Goal: Task Accomplishment & Management: Manage account settings

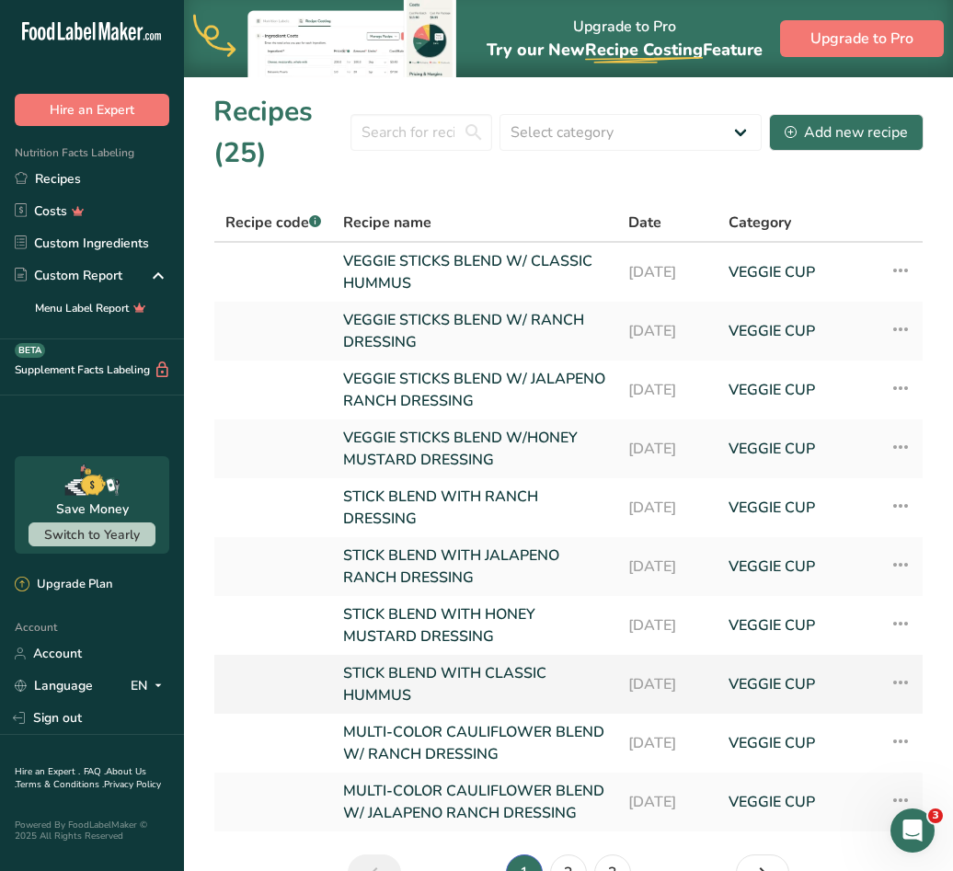
scroll to position [131, 0]
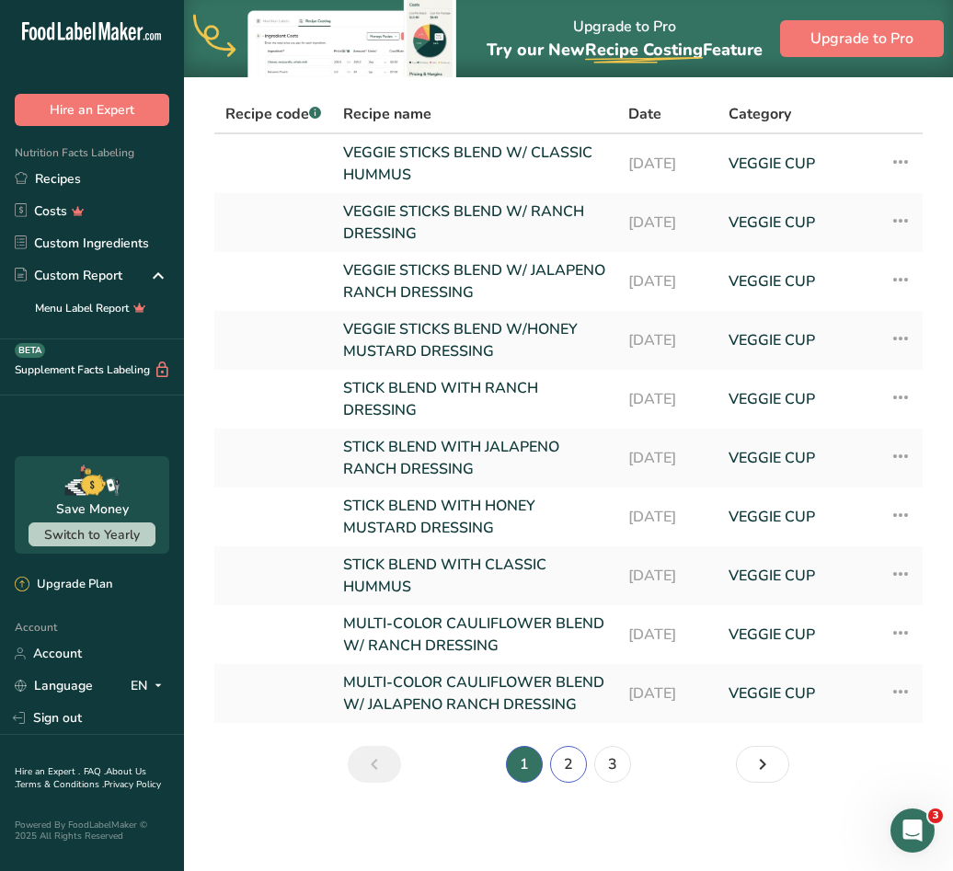
click at [569, 757] on link "2" at bounding box center [568, 764] width 37 height 37
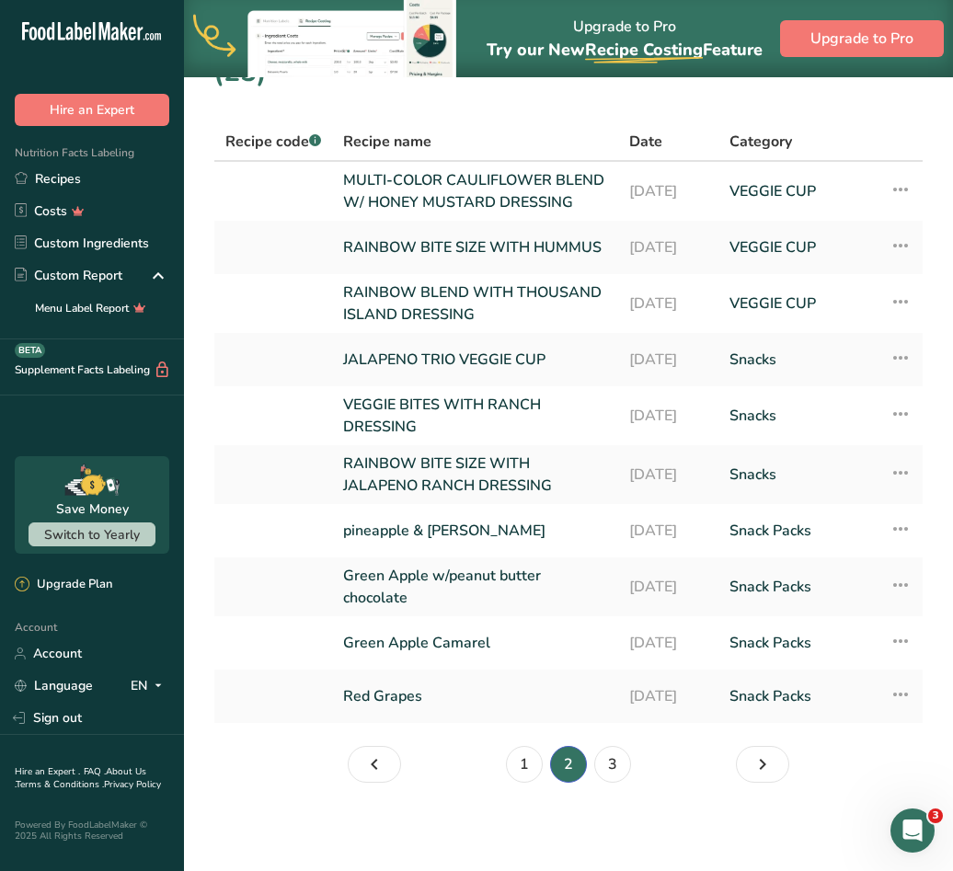
scroll to position [108, 0]
click at [609, 767] on link "3" at bounding box center [612, 764] width 37 height 37
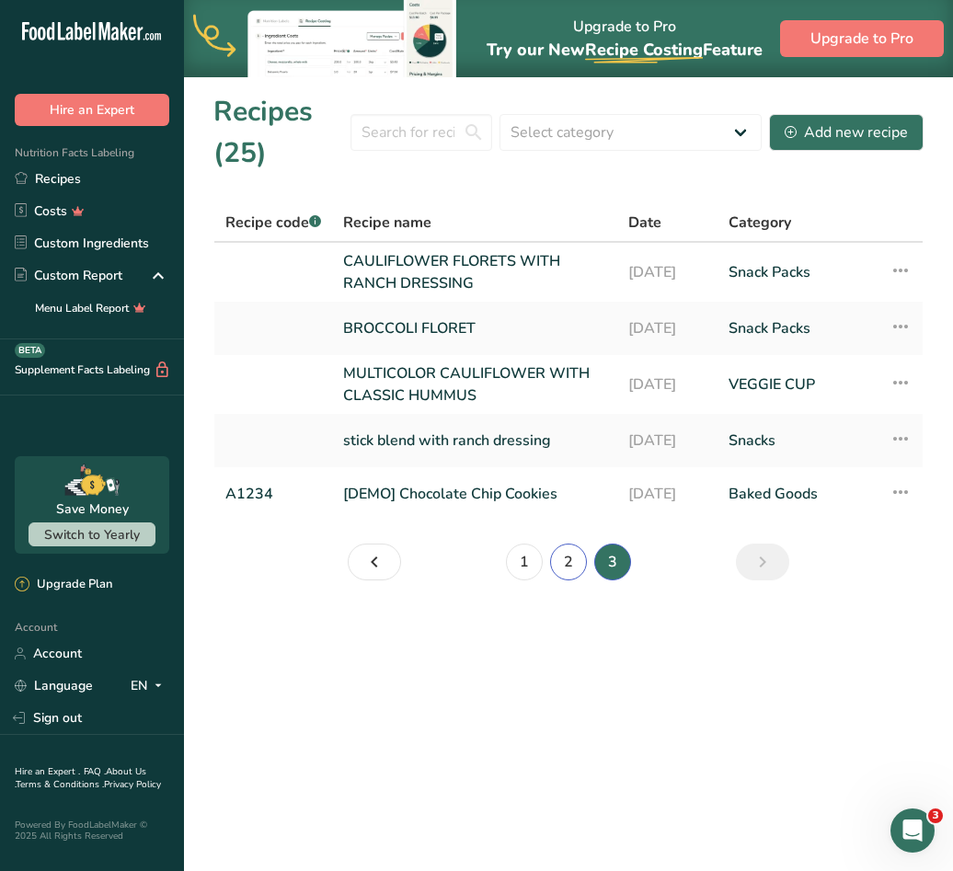
click at [580, 555] on link "2" at bounding box center [568, 561] width 37 height 37
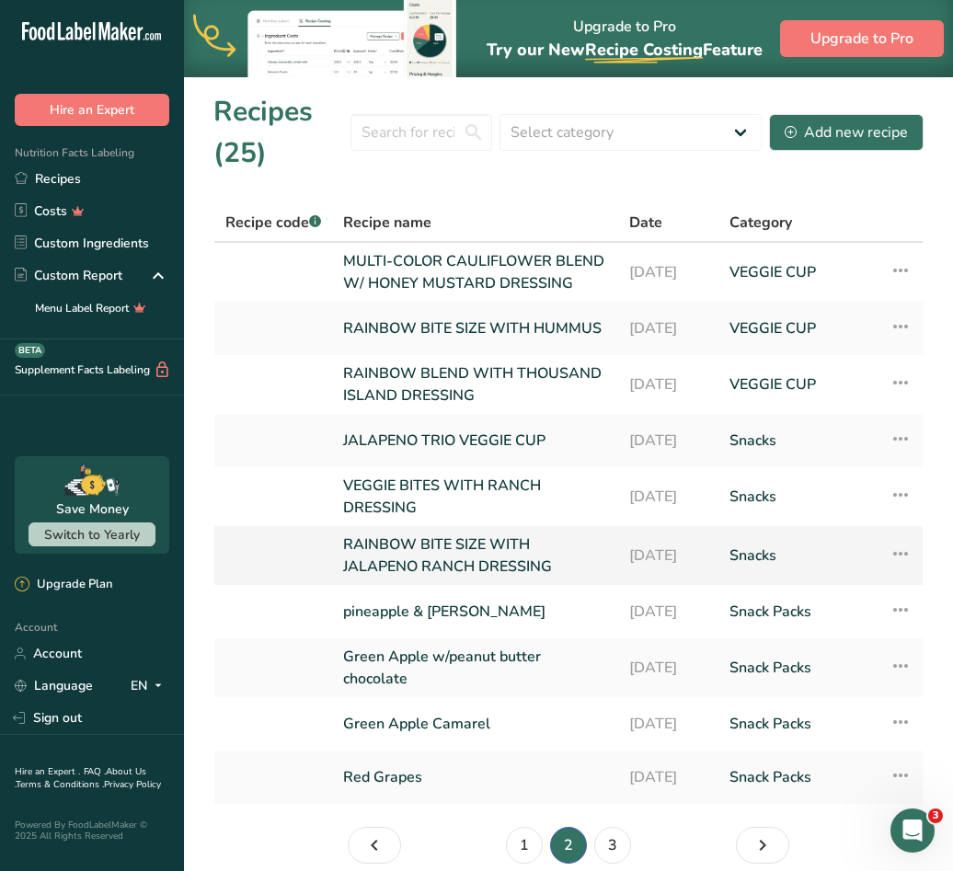
click at [902, 570] on icon at bounding box center [900, 553] width 22 height 33
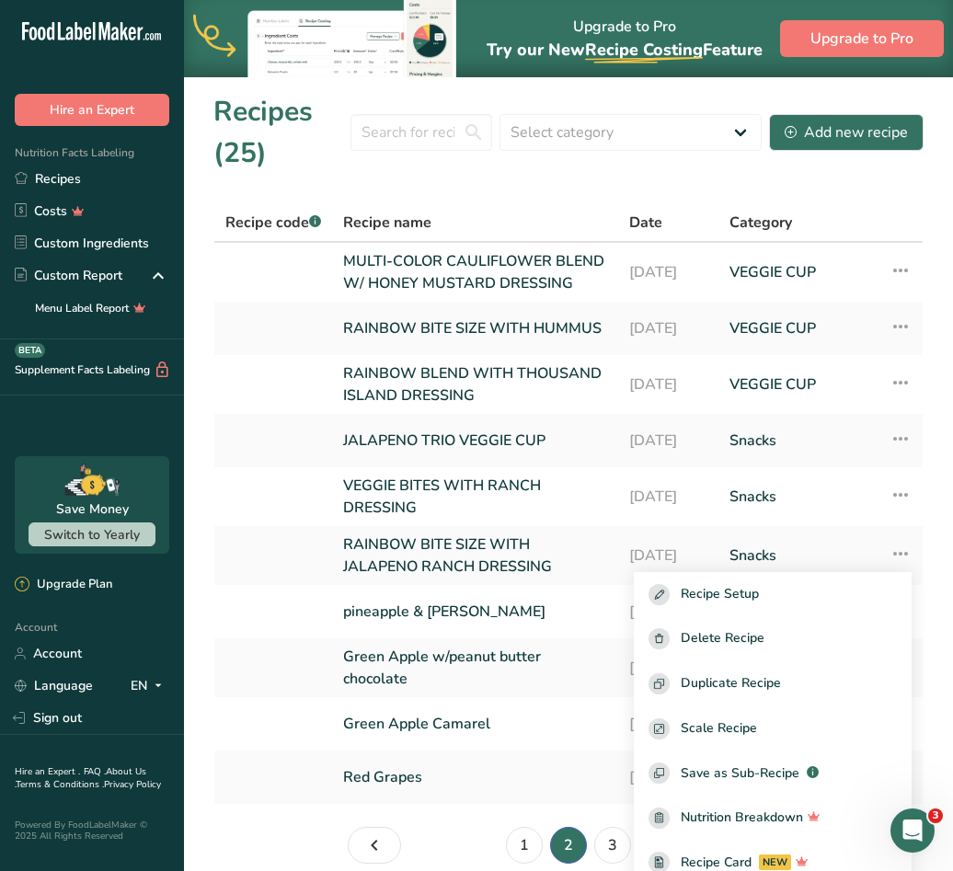
scroll to position [22, 0]
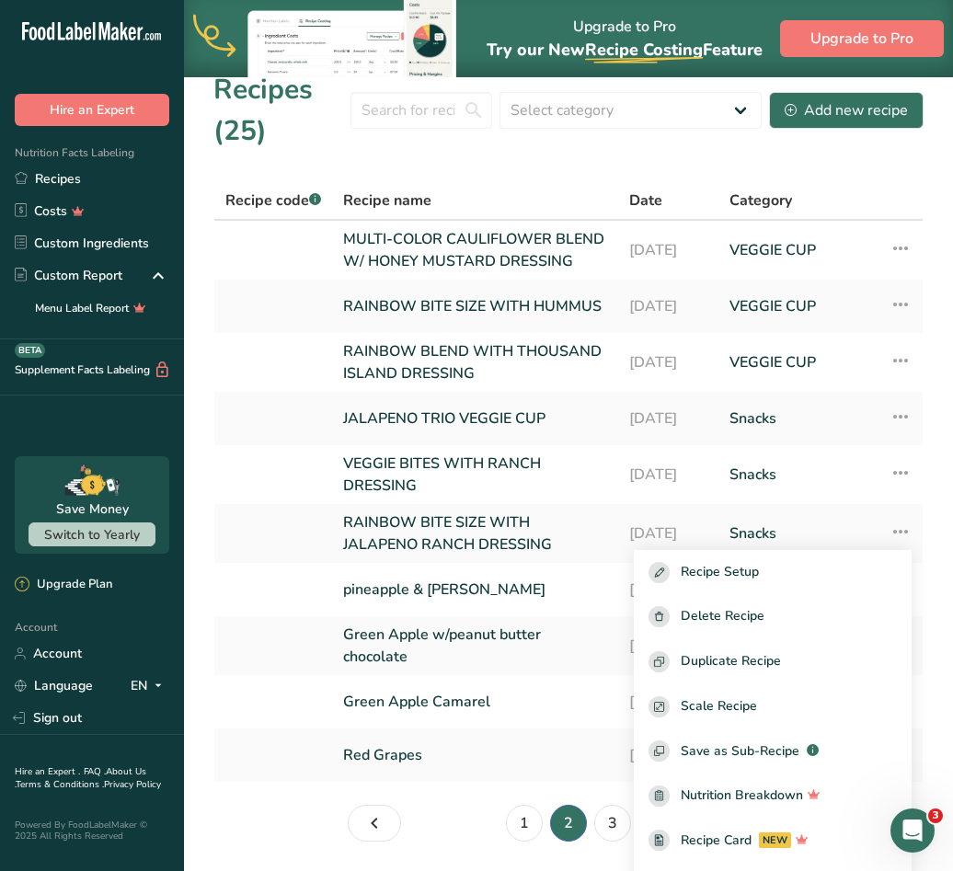
click at [482, 841] on ul "1 2 3" at bounding box center [568, 823] width 327 height 37
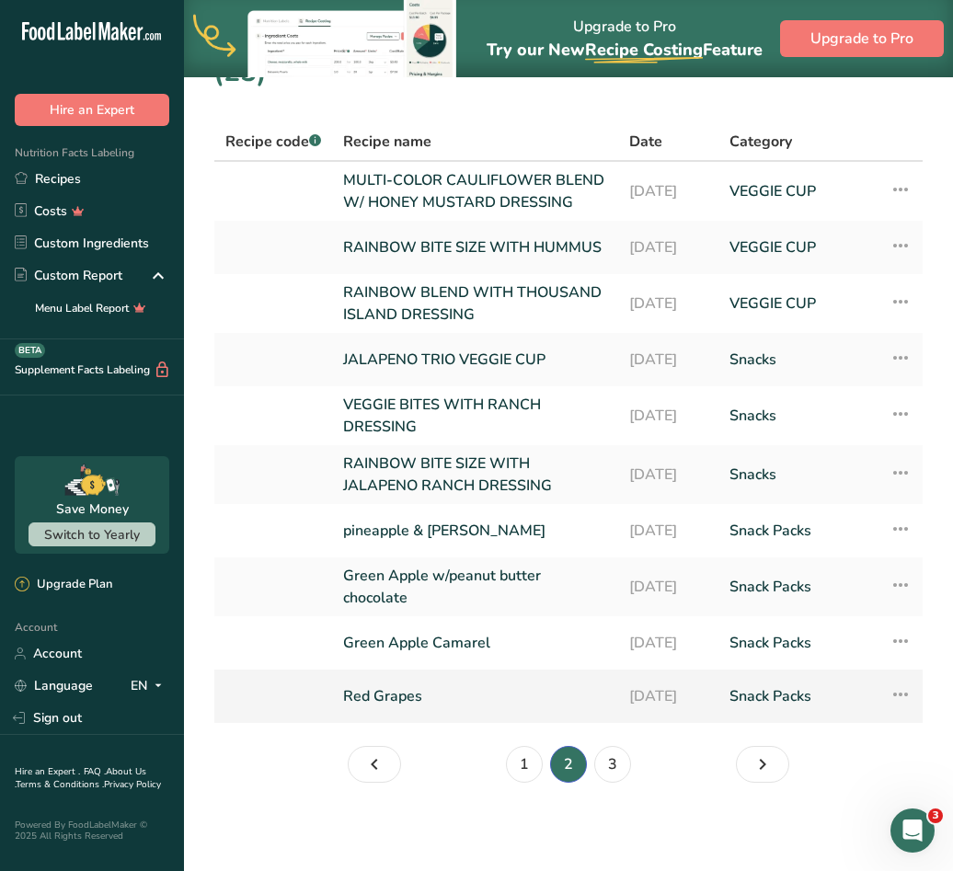
scroll to position [0, 0]
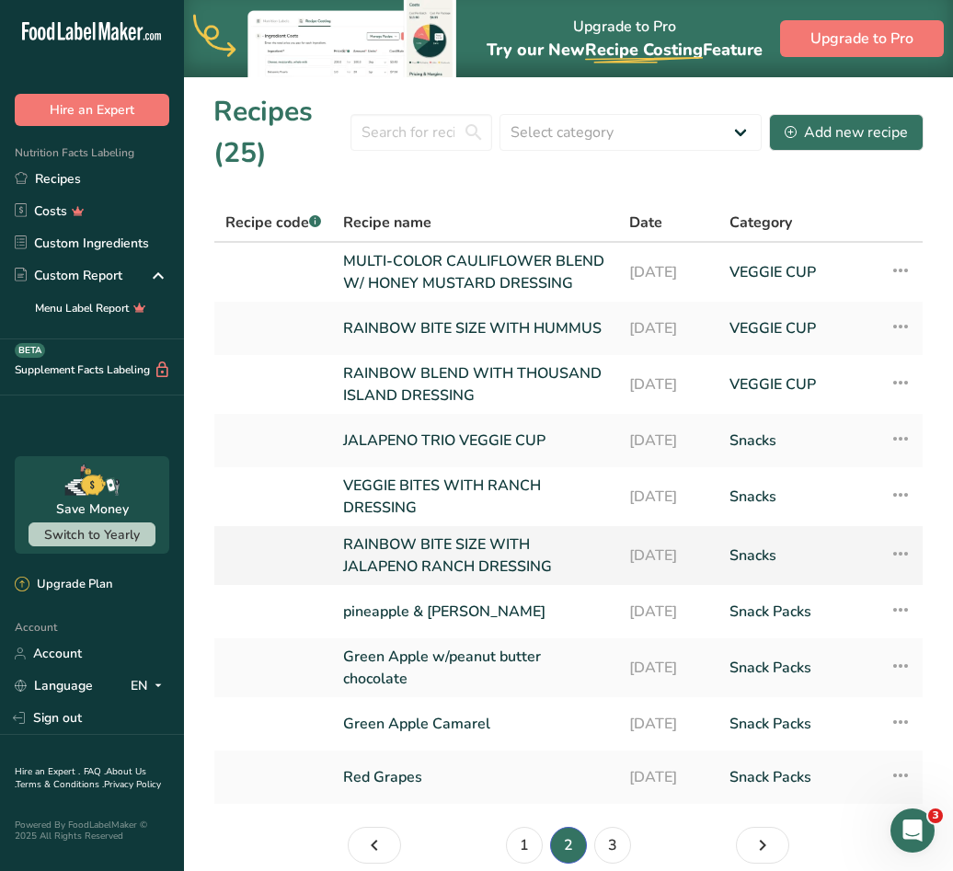
click at [455, 577] on link "RAINBOW BITE SIZE WITH JALAPENO RANCH DRESSING" at bounding box center [475, 555] width 264 height 44
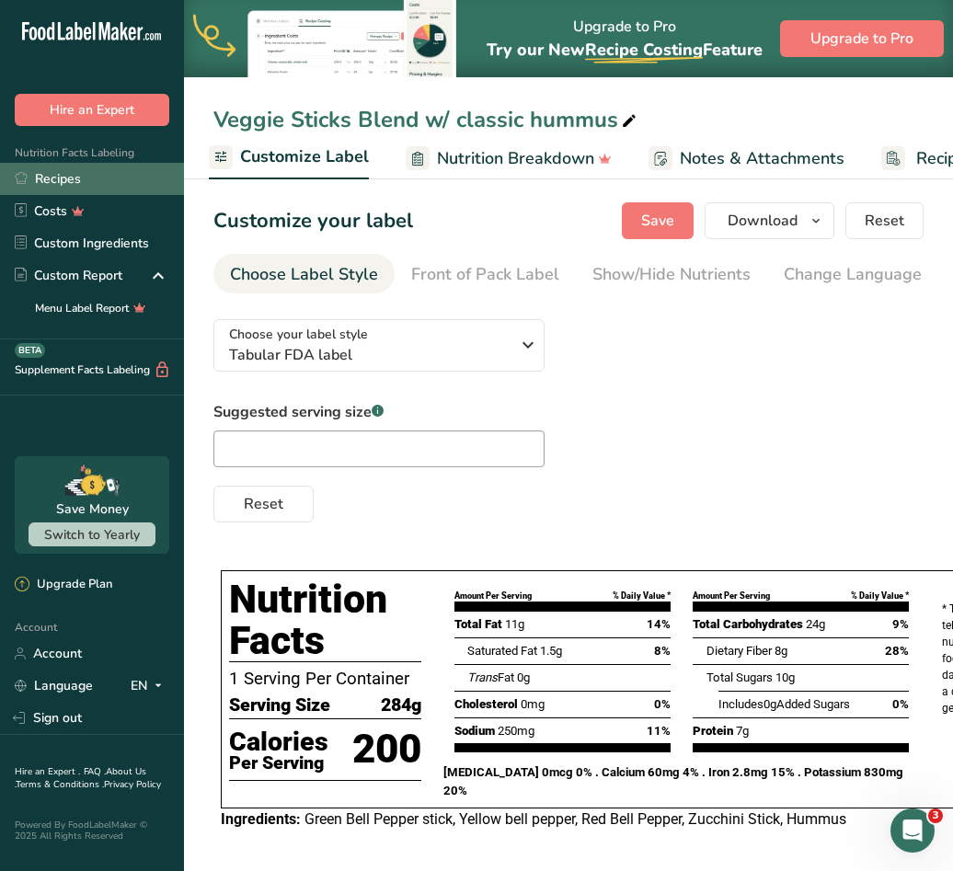
click at [61, 178] on link "Recipes" at bounding box center [92, 179] width 184 height 32
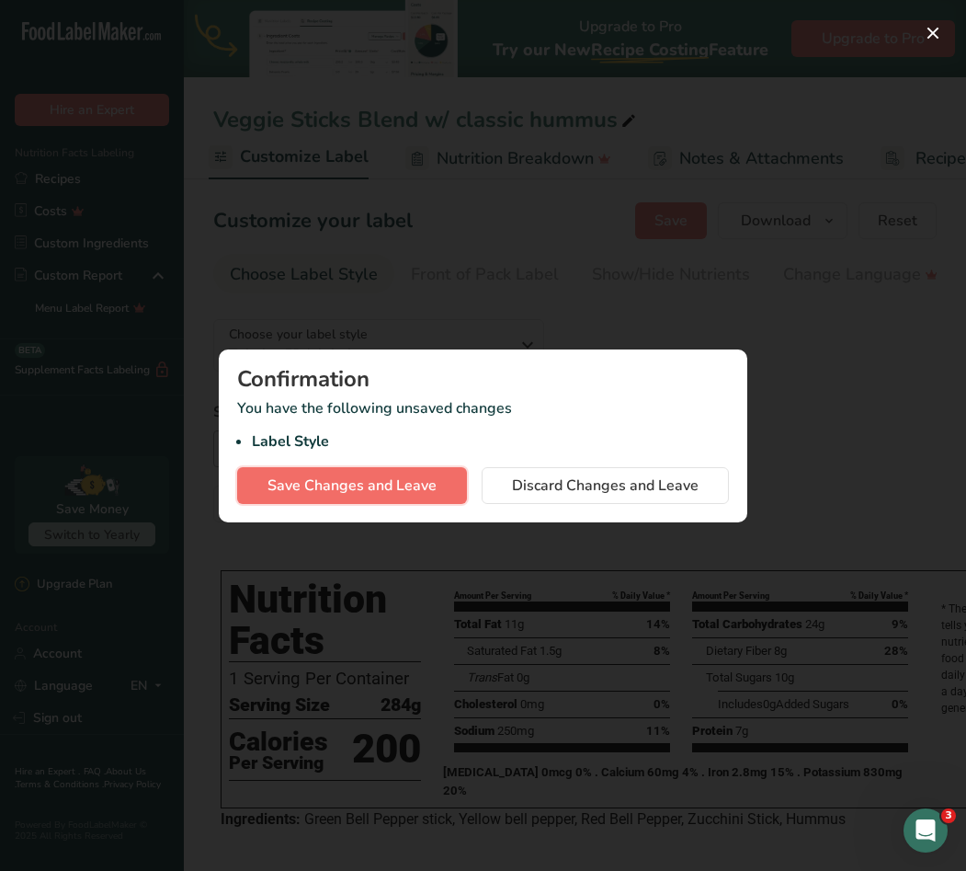
click at [405, 478] on span "Save Changes and Leave" at bounding box center [352, 485] width 169 height 22
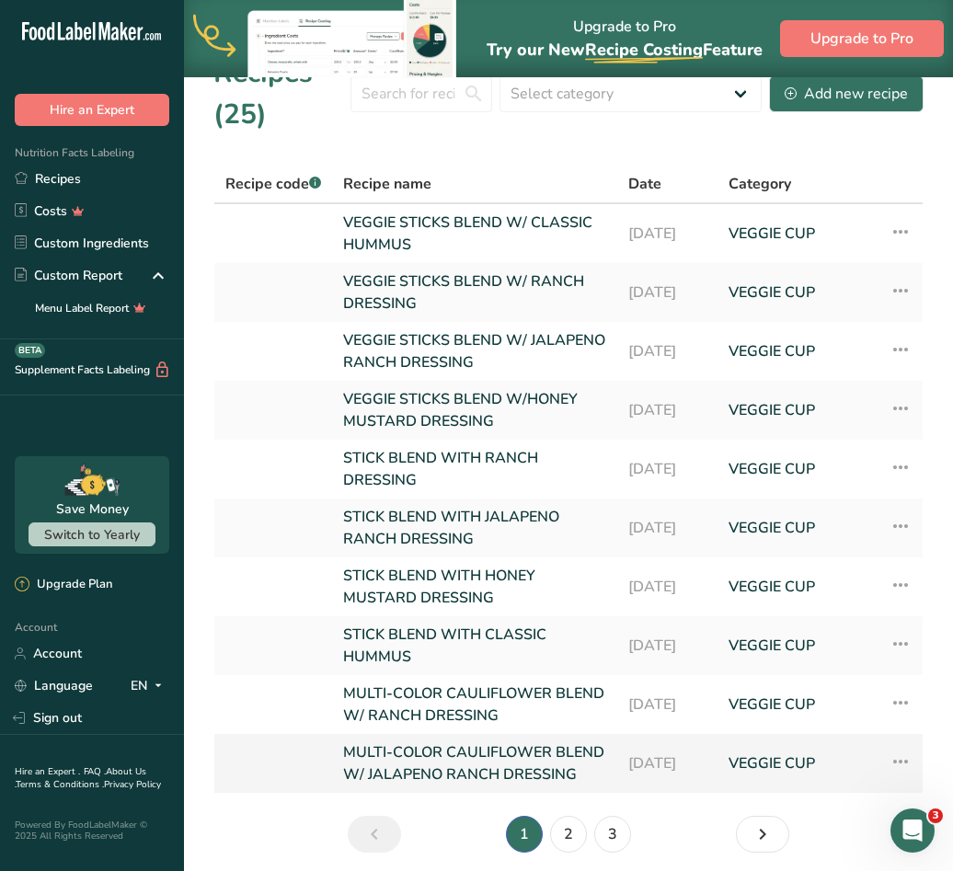
scroll to position [131, 0]
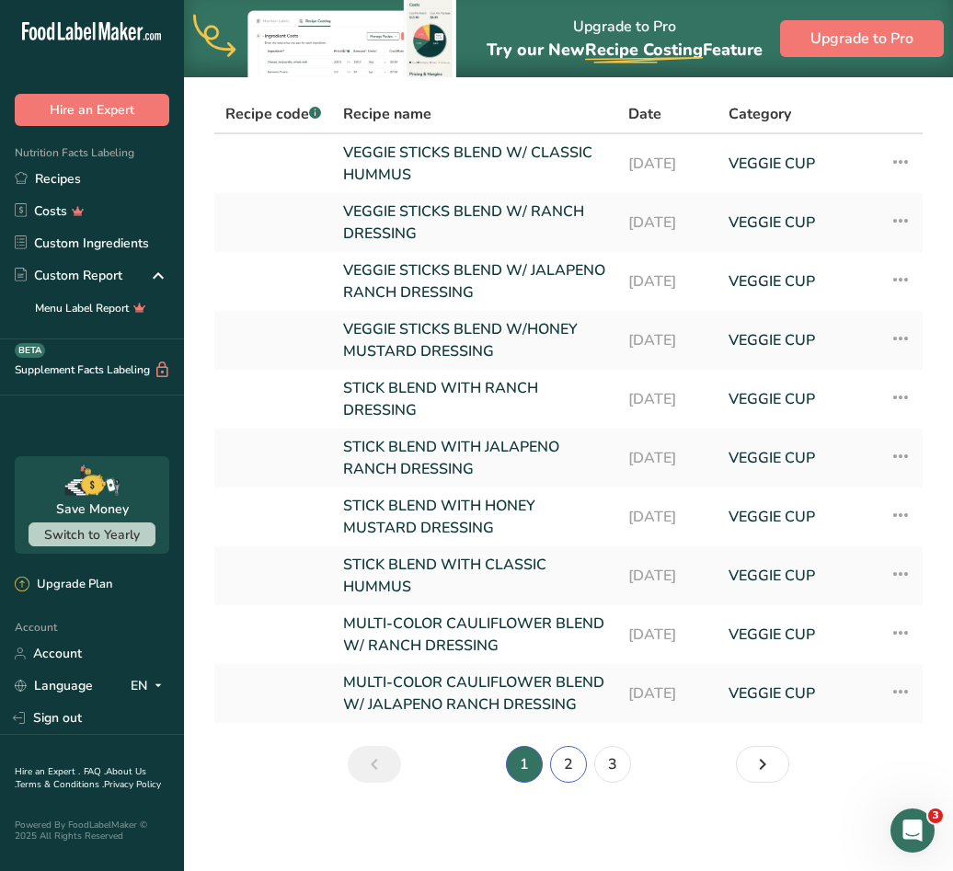
click at [568, 757] on link "2" at bounding box center [568, 764] width 37 height 37
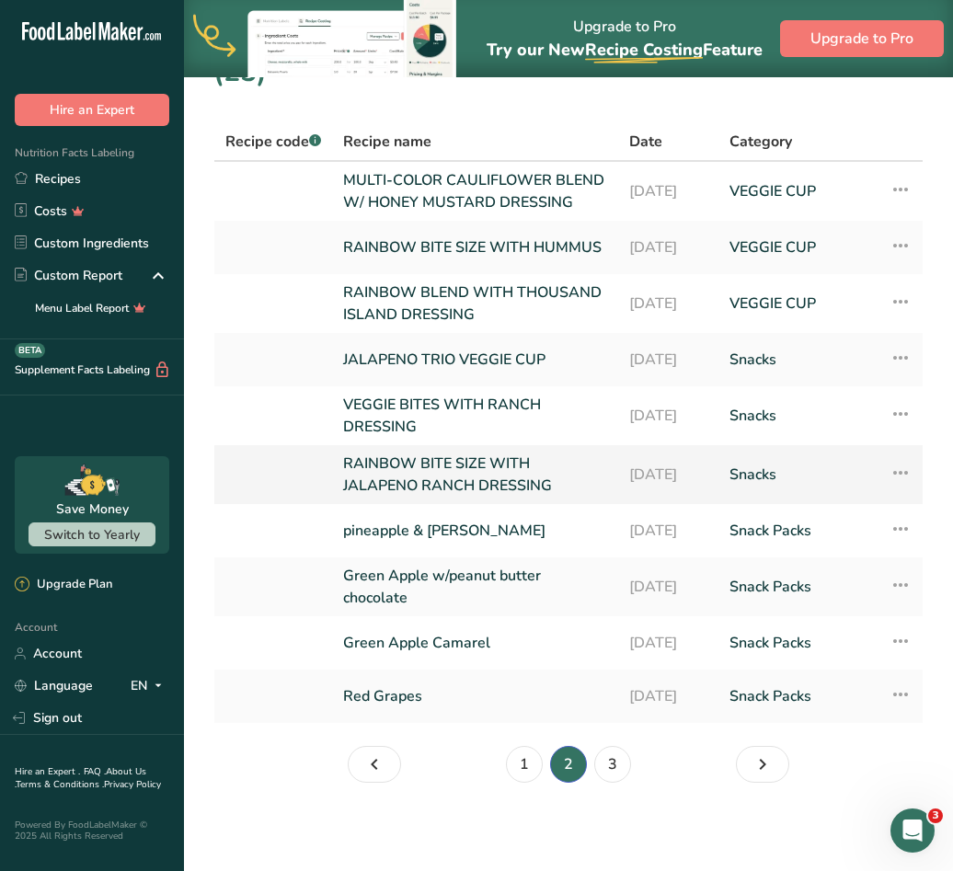
scroll to position [109, 0]
click at [899, 472] on icon at bounding box center [900, 472] width 22 height 33
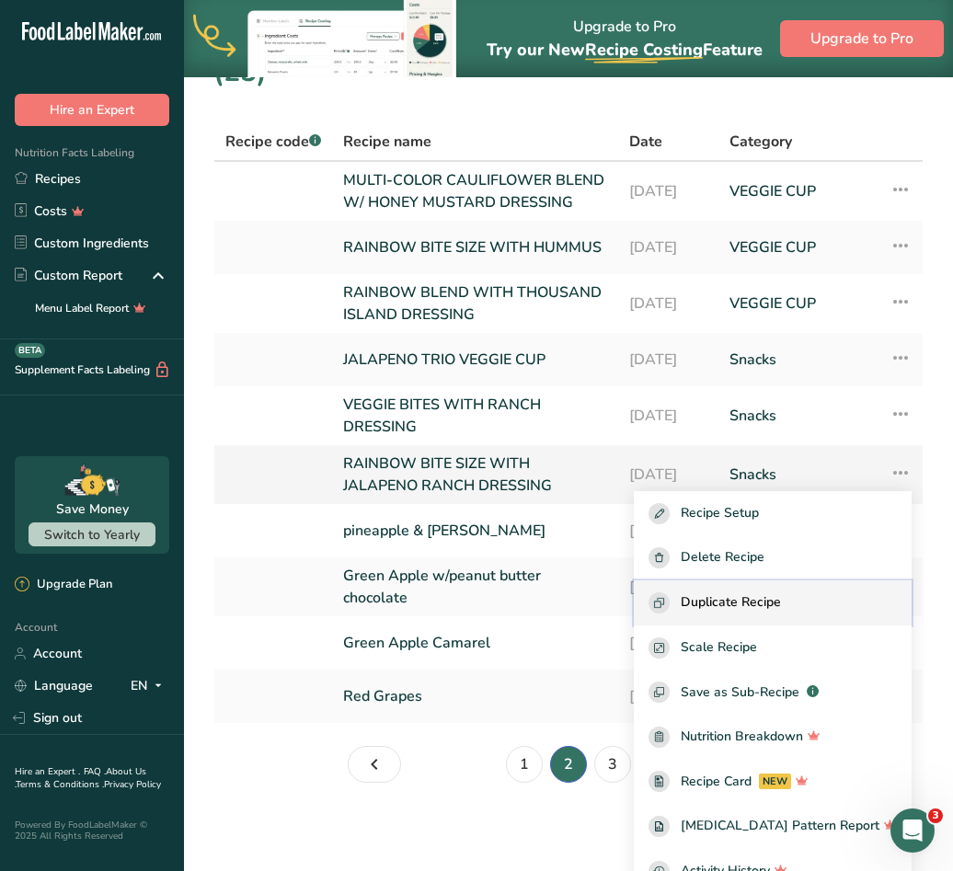
click at [741, 601] on span "Duplicate Recipe" at bounding box center [730, 602] width 100 height 21
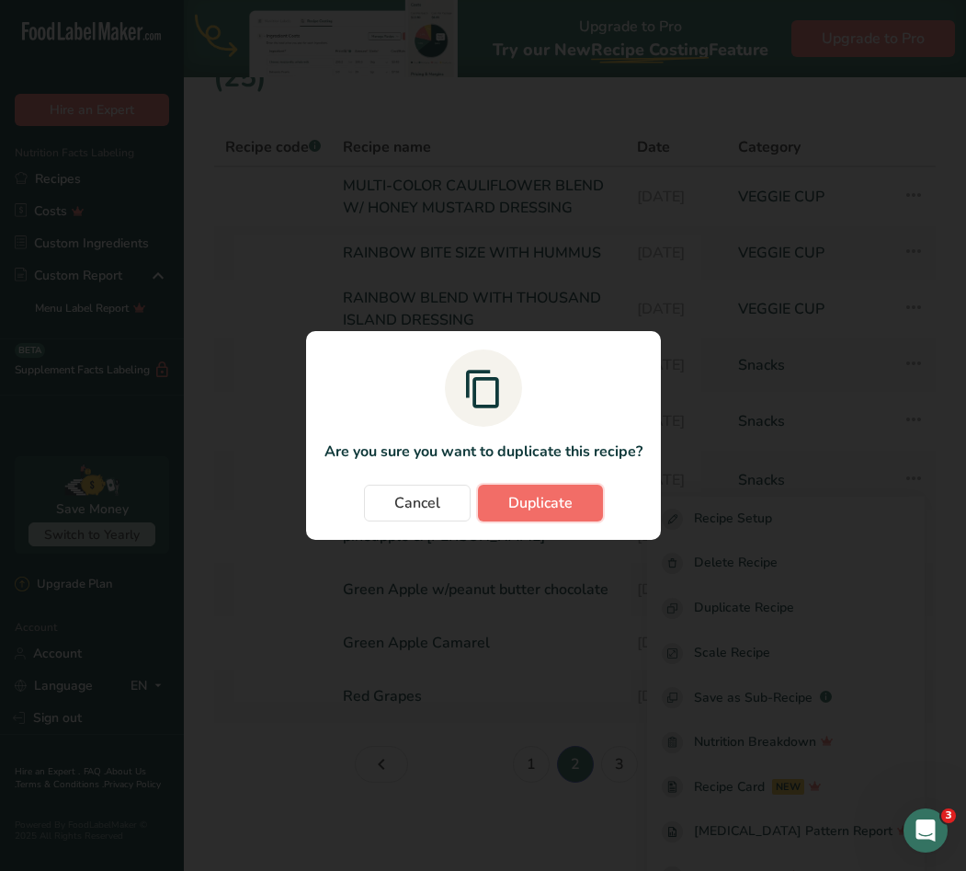
click at [512, 507] on span "Duplicate" at bounding box center [540, 503] width 64 height 22
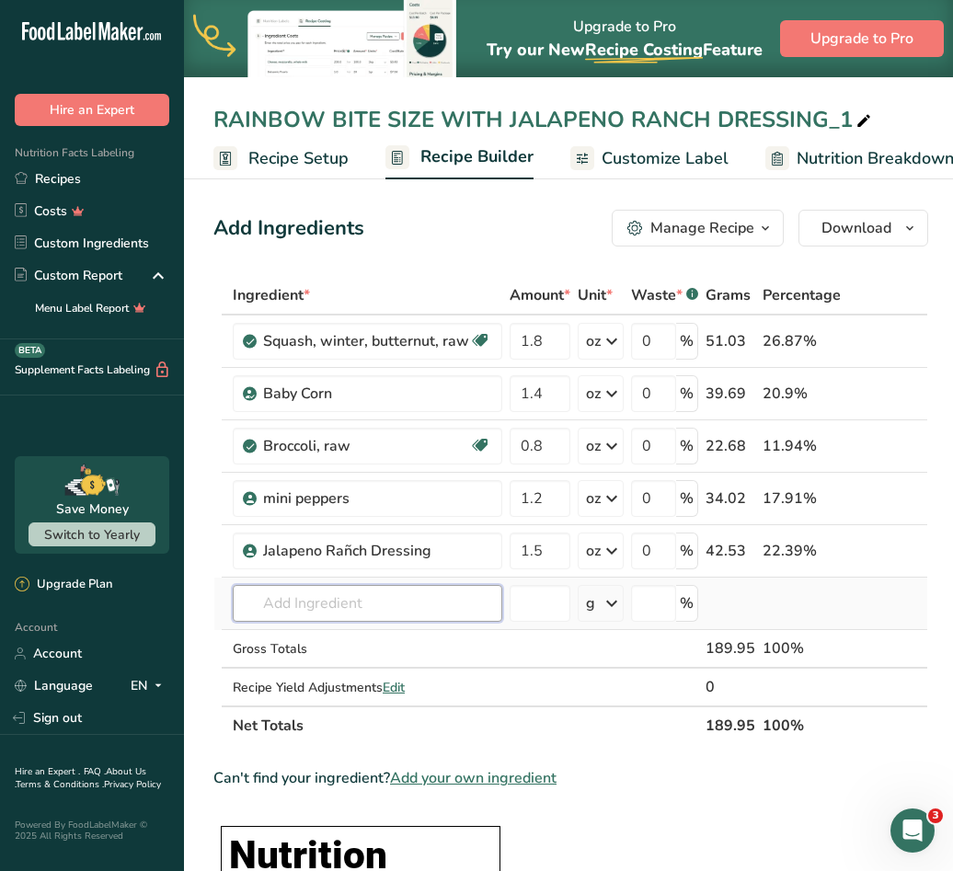
click at [387, 591] on input "text" at bounding box center [367, 603] width 269 height 37
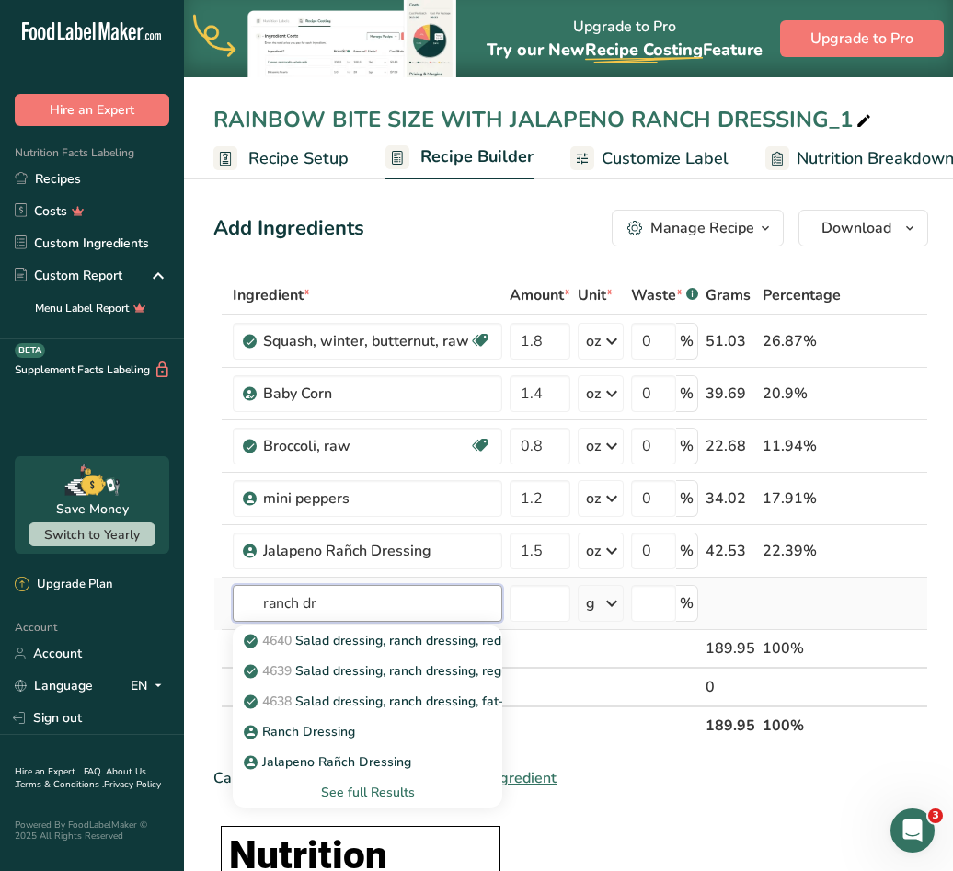
type input "ranch dre"
click at [316, 734] on p "Ranch Dressing" at bounding box center [301, 731] width 108 height 19
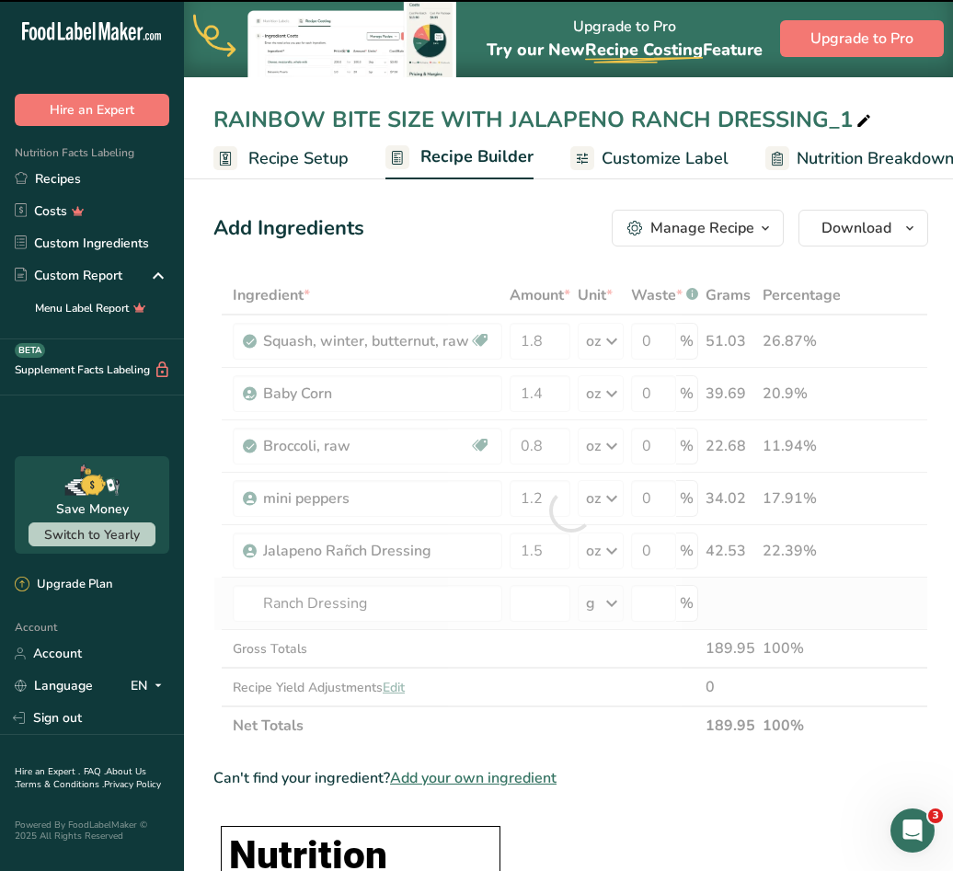
type input "0"
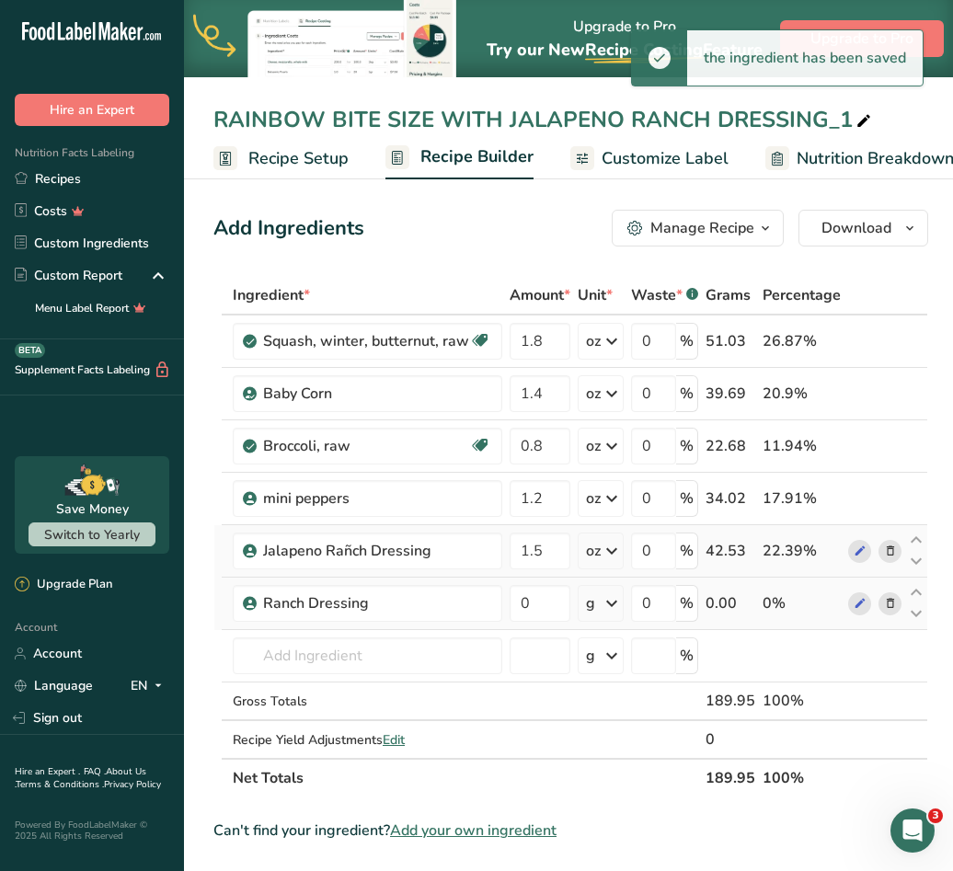
click at [885, 552] on icon at bounding box center [890, 551] width 13 height 19
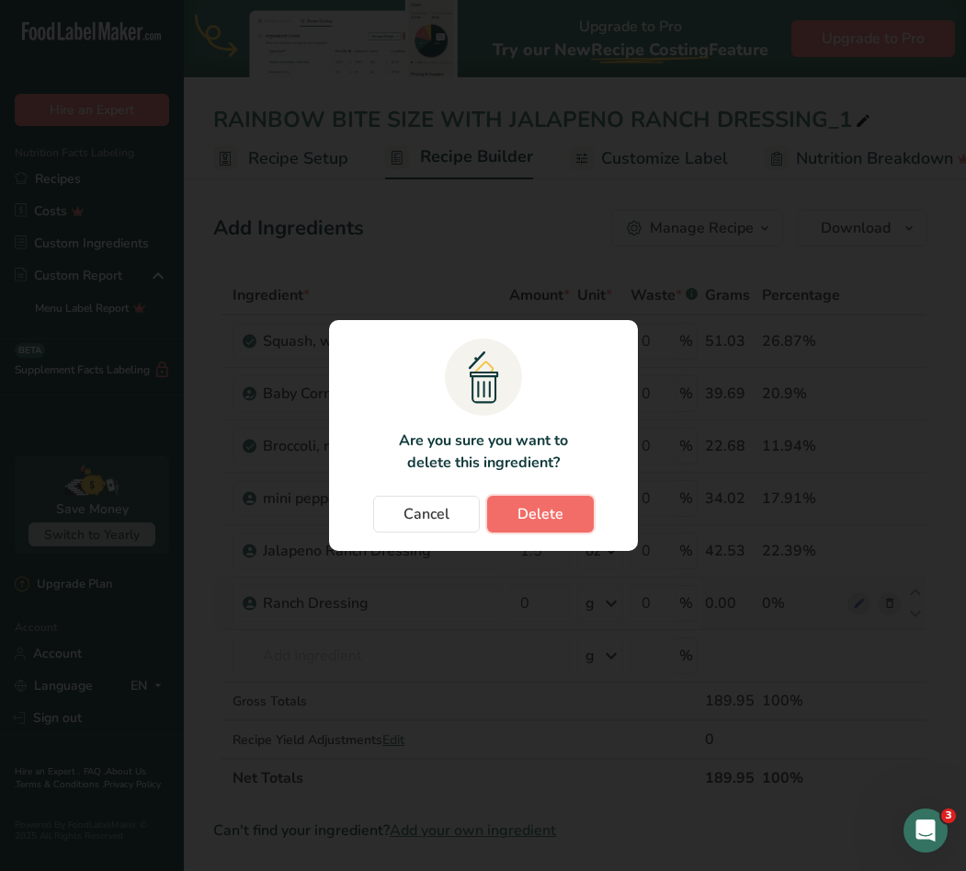
click at [559, 516] on span "Delete" at bounding box center [541, 514] width 46 height 22
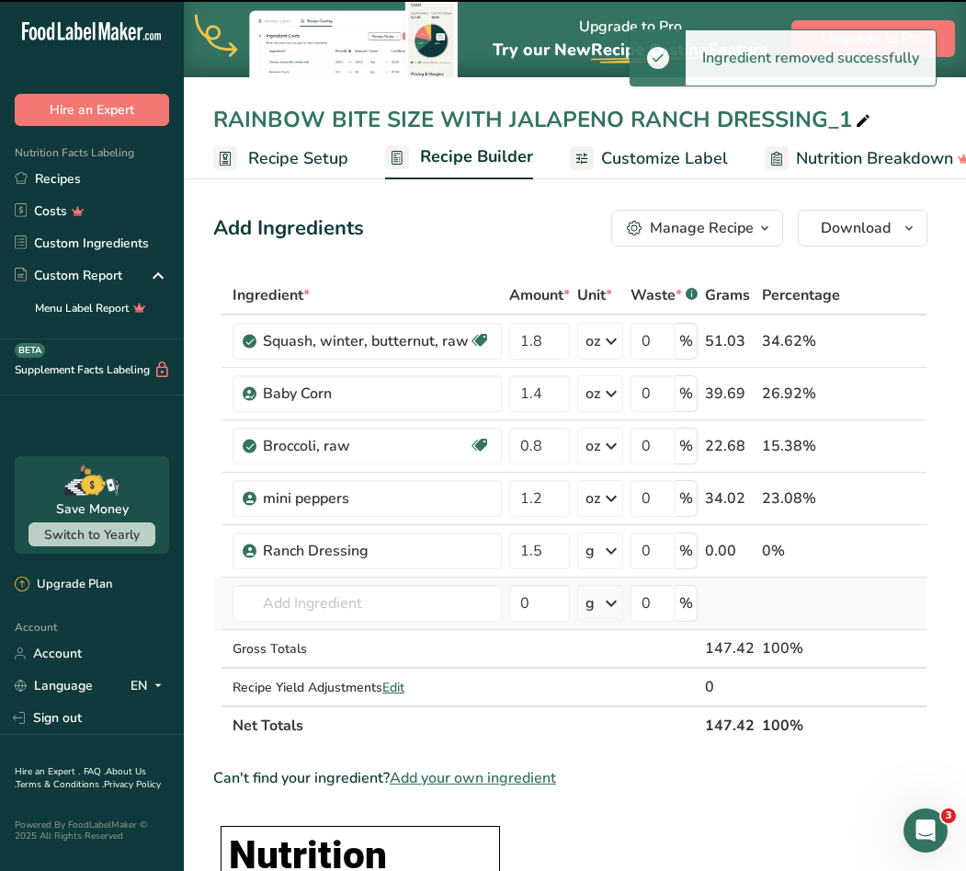
type input "0"
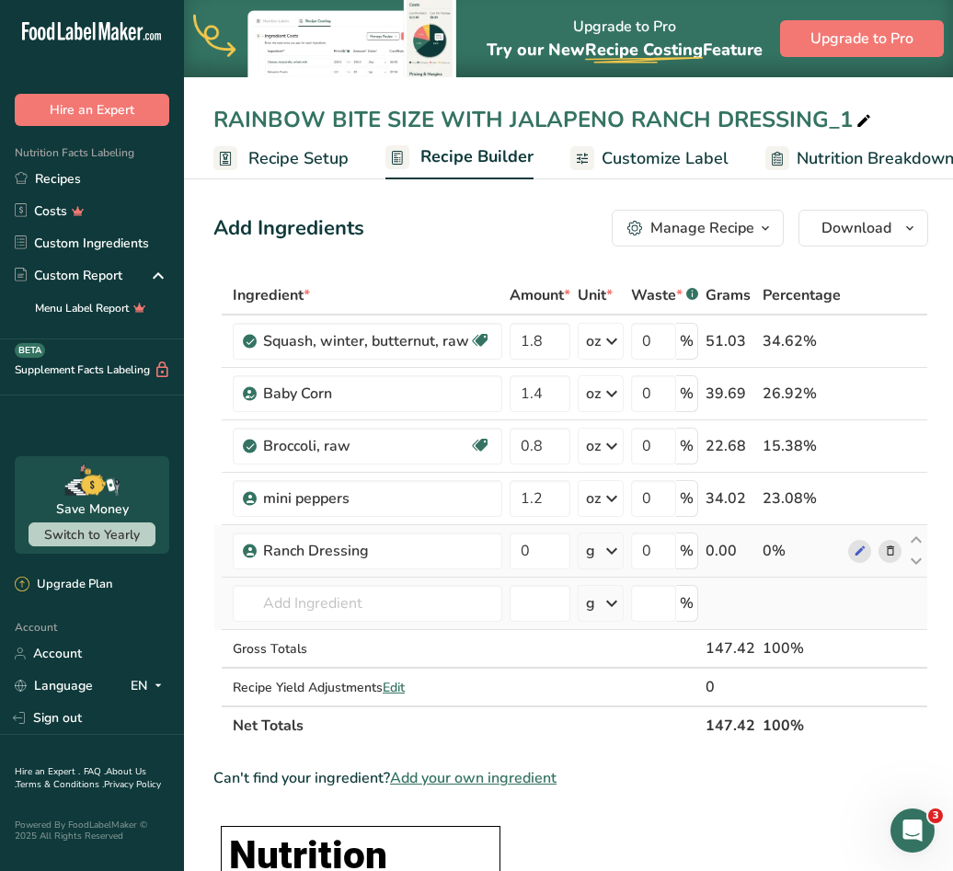
click at [588, 555] on div "g" at bounding box center [590, 551] width 9 height 22
click at [616, 697] on div "See more" at bounding box center [665, 696] width 154 height 19
click at [607, 746] on div "oz" at bounding box center [665, 753] width 154 height 27
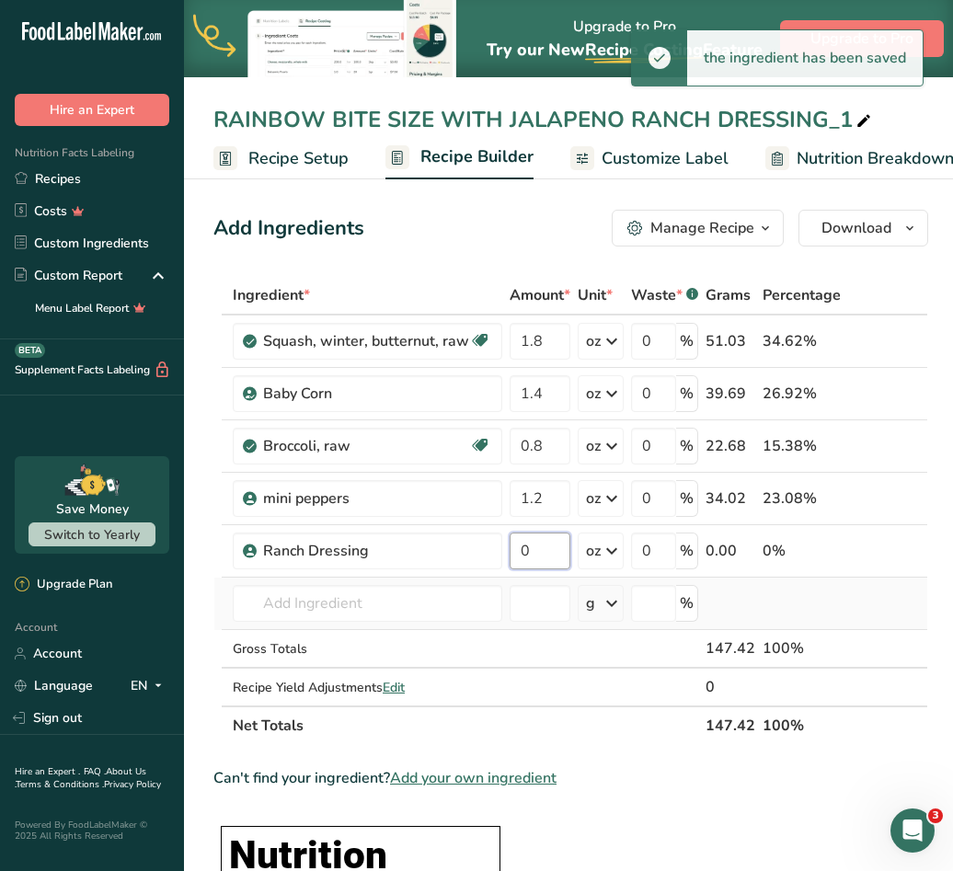
click at [536, 551] on input "0" at bounding box center [539, 550] width 61 height 37
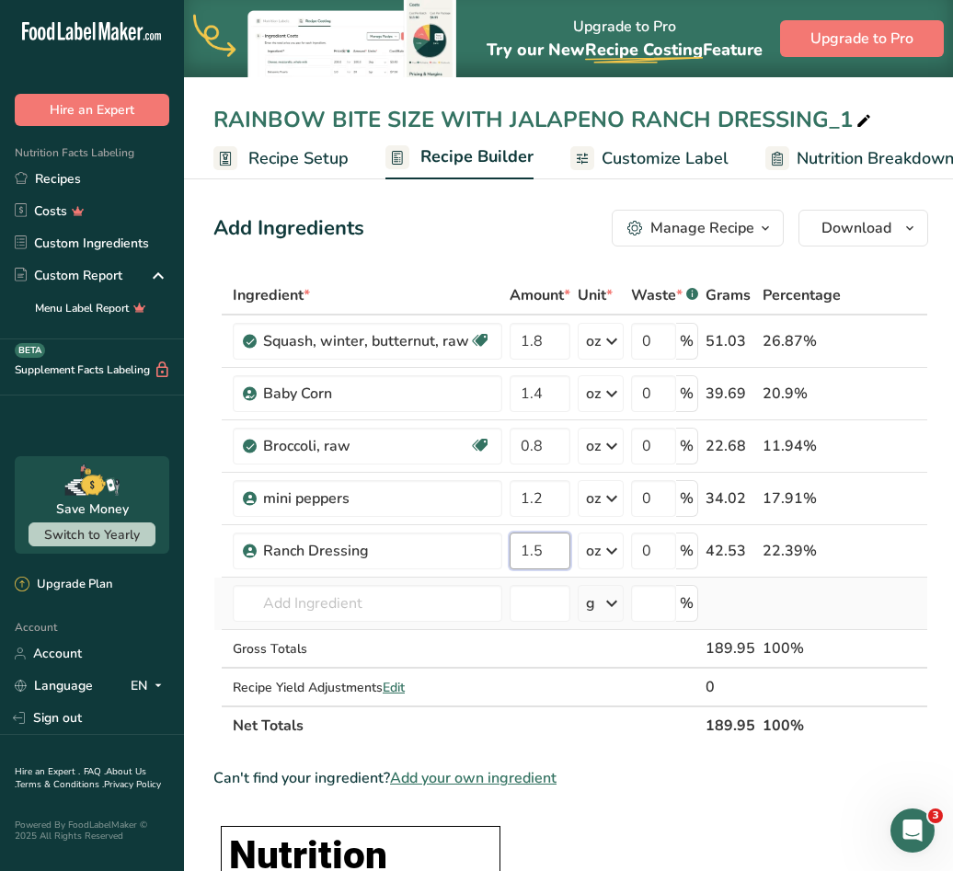
type input "1.5"
click at [855, 120] on icon at bounding box center [863, 121] width 17 height 26
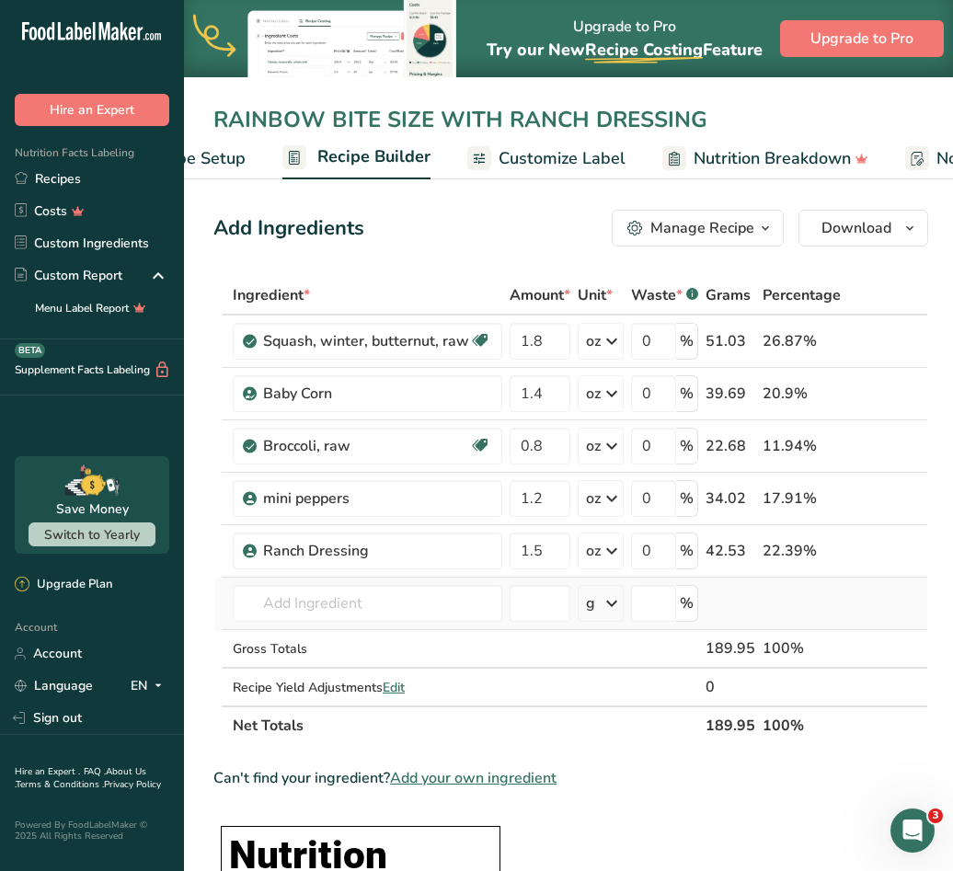
type input "RAINBOW BITE SIZE WITH RANCH DRESSING"
click at [523, 165] on span "Customize Label" at bounding box center [561, 158] width 127 height 25
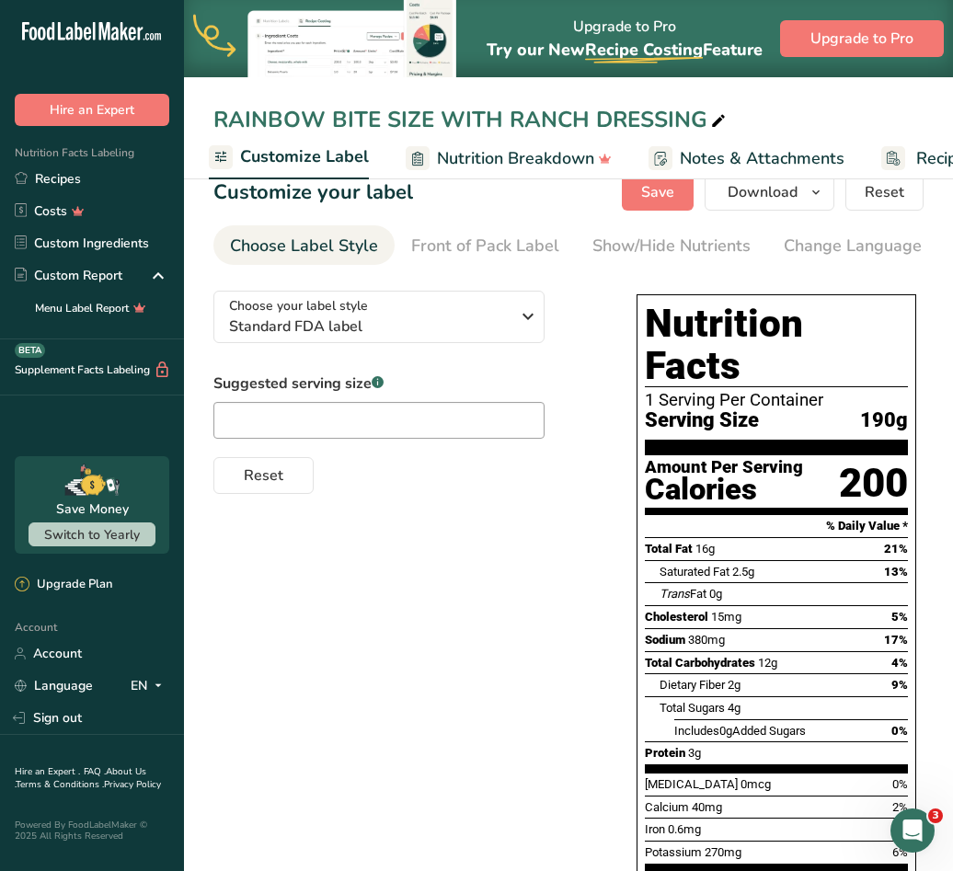
scroll to position [18, 0]
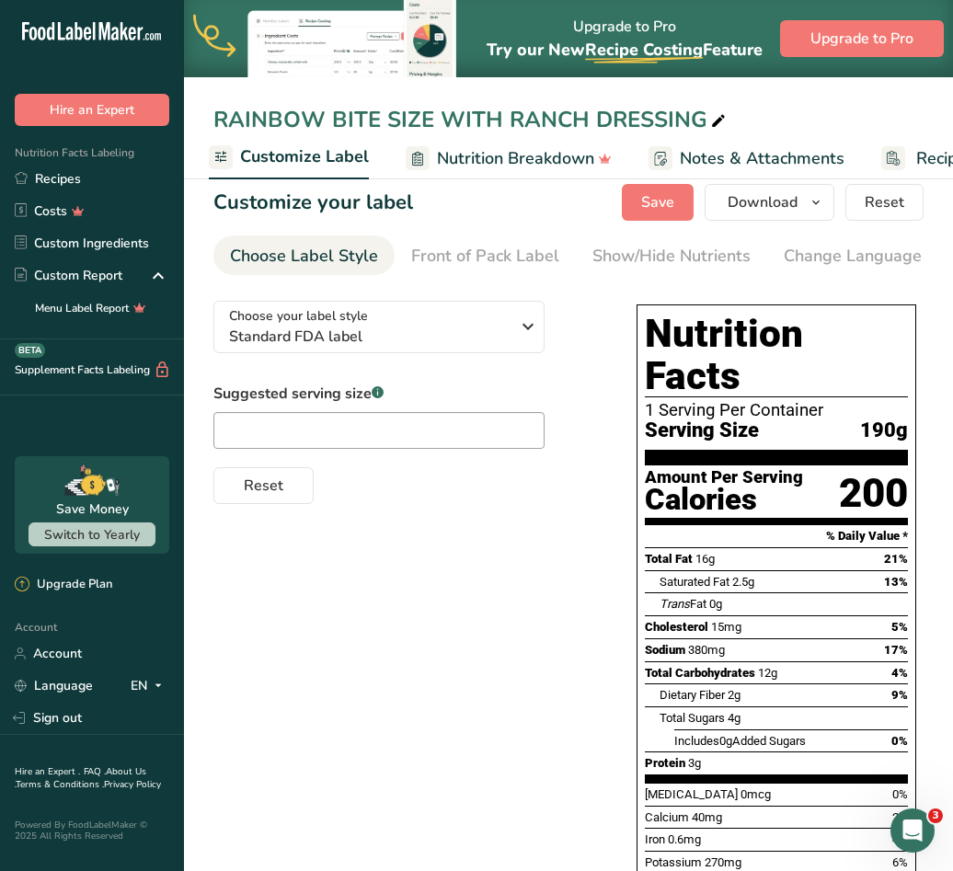
drag, startPoint x: 515, startPoint y: 274, endPoint x: 577, endPoint y: 280, distance: 62.9
click at [577, 280] on section "Customize your label Save Download Choose what to show on your downloaded label…" at bounding box center [568, 595] width 769 height 882
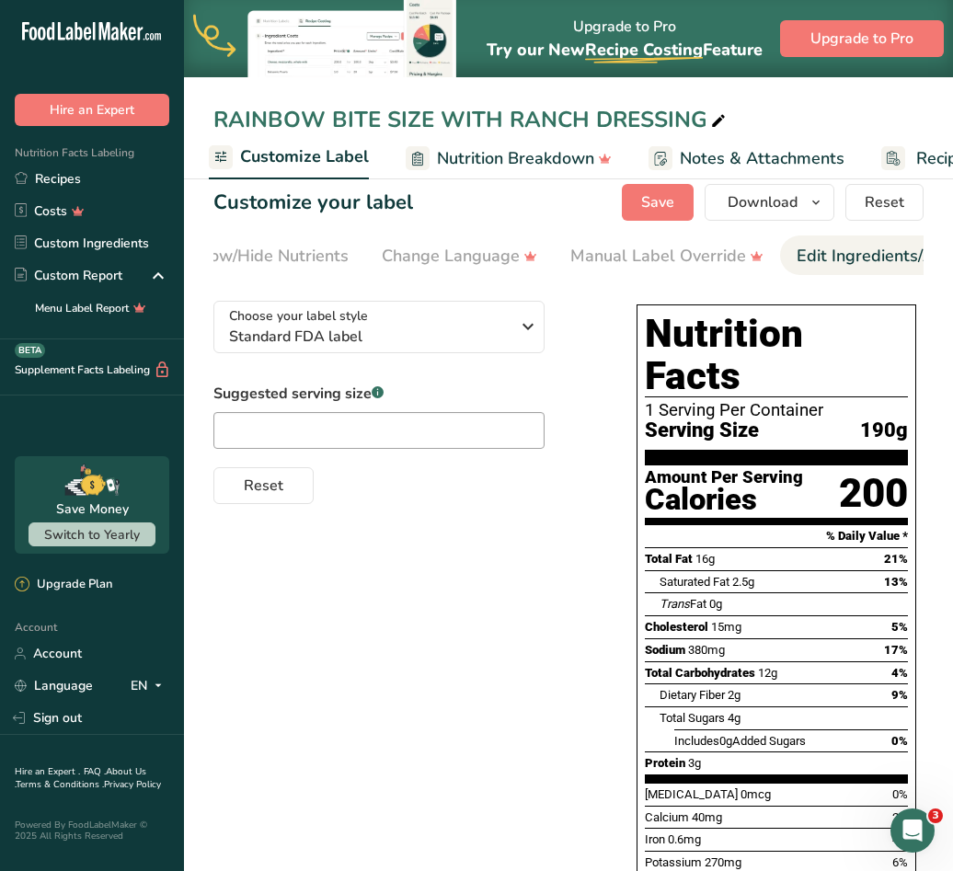
click at [817, 254] on div "Edit Ingredients/Allergens List" at bounding box center [913, 256] width 234 height 25
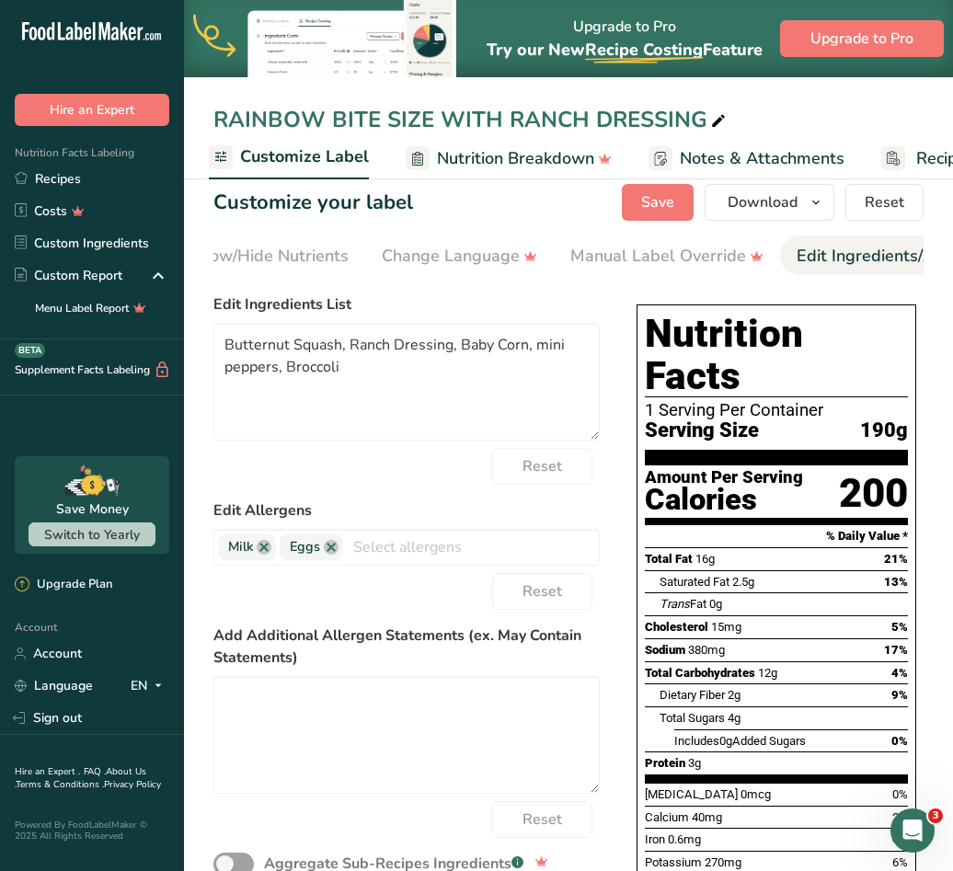
scroll to position [0, 670]
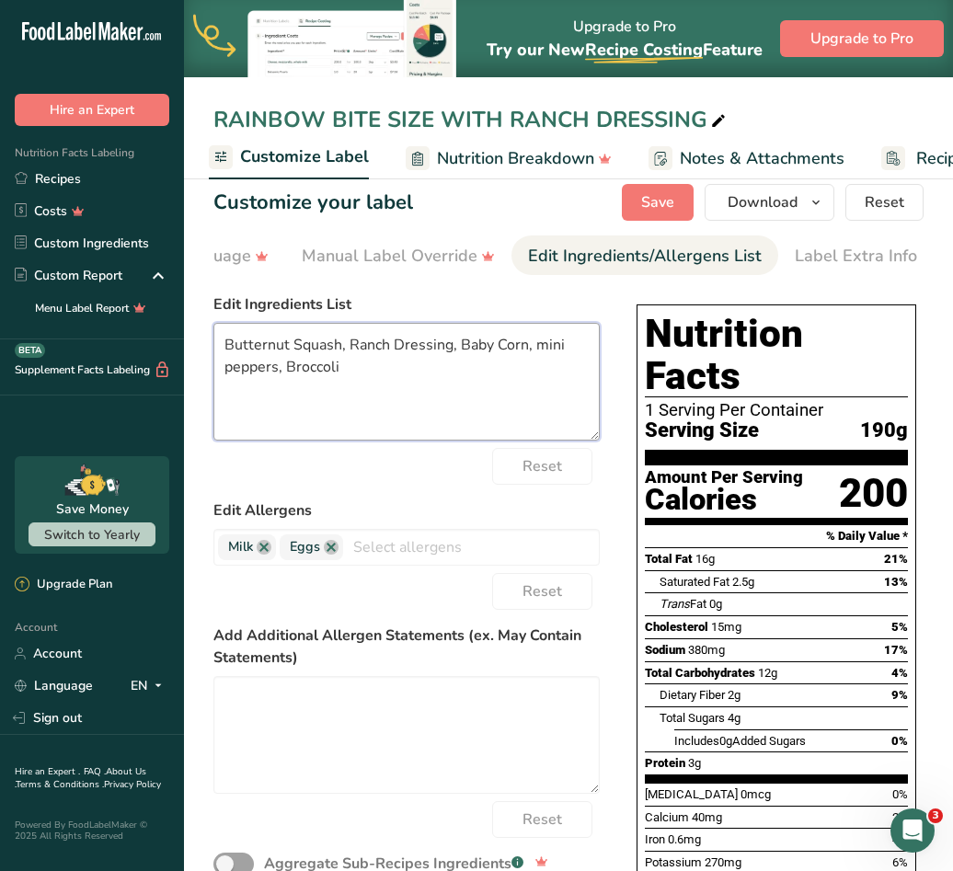
drag, startPoint x: 347, startPoint y: 377, endPoint x: 224, endPoint y: 348, distance: 125.6
click at [224, 348] on textarea "Butternut Squash, Ranch Dressing, Baby Corn, mini peppers, Broccoli" at bounding box center [406, 382] width 386 height 118
click at [363, 365] on textarea "Butternut Squash, Ranch Dressing, Baby Corn, mini peppers, Broccoli" at bounding box center [406, 382] width 386 height 118
paste textarea
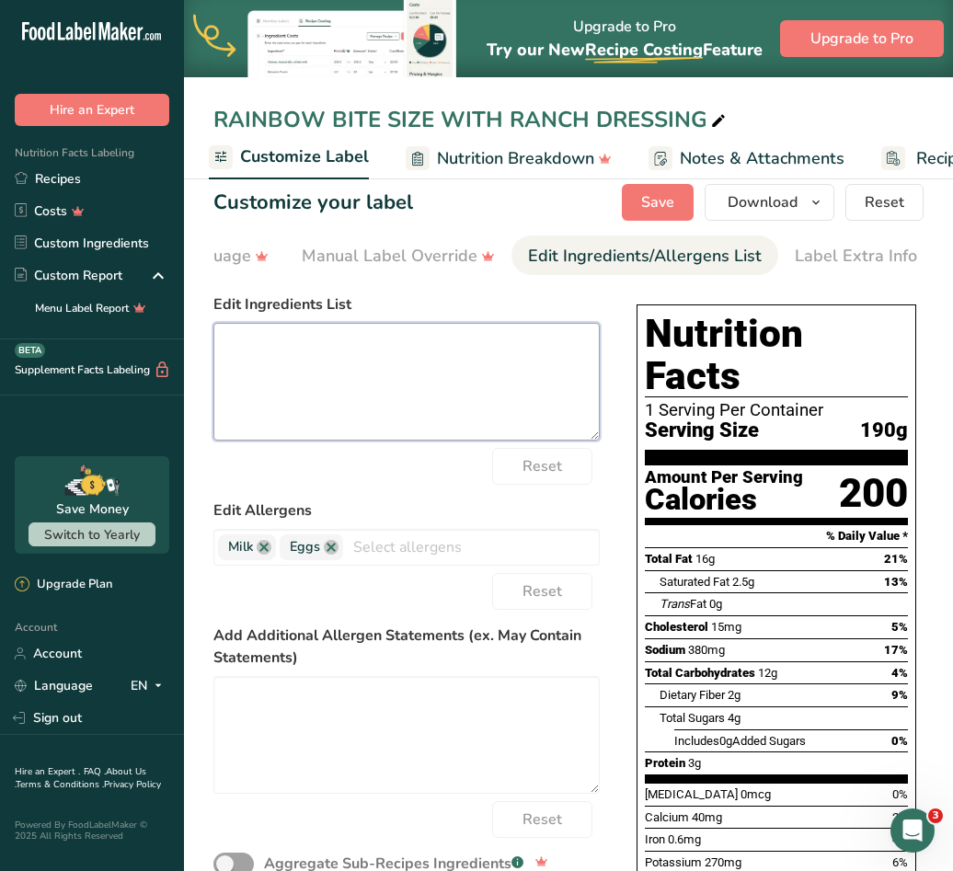
click at [245, 352] on textarea at bounding box center [406, 382] width 386 height 118
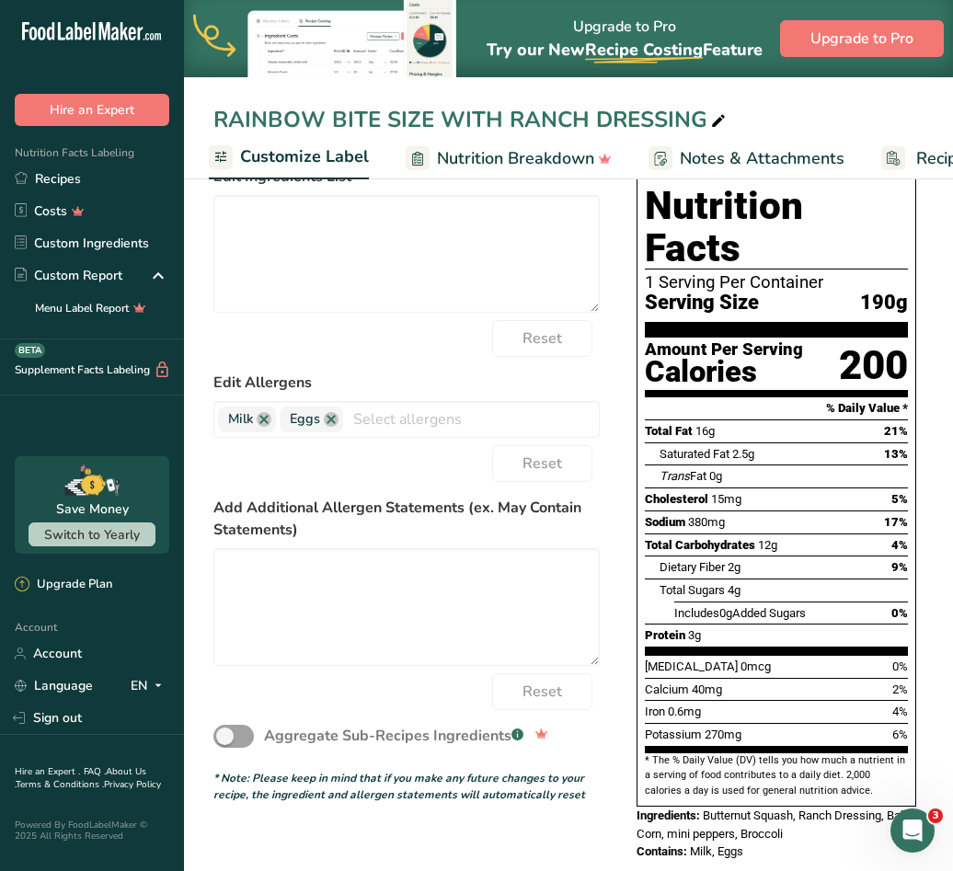
scroll to position [0, 0]
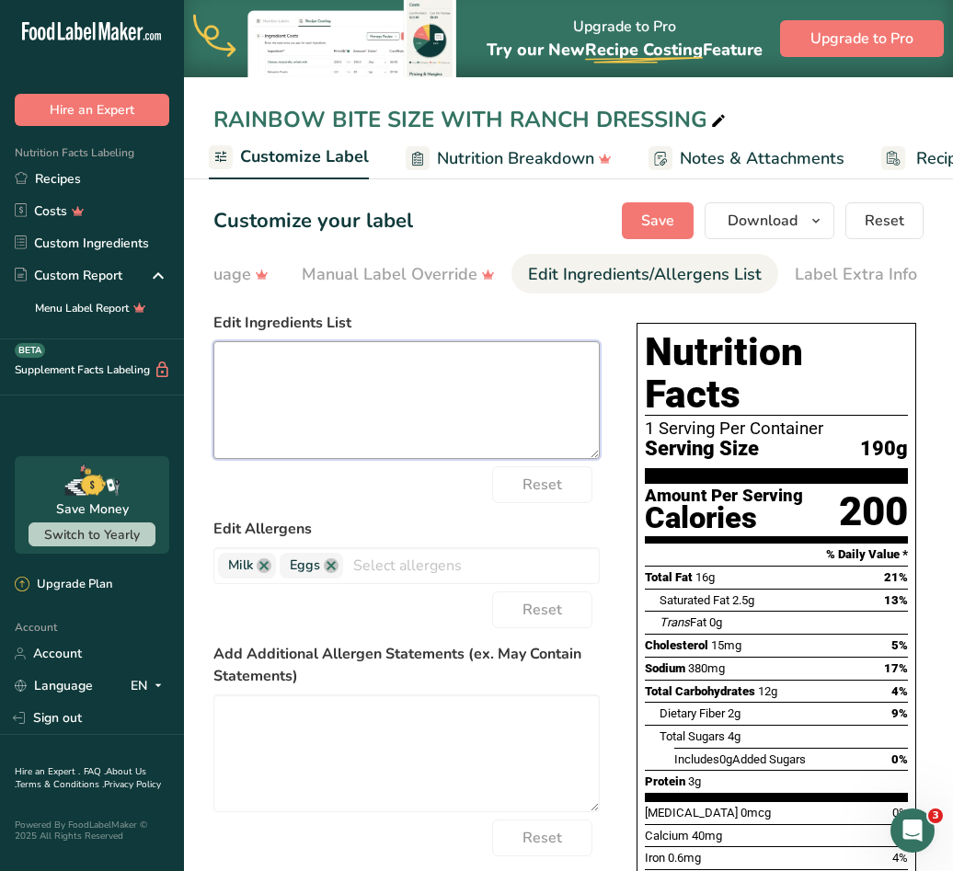
click at [459, 382] on textarea at bounding box center [406, 400] width 386 height 118
paste textarea "BUTTERNUT SQUASH, RANCH DRESSING, BABY CORN, MINI PEPPERS, BROCCOLI"
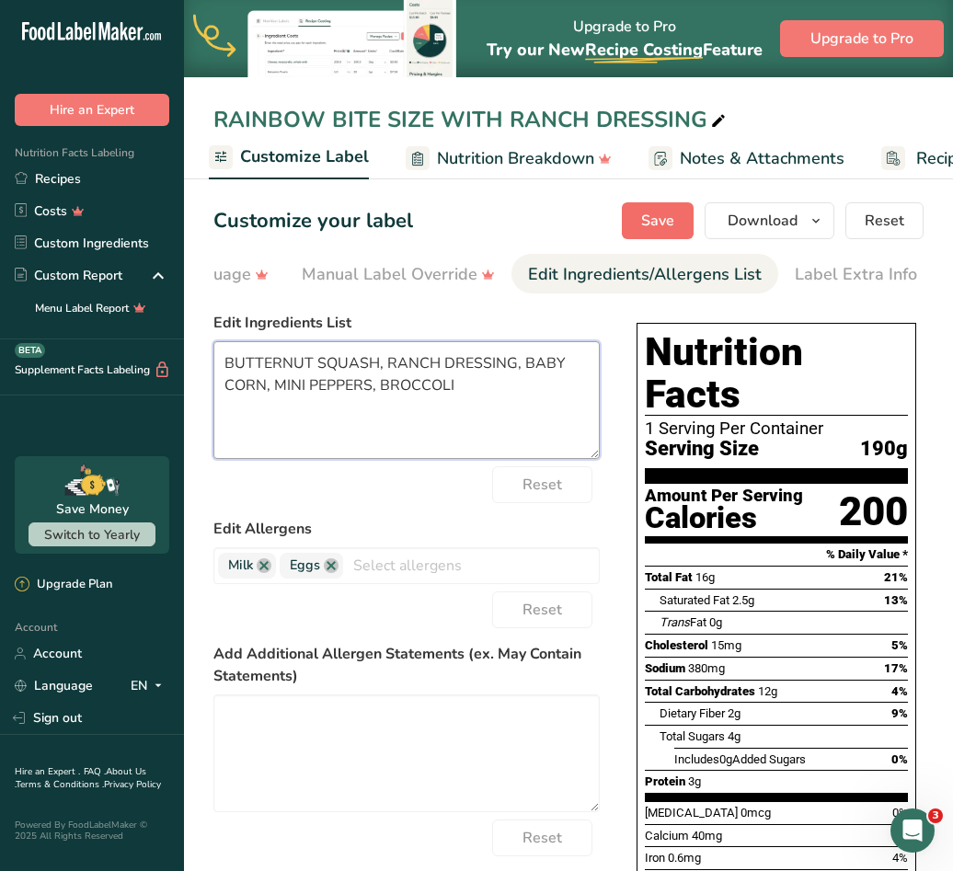
type textarea "BUTTERNUT SQUASH, RANCH DRESSING, BABY CORN, MINI PEPPERS, BROCCOLI"
click at [666, 223] on span "Save" at bounding box center [657, 221] width 33 height 22
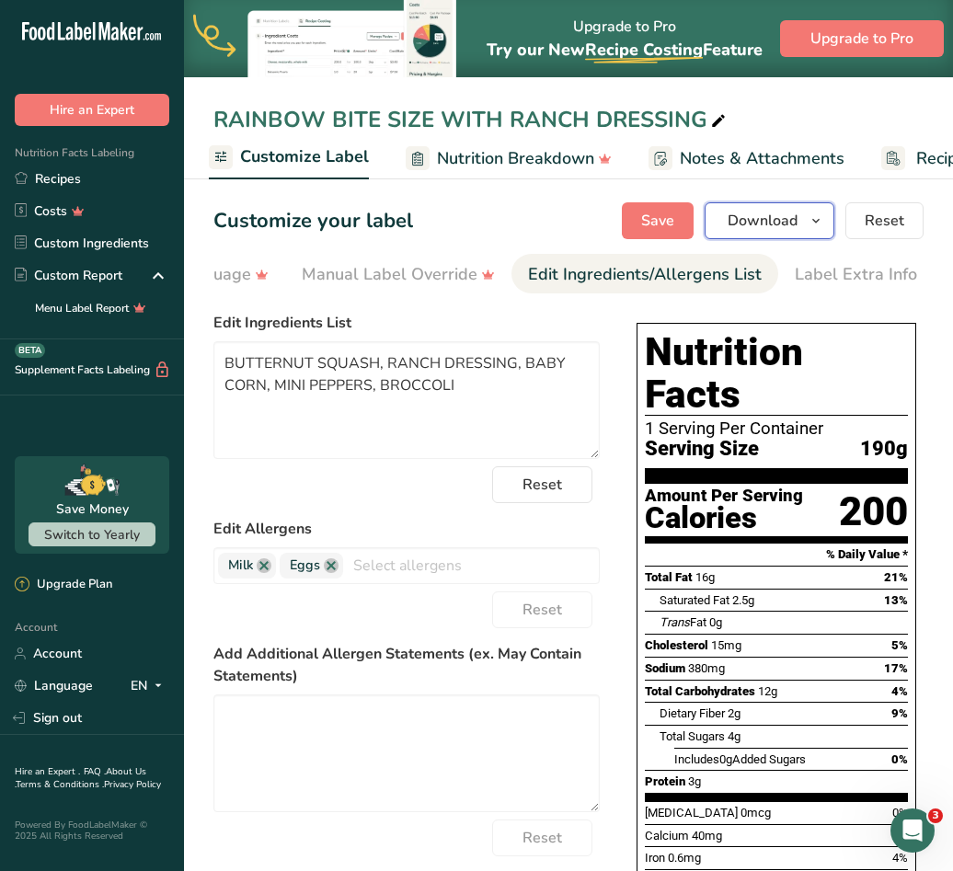
click at [827, 226] on span "button" at bounding box center [816, 221] width 22 height 22
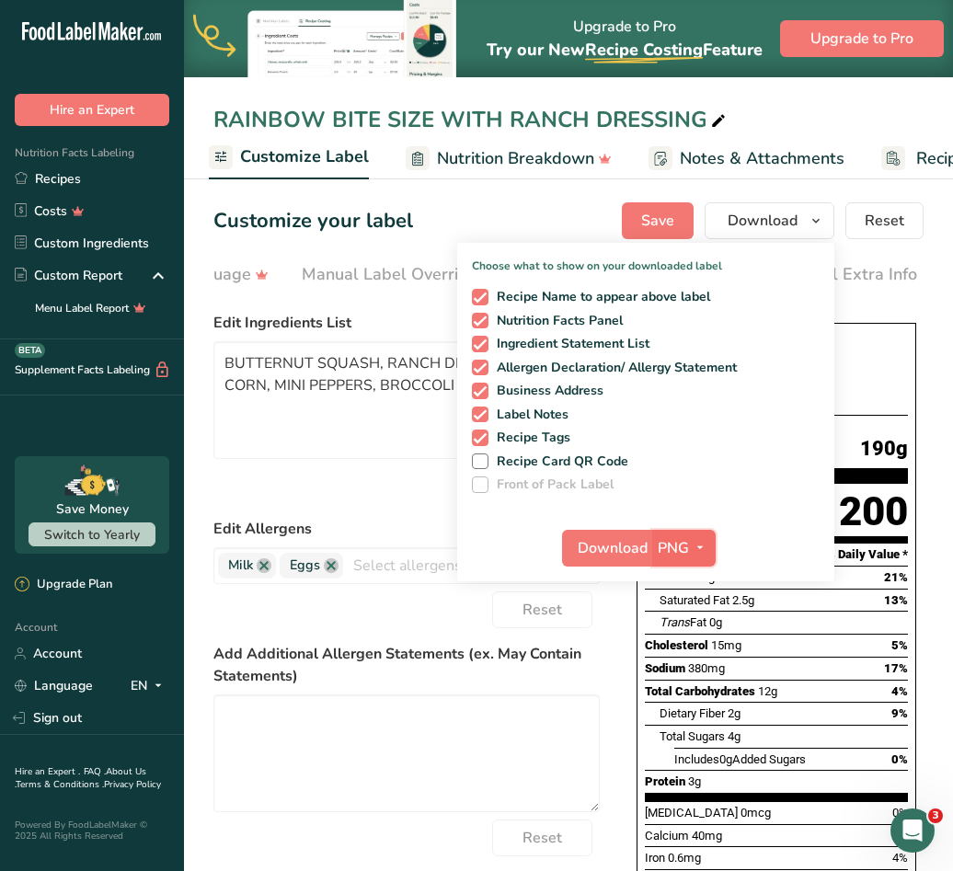
click at [673, 554] on span "PNG" at bounding box center [672, 548] width 31 height 22
click at [685, 651] on link "SVG" at bounding box center [686, 646] width 59 height 30
click at [665, 546] on span "SVG" at bounding box center [672, 548] width 30 height 22
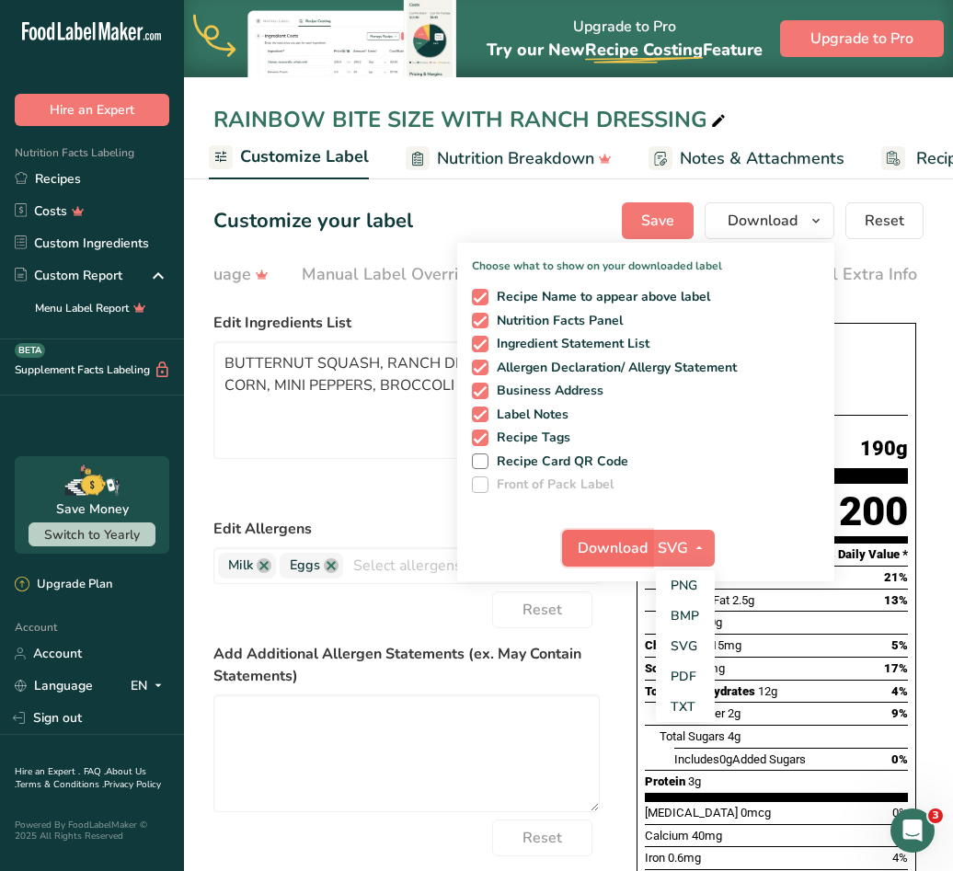
click at [622, 559] on button "Download" at bounding box center [607, 548] width 90 height 37
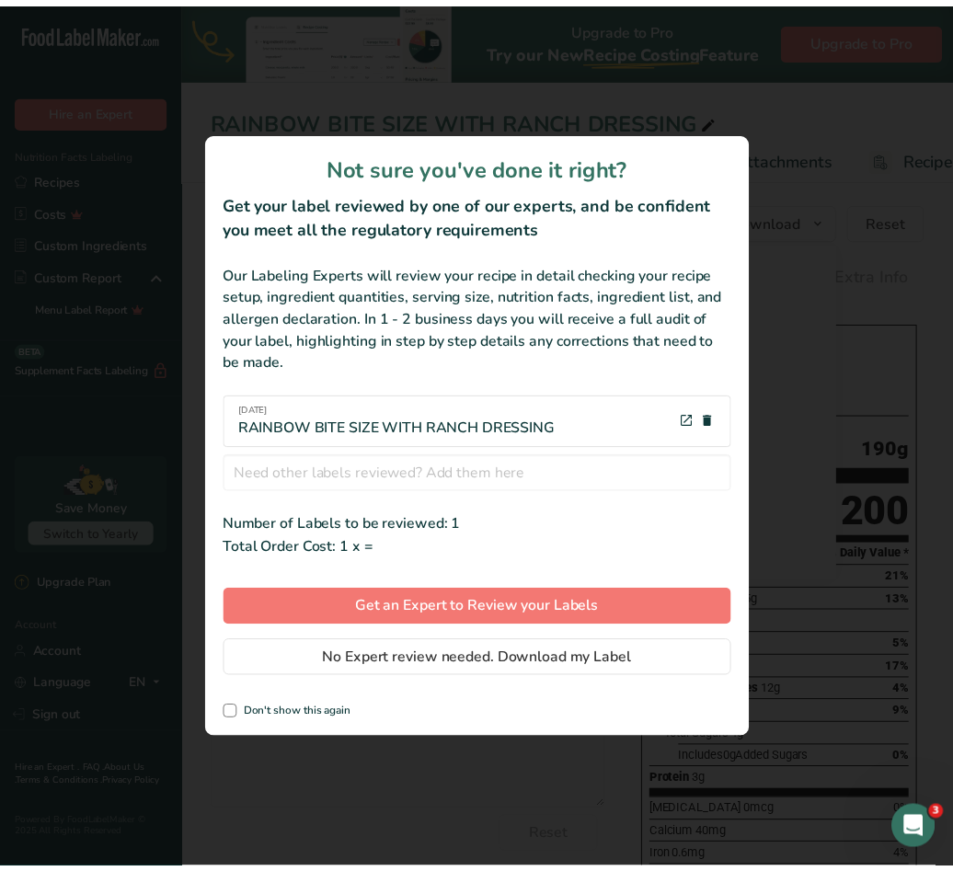
scroll to position [0, 657]
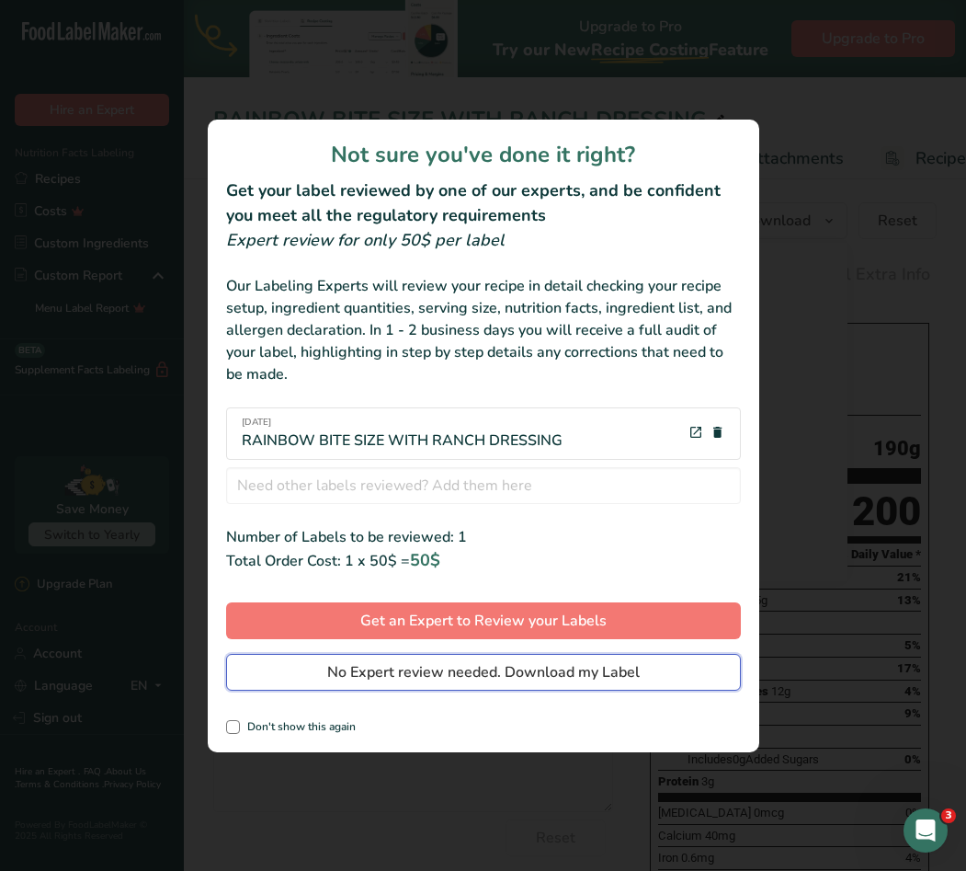
click at [532, 673] on span "No Expert review needed. Download my Label" at bounding box center [483, 672] width 313 height 22
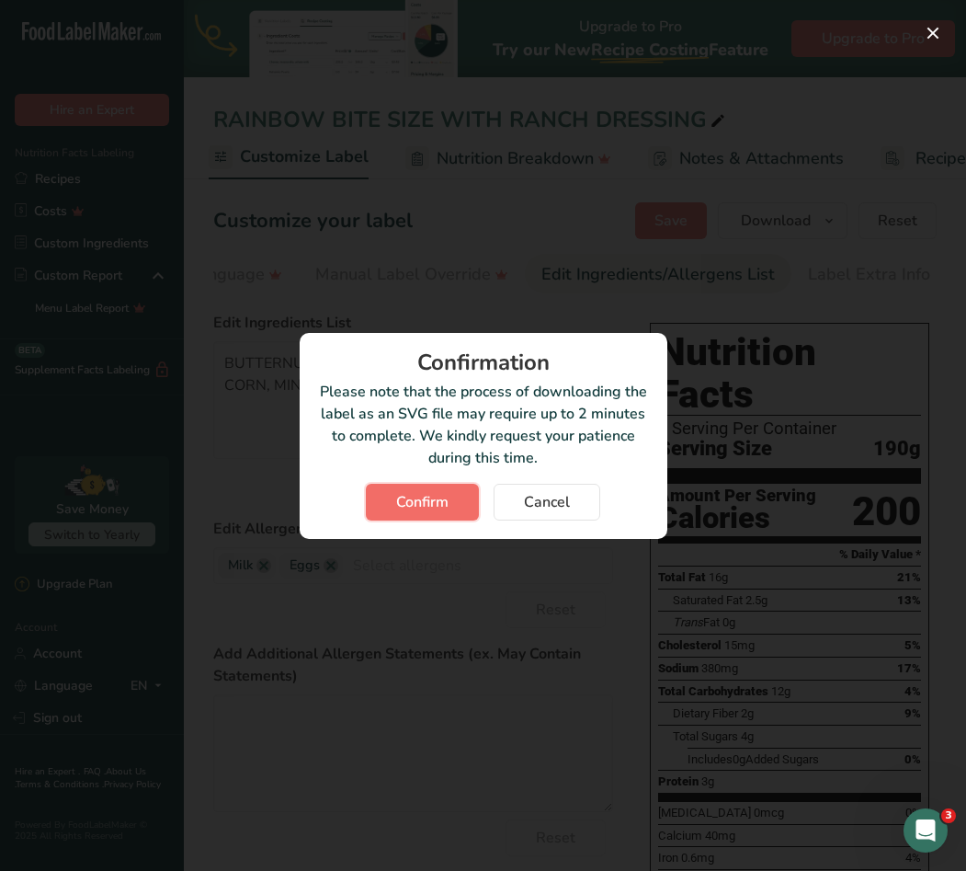
click at [451, 489] on button "Confirm" at bounding box center [422, 502] width 113 height 37
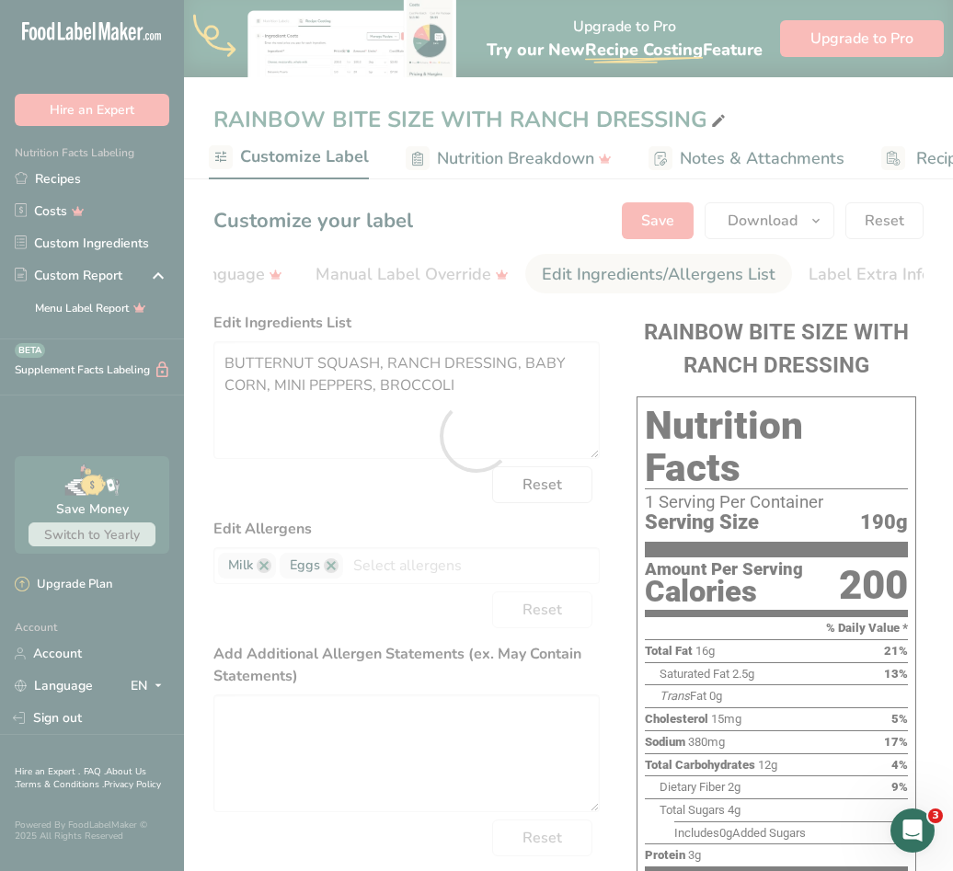
scroll to position [0, 0]
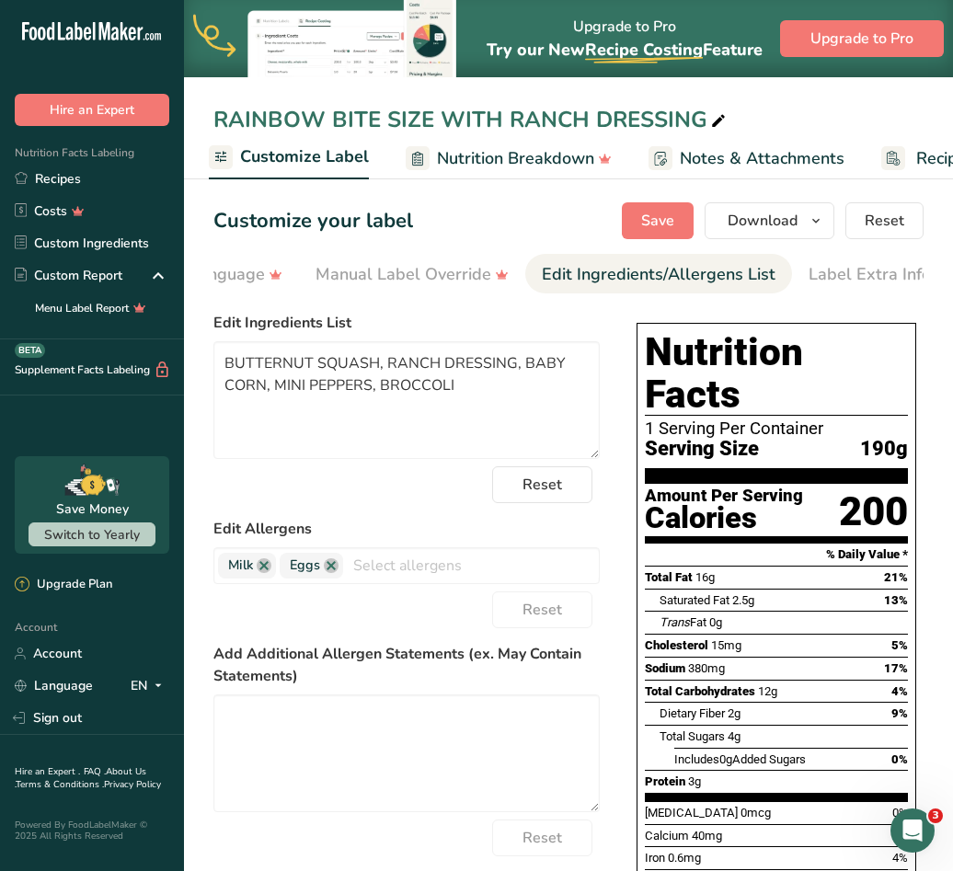
click at [590, 328] on label "Edit Ingredients List" at bounding box center [406, 323] width 386 height 22
click at [74, 173] on link "Recipes" at bounding box center [92, 179] width 184 height 32
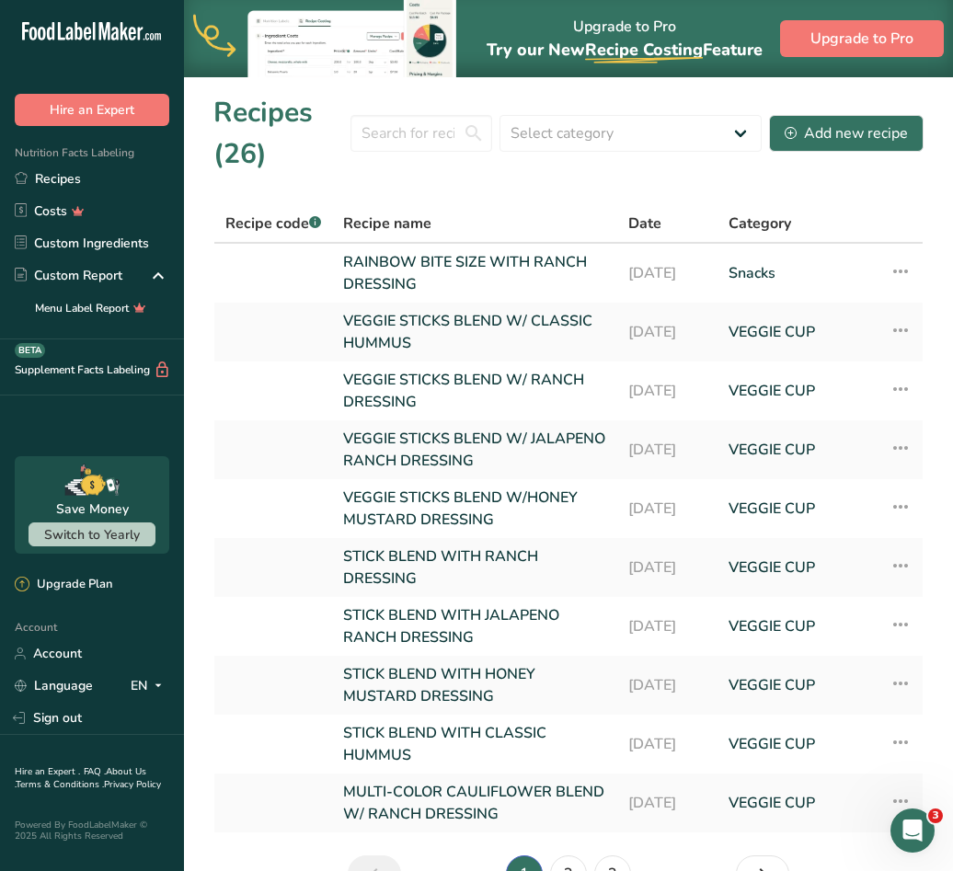
click at [442, 206] on th "Recipe name" at bounding box center [474, 224] width 285 height 39
click at [899, 270] on icon at bounding box center [900, 271] width 22 height 33
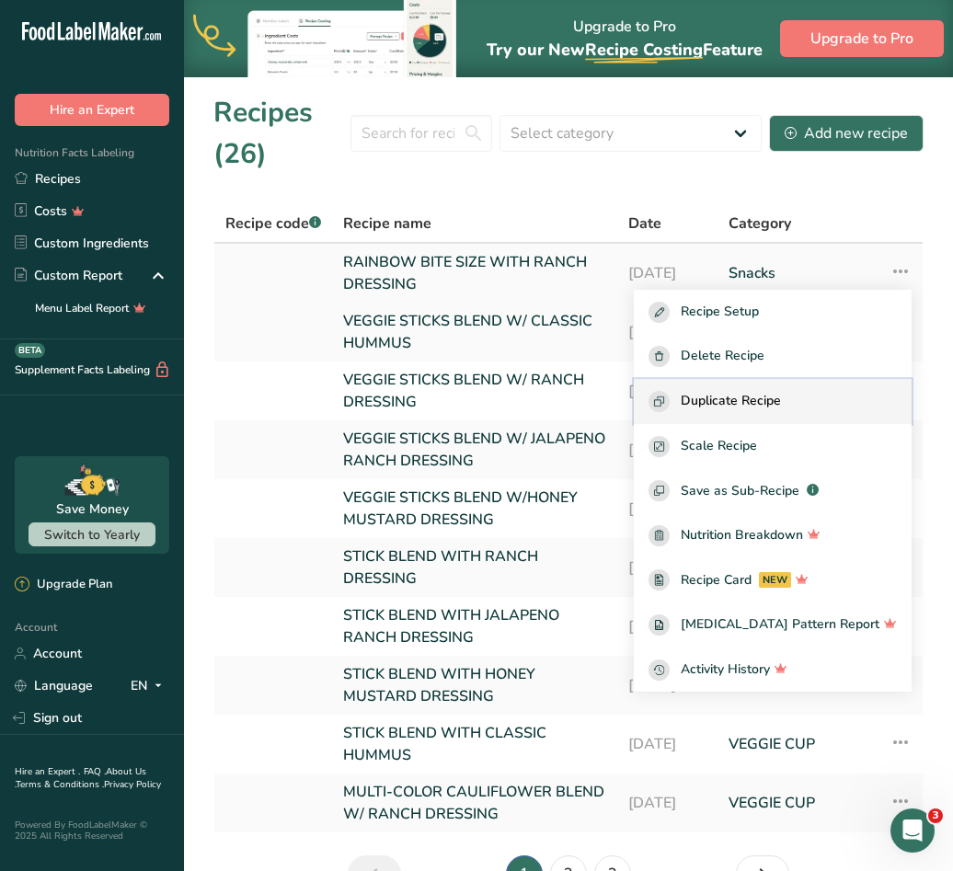
click at [734, 396] on span "Duplicate Recipe" at bounding box center [730, 401] width 100 height 21
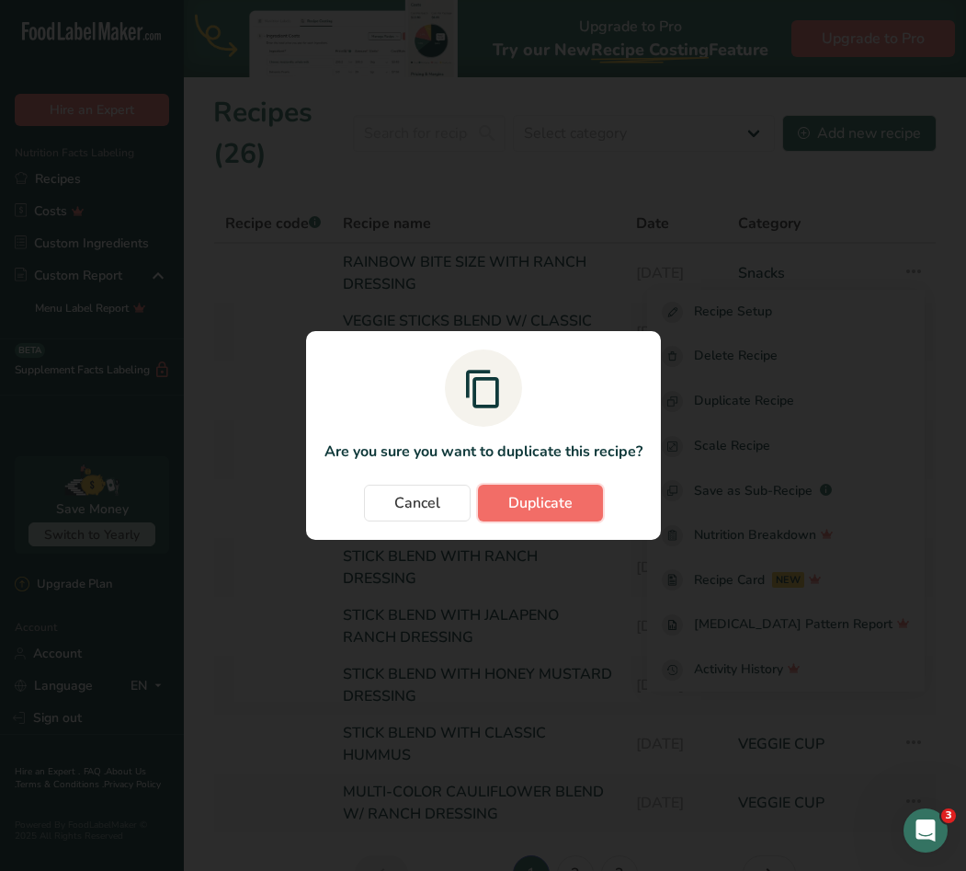
click at [513, 507] on span "Duplicate" at bounding box center [540, 503] width 64 height 22
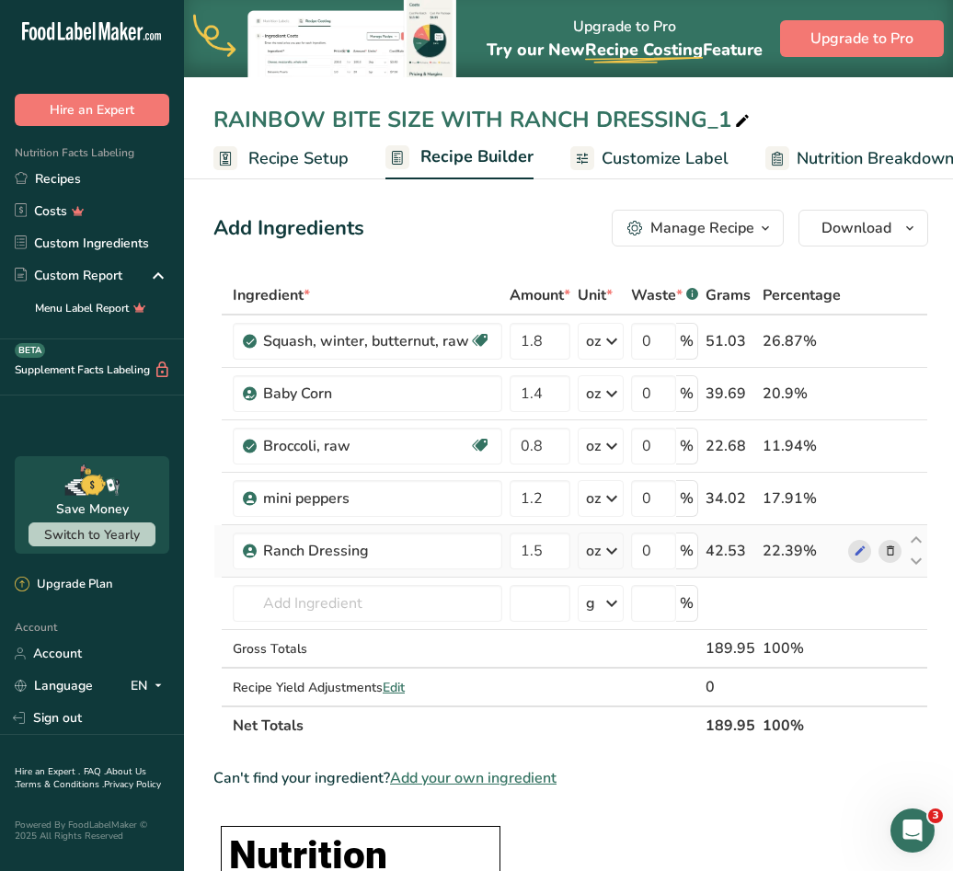
click at [884, 556] on icon at bounding box center [890, 551] width 13 height 19
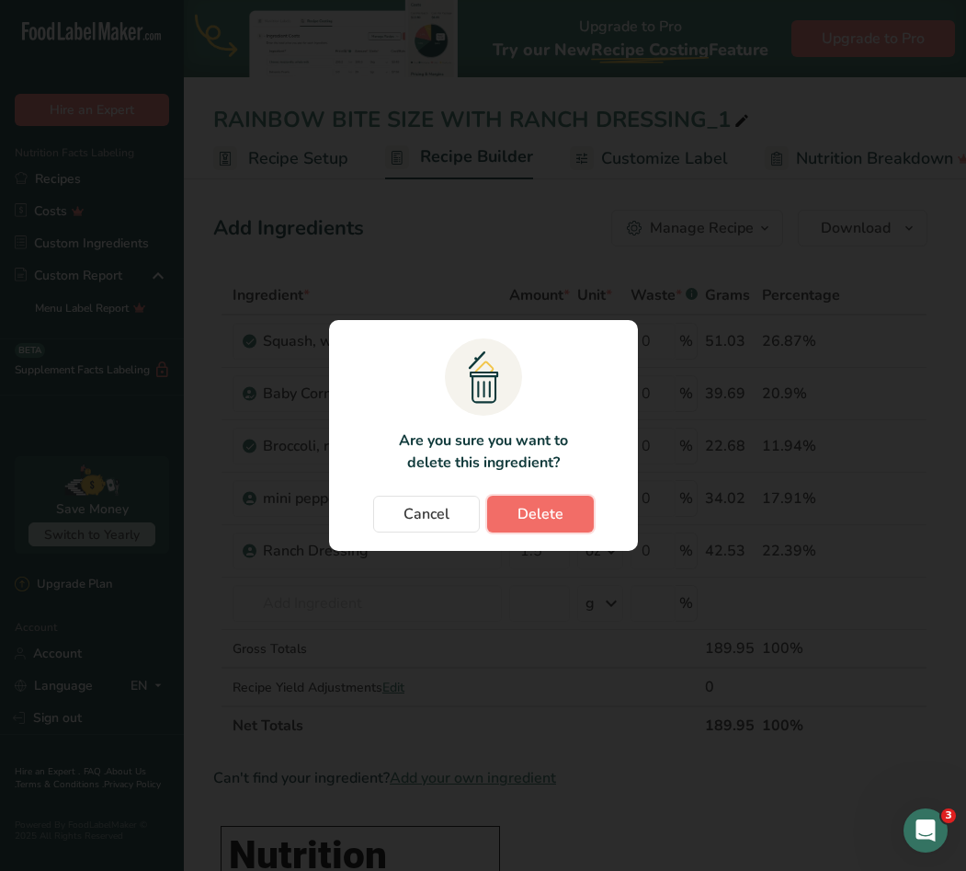
click at [508, 512] on button "Delete" at bounding box center [540, 514] width 107 height 37
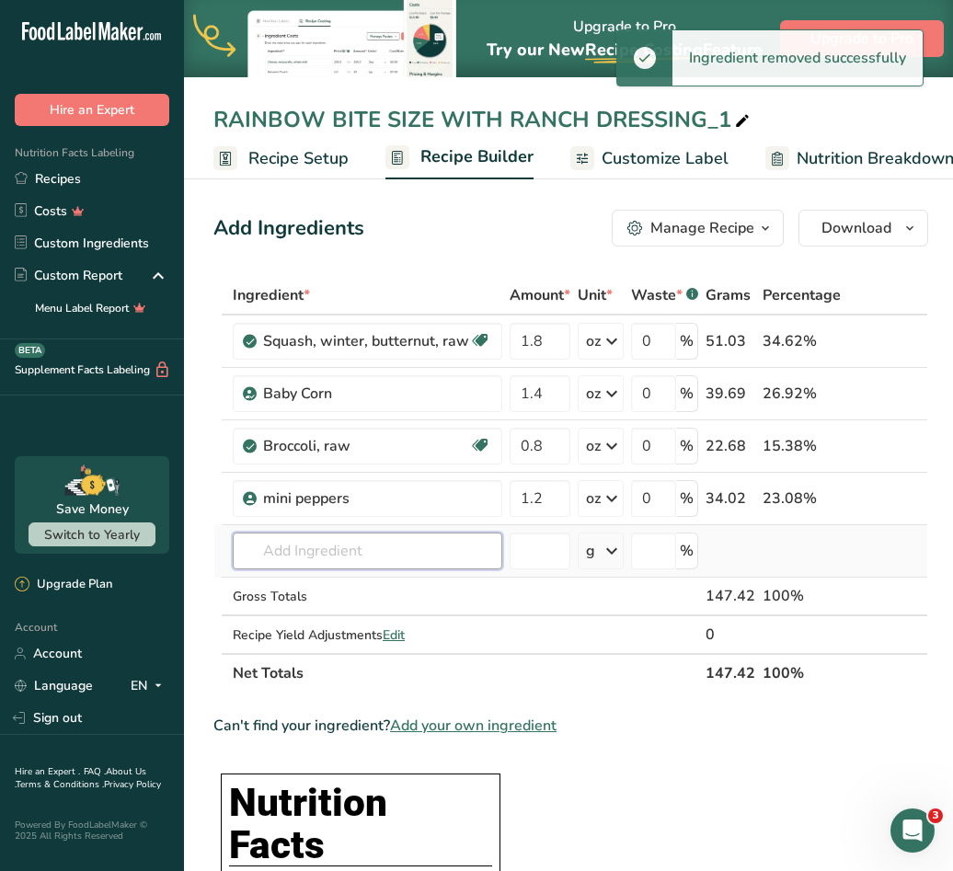
click at [388, 564] on input "text" at bounding box center [367, 550] width 269 height 37
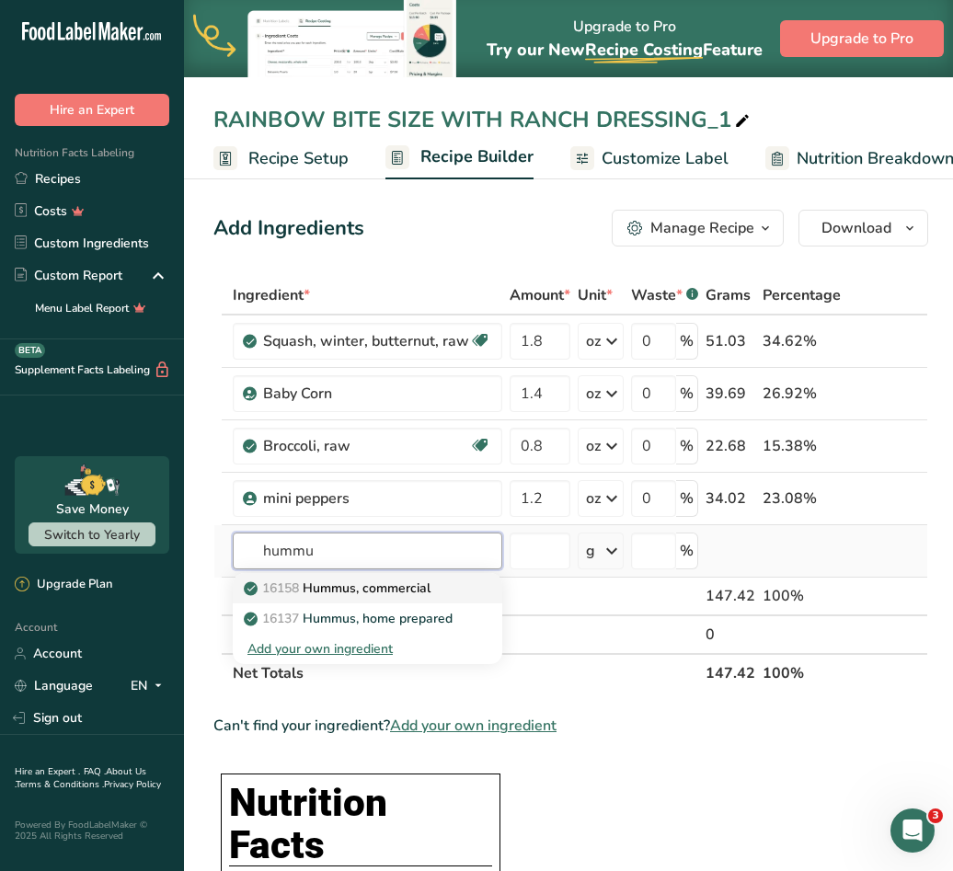
type input "hummu"
click at [411, 588] on p "16158 Hummus, commercial" at bounding box center [338, 587] width 183 height 19
type input "Hummus, commercial"
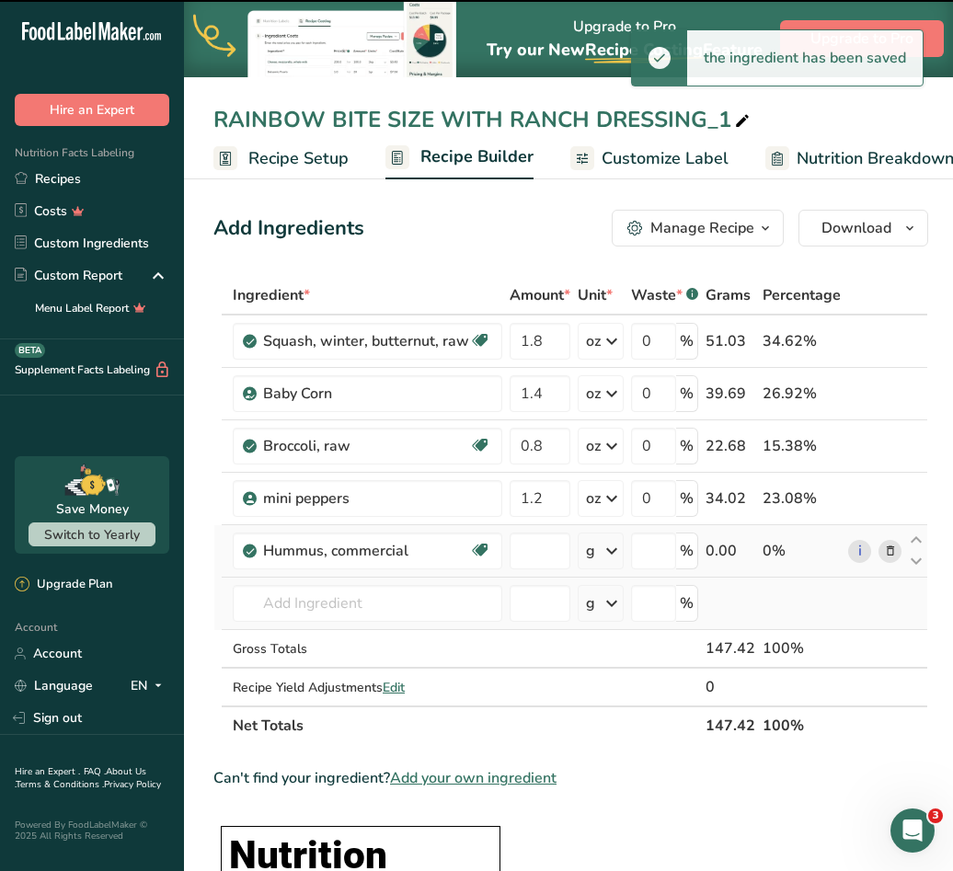
type input "0"
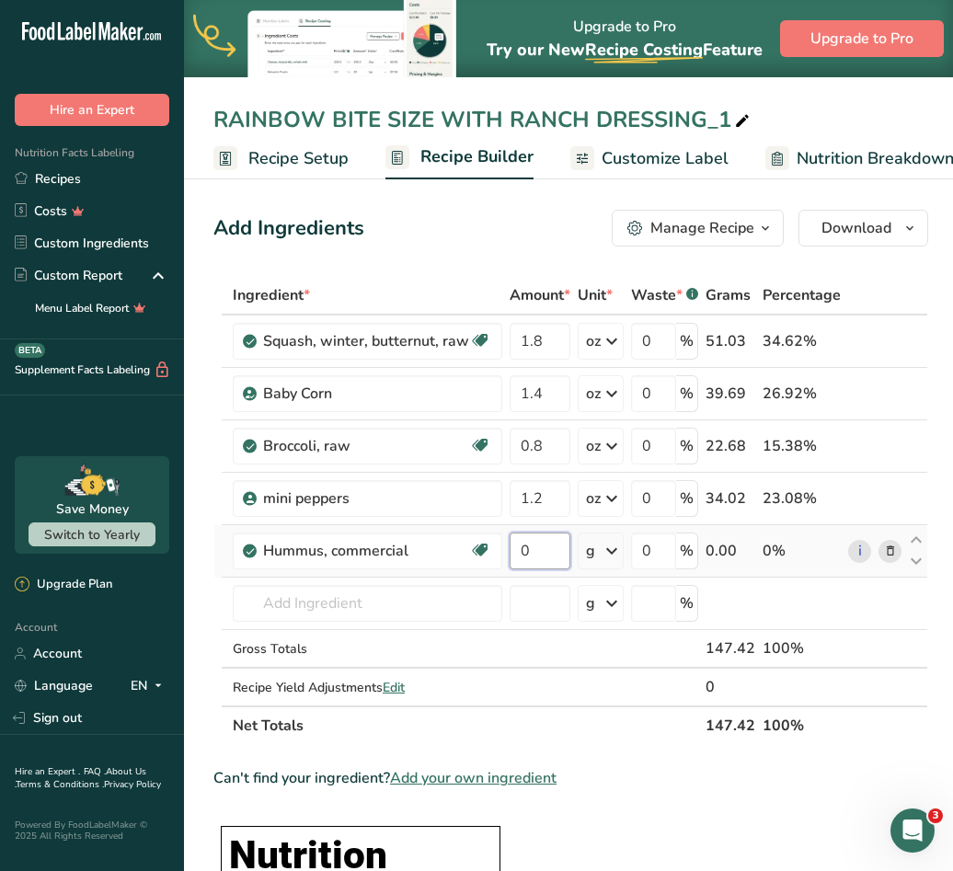
click at [544, 552] on input "0" at bounding box center [539, 550] width 61 height 37
type input "1.5"
click at [596, 166] on link "Customize Label" at bounding box center [649, 158] width 158 height 41
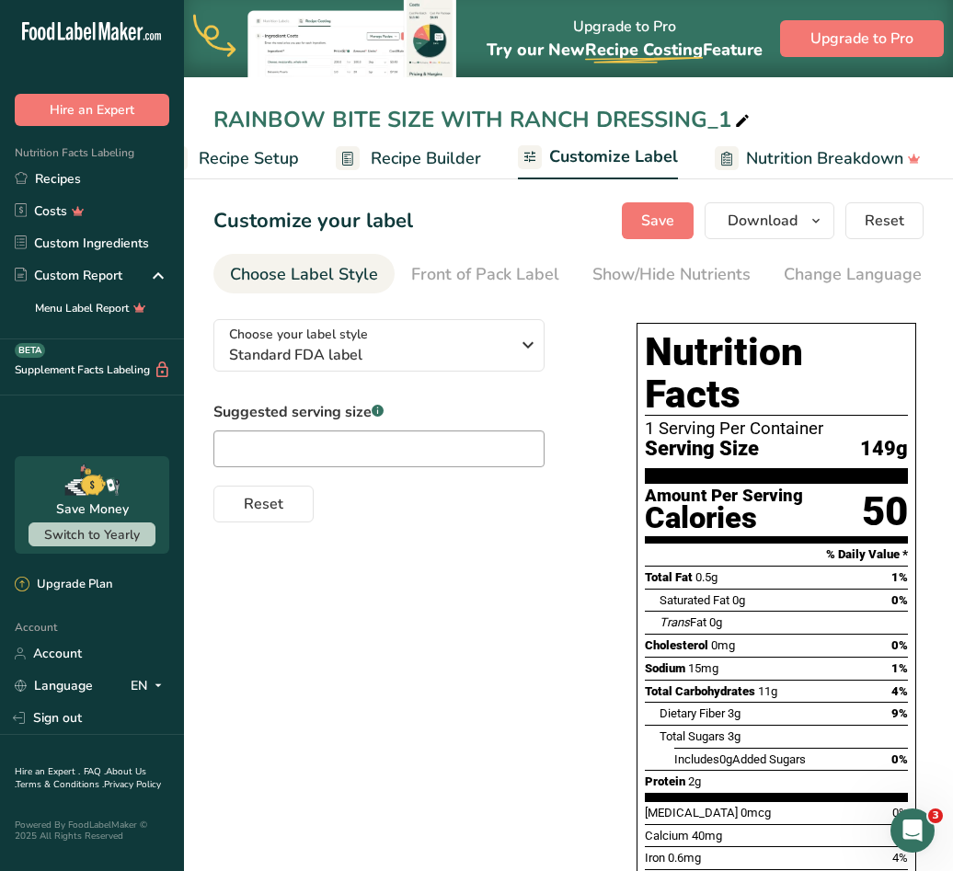
scroll to position [0, 46]
click at [266, 158] on span "Recipe Setup" at bounding box center [252, 158] width 100 height 25
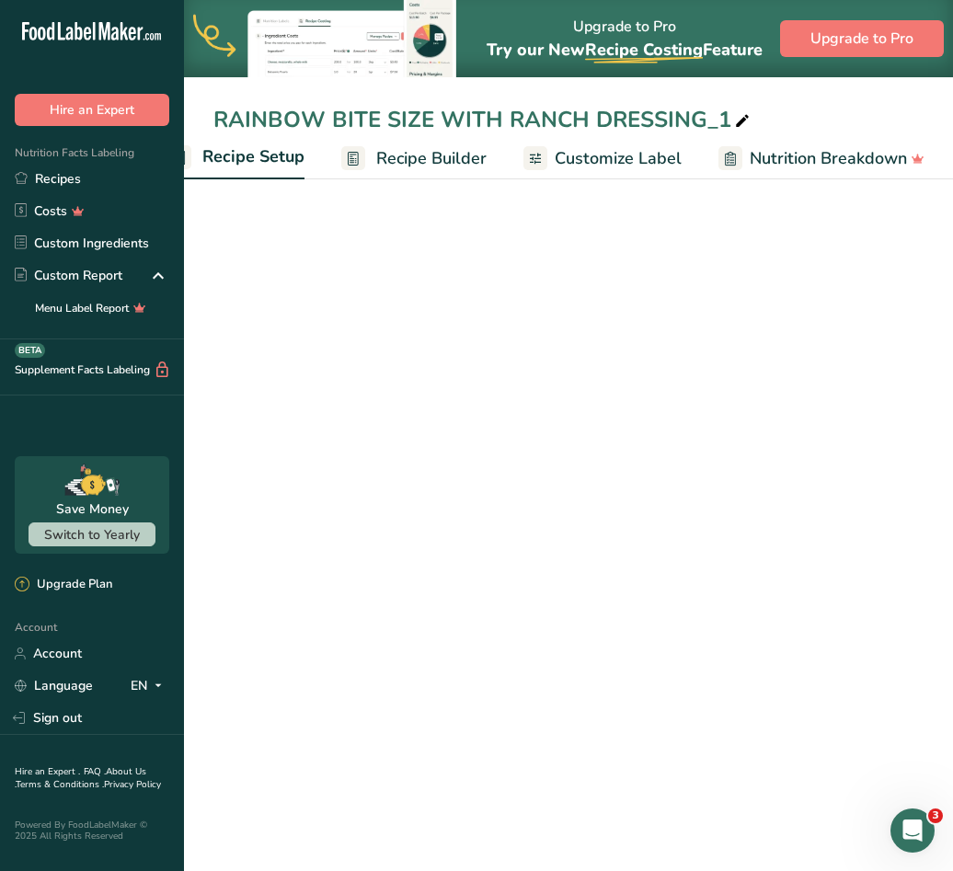
scroll to position [0, 6]
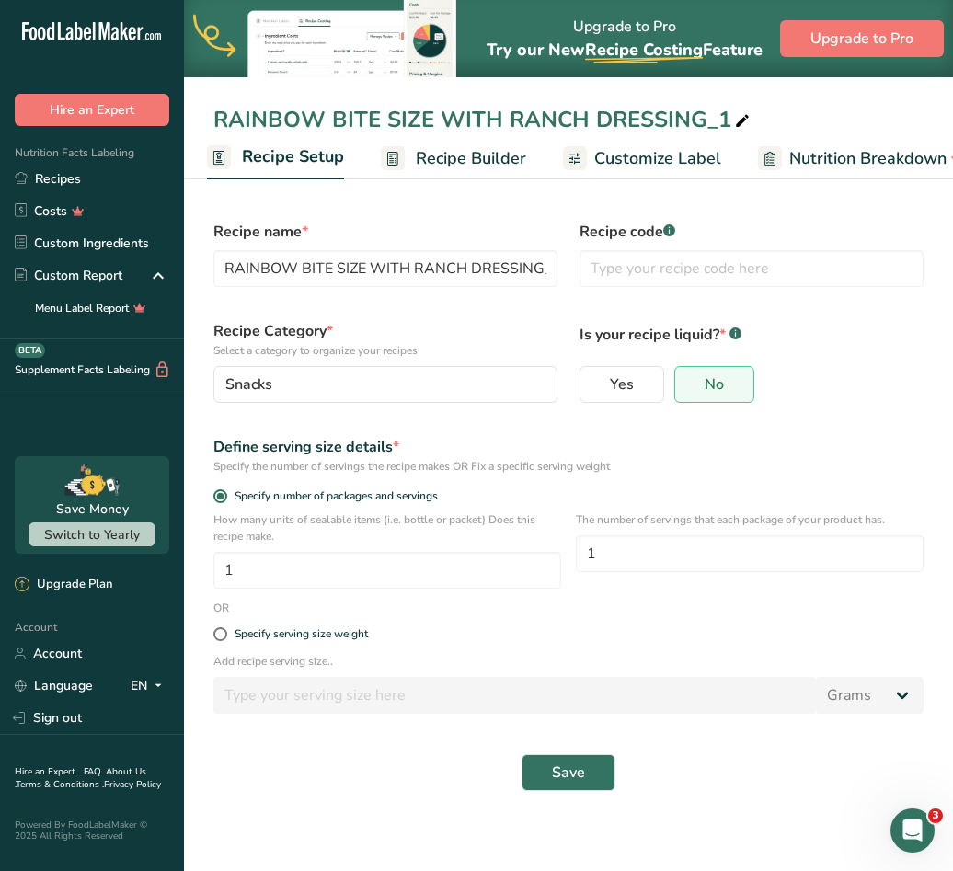
click at [477, 165] on span "Recipe Builder" at bounding box center [471, 158] width 110 height 25
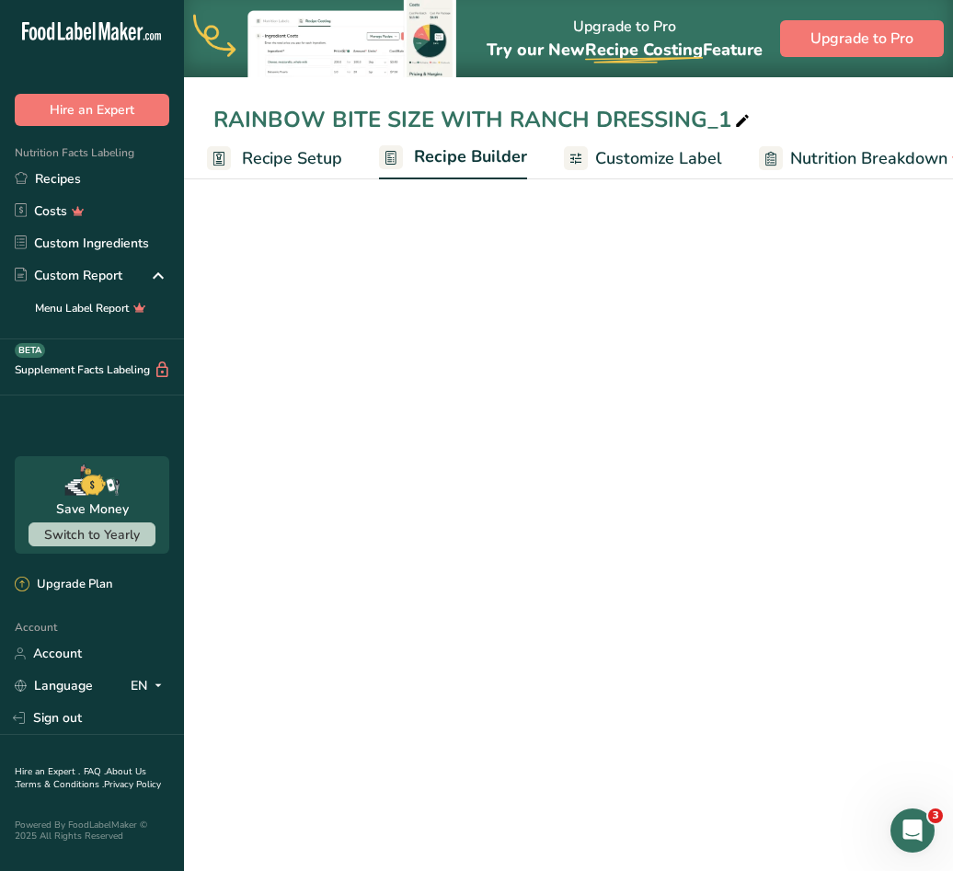
scroll to position [0, 177]
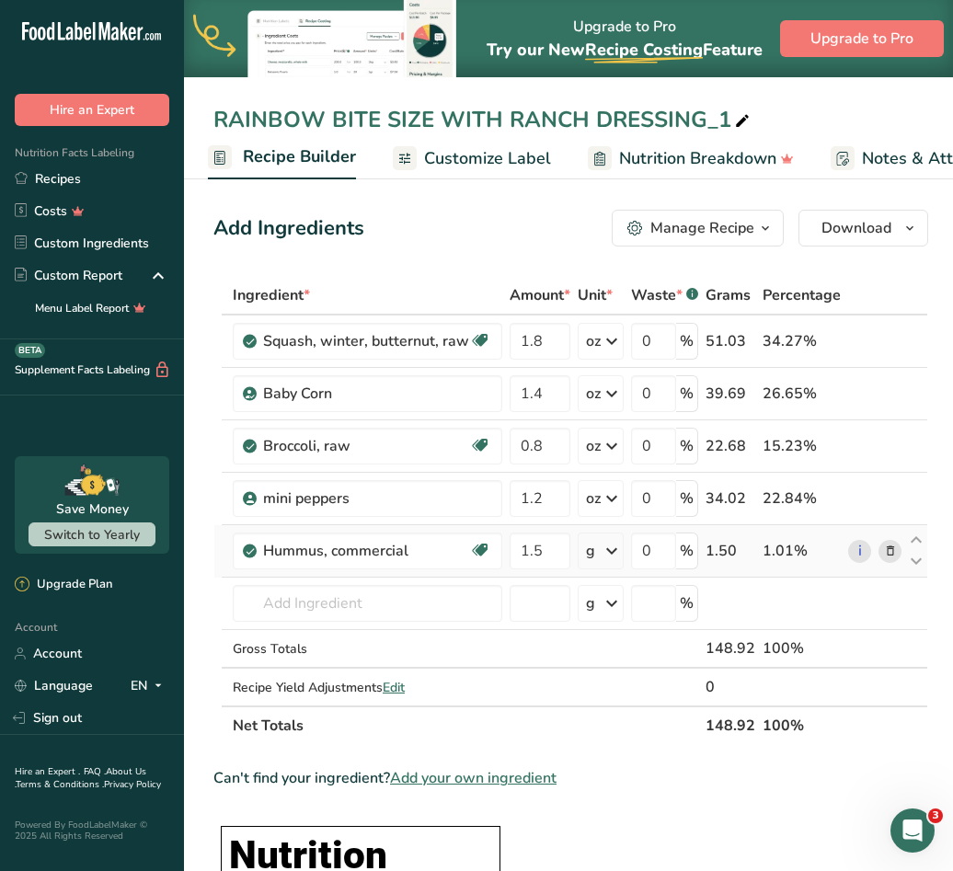
click at [603, 550] on icon at bounding box center [611, 550] width 22 height 33
click at [617, 783] on div "See more" at bounding box center [665, 778] width 154 height 19
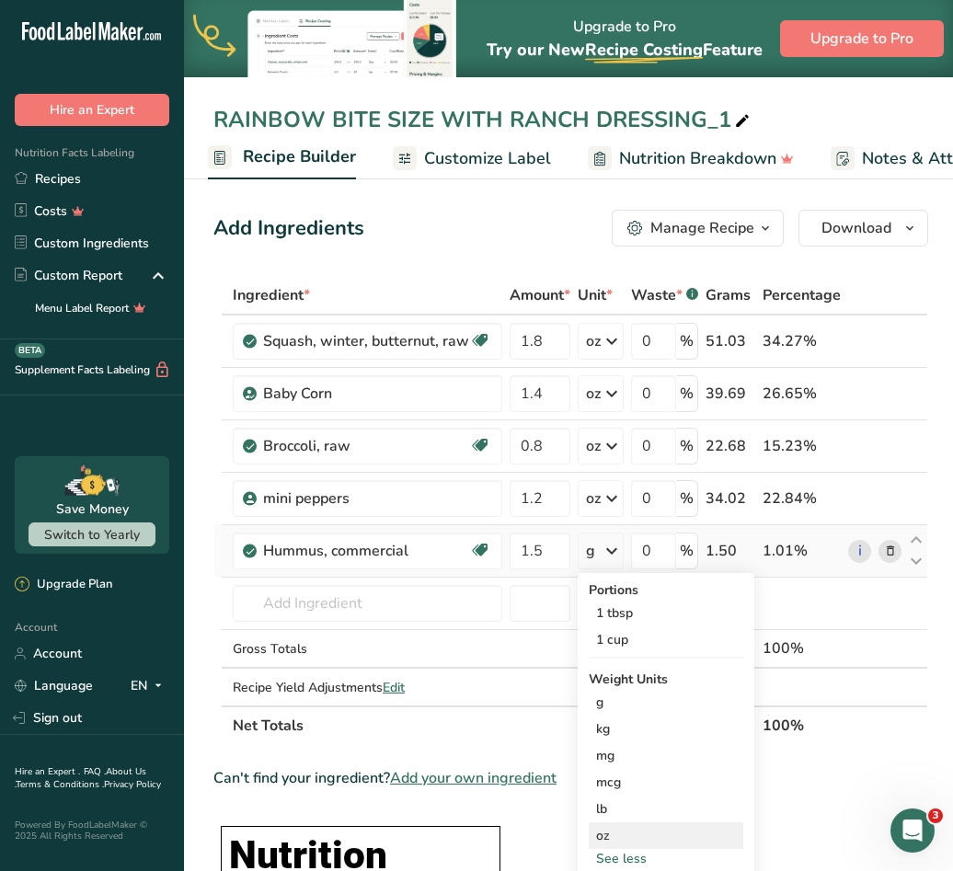
click at [608, 828] on div "oz" at bounding box center [665, 835] width 154 height 27
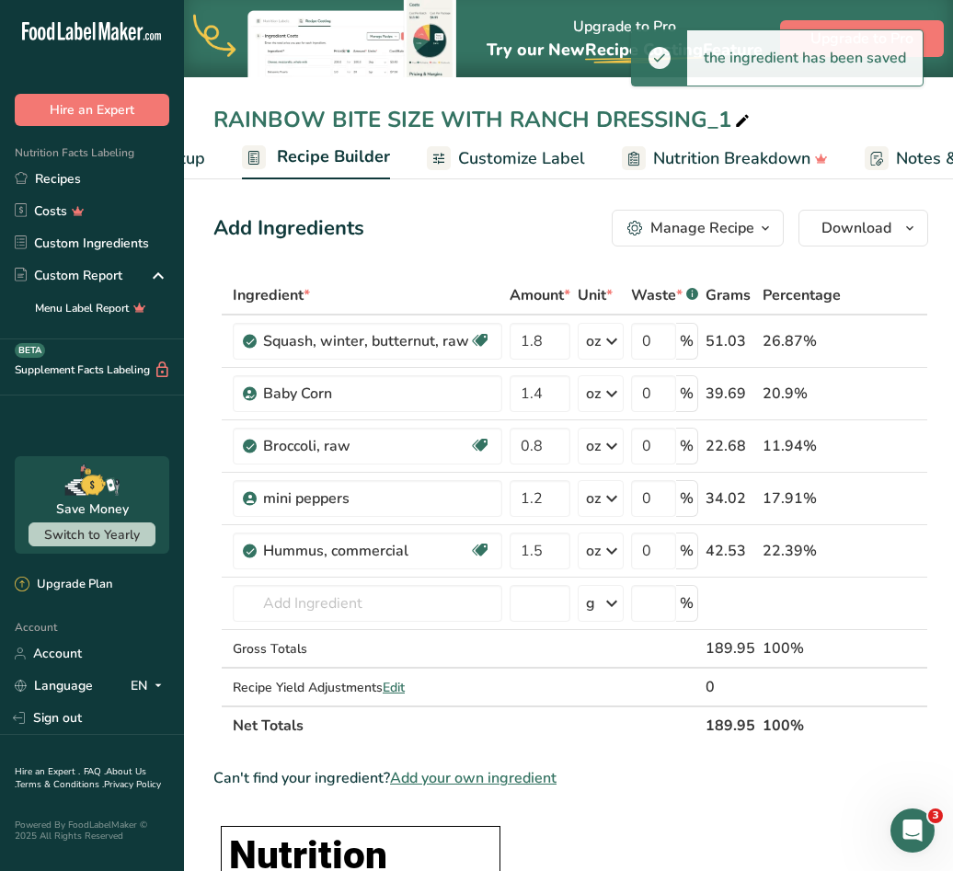
scroll to position [0, 142]
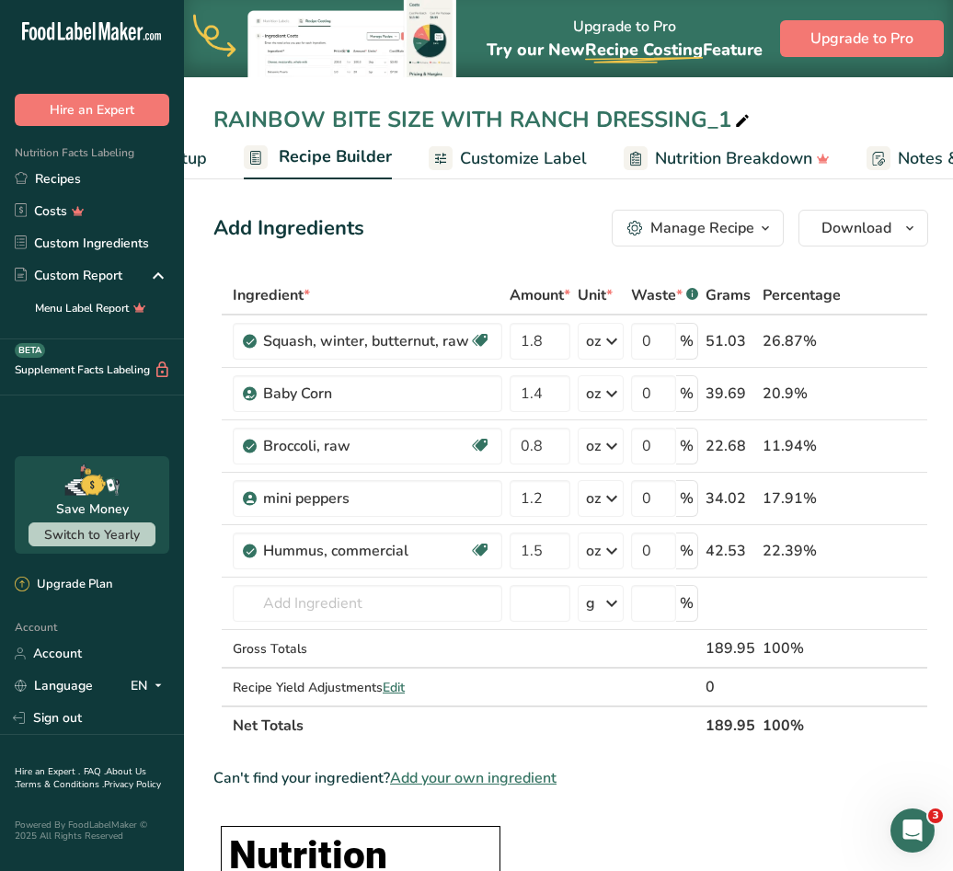
click at [517, 147] on span "Customize Label" at bounding box center [523, 158] width 127 height 25
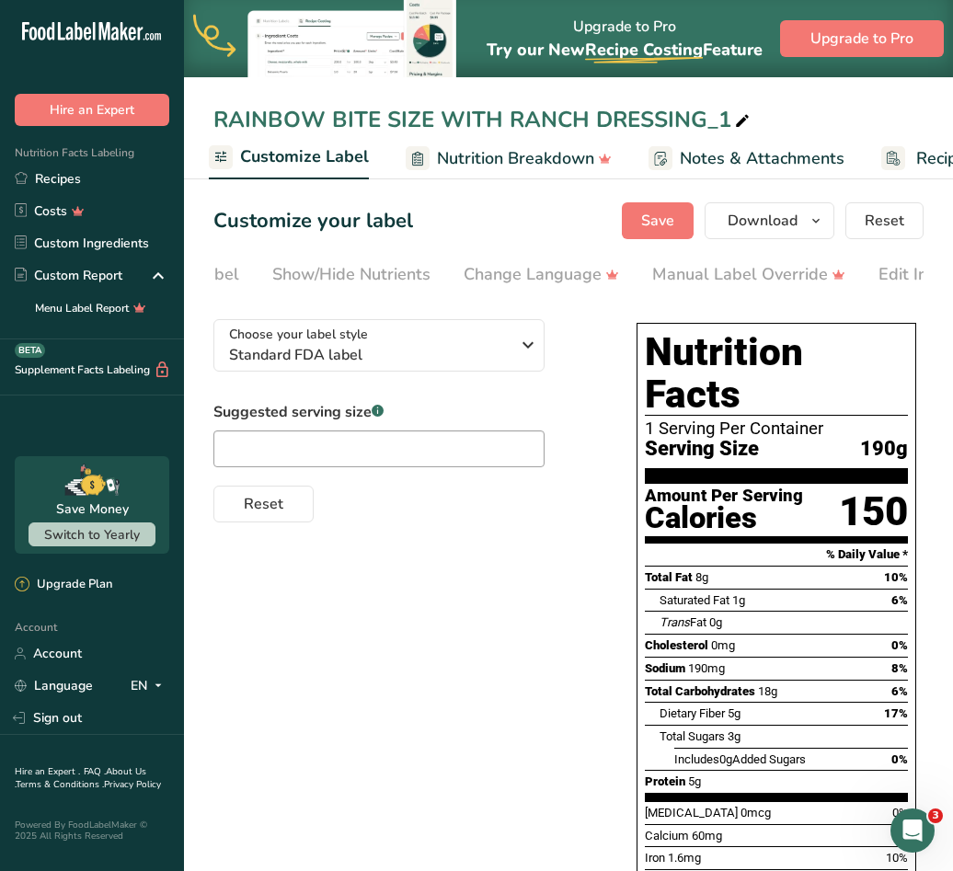
scroll to position [0, 486]
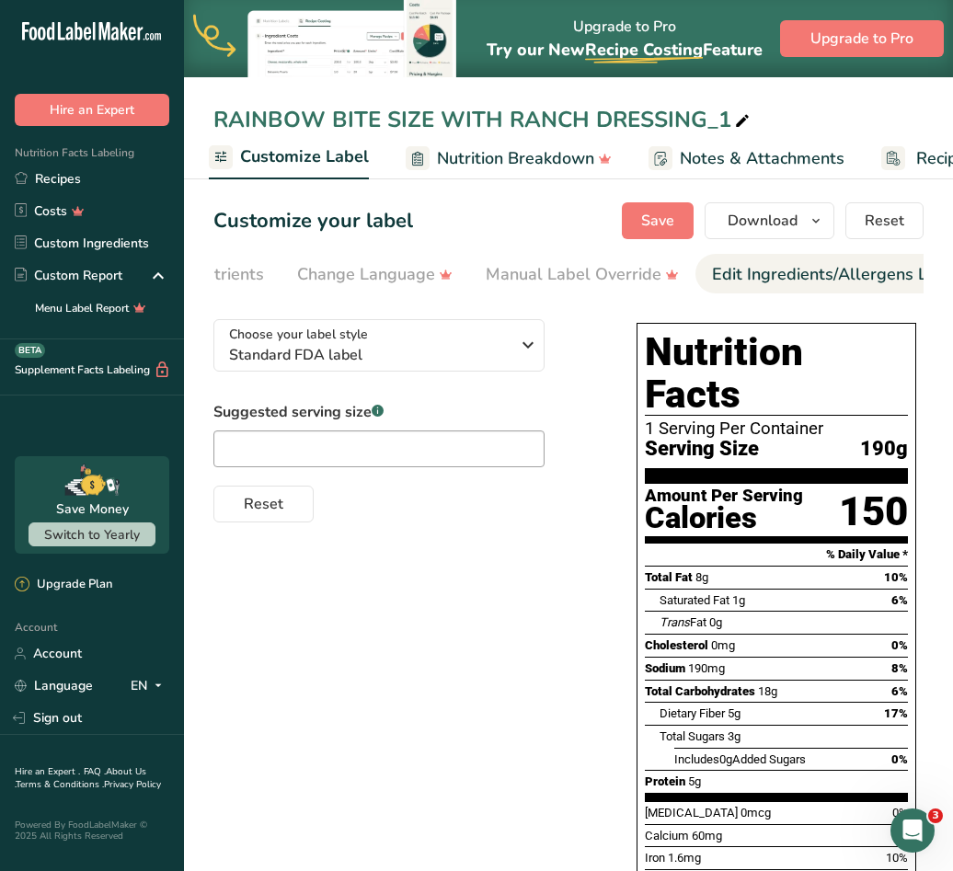
click at [743, 275] on div "Edit Ingredients/Allergens List" at bounding box center [829, 274] width 234 height 25
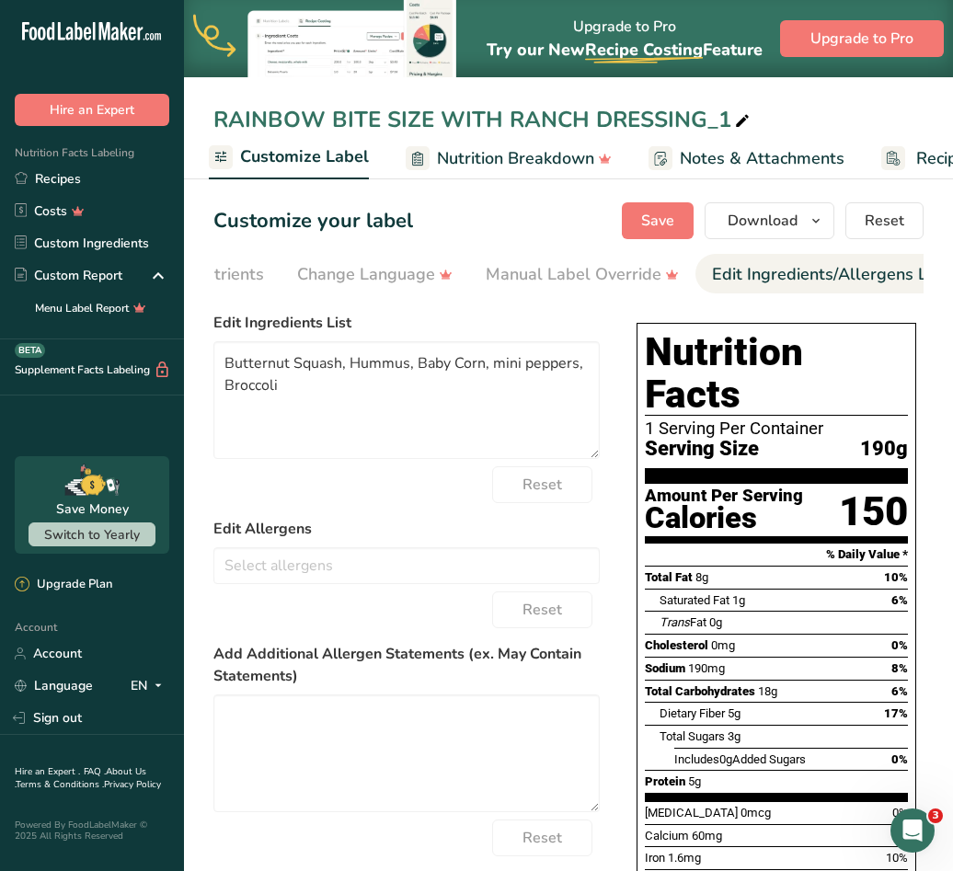
scroll to position [0, 670]
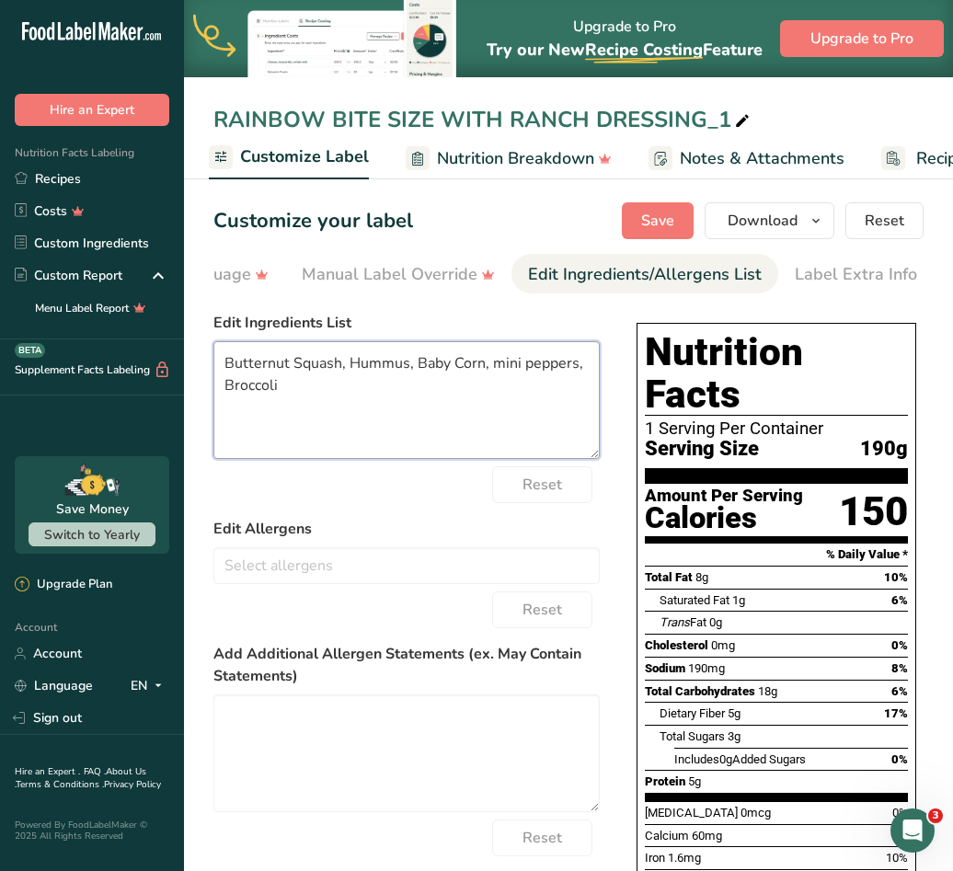
drag, startPoint x: 306, startPoint y: 388, endPoint x: 220, endPoint y: 359, distance: 91.3
click at [220, 359] on textarea "Butternut Squash, Hummus, Baby Corn, mini peppers, Broccoli" at bounding box center [406, 400] width 386 height 118
paste textarea "UTTERNUT SQUASH, RANCH DRESSING, BABY CORN, MINI PEPPERS, BROCCOLI"
click at [511, 367] on textarea "BUTTERNUT SQUASH, RANCH DRESSING, BABY CORN, MINI PEPPERS, BROCCOLI" at bounding box center [406, 400] width 386 height 118
click at [582, 381] on textarea "BUTTERNUT SQUASH, HUMMUS , BABY CORN, MINI PEPPERS, BROCCOLI" at bounding box center [406, 400] width 386 height 118
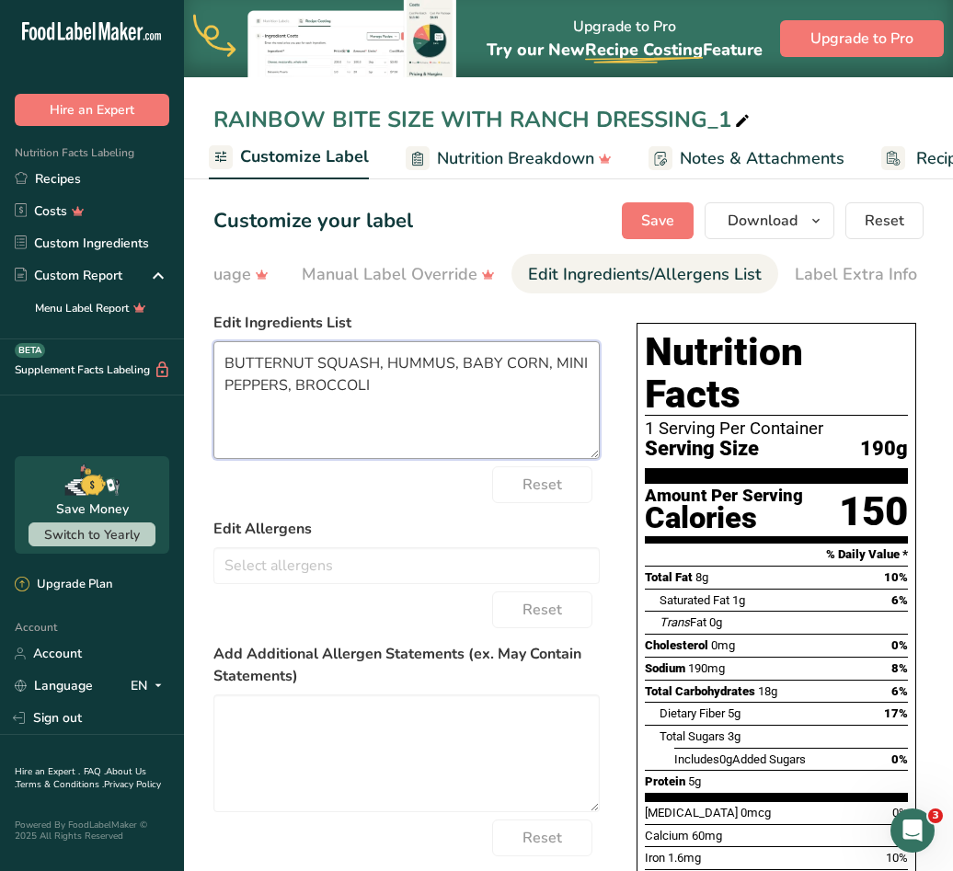
scroll to position [129, 0]
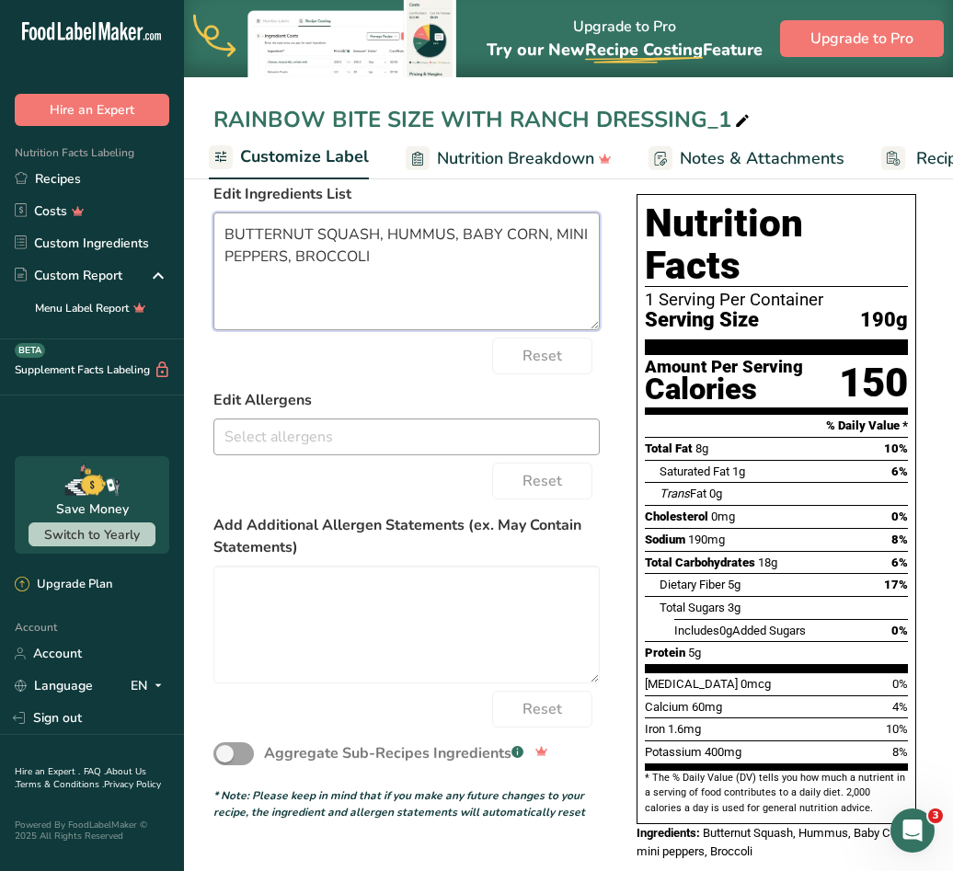
type textarea "BUTTERNUT SQUASH, HUMMUS, BABY CORN, MINI PEPPERS, BROCCOLI"
click at [356, 450] on input "text" at bounding box center [406, 436] width 384 height 29
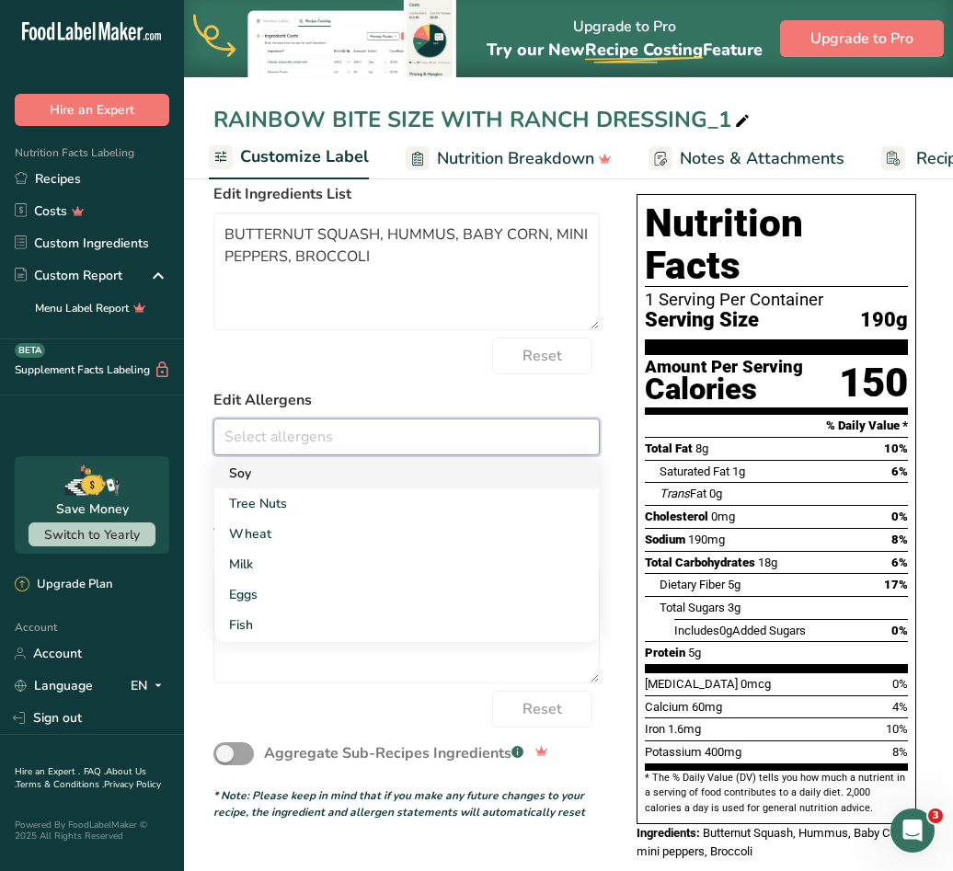
click at [274, 479] on link "Soy" at bounding box center [406, 473] width 384 height 30
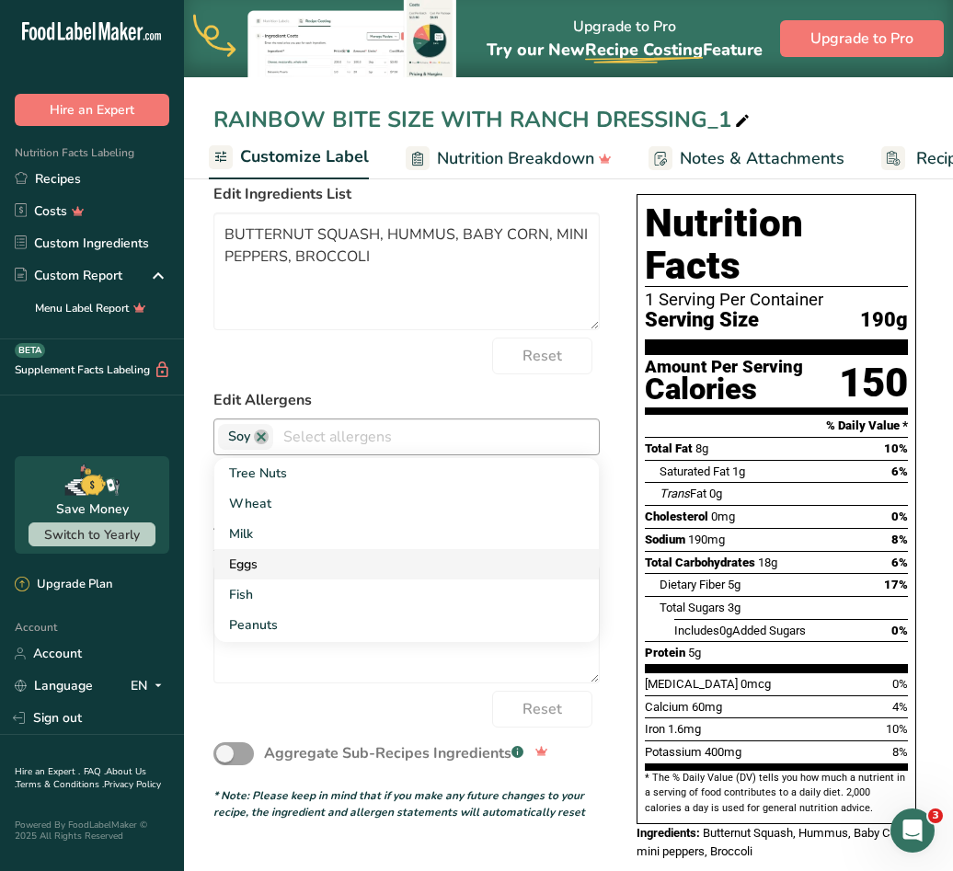
click at [247, 565] on link "Eggs" at bounding box center [406, 564] width 384 height 30
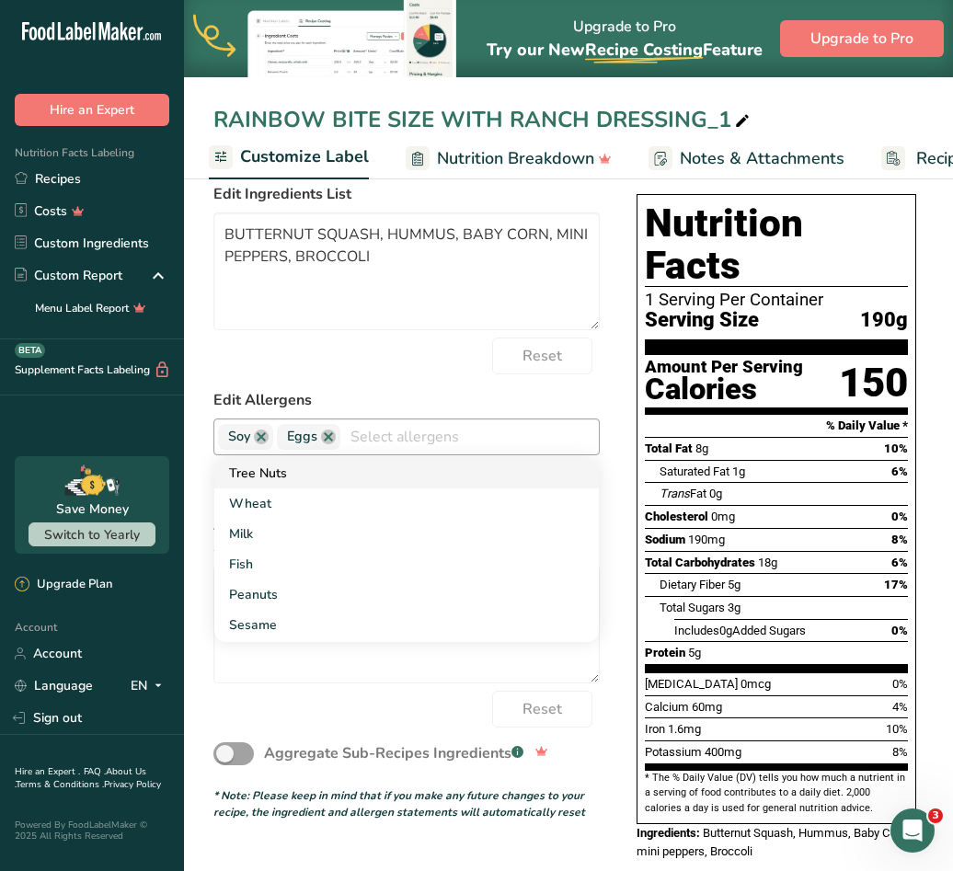
click at [294, 467] on link "Tree Nuts" at bounding box center [406, 473] width 384 height 30
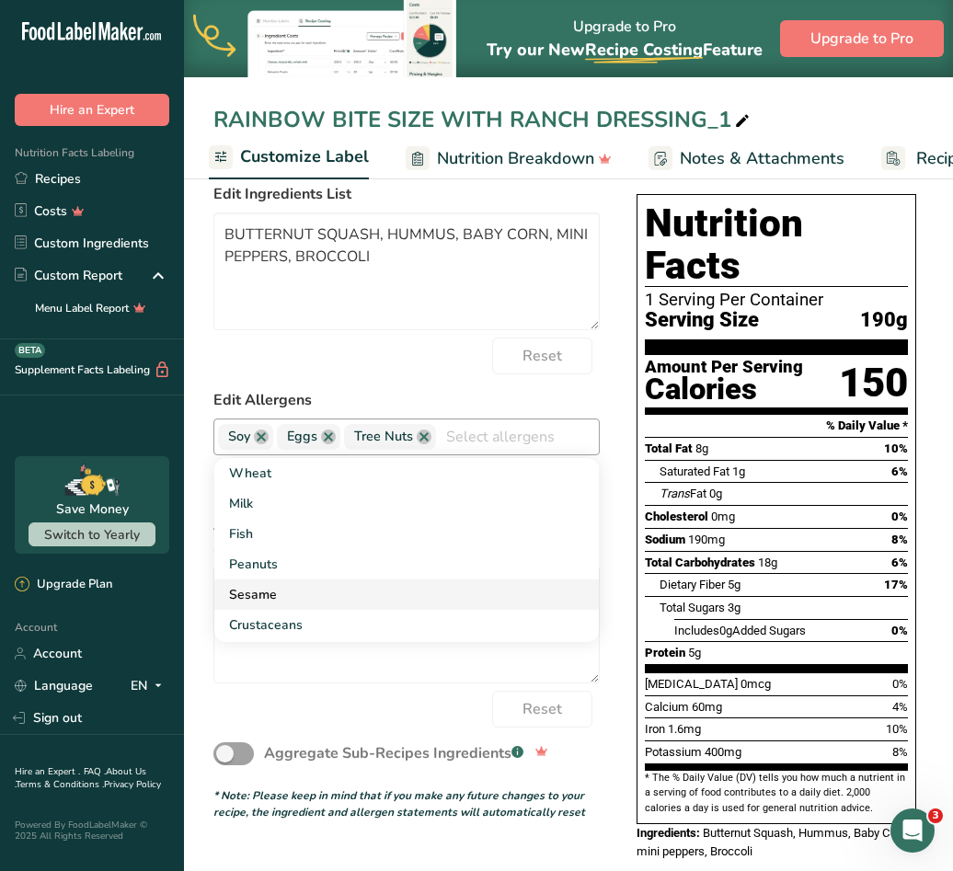
click at [288, 601] on link "Sesame" at bounding box center [406, 594] width 384 height 30
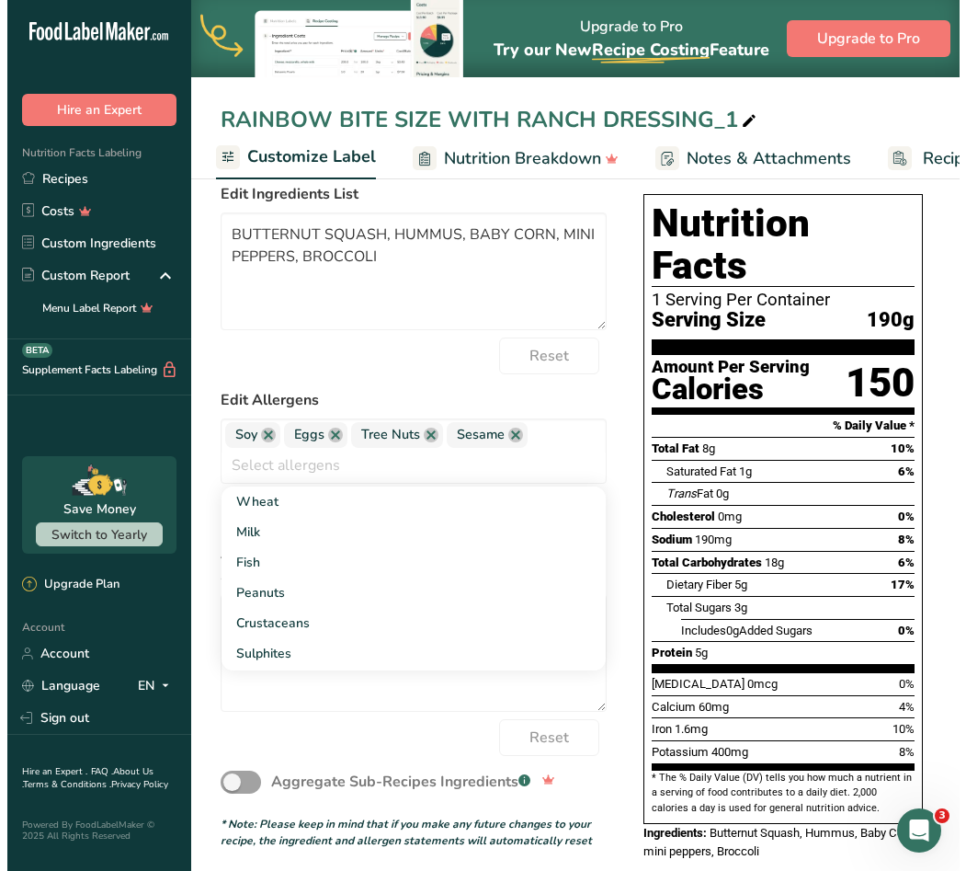
scroll to position [0, 0]
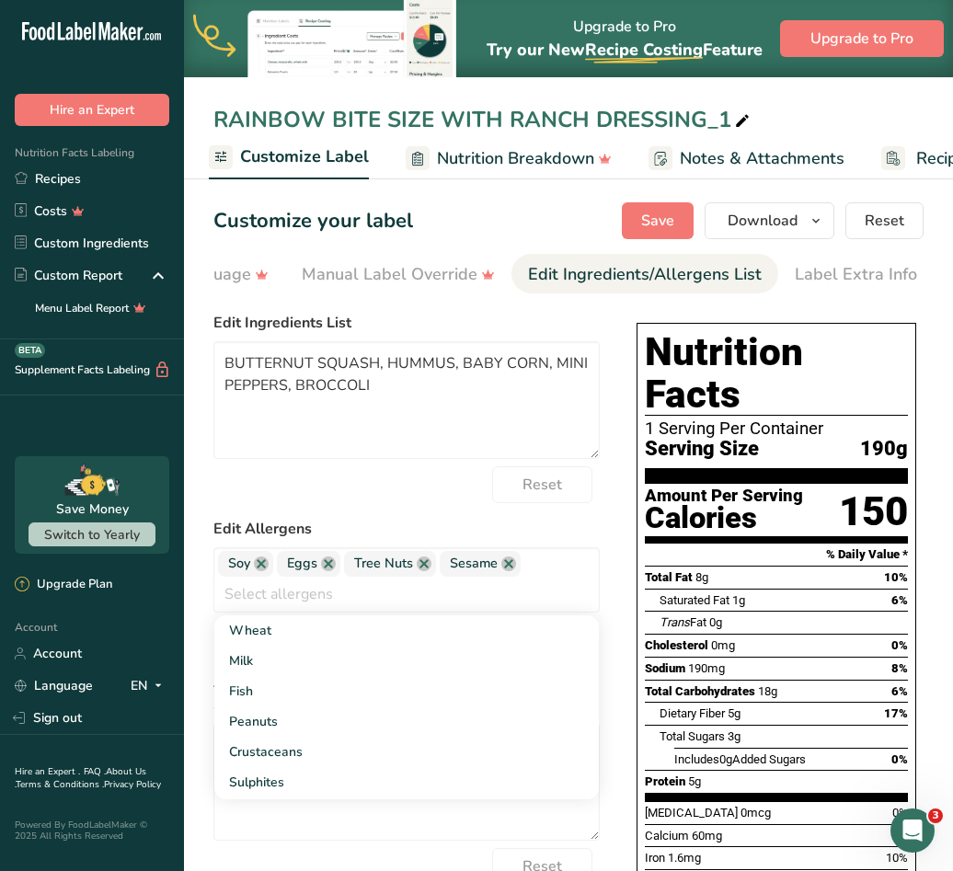
click at [734, 124] on icon at bounding box center [742, 121] width 17 height 26
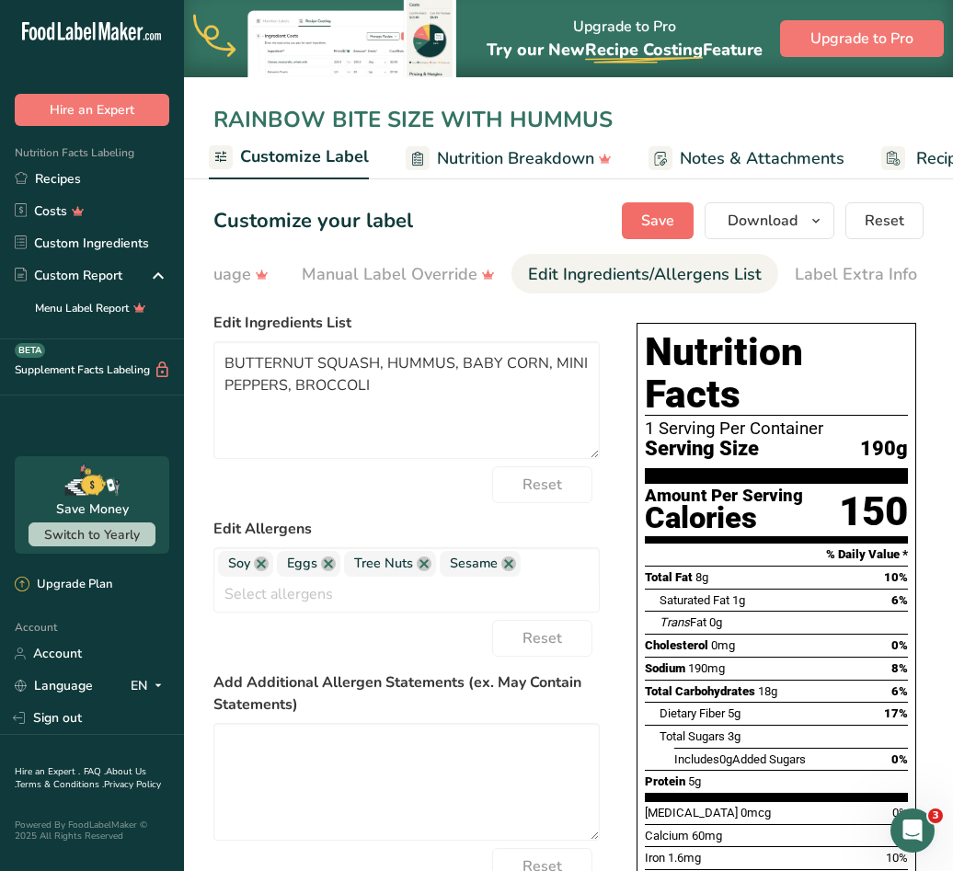
type input "RAINBOW BITE SIZE WITH HUMMUS"
click at [682, 223] on button "Save" at bounding box center [658, 220] width 72 height 37
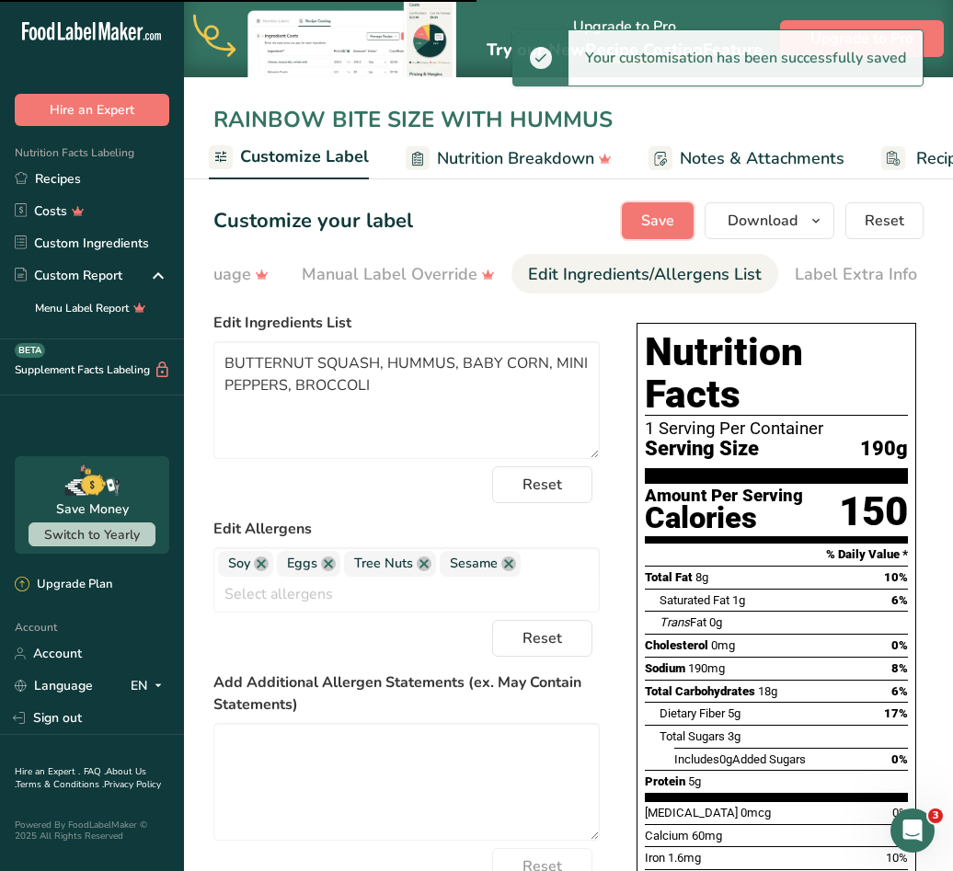
type textarea "Butternut Squash, Hummus, Baby Corn, mini peppers, Broccoli"
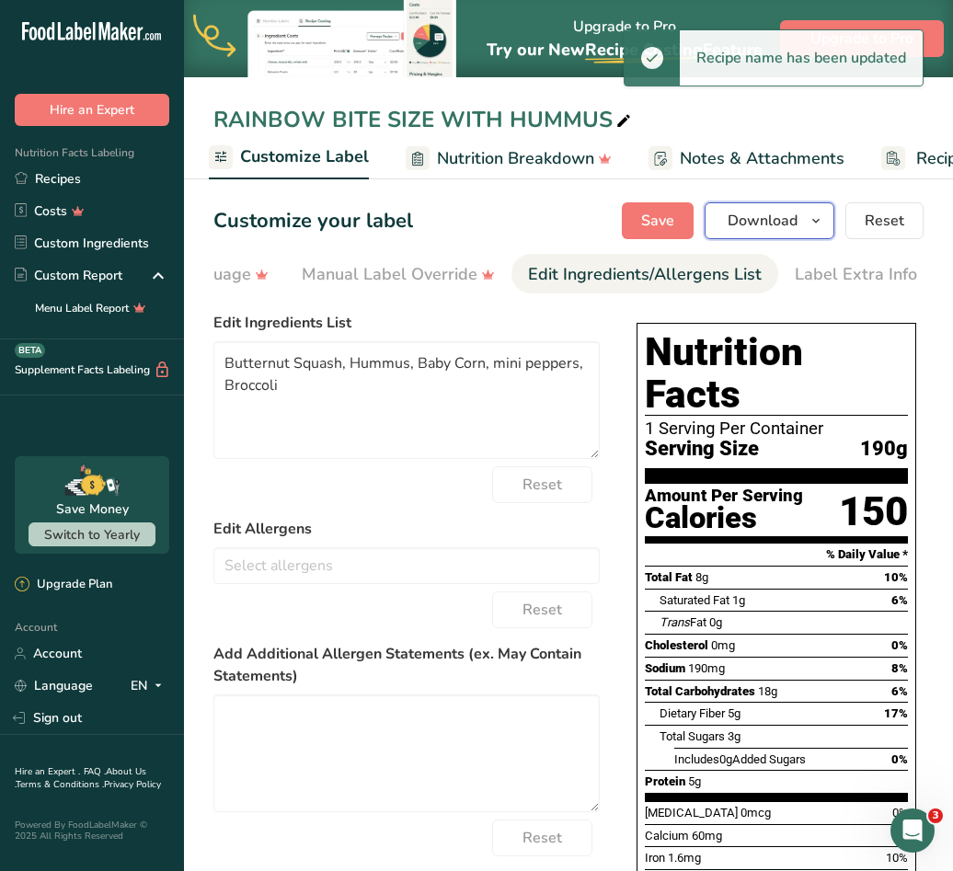
click at [817, 215] on icon "button" at bounding box center [815, 221] width 15 height 23
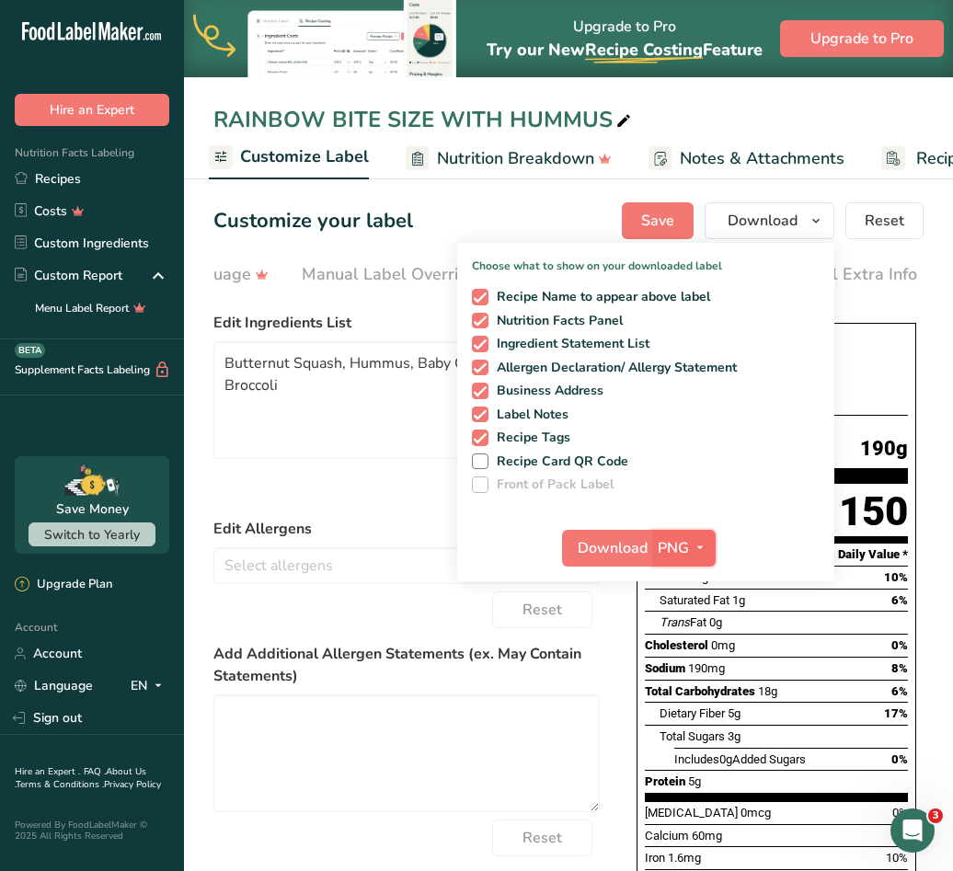
click at [694, 549] on icon "button" at bounding box center [699, 547] width 15 height 23
click at [691, 652] on link "SVG" at bounding box center [686, 646] width 59 height 30
click at [612, 540] on span "Download" at bounding box center [612, 548] width 70 height 22
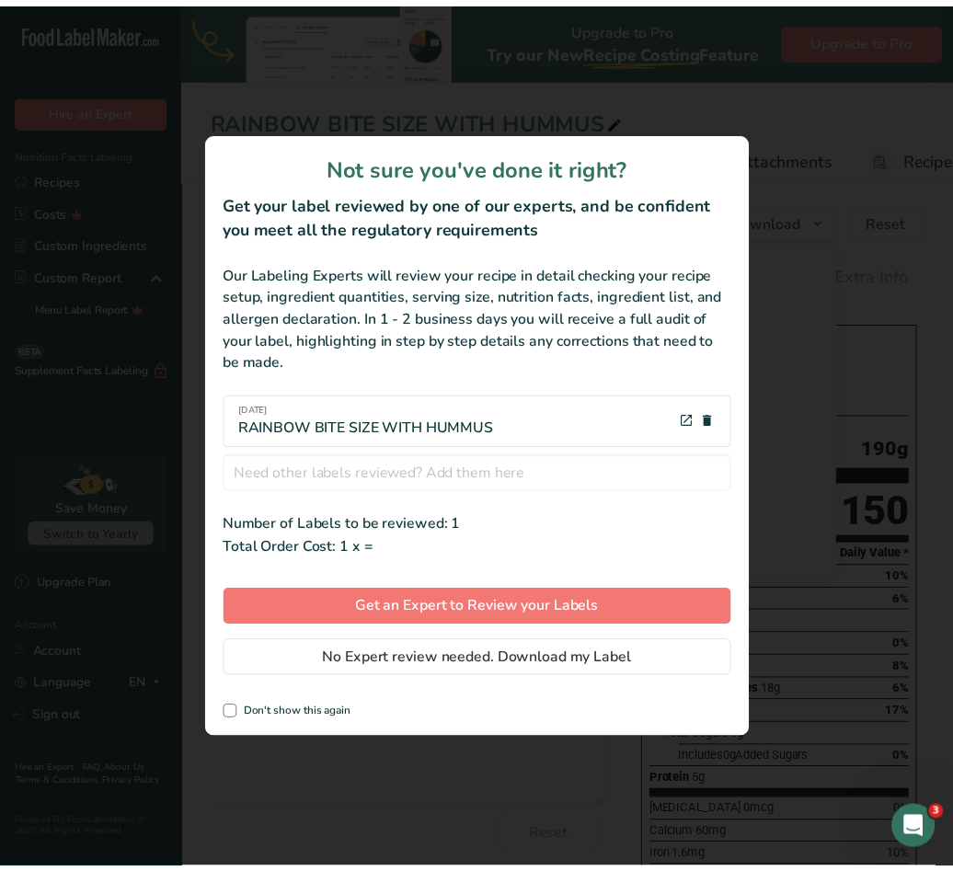
scroll to position [0, 657]
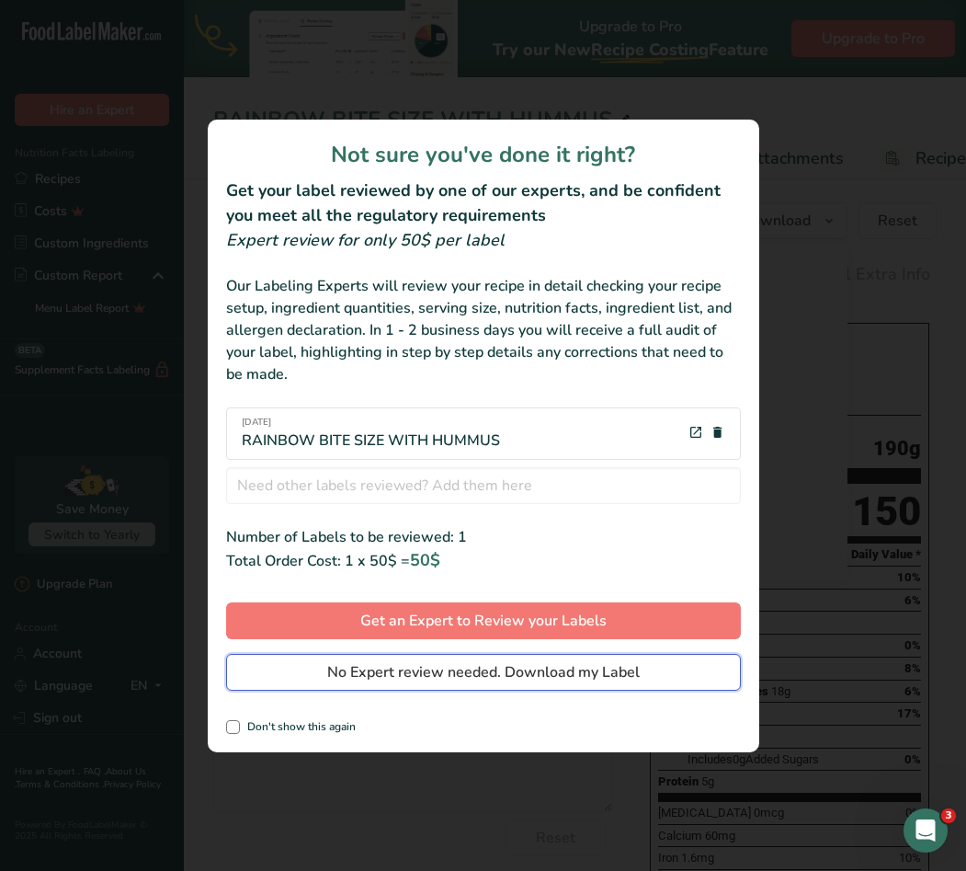
click at [496, 678] on span "No Expert review needed. Download my Label" at bounding box center [483, 672] width 313 height 22
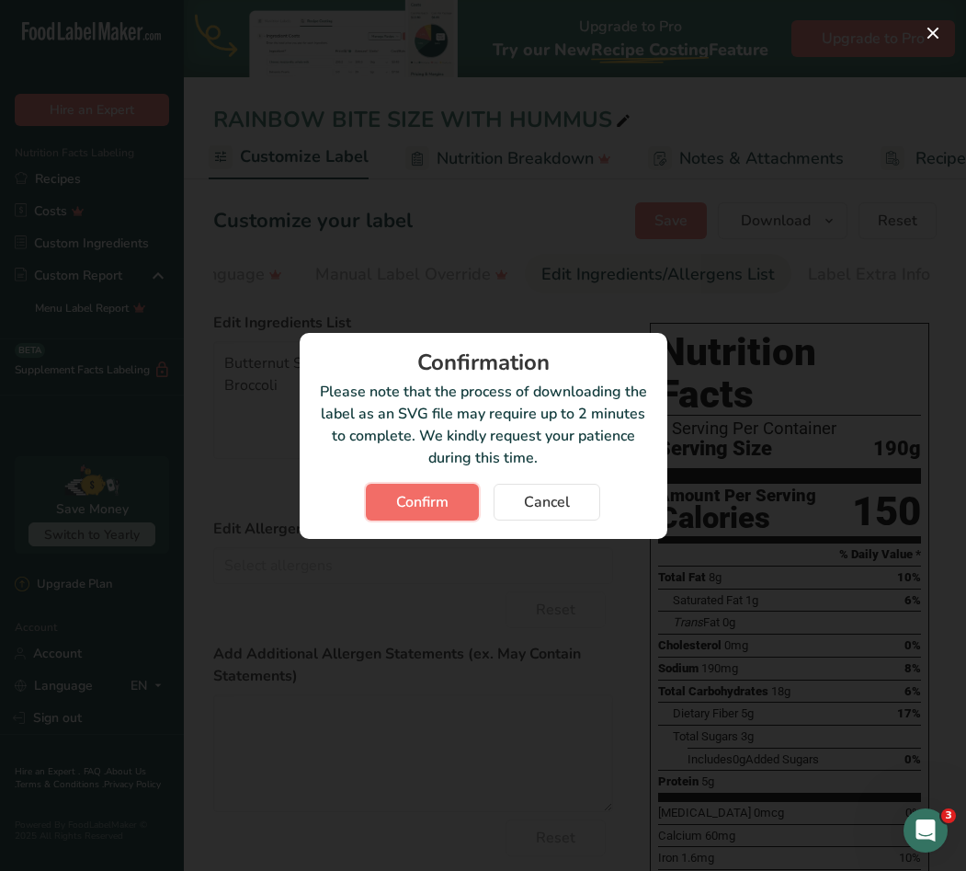
click at [428, 496] on span "Confirm" at bounding box center [422, 502] width 52 height 22
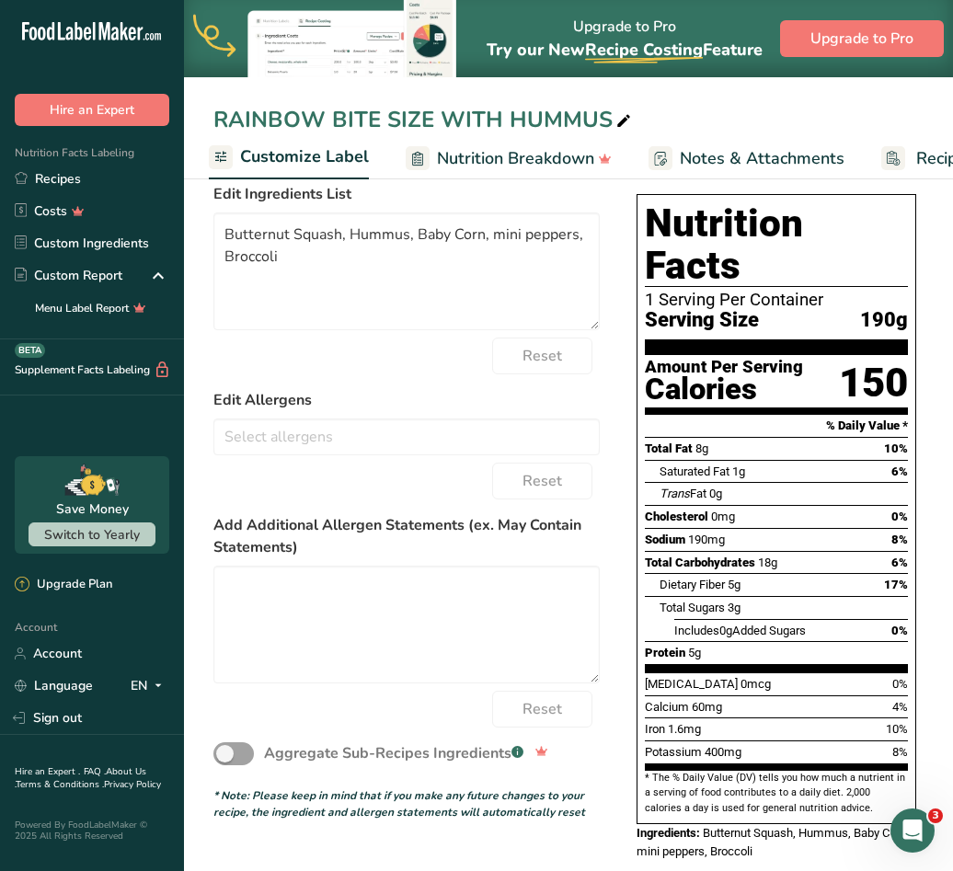
scroll to position [0, 0]
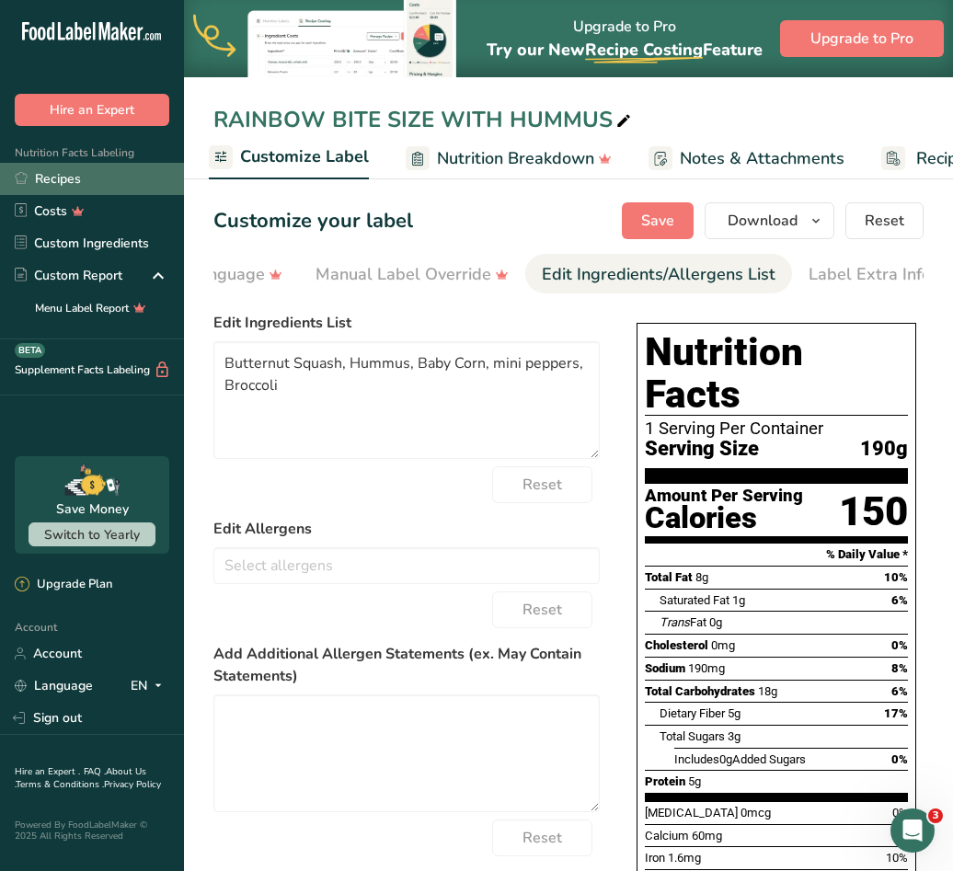
click at [61, 171] on link "Recipes" at bounding box center [92, 179] width 184 height 32
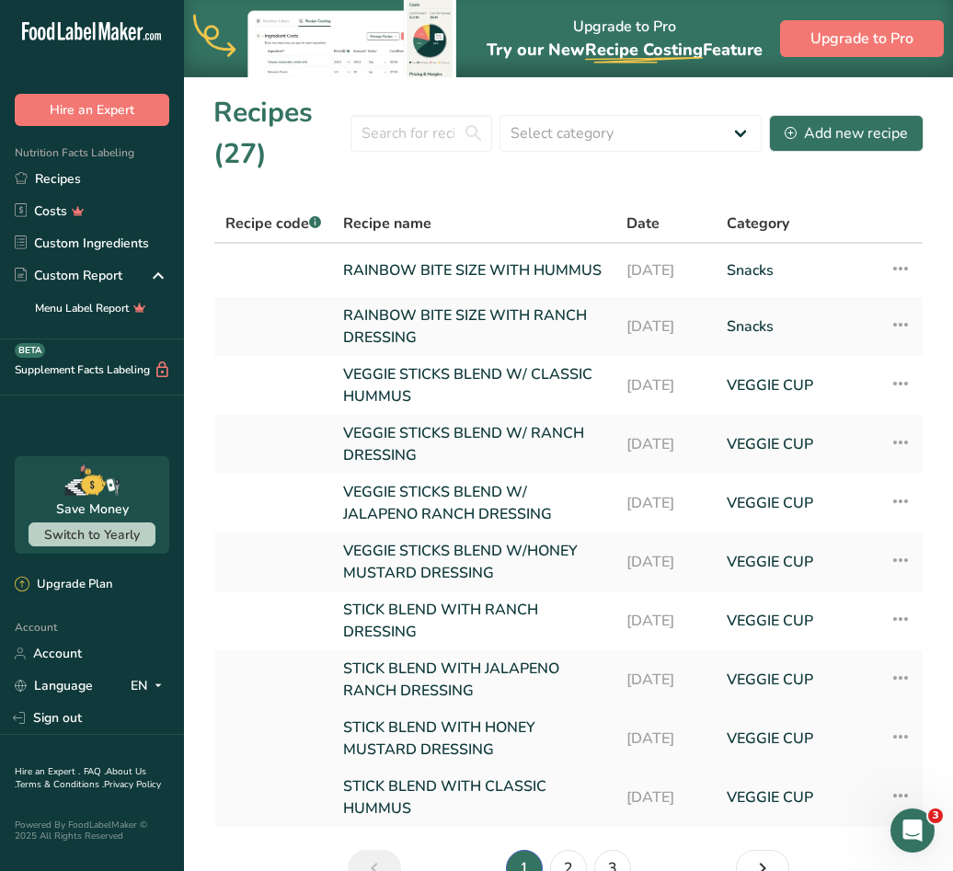
scroll to position [109, 0]
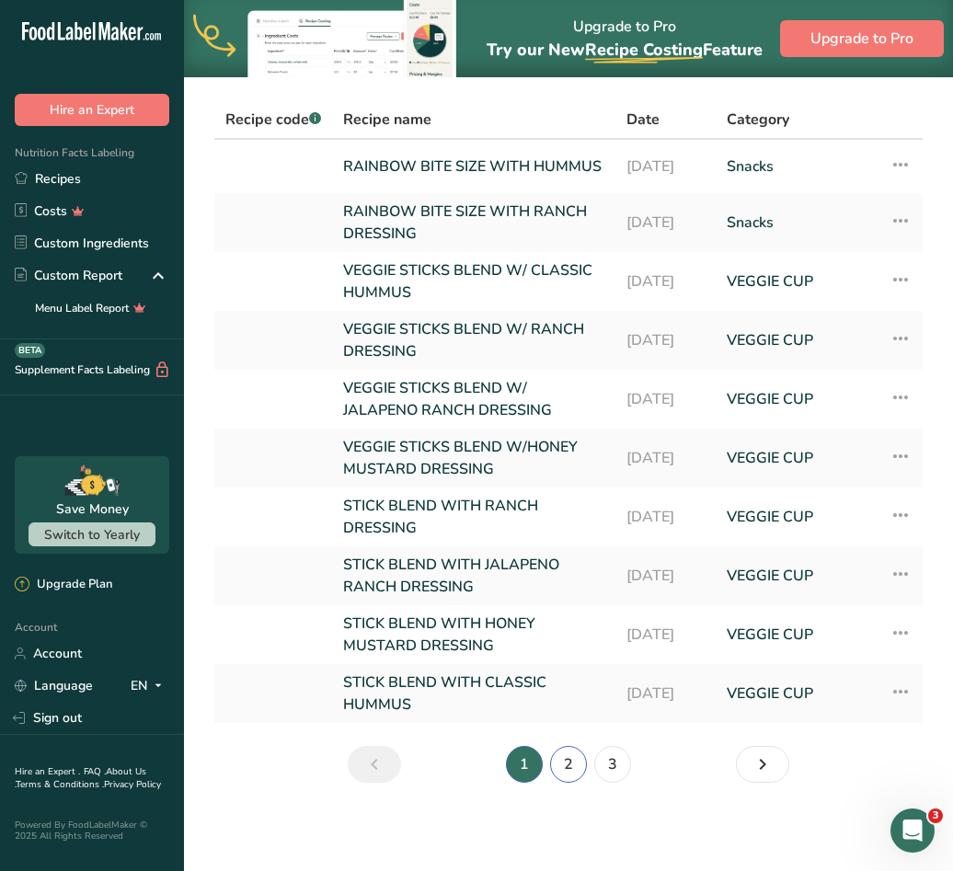
click at [563, 756] on link "2" at bounding box center [568, 764] width 37 height 37
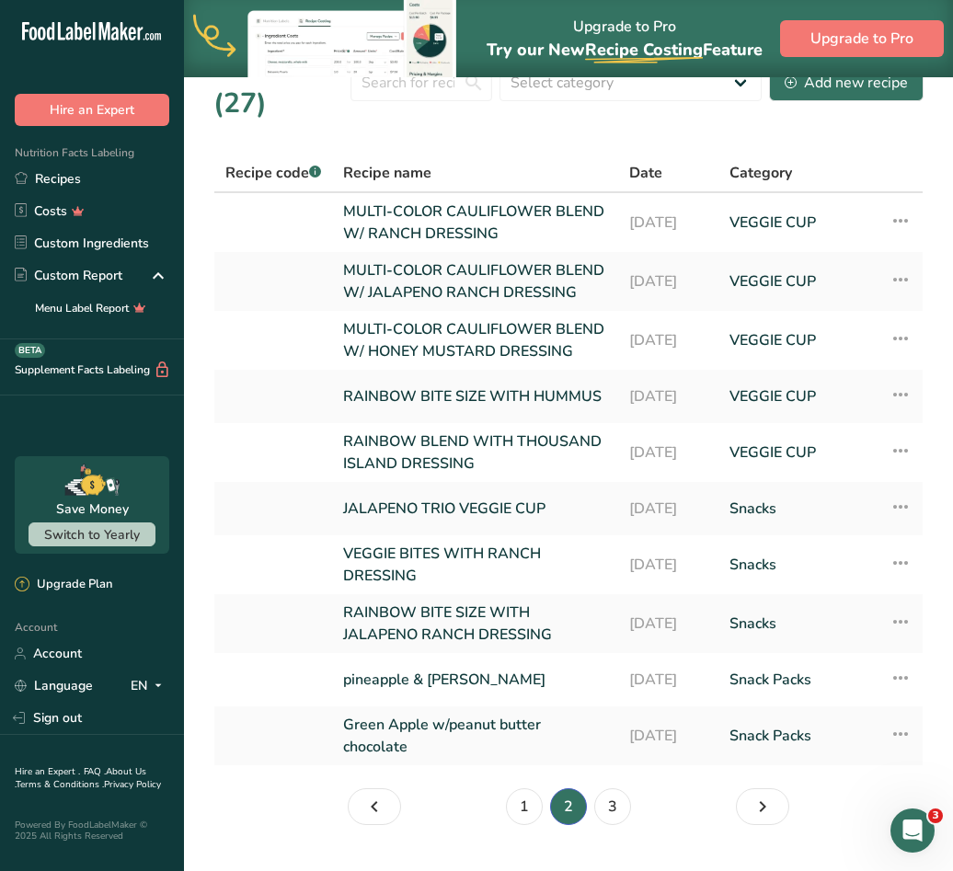
scroll to position [143, 0]
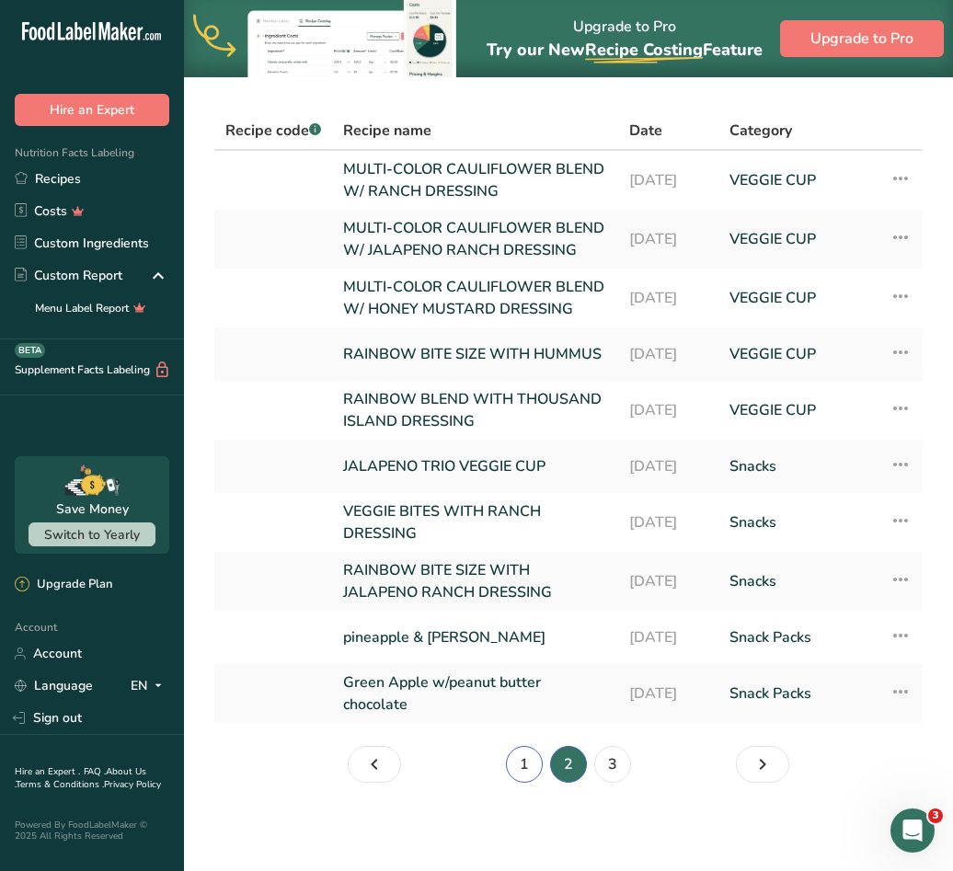
click at [530, 767] on link "1" at bounding box center [524, 764] width 37 height 37
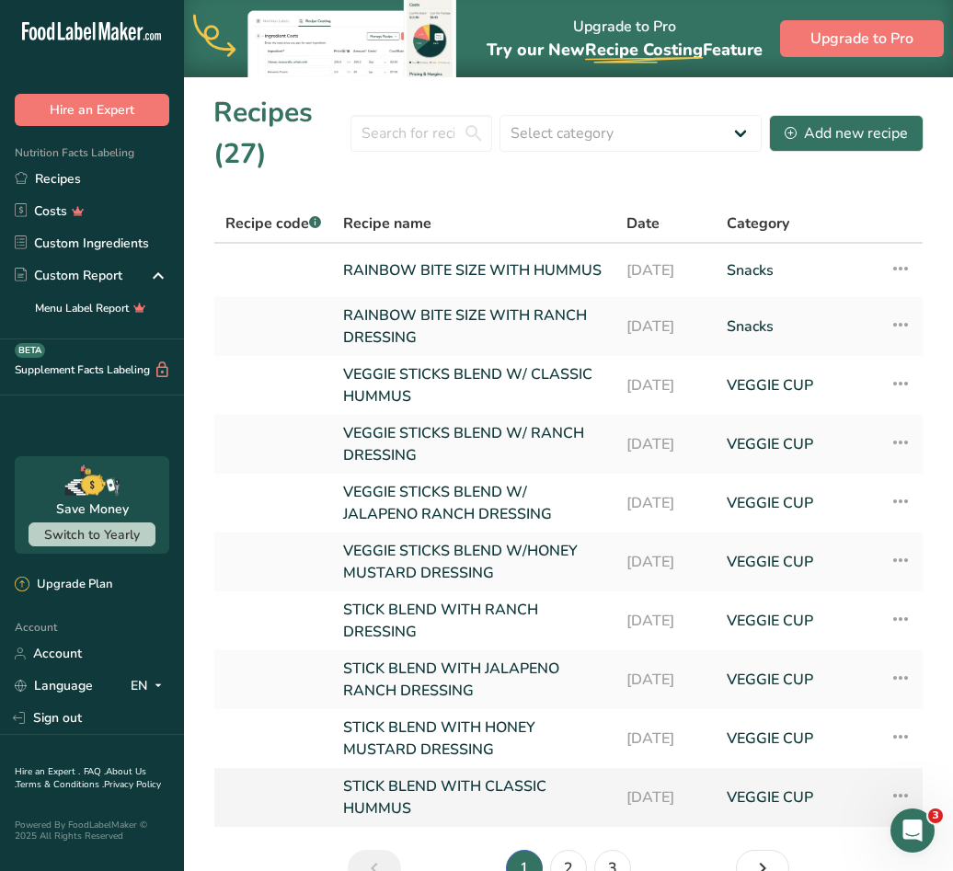
scroll to position [109, 0]
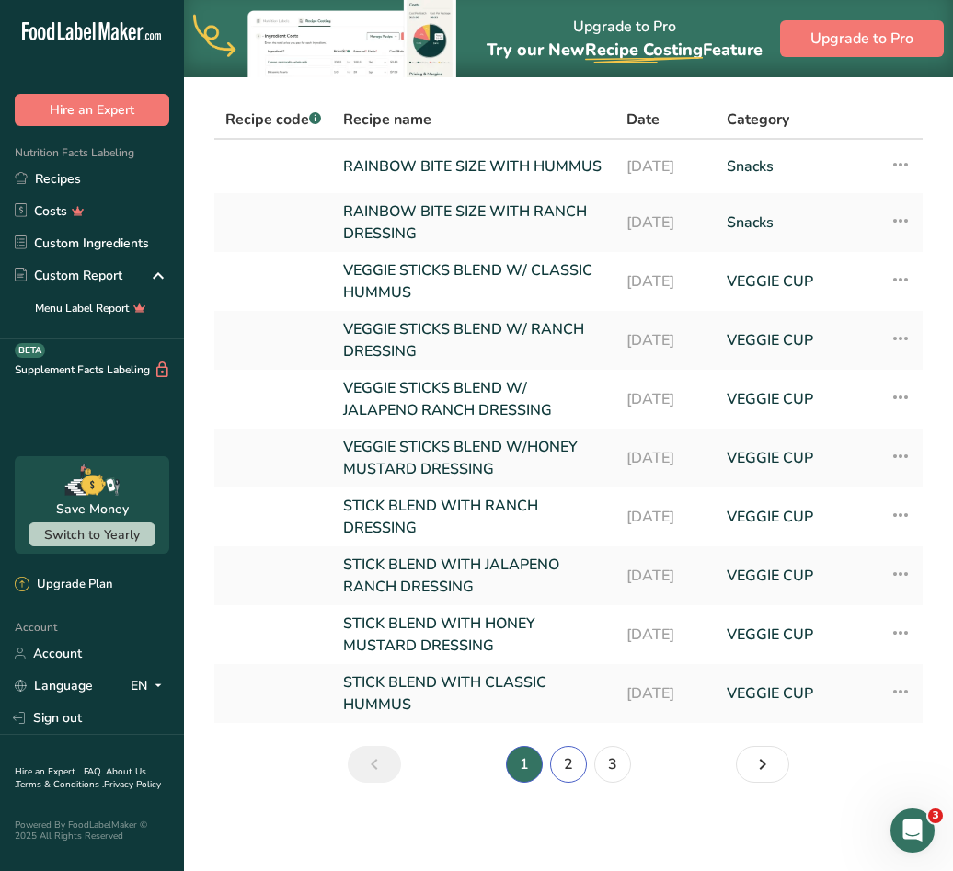
click at [567, 768] on link "2" at bounding box center [568, 764] width 37 height 37
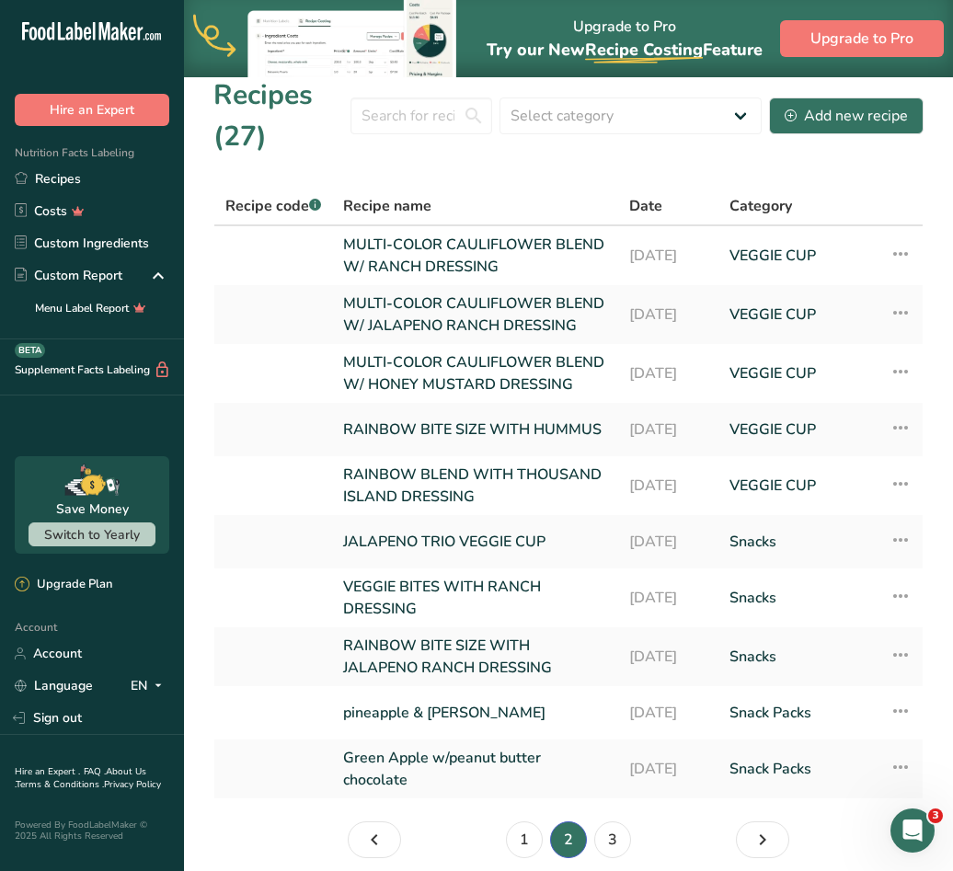
scroll to position [109, 0]
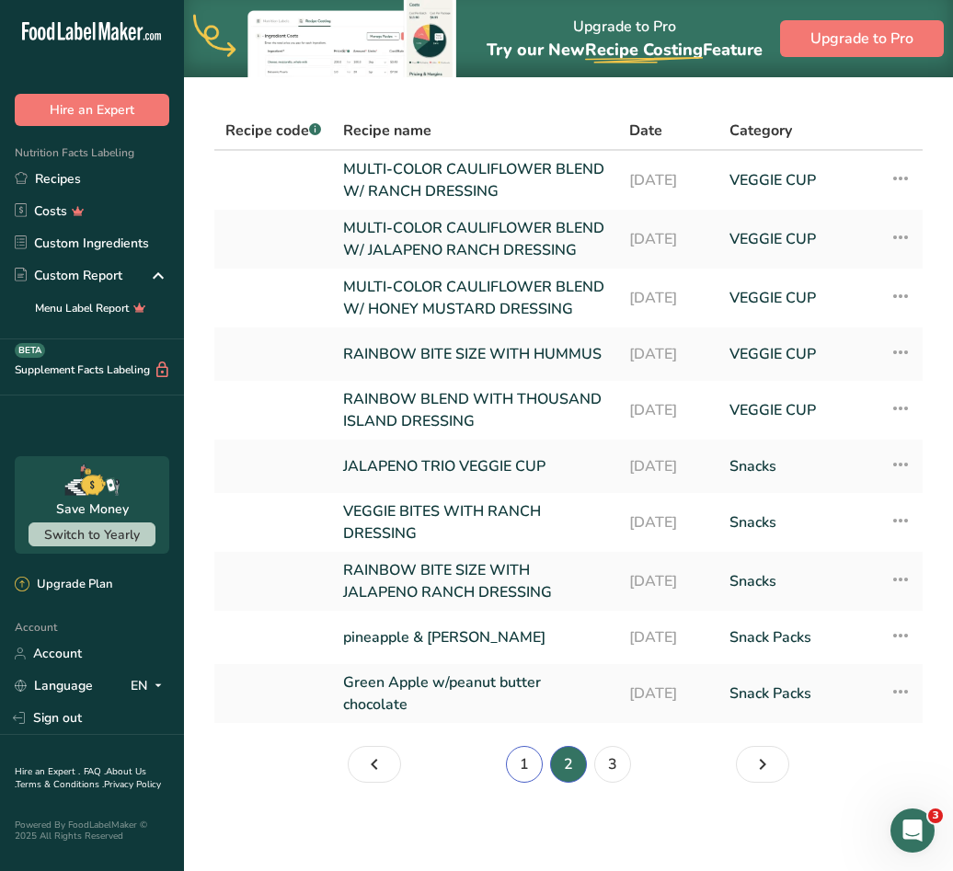
click at [536, 782] on link "1" at bounding box center [524, 764] width 37 height 37
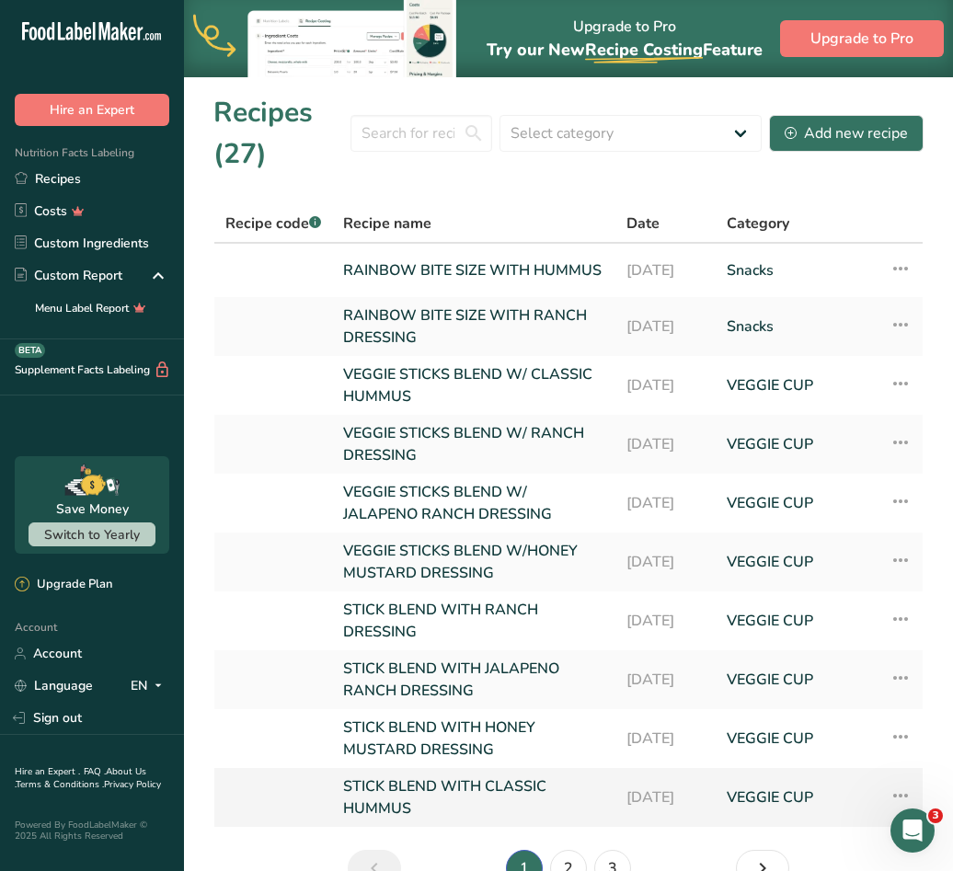
scroll to position [92, 0]
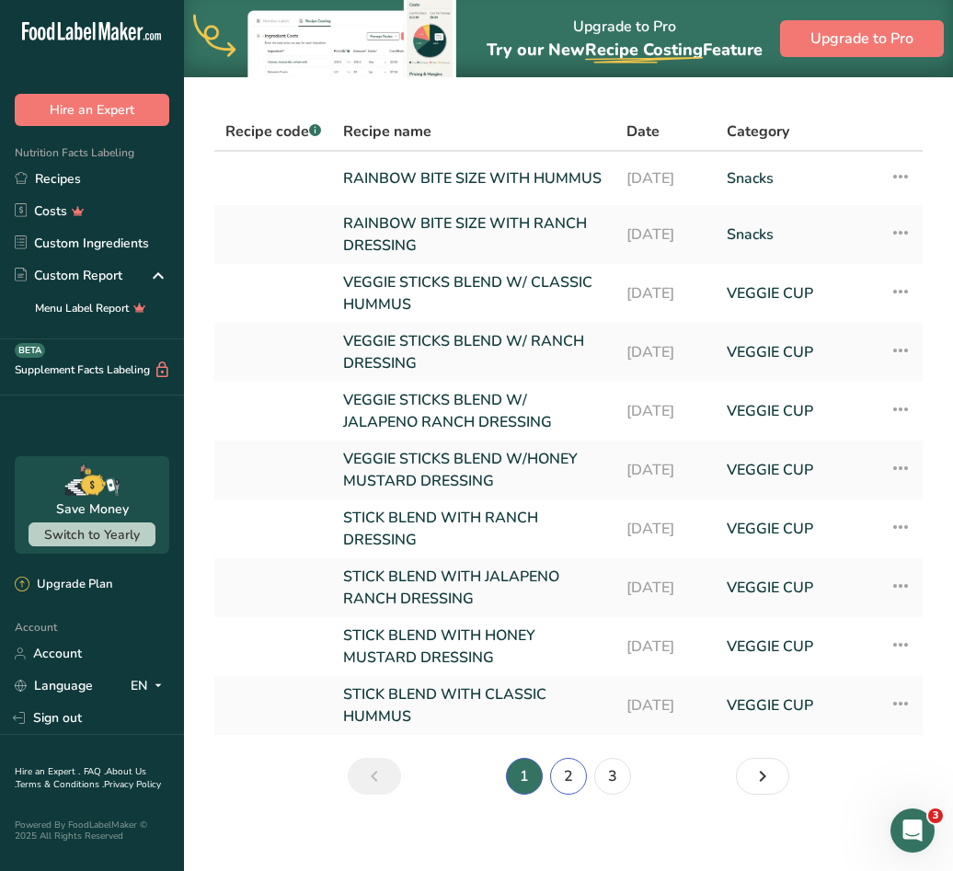
click at [569, 786] on link "2" at bounding box center [568, 776] width 37 height 37
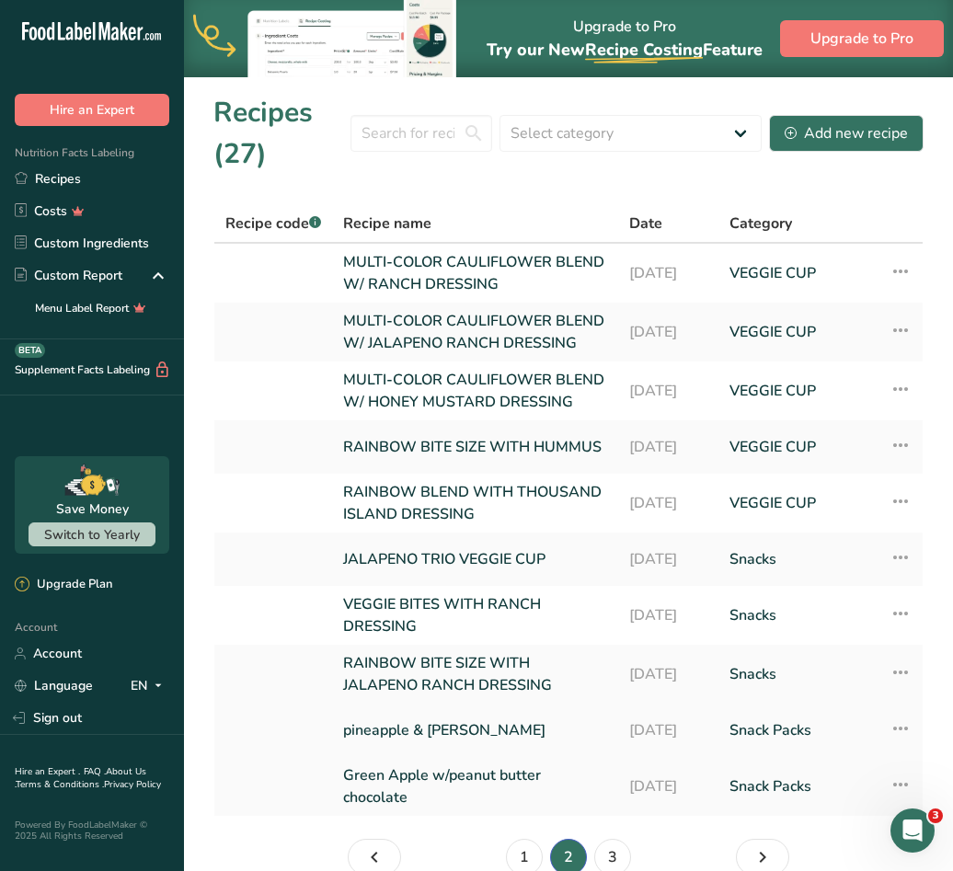
scroll to position [92, 0]
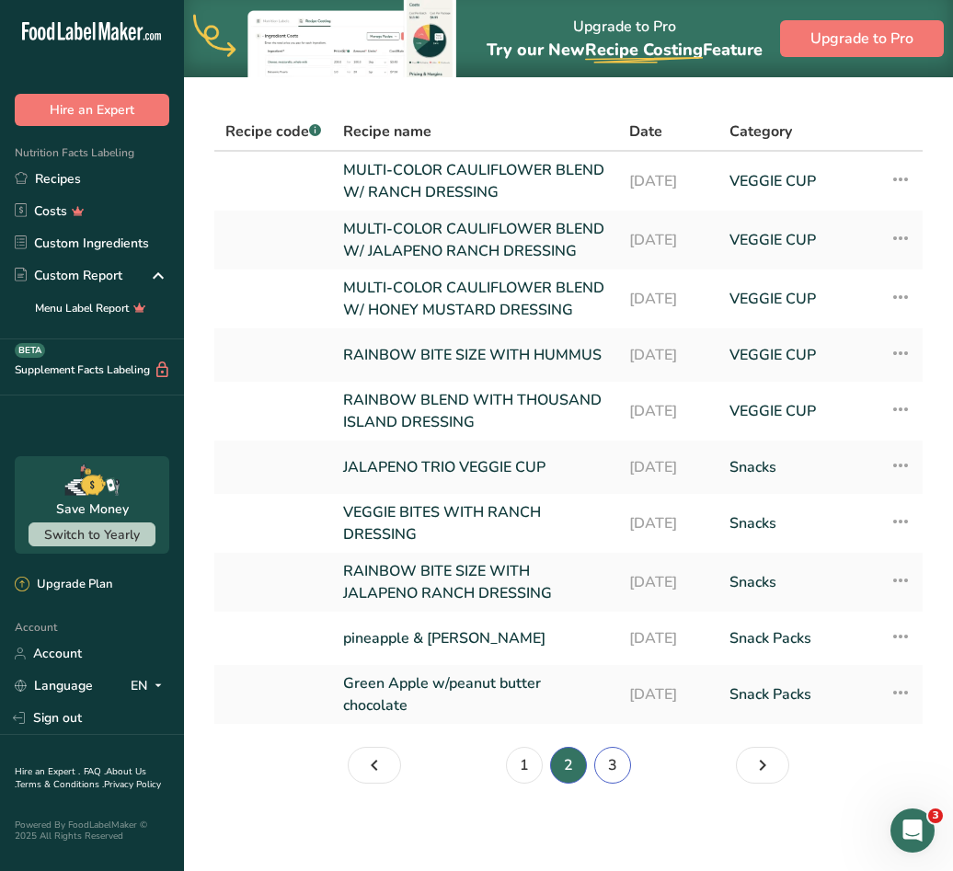
click at [596, 783] on link "3" at bounding box center [612, 765] width 37 height 37
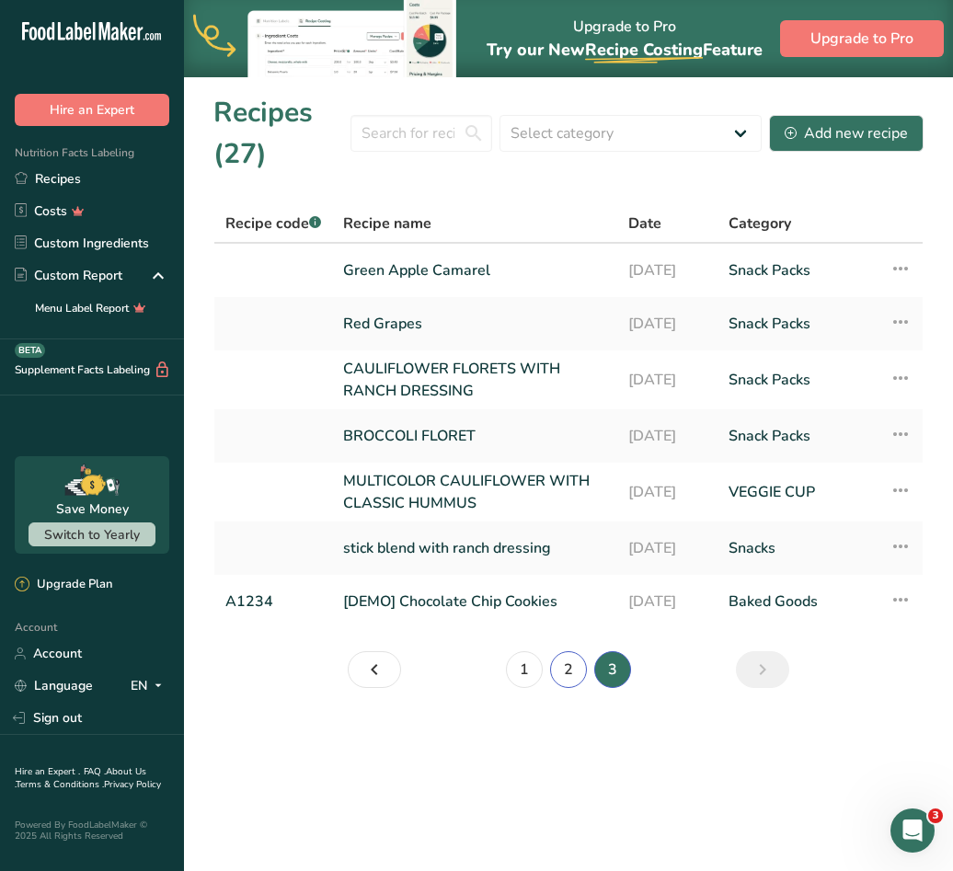
click at [561, 660] on link "2" at bounding box center [568, 669] width 37 height 37
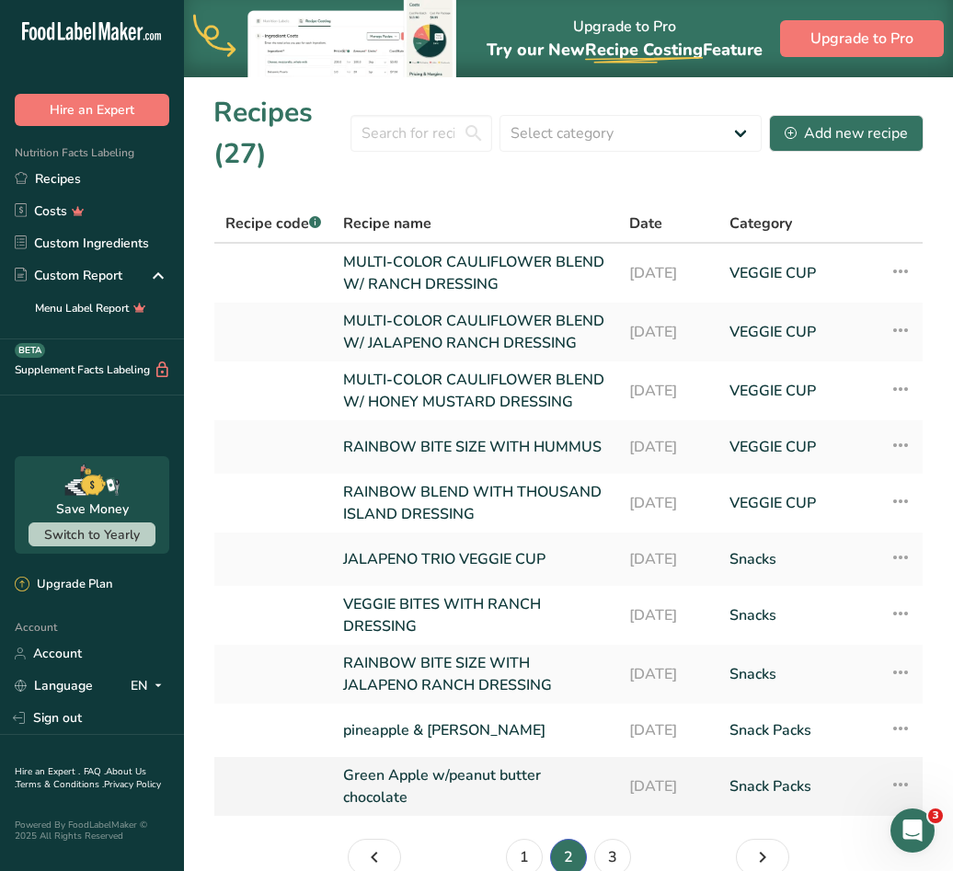
scroll to position [143, 0]
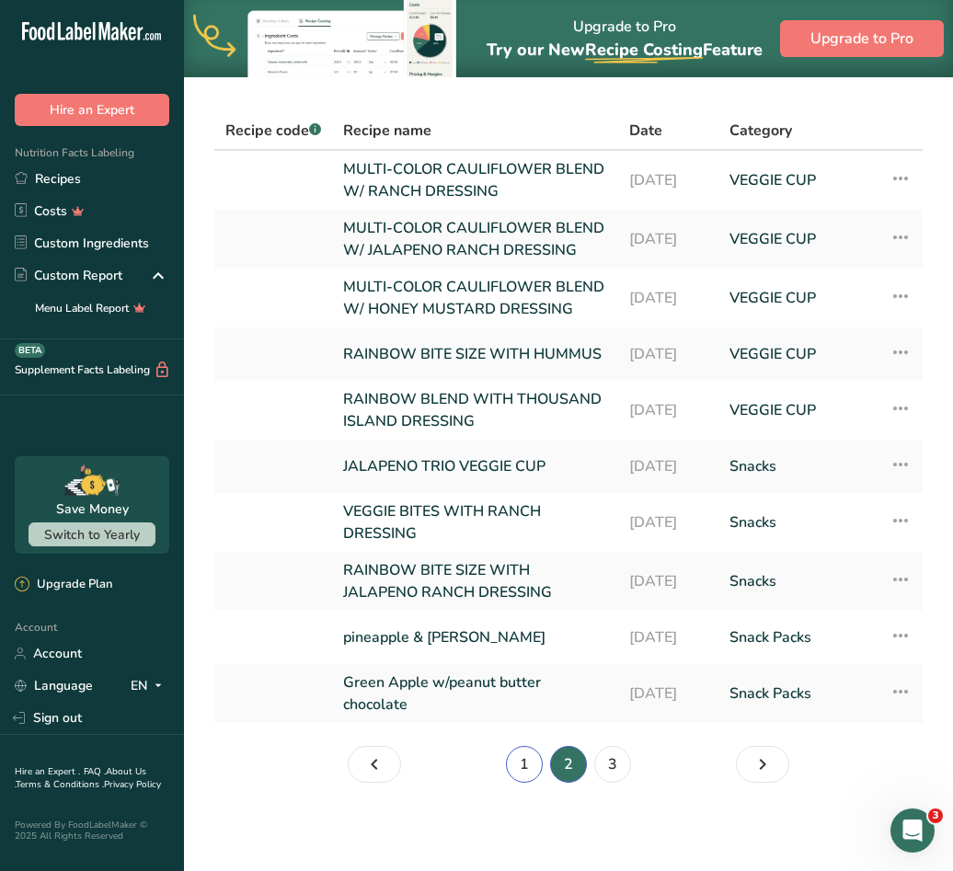
click at [512, 762] on link "1" at bounding box center [524, 764] width 37 height 37
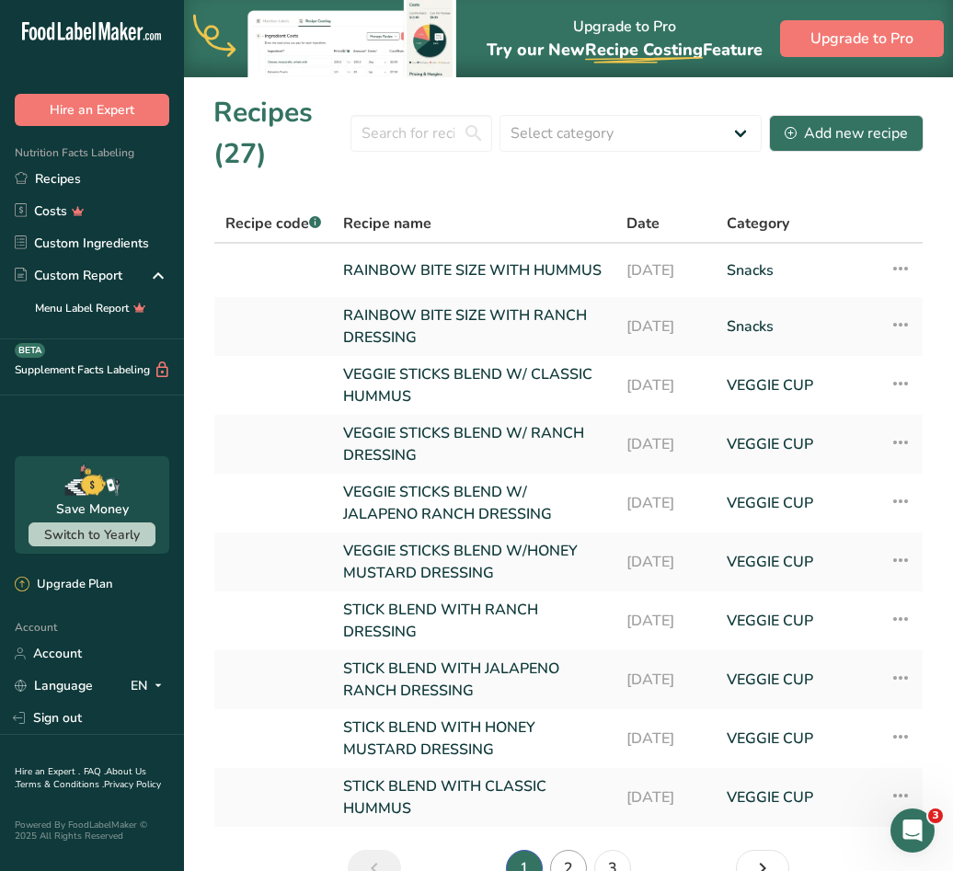
scroll to position [109, 0]
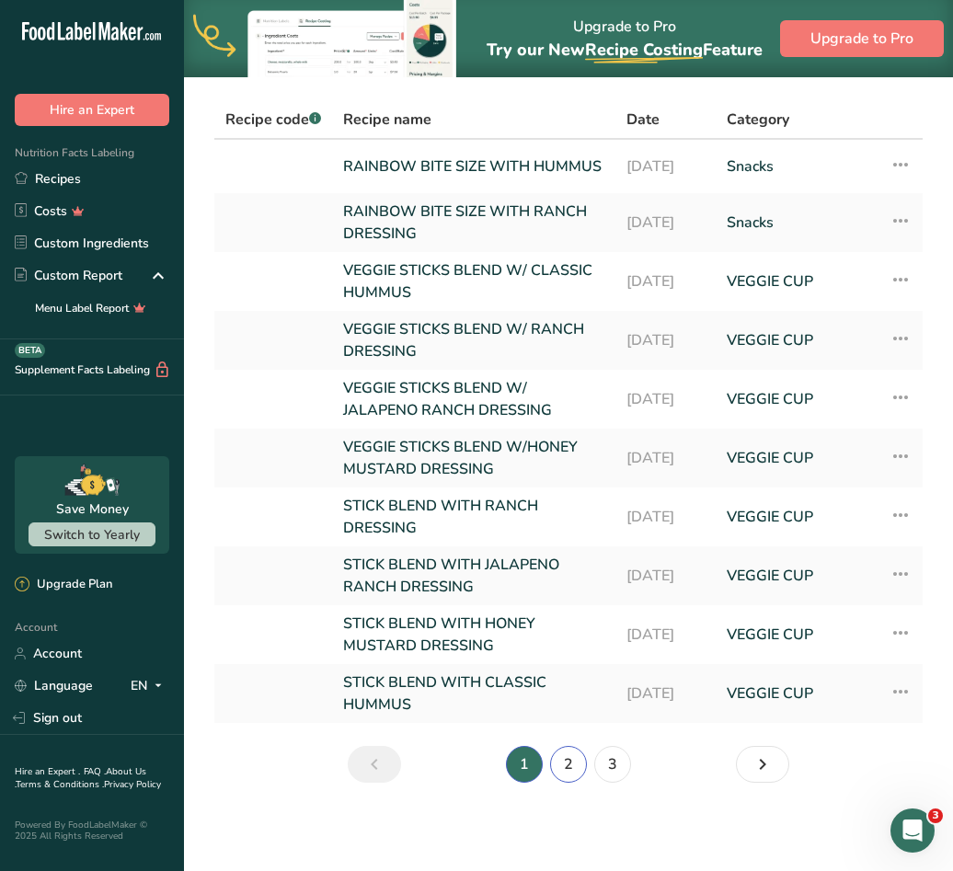
click at [565, 771] on link "2" at bounding box center [568, 764] width 37 height 37
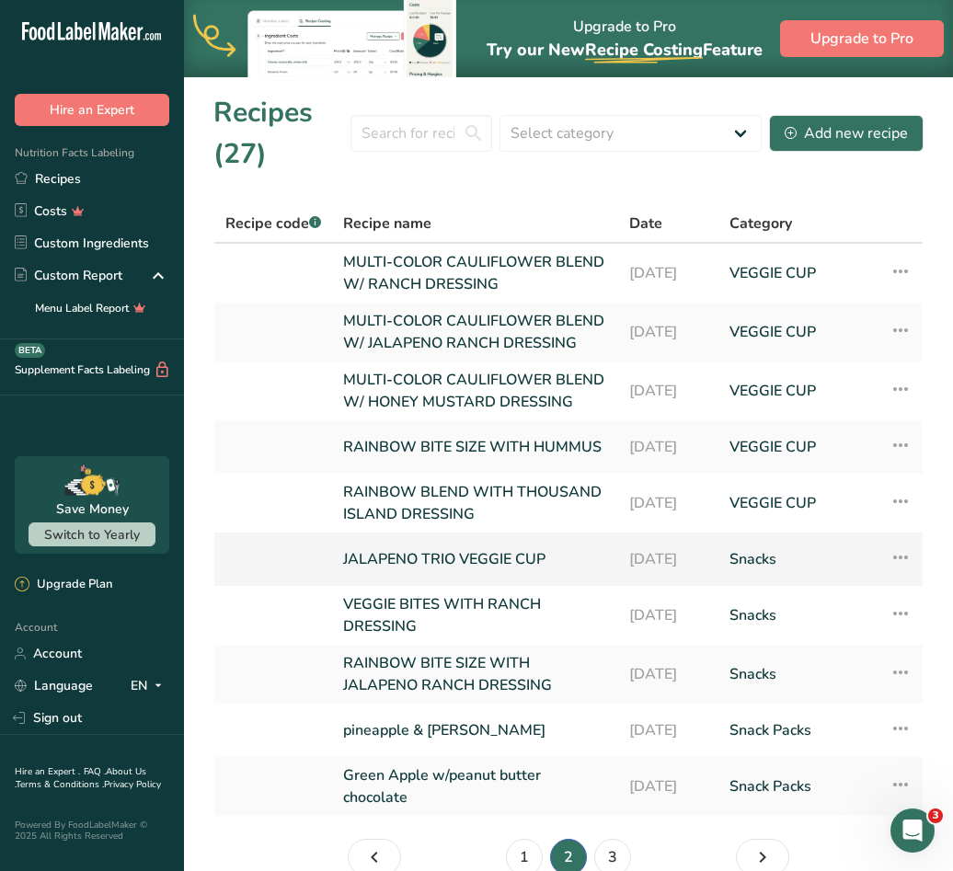
scroll to position [92, 0]
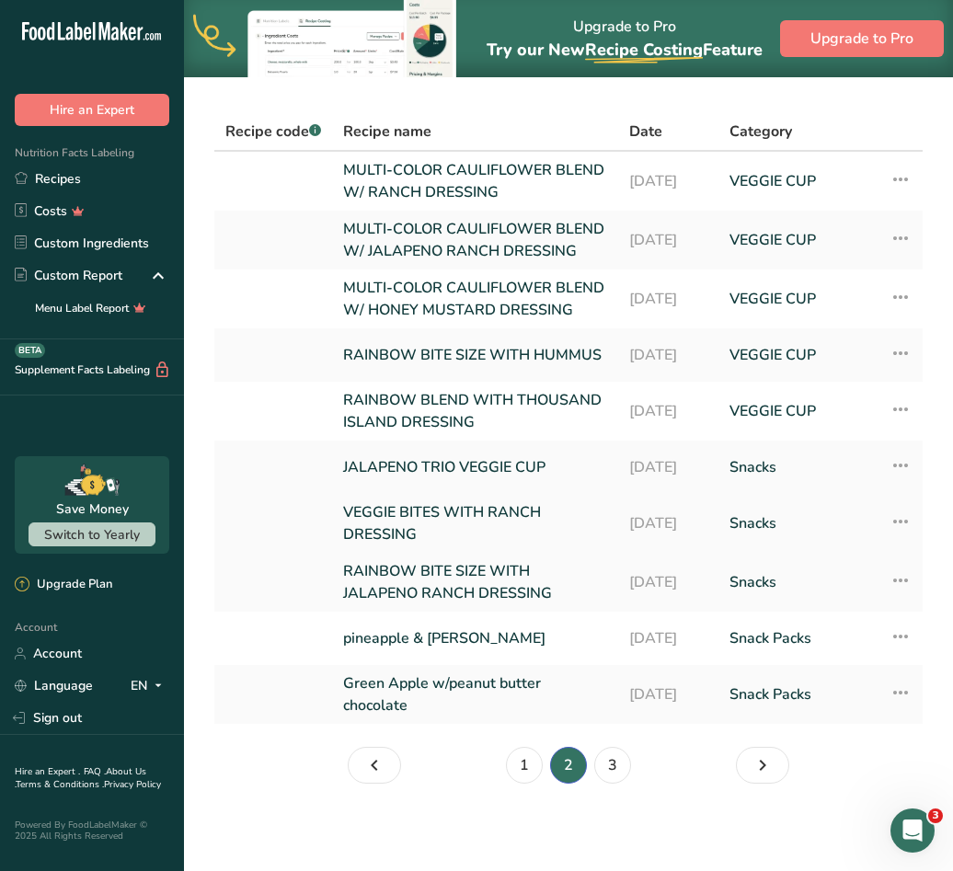
click at [462, 545] on link "VEGGIE BITES WITH RANCH DRESSING" at bounding box center [475, 523] width 264 height 44
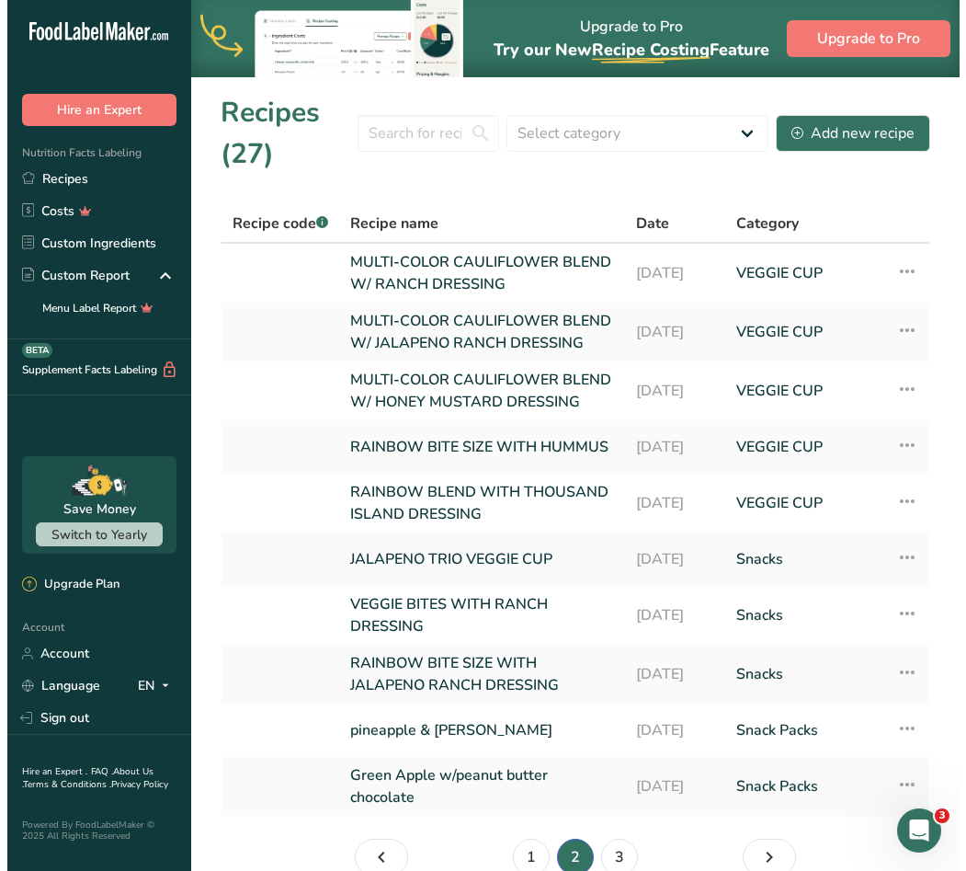
scroll to position [141, 0]
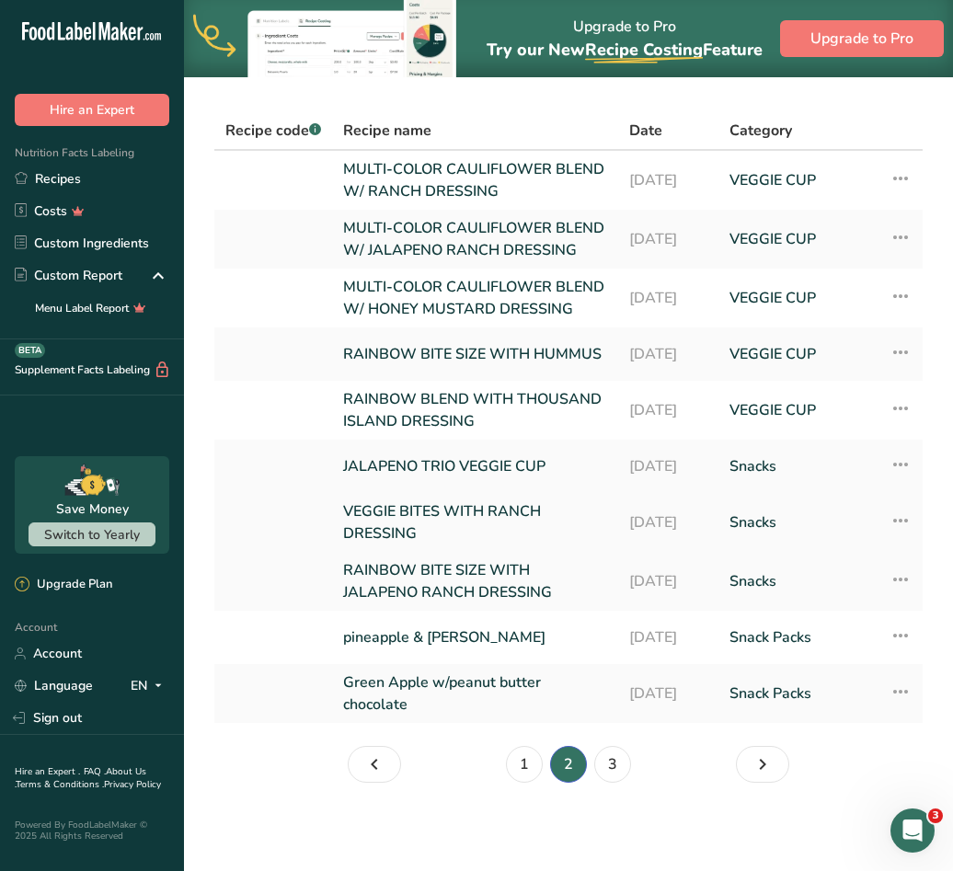
click at [901, 520] on icon at bounding box center [900, 520] width 22 height 33
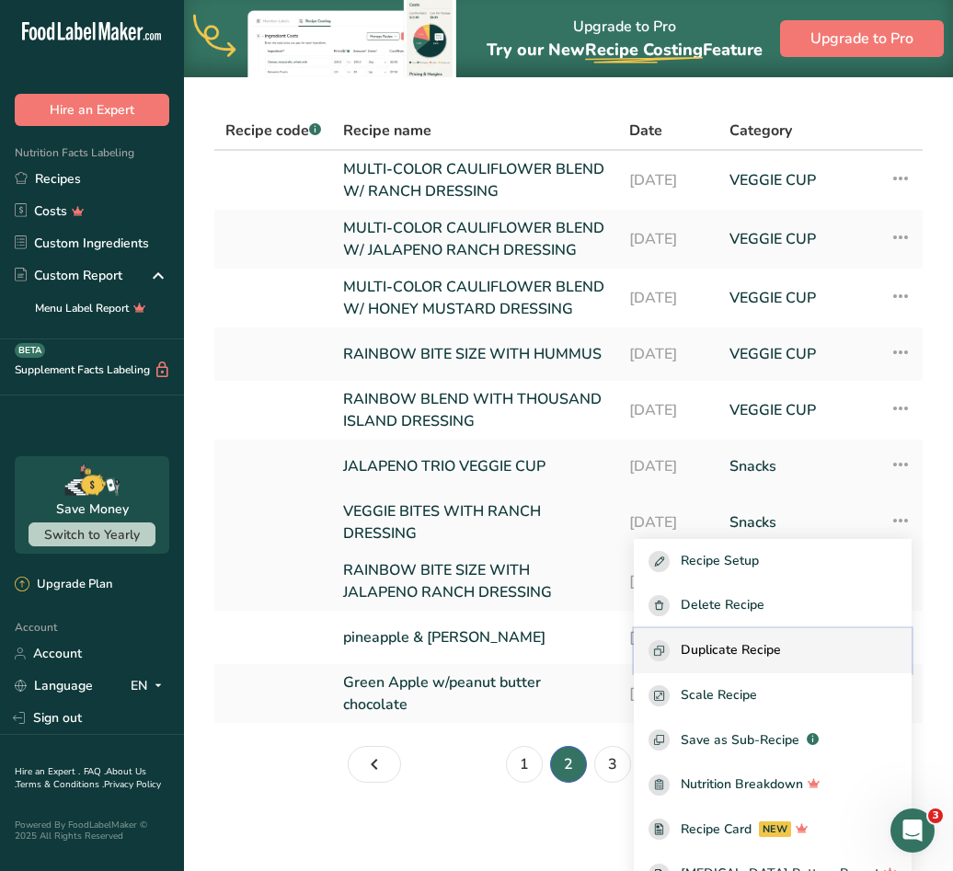
click at [742, 658] on span "Duplicate Recipe" at bounding box center [730, 650] width 100 height 21
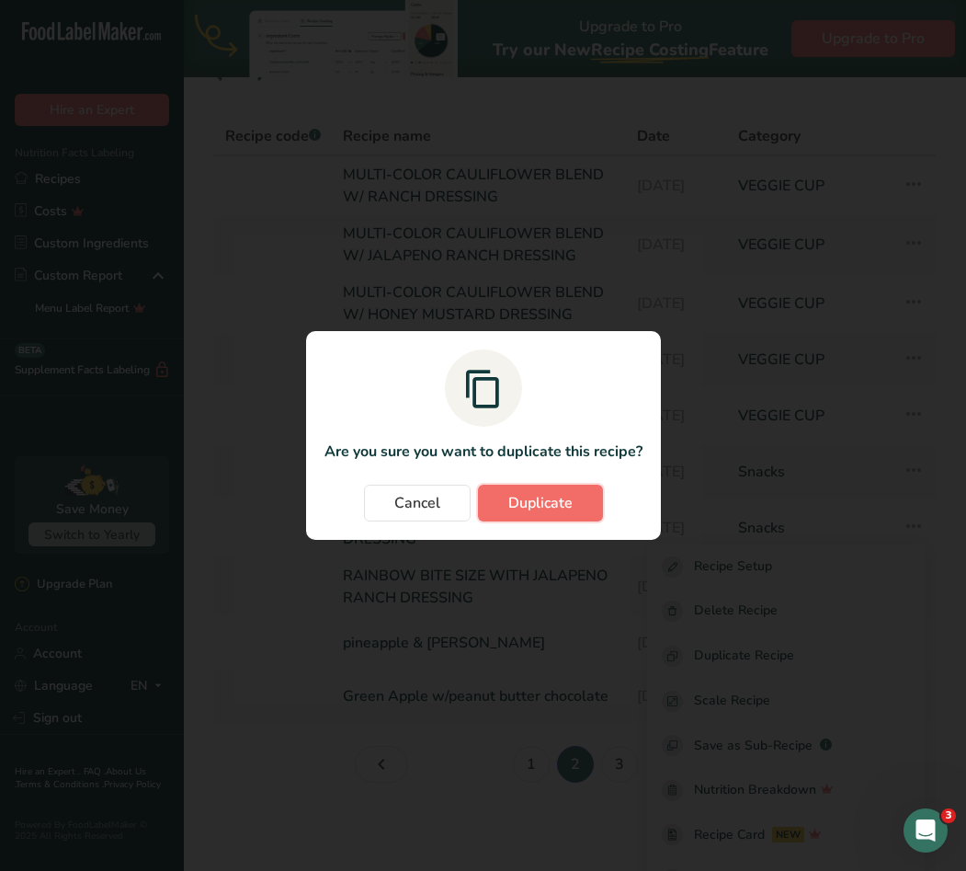
click at [577, 495] on button "Duplicate" at bounding box center [540, 503] width 125 height 37
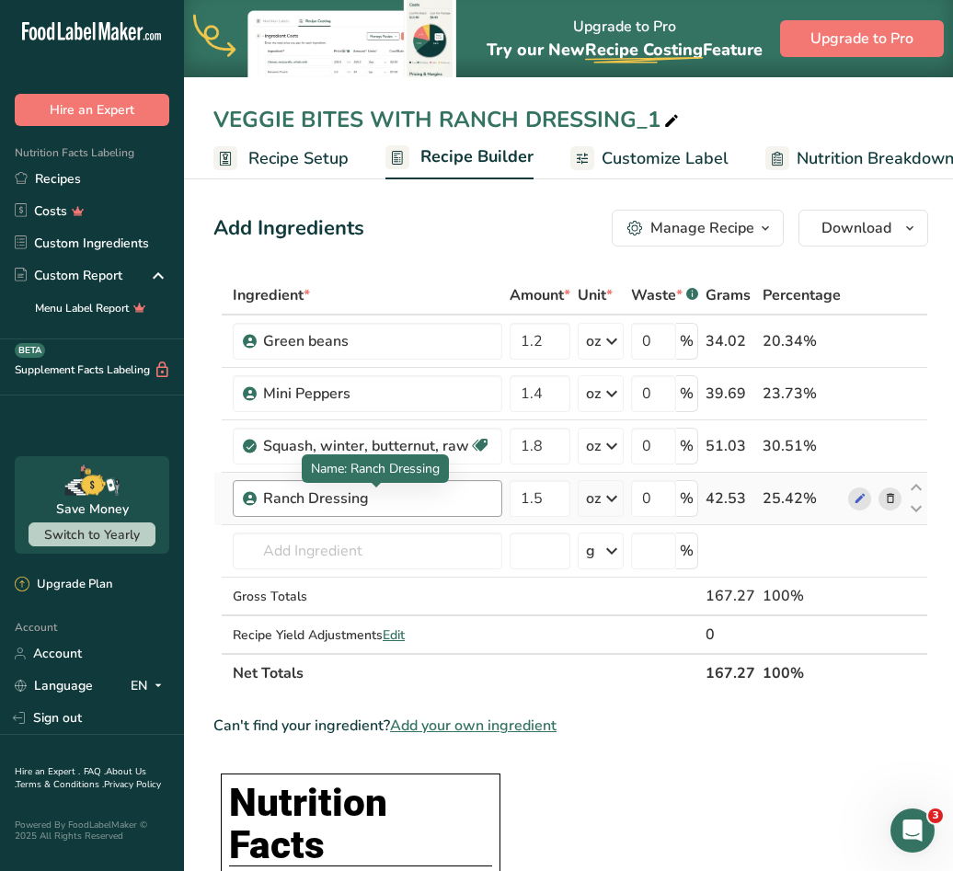
click at [394, 497] on div "Ranch Dressing" at bounding box center [377, 498] width 228 height 22
click at [383, 495] on div "Ranch Dressing" at bounding box center [377, 498] width 228 height 22
click at [887, 498] on icon at bounding box center [890, 498] width 13 height 19
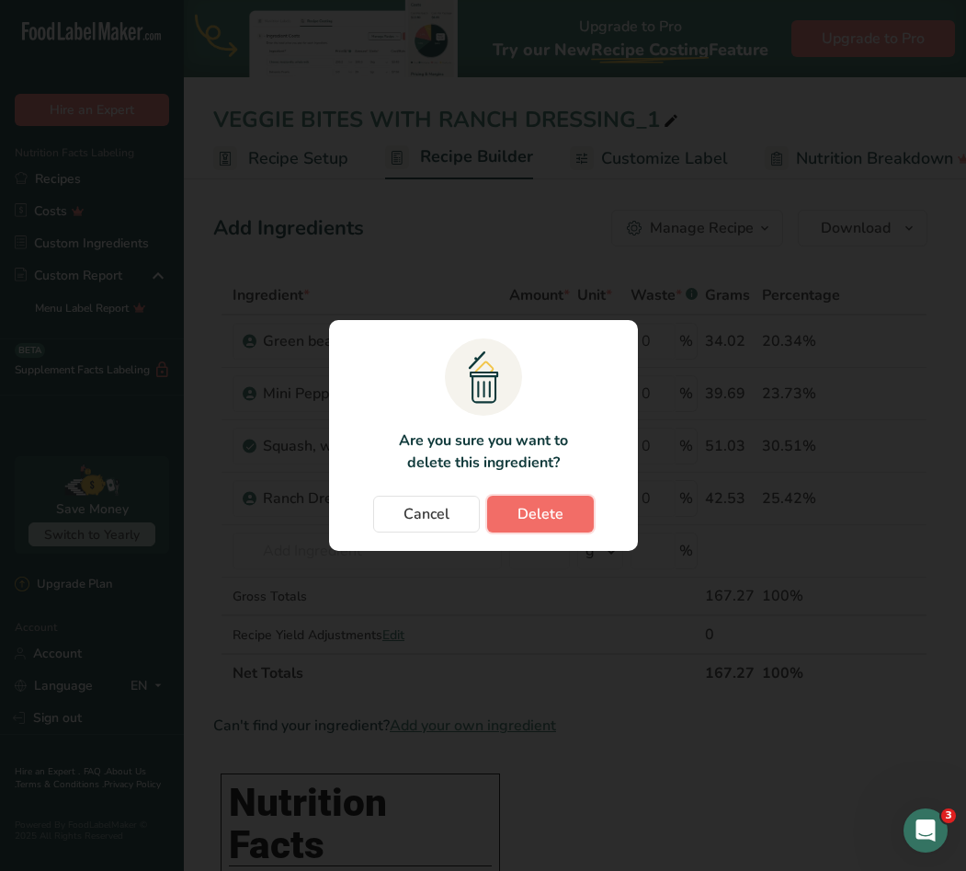
click at [519, 514] on span "Delete" at bounding box center [541, 514] width 46 height 22
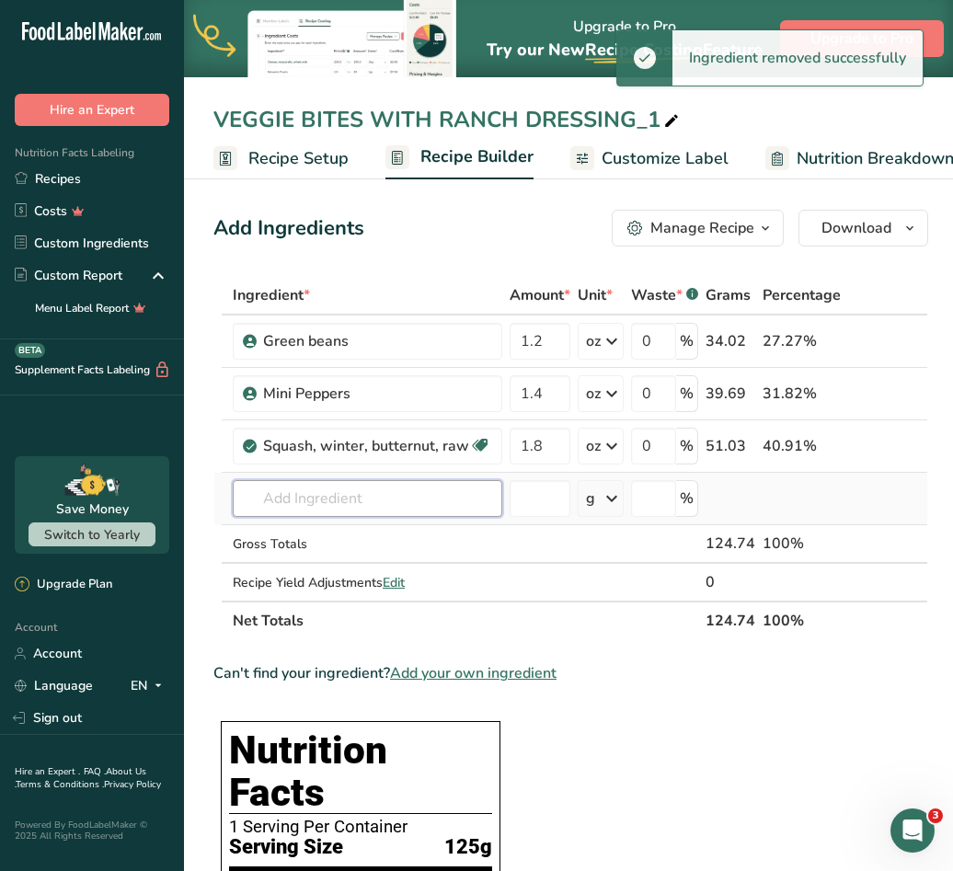
click at [451, 505] on input "text" at bounding box center [367, 498] width 269 height 37
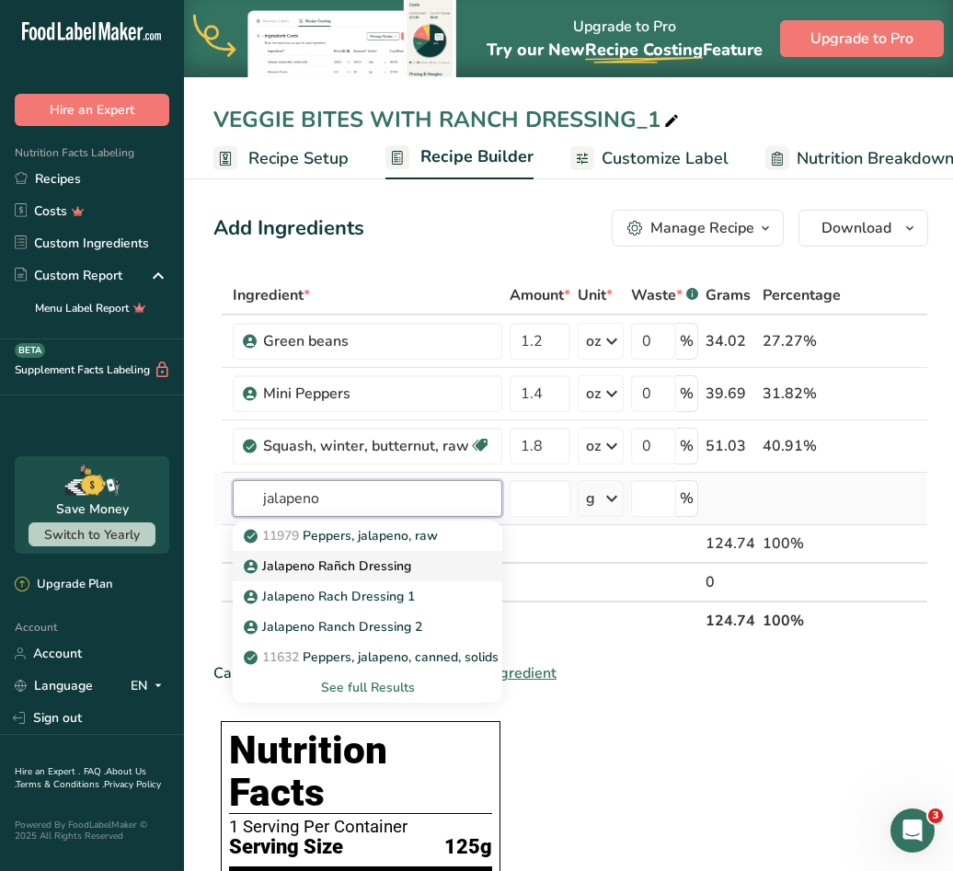
type input "jalapeno"
click at [370, 556] on p "Jalapeno Rañch Dressing" at bounding box center [329, 565] width 164 height 19
type input "Jalapeno Rañch Dressing"
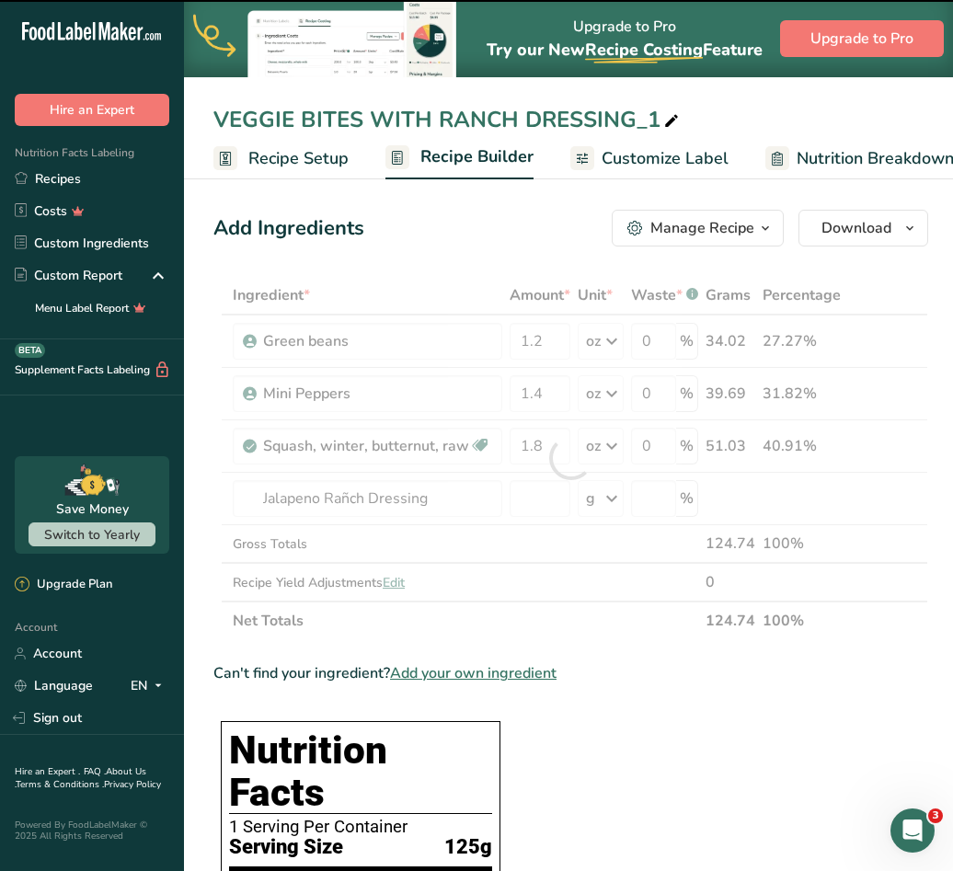
type input "0"
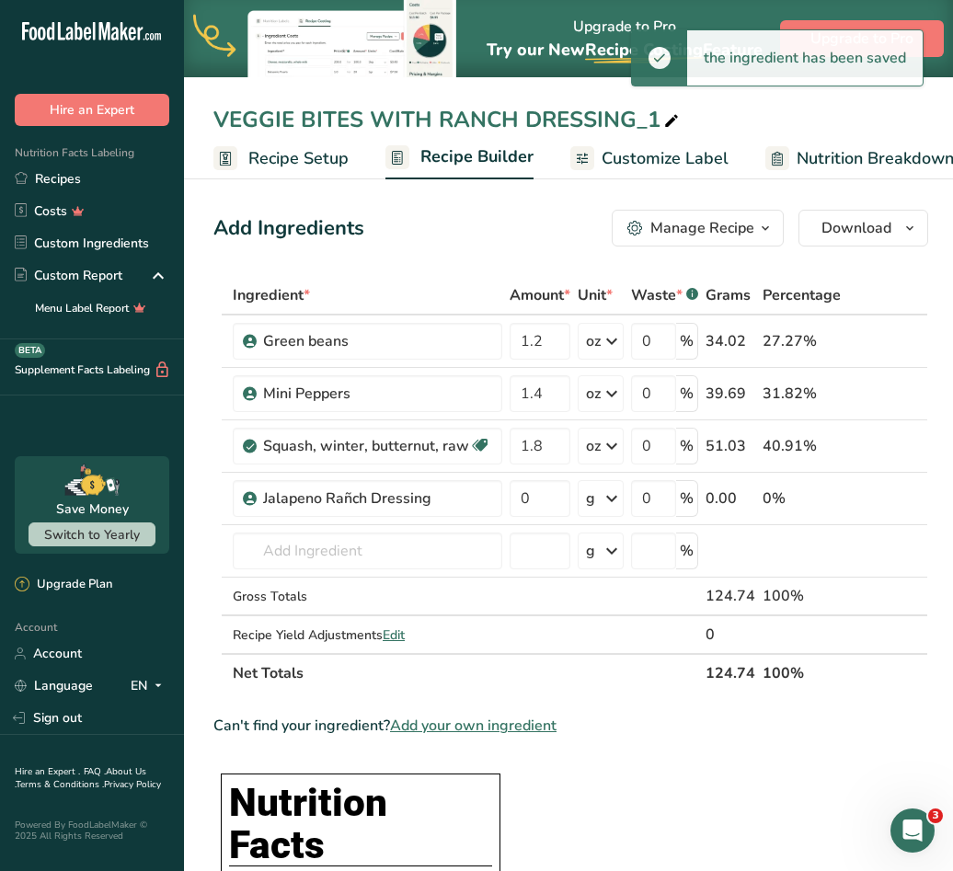
click at [600, 497] on icon at bounding box center [611, 498] width 22 height 33
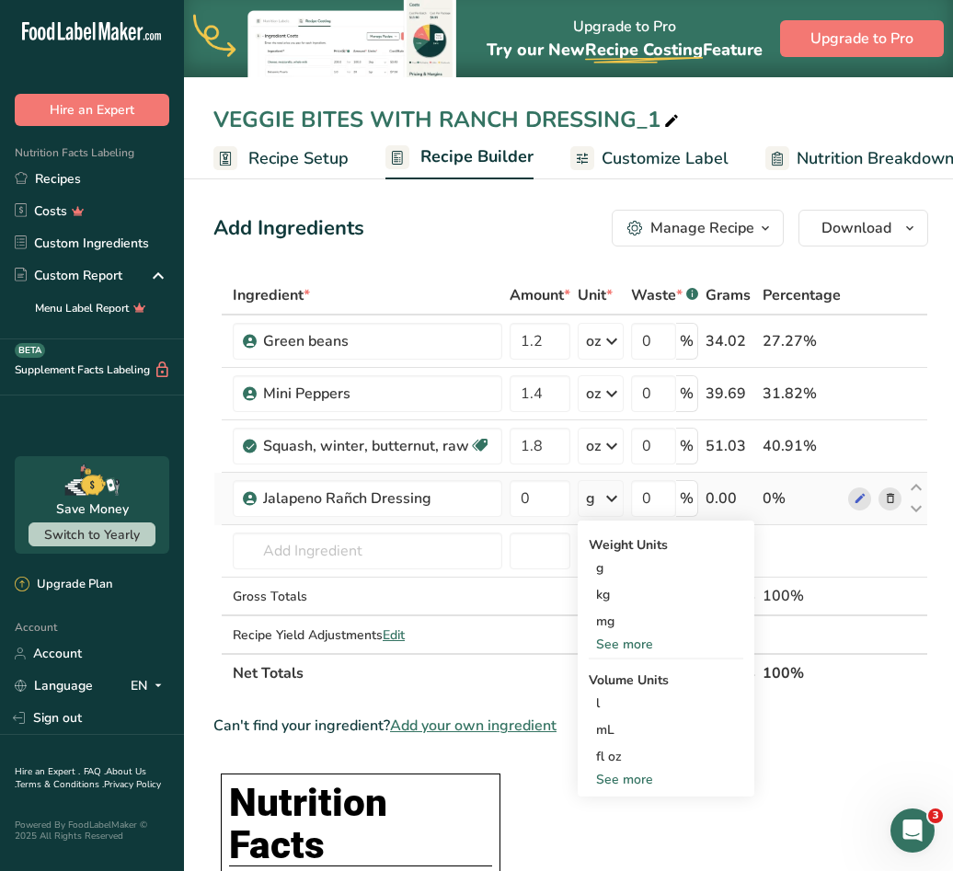
click at [621, 641] on div "See more" at bounding box center [665, 643] width 154 height 19
click at [611, 699] on div "oz" at bounding box center [665, 701] width 154 height 27
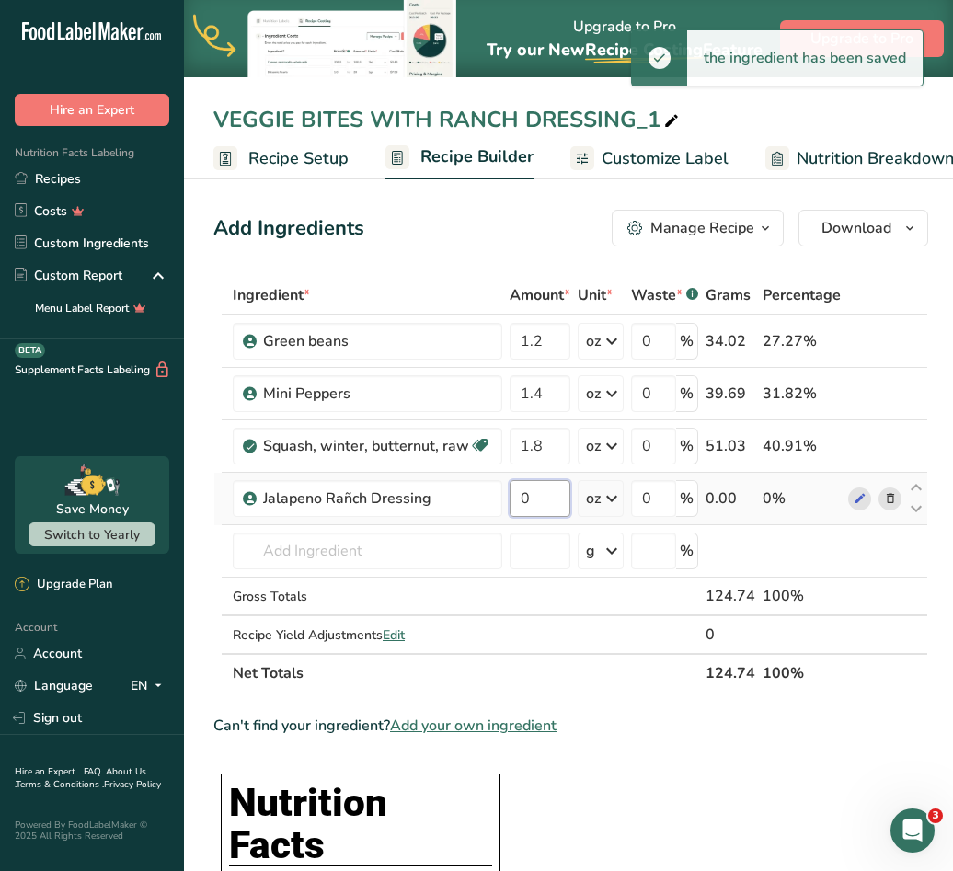
click at [544, 498] on input "0" at bounding box center [539, 498] width 61 height 37
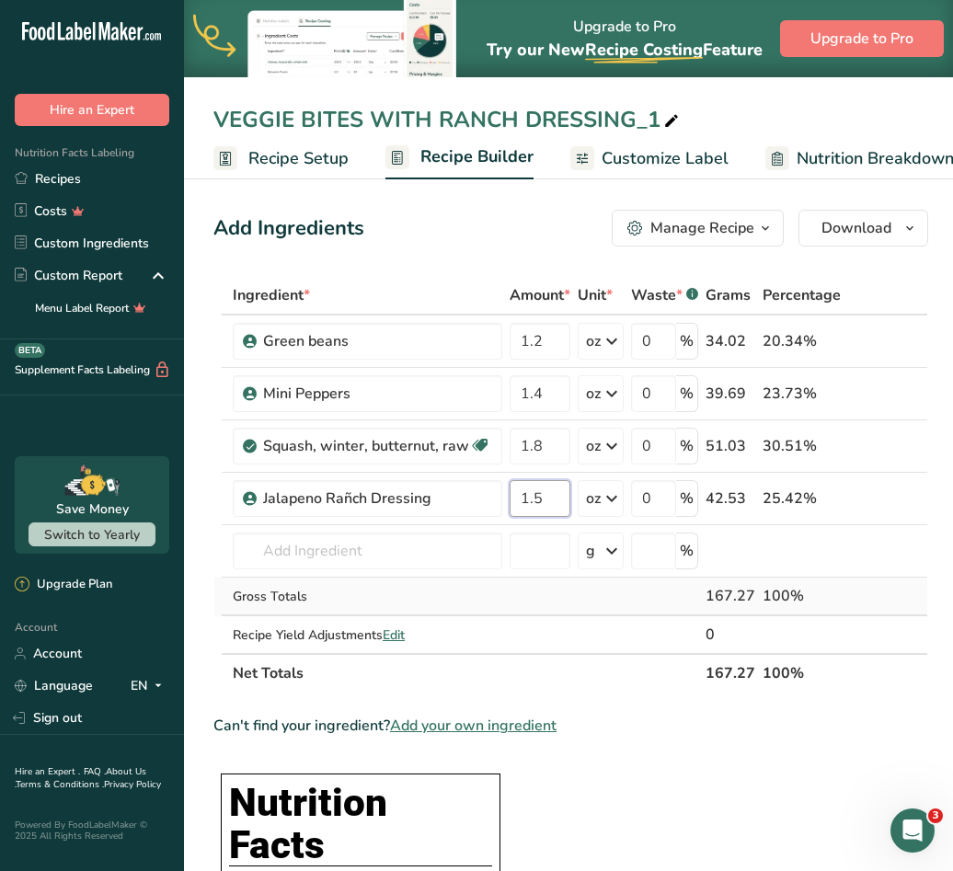
type input "1.5"
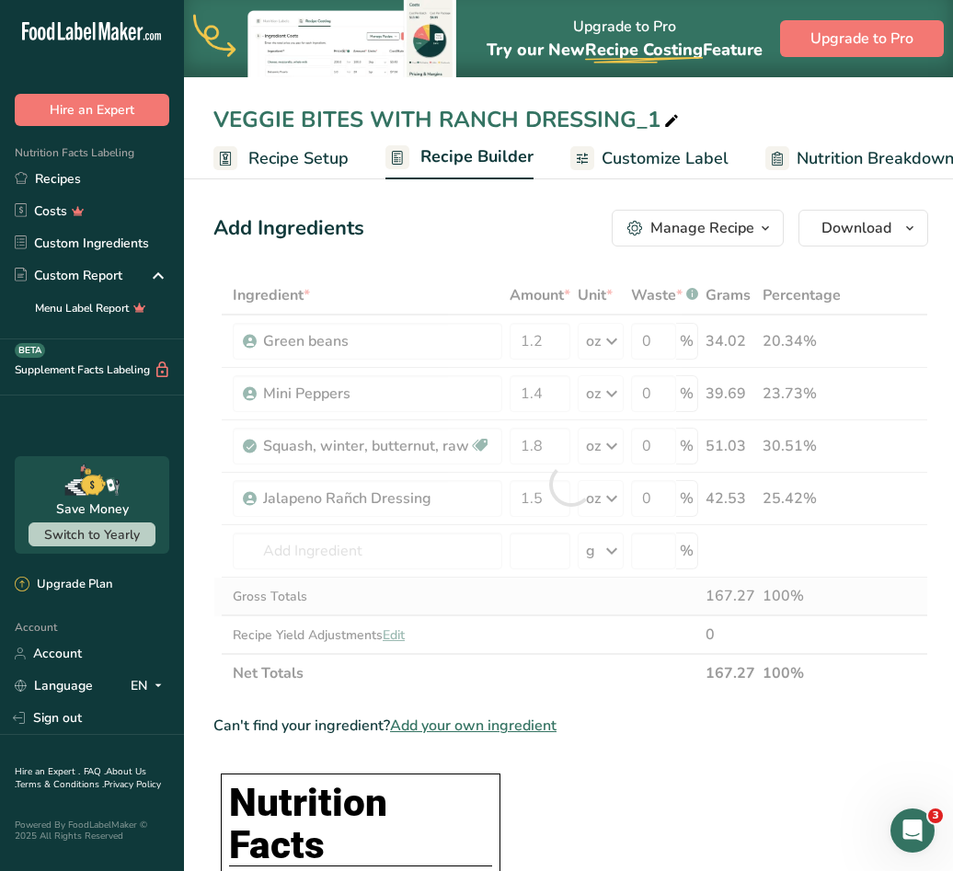
click at [855, 585] on div "Ingredient * Amount * Unit * Waste * .a-a{fill:#347362;}.b-a{fill:#fff;} Grams …" at bounding box center [570, 484] width 714 height 417
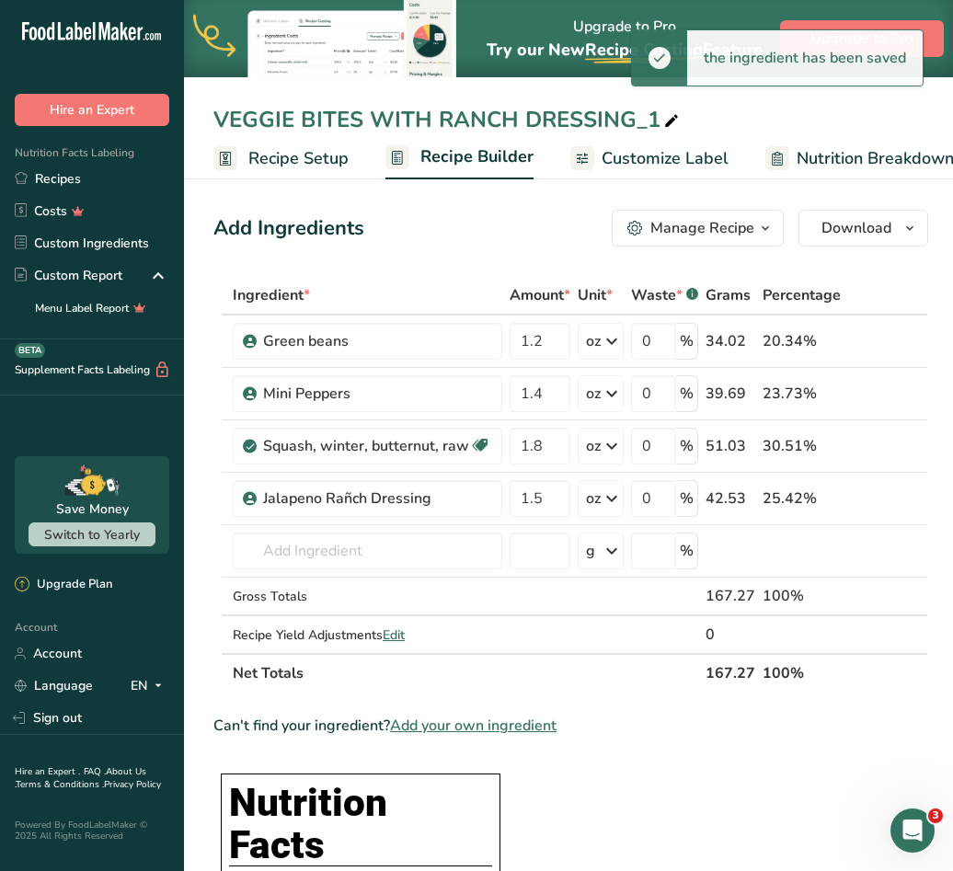
click at [615, 148] on span "Customize Label" at bounding box center [664, 158] width 127 height 25
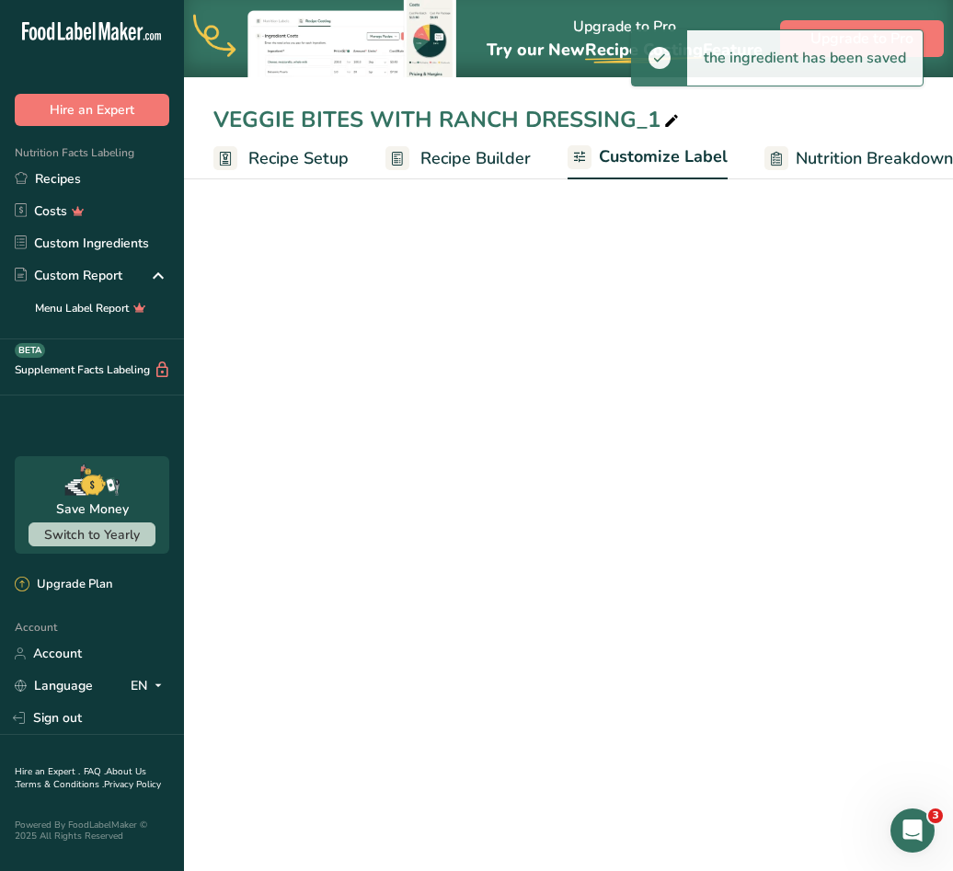
scroll to position [0, 359]
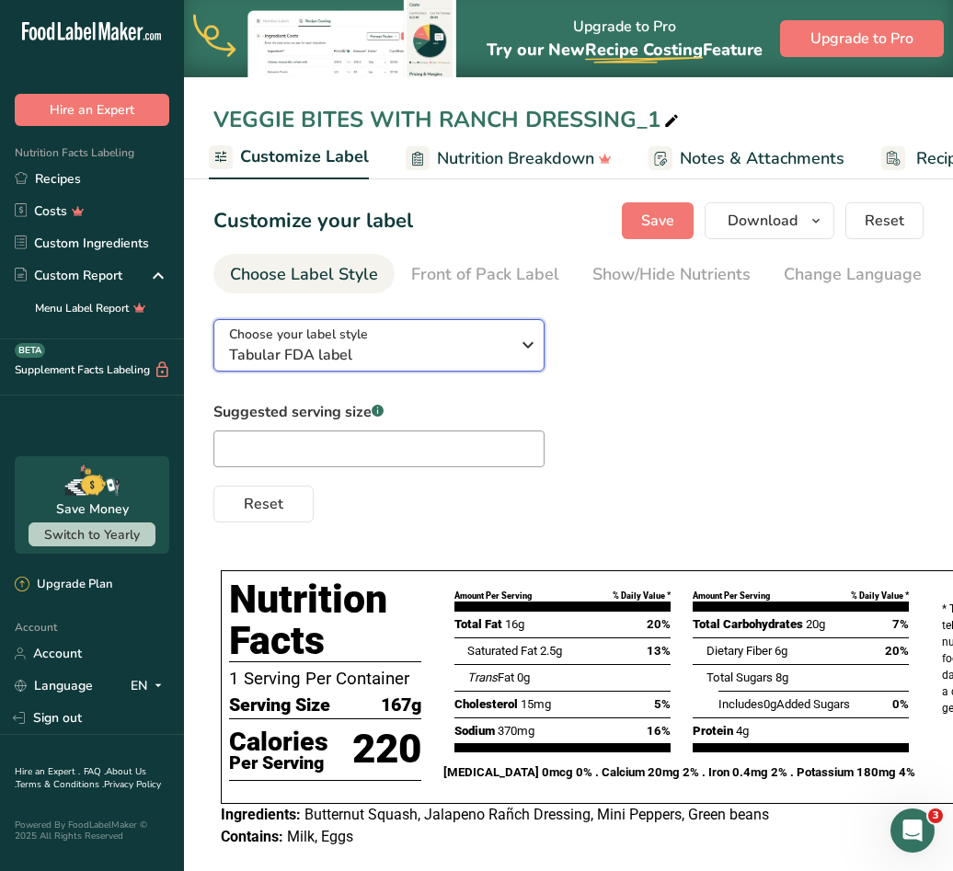
click at [468, 331] on div "Choose your label style Tabular FDA label" at bounding box center [369, 345] width 280 height 41
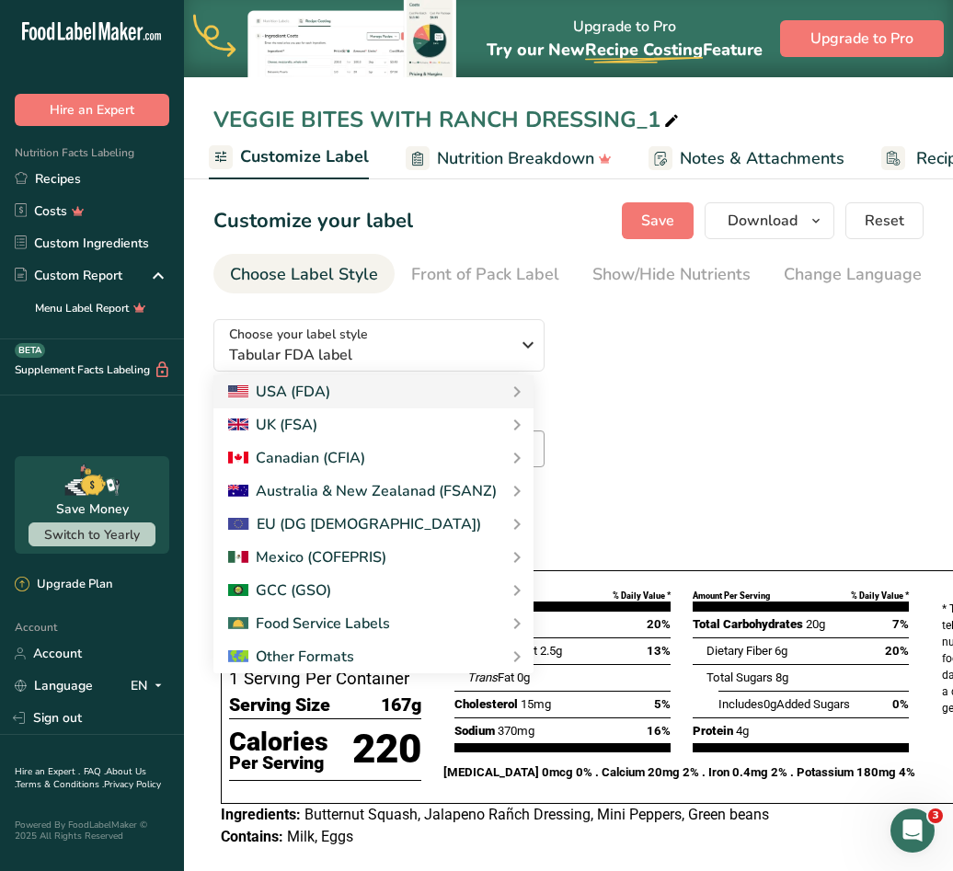
click at [697, 338] on div "Choose your label style Tabular FDA label USA (FDA) Standard FDA label Tabular …" at bounding box center [568, 413] width 710 height 218
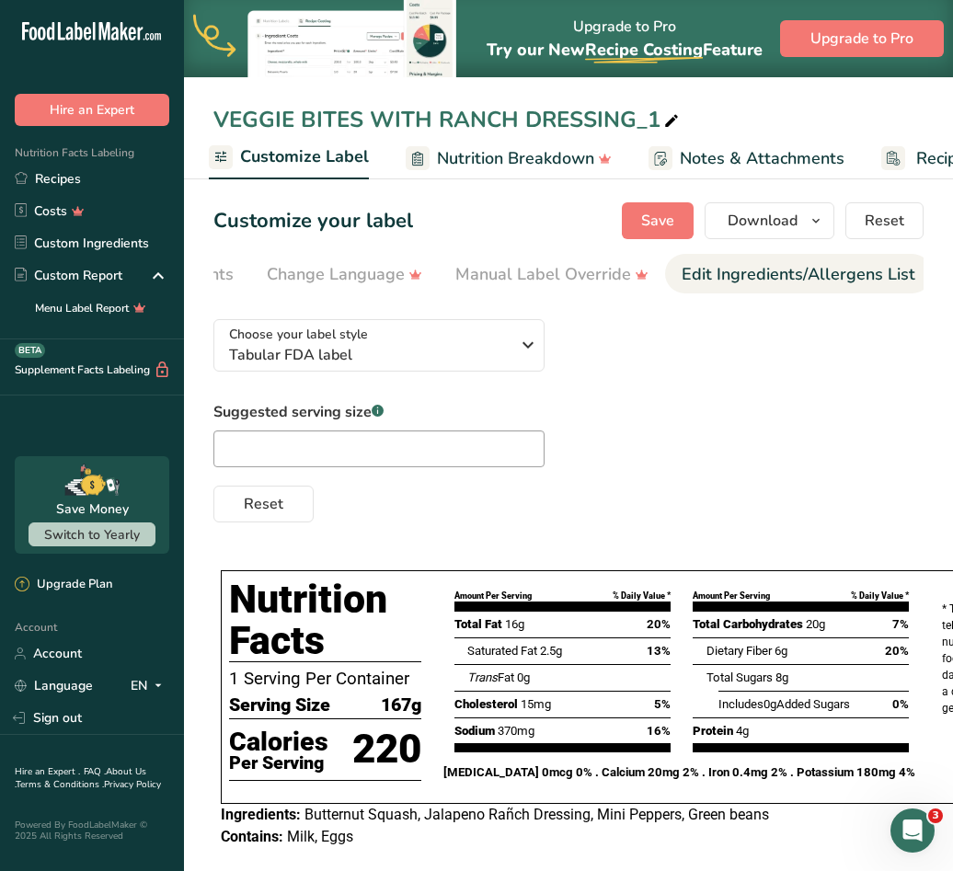
click at [797, 268] on div "Edit Ingredients/Allergens List" at bounding box center [798, 274] width 234 height 25
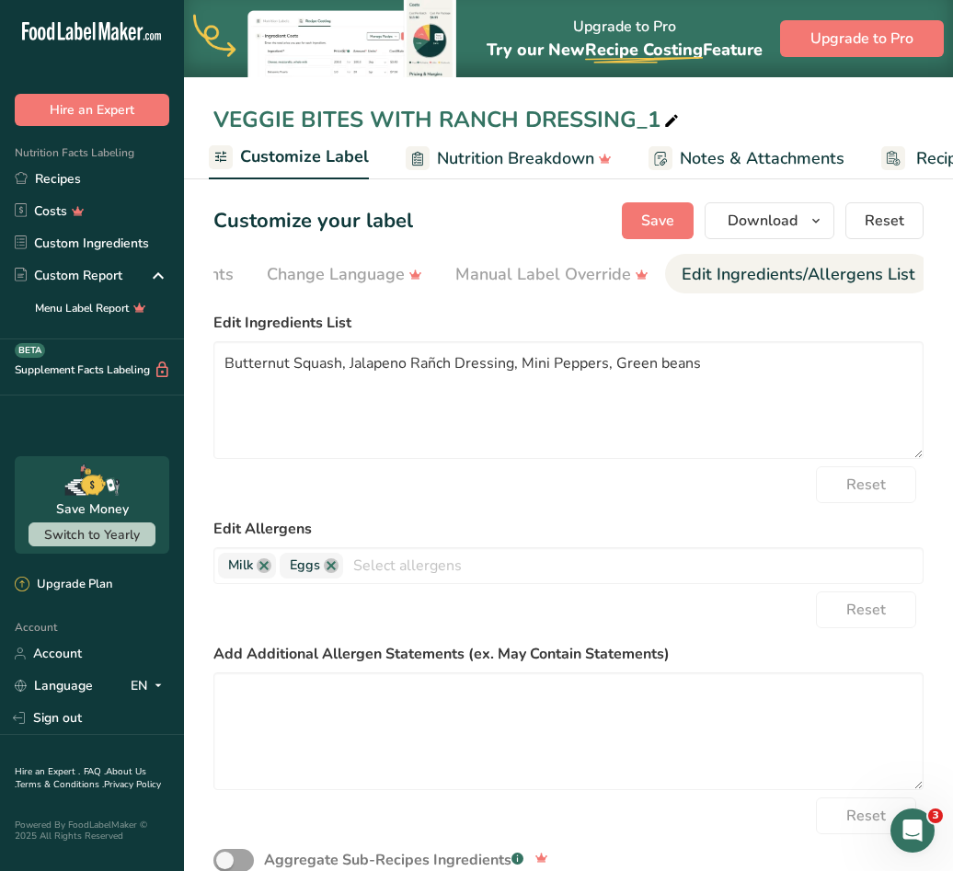
scroll to position [0, 670]
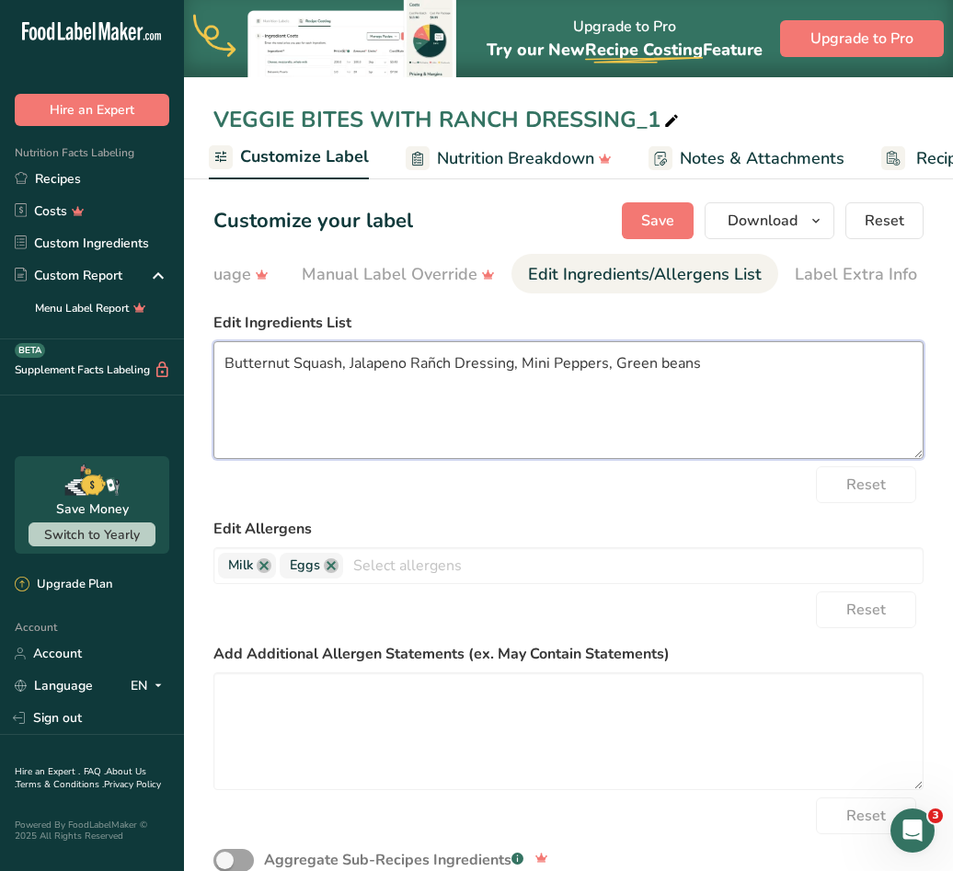
drag, startPoint x: 730, startPoint y: 371, endPoint x: 275, endPoint y: 360, distance: 455.3
click at [275, 360] on textarea "Butternut Squash, Jalapeno Rañch Dressing, Mini Peppers, Green beans" at bounding box center [568, 400] width 710 height 118
click at [706, 368] on textarea "Butternut Squash, Jalapeno Rañch Dressing, Mini Peppers, Green beans" at bounding box center [568, 400] width 710 height 118
drag, startPoint x: 706, startPoint y: 368, endPoint x: 218, endPoint y: 381, distance: 488.4
click at [218, 381] on textarea "Butternut Squash, Jalapeno Rañch Dressing, Mini Peppers, Green beans" at bounding box center [568, 400] width 710 height 118
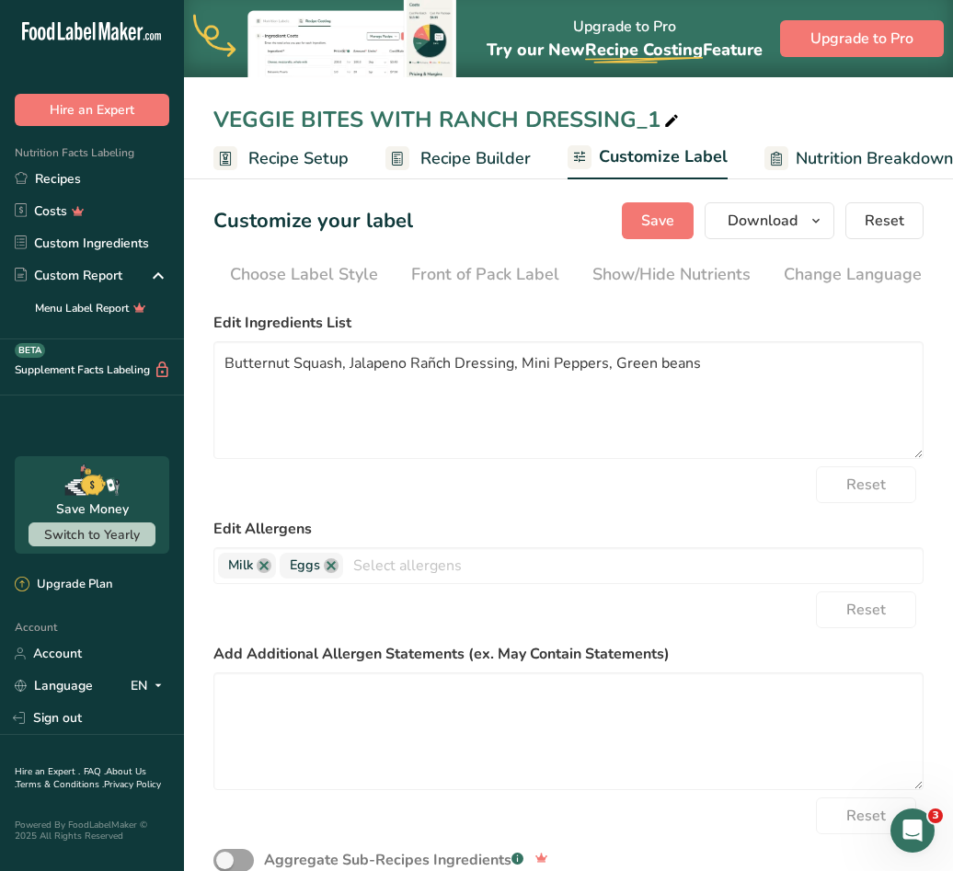
scroll to position [0, 670]
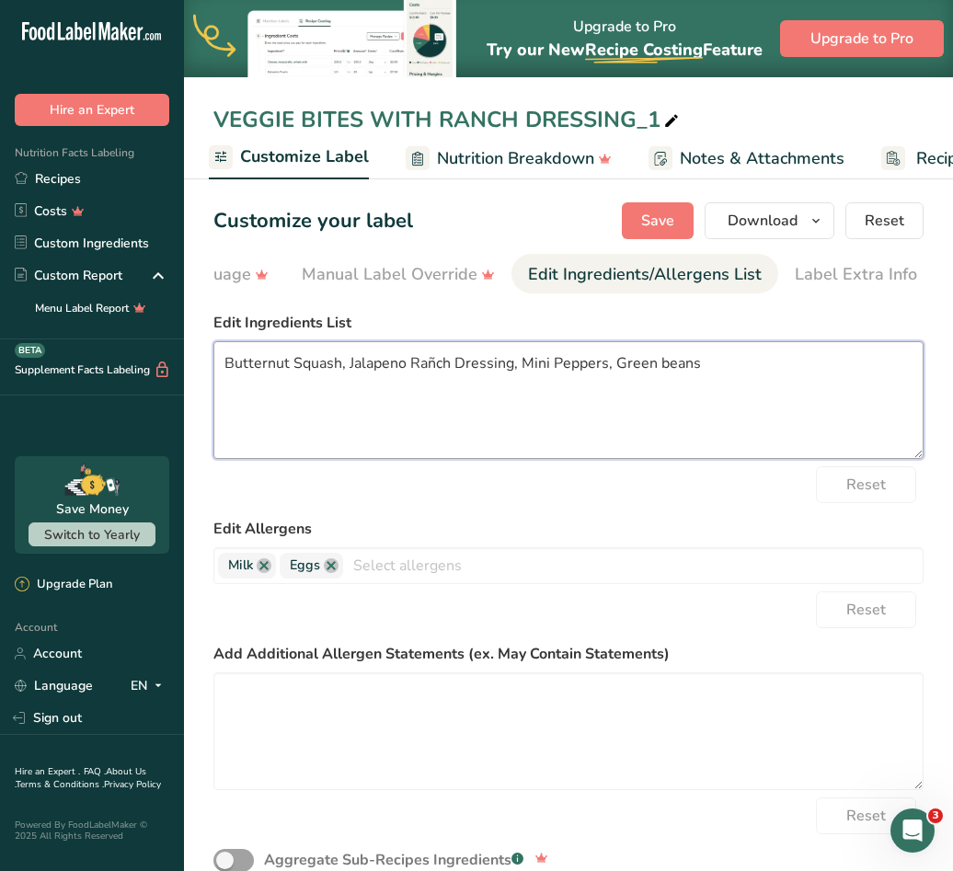
click at [676, 383] on textarea "Butternut Squash, Jalapeno Rañch Dressing, Mini Peppers, Green beans" at bounding box center [568, 400] width 710 height 118
drag, startPoint x: 697, startPoint y: 367, endPoint x: 221, endPoint y: 371, distance: 476.3
click at [221, 371] on textarea "Butternut Squash, Jalapeno Rañch Dressing, Mini Peppers, Green beans" at bounding box center [568, 400] width 710 height 118
paste textarea "UTTERNUT SQUASH, JALAPENO RAÑCH DRESSING, MINI PEPPERS, GREEN BEANS"
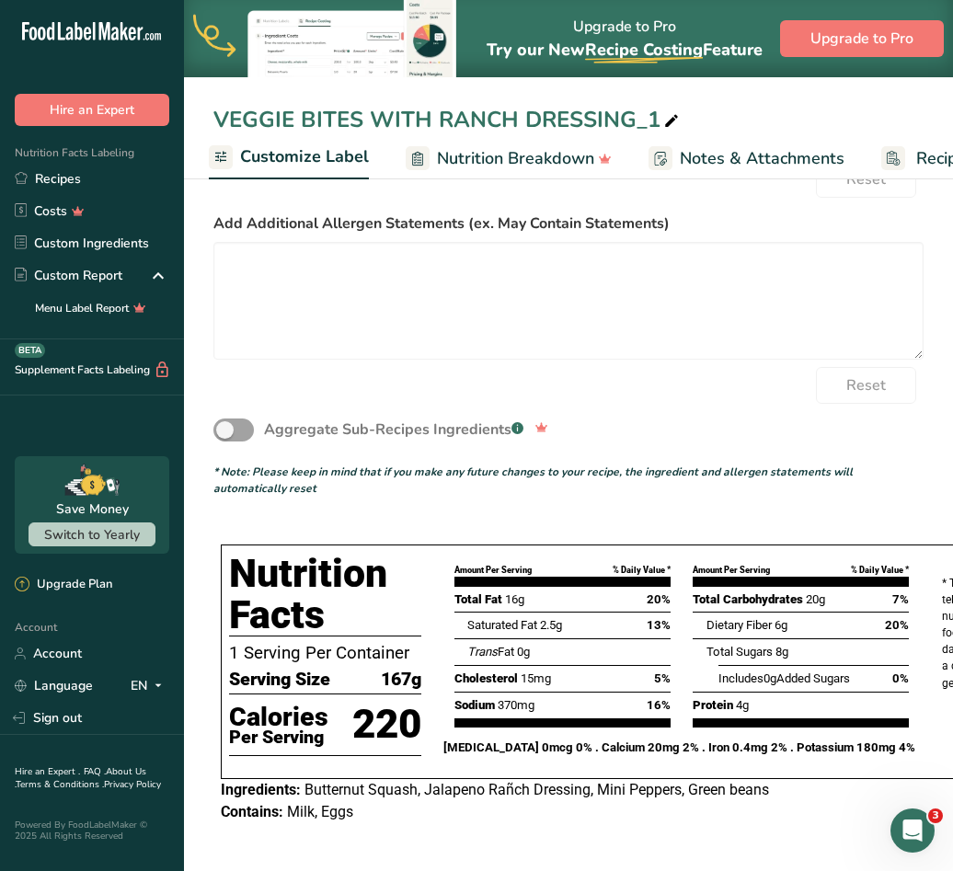
scroll to position [0, 0]
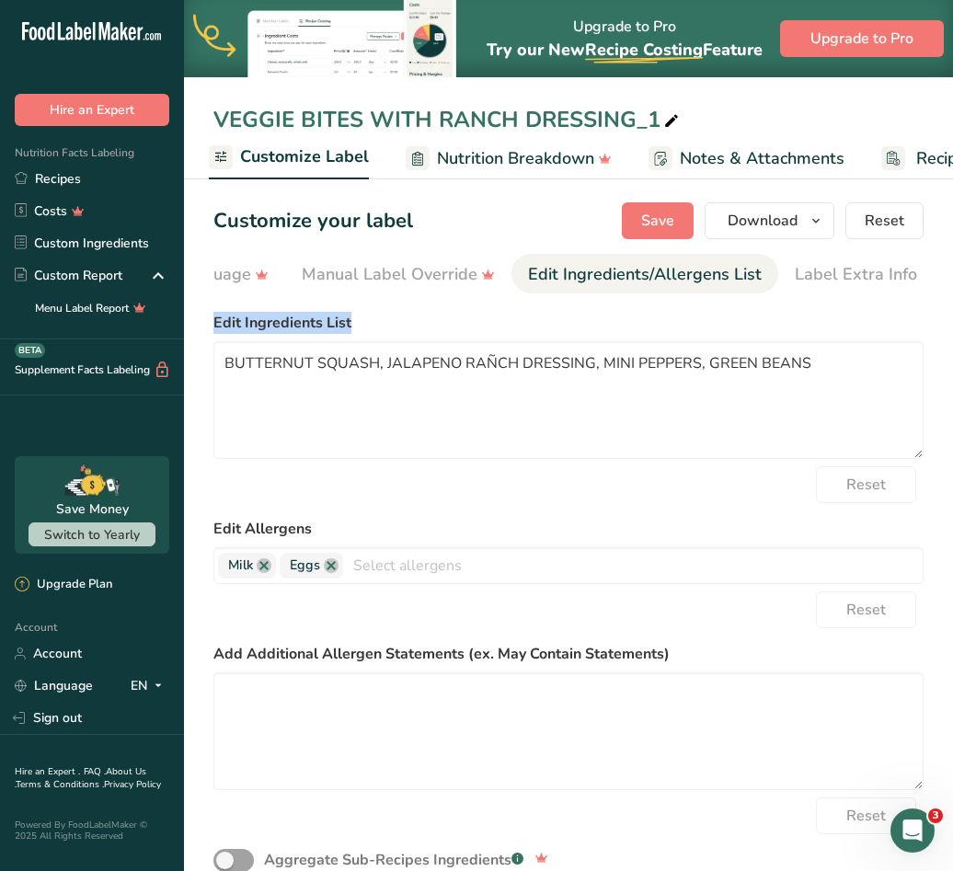
drag, startPoint x: 649, startPoint y: 298, endPoint x: 451, endPoint y: 296, distance: 197.7
click at [451, 296] on section "Customize your label Save Download Choose what to show on your downloaded label…" at bounding box center [568, 737] width 769 height 1128
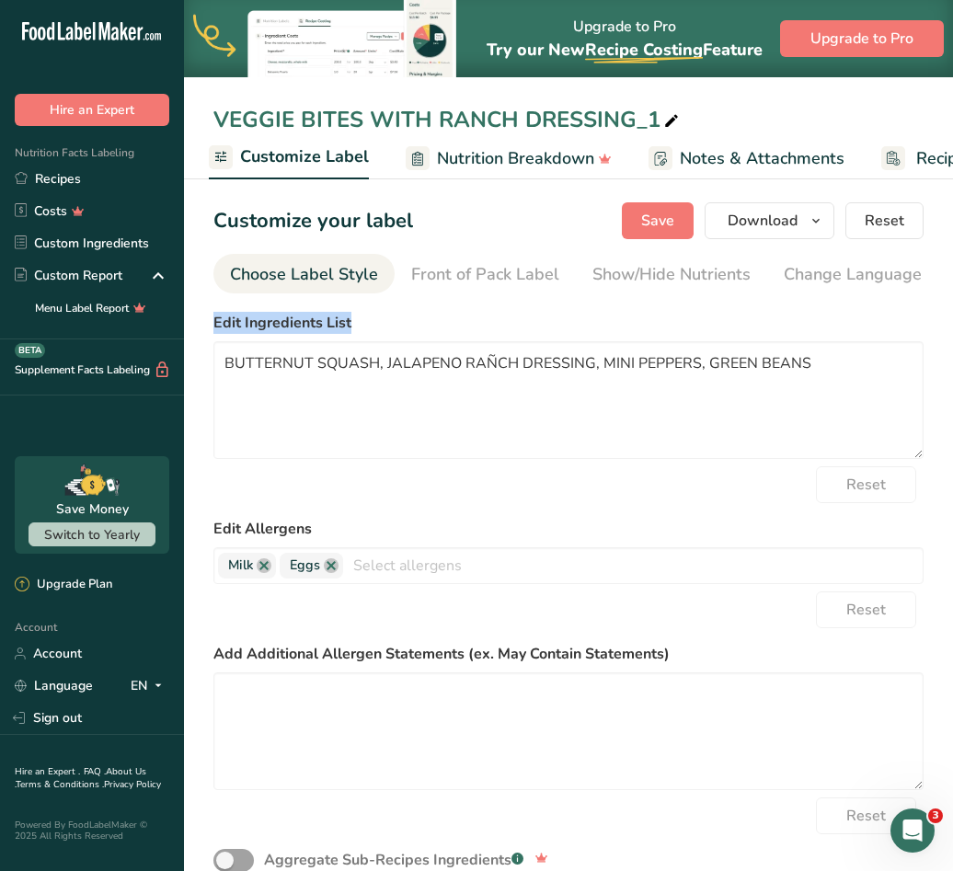
click at [270, 276] on div "Choose Label Style" at bounding box center [304, 274] width 148 height 25
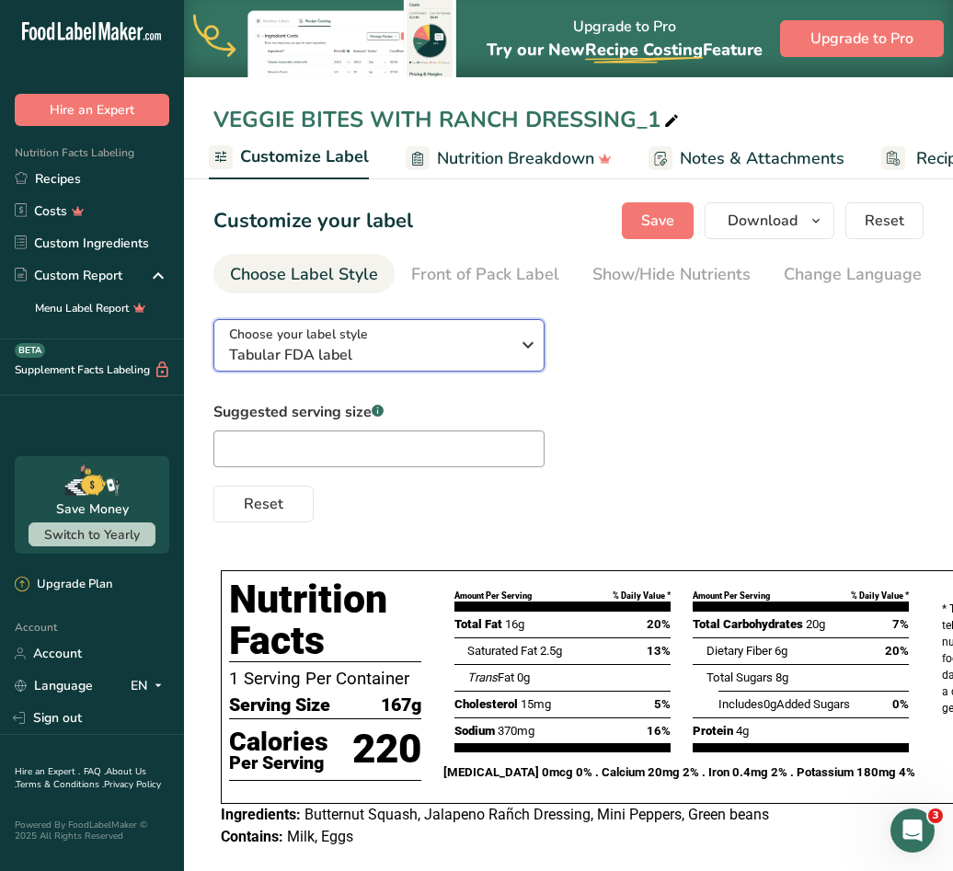
click at [404, 342] on div "Choose your label style Tabular FDA label" at bounding box center [369, 345] width 280 height 41
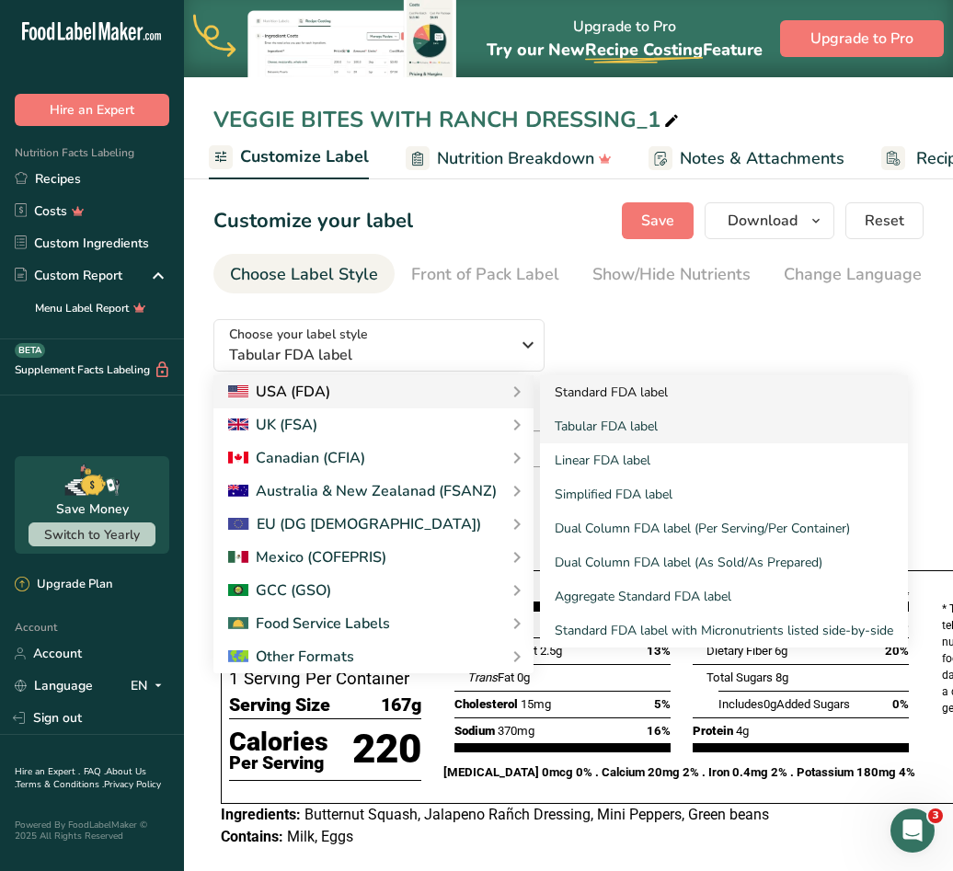
click at [585, 400] on link "Standard FDA label" at bounding box center [724, 392] width 368 height 34
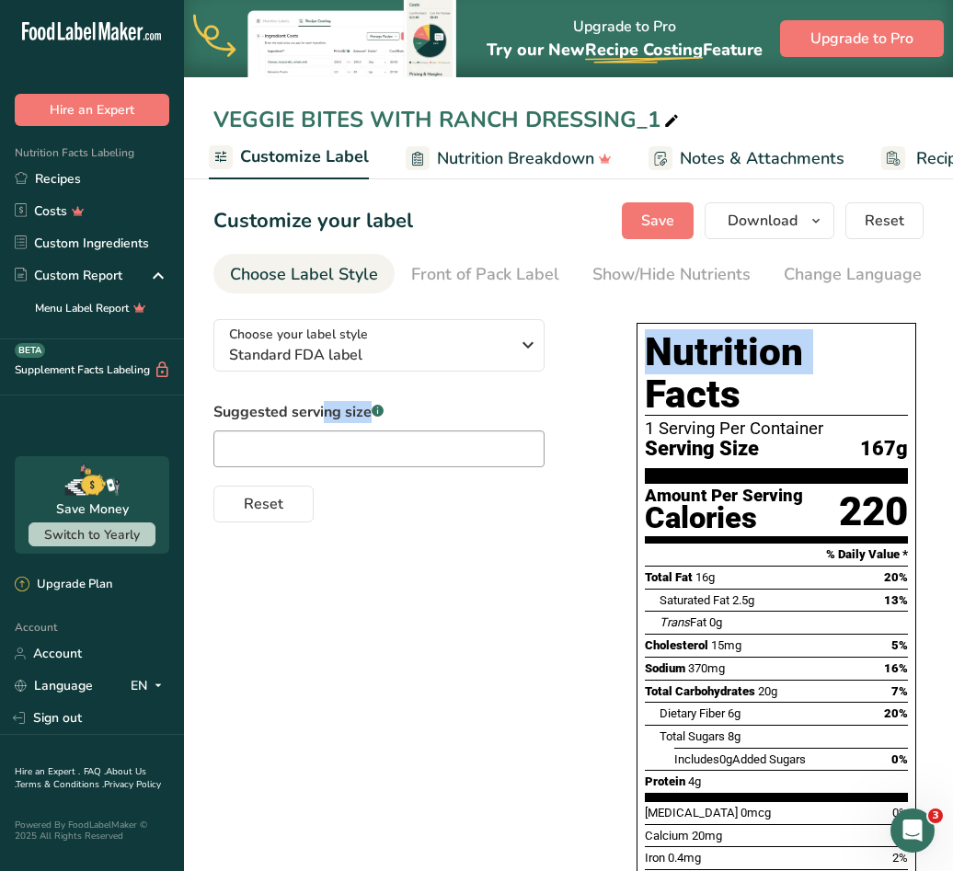
drag, startPoint x: 405, startPoint y: 299, endPoint x: 657, endPoint y: 316, distance: 252.5
click at [657, 316] on section "Customize your label Save Download Choose what to show on your downloaded label…" at bounding box center [568, 614] width 769 height 882
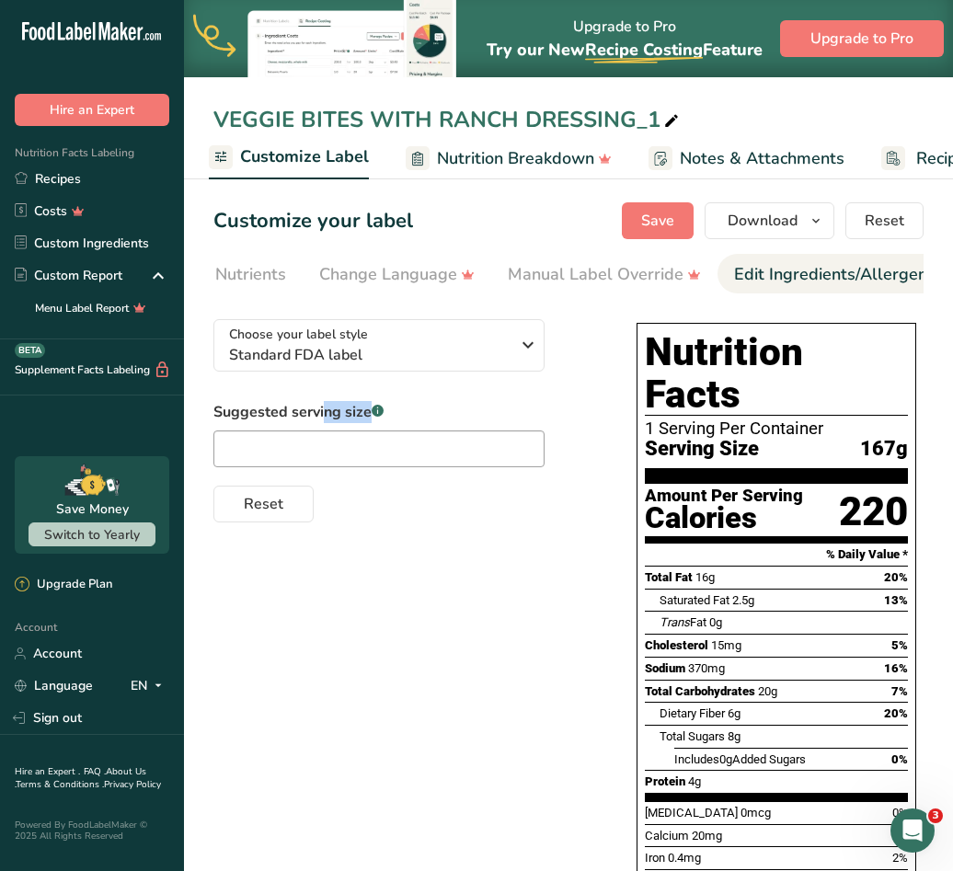
click at [747, 272] on div "Edit Ingredients/Allergens List" at bounding box center [851, 274] width 234 height 25
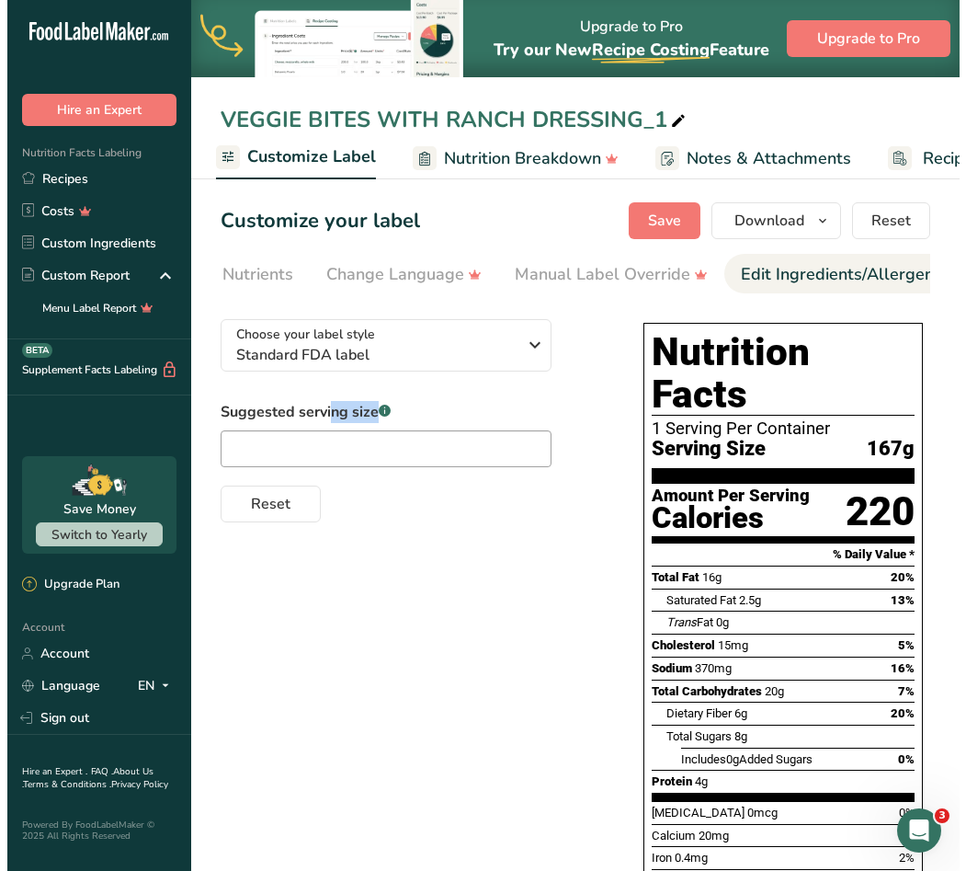
scroll to position [0, 670]
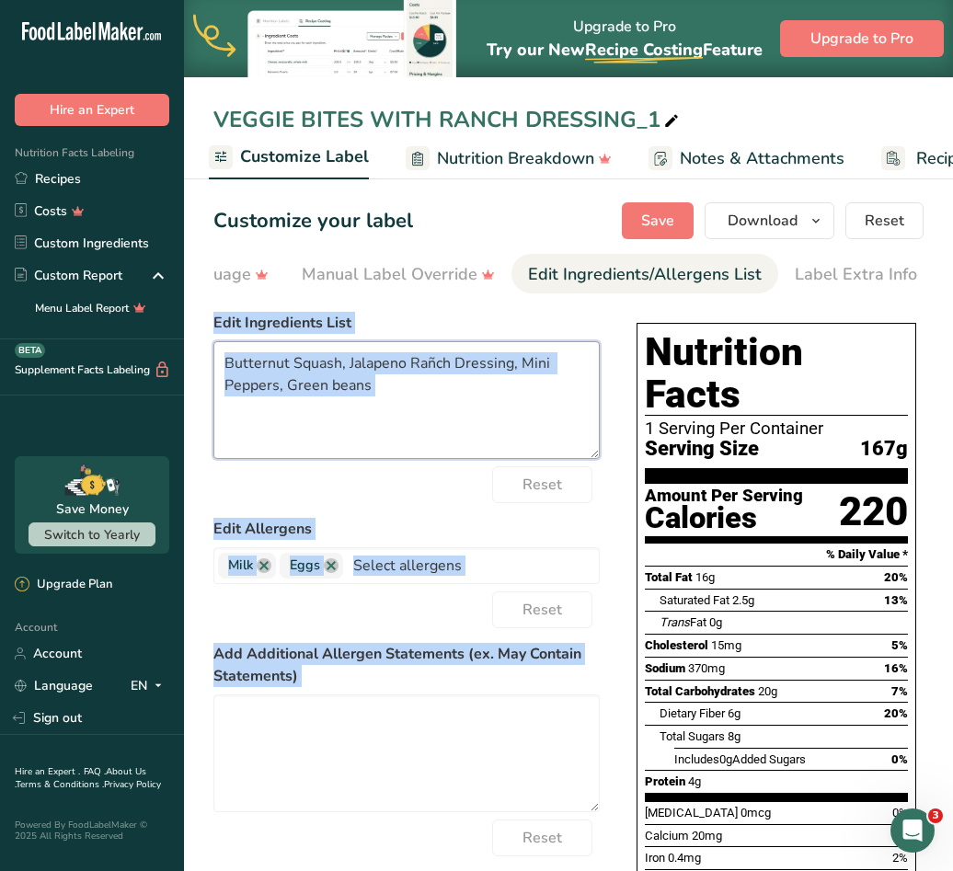
click at [447, 370] on textarea "Butternut Squash, Jalapeno Rañch Dressing, Mini Peppers, Green beans" at bounding box center [406, 400] width 386 height 118
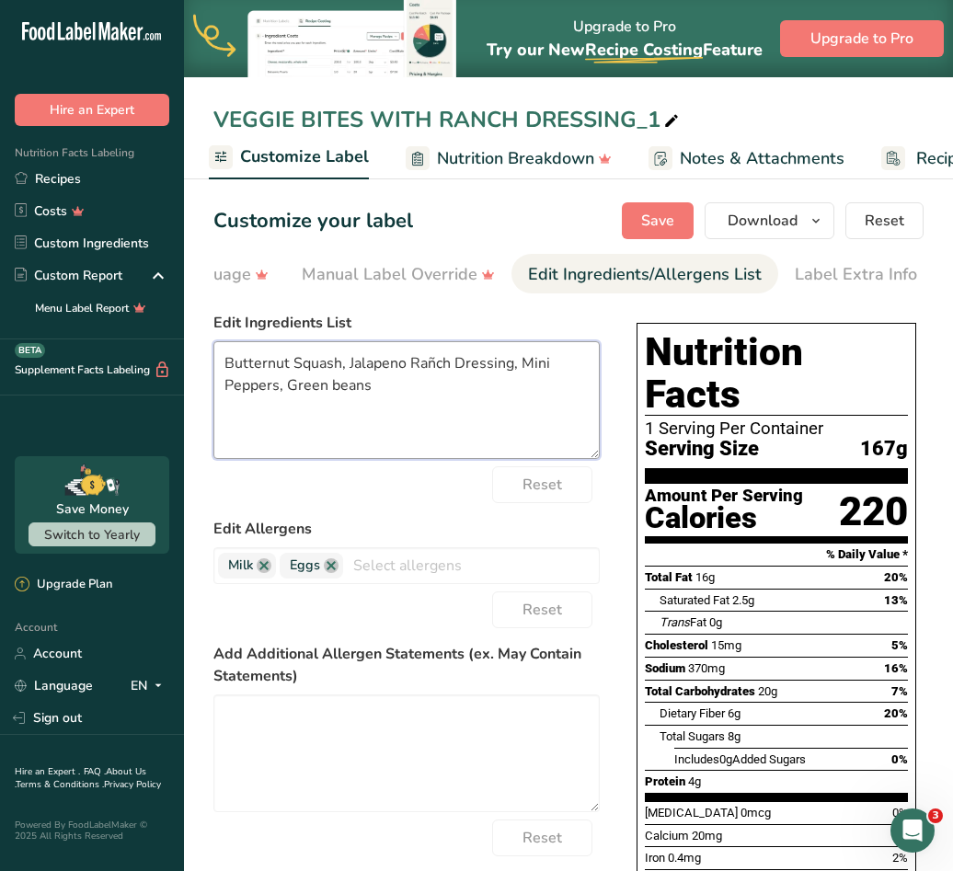
drag, startPoint x: 387, startPoint y: 387, endPoint x: 221, endPoint y: 364, distance: 168.0
click at [221, 364] on textarea "Butternut Squash, Jalapeno Rañch Dressing, Mini Peppers, Green beans" at bounding box center [406, 400] width 386 height 118
paste textarea "UTTERNUT SQUASH, JALAPENO RAÑCH DRESSING, MINI PEPPERS, GREEN BEANS"
type textarea "BUTTERNUT SQUASH, JALAPENO RAÑCH DRESSING, MINI PEPPERS, GREEN BEANS"
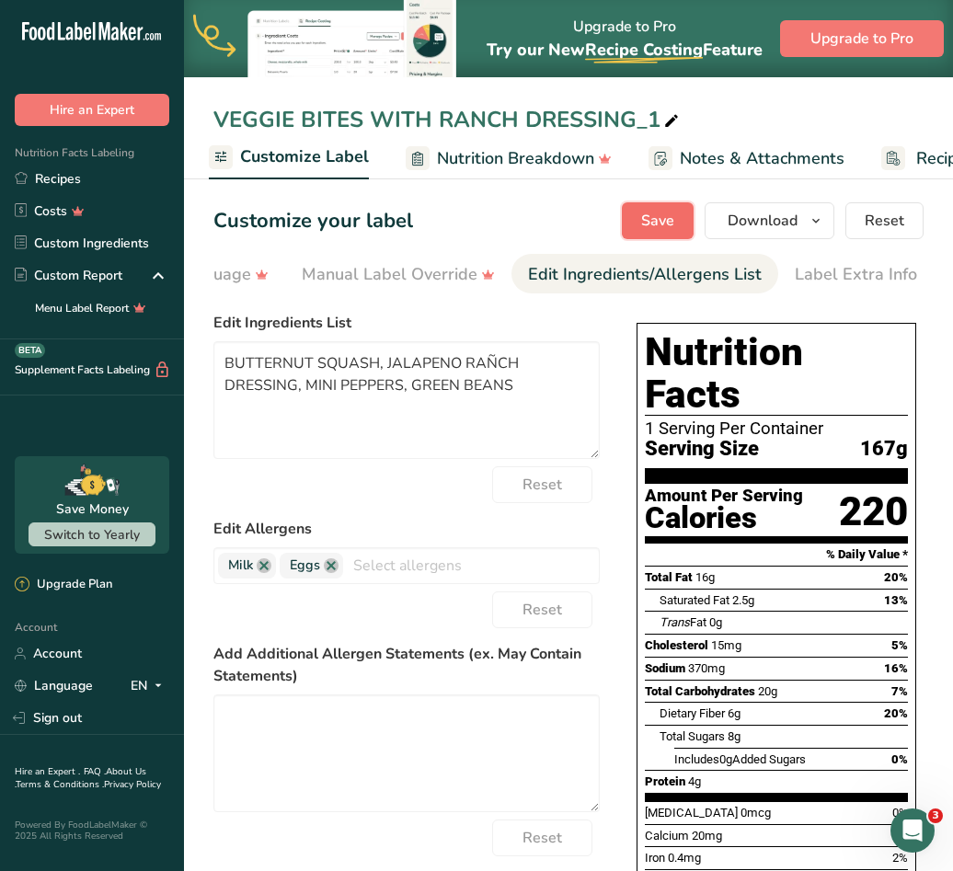
click at [636, 229] on button "Save" at bounding box center [658, 220] width 72 height 37
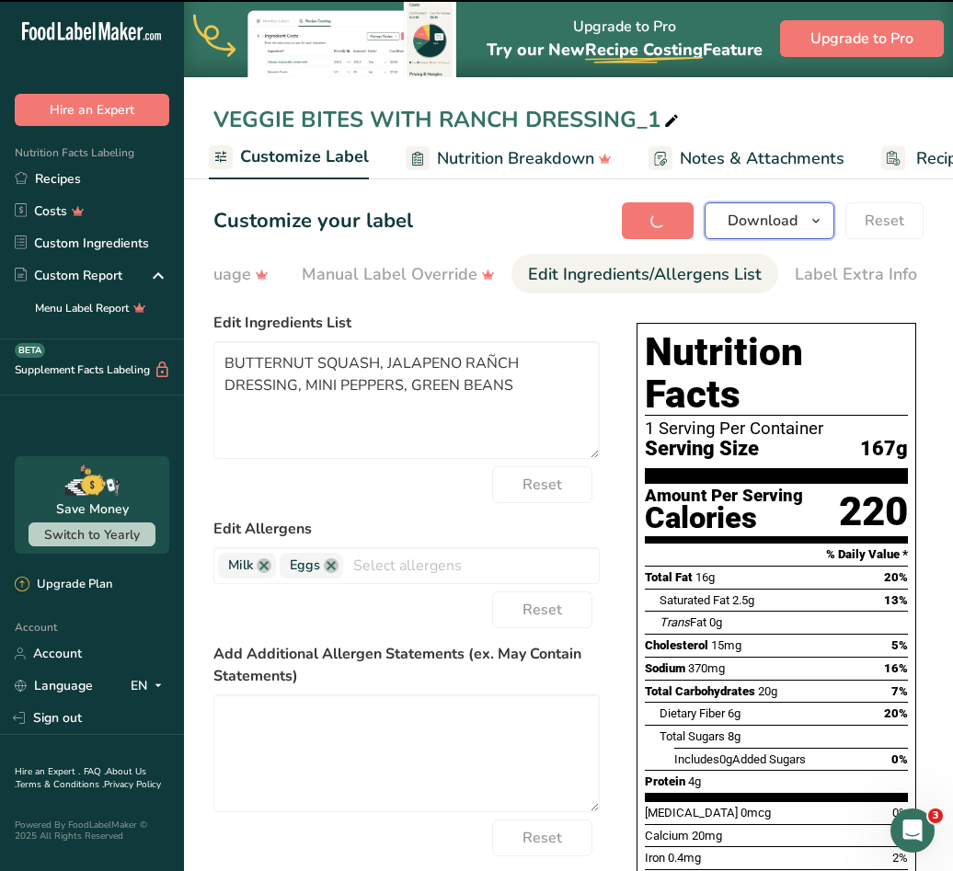
click at [817, 222] on icon "button" at bounding box center [815, 221] width 15 height 23
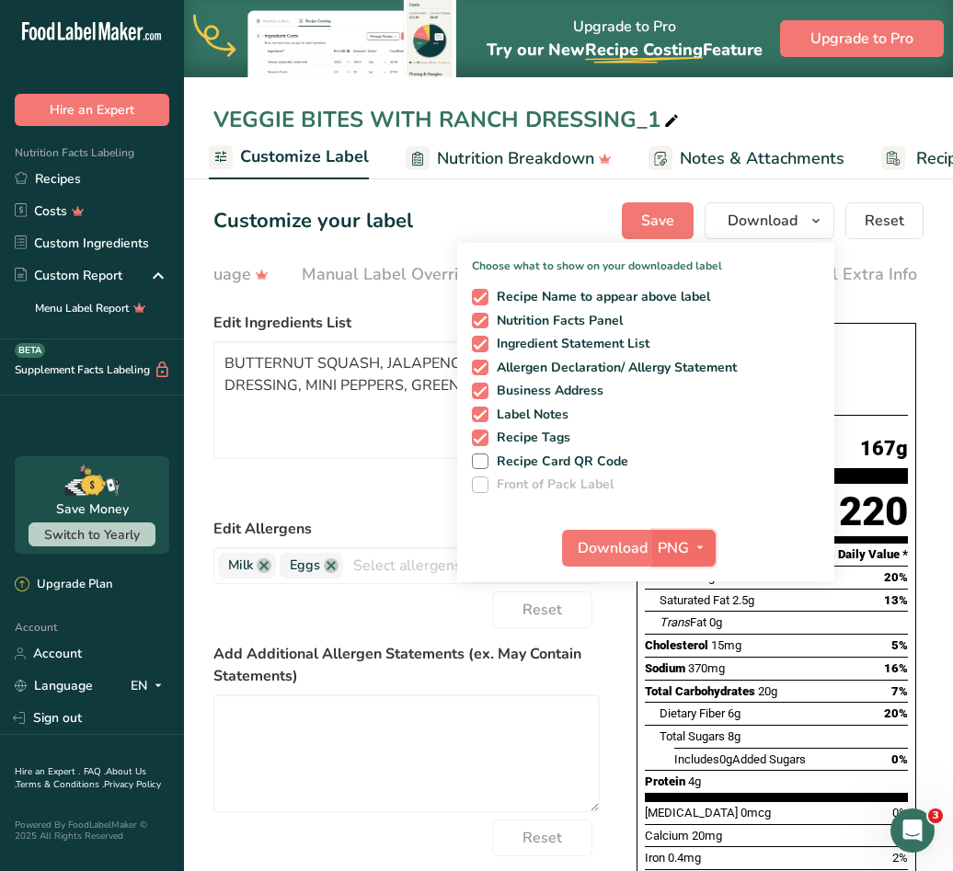
click at [667, 543] on span "PNG" at bounding box center [672, 548] width 31 height 22
click at [688, 667] on link "PDF" at bounding box center [686, 676] width 59 height 30
click at [635, 547] on span "Download" at bounding box center [613, 548] width 70 height 22
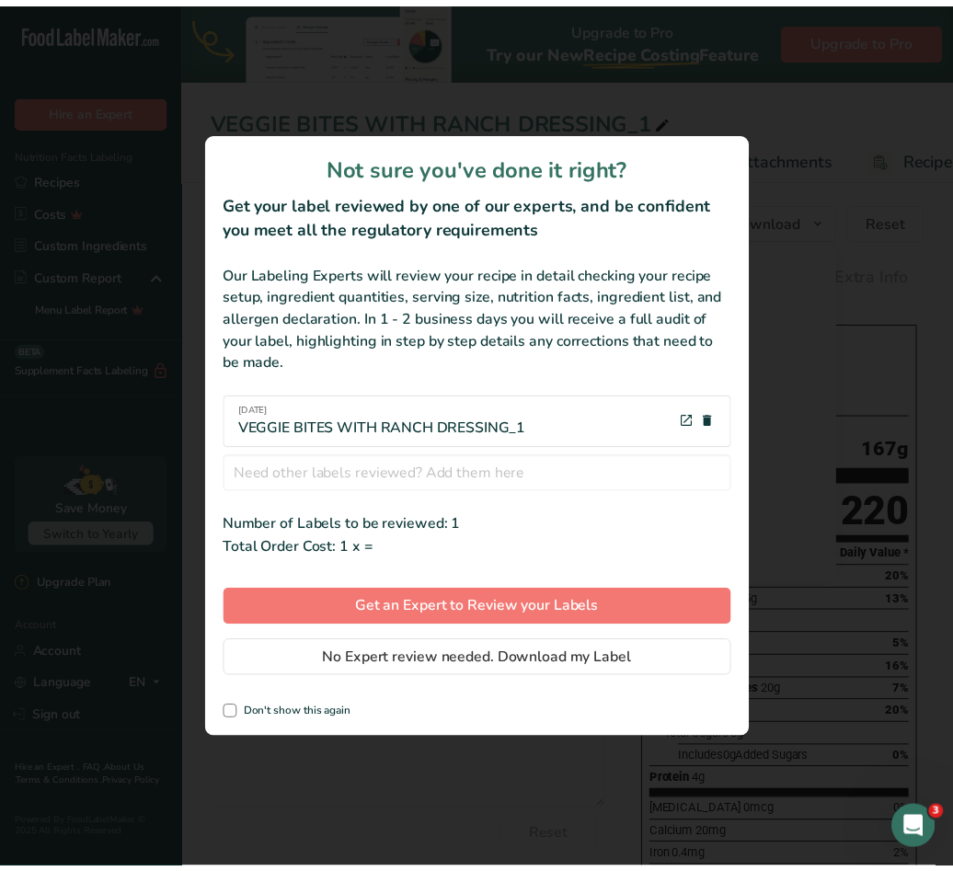
scroll to position [0, 657]
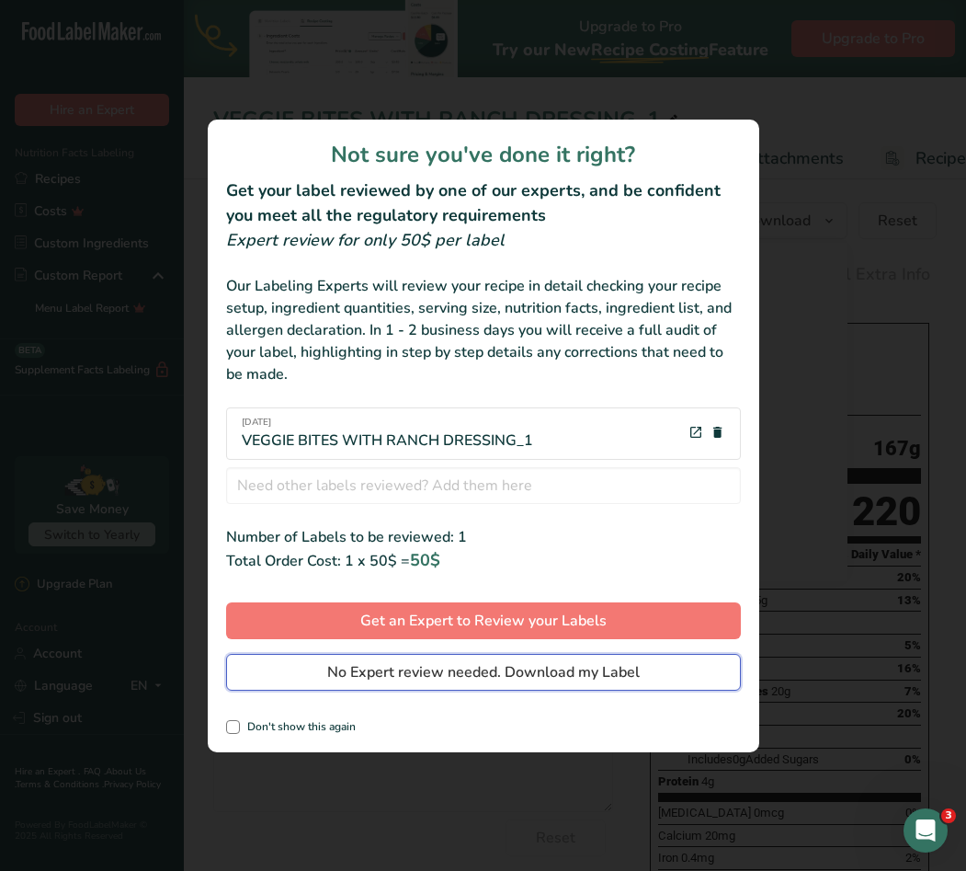
click at [487, 678] on span "No Expert review needed. Download my Label" at bounding box center [483, 672] width 313 height 22
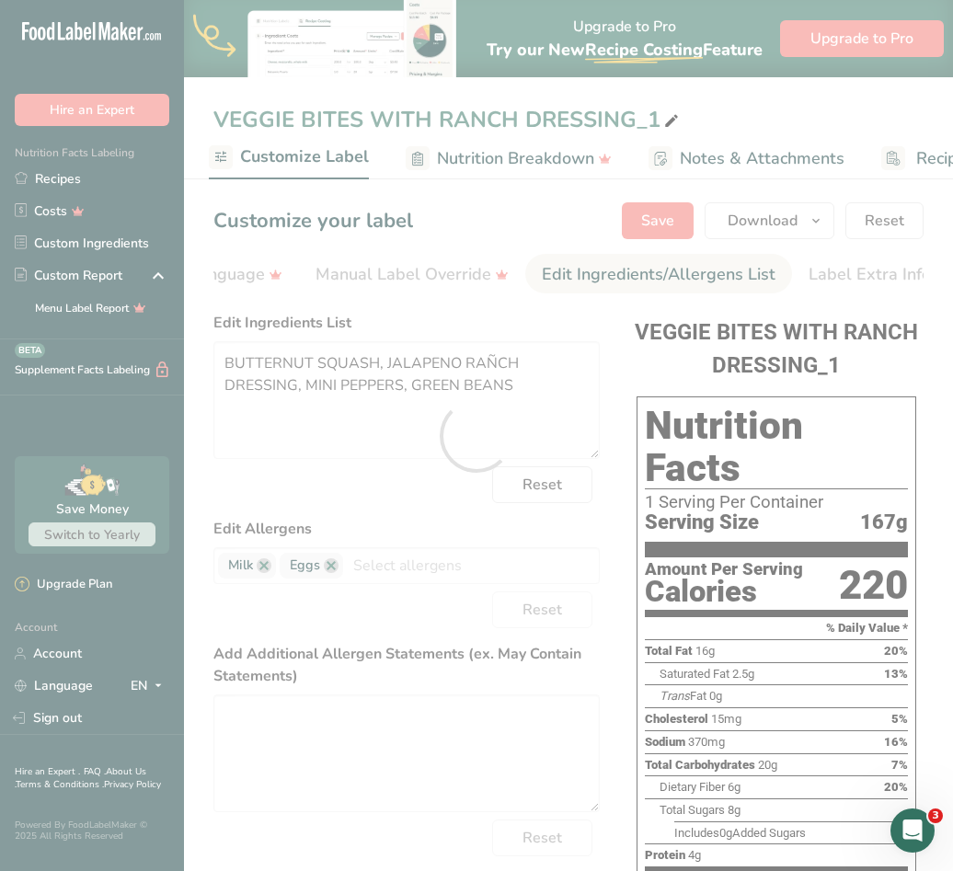
scroll to position [0, 0]
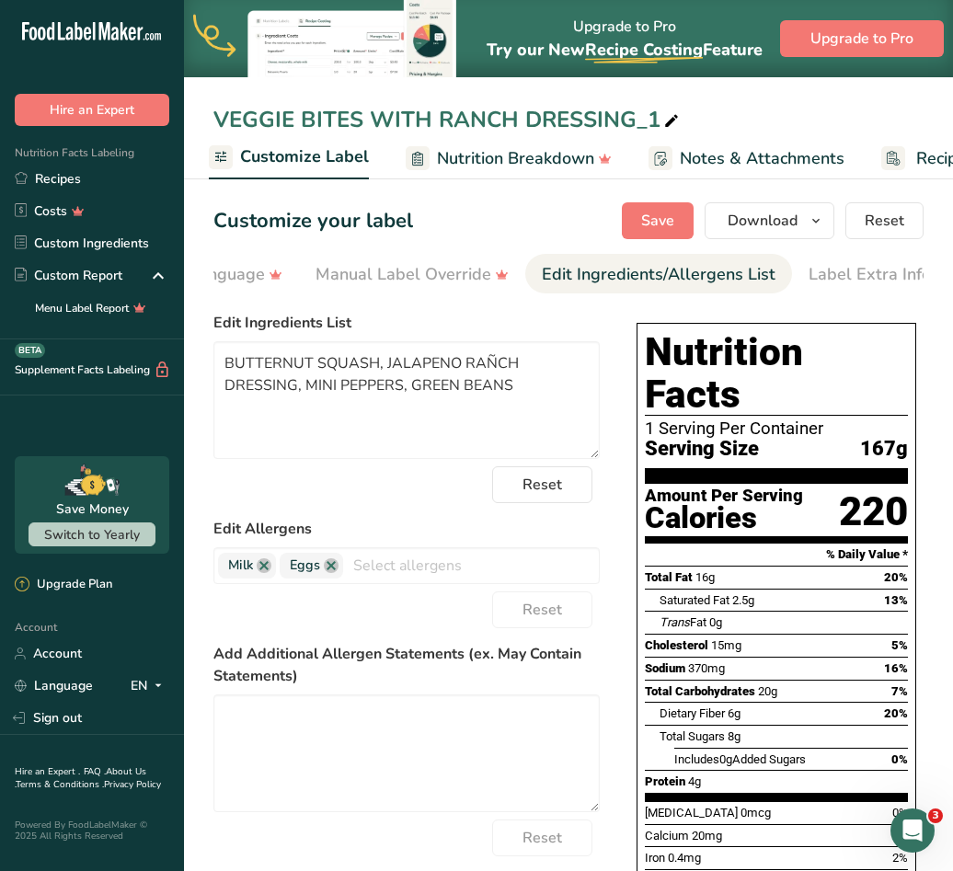
click at [664, 120] on icon at bounding box center [671, 121] width 17 height 26
type input "VEGGIE BITES WITH JALAPENO RANCH DRESSING"
click at [665, 219] on span "Save" at bounding box center [657, 221] width 33 height 22
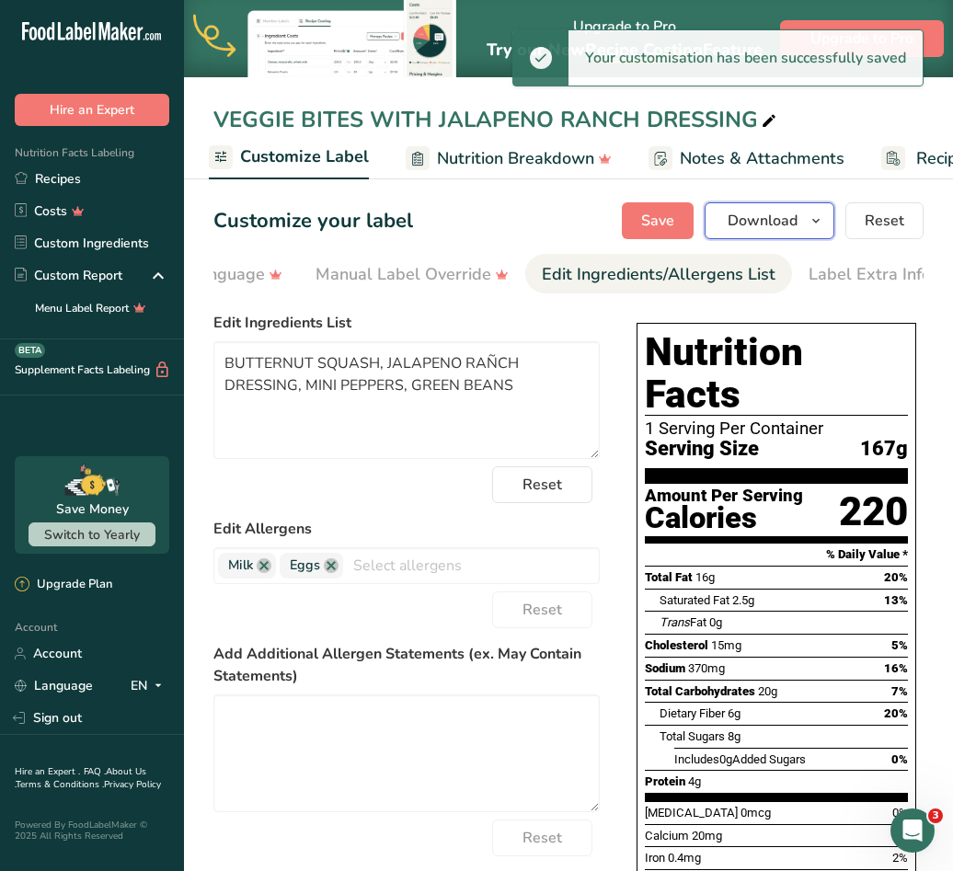
click at [771, 221] on span "Download" at bounding box center [762, 221] width 70 height 22
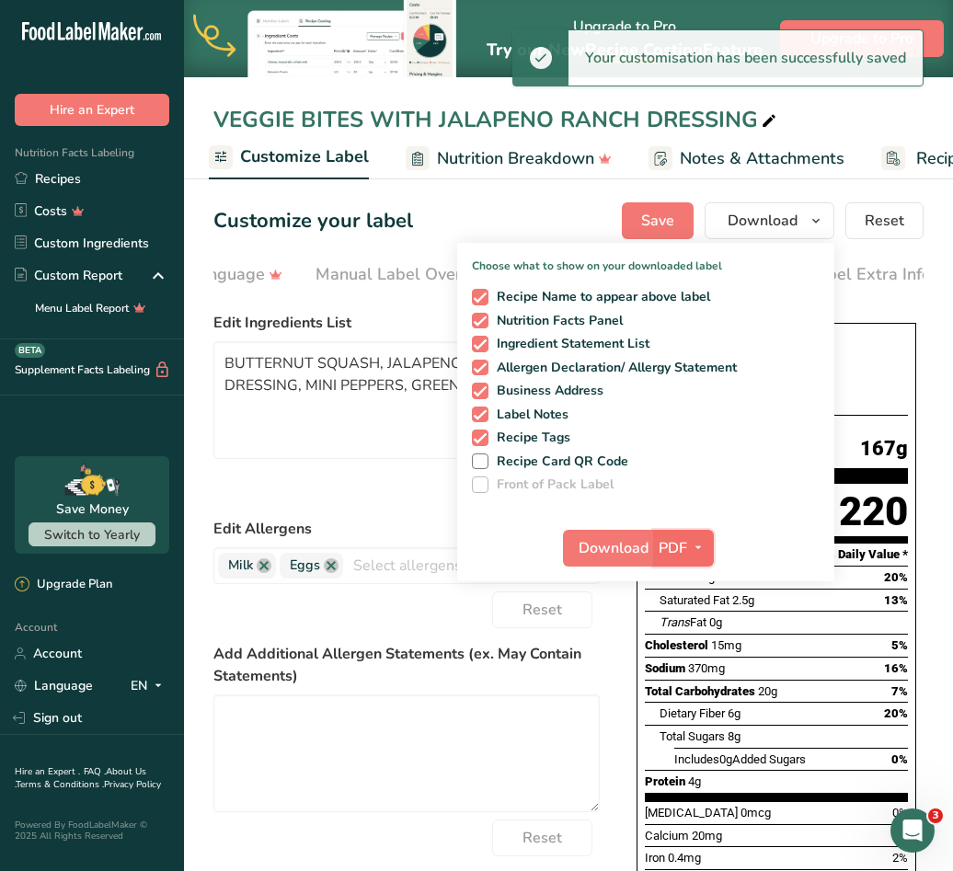
click at [688, 546] on span "button" at bounding box center [698, 548] width 22 height 22
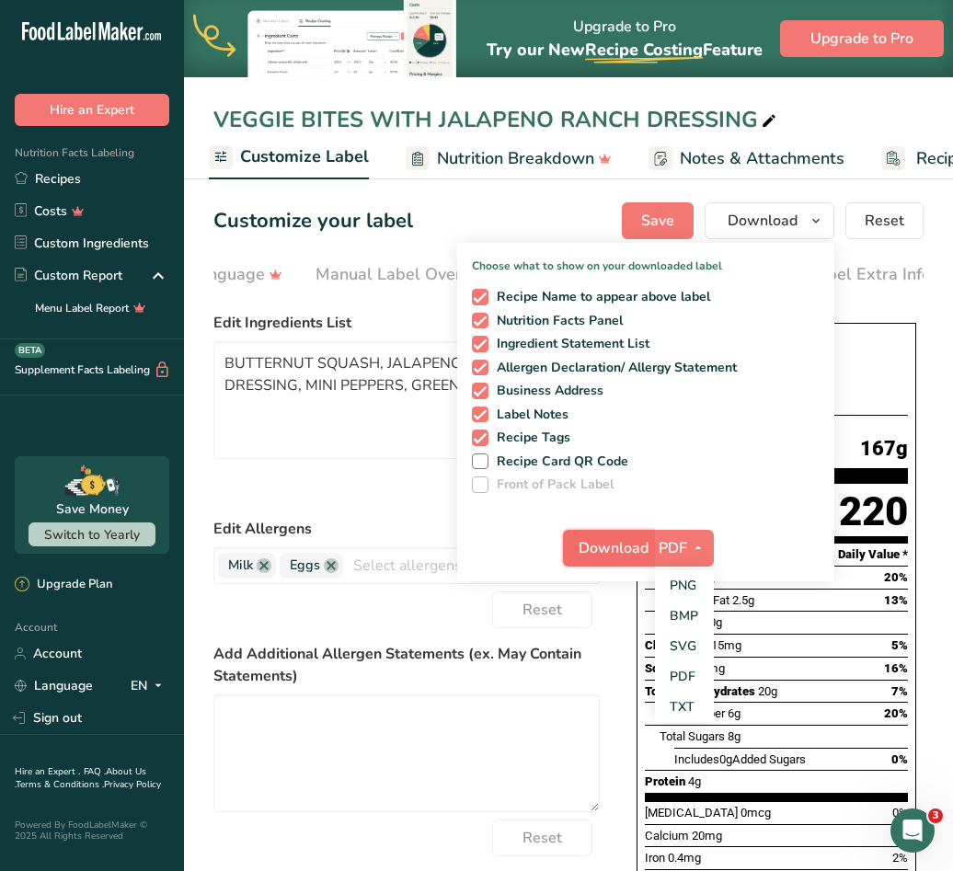
click at [626, 557] on span "Download" at bounding box center [613, 548] width 70 height 22
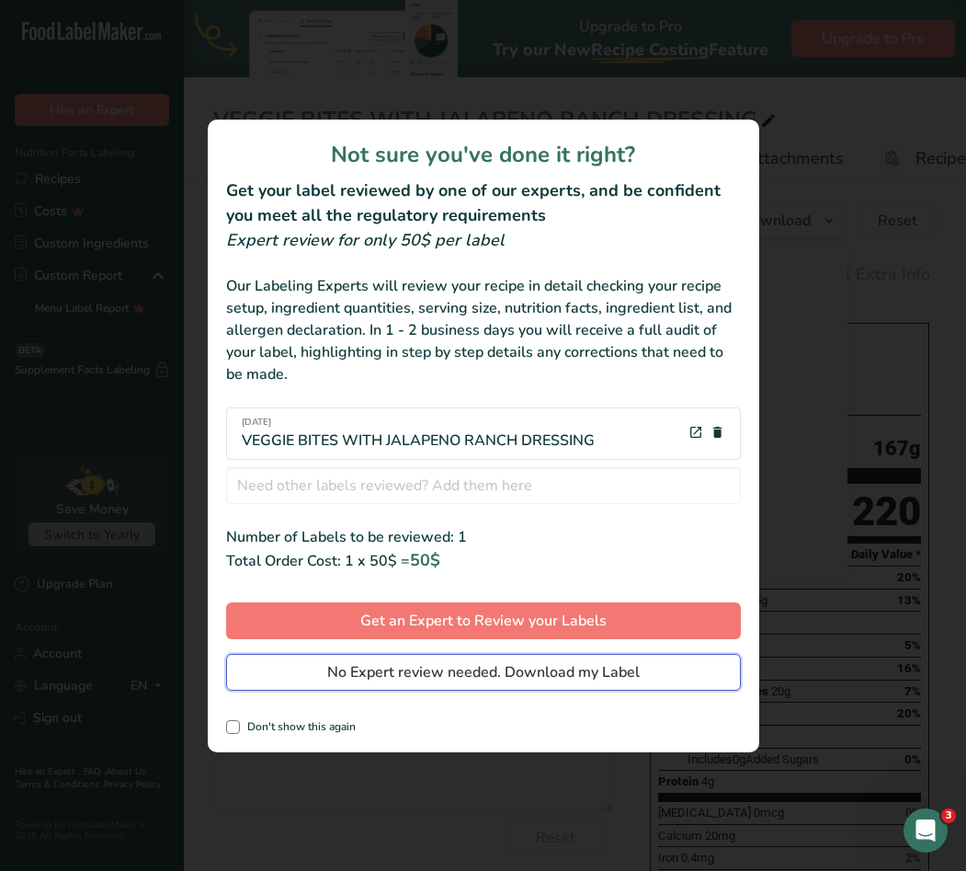
click at [505, 677] on span "No Expert review needed. Download my Label" at bounding box center [483, 672] width 313 height 22
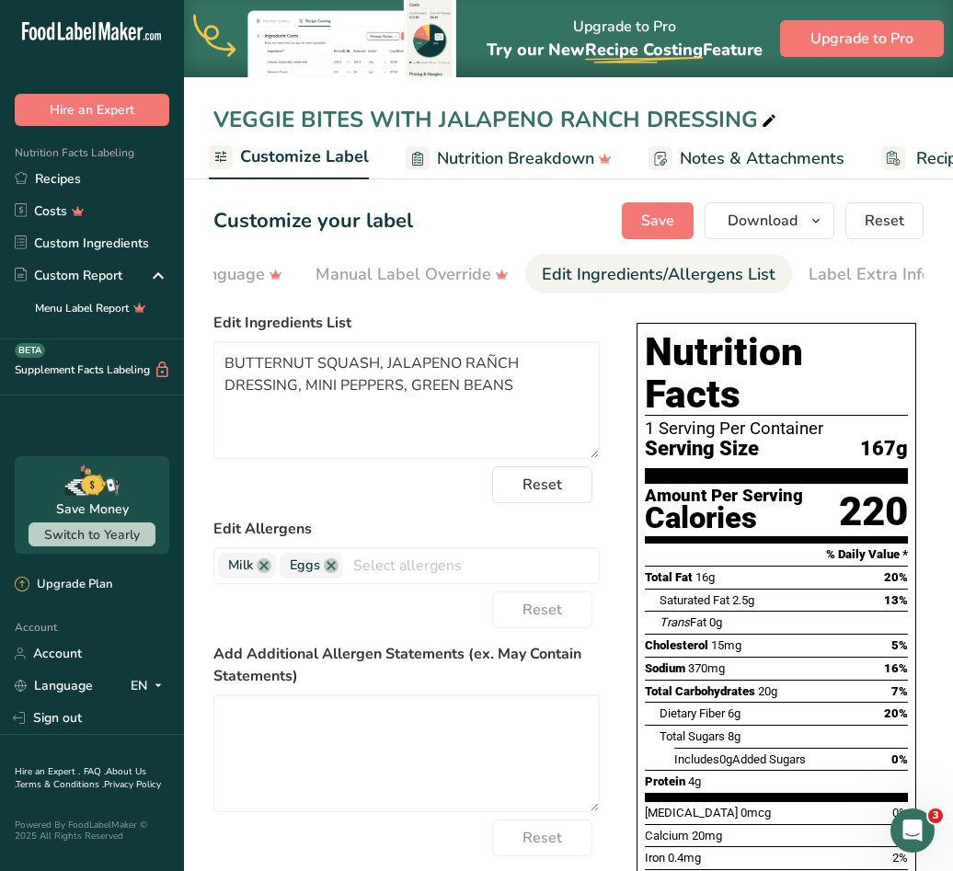
click at [763, 120] on icon at bounding box center [768, 121] width 17 height 26
drag, startPoint x: 516, startPoint y: 384, endPoint x: 226, endPoint y: 360, distance: 290.7
click at [226, 360] on textarea "BUTTERNUT SQUASH, JALAPENO RAÑCH DRESSING, MINI PEPPERS, GREEN BEANS" at bounding box center [406, 400] width 386 height 118
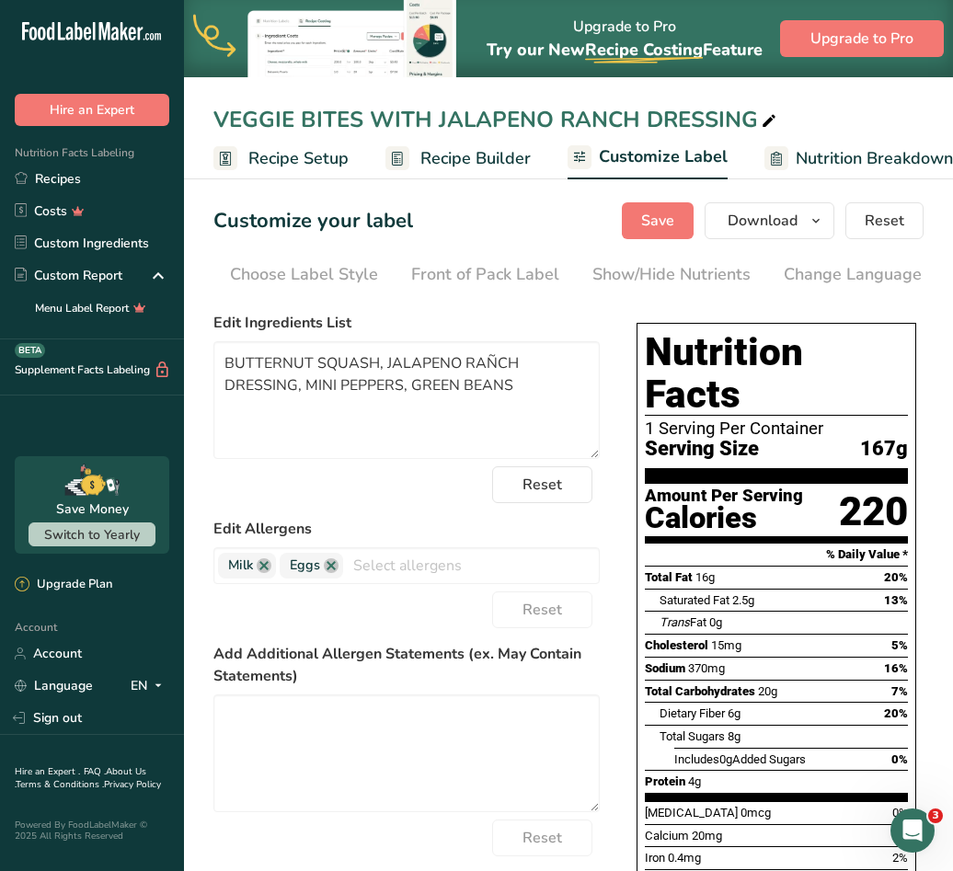
click at [421, 154] on span "Recipe Builder" at bounding box center [475, 158] width 110 height 25
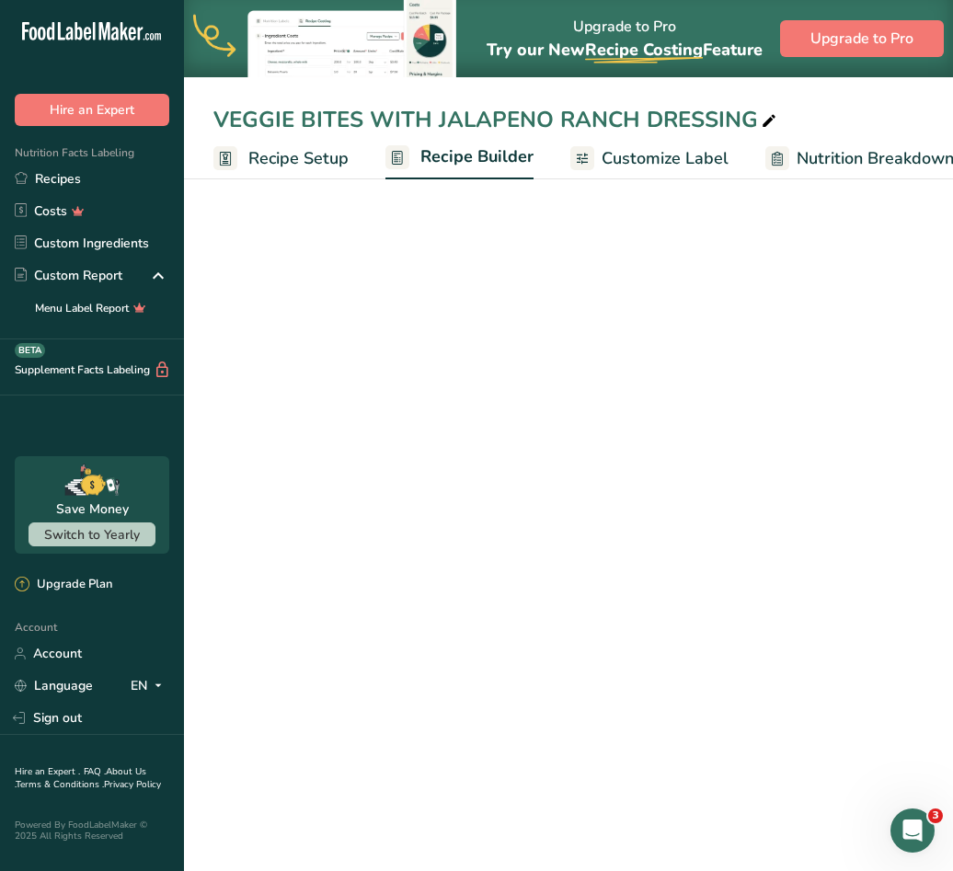
scroll to position [0, 177]
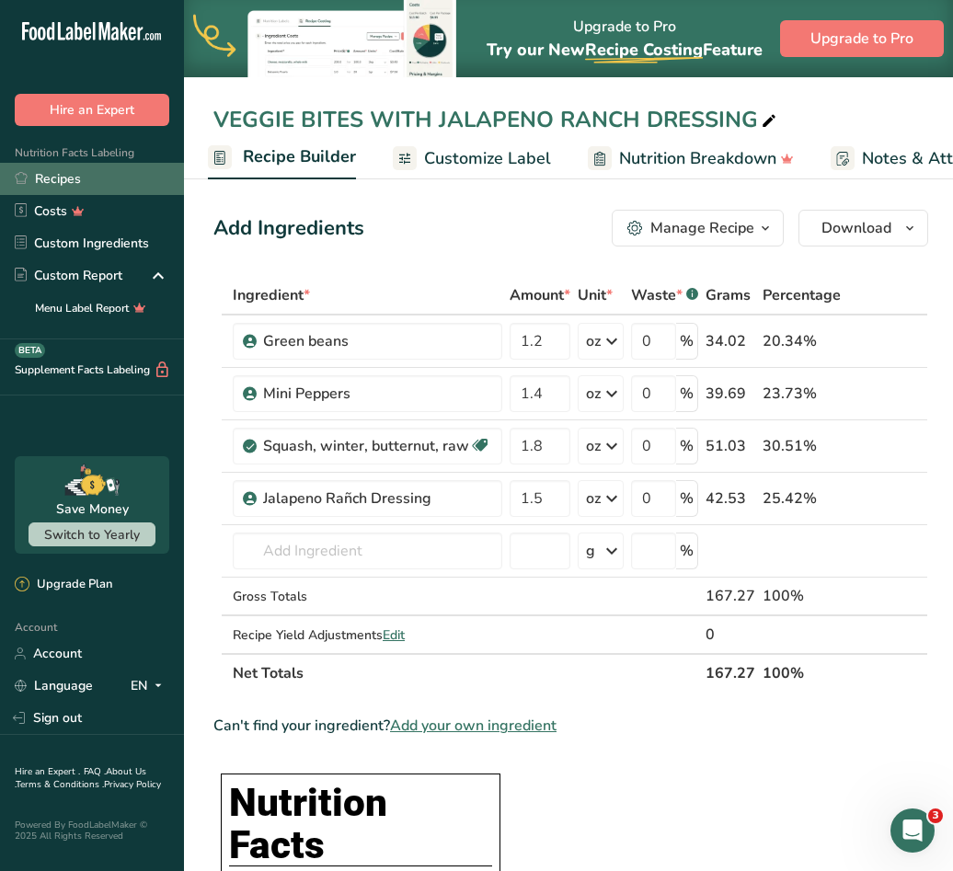
click at [55, 177] on link "Recipes" at bounding box center [92, 179] width 184 height 32
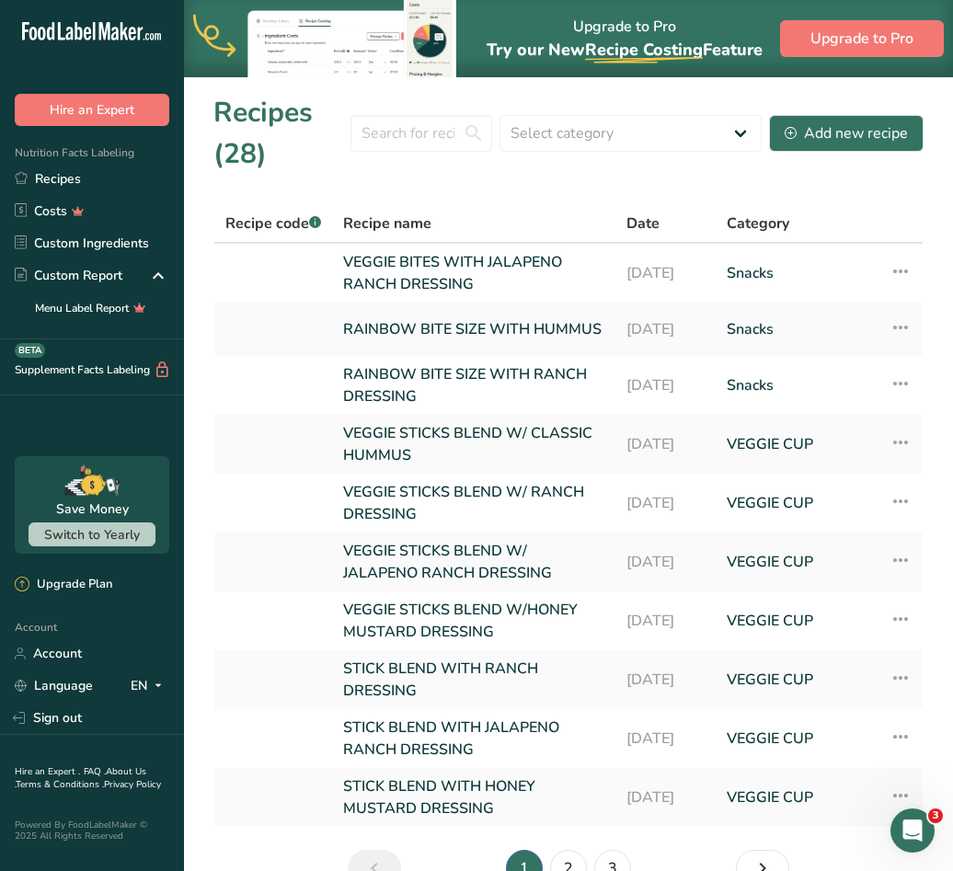
drag, startPoint x: 918, startPoint y: 0, endPoint x: 494, endPoint y: 188, distance: 463.9
click at [494, 188] on section "Recipes (28) Select category All Baked Goods Beverages Confectionery Cooked Mea…" at bounding box center [568, 496] width 769 height 839
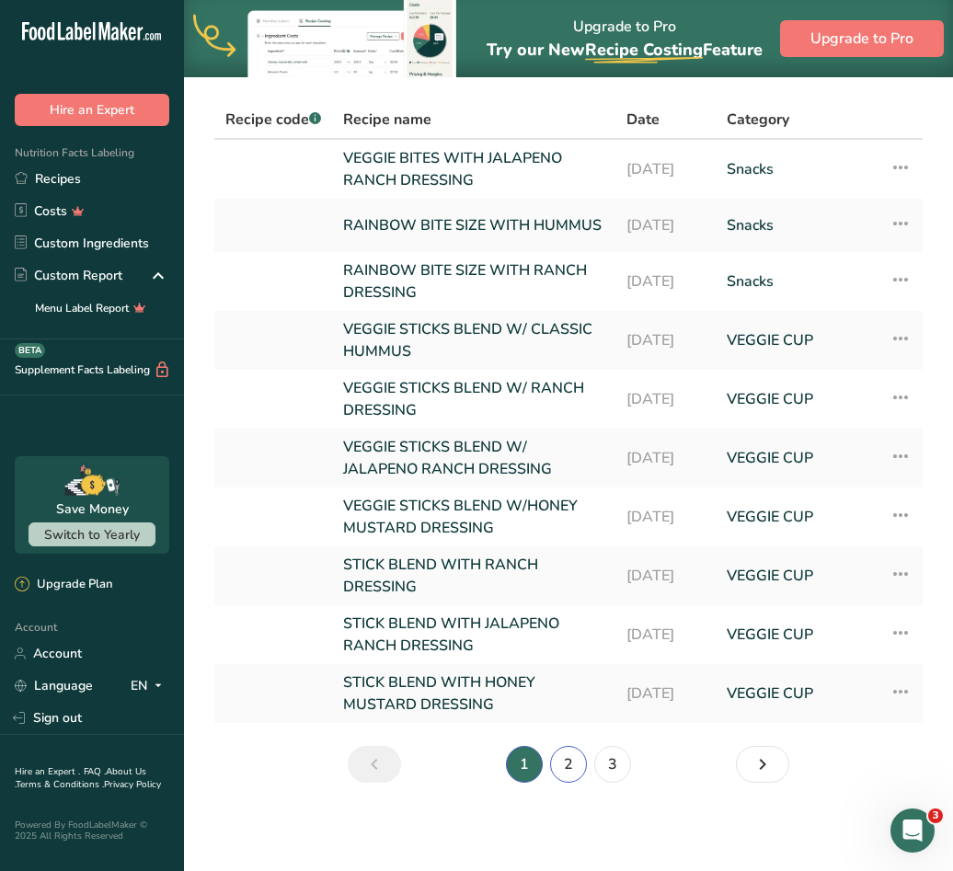
click at [568, 764] on link "2" at bounding box center [568, 764] width 37 height 37
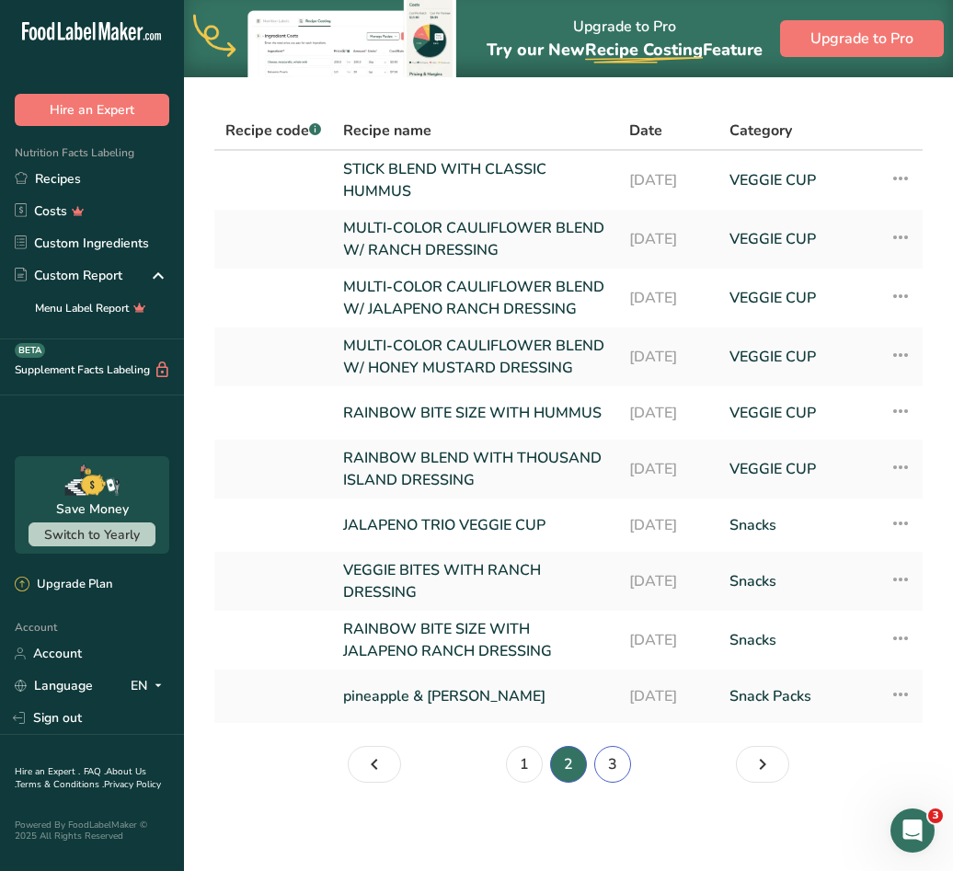
click at [610, 782] on link "3" at bounding box center [612, 764] width 37 height 37
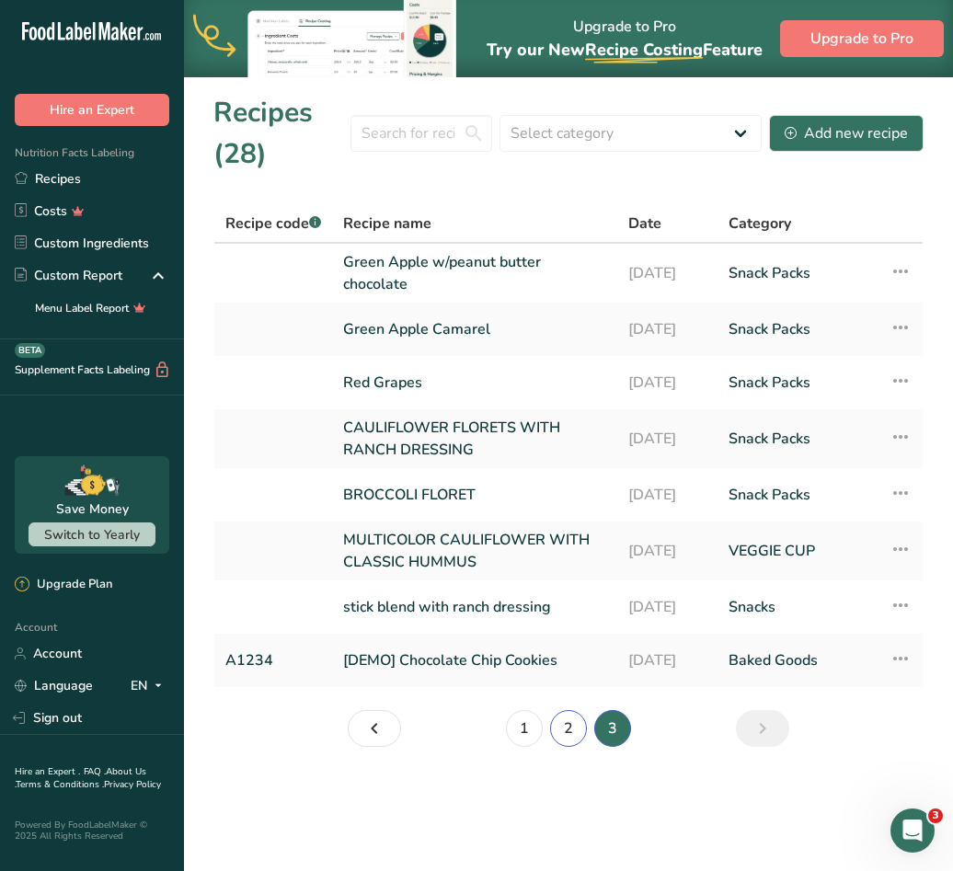
click at [579, 735] on link "2" at bounding box center [568, 728] width 37 height 37
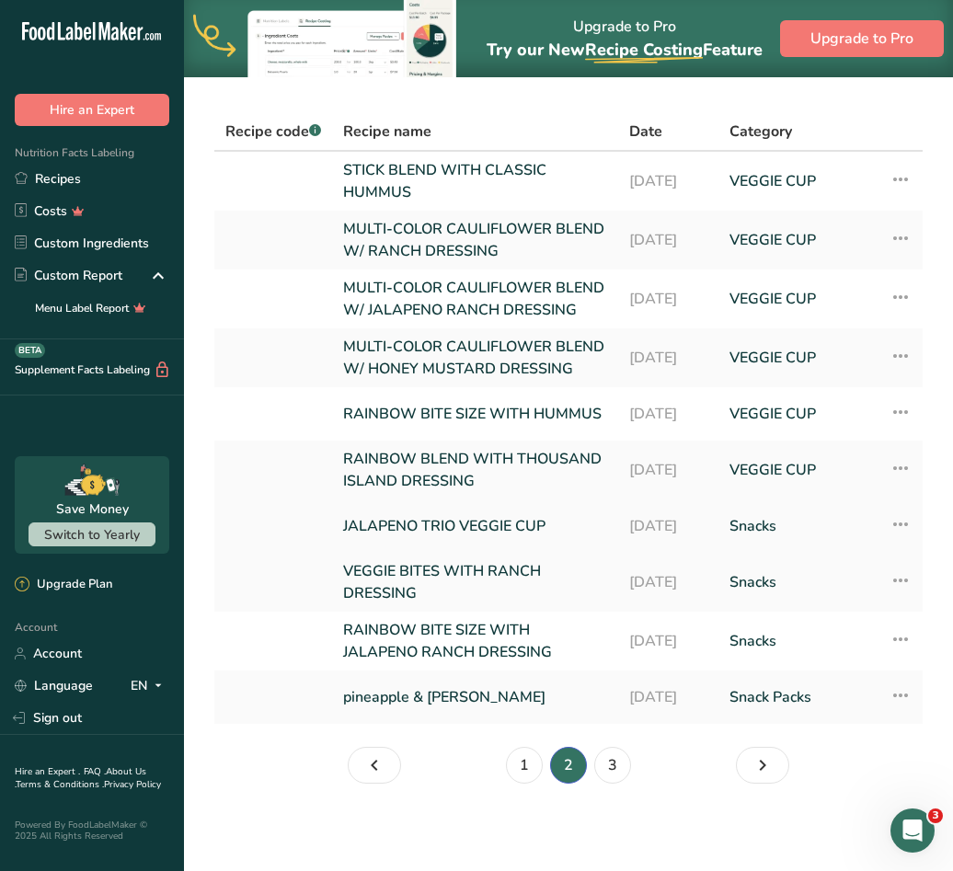
scroll to position [143, 0]
click at [524, 764] on link "1" at bounding box center [524, 764] width 37 height 37
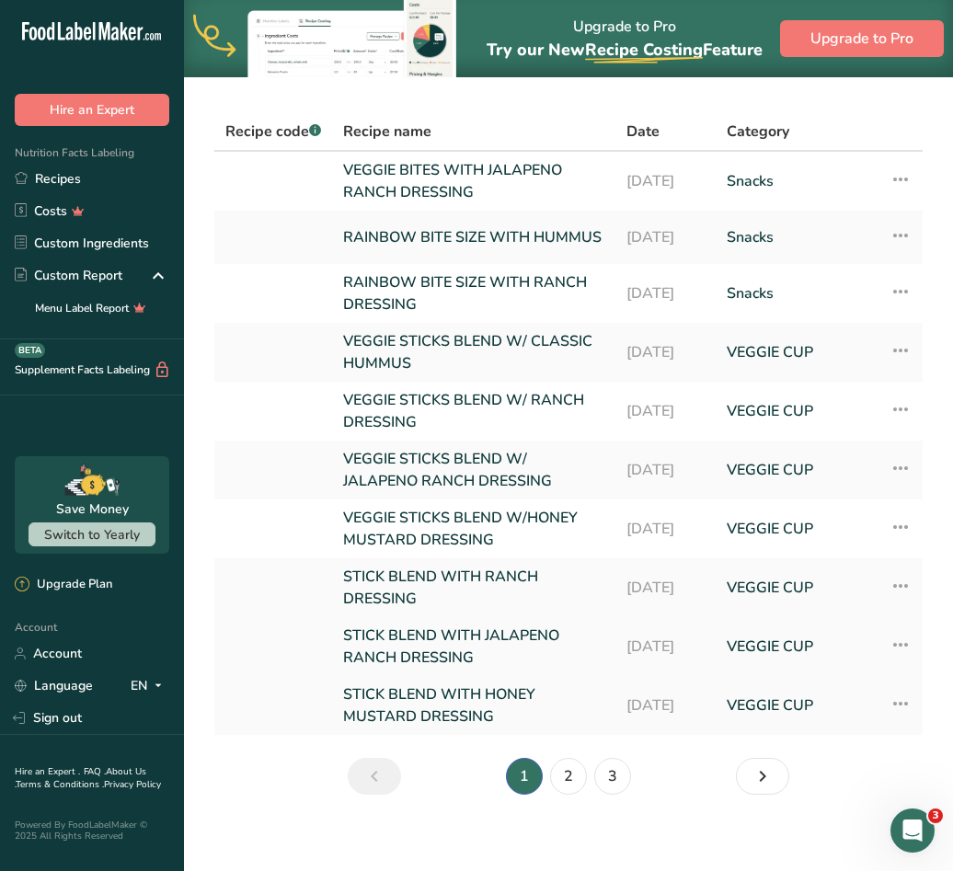
scroll to position [109, 0]
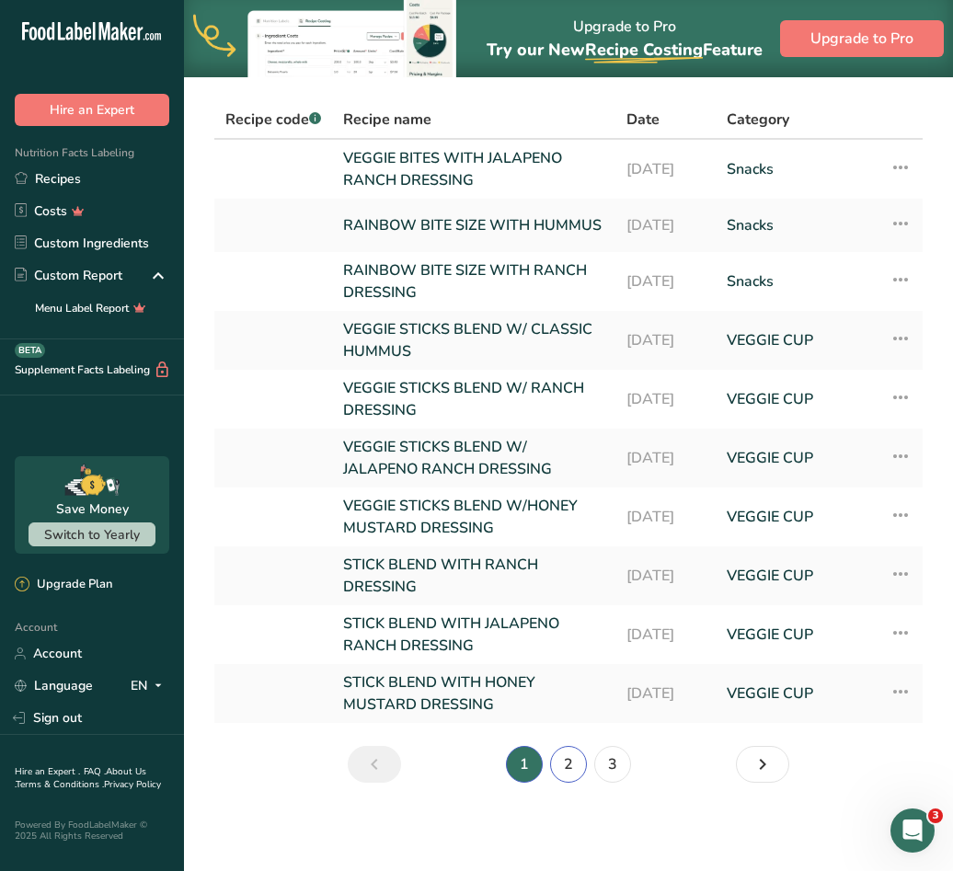
click at [558, 760] on link "2" at bounding box center [568, 764] width 37 height 37
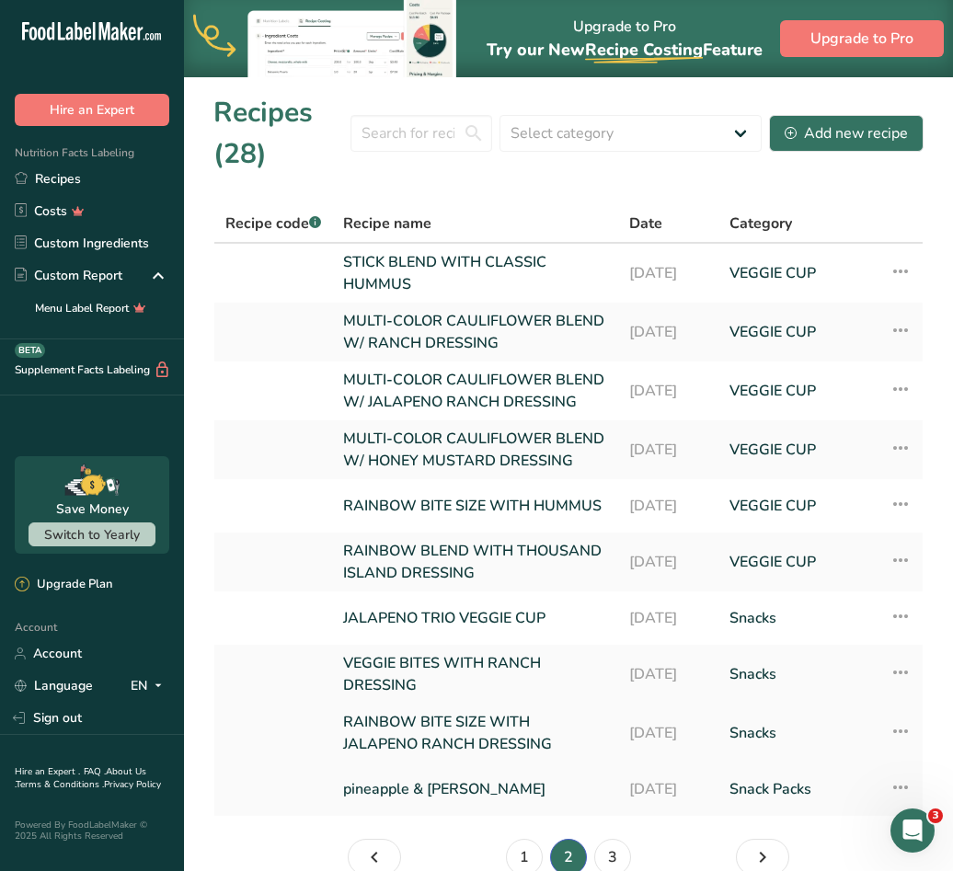
scroll to position [143, 0]
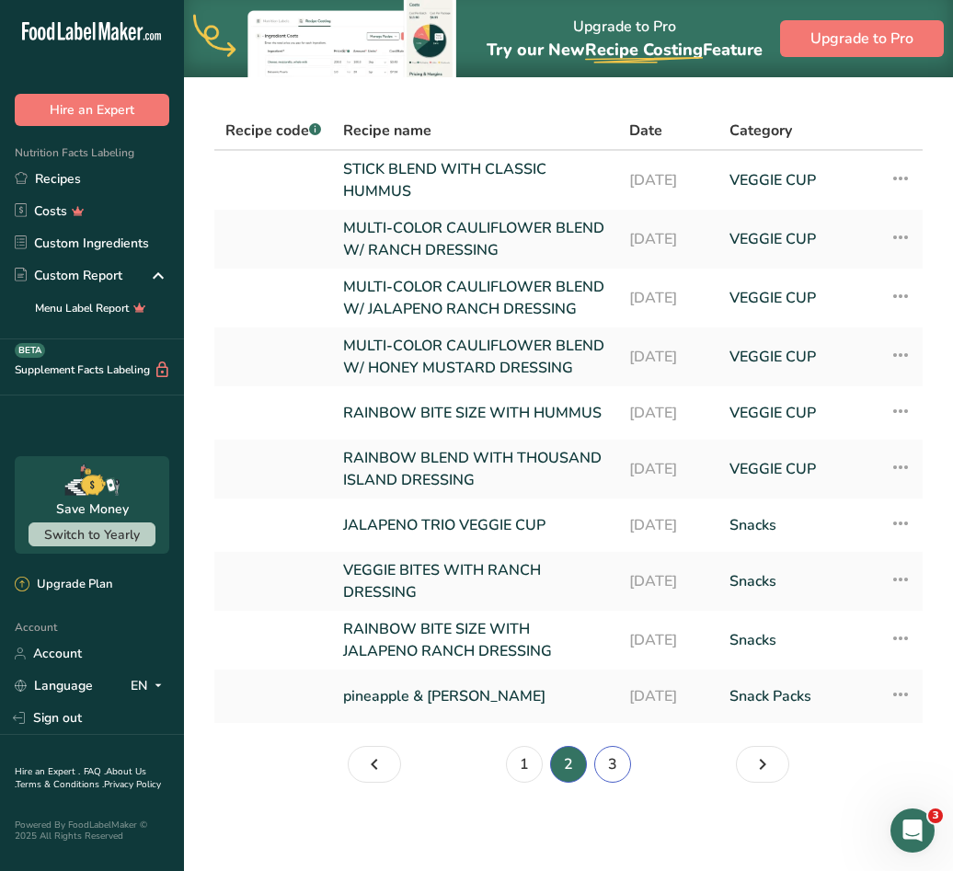
click at [605, 762] on link "3" at bounding box center [612, 764] width 37 height 37
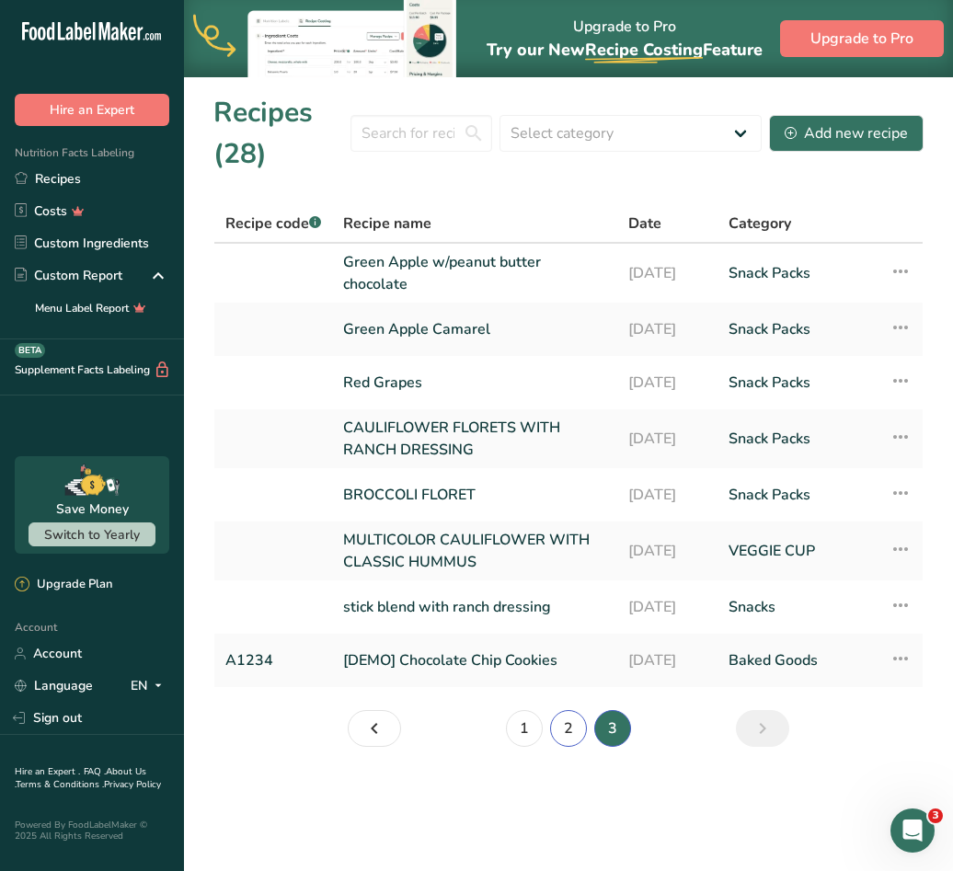
click at [583, 726] on link "2" at bounding box center [568, 728] width 37 height 37
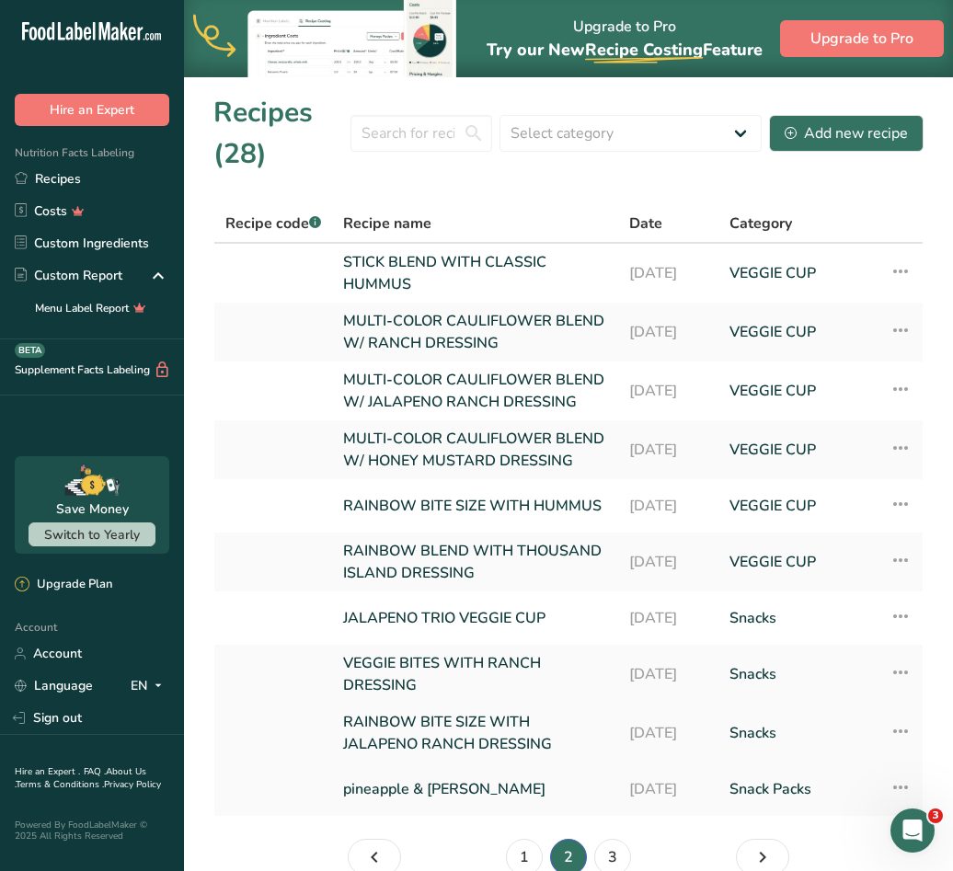
scroll to position [92, 0]
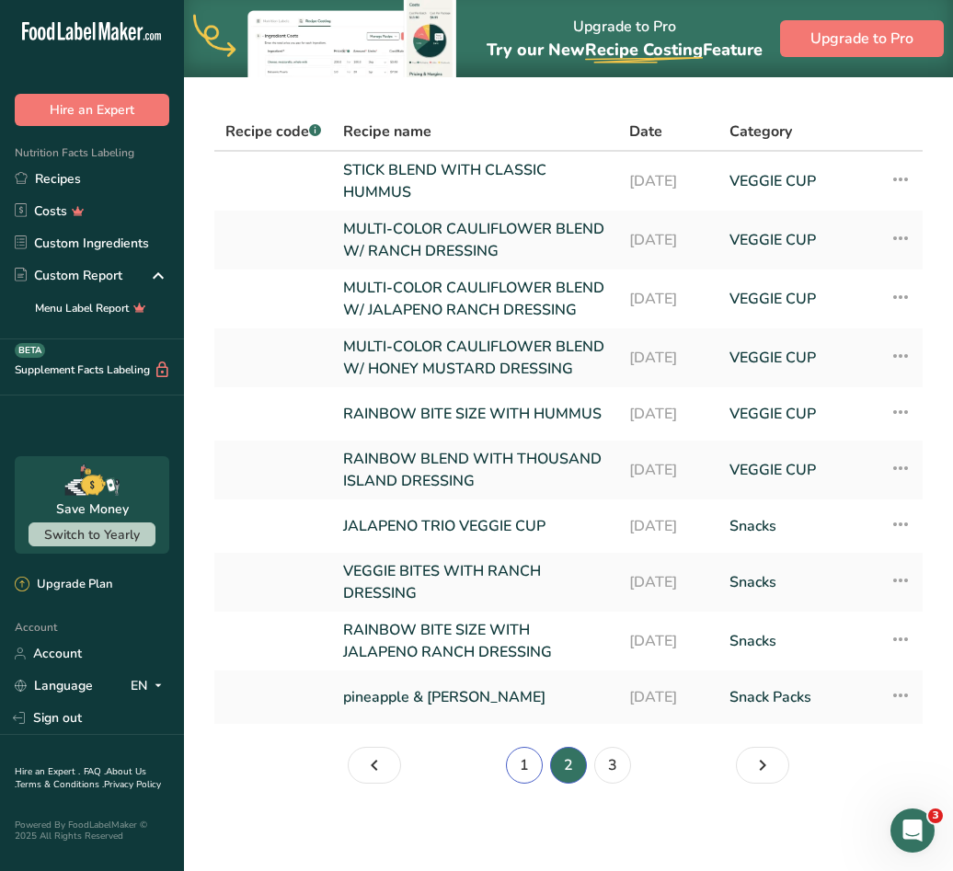
click at [527, 783] on link "1" at bounding box center [524, 765] width 37 height 37
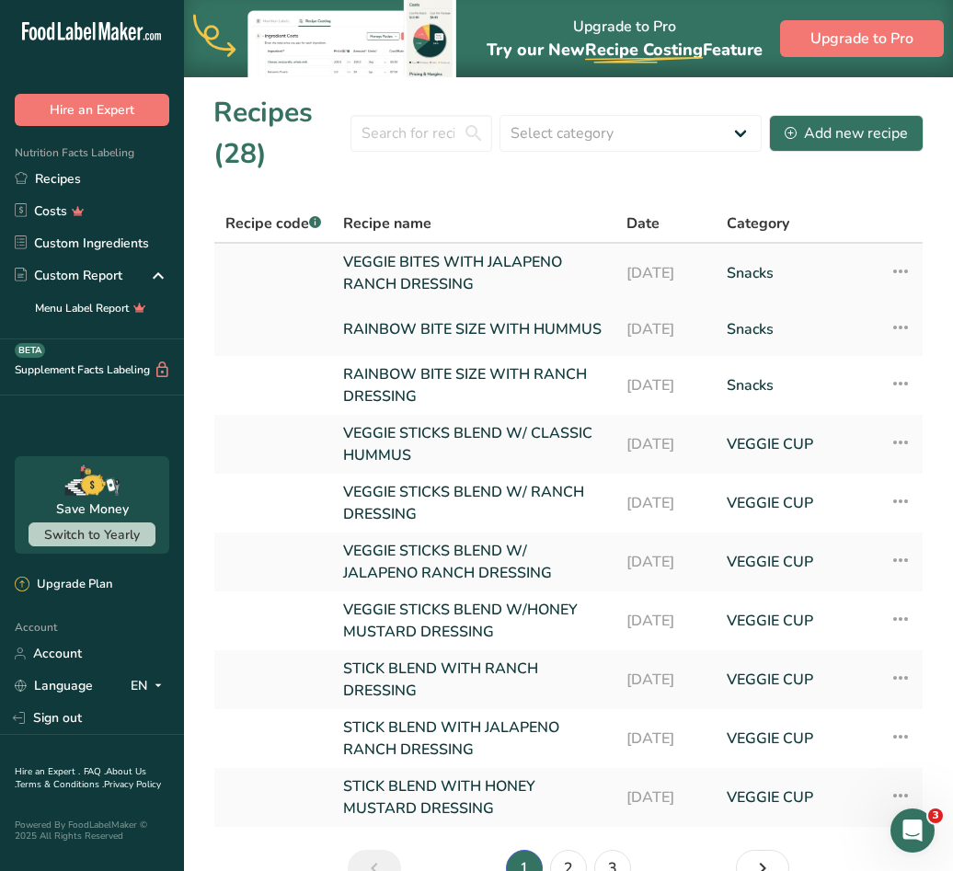
click at [899, 268] on icon at bounding box center [900, 271] width 22 height 33
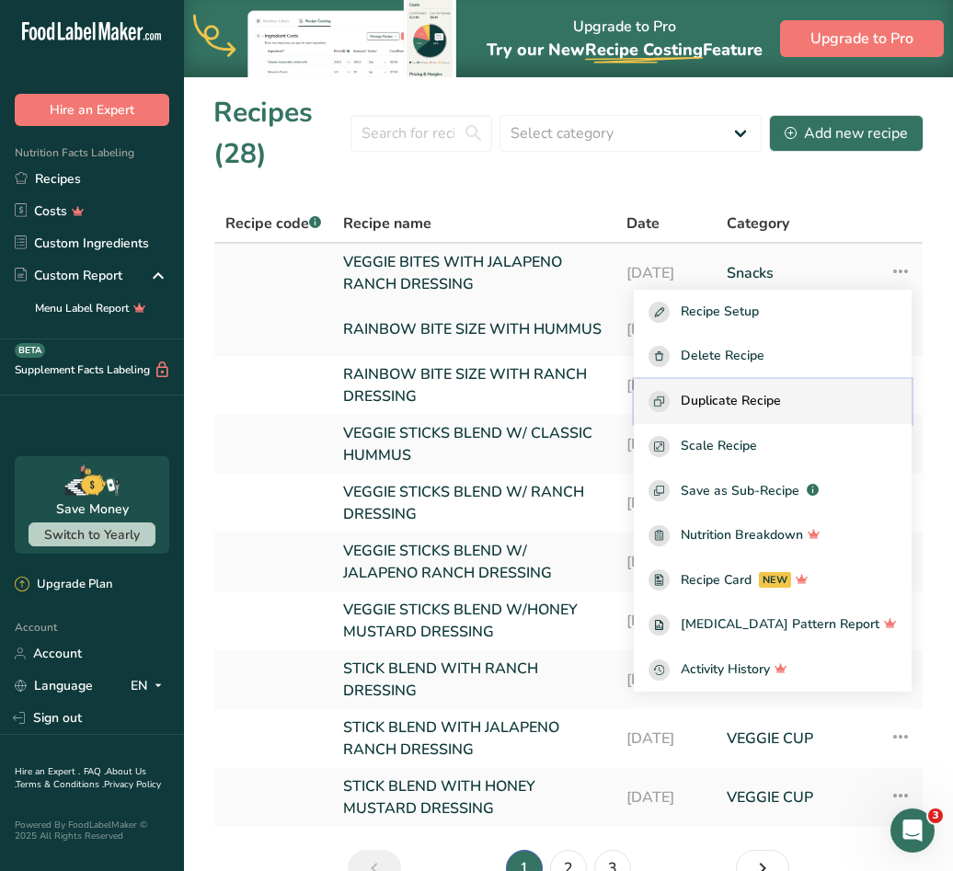
click at [730, 407] on span "Duplicate Recipe" at bounding box center [730, 401] width 100 height 21
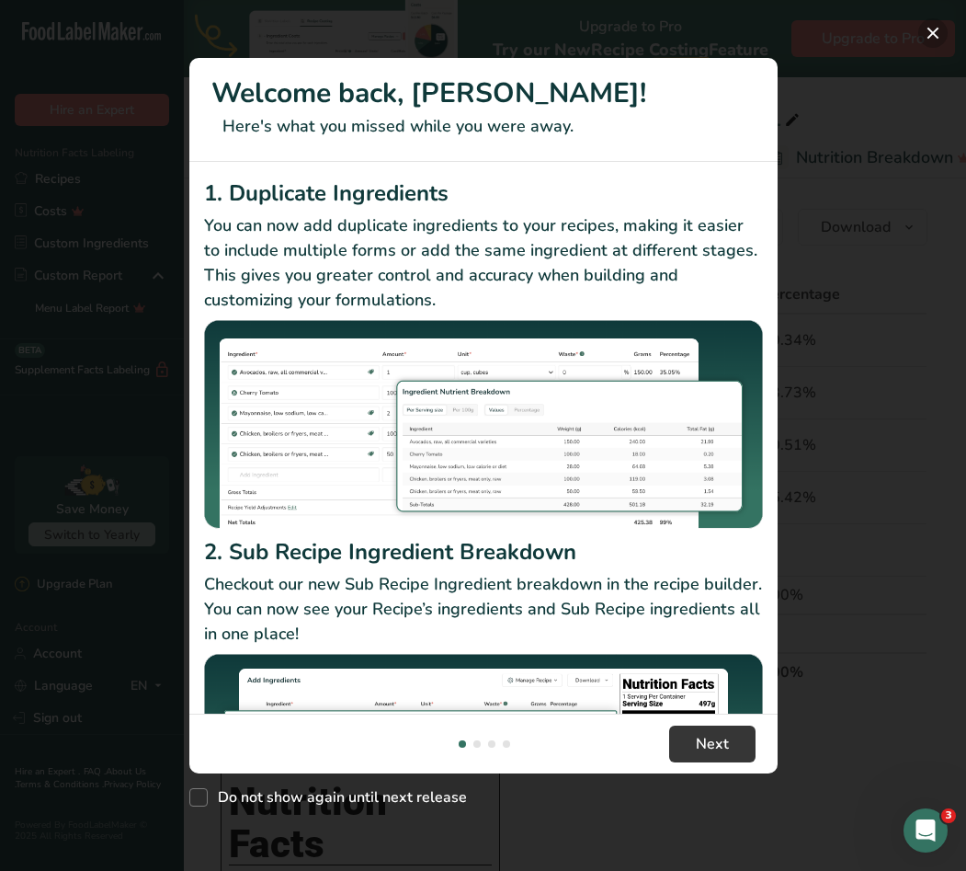
click at [937, 30] on button "New Features" at bounding box center [933, 32] width 29 height 29
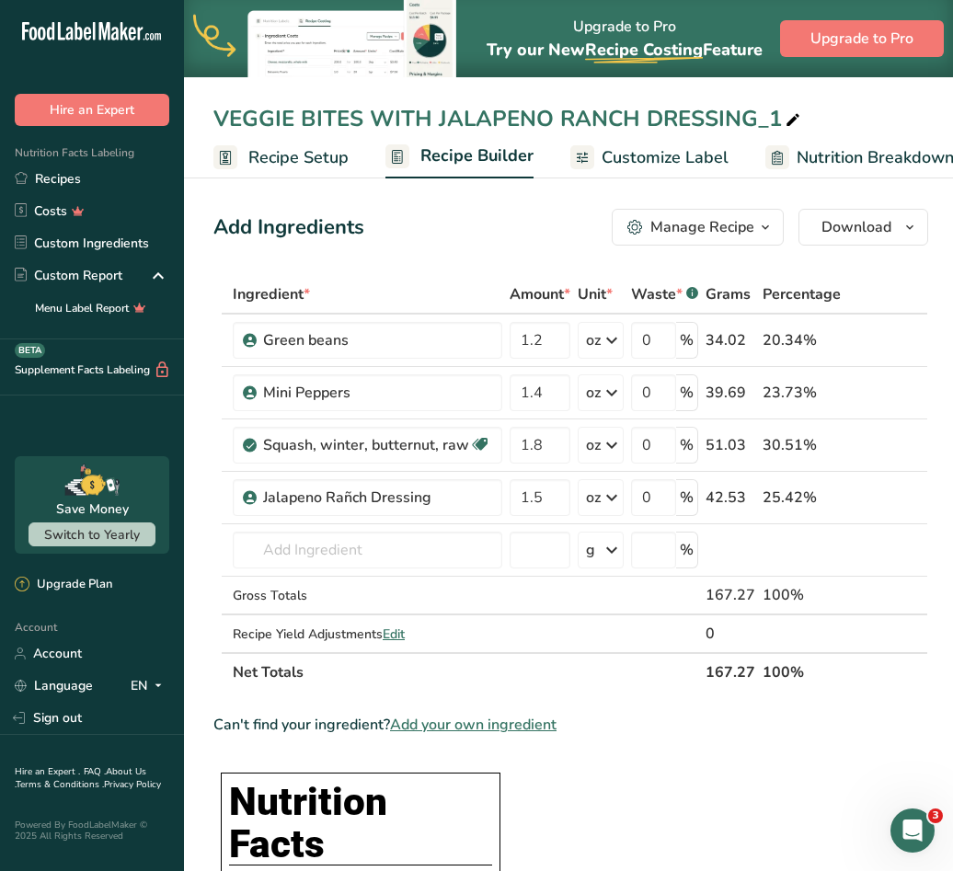
click at [788, 121] on icon at bounding box center [792, 121] width 17 height 26
type input "VEGGIE BITES WITH HUMMUS"
click at [456, 537] on input "text" at bounding box center [367, 549] width 269 height 37
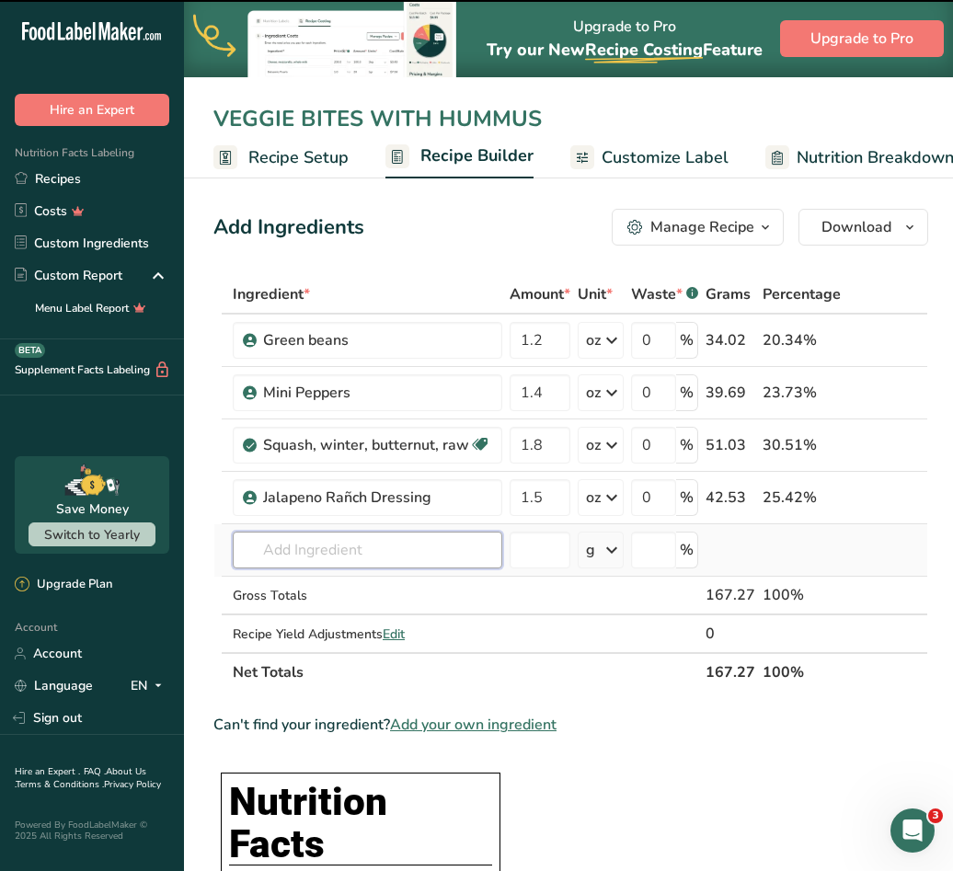
type input "H"
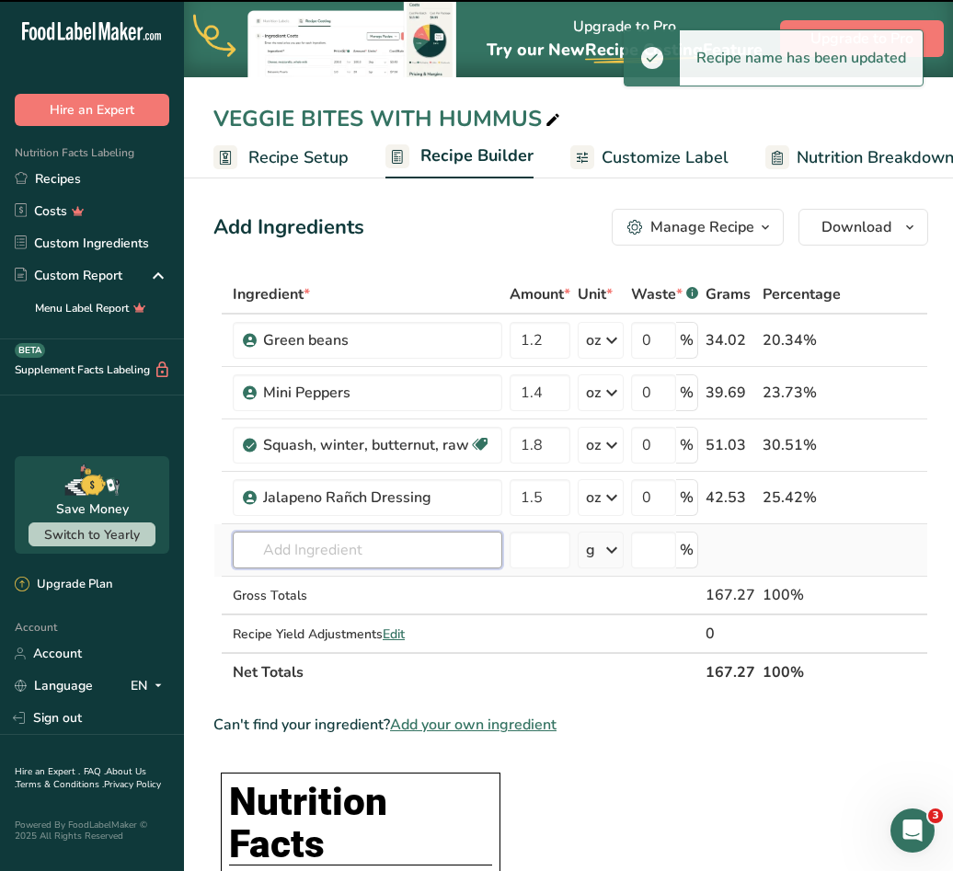
type input "u"
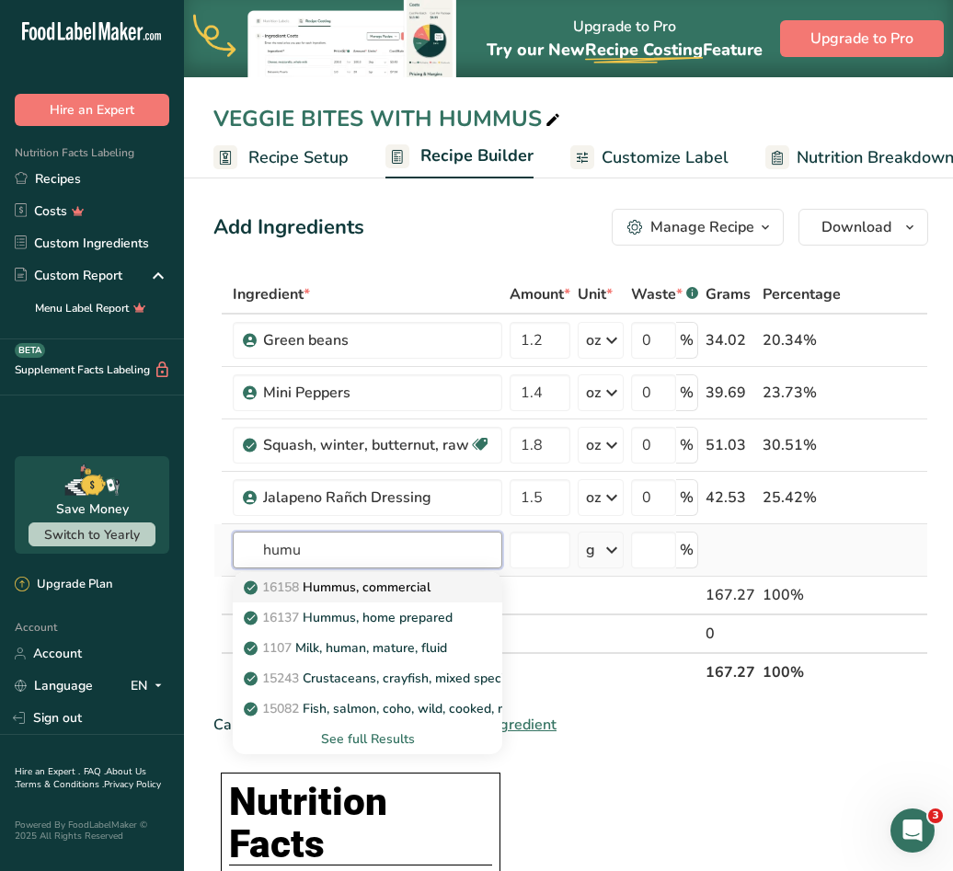
type input "humu"
click at [439, 586] on div "16158 Hummus, commercial" at bounding box center [352, 586] width 211 height 19
type input "Hummus, commercial"
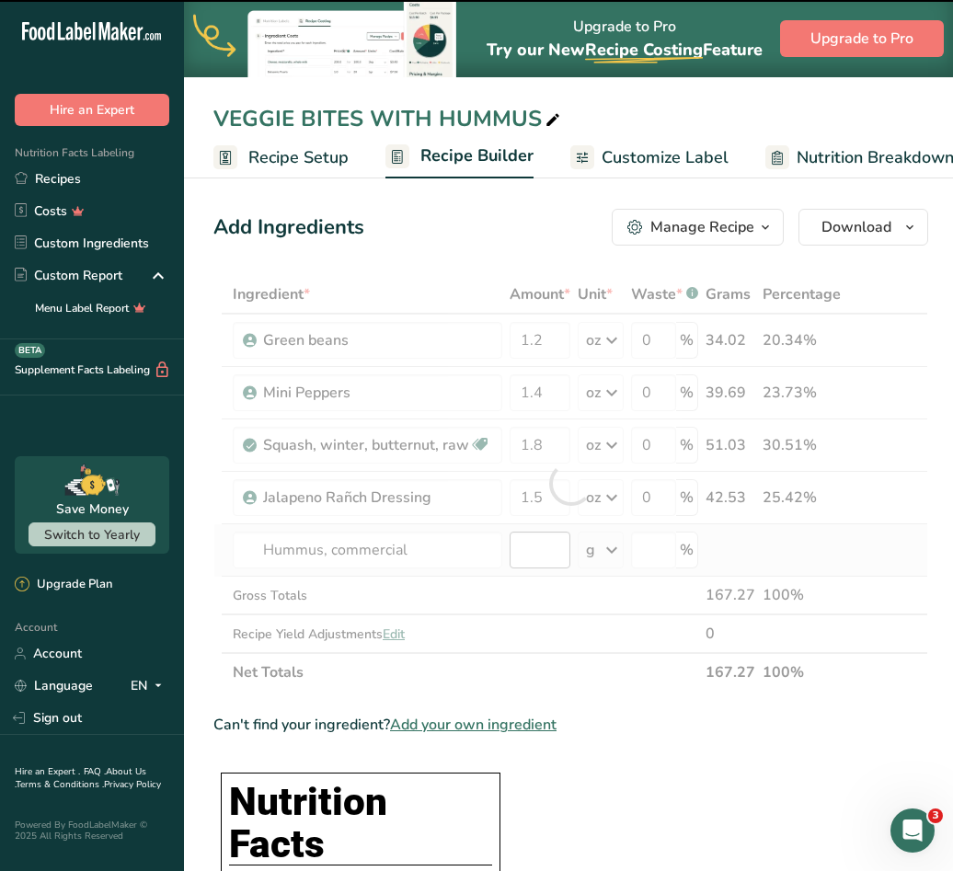
type input "0"
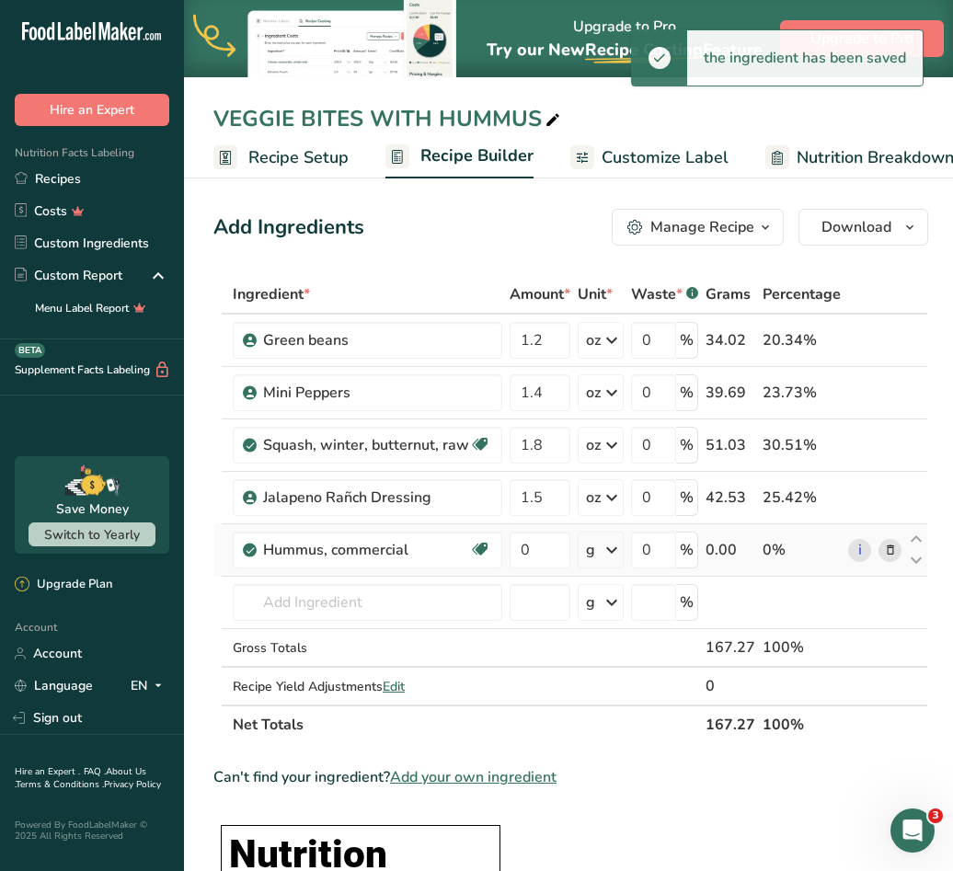
click at [592, 551] on div "g" at bounding box center [590, 550] width 9 height 22
click at [624, 771] on div "See more" at bounding box center [665, 777] width 154 height 19
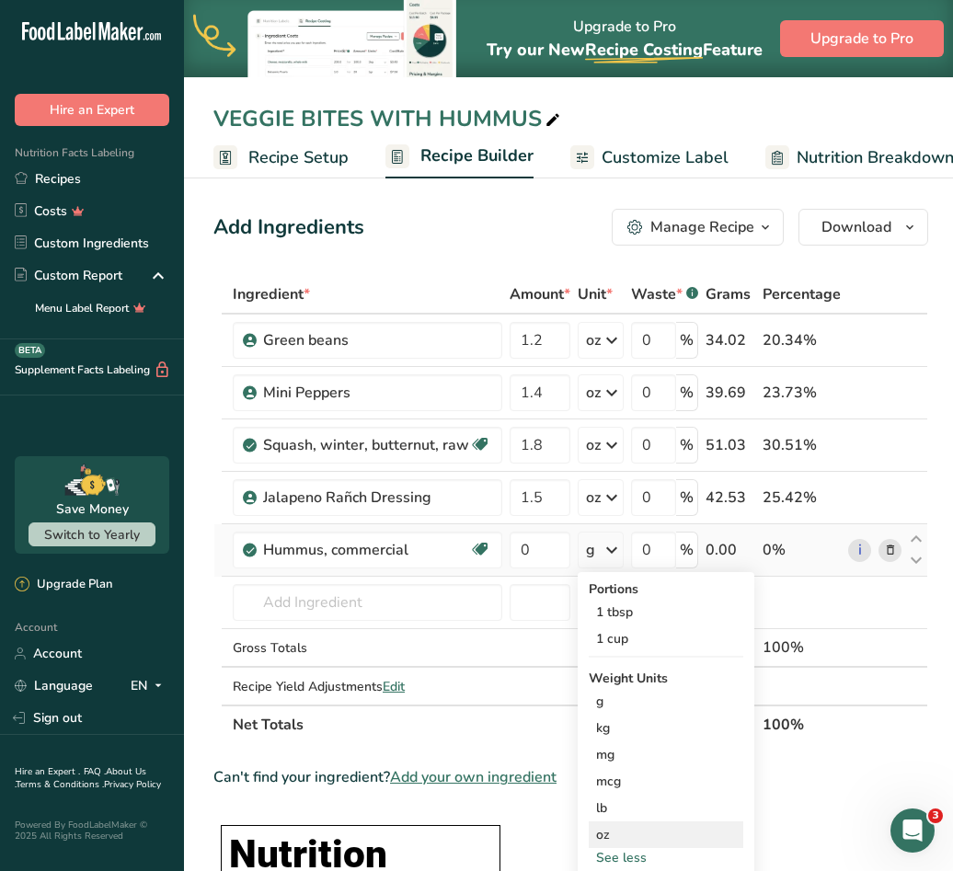
click at [620, 828] on div "oz" at bounding box center [665, 834] width 154 height 27
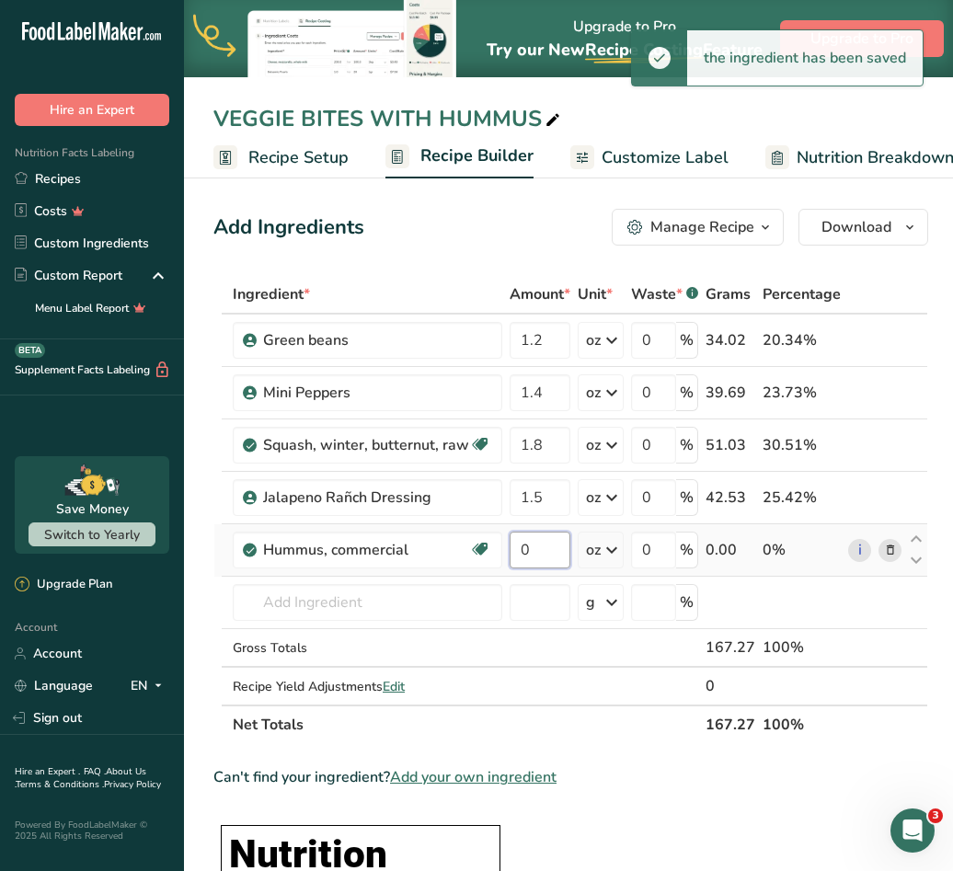
click at [543, 552] on input "0" at bounding box center [539, 549] width 61 height 37
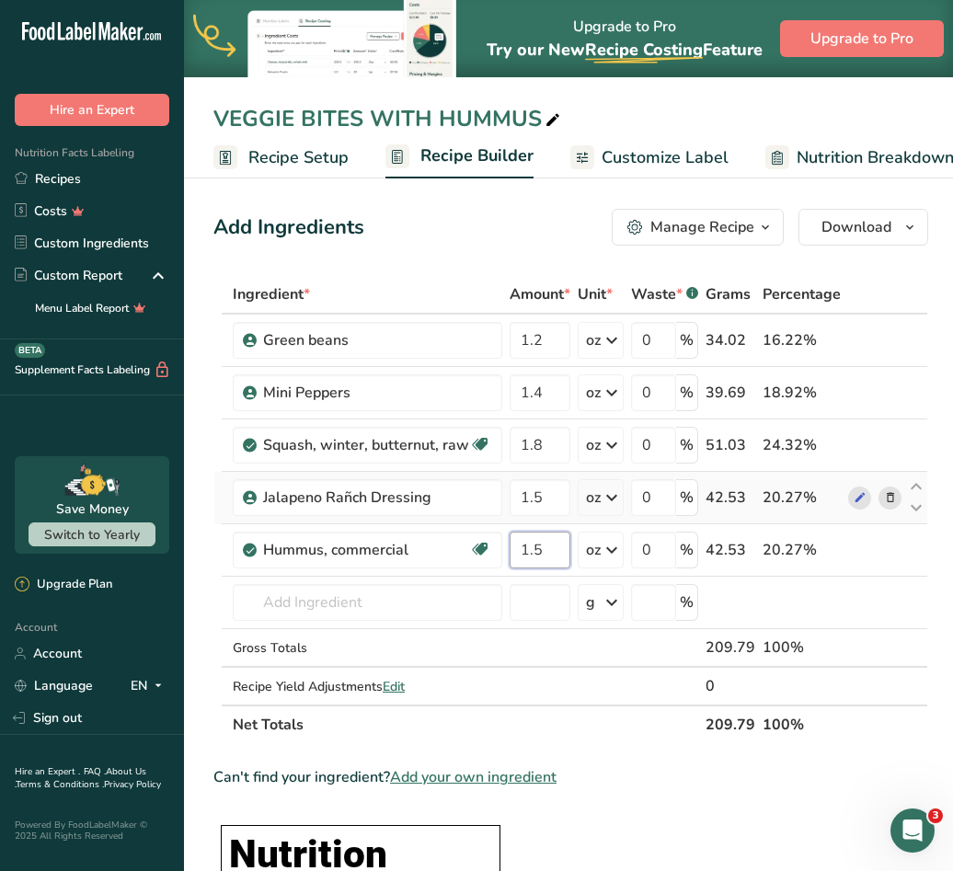
type input "1.5"
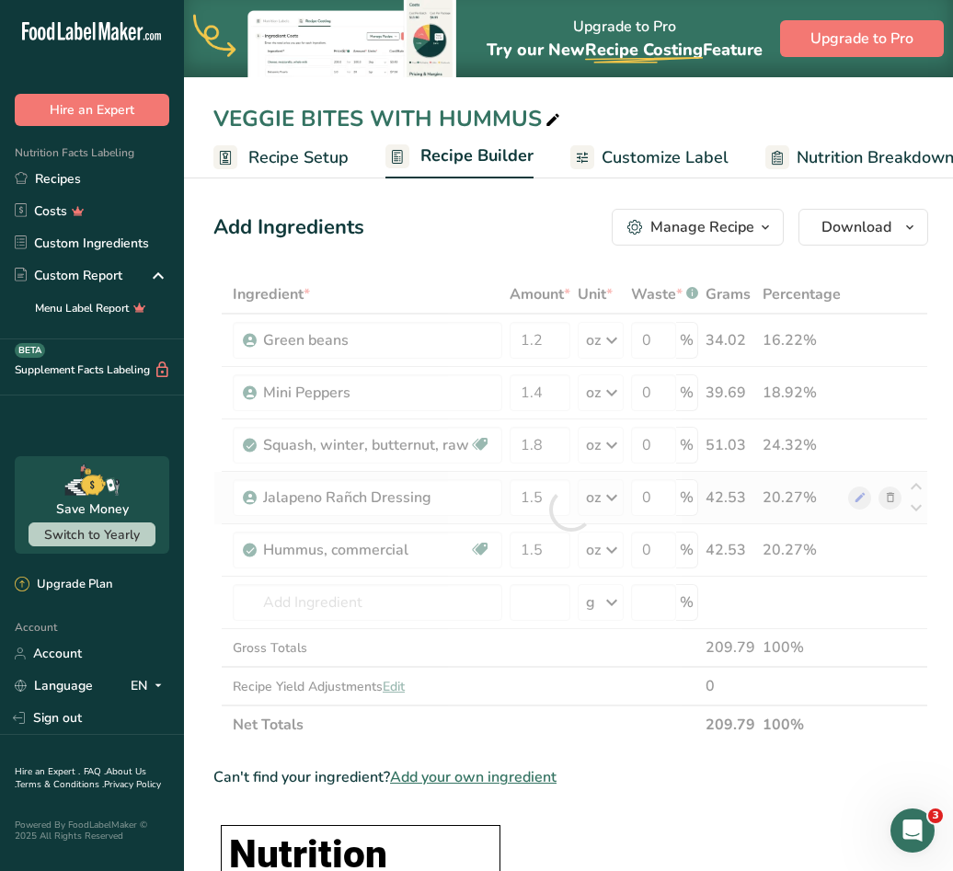
click at [880, 496] on div "Ingredient * Amount * Unit * Waste * .a-a{fill:#347362;}.b-a{fill:#fff;} Grams …" at bounding box center [570, 509] width 714 height 469
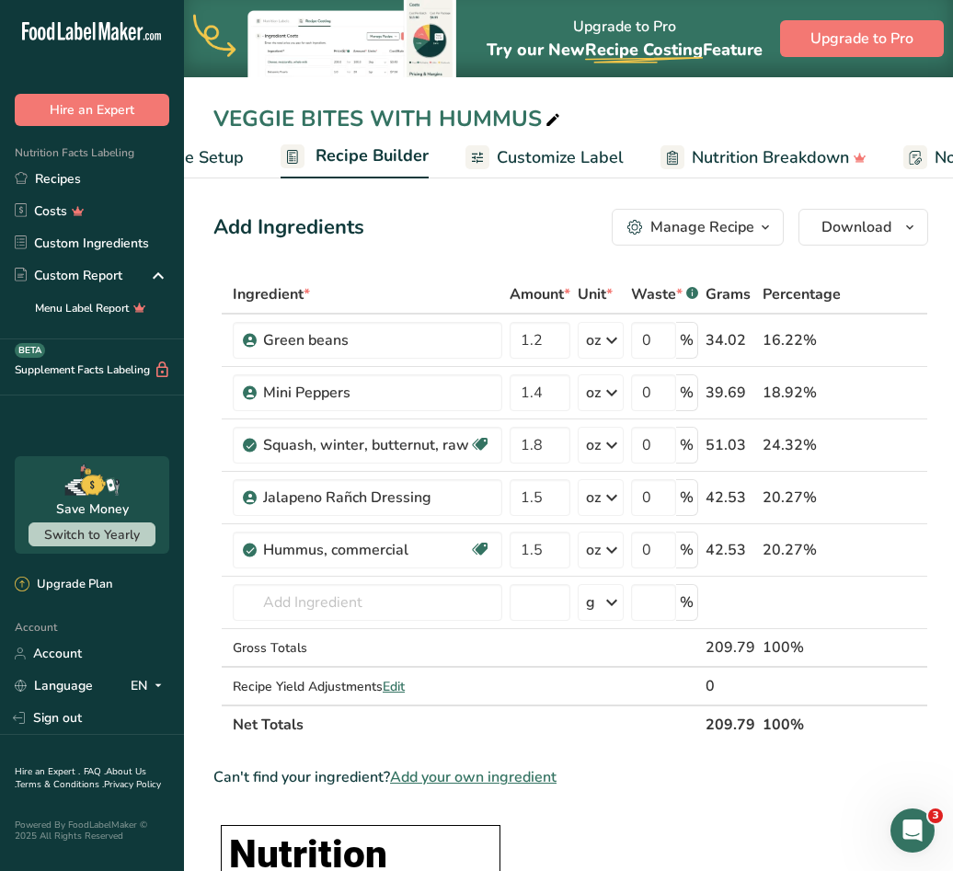
click at [524, 160] on span "Customize Label" at bounding box center [560, 157] width 127 height 25
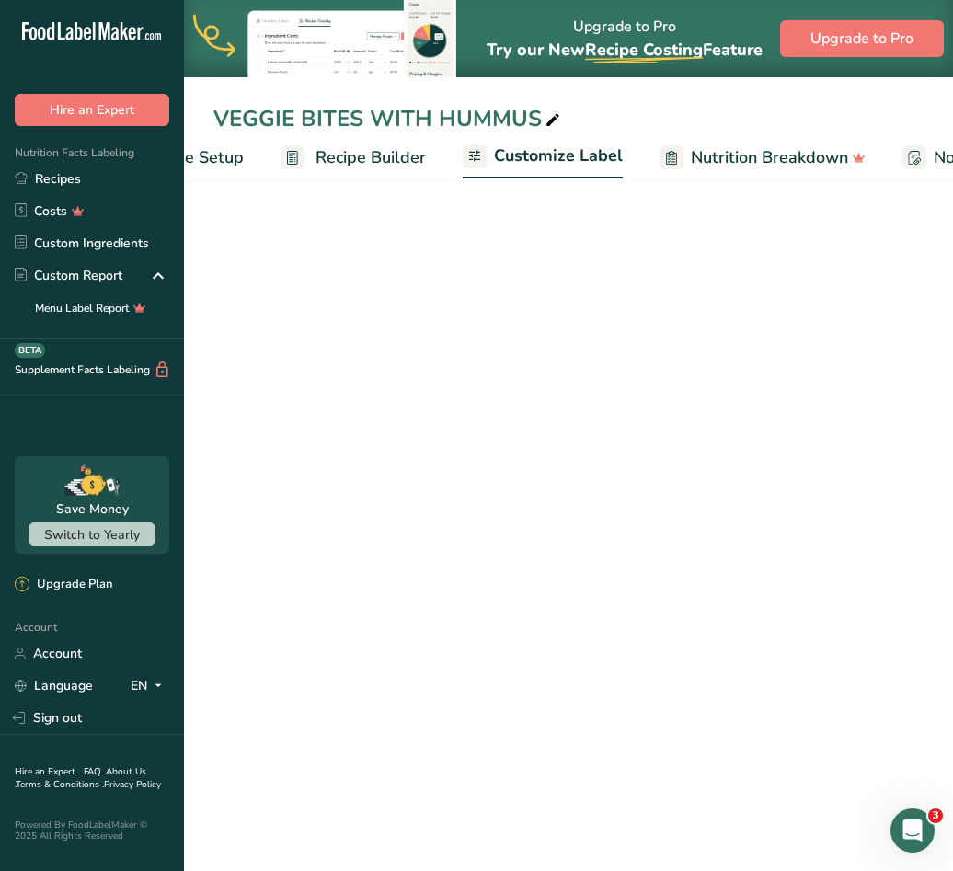
scroll to position [0, 359]
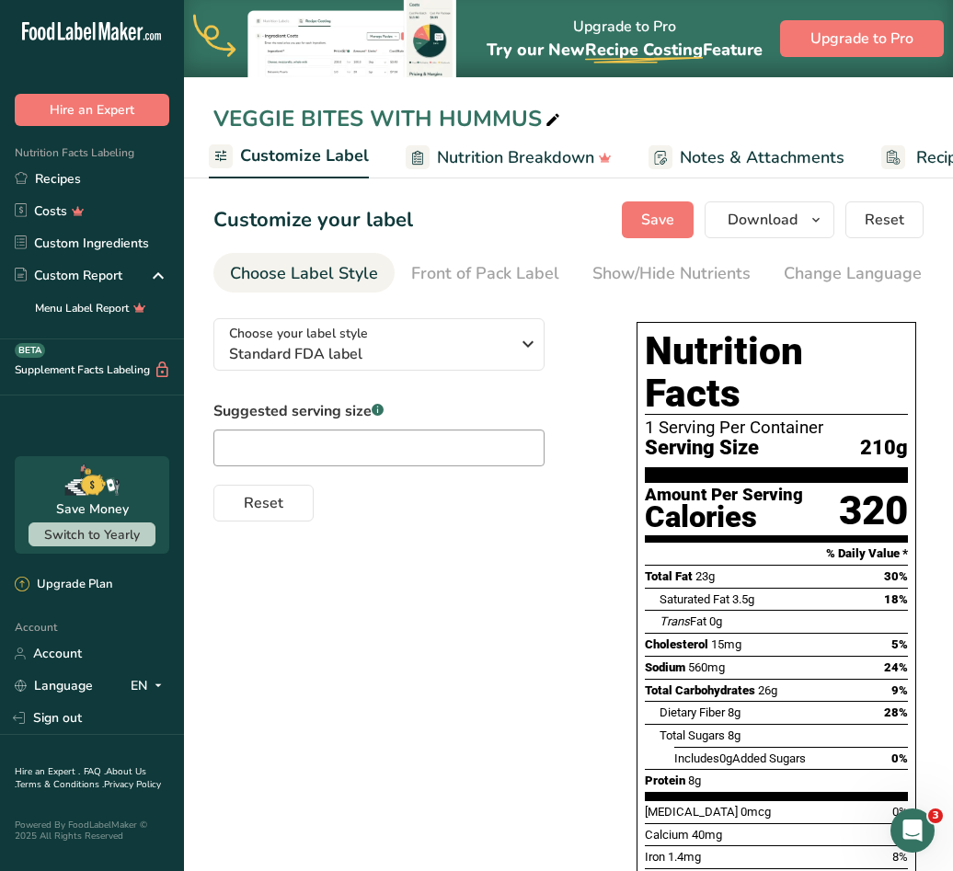
drag, startPoint x: 525, startPoint y: 288, endPoint x: 534, endPoint y: 298, distance: 13.7
click at [534, 298] on section "Customize your label Save Download Choose what to show on your downloaded label…" at bounding box center [568, 613] width 769 height 882
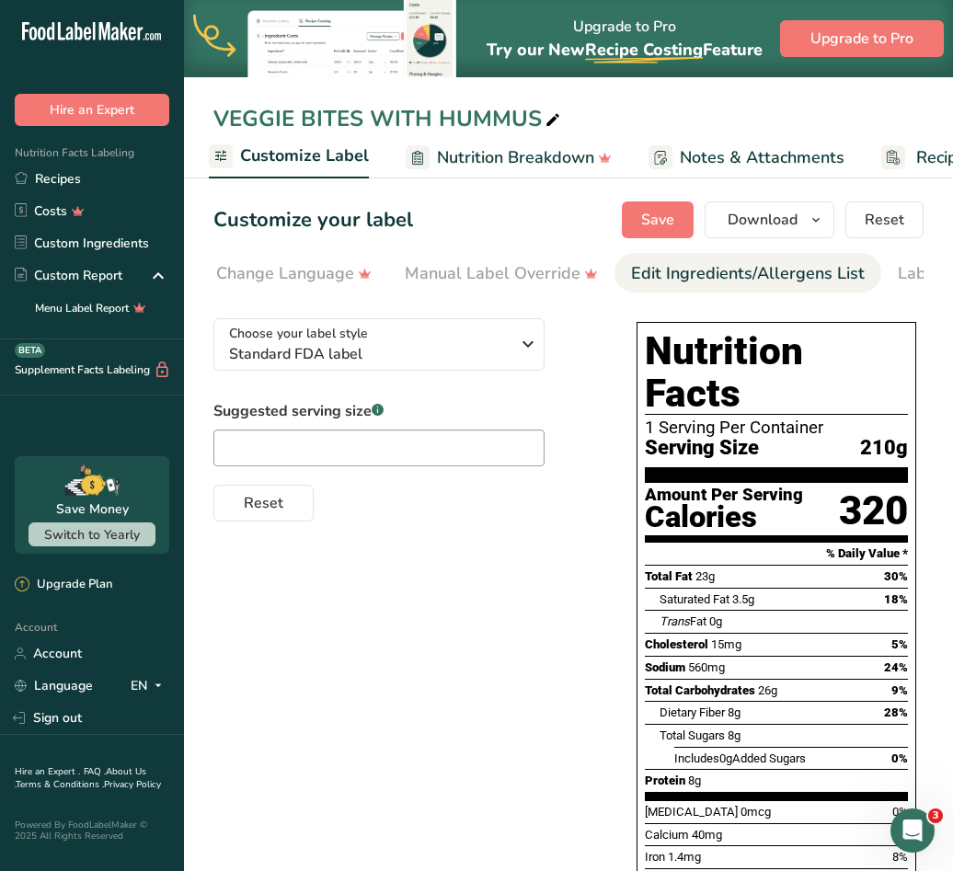
click at [673, 266] on div "Edit Ingredients/Allergens List" at bounding box center [748, 273] width 234 height 25
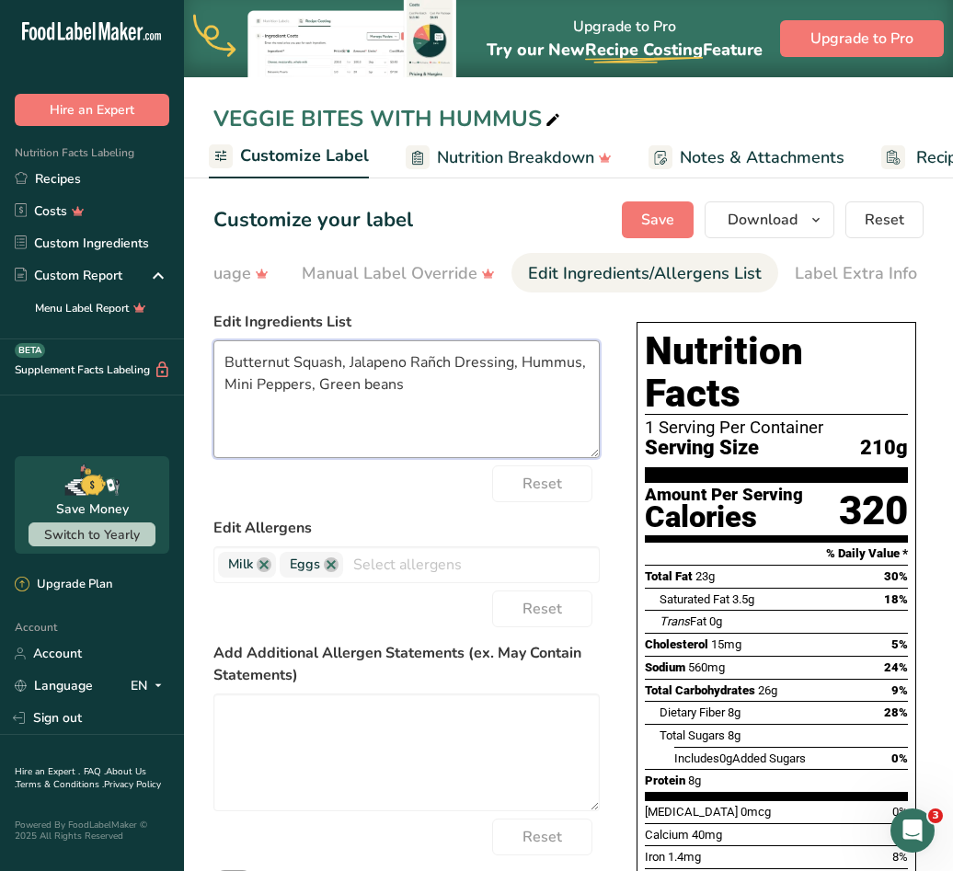
drag, startPoint x: 403, startPoint y: 387, endPoint x: 268, endPoint y: 369, distance: 135.5
click at [251, 369] on textarea "Butternut Squash, Jalapeno Rañch Dressing, Hummus, Mini Peppers, Green beans" at bounding box center [406, 399] width 386 height 118
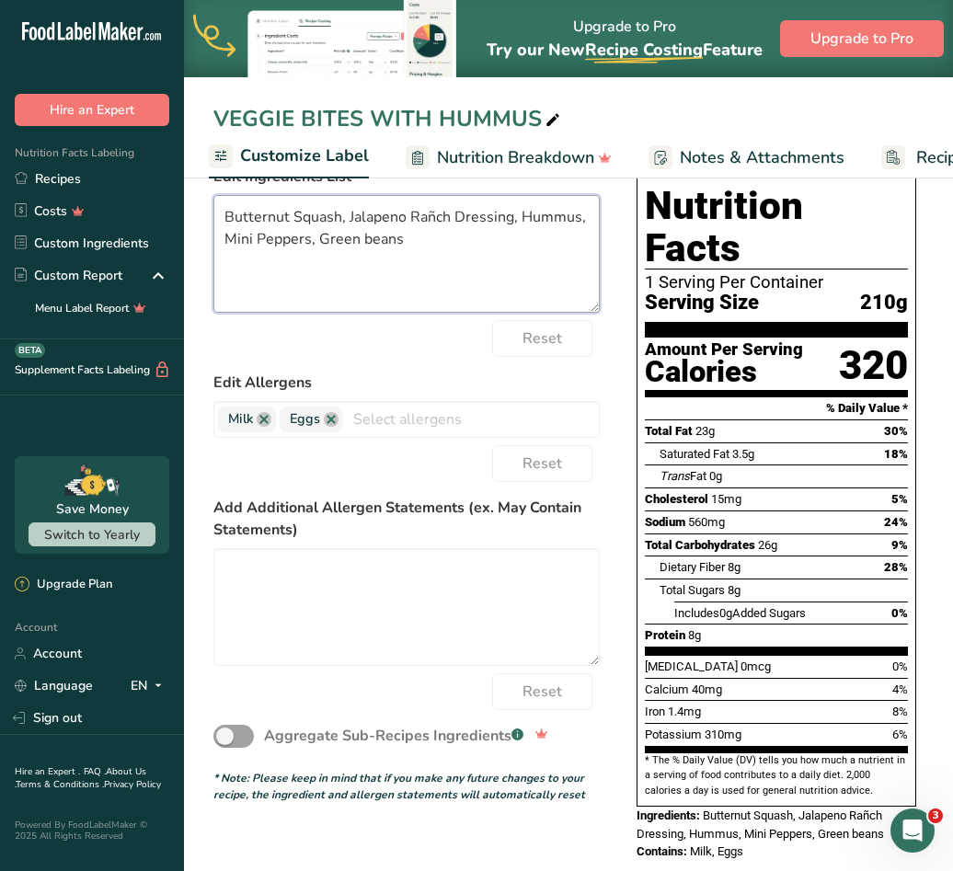
scroll to position [0, 0]
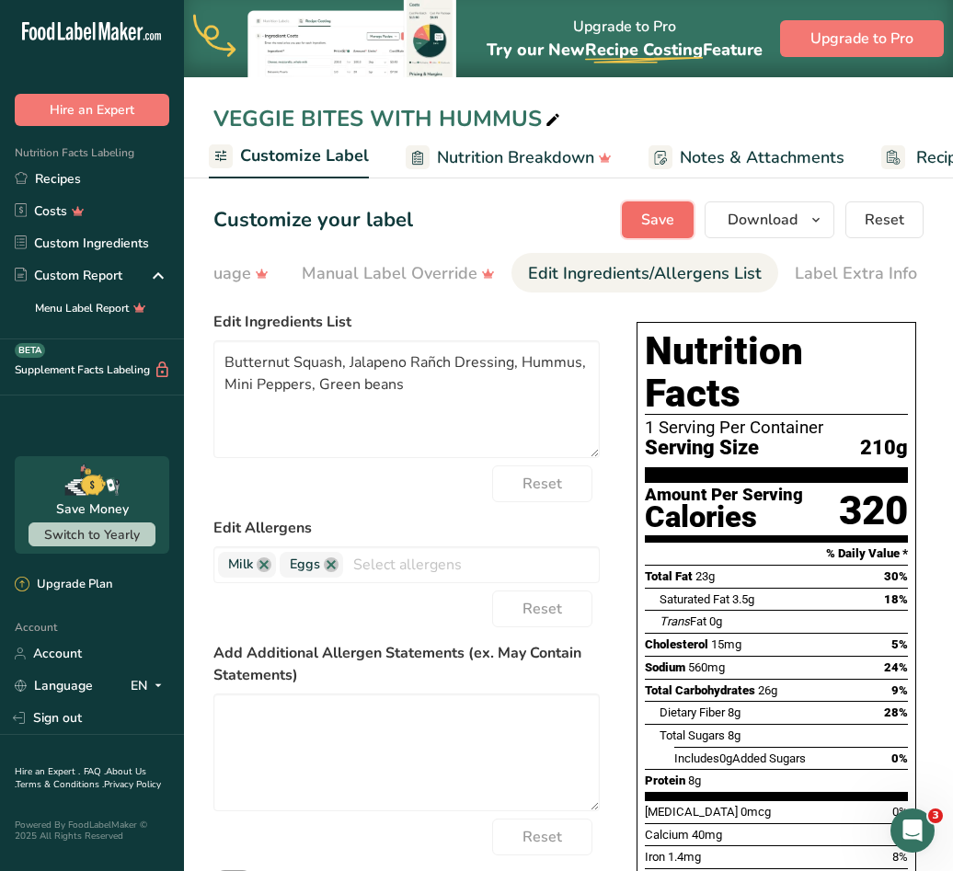
click at [657, 224] on span "Save" at bounding box center [657, 220] width 33 height 22
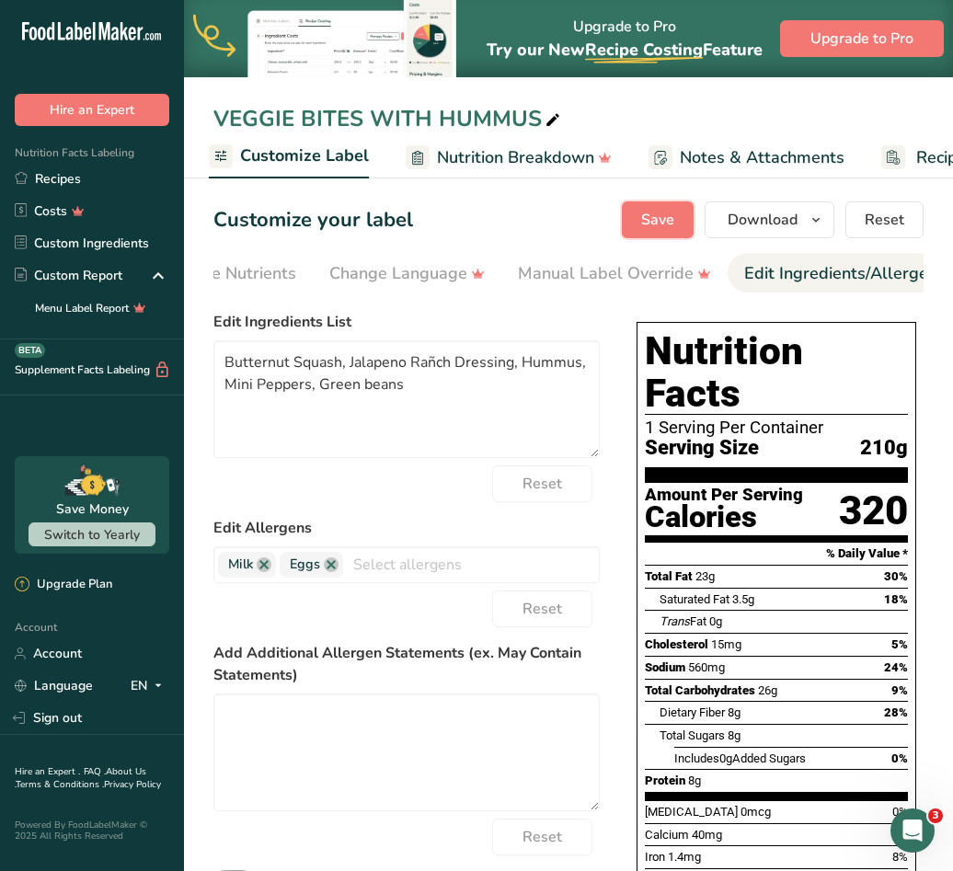
scroll to position [0, 95]
drag, startPoint x: 294, startPoint y: 290, endPoint x: 270, endPoint y: 240, distance: 55.1
click at [217, 290] on ul "Choose Label Style Front of Pack Label Show/Hide Nutrients Change Language Manu…" at bounding box center [474, 273] width 710 height 40
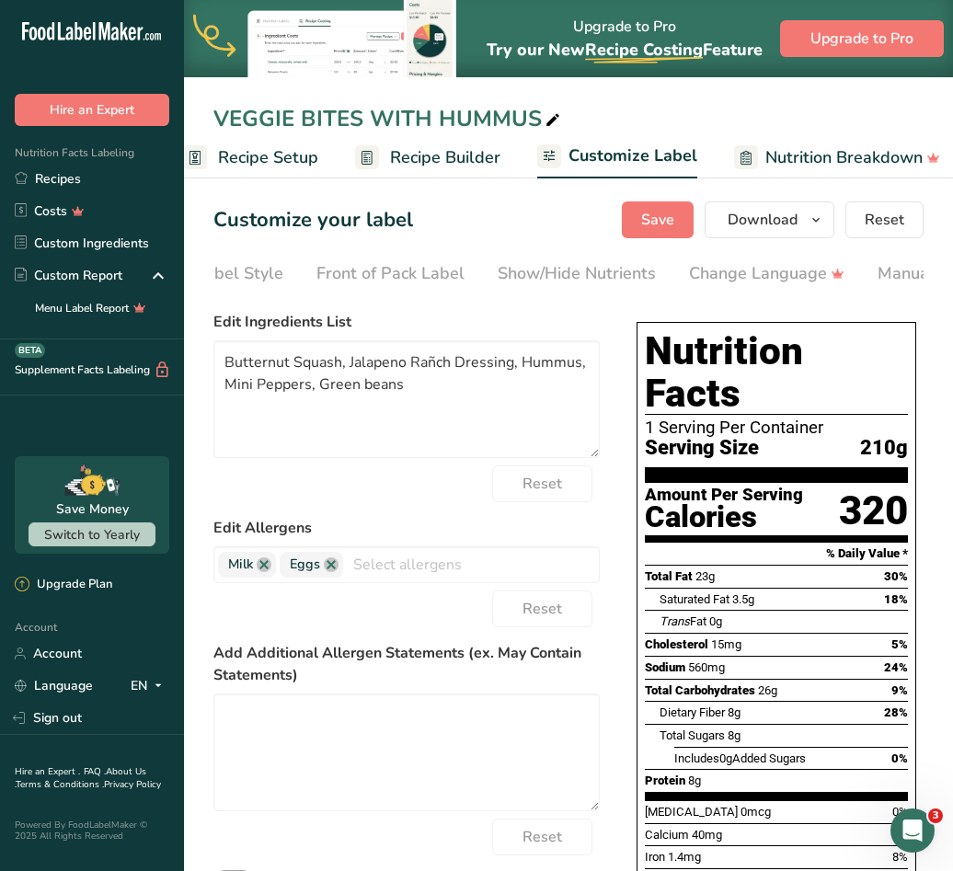
scroll to position [0, 0]
click at [260, 156] on span "Recipe Setup" at bounding box center [298, 157] width 100 height 25
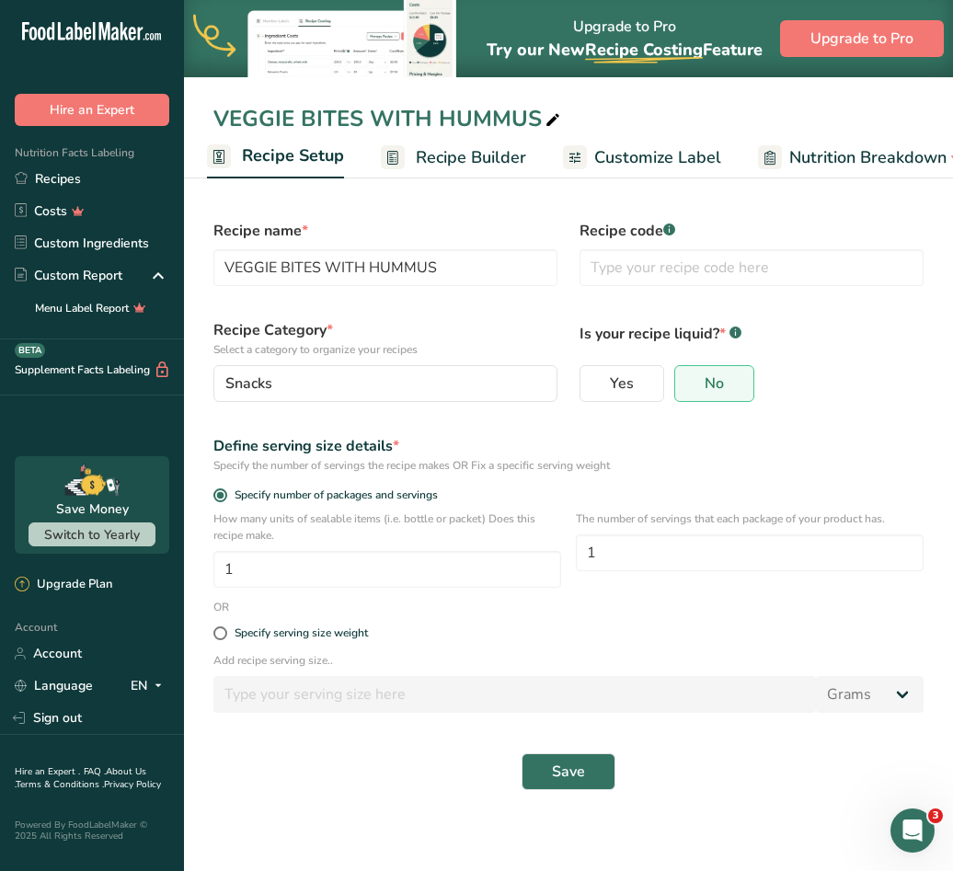
click at [462, 152] on span "Recipe Builder" at bounding box center [471, 157] width 110 height 25
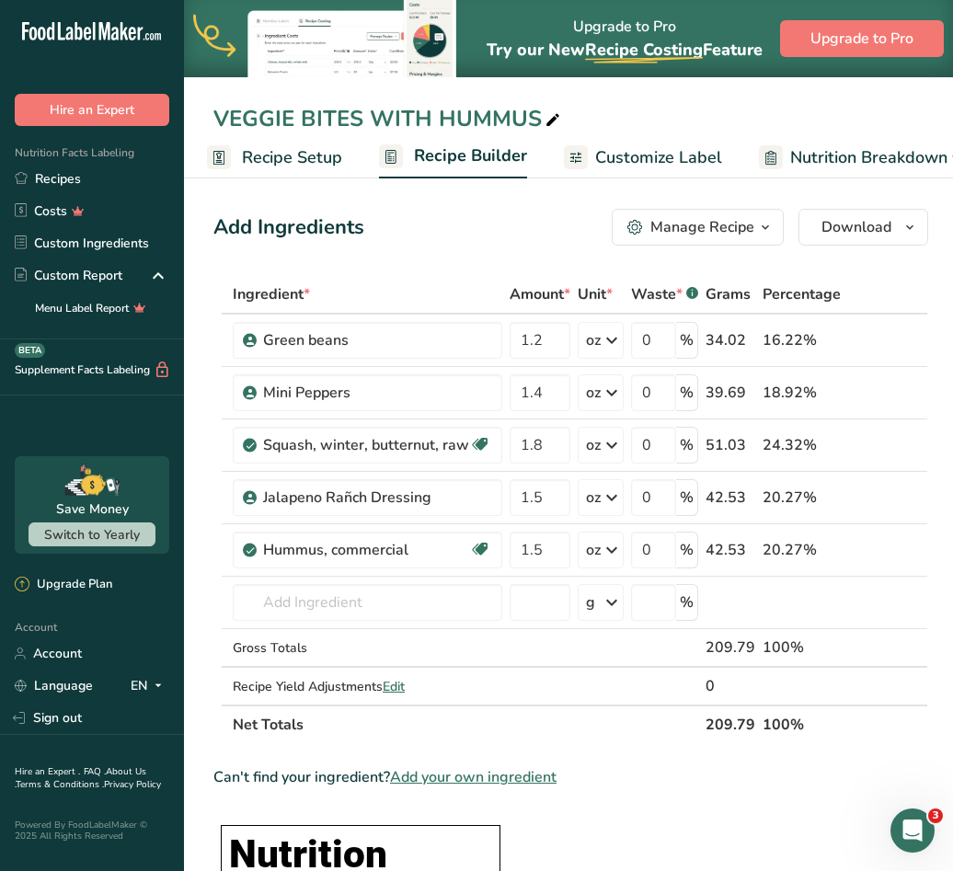
scroll to position [0, 177]
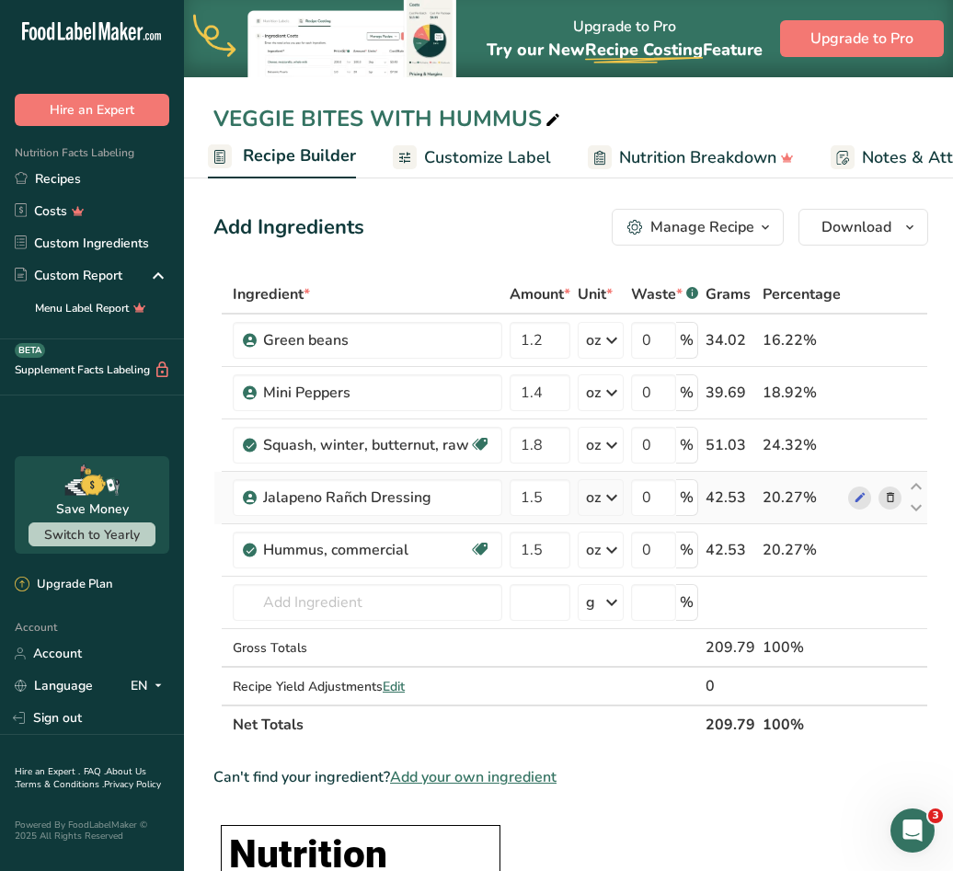
click at [884, 497] on icon at bounding box center [890, 497] width 13 height 19
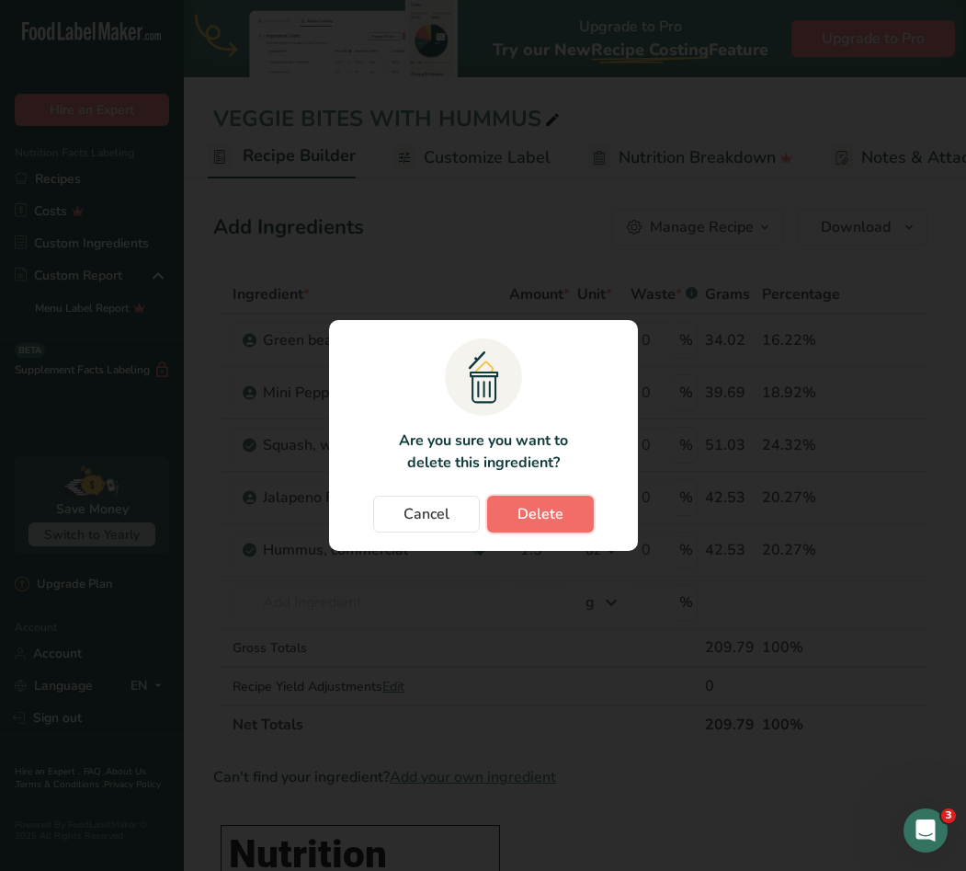
click at [543, 514] on span "Delete" at bounding box center [541, 514] width 46 height 22
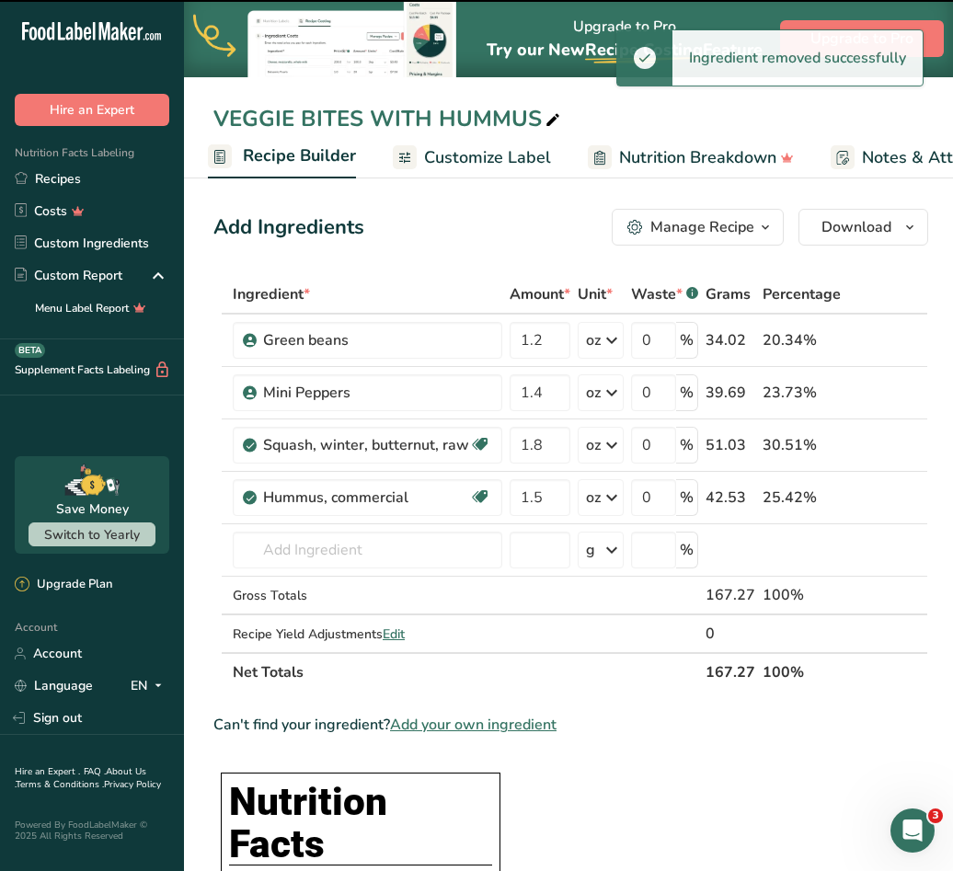
scroll to position [0, 481]
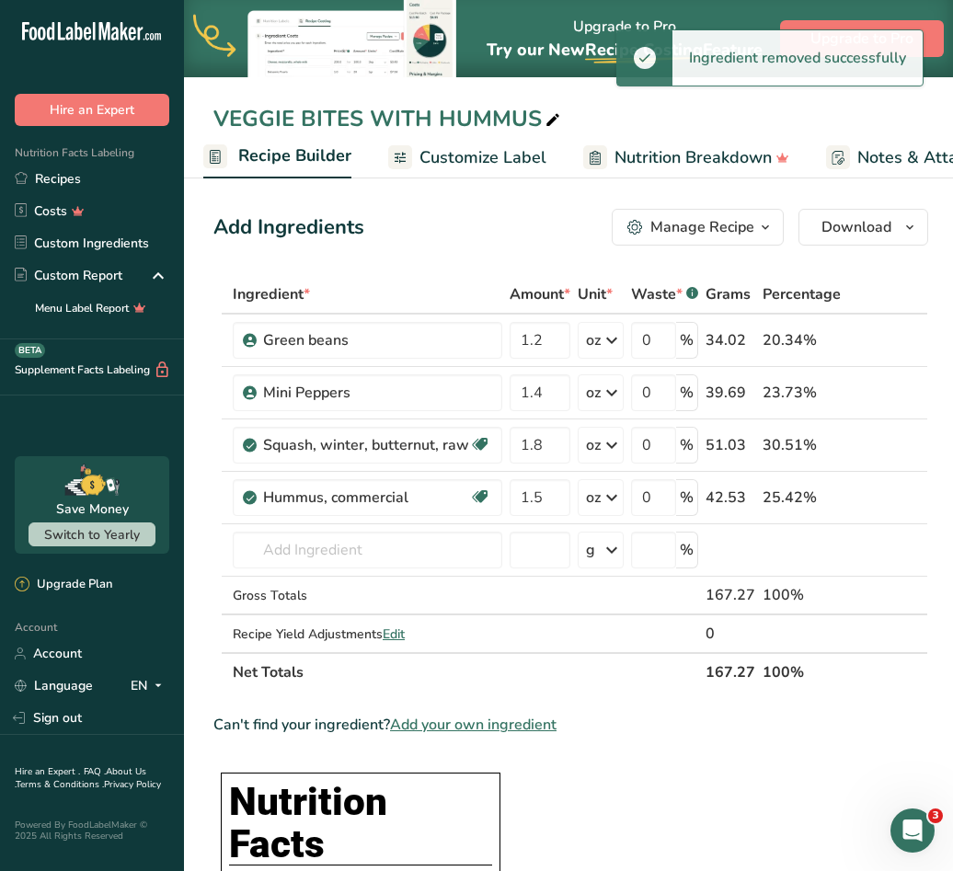
click at [476, 157] on span "Customize Label" at bounding box center [482, 157] width 127 height 25
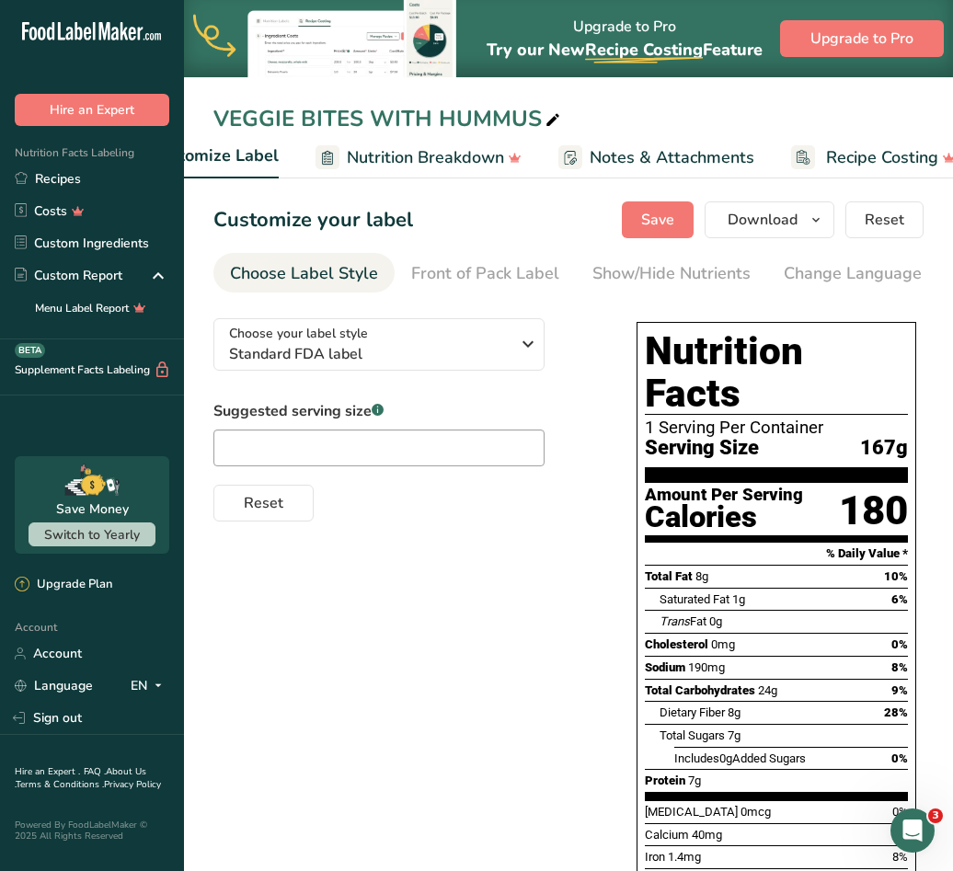
scroll to position [0, 481]
drag, startPoint x: 505, startPoint y: 288, endPoint x: 521, endPoint y: 307, distance: 25.4
click at [521, 307] on section "Customize your label Save Download Choose what to show on your downloaded label…" at bounding box center [568, 613] width 769 height 882
drag, startPoint x: 521, startPoint y: 299, endPoint x: 559, endPoint y: 296, distance: 37.8
click at [559, 296] on section "Customize your label Save Download Choose what to show on your downloaded label…" at bounding box center [568, 613] width 769 height 882
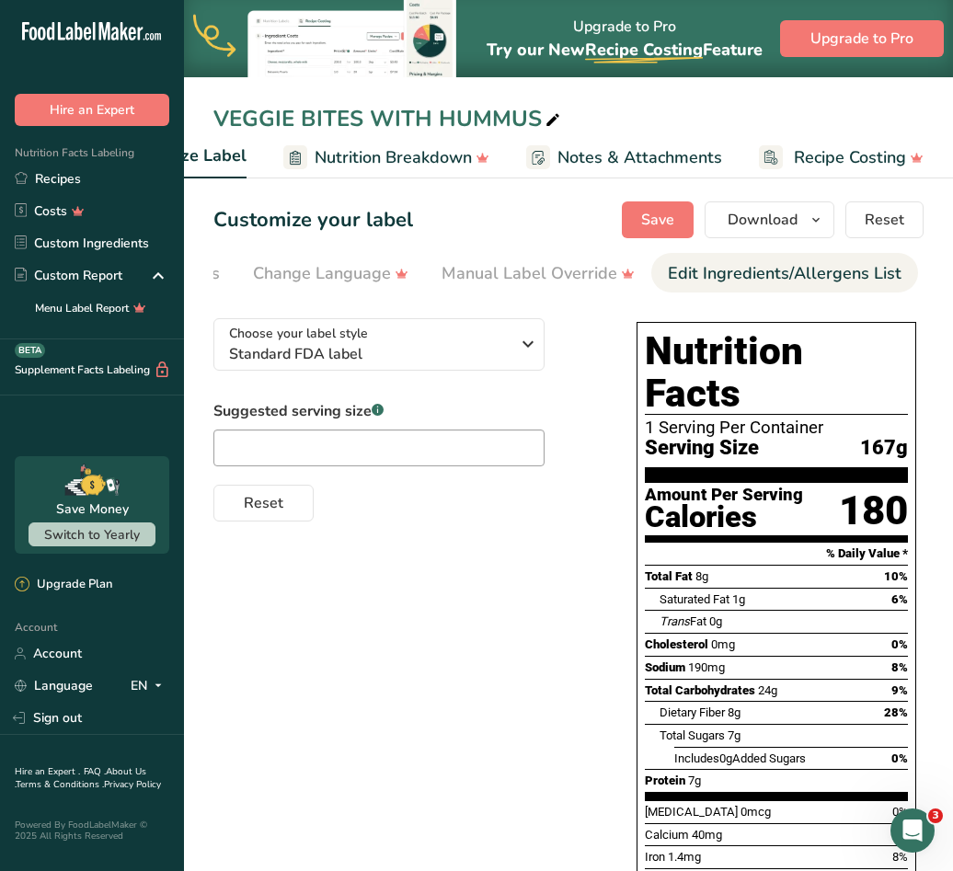
click at [814, 276] on div "Edit Ingredients/Allergens List" at bounding box center [785, 273] width 234 height 25
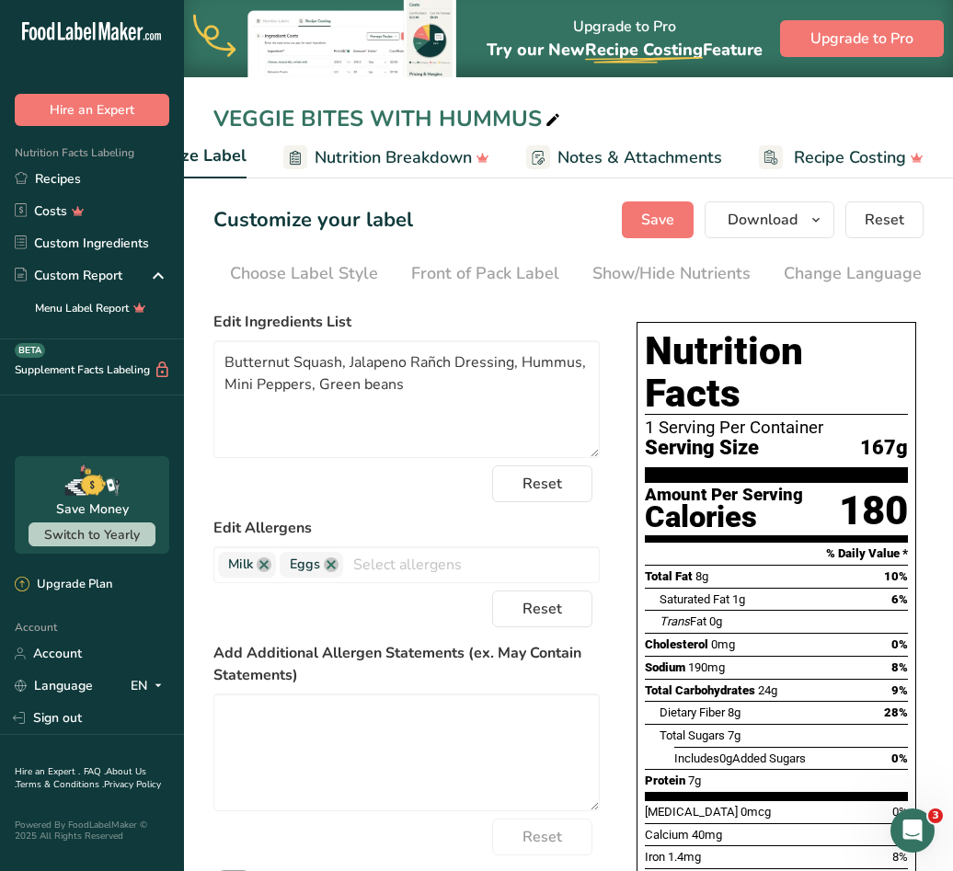
scroll to position [0, 0]
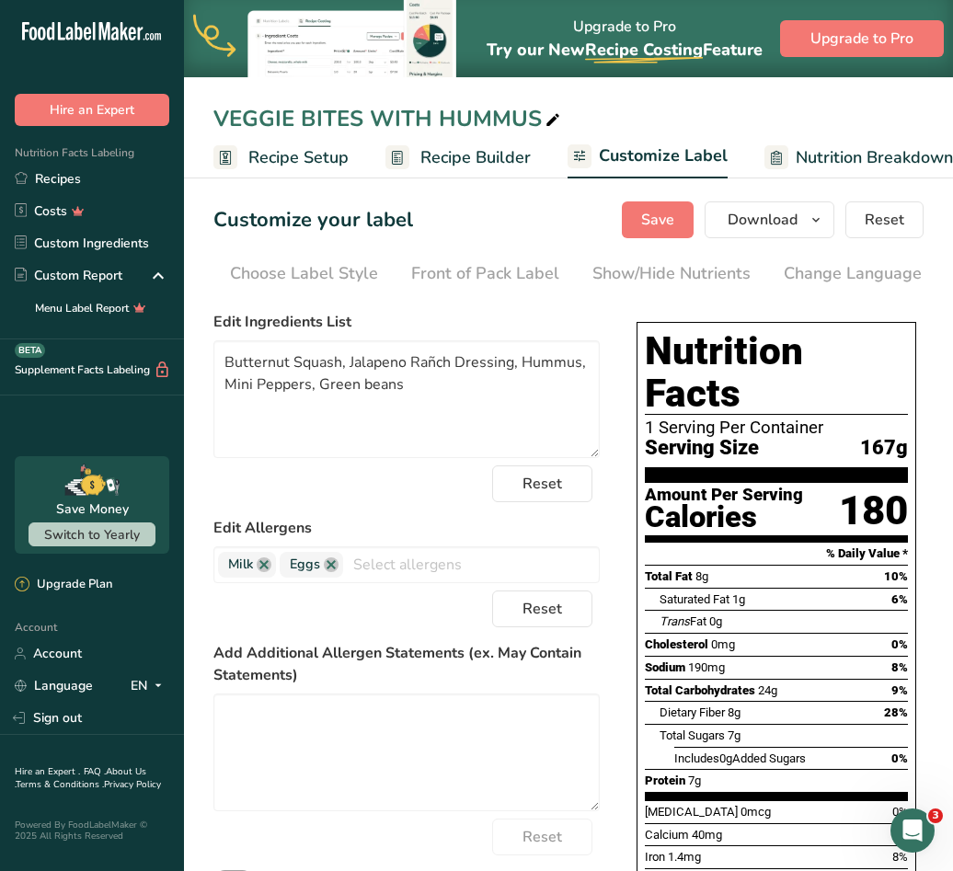
click at [263, 153] on span "Recipe Setup" at bounding box center [298, 157] width 100 height 25
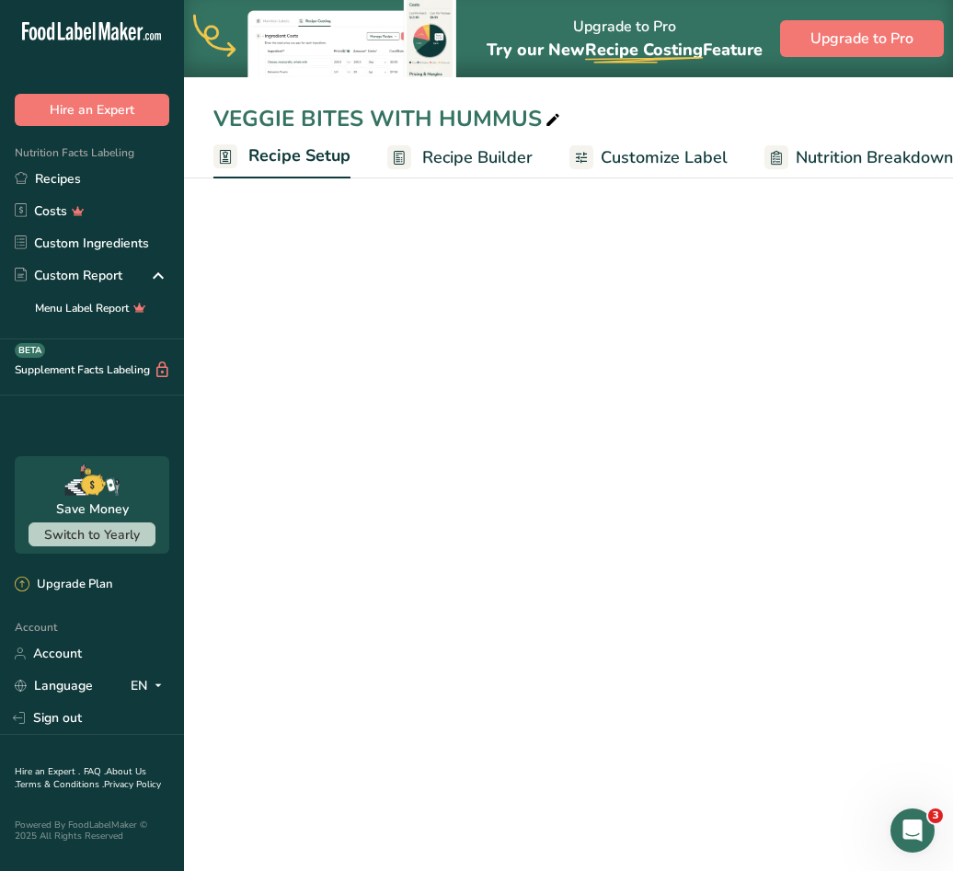
scroll to position [0, 6]
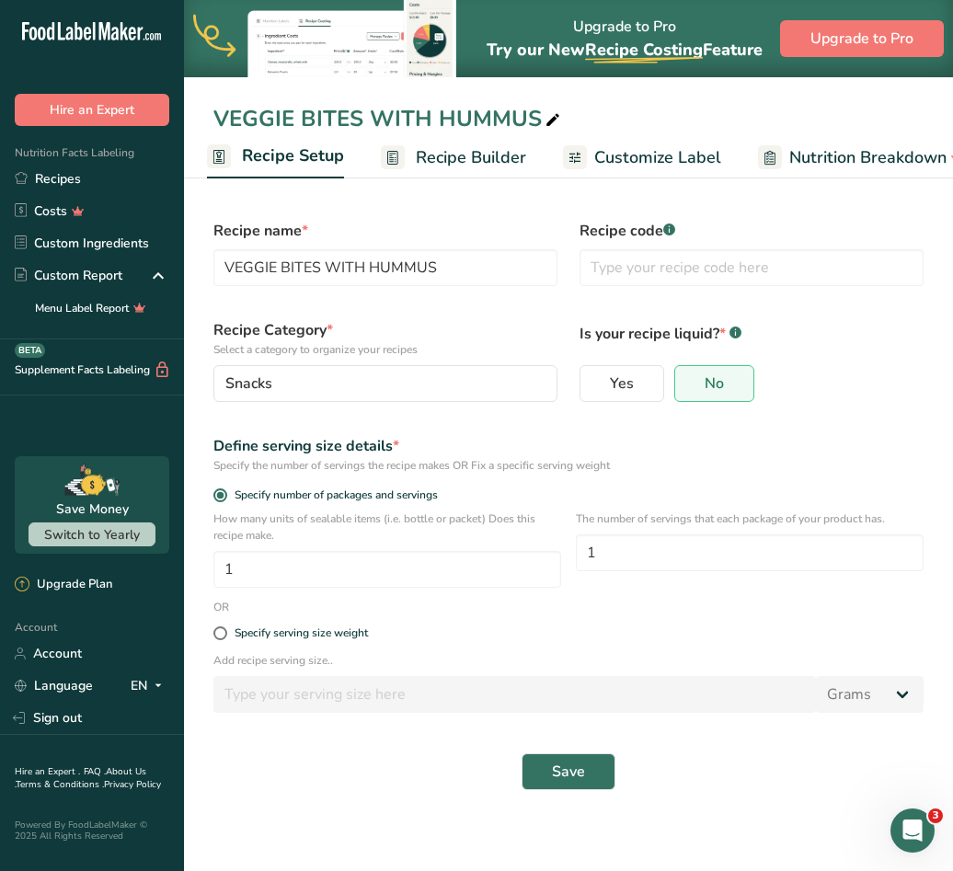
click at [441, 143] on link "Recipe Builder" at bounding box center [453, 157] width 145 height 41
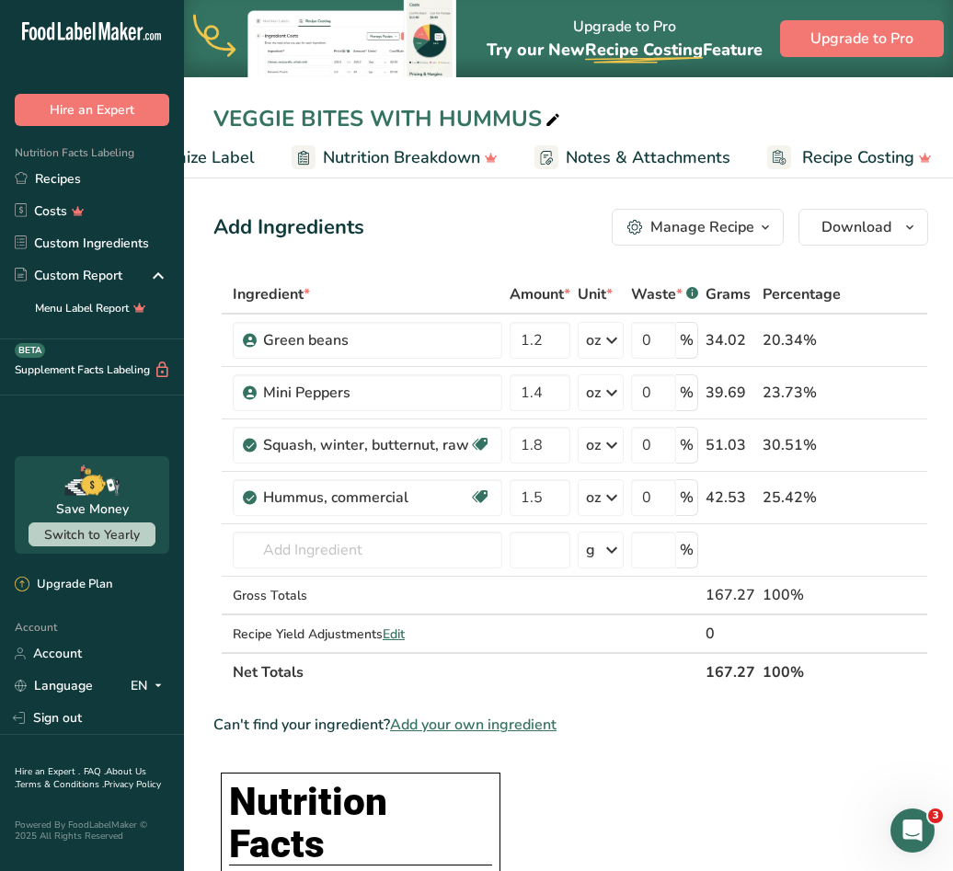
scroll to position [0, 481]
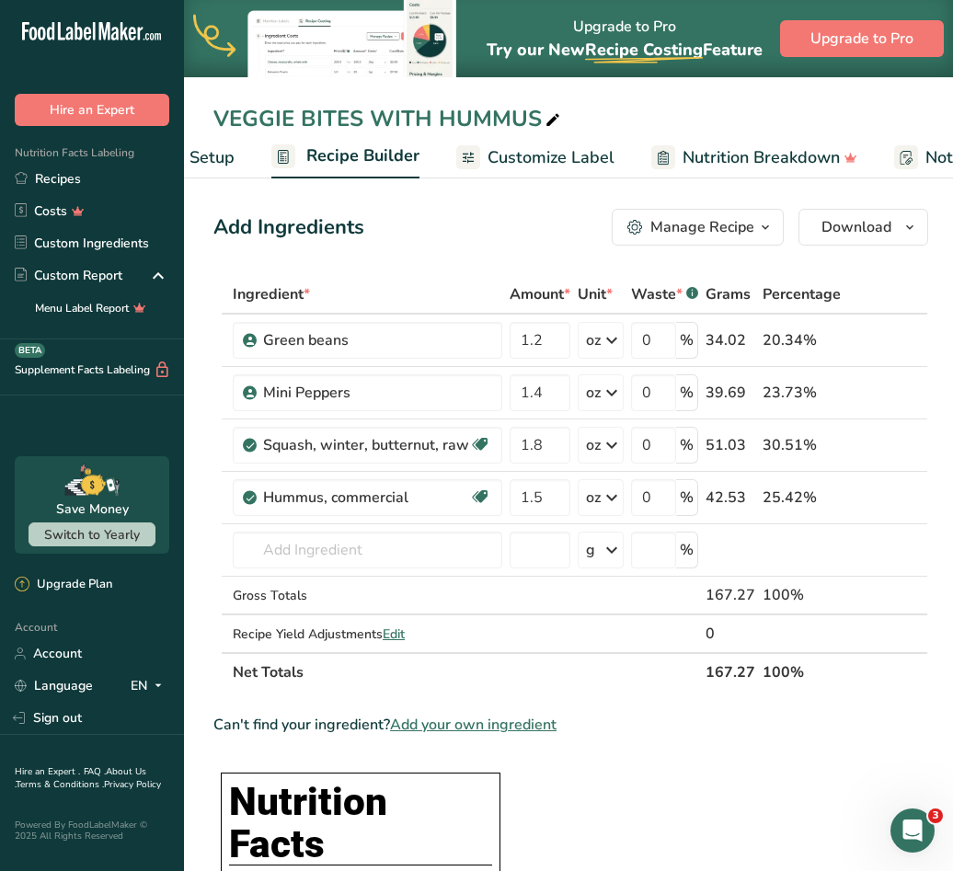
click at [499, 157] on span "Customize Label" at bounding box center [550, 157] width 127 height 25
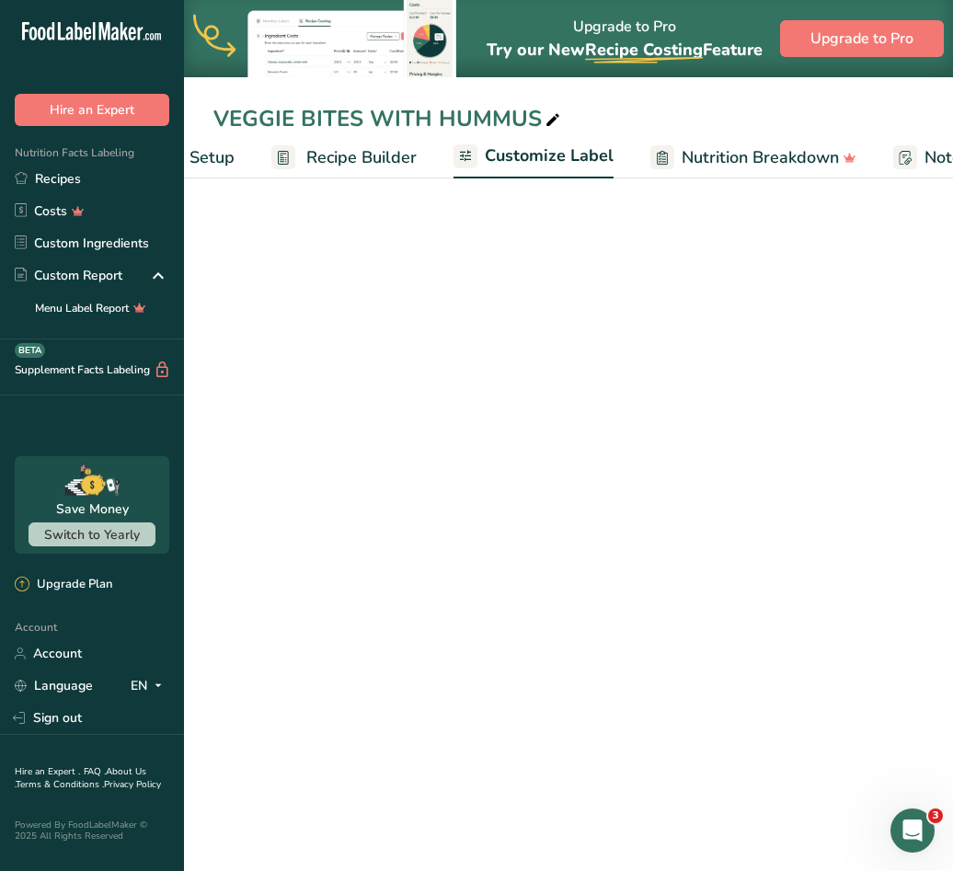
scroll to position [0, 359]
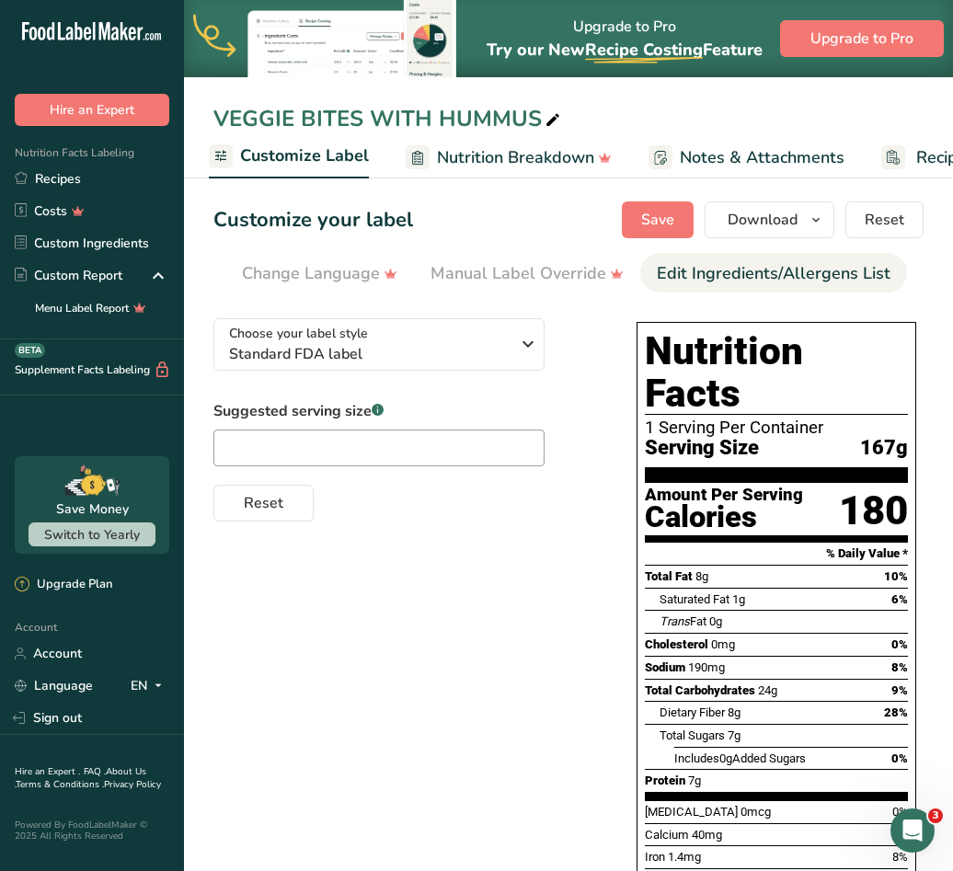
click at [829, 279] on div "Edit Ingredients/Allergens List" at bounding box center [774, 273] width 234 height 25
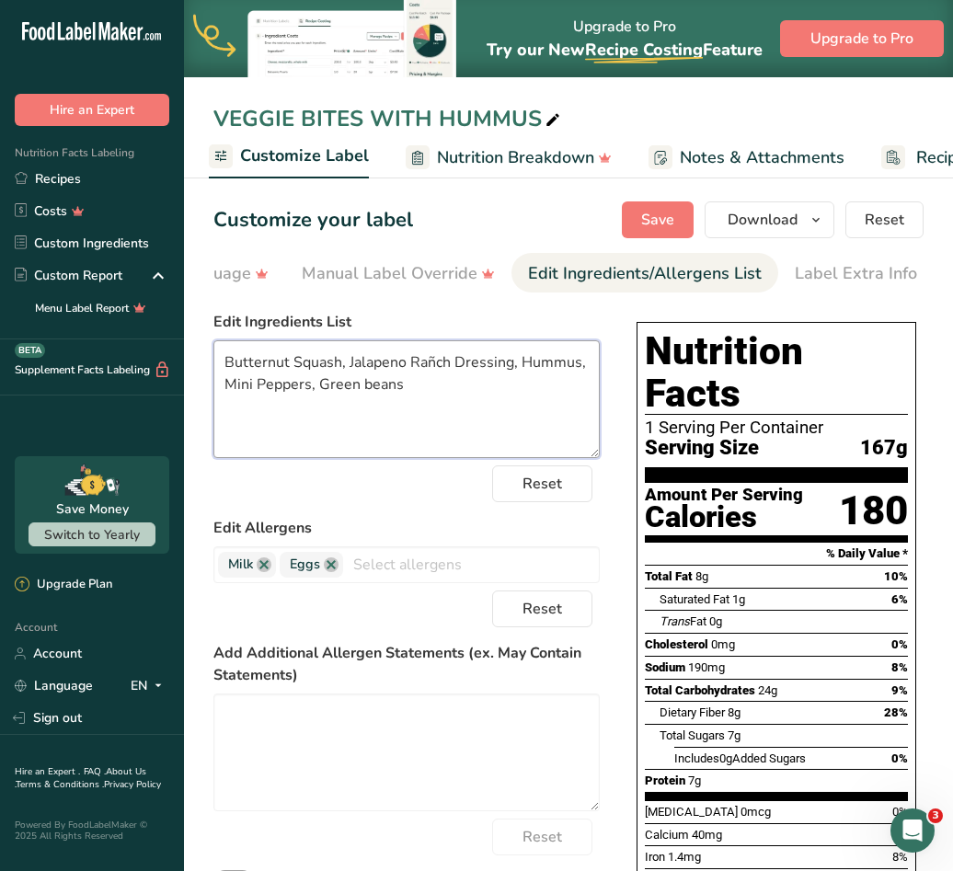
click at [381, 383] on textarea "Butternut Squash, Jalapeno Rañch Dressing, Hummus, Mini Peppers, Green beans" at bounding box center [406, 399] width 386 height 118
drag, startPoint x: 410, startPoint y: 393, endPoint x: 213, endPoint y: 373, distance: 197.7
click at [213, 373] on textarea "Butternut Squash, Jalapeno Rañch Dressing, Hummus, Mini Peppers, Green beans" at bounding box center [406, 399] width 386 height 118
paste textarea "UTTERNUT SQUASH, HUMMUS, MINI PEPPERS, GREEN BEANS"
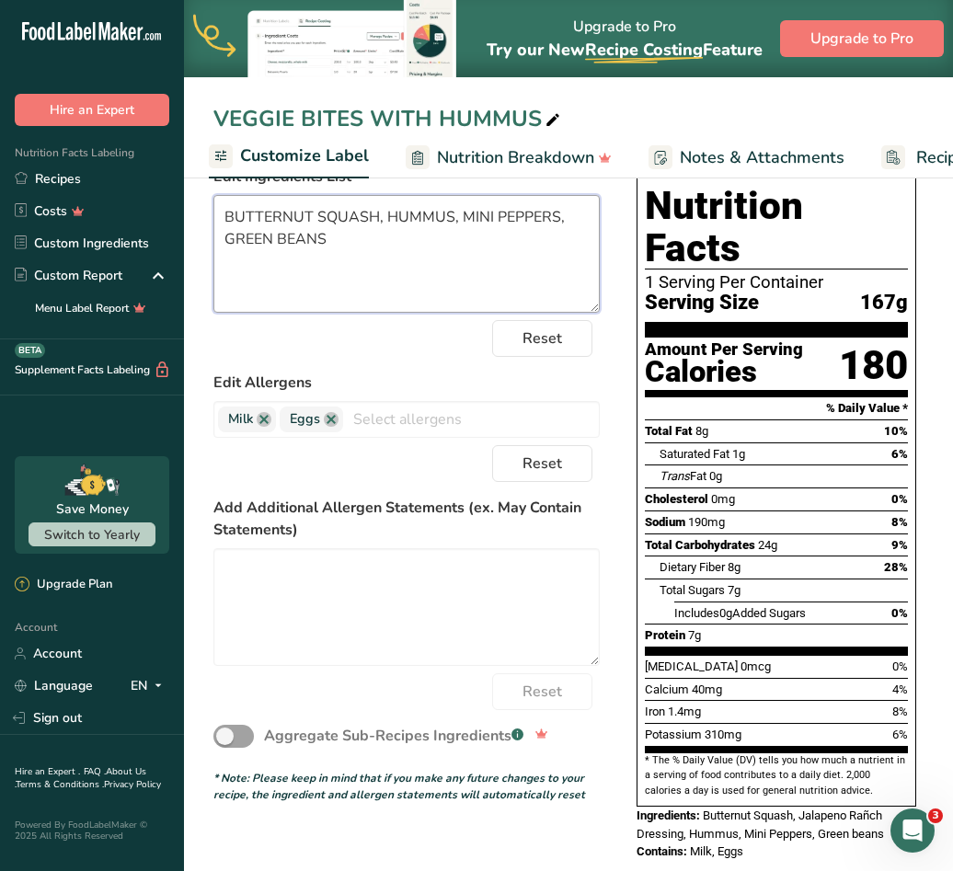
scroll to position [0, 0]
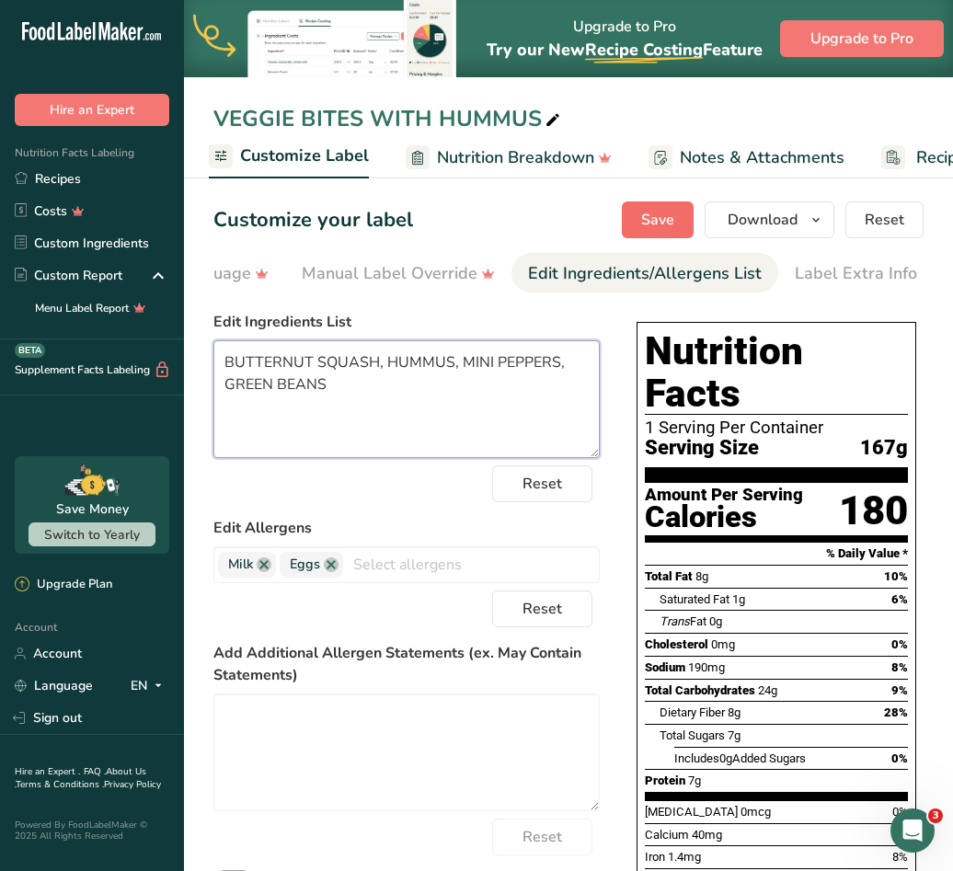
type textarea "BUTTERNUT SQUASH, HUMMUS, MINI PEPPERS, GREEN BEANS"
click at [657, 220] on span "Save" at bounding box center [657, 220] width 33 height 22
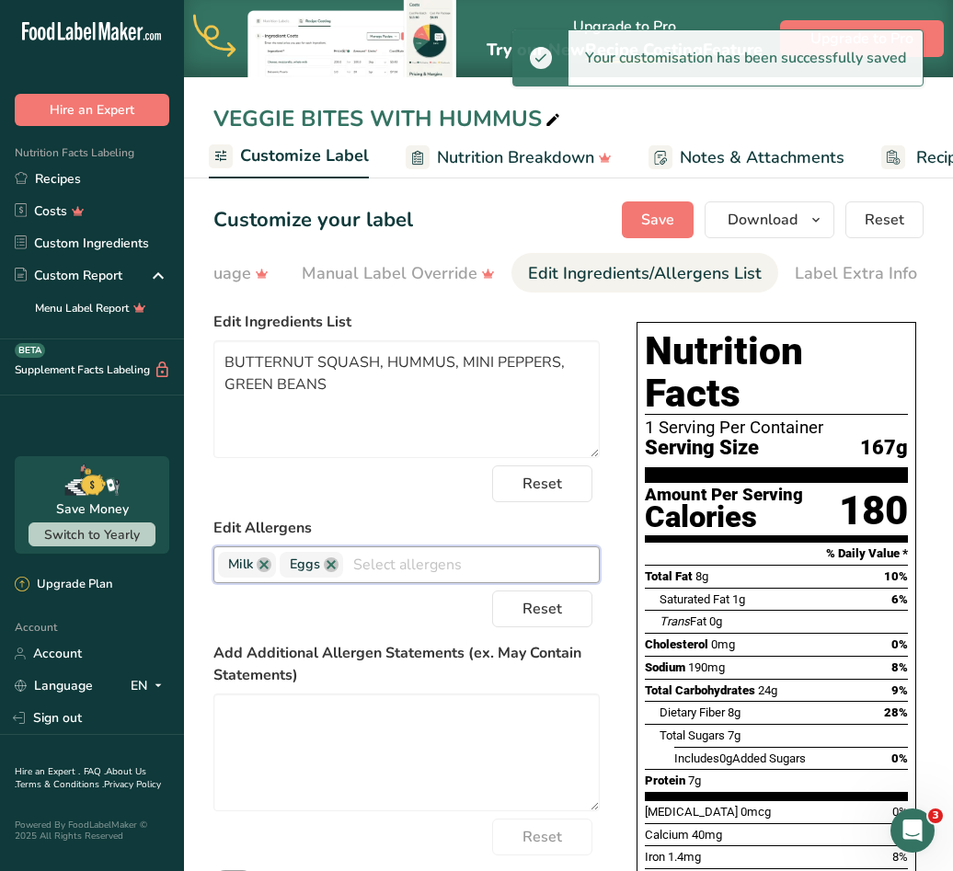
click at [401, 575] on input "text" at bounding box center [471, 564] width 256 height 29
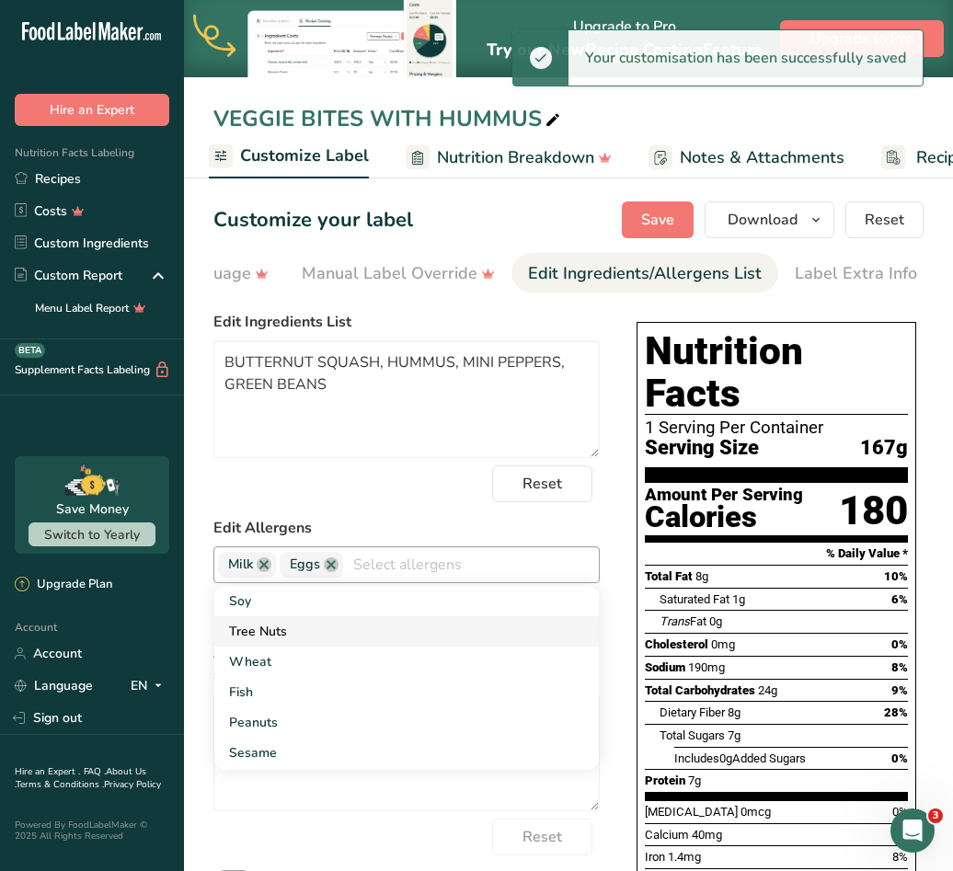
click at [305, 624] on link "Tree Nuts" at bounding box center [406, 631] width 384 height 30
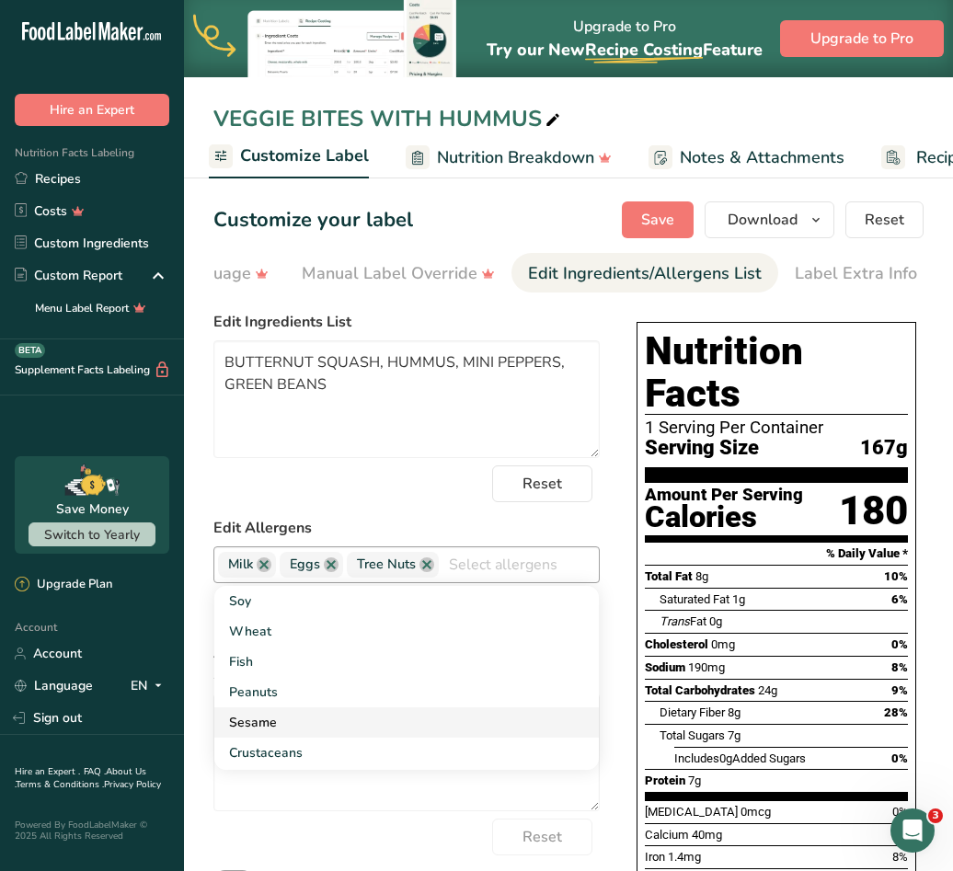
click at [280, 723] on link "Sesame" at bounding box center [406, 722] width 384 height 30
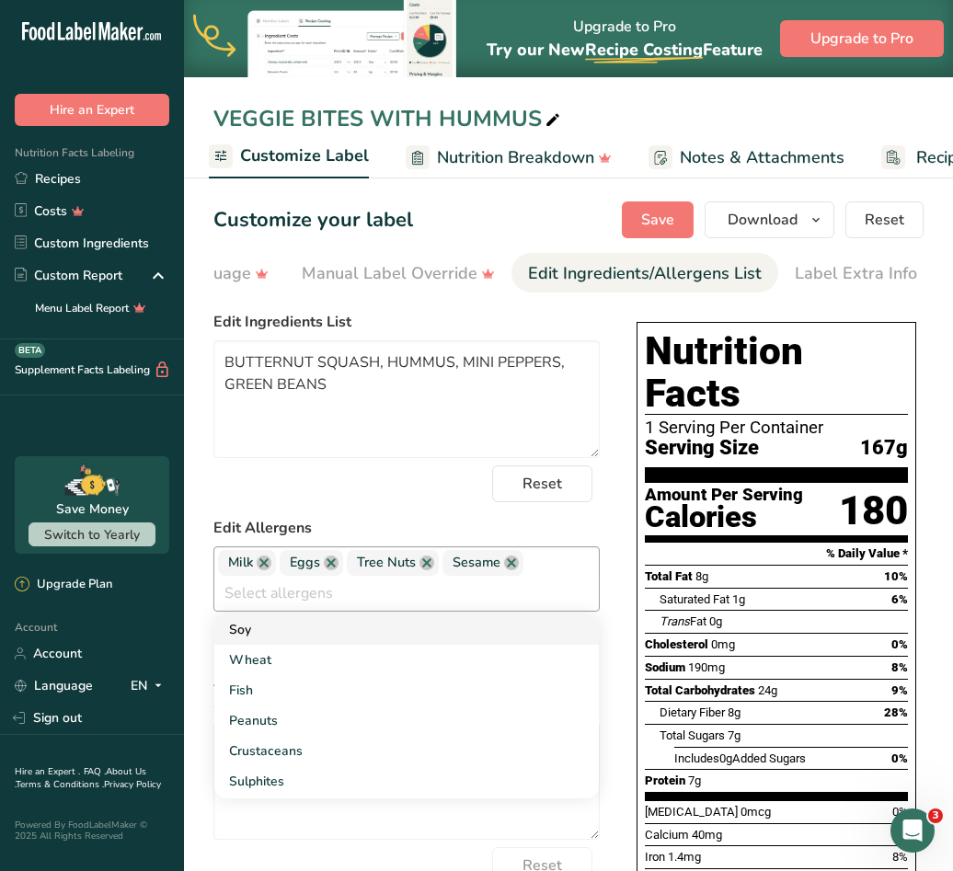
click at [317, 644] on link "Soy" at bounding box center [406, 629] width 384 height 30
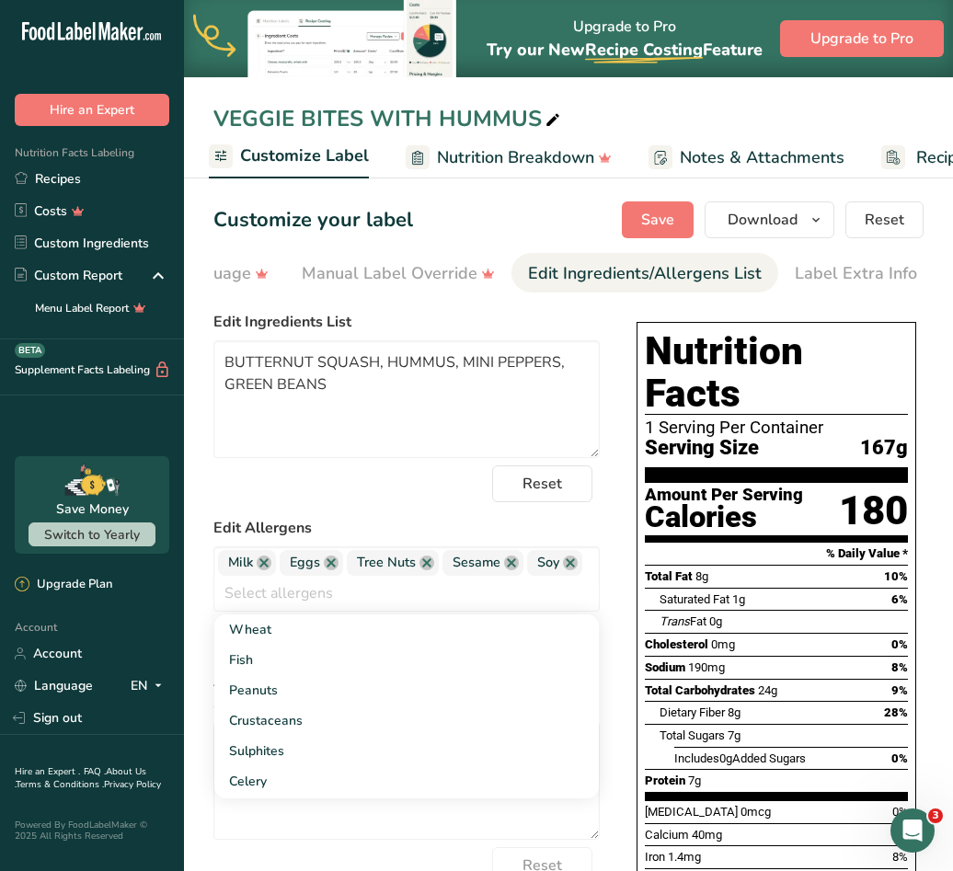
drag, startPoint x: 656, startPoint y: 258, endPoint x: 657, endPoint y: 247, distance: 11.2
click at [656, 257] on link "Edit Ingredients/Allergens List" at bounding box center [645, 273] width 234 height 41
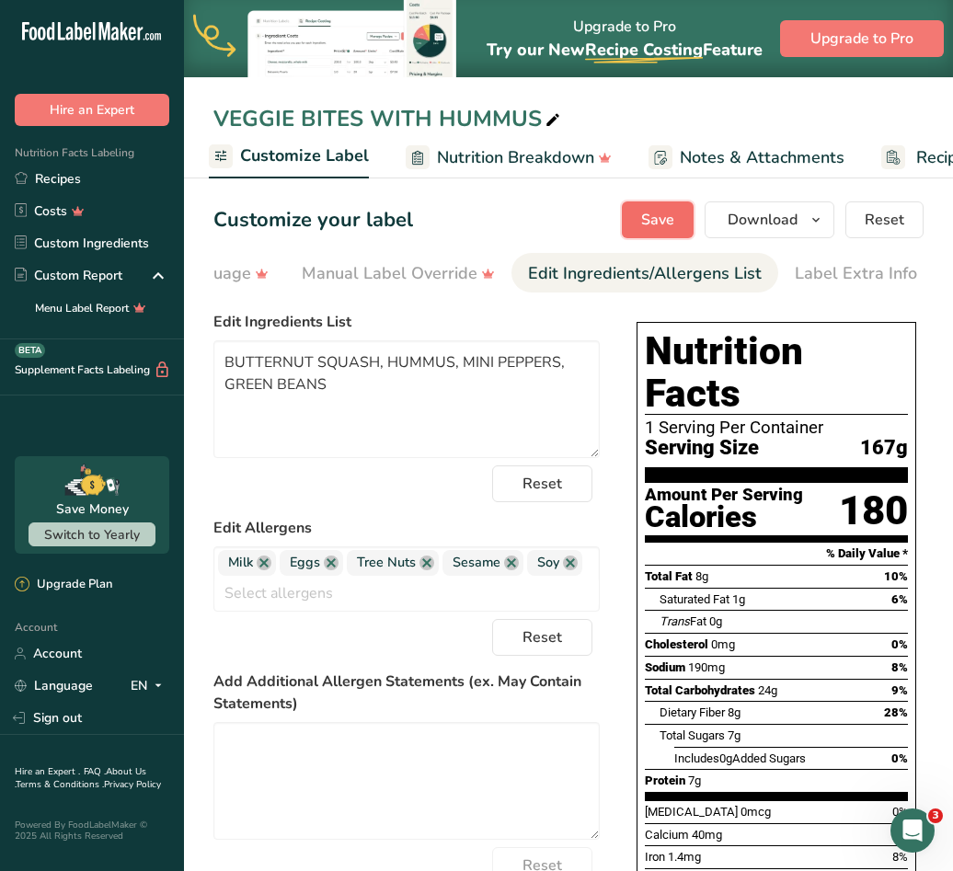
click at [658, 223] on span "Save" at bounding box center [657, 220] width 33 height 22
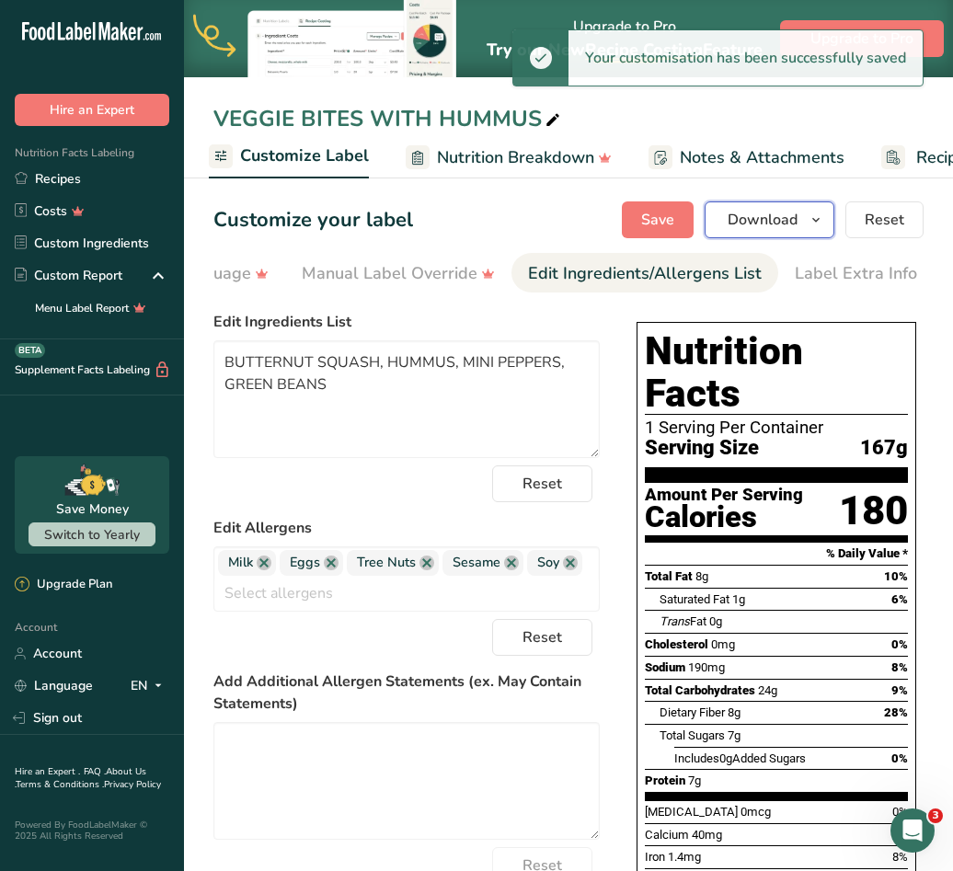
click at [825, 214] on span "button" at bounding box center [816, 220] width 22 height 22
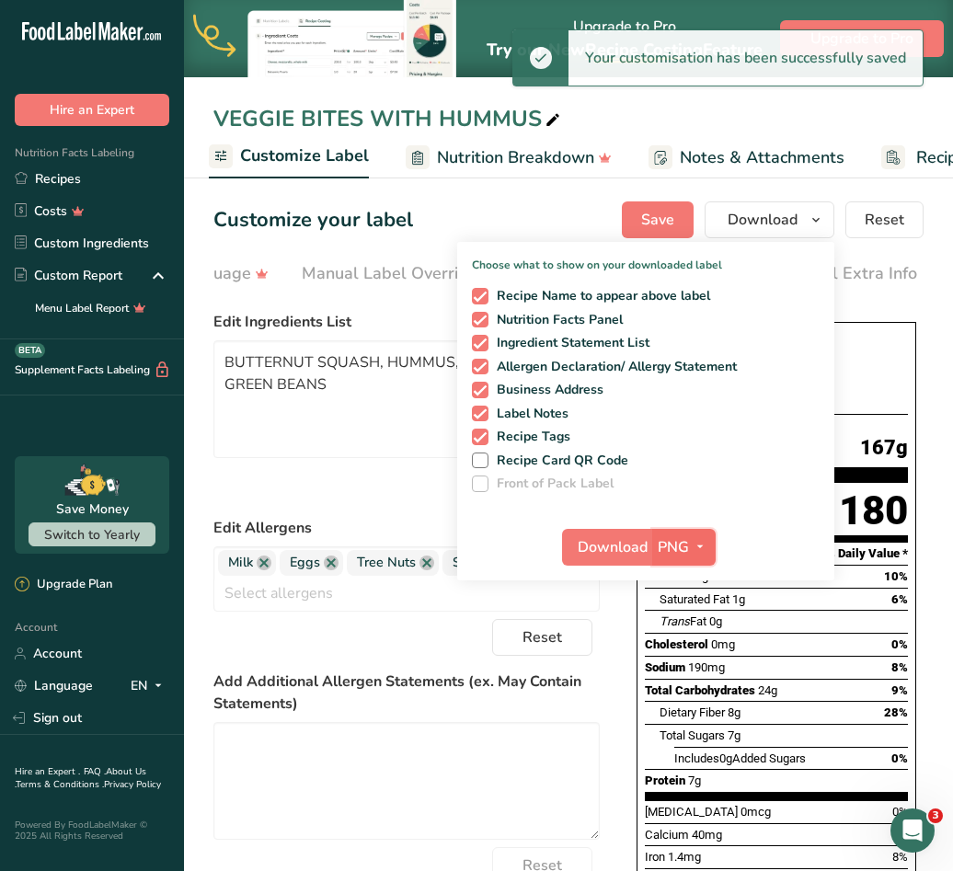
click at [699, 542] on icon "button" at bounding box center [699, 546] width 15 height 23
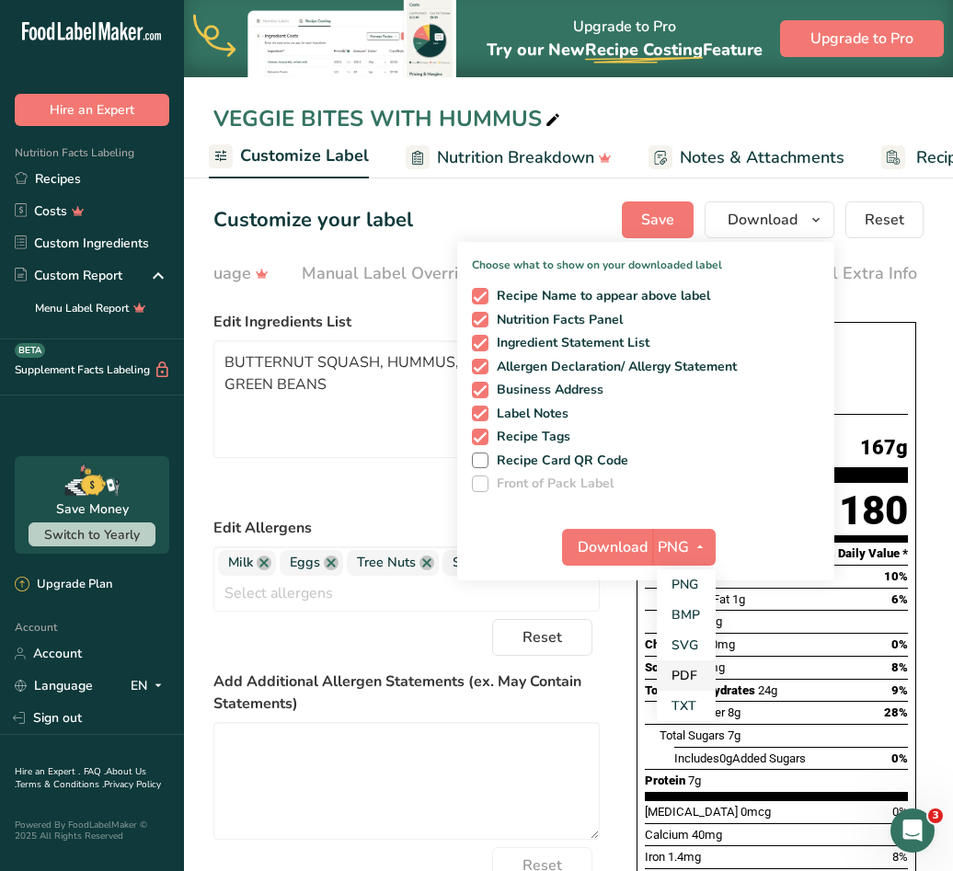
click at [700, 669] on link "PDF" at bounding box center [686, 675] width 59 height 30
click at [687, 537] on span "PDF" at bounding box center [672, 547] width 29 height 22
click at [685, 646] on link "SVG" at bounding box center [684, 645] width 59 height 30
click at [630, 536] on span "Download" at bounding box center [612, 547] width 70 height 22
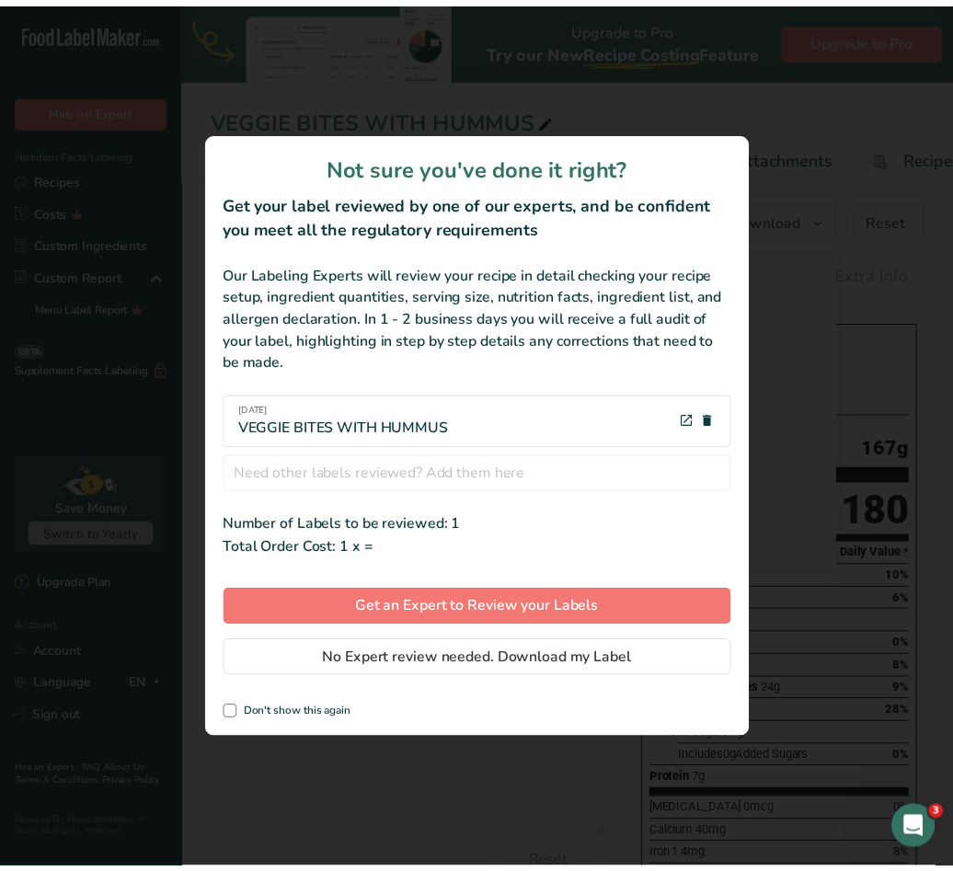
scroll to position [0, 657]
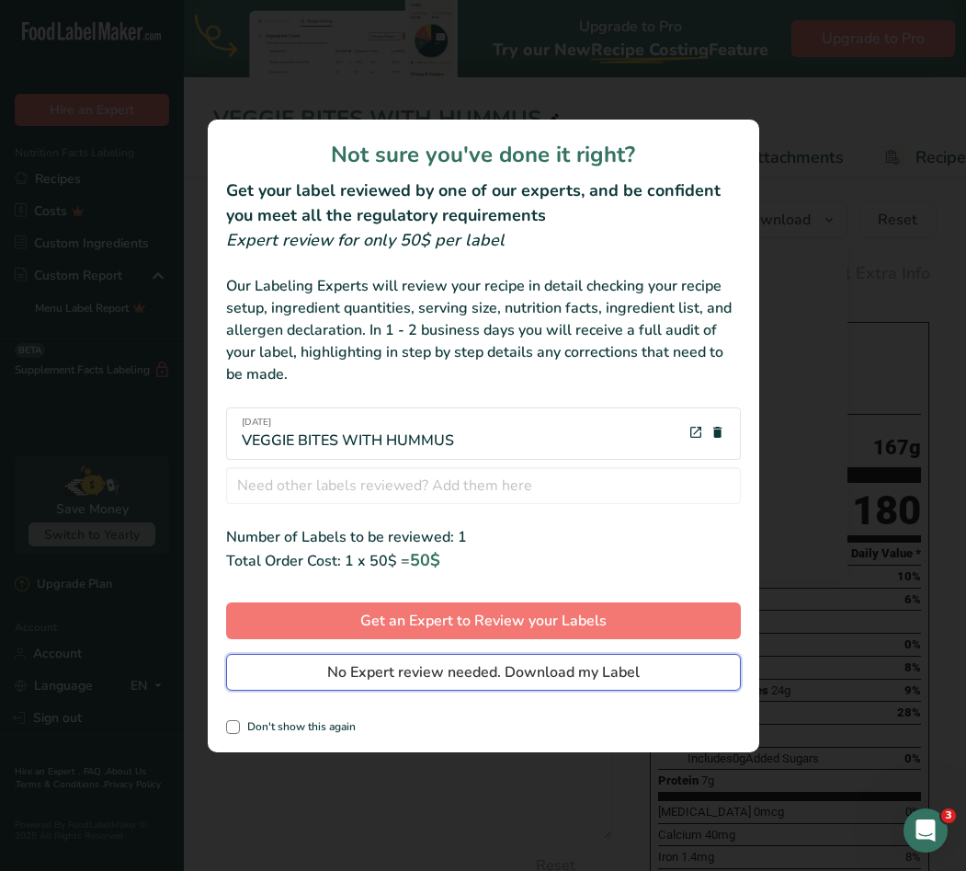
click at [481, 679] on span "No Expert review needed. Download my Label" at bounding box center [483, 672] width 313 height 22
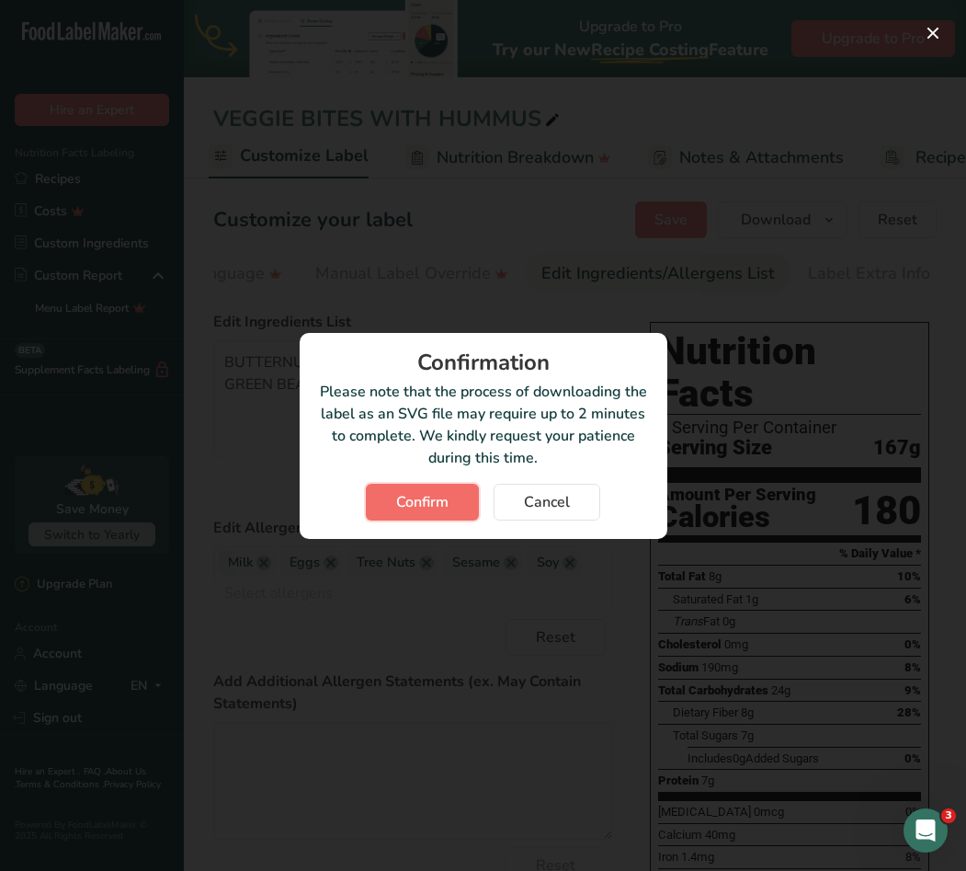
click at [423, 515] on button "Confirm" at bounding box center [422, 502] width 113 height 37
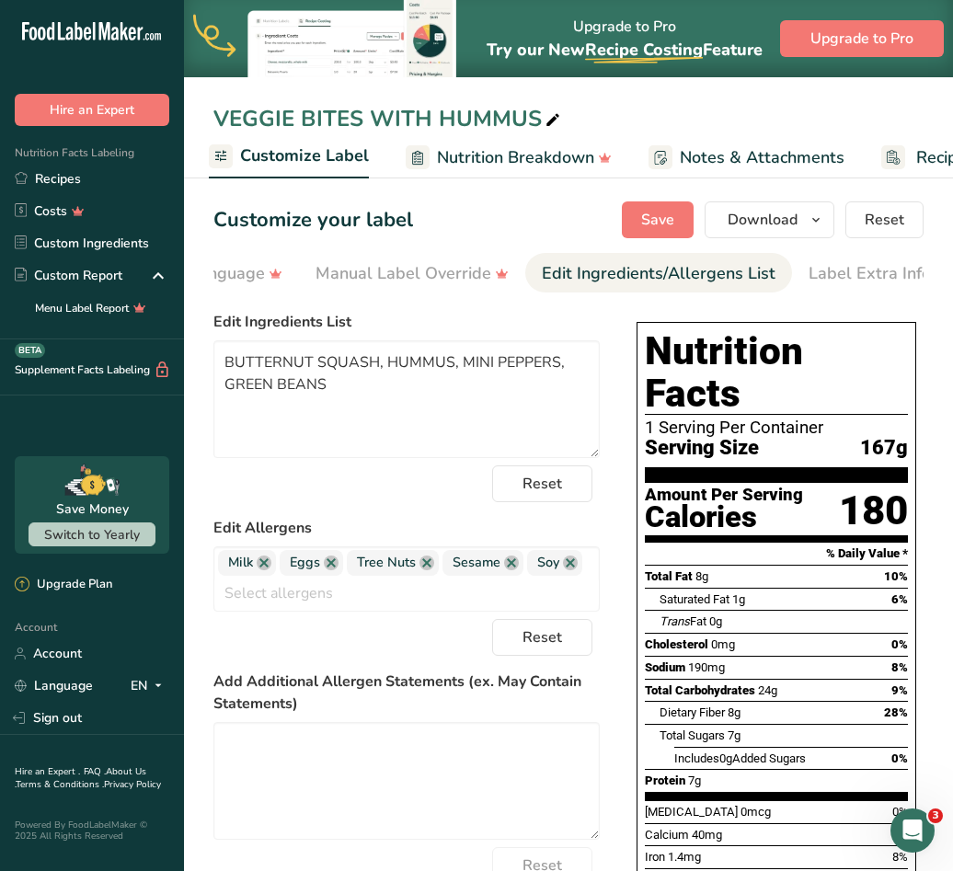
click at [419, 308] on div "Choose your label style Standard FDA label USA (FDA) Standard FDA label Tabular…" at bounding box center [406, 639] width 386 height 673
click at [43, 181] on link "Recipes" at bounding box center [92, 179] width 184 height 32
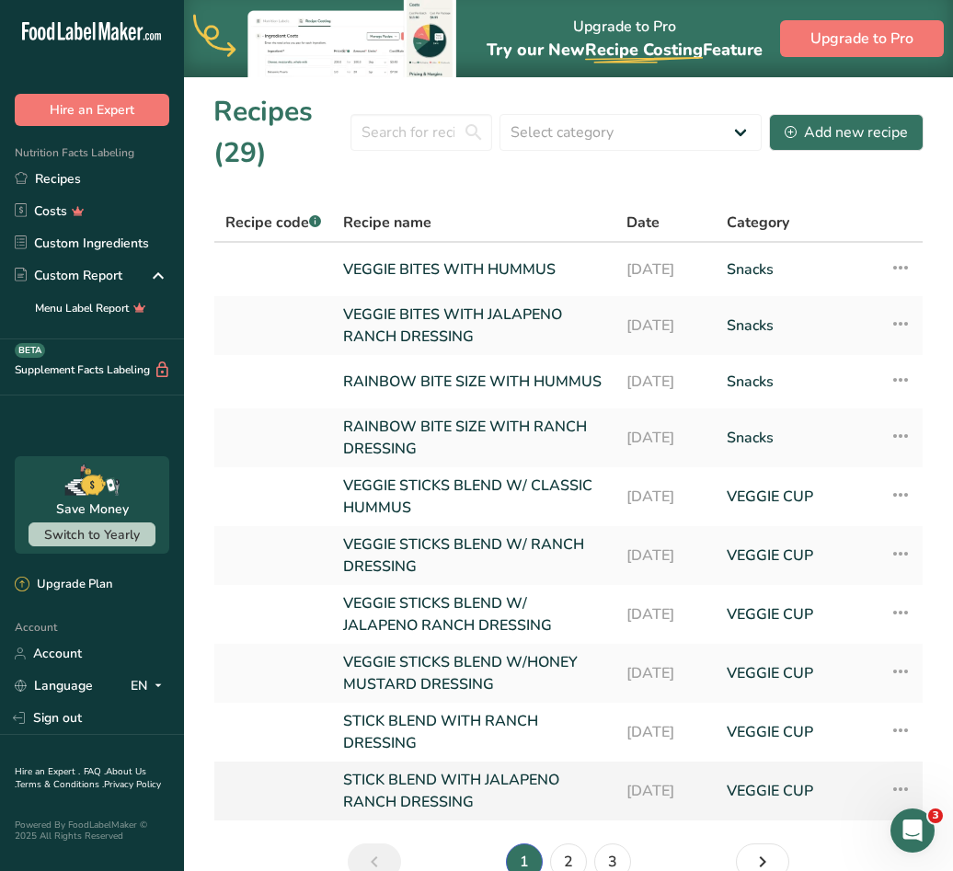
scroll to position [92, 0]
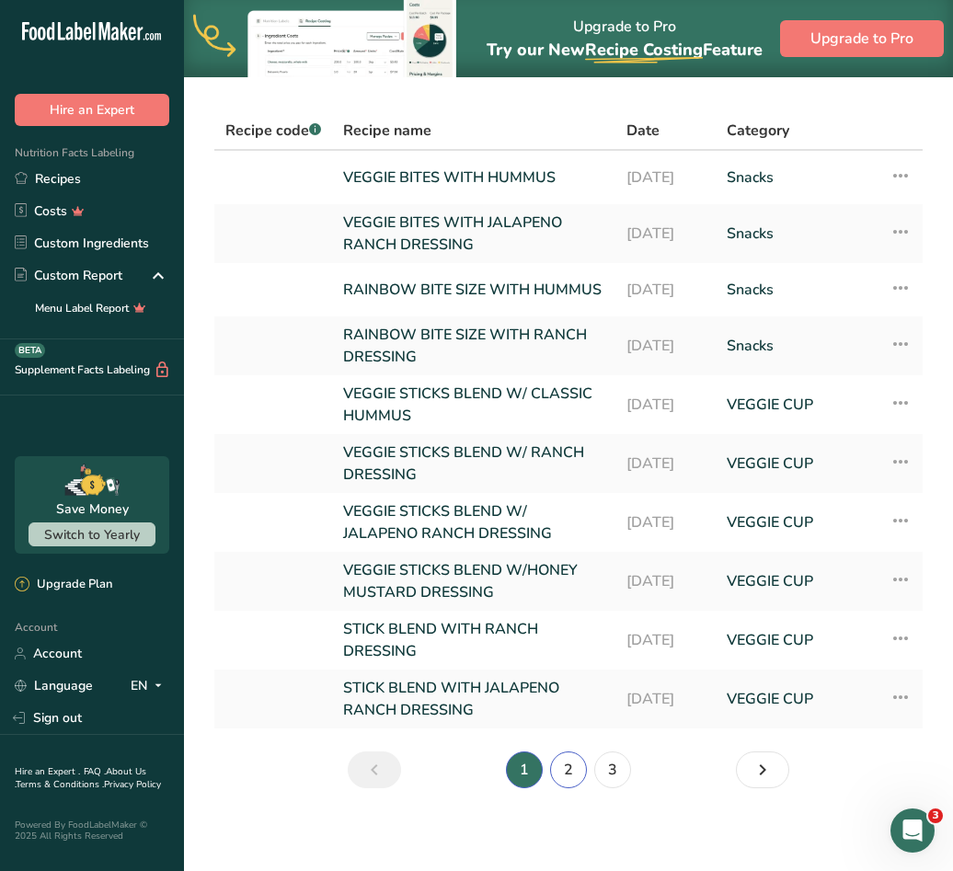
click at [558, 771] on link "2" at bounding box center [568, 769] width 37 height 37
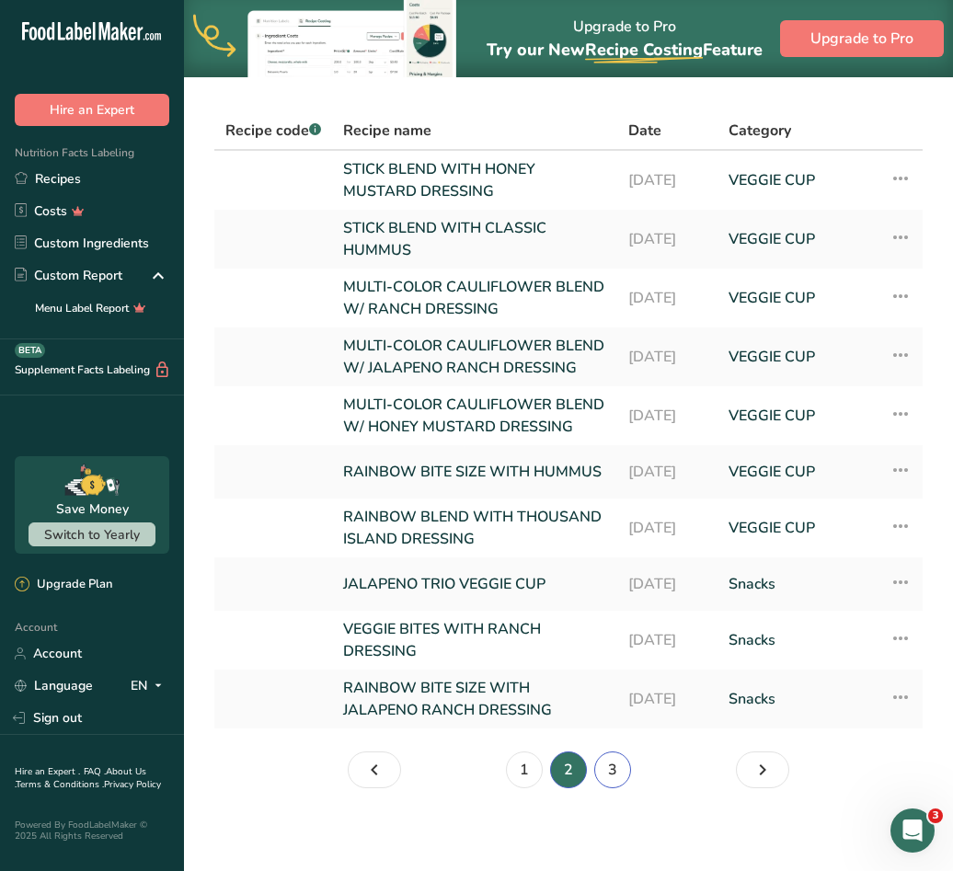
click at [610, 788] on link "3" at bounding box center [612, 769] width 37 height 37
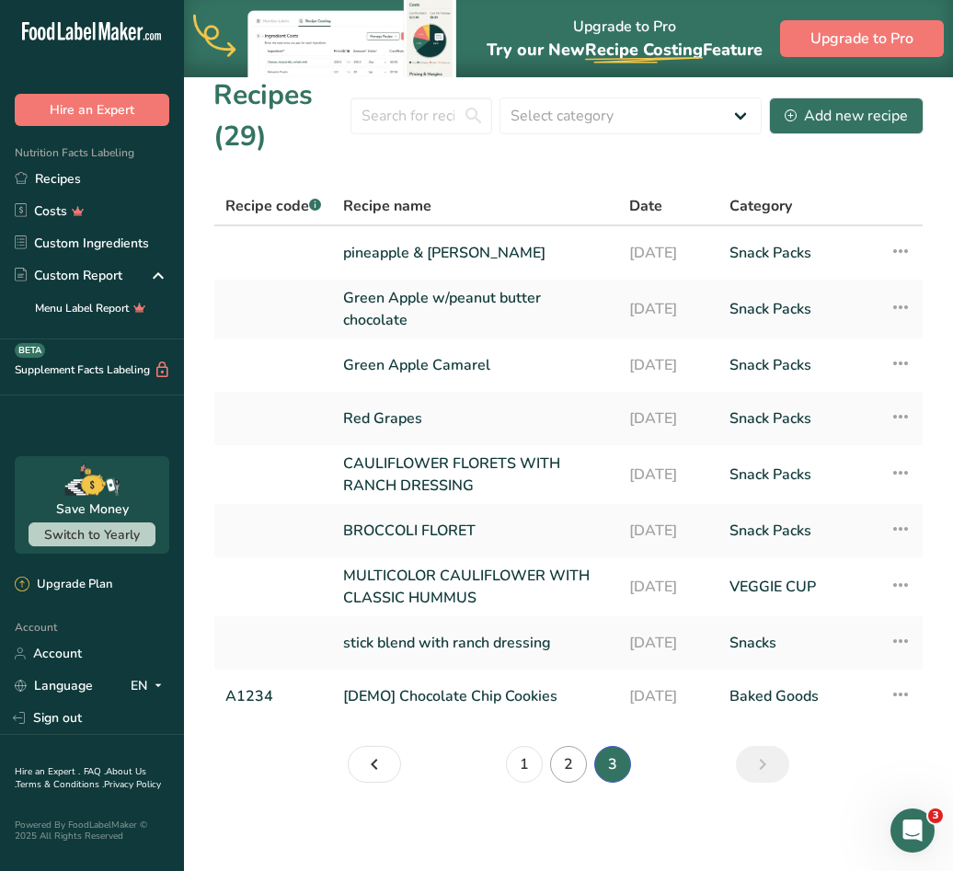
scroll to position [17, 0]
click at [564, 774] on link "2" at bounding box center [568, 764] width 37 height 37
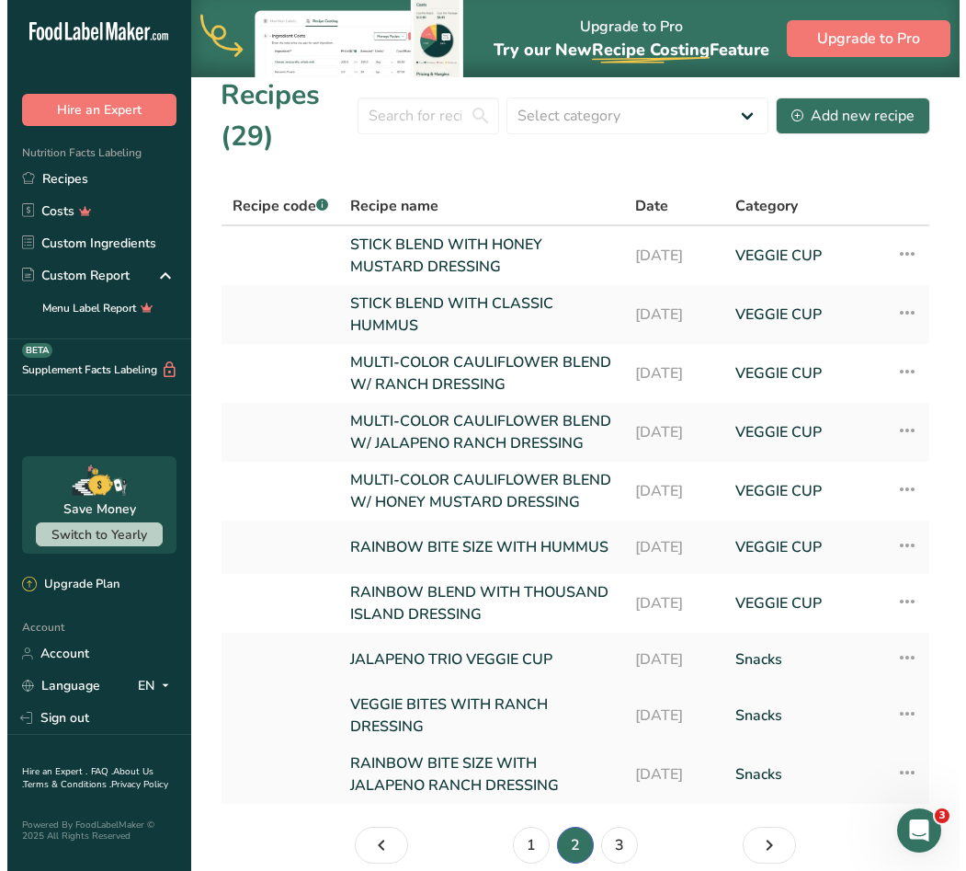
scroll to position [147, 0]
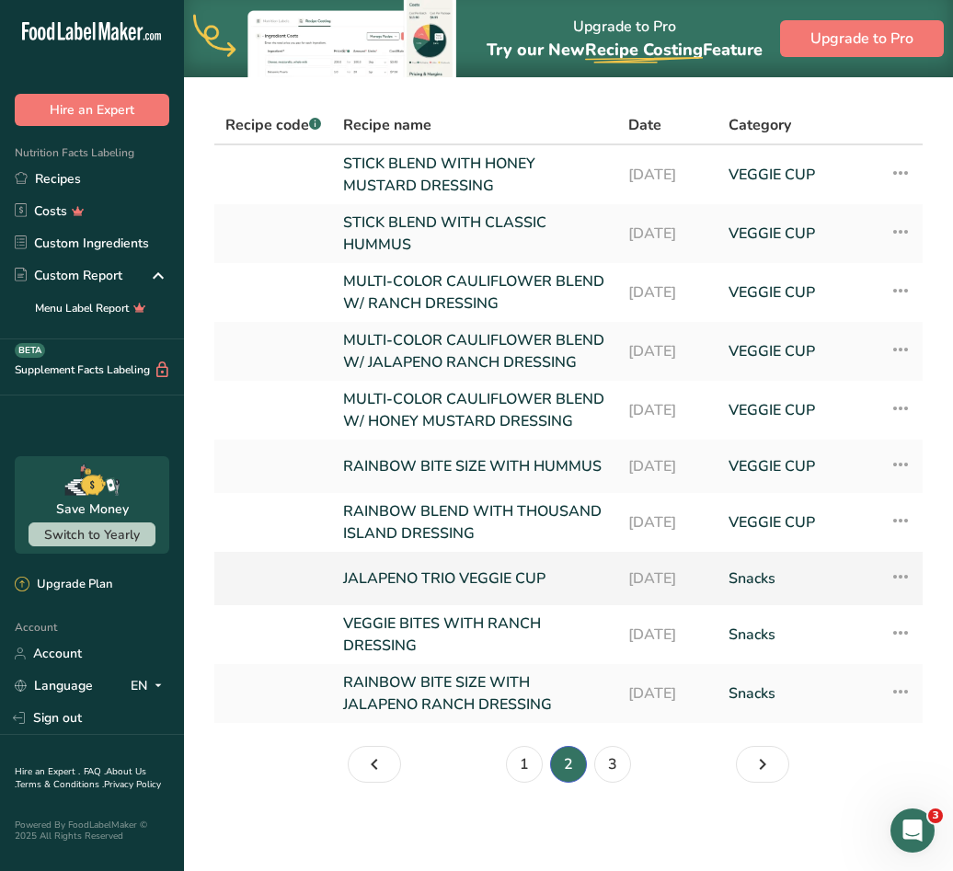
click at [904, 577] on icon at bounding box center [900, 576] width 22 height 33
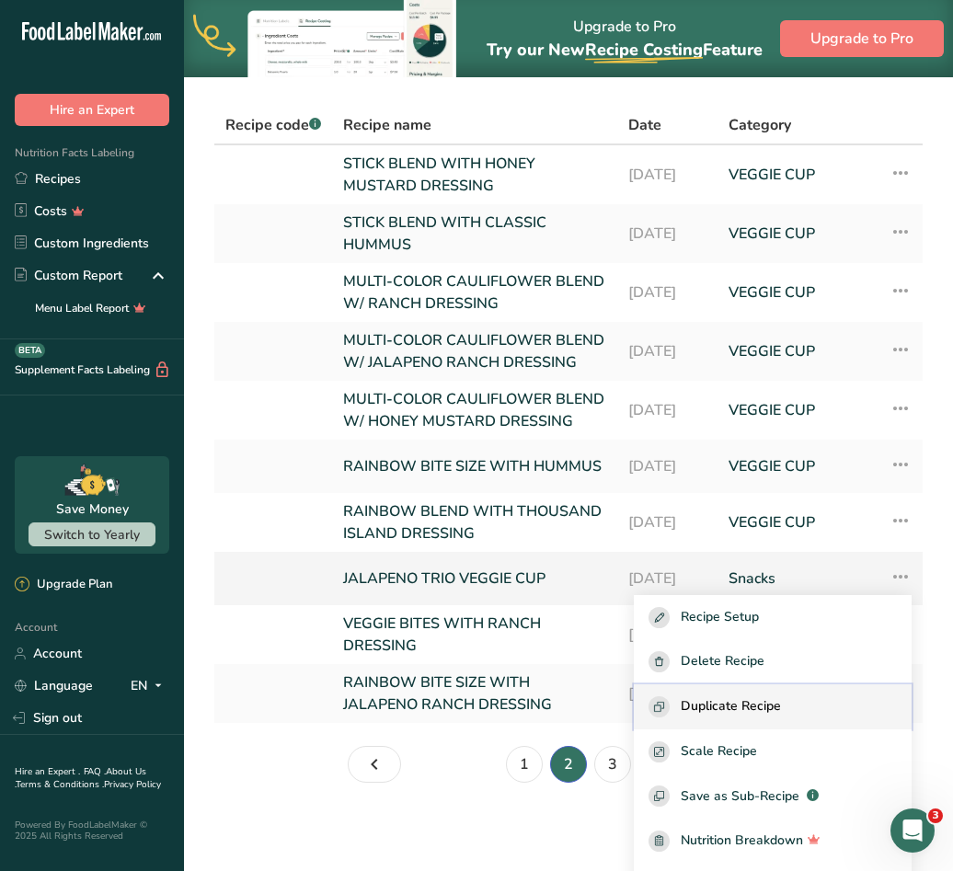
click at [766, 704] on span "Duplicate Recipe" at bounding box center [730, 706] width 100 height 21
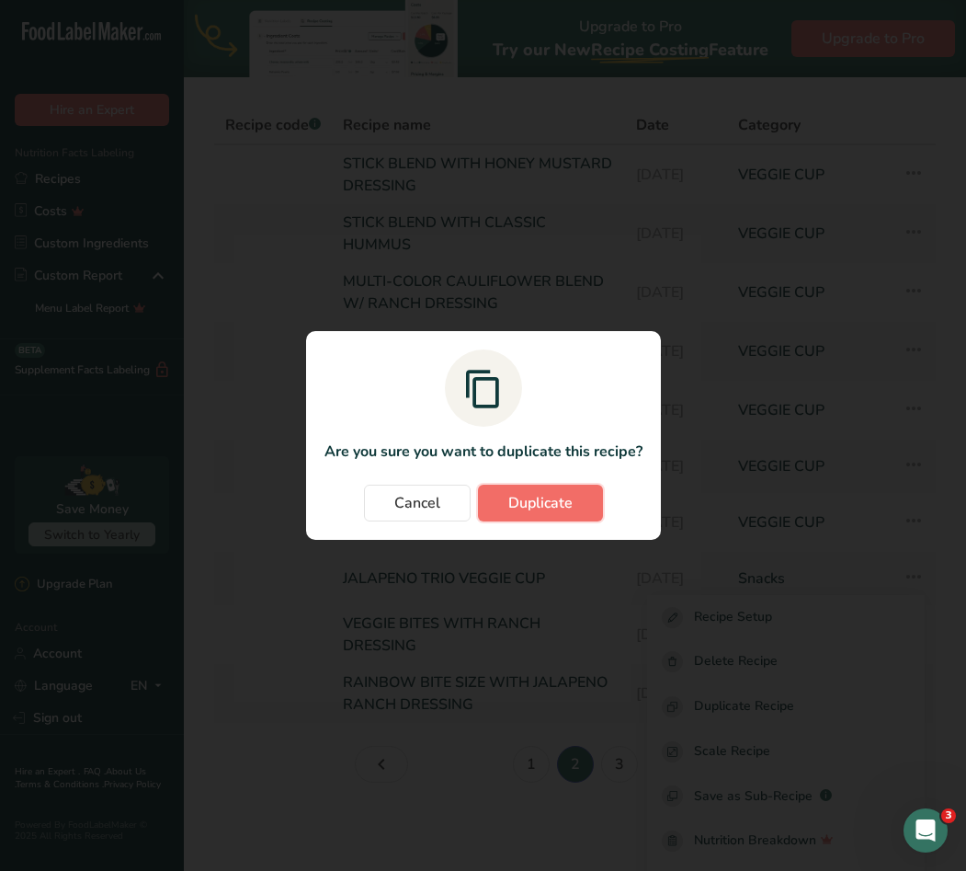
click at [575, 499] on button "Duplicate" at bounding box center [540, 503] width 125 height 37
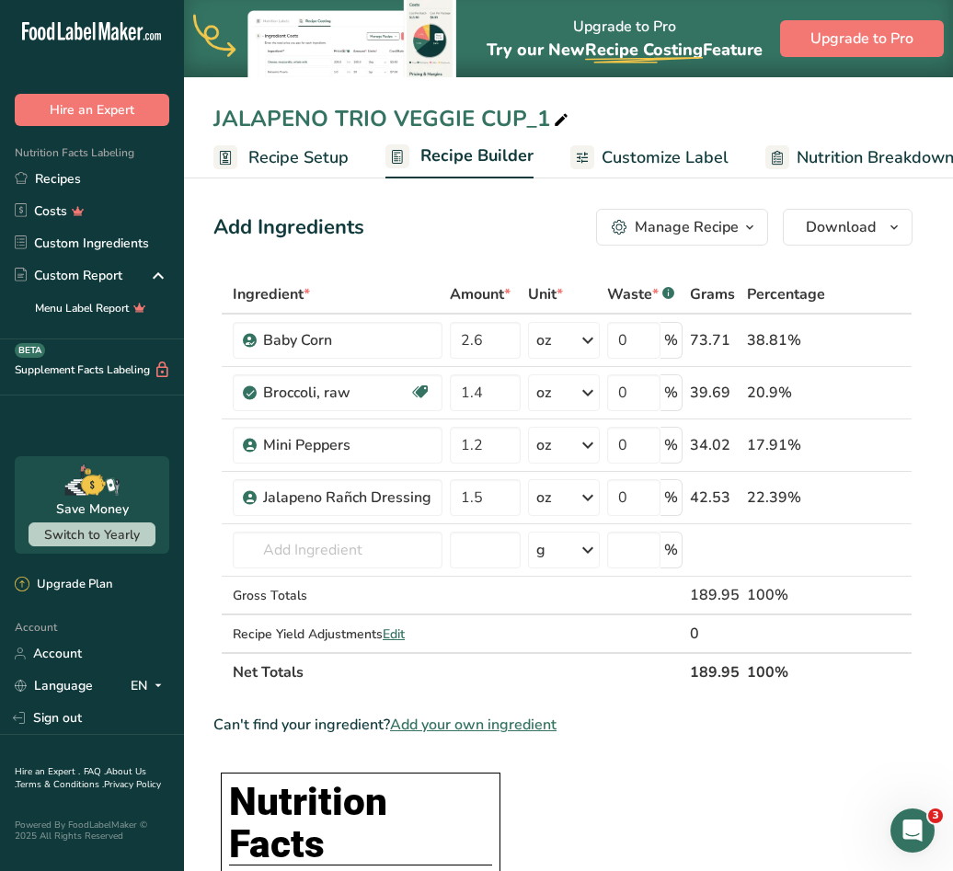
click at [558, 121] on icon at bounding box center [561, 121] width 17 height 26
type input "JALAPENO TRIO VEGGIE CUP WITH RANCH DRESSING"
click at [356, 543] on input "text" at bounding box center [338, 549] width 210 height 37
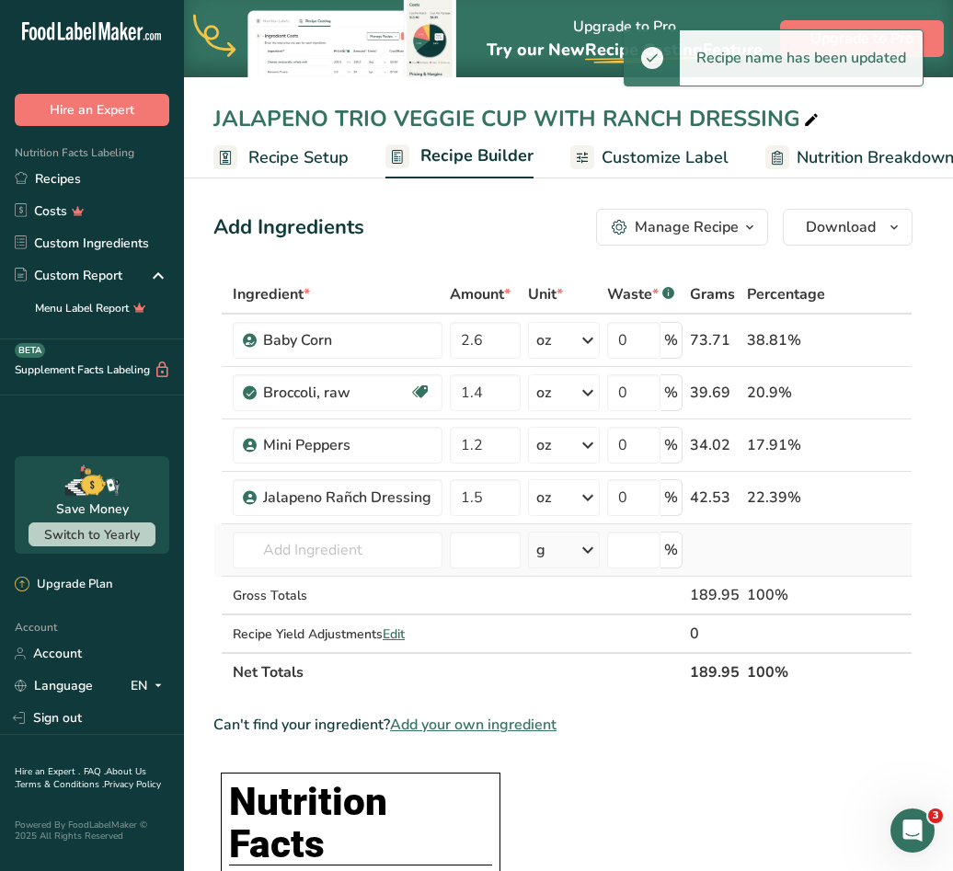
click at [570, 554] on div "g" at bounding box center [563, 549] width 71 height 37
click at [577, 693] on div "See more" at bounding box center [616, 695] width 154 height 19
click at [564, 762] on div "oz" at bounding box center [616, 752] width 154 height 27
click at [412, 548] on input "text" at bounding box center [338, 549] width 210 height 37
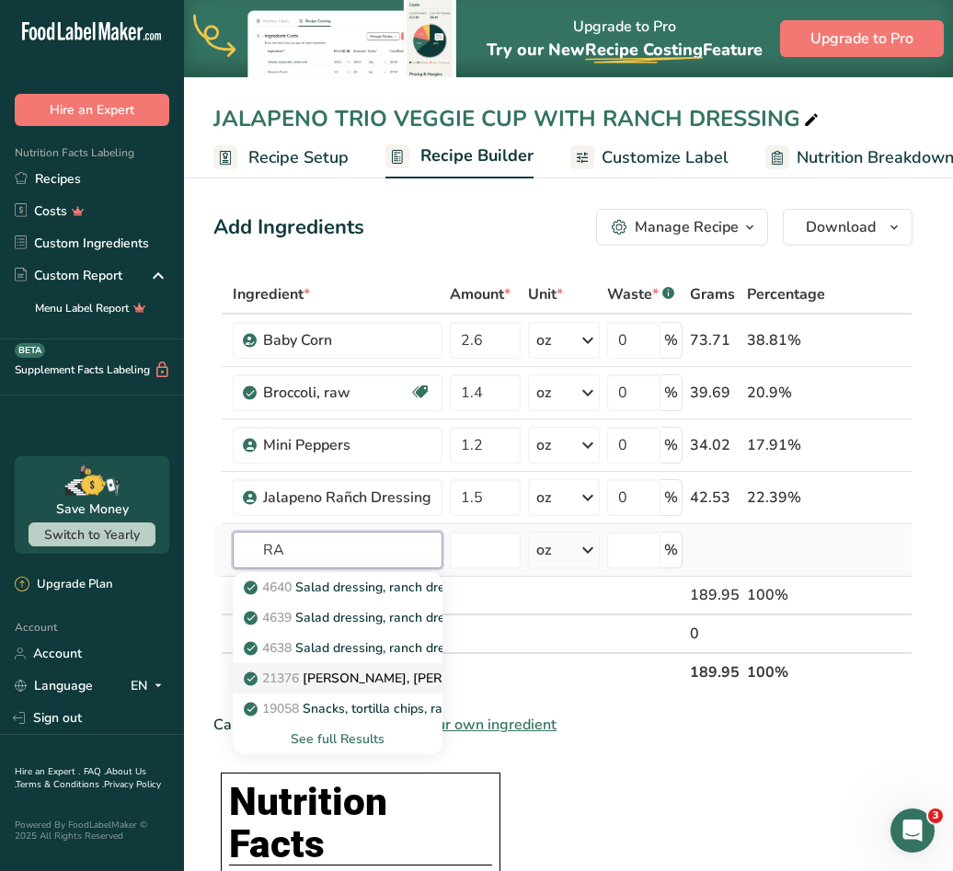
type input "R"
type input "ranch dre"
click at [322, 672] on p "Ranch Dressing" at bounding box center [301, 677] width 108 height 19
type input "Ranch Dressing"
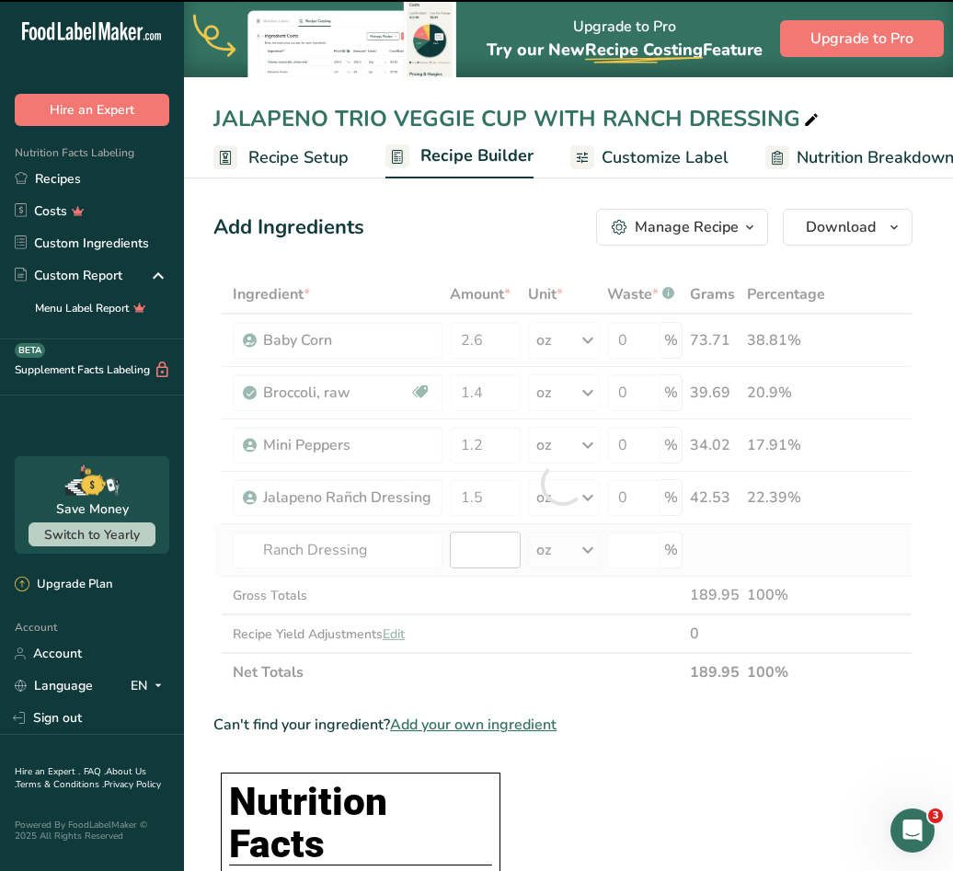
type input "0"
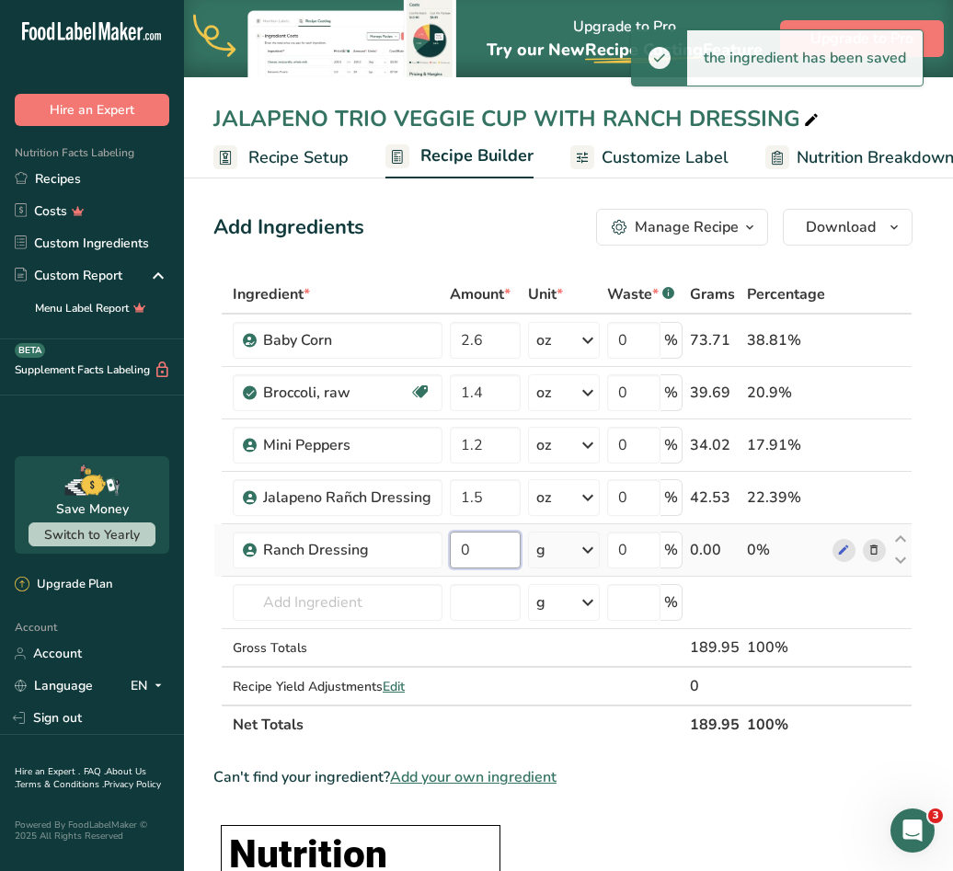
click at [469, 555] on input "0" at bounding box center [485, 549] width 71 height 37
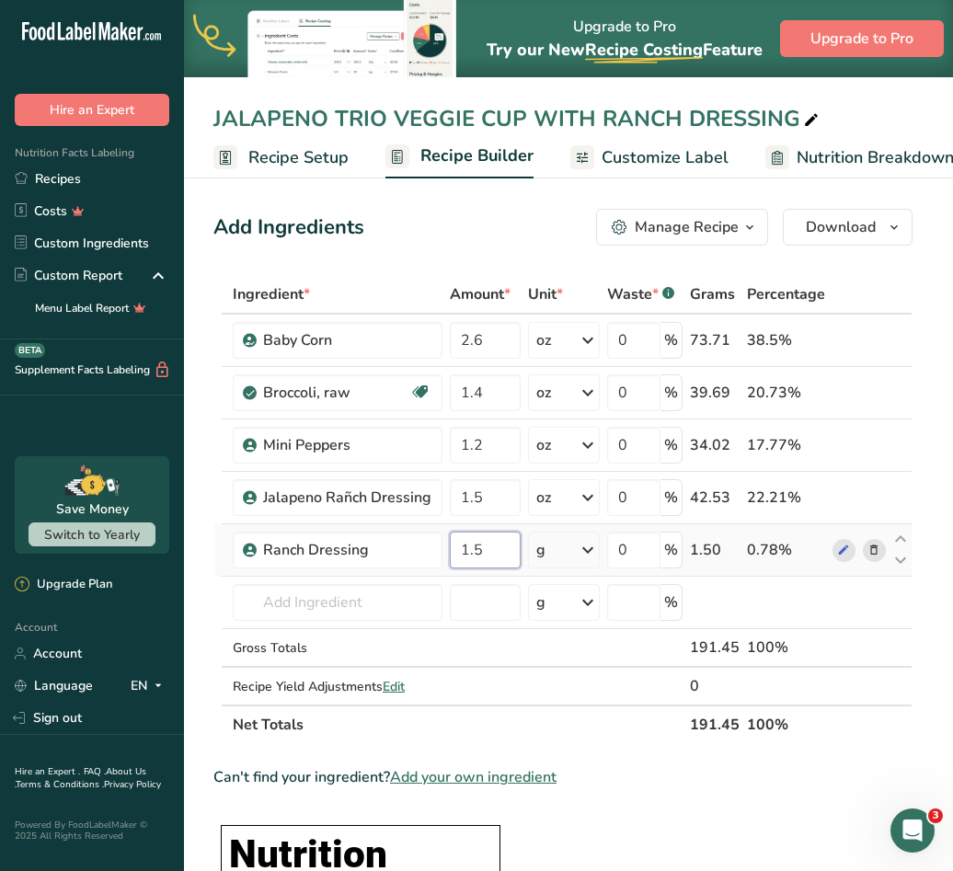
type input "1.5"
click at [571, 547] on div "Ingredient * Amount * Unit * Waste * .a-a{fill:#347362;}.b-a{fill:#fff;} Grams …" at bounding box center [562, 509] width 699 height 469
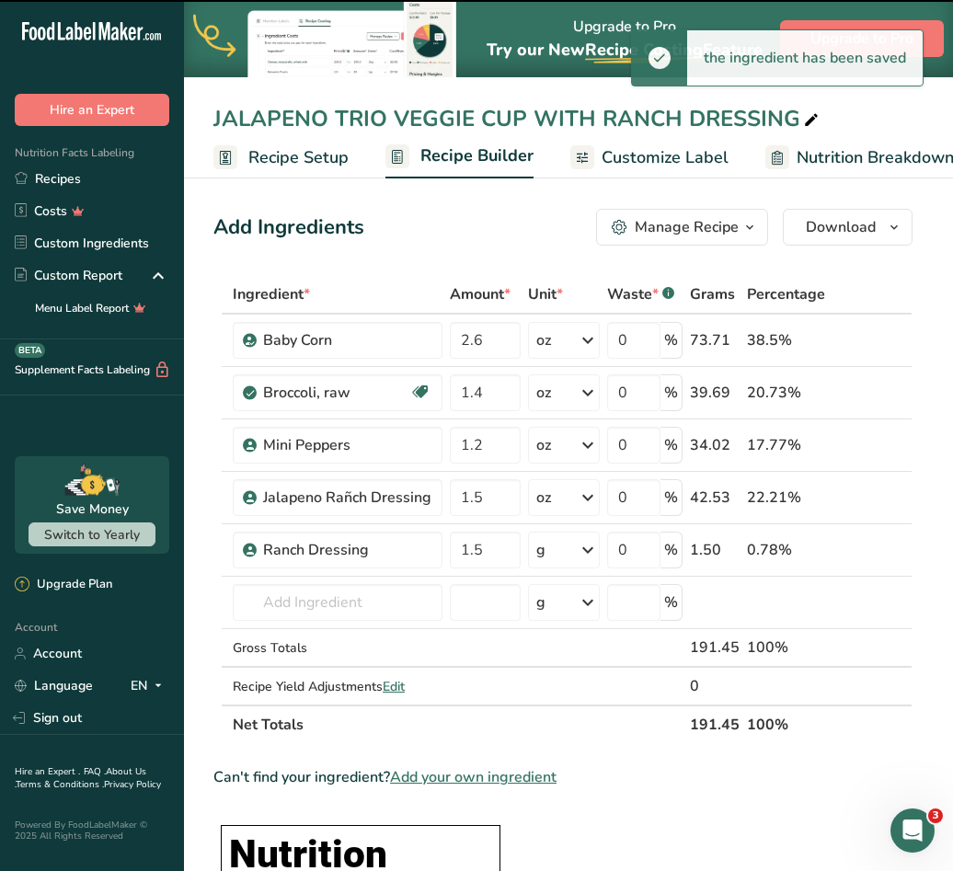
click at [573, 548] on div "g" at bounding box center [563, 549] width 71 height 37
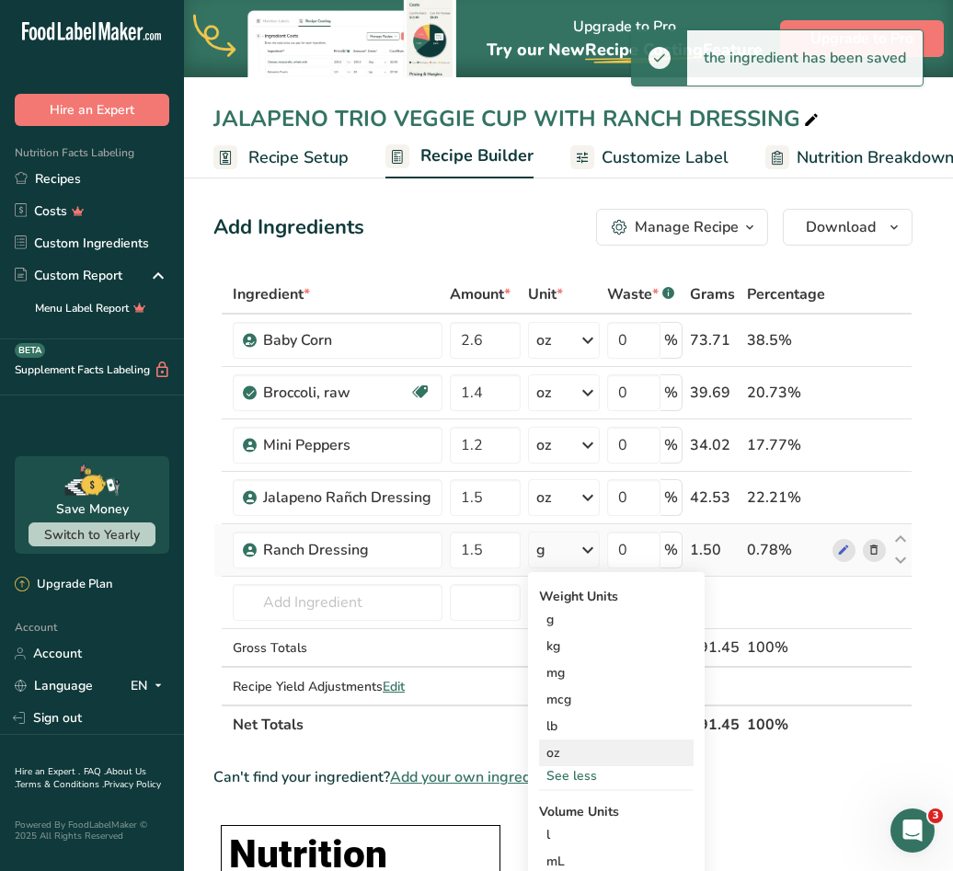
click at [566, 744] on div "oz" at bounding box center [616, 752] width 154 height 27
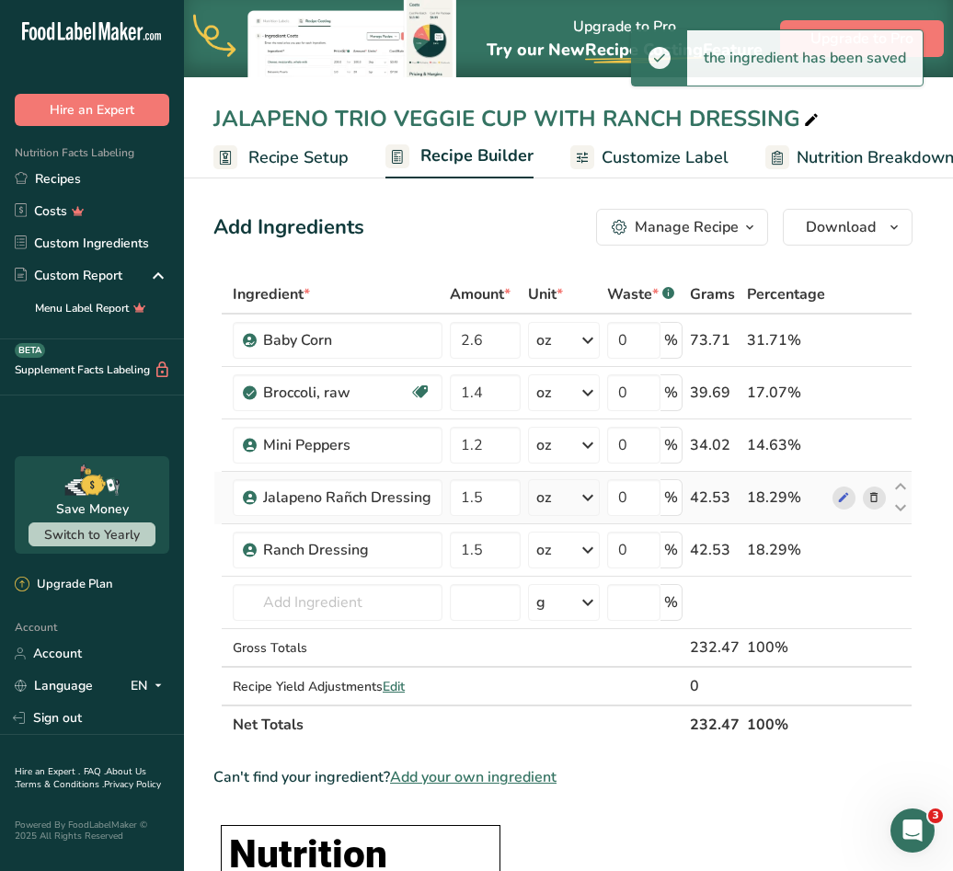
click at [878, 497] on icon at bounding box center [873, 497] width 13 height 19
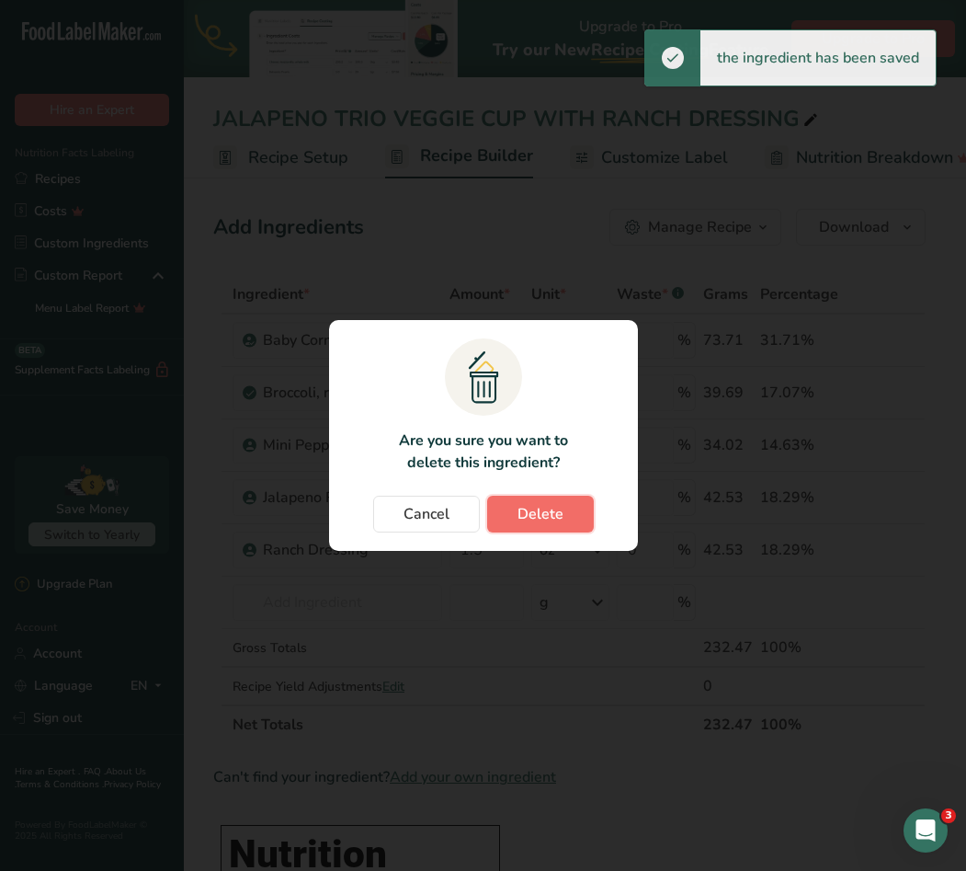
click at [522, 524] on span "Delete" at bounding box center [541, 514] width 46 height 22
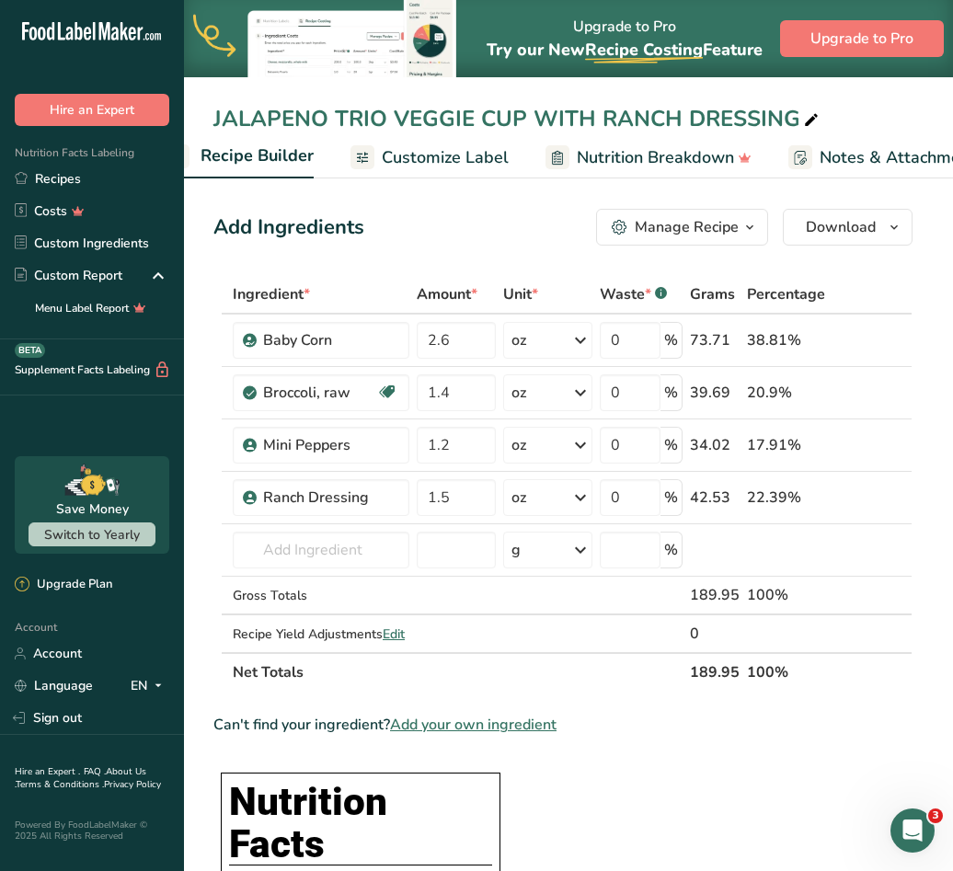
scroll to position [0, 226]
click at [461, 165] on span "Customize Label" at bounding box center [430, 157] width 127 height 25
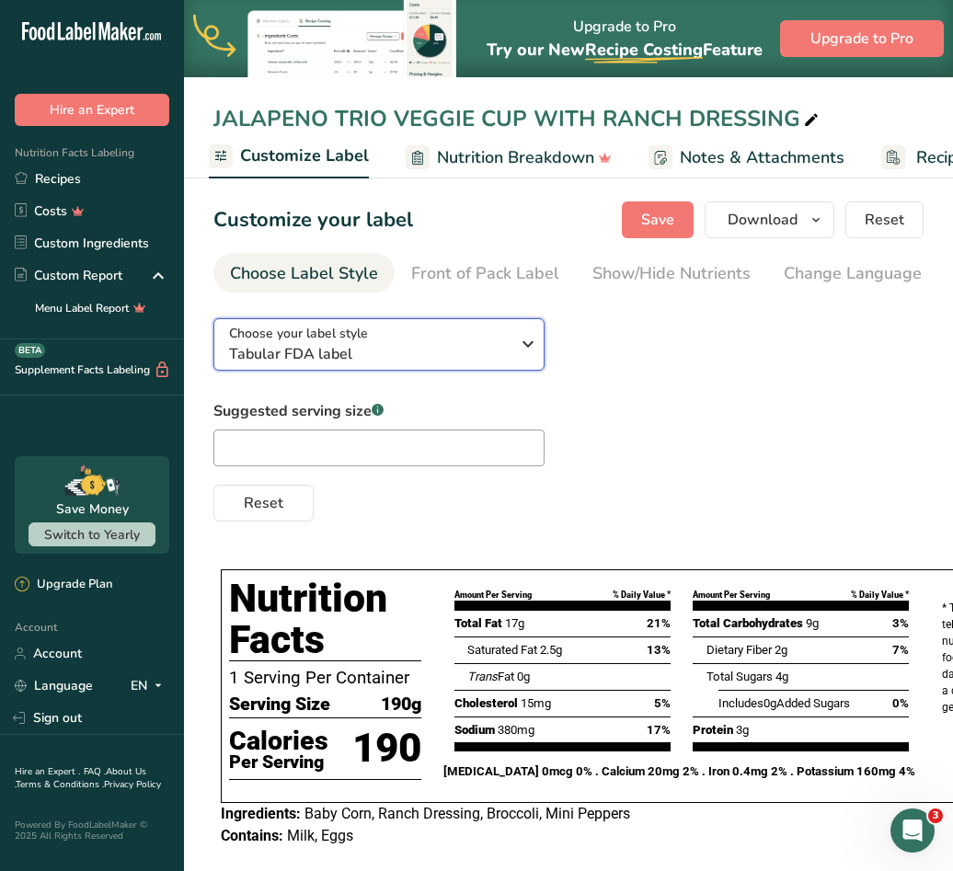
click at [478, 348] on span "Tabular FDA label" at bounding box center [369, 354] width 280 height 22
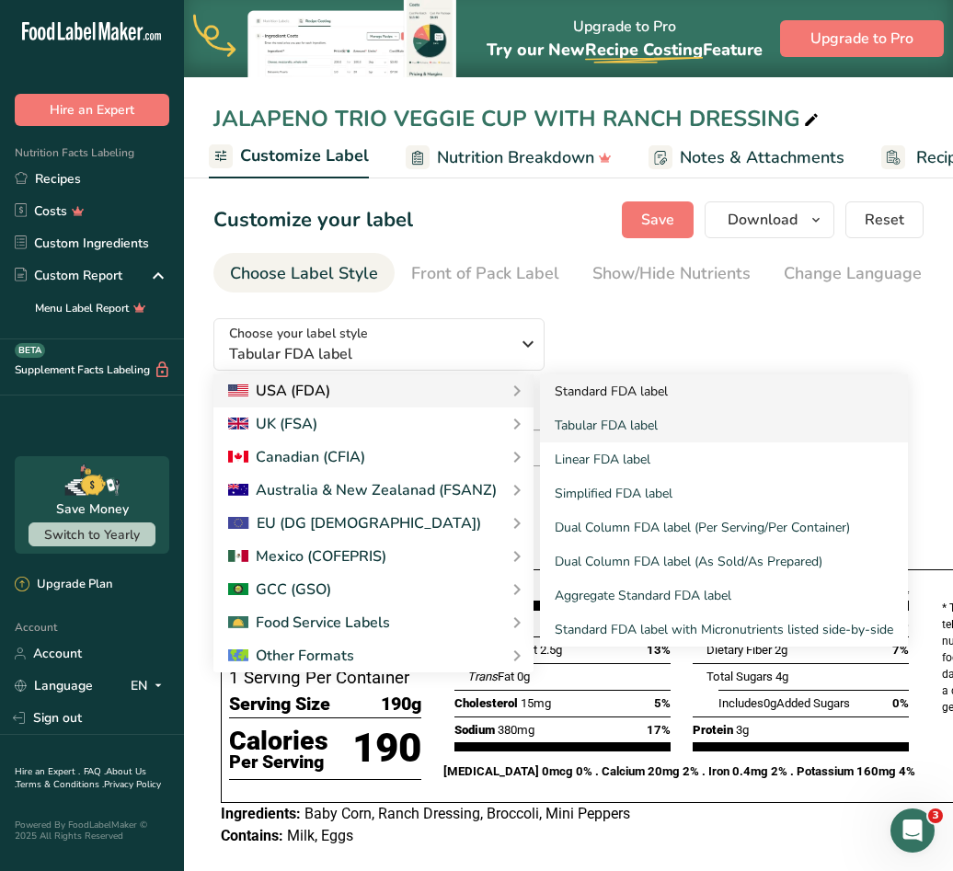
click at [596, 387] on link "Standard FDA label" at bounding box center [724, 391] width 368 height 34
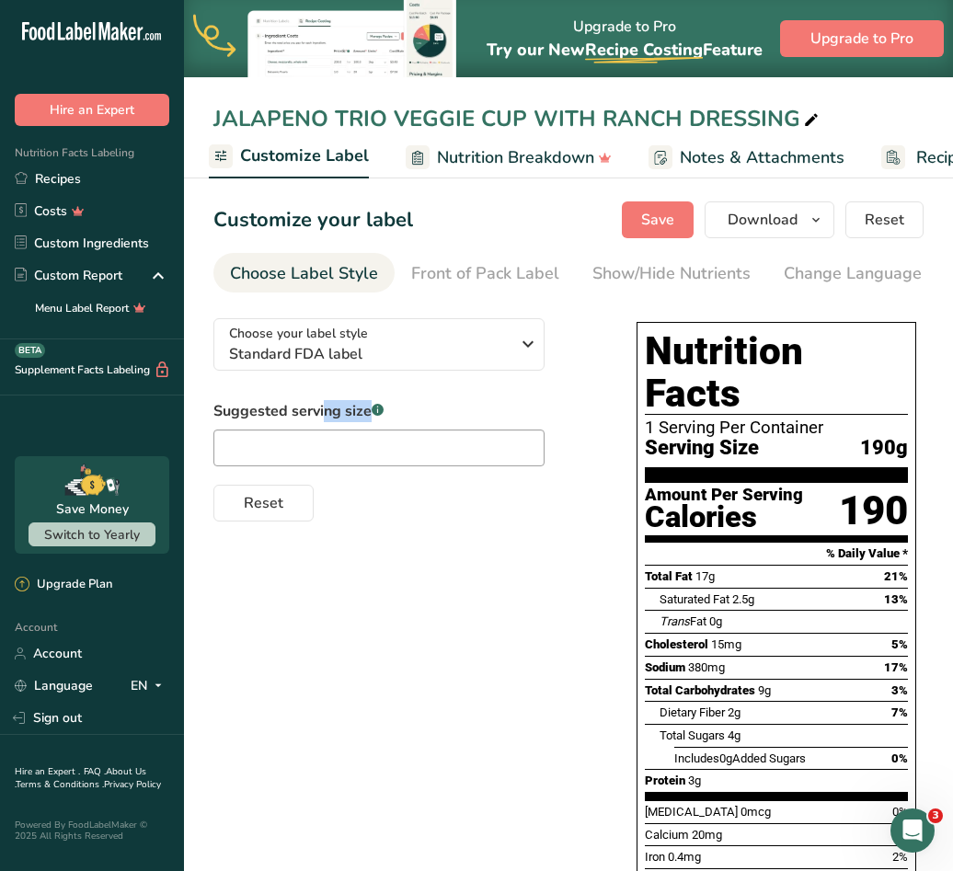
drag, startPoint x: 514, startPoint y: 297, endPoint x: 619, endPoint y: 300, distance: 104.9
click at [619, 300] on section "Customize your label Save Download Choose what to show on your downloaded label…" at bounding box center [568, 613] width 769 height 882
click at [401, 283] on div "Show/Hide Nutrients" at bounding box center [375, 273] width 158 height 25
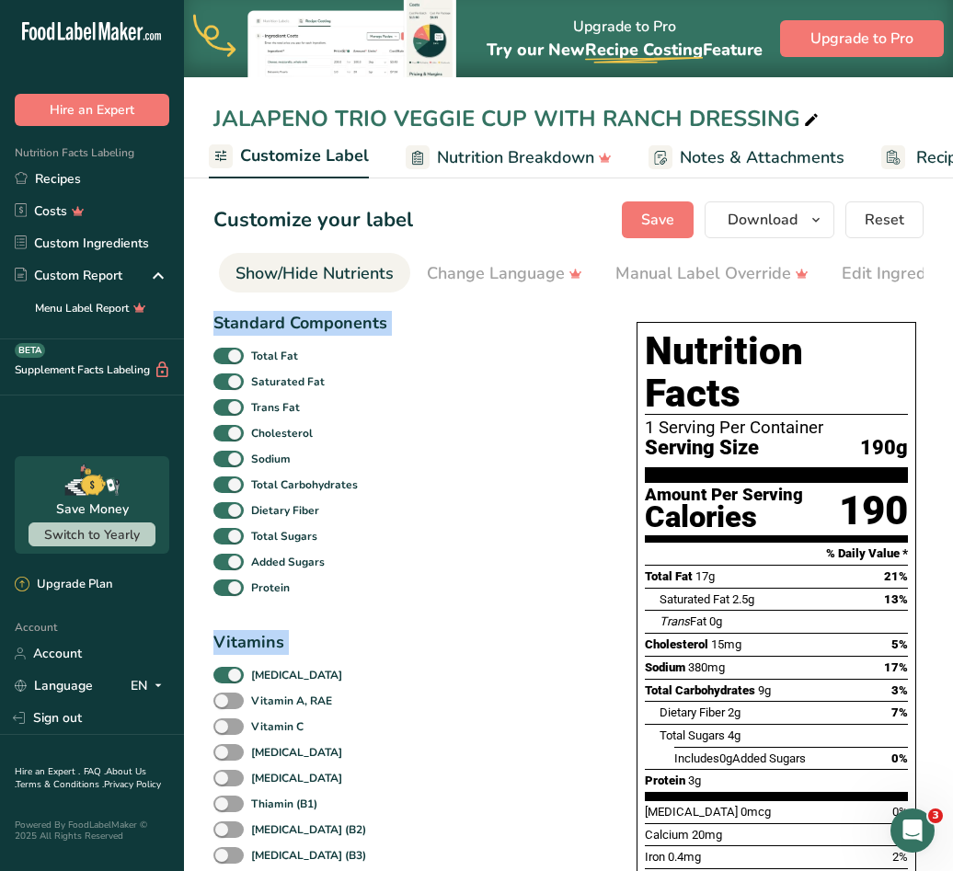
scroll to position [0, 670]
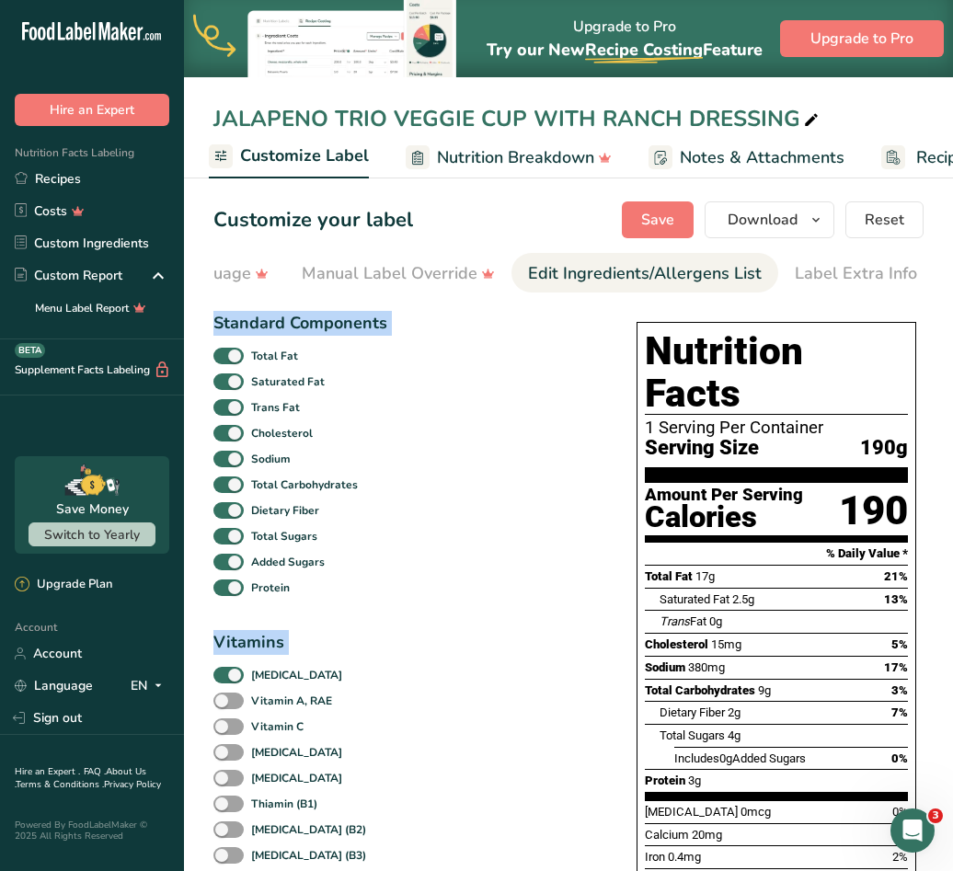
click at [615, 272] on div "Edit Ingredients/Allergens List" at bounding box center [645, 273] width 234 height 25
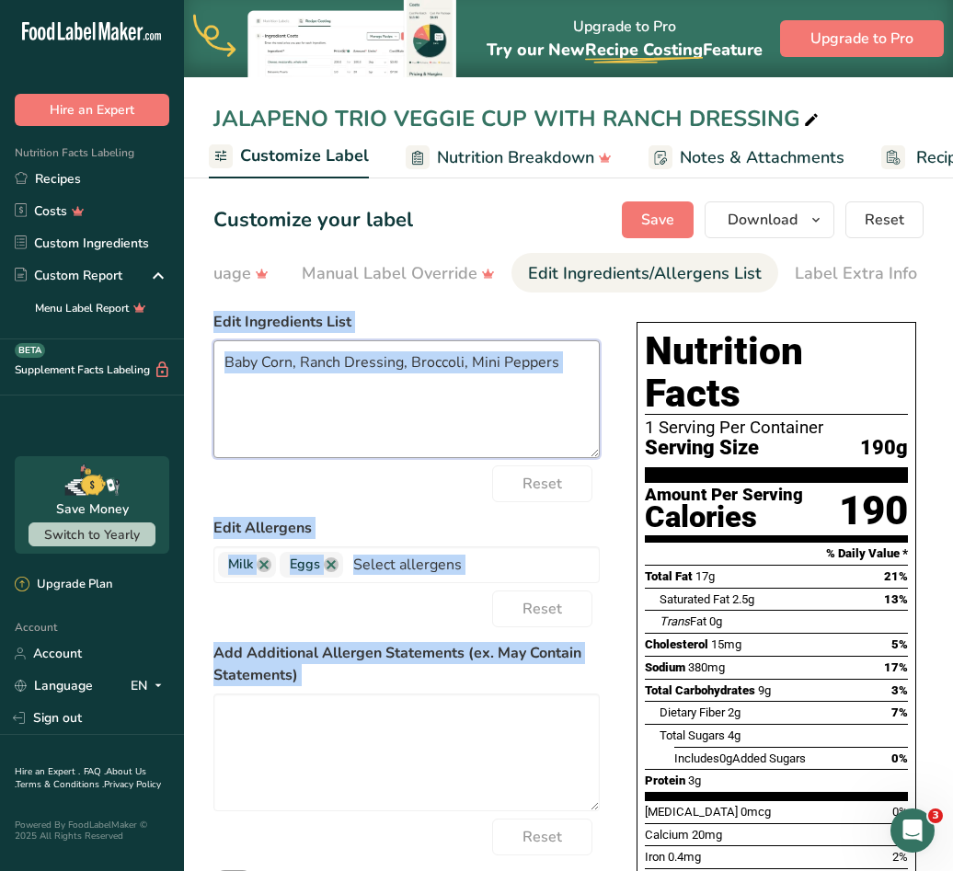
click at [463, 407] on textarea "Baby Corn, Ranch Dressing, Broccoli, Mini Peppers" at bounding box center [406, 399] width 386 height 118
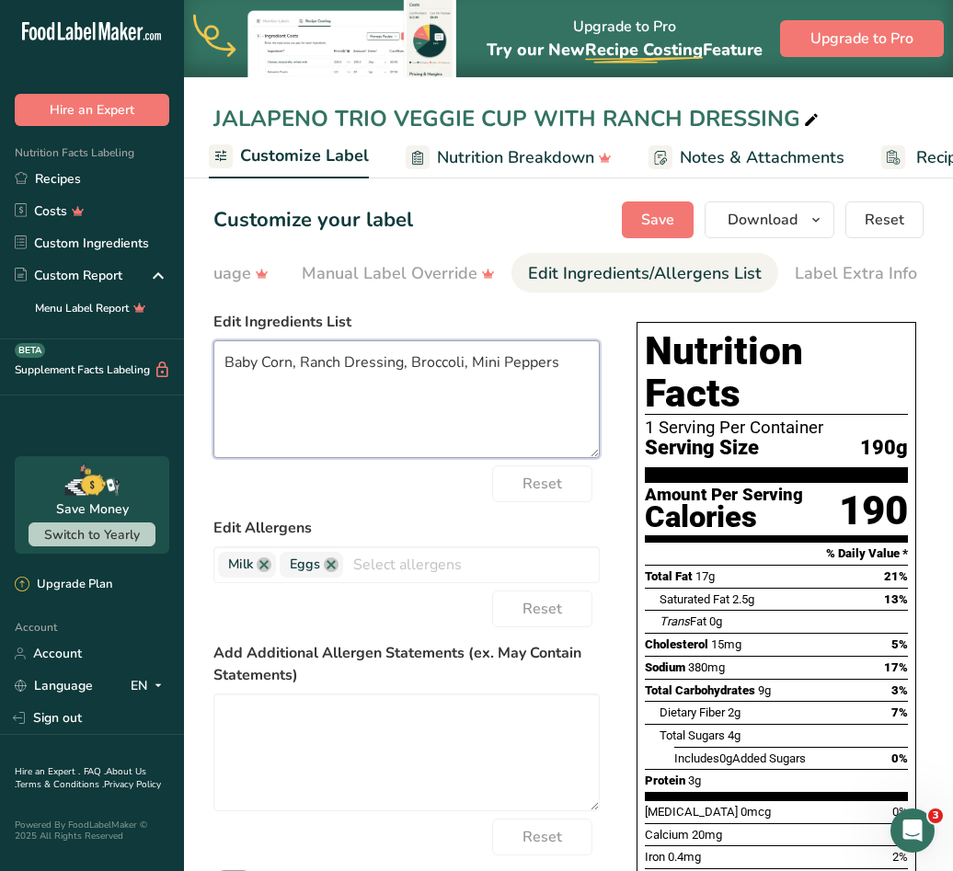
drag, startPoint x: 570, startPoint y: 366, endPoint x: 224, endPoint y: 369, distance: 345.7
click at [224, 369] on textarea "Baby Corn, Ranch Dressing, Broccoli, Mini Peppers" at bounding box center [406, 399] width 386 height 118
click at [386, 364] on textarea "Baby Corn, Ranch Dressing, Broccoli, Mini Peppers" at bounding box center [406, 399] width 386 height 118
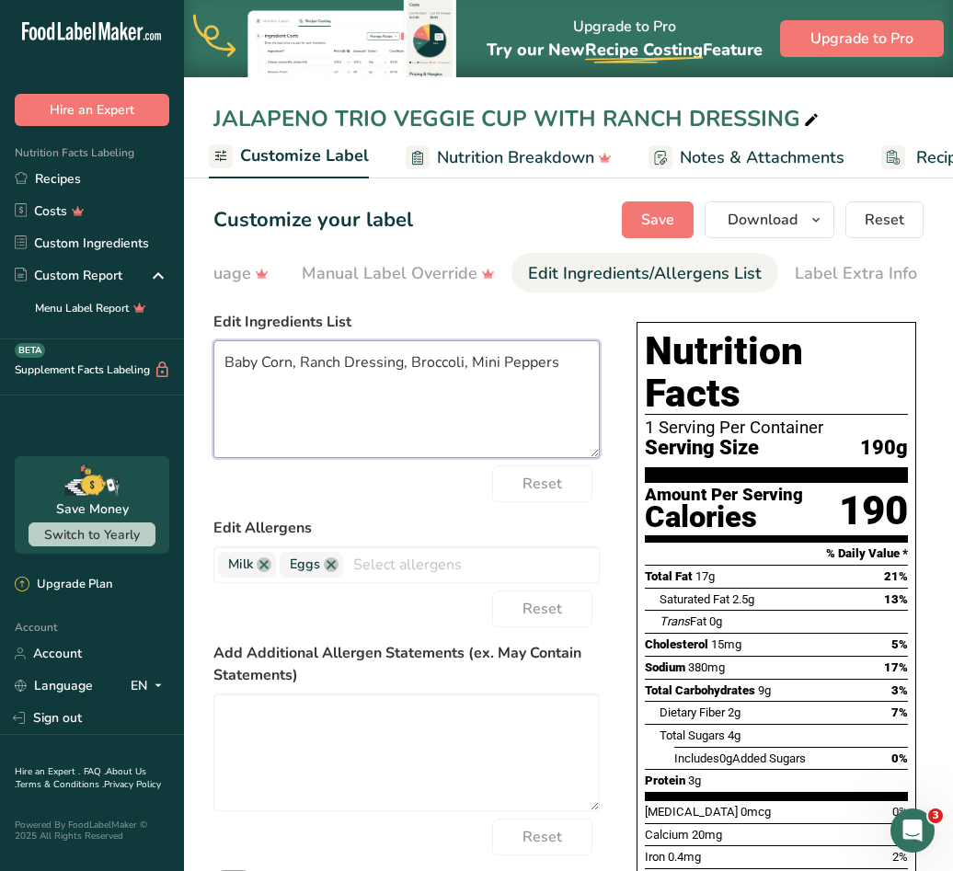
paste textarea "ABY CORN, RANCH DRESSING, BROCCOLI, MINI PEPPERS"
type textarea "BABY CORN, RANCH DRESSING, BROCCOLI, MINI PEPPERS"
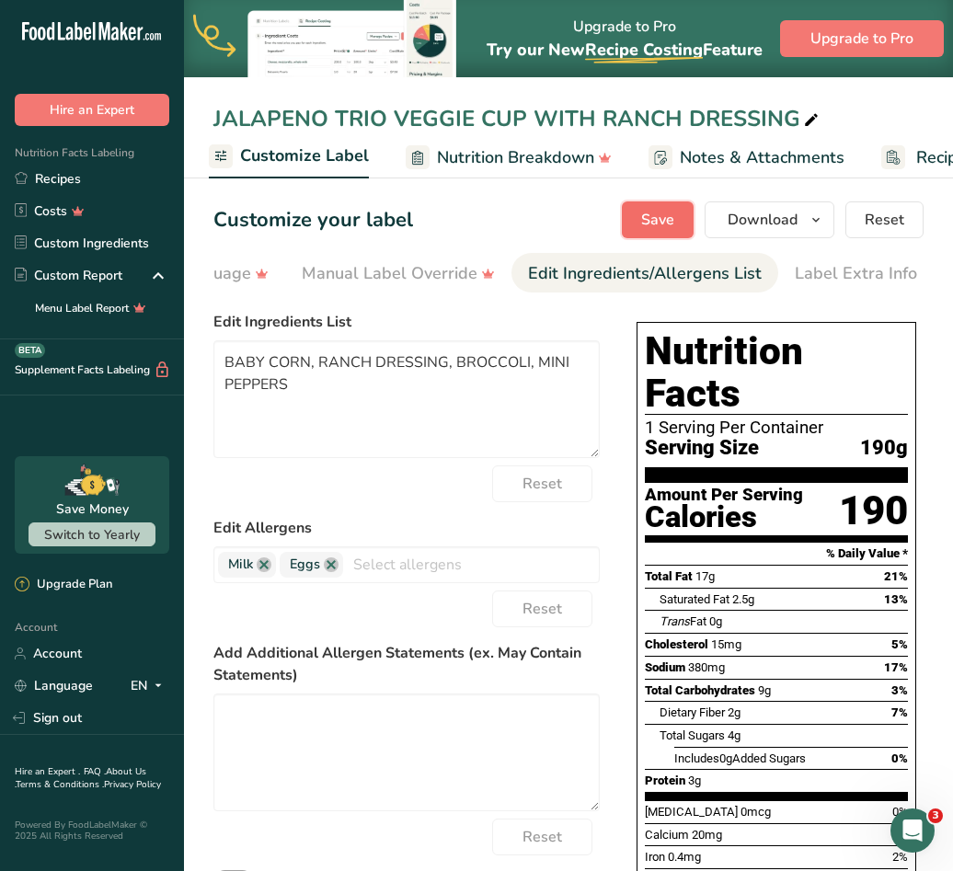
click at [691, 226] on button "Save" at bounding box center [658, 219] width 72 height 37
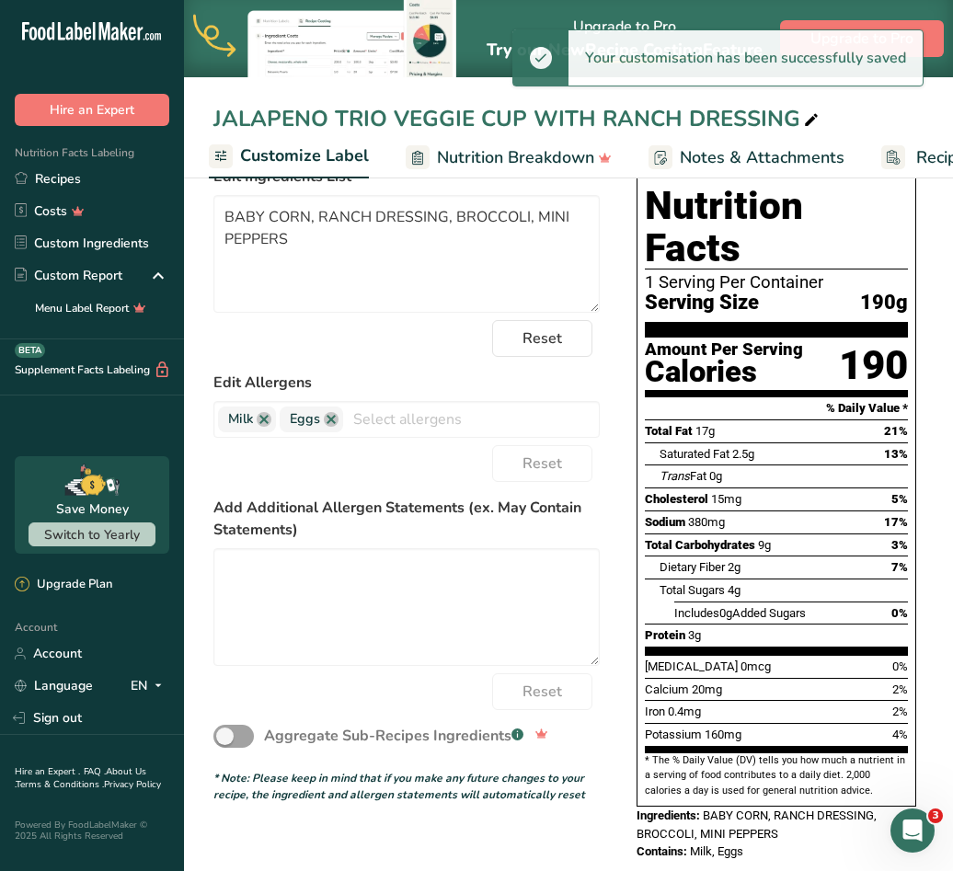
scroll to position [0, 0]
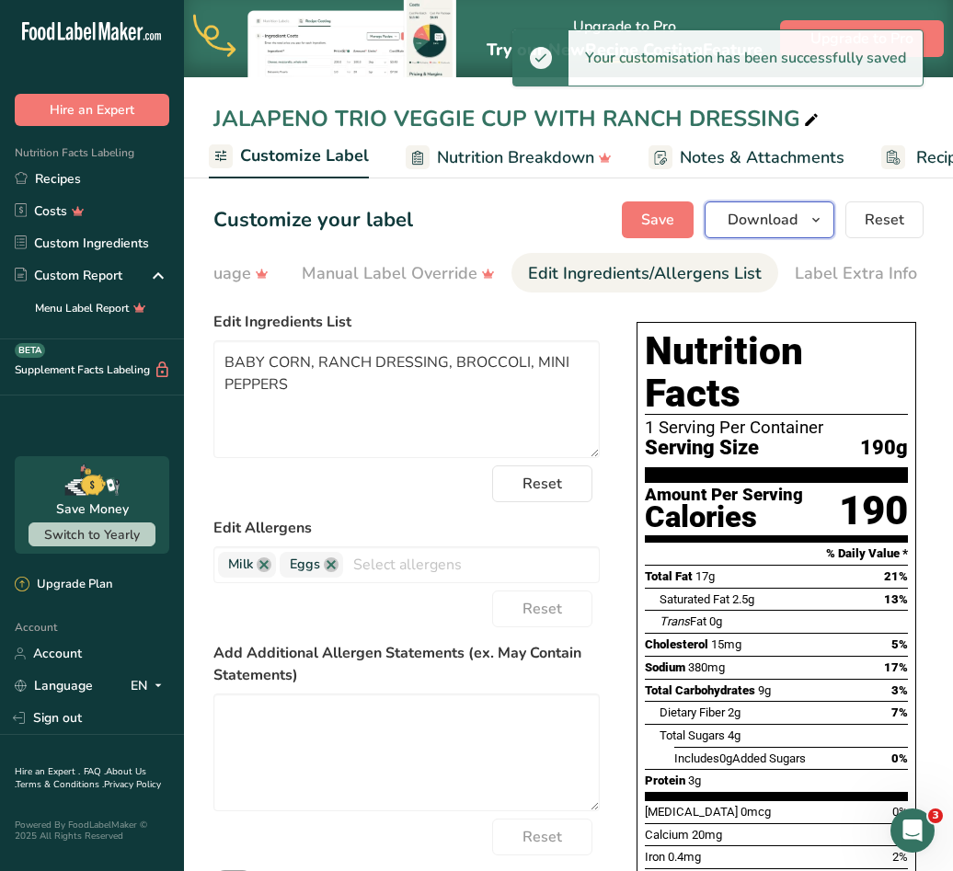
click at [815, 212] on icon "button" at bounding box center [815, 220] width 15 height 23
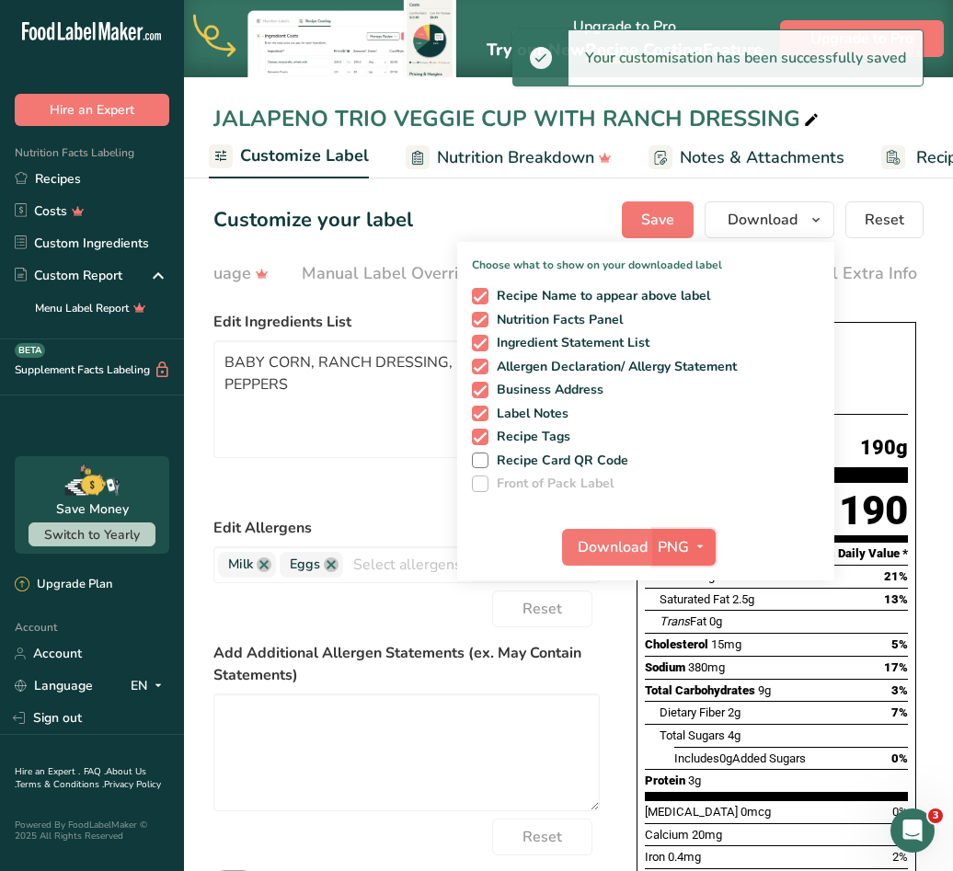
click at [698, 540] on icon "button" at bounding box center [699, 546] width 15 height 23
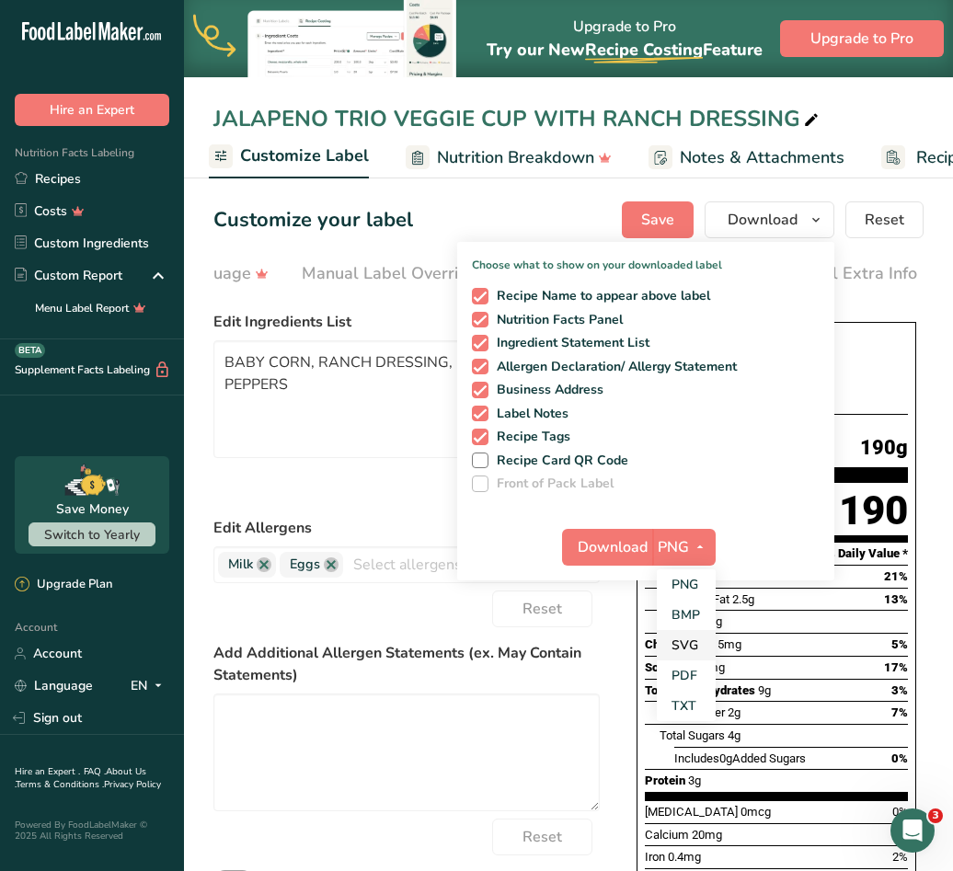
click at [685, 655] on link "SVG" at bounding box center [686, 645] width 59 height 30
click at [626, 555] on span "Download" at bounding box center [612, 547] width 70 height 22
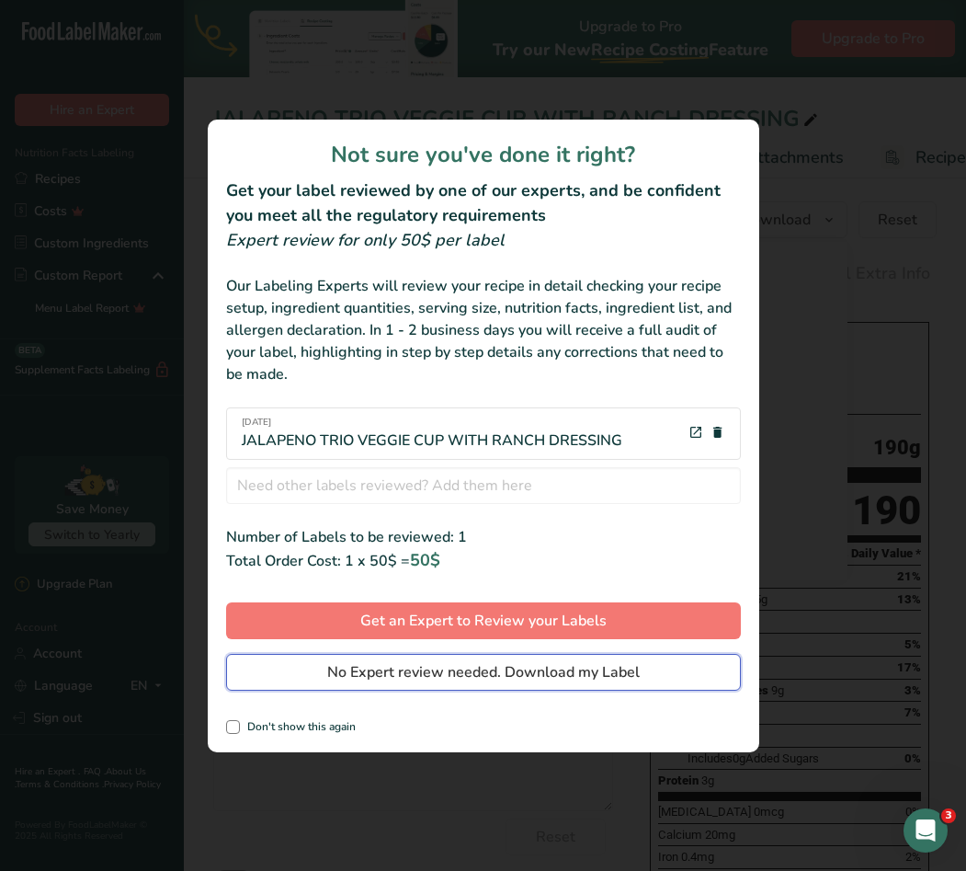
click at [530, 672] on span "No Expert review needed. Download my Label" at bounding box center [483, 672] width 313 height 22
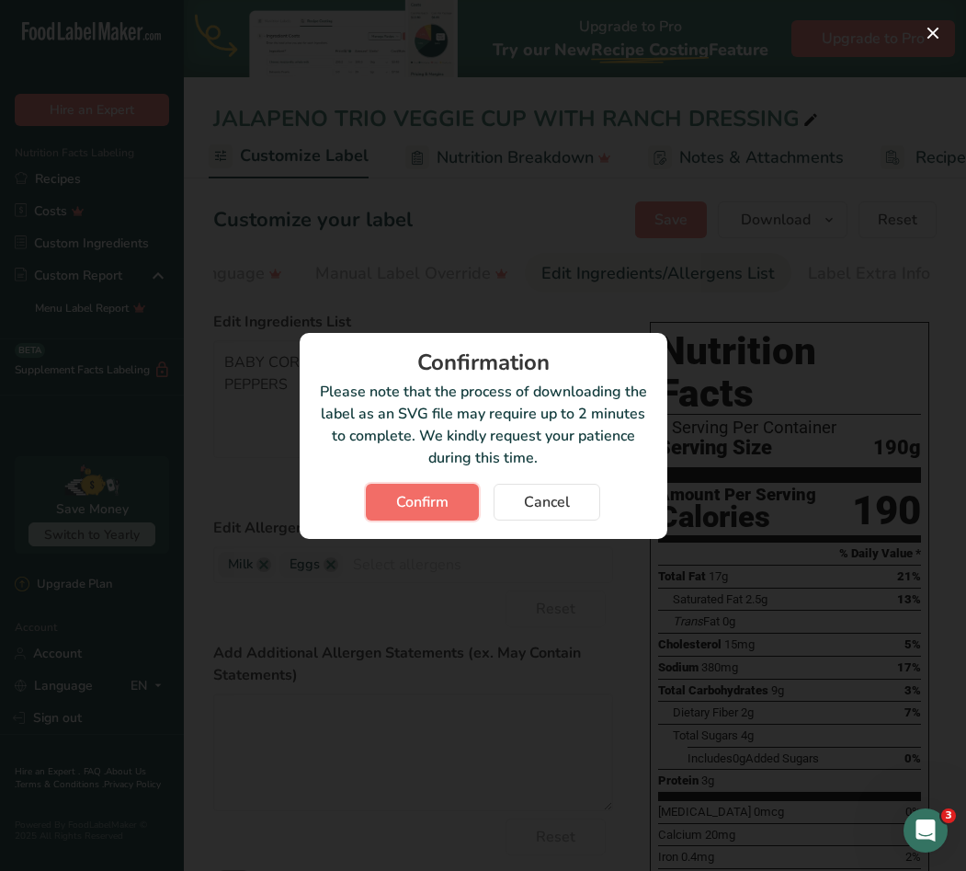
click at [413, 498] on span "Confirm" at bounding box center [422, 502] width 52 height 22
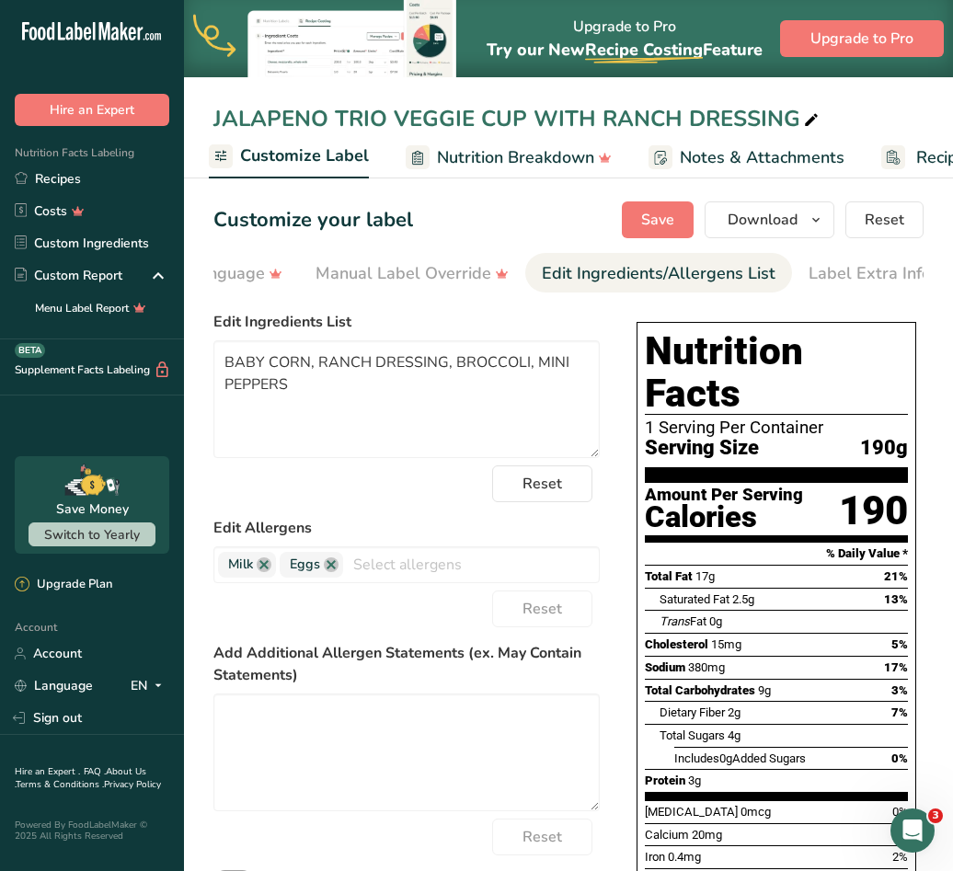
click at [904, 84] on div "JALAPENO TRIO VEGGIE CUP WITH RANCH DRESSING Recipe Setup Recipe Builder Custom…" at bounding box center [568, 89] width 769 height 178
click at [63, 174] on link "Recipes" at bounding box center [92, 179] width 184 height 32
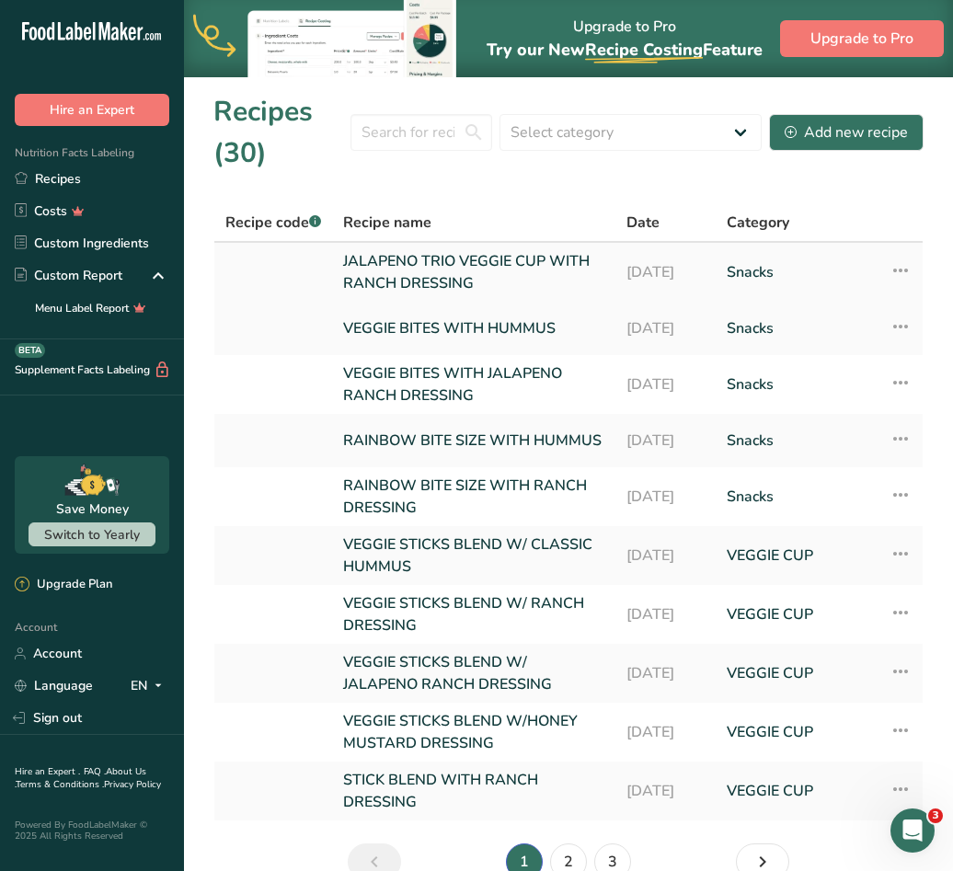
click at [910, 263] on icon at bounding box center [900, 270] width 22 height 33
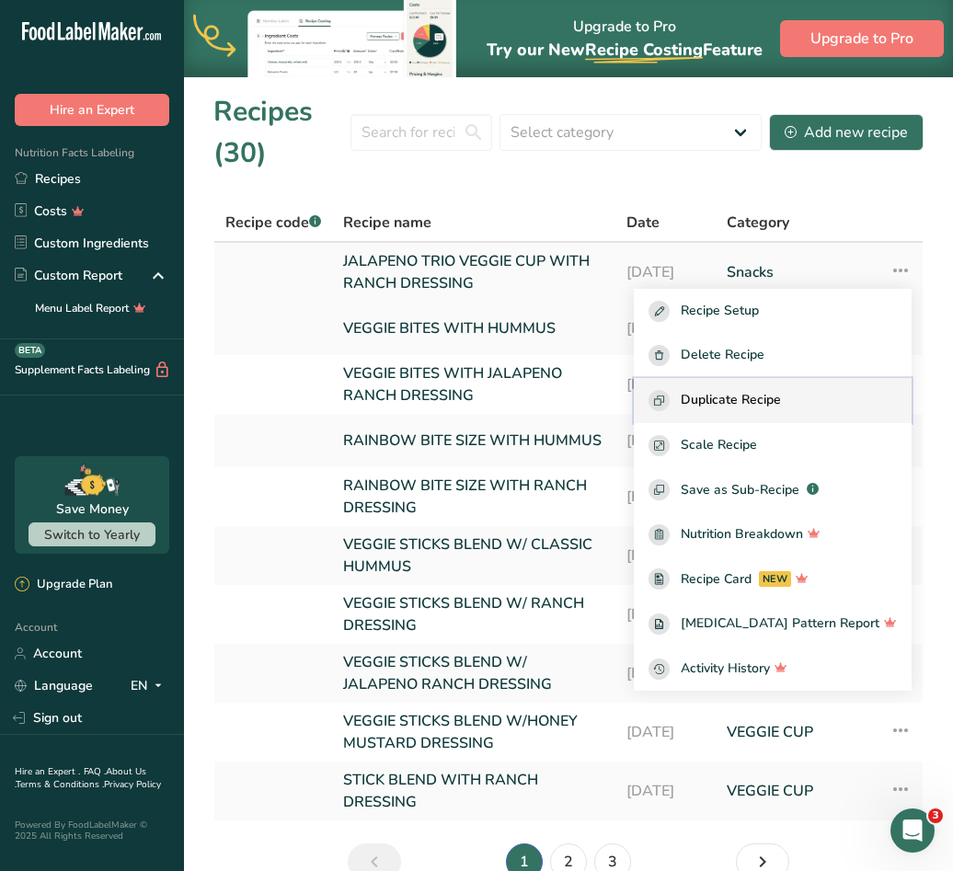
click at [774, 394] on span "Duplicate Recipe" at bounding box center [730, 400] width 100 height 21
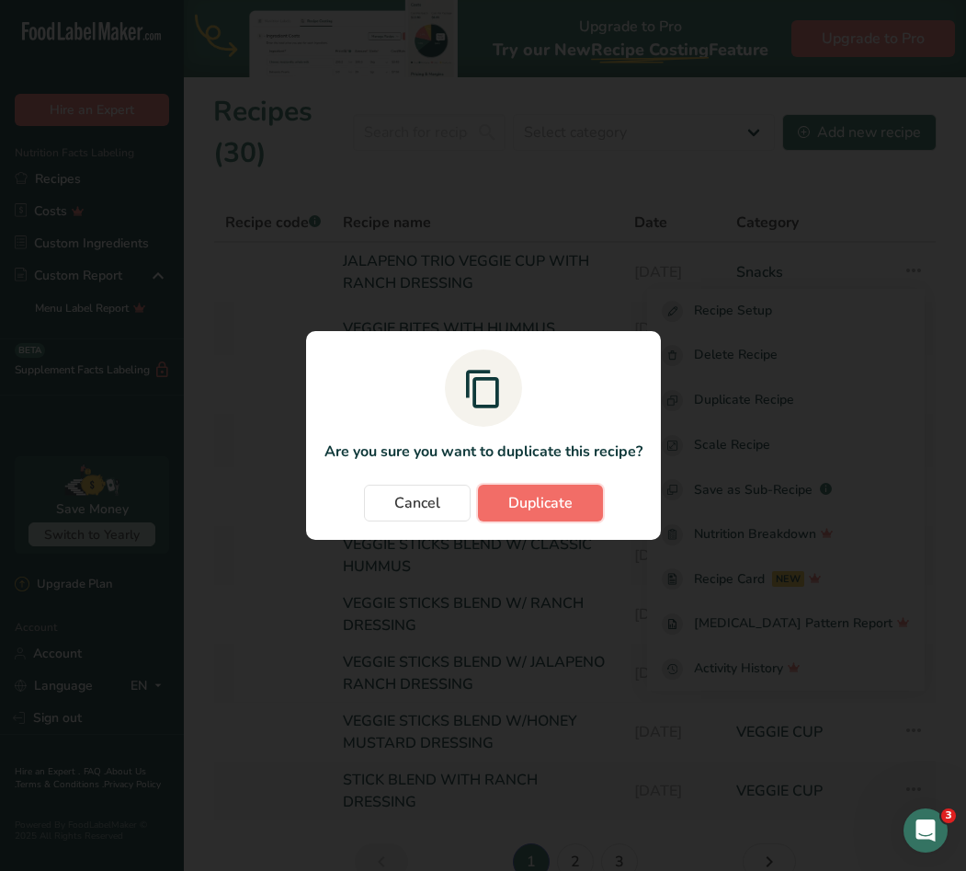
click at [535, 503] on span "Duplicate" at bounding box center [540, 503] width 64 height 22
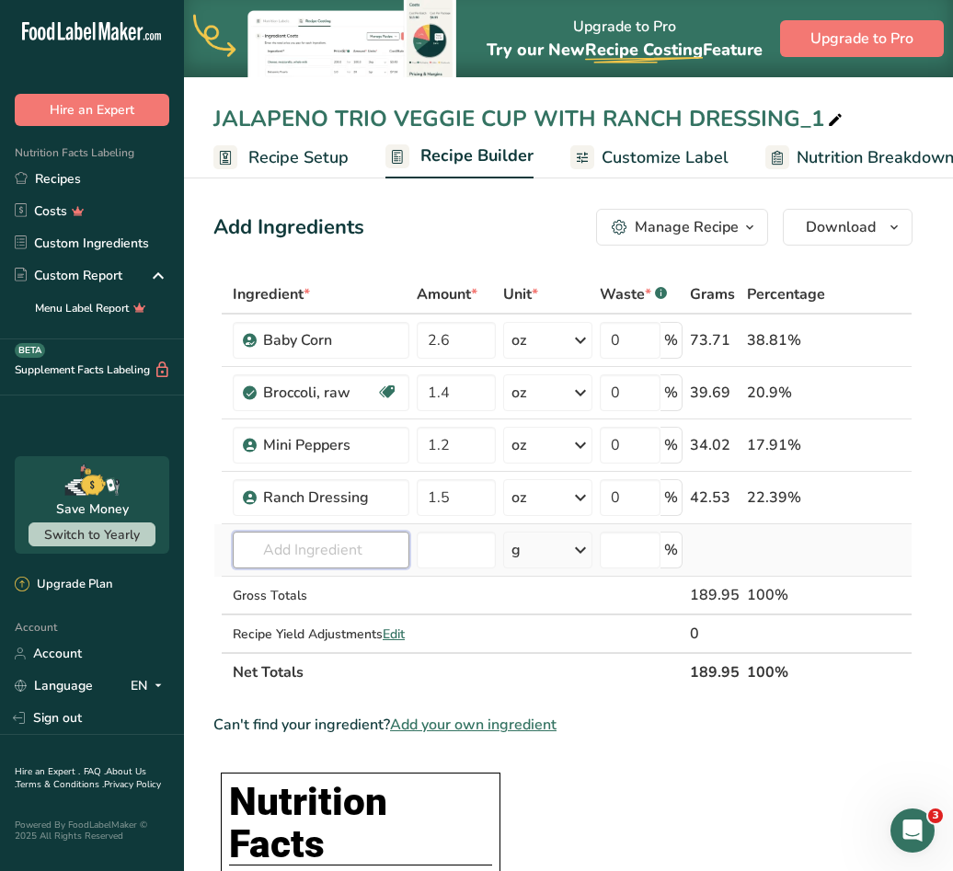
click at [354, 550] on input "text" at bounding box center [321, 549] width 177 height 37
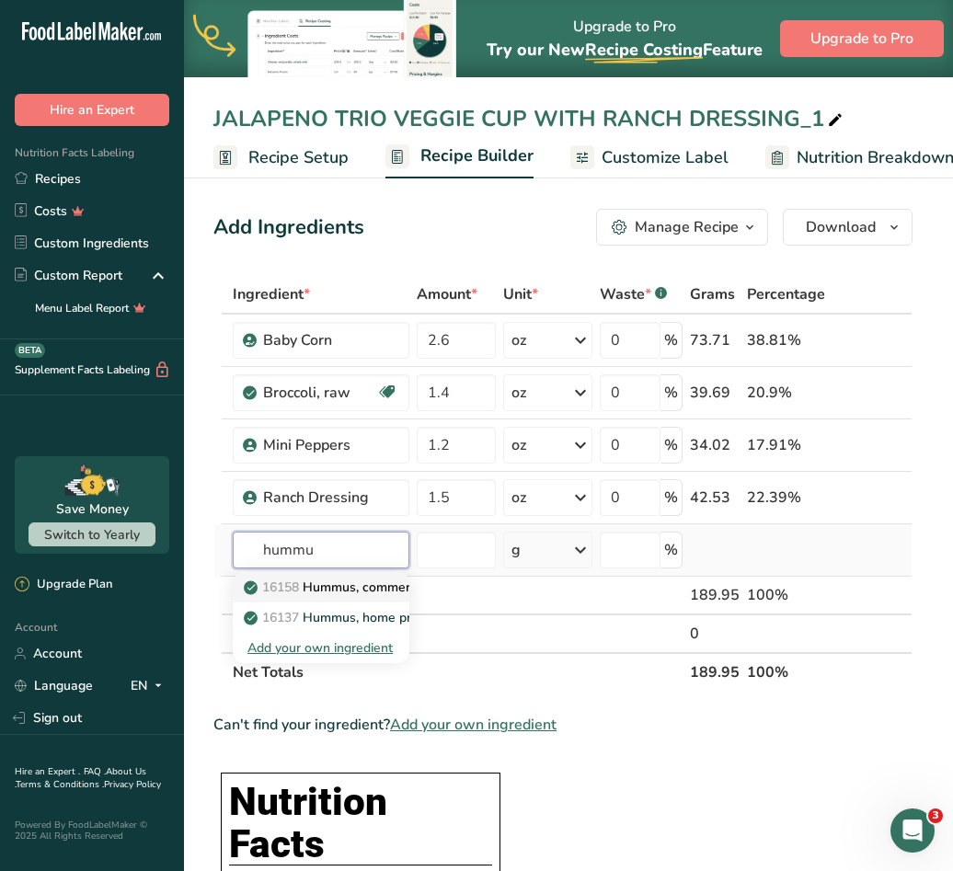
type input "hummu"
click at [299, 585] on span "16158" at bounding box center [280, 586] width 37 height 17
type input "Hummus, commercial"
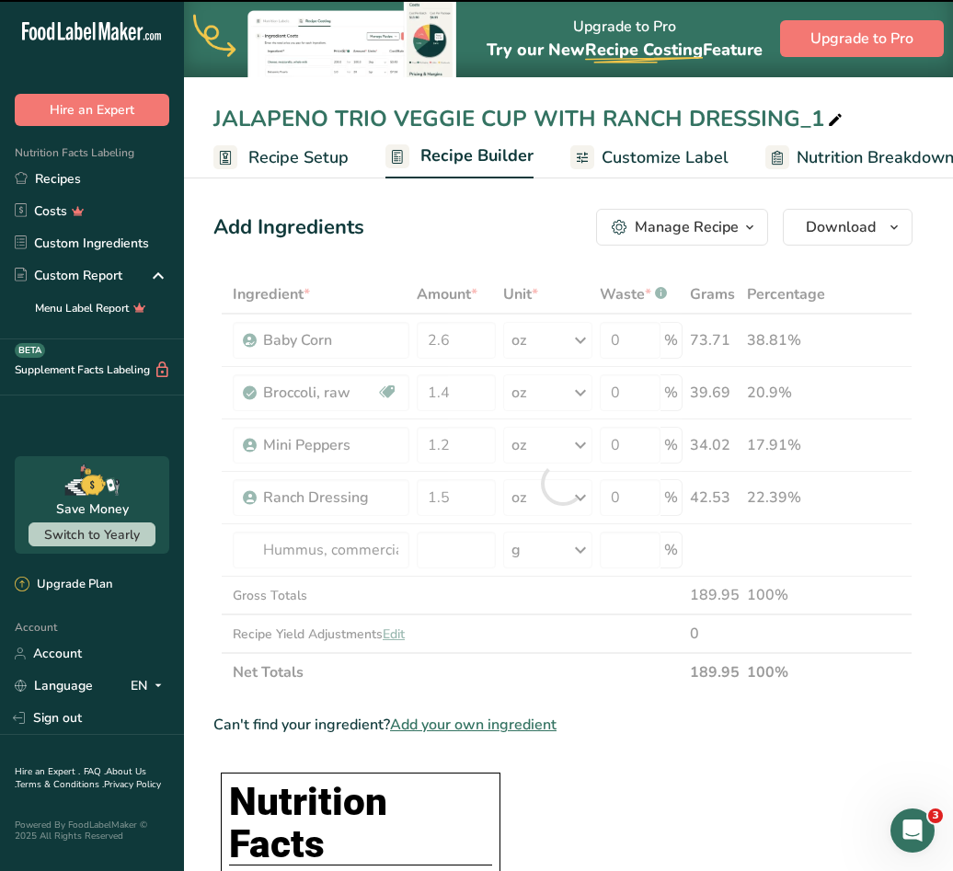
type input "0"
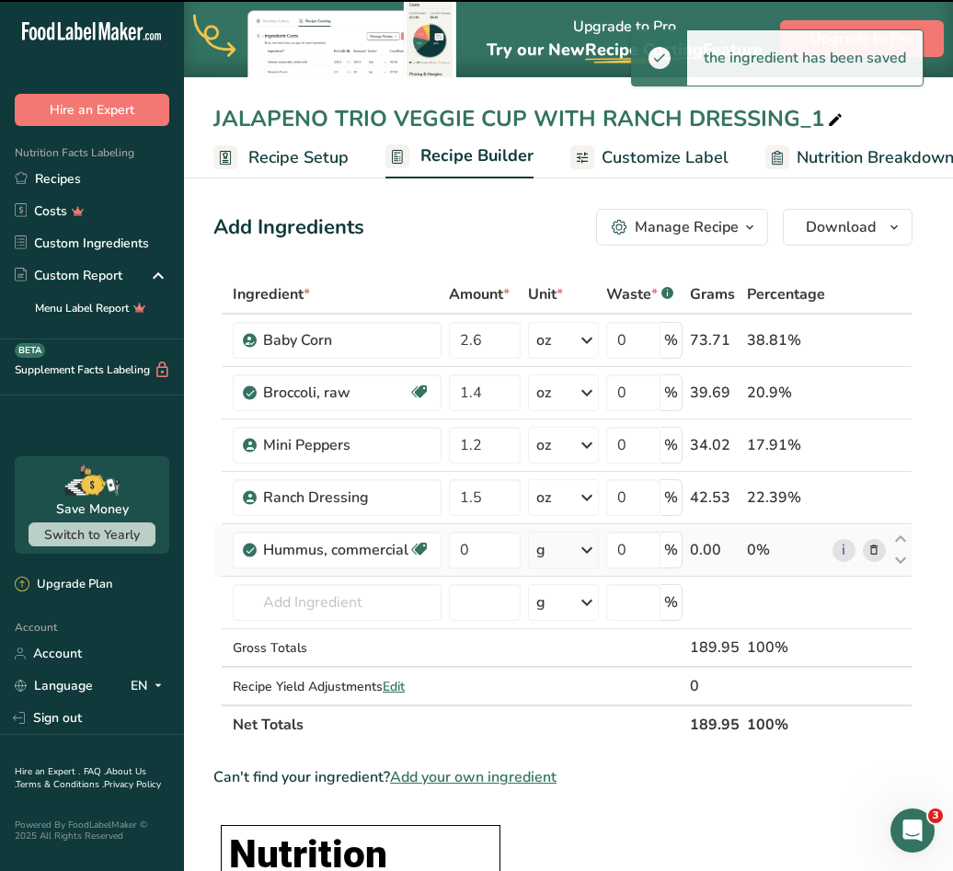
click at [545, 553] on div "g" at bounding box center [540, 550] width 9 height 22
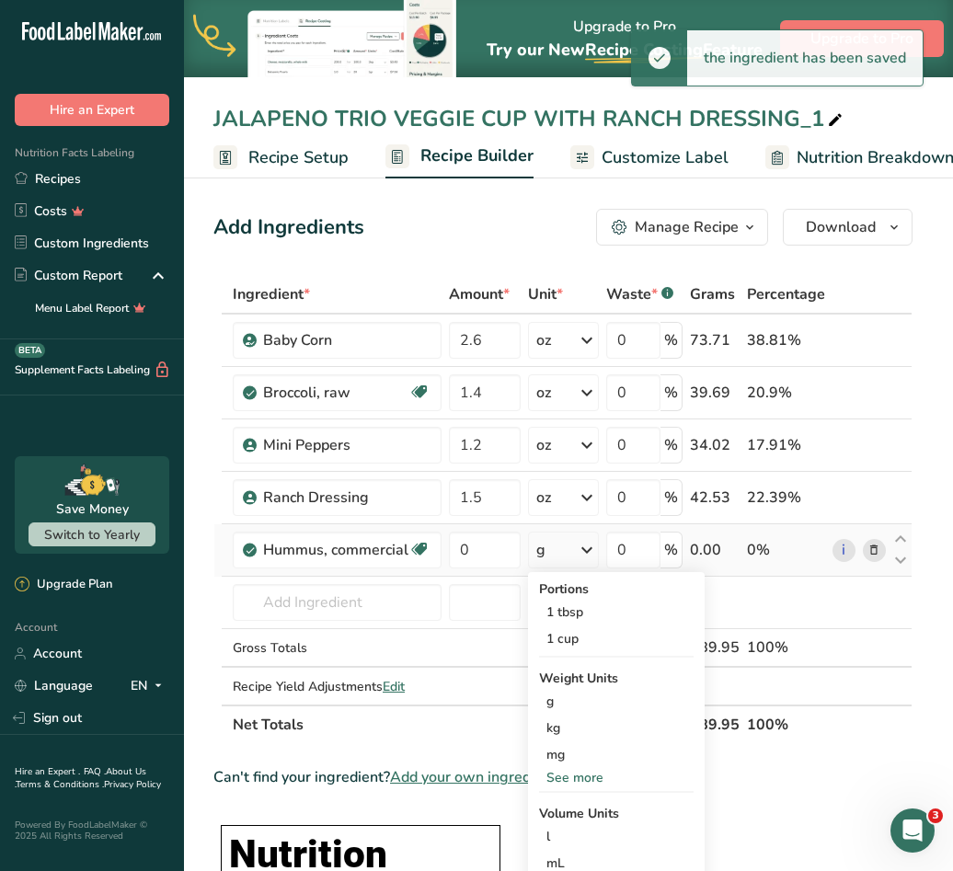
click at [565, 774] on div "See more" at bounding box center [616, 777] width 154 height 19
click at [568, 828] on div "oz" at bounding box center [616, 834] width 154 height 27
click at [502, 551] on input "0" at bounding box center [485, 549] width 72 height 37
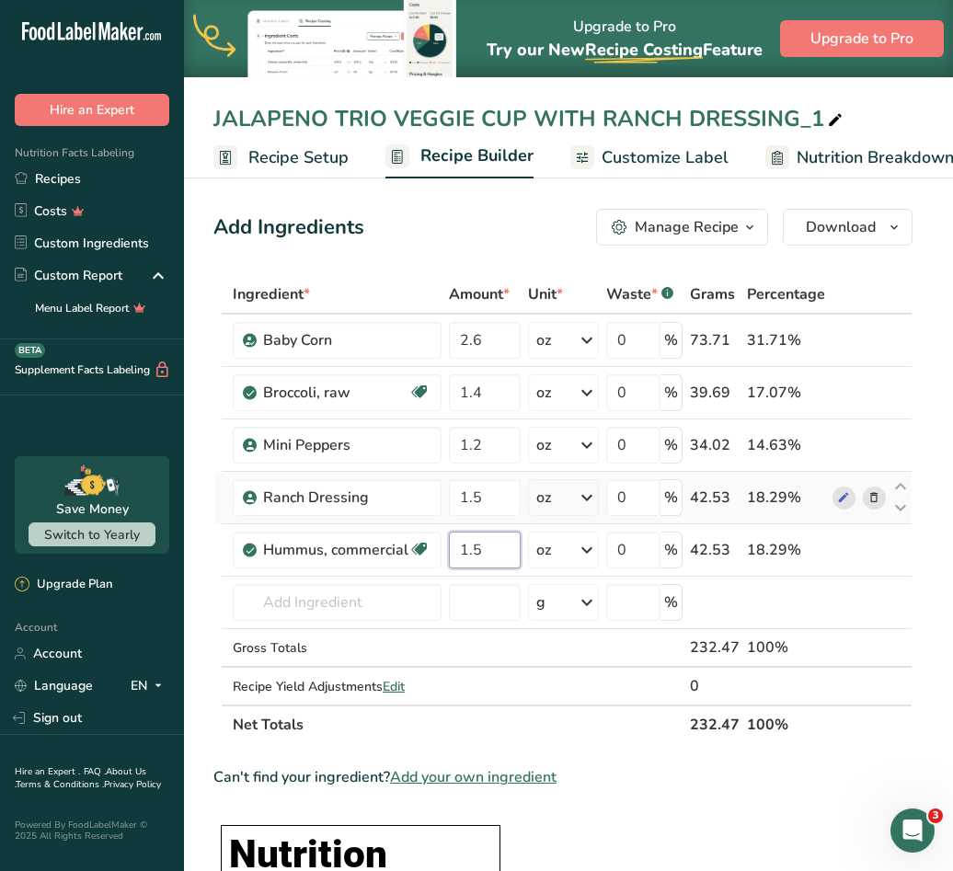
type input "1.5"
click at [869, 503] on div "Ingredient * Amount * Unit * Waste * .a-a{fill:#347362;}.b-a{fill:#fff;} Grams …" at bounding box center [562, 509] width 699 height 469
click at [876, 494] on icon at bounding box center [873, 497] width 13 height 19
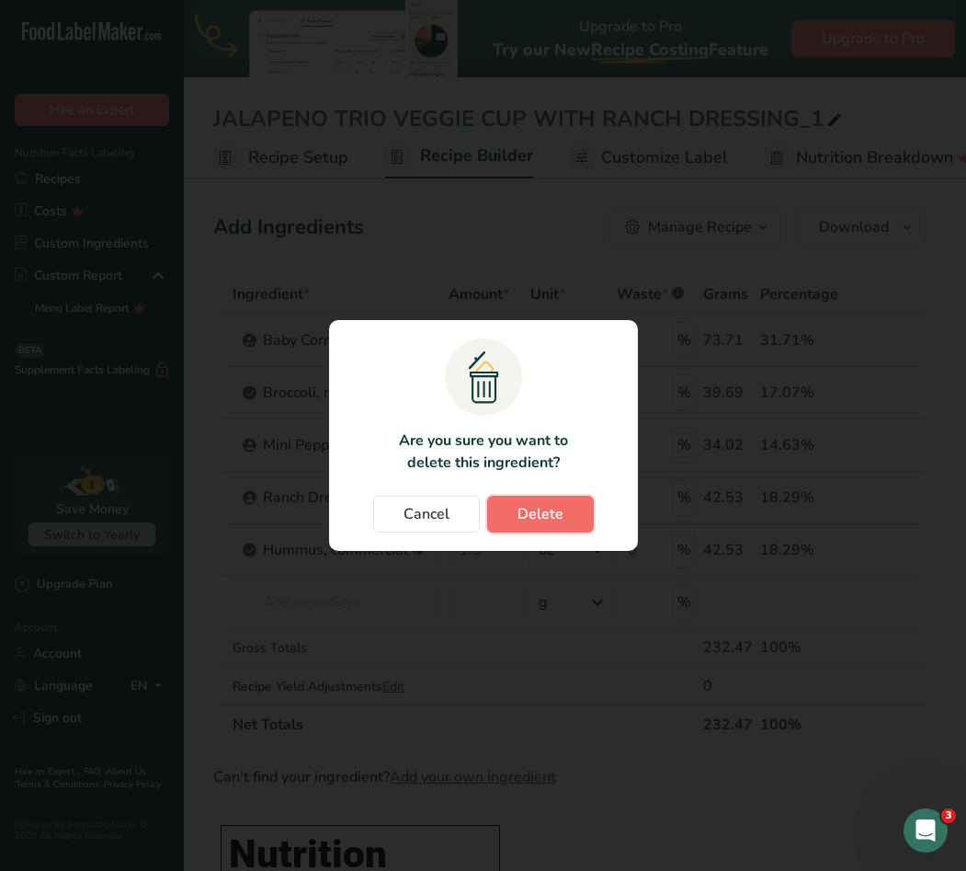
click at [539, 512] on span "Delete" at bounding box center [541, 514] width 46 height 22
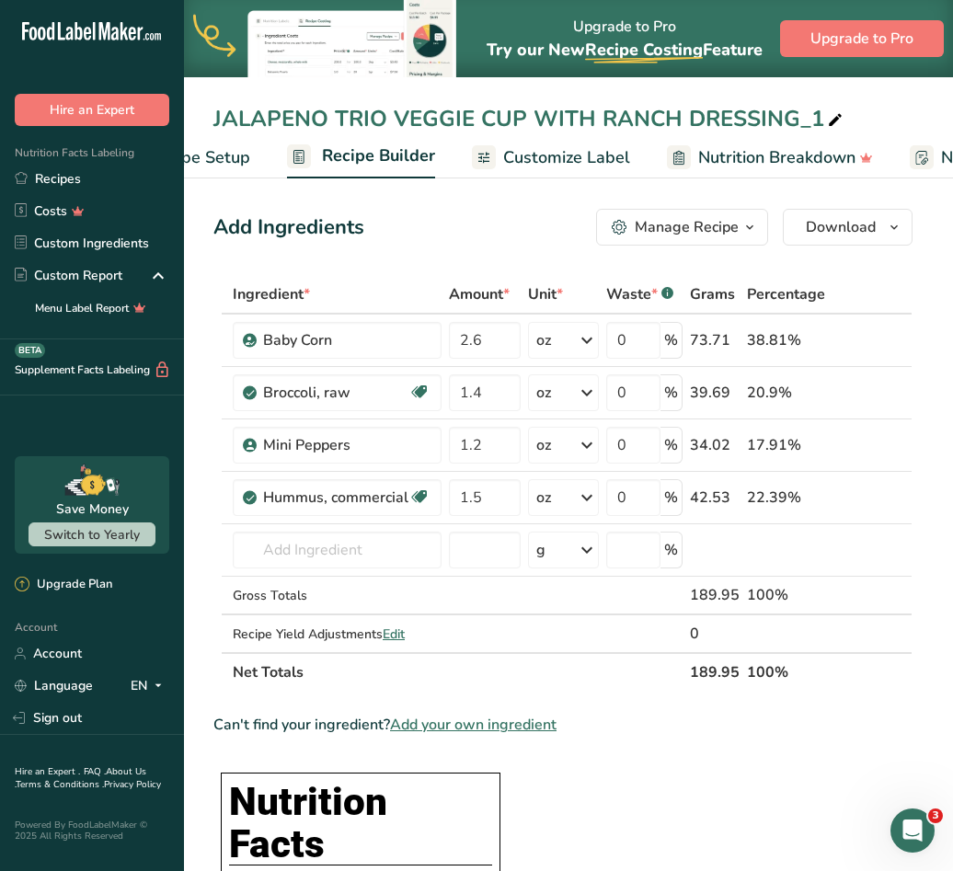
scroll to position [0, 99]
click at [504, 157] on span "Customize Label" at bounding box center [565, 157] width 127 height 25
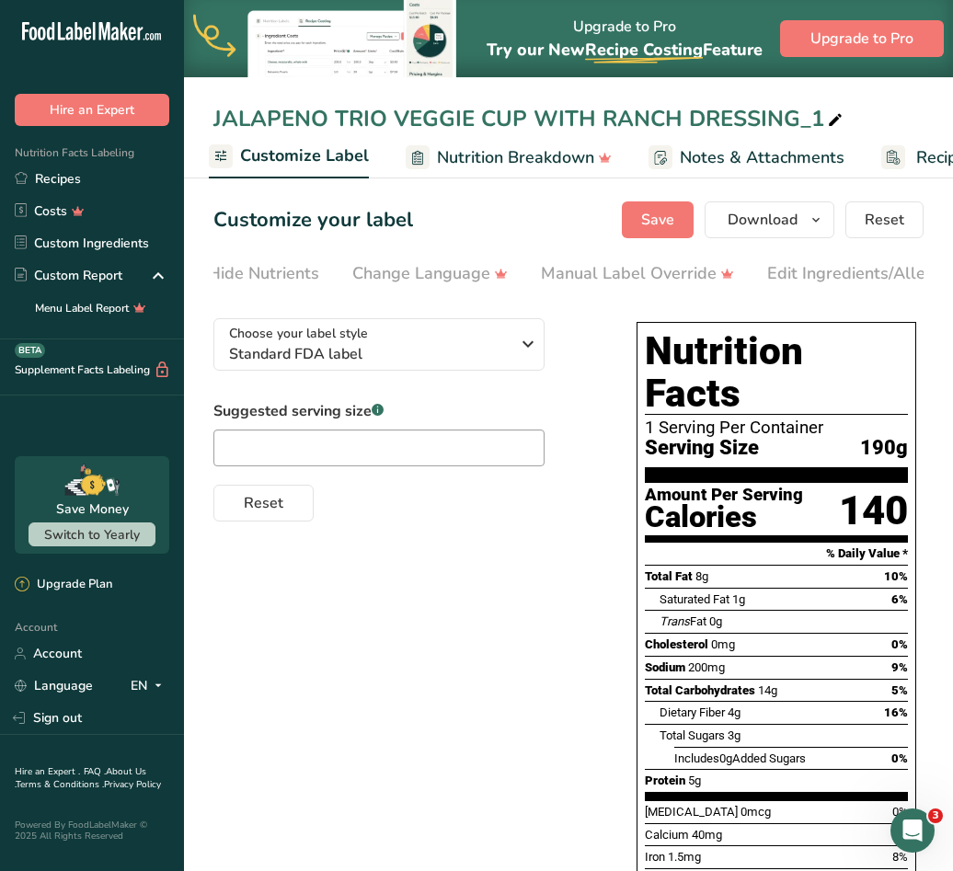
scroll to position [0, 432]
click at [831, 122] on icon at bounding box center [835, 121] width 17 height 26
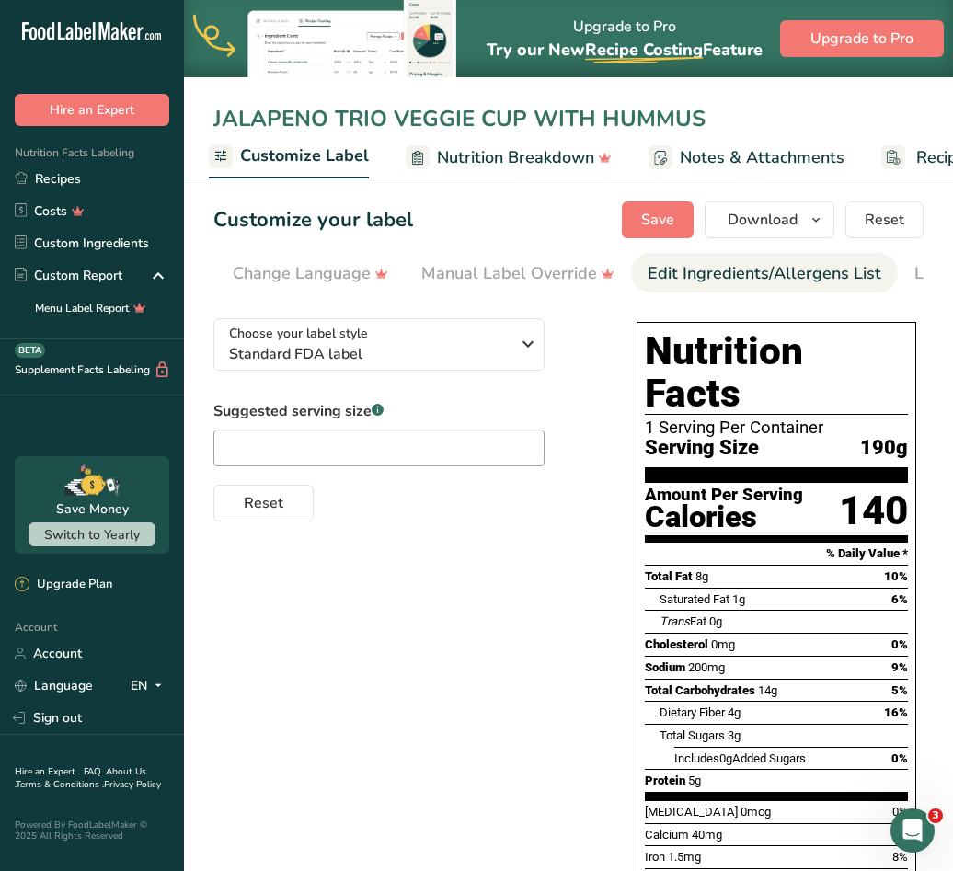
type input "JALAPENO TRIO VEGGIE CUP WITH HUMMUS"
click at [684, 272] on div "Edit Ingredients/Allergens List" at bounding box center [764, 273] width 234 height 25
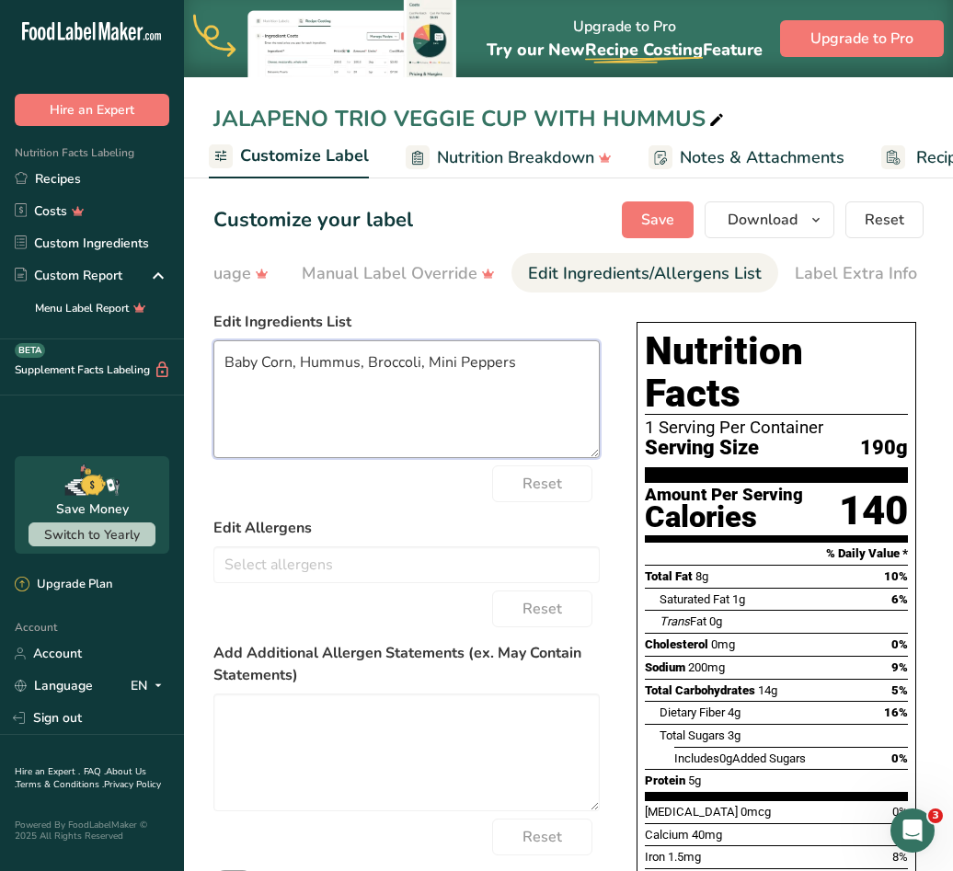
drag, startPoint x: 538, startPoint y: 368, endPoint x: 235, endPoint y: 373, distance: 302.6
click at [235, 373] on textarea "Baby Corn, Hummus, Broccoli, Mini Peppers" at bounding box center [406, 399] width 386 height 118
click at [241, 362] on textarea "Baby Corn, Hummus, Broccoli, Mini Peppers" at bounding box center [406, 399] width 386 height 118
drag, startPoint x: 226, startPoint y: 369, endPoint x: 516, endPoint y: 371, distance: 289.6
click at [516, 371] on textarea "Baby Corn, Hummus, Broccoli, Mini Peppers" at bounding box center [406, 399] width 386 height 118
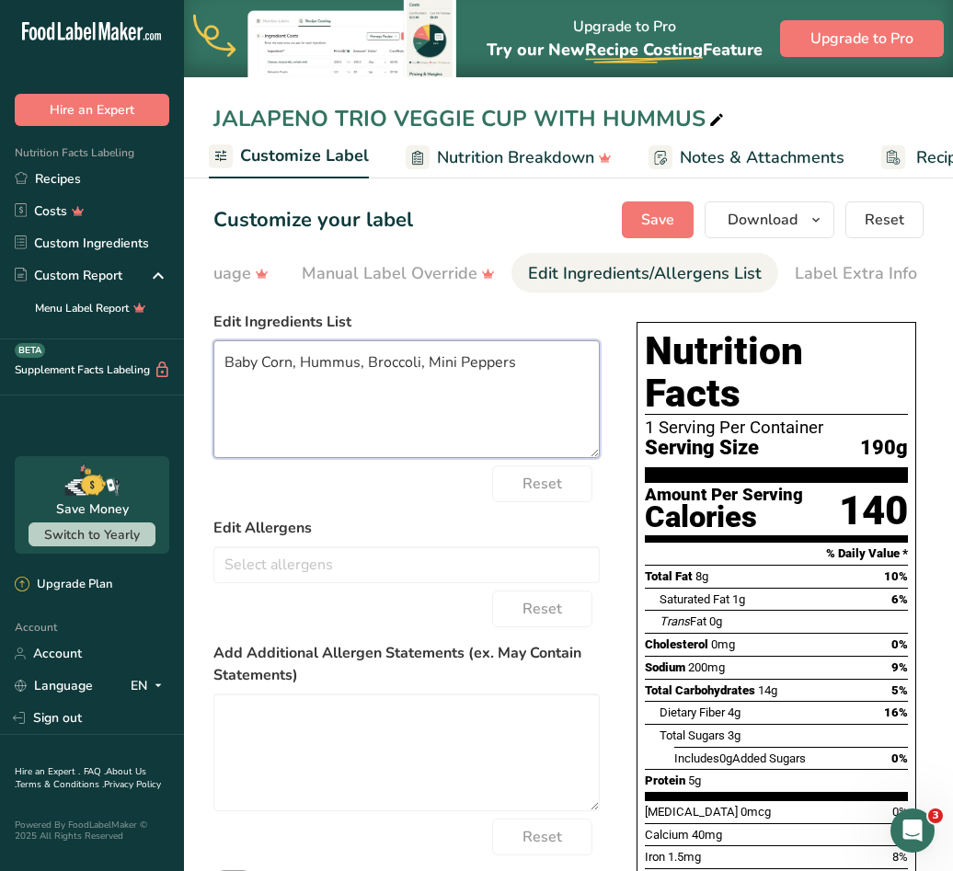
paste textarea "ABY CORN, RANCH DRESSING, BROCCOLI, MINI PEPPERS"
click at [442, 367] on textarea "BABY CORN, RANCH DRESSING, BROCCOLI, MINI PEPPERS" at bounding box center [406, 399] width 386 height 118
type textarea "BABY CORN, HUMMUS, BROCCOLI, MINI PEPPERS"
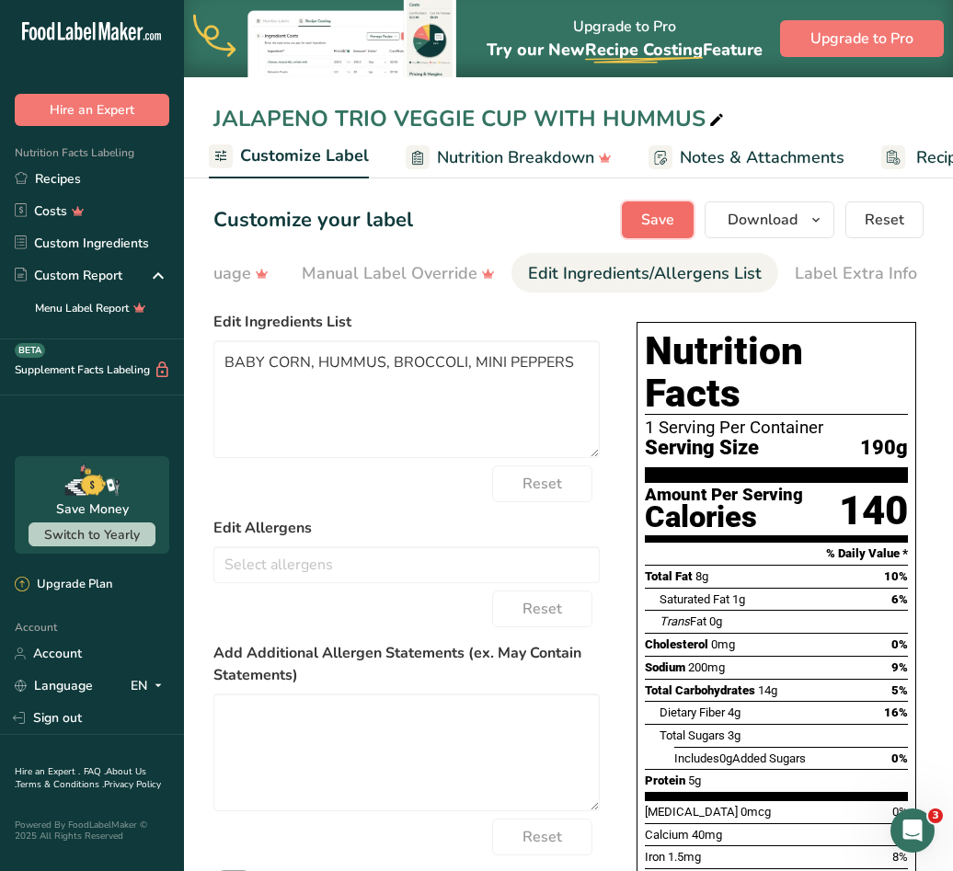
click at [646, 215] on span "Save" at bounding box center [657, 220] width 33 height 22
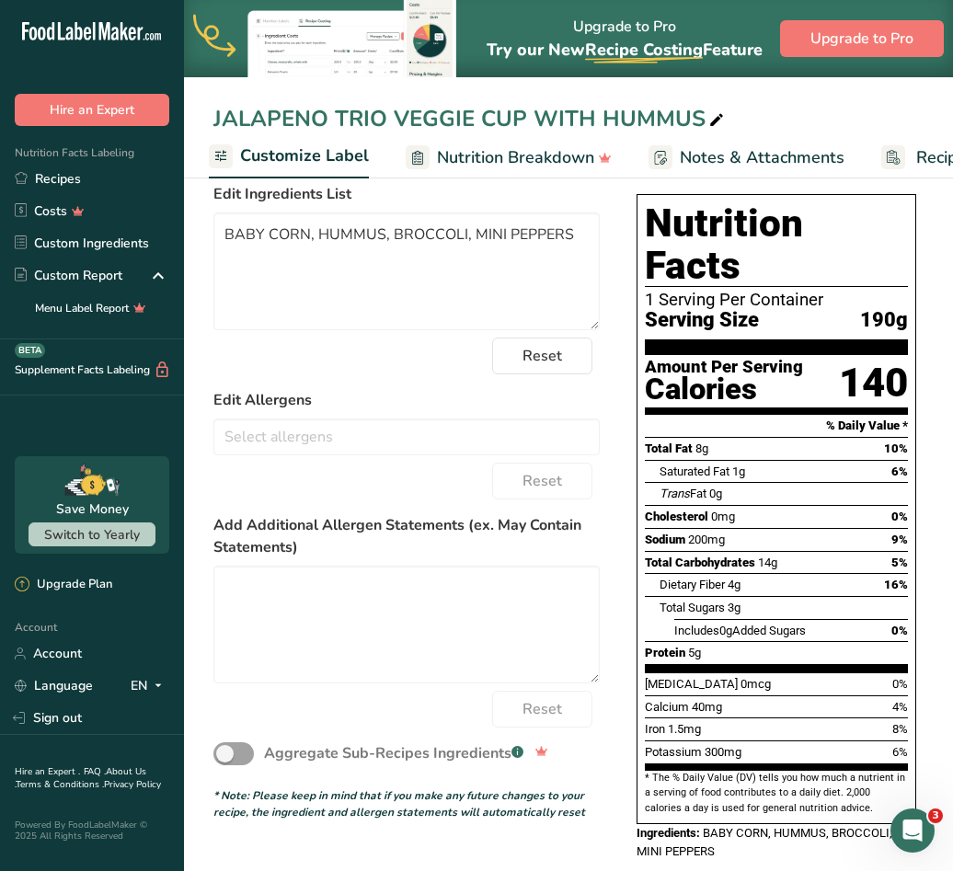
scroll to position [0, 0]
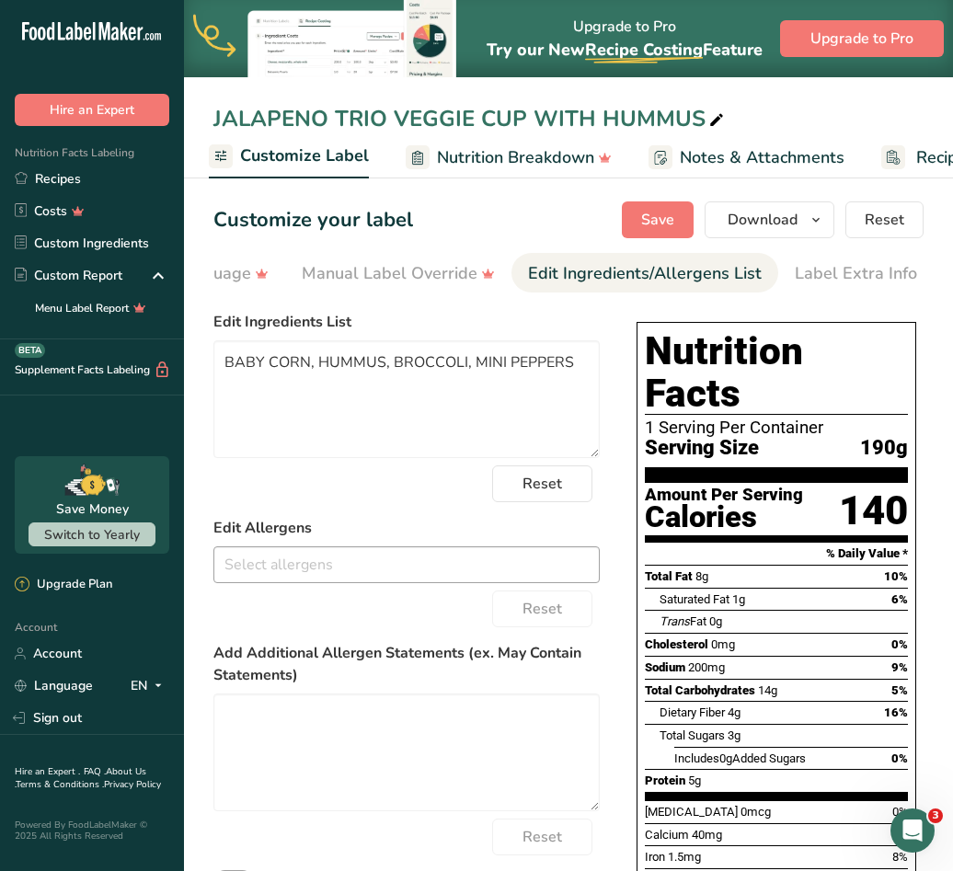
click at [372, 564] on input "text" at bounding box center [406, 564] width 384 height 29
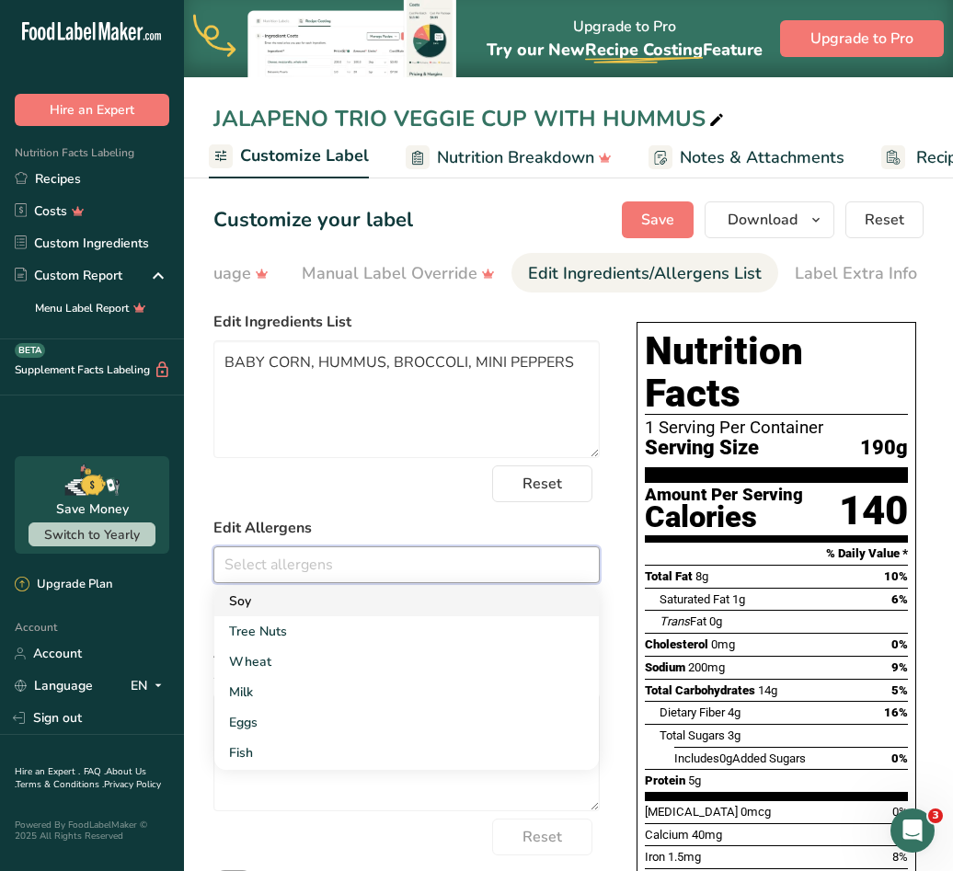
click at [298, 606] on link "Soy" at bounding box center [406, 601] width 384 height 30
click at [291, 604] on link "Tree Nuts" at bounding box center [406, 601] width 384 height 30
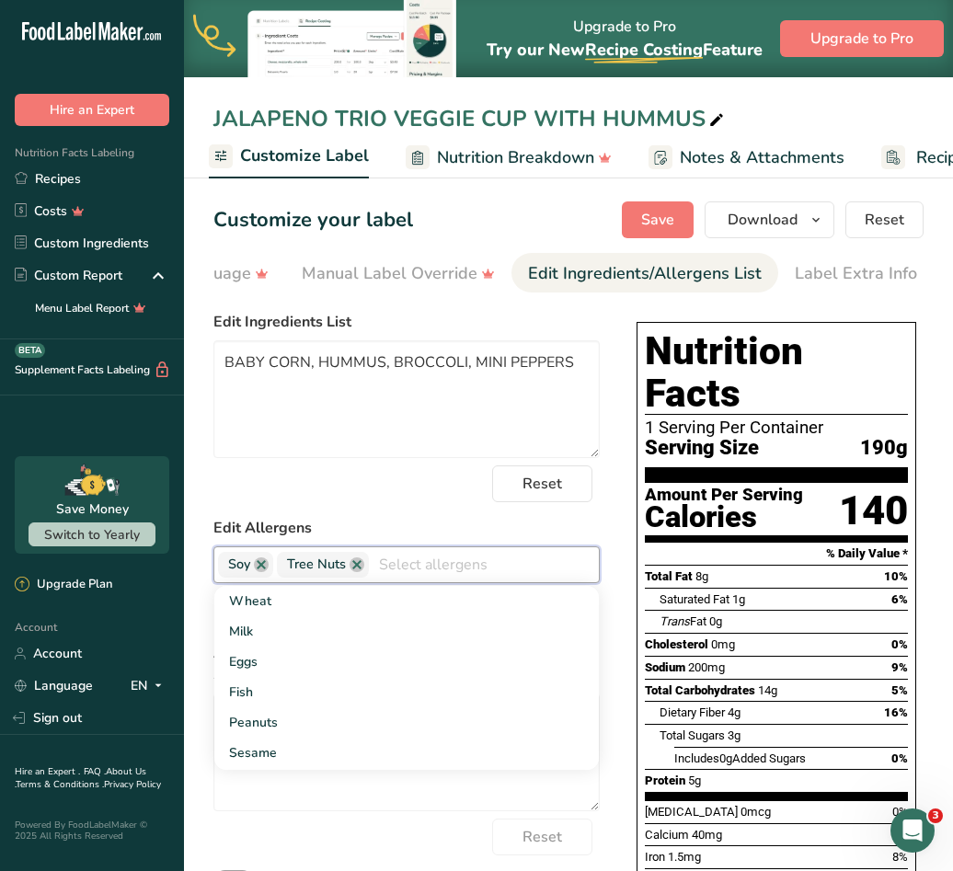
click at [417, 565] on input "text" at bounding box center [484, 564] width 230 height 29
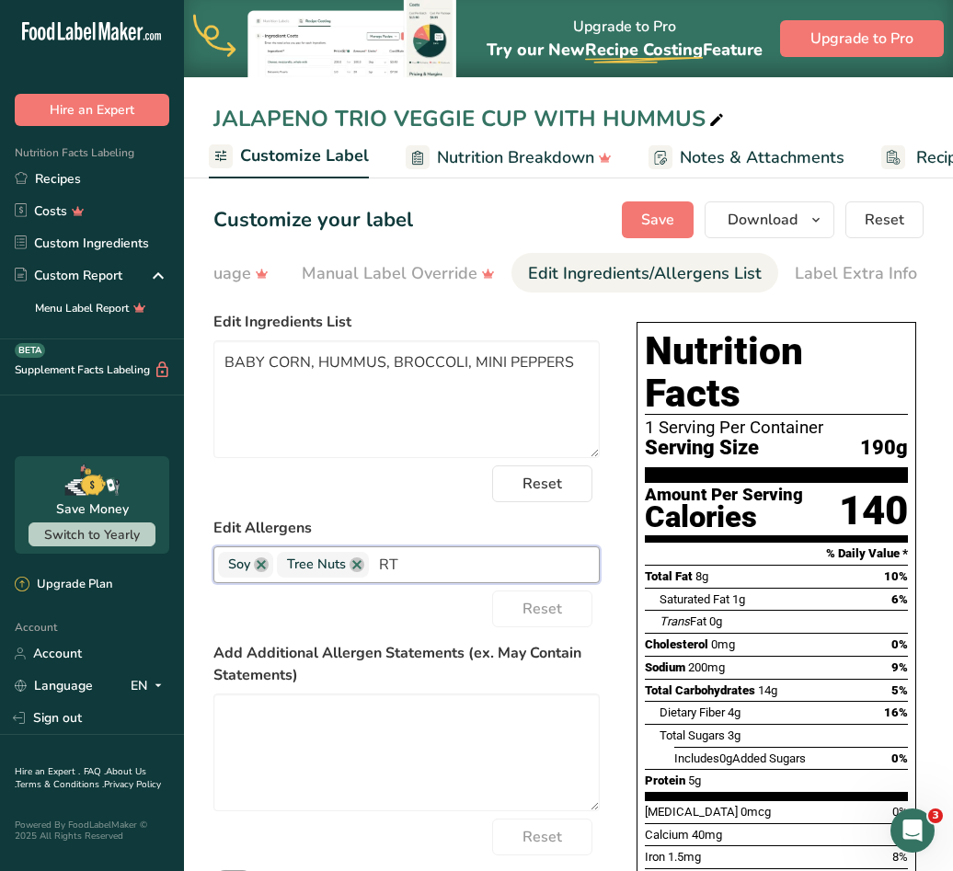
type input "R"
type input "T"
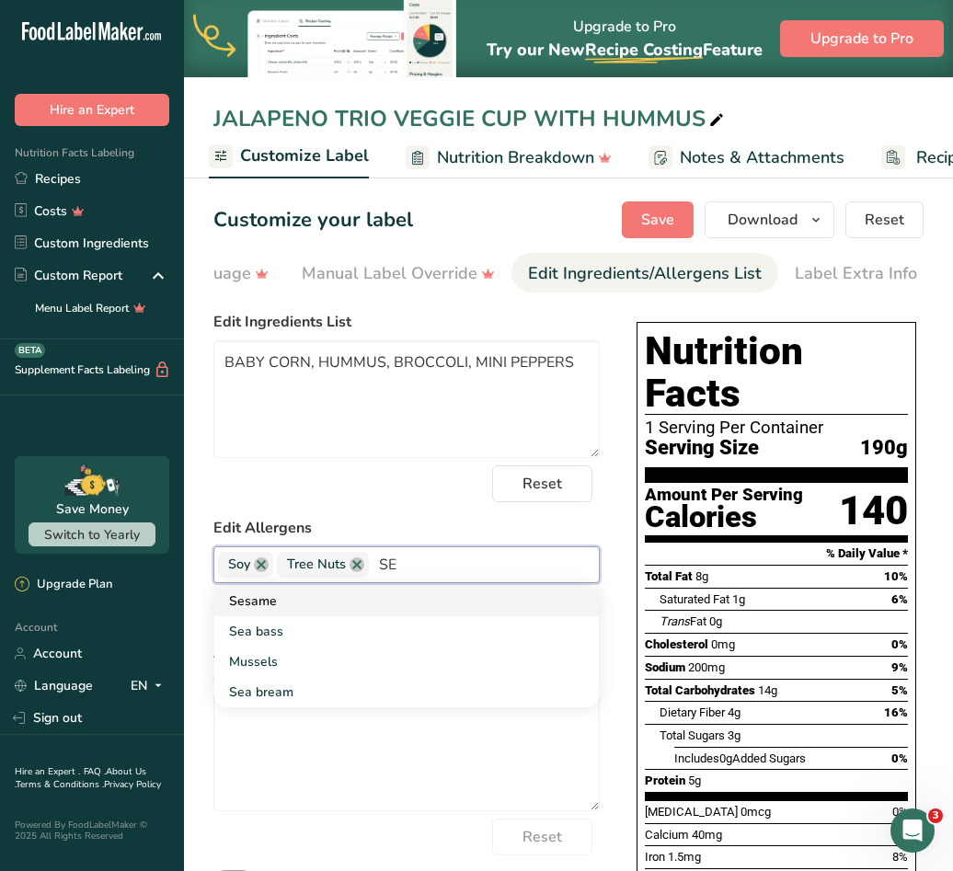
type input "SE"
click at [292, 607] on link "Sesame" at bounding box center [406, 601] width 384 height 30
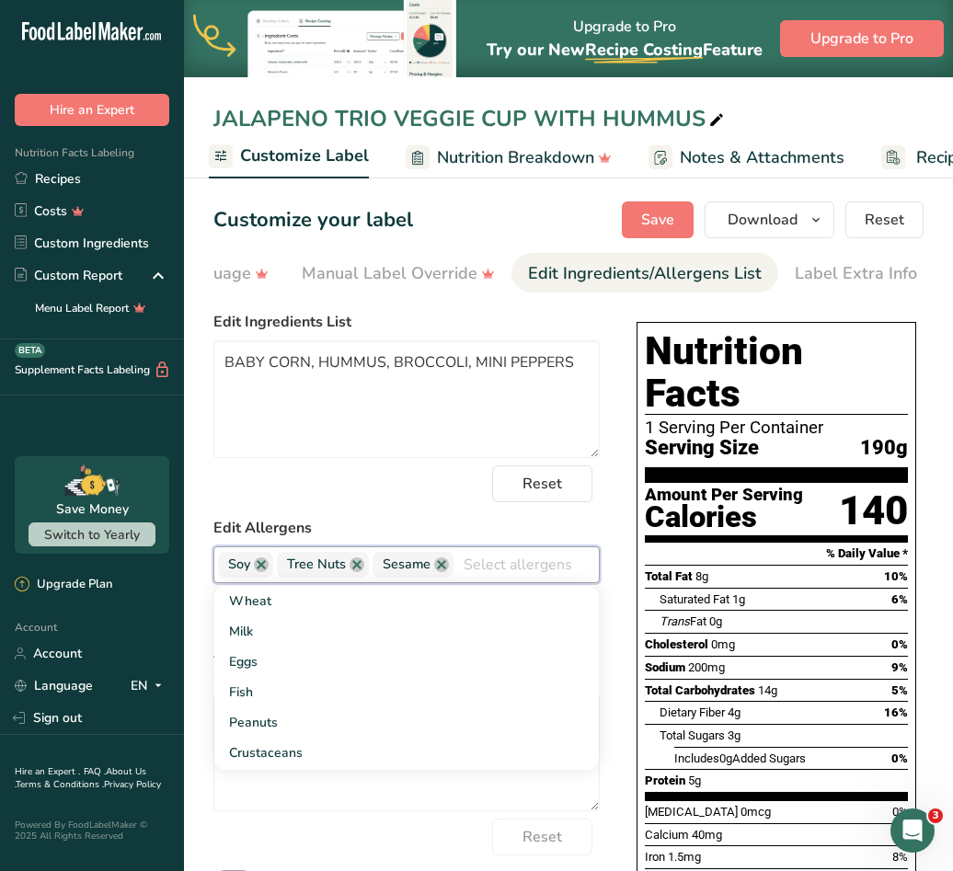
click at [500, 571] on input "text" at bounding box center [525, 564] width 145 height 29
type input "E"
click at [360, 630] on link "Eggs" at bounding box center [406, 631] width 384 height 30
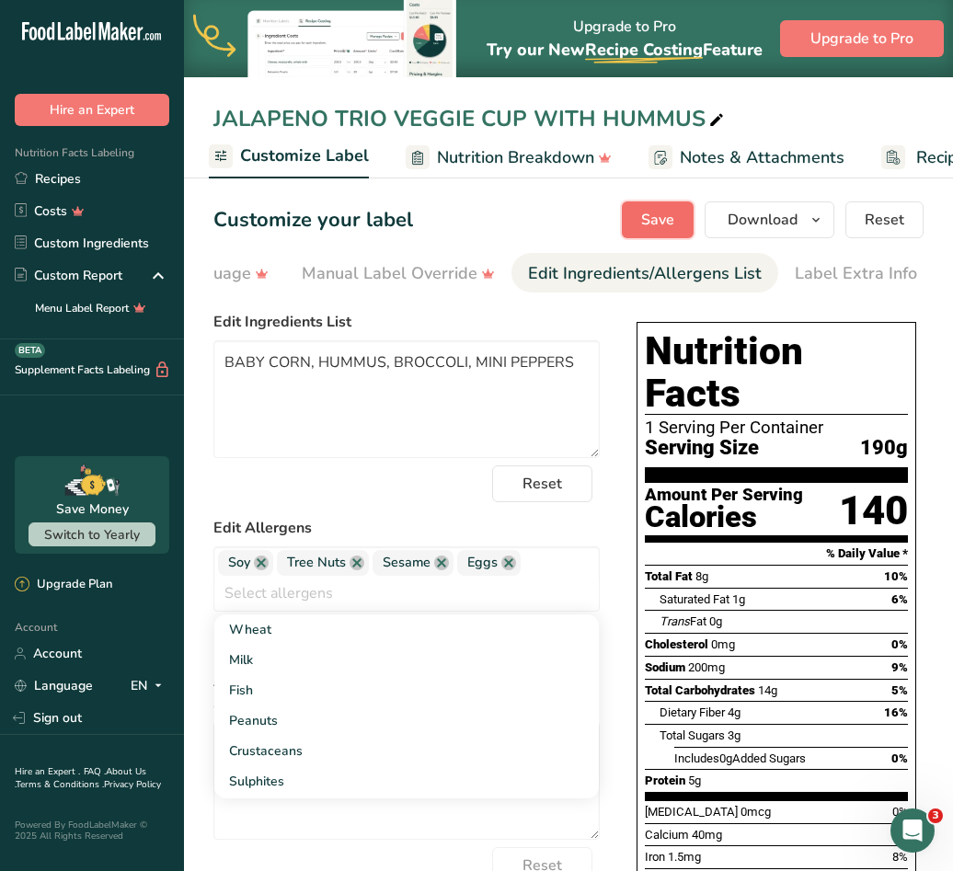
click at [645, 229] on span "Save" at bounding box center [657, 220] width 33 height 22
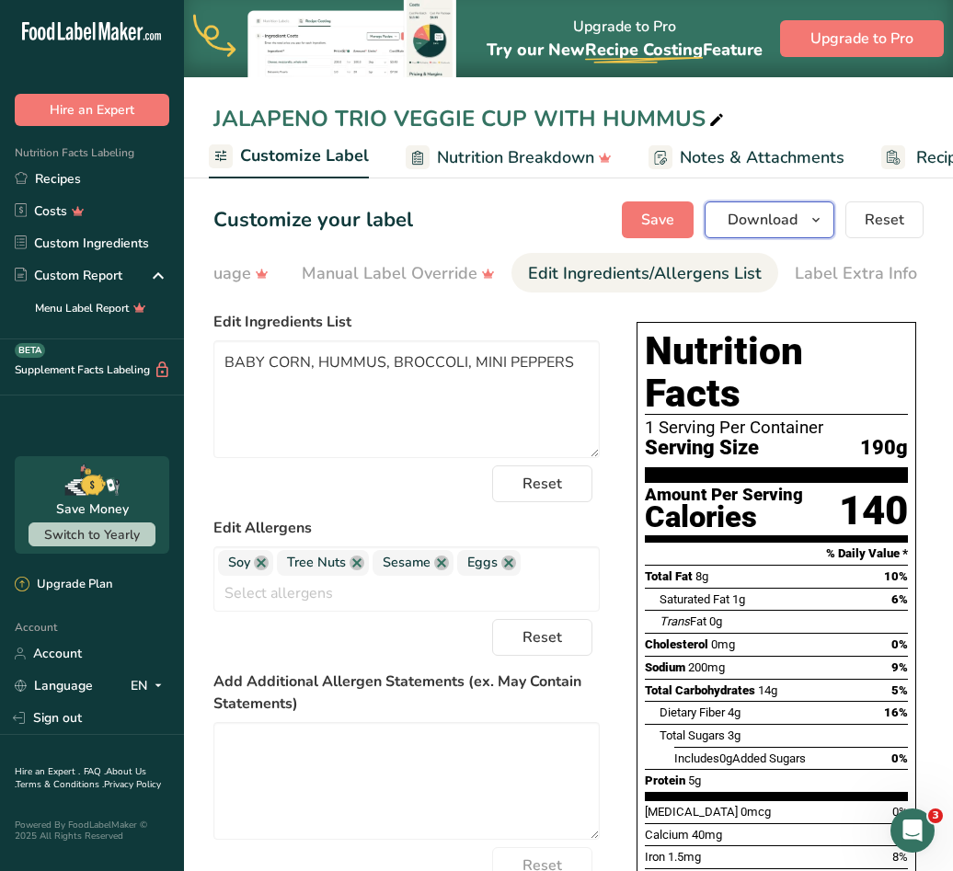
click at [763, 211] on span "Download" at bounding box center [762, 220] width 70 height 22
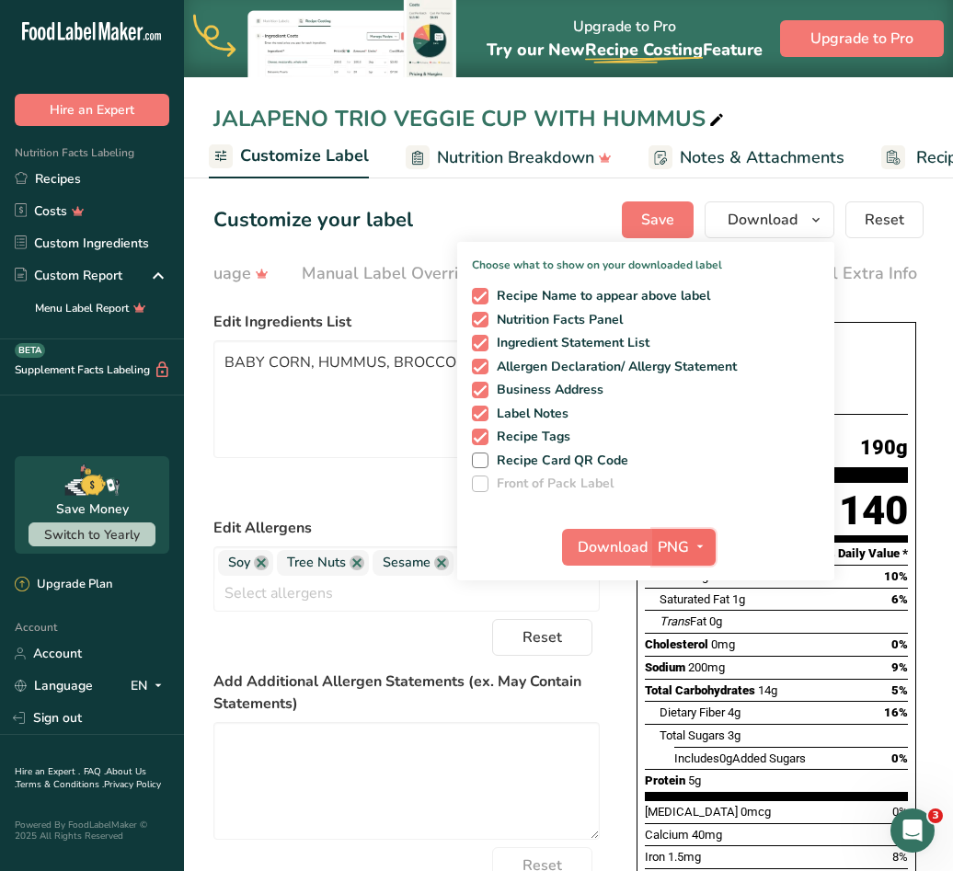
click at [687, 553] on span "PNG" at bounding box center [672, 547] width 31 height 22
click at [681, 650] on link "SVG" at bounding box center [686, 645] width 59 height 30
click at [621, 554] on span "Download" at bounding box center [612, 547] width 70 height 22
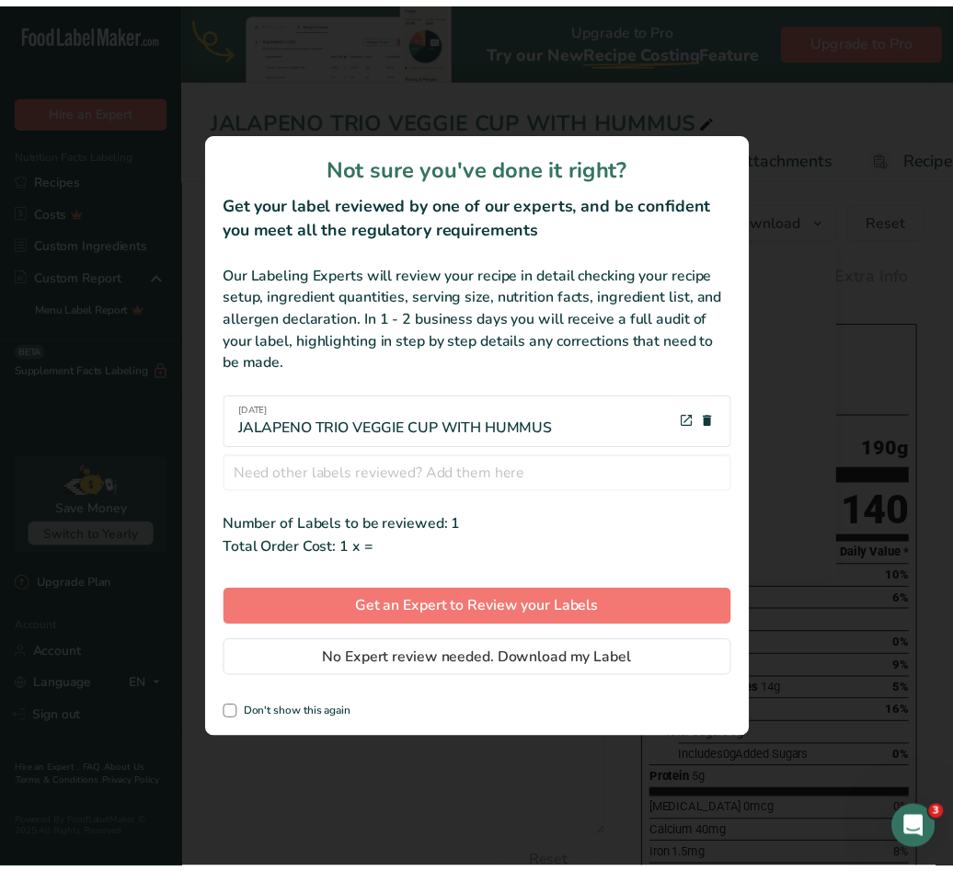
scroll to position [0, 657]
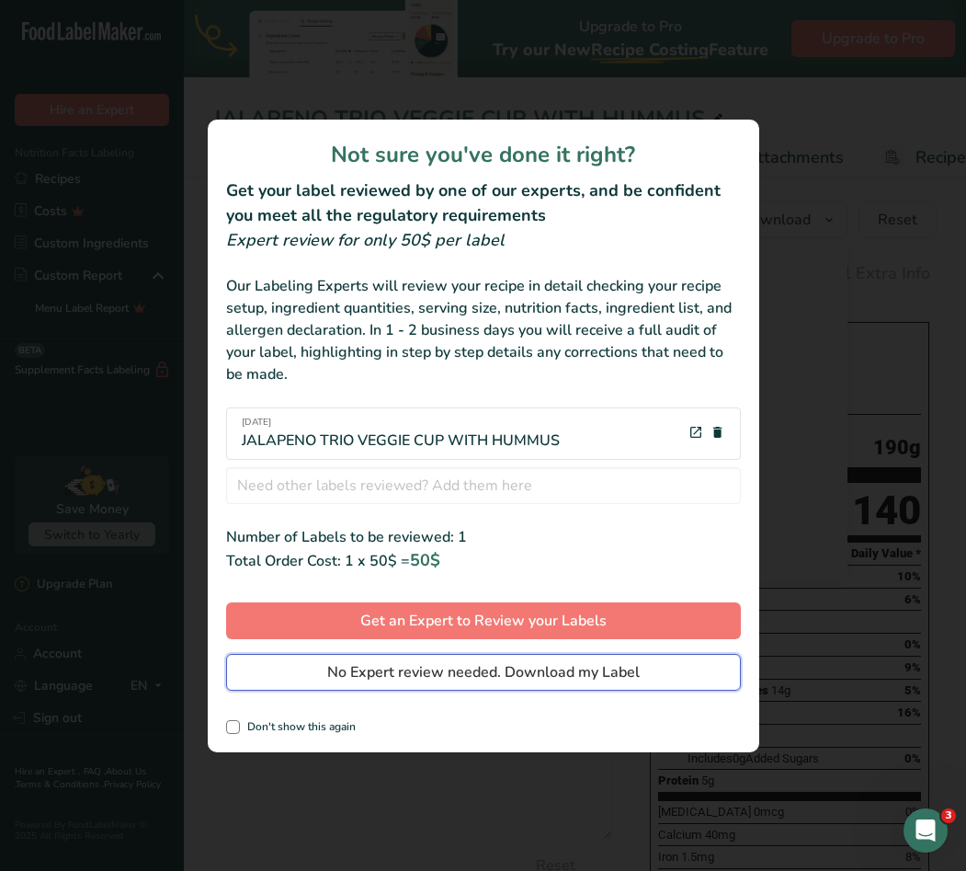
click at [497, 679] on span "No Expert review needed. Download my Label" at bounding box center [483, 672] width 313 height 22
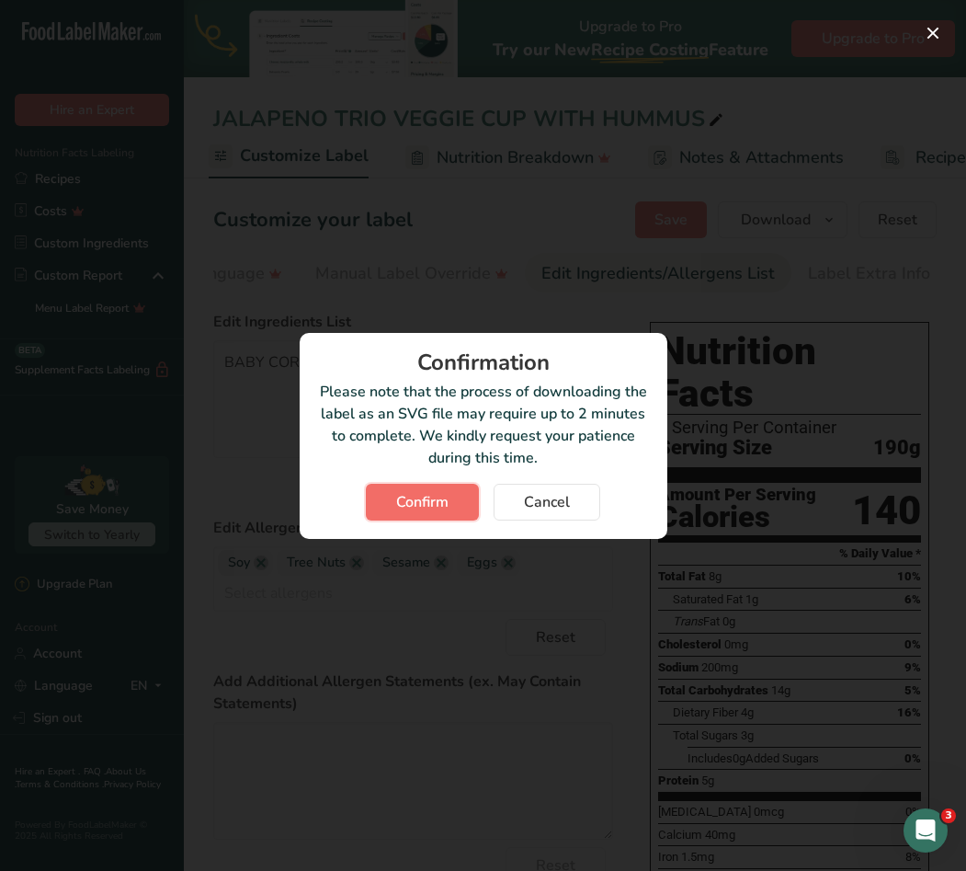
click at [437, 492] on span "Confirm" at bounding box center [422, 502] width 52 height 22
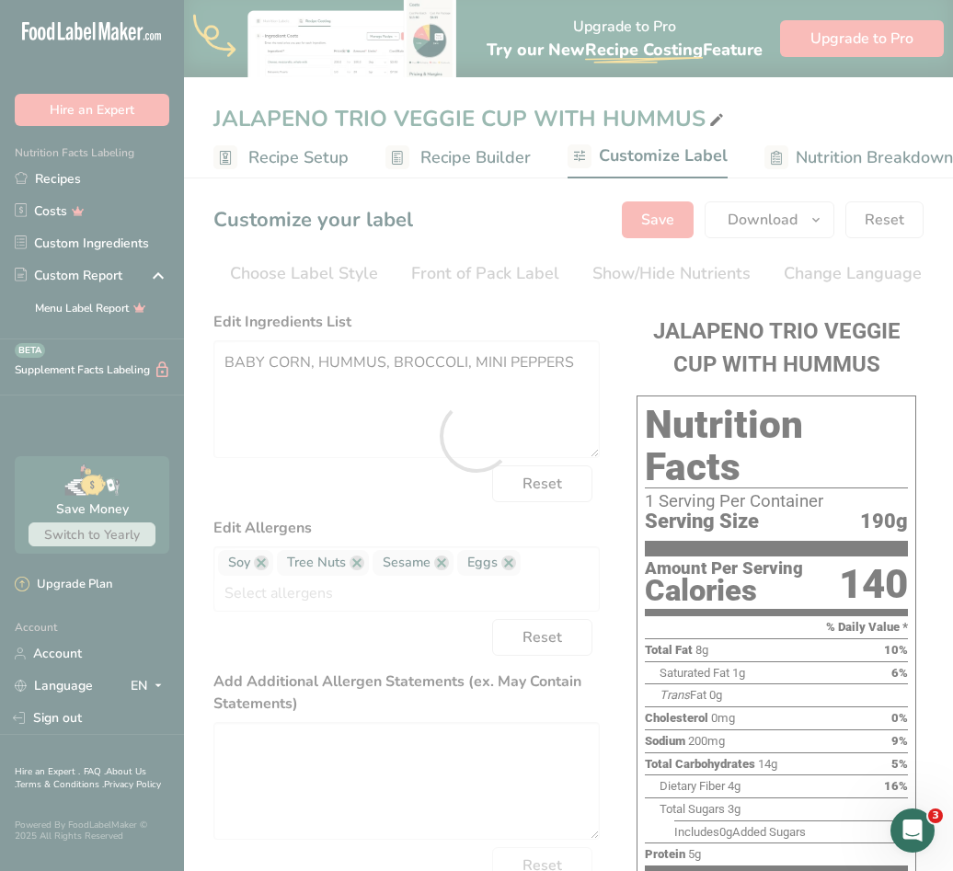
scroll to position [0, 657]
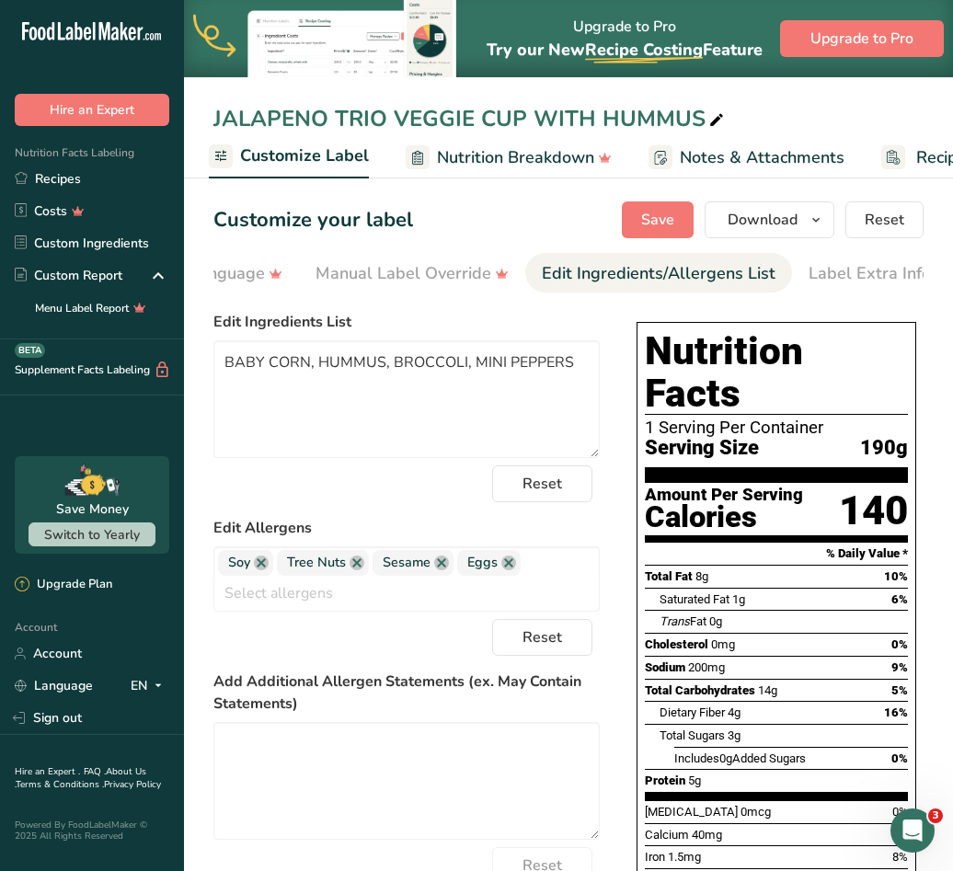
click at [431, 497] on div "Reset" at bounding box center [406, 483] width 386 height 37
click at [67, 177] on link "Recipes" at bounding box center [92, 179] width 184 height 32
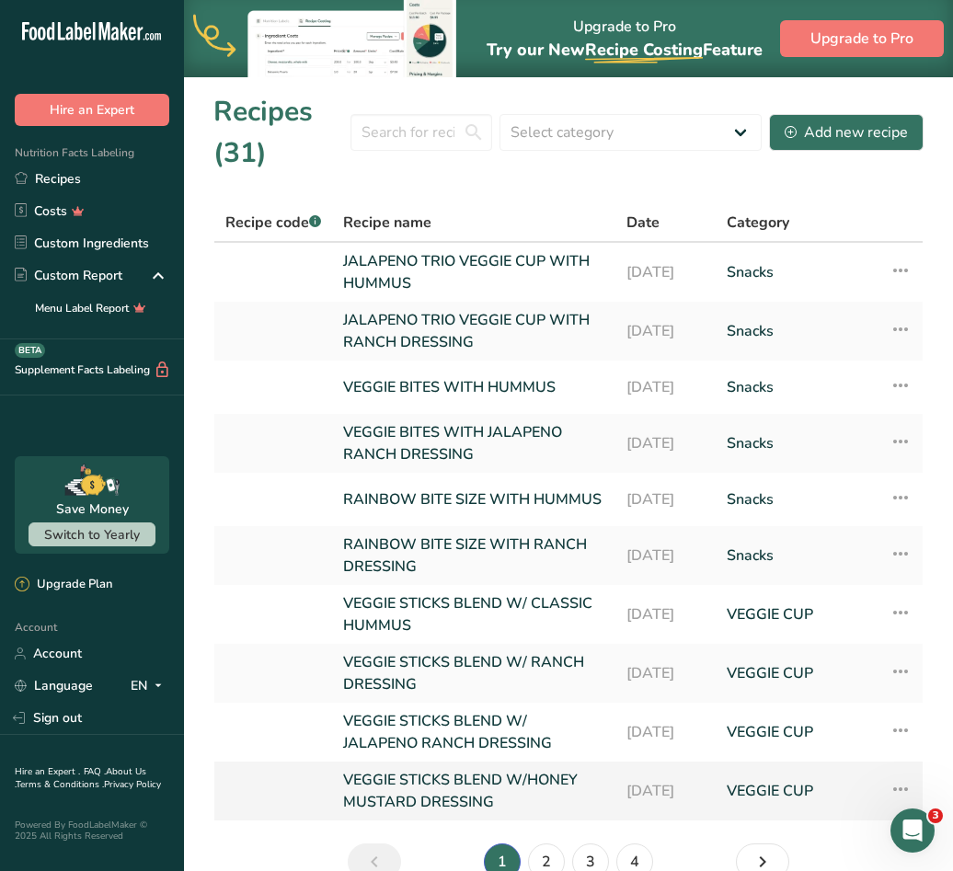
scroll to position [103, 0]
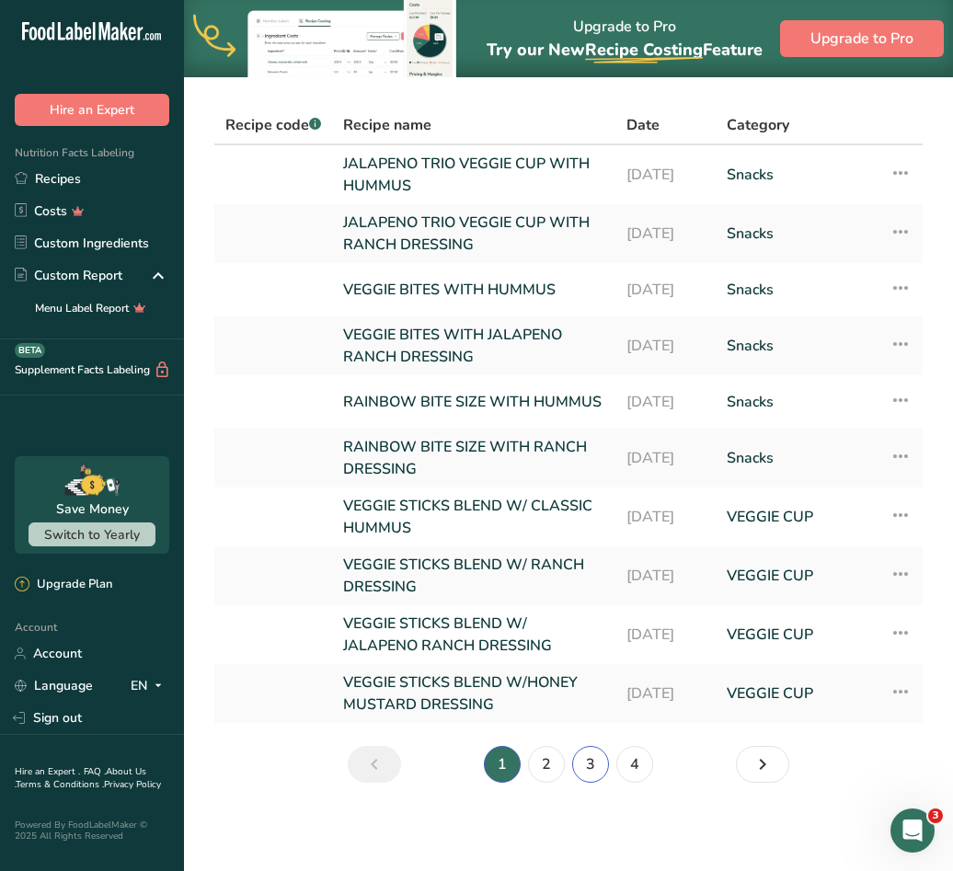
click at [597, 770] on link "3" at bounding box center [590, 764] width 37 height 37
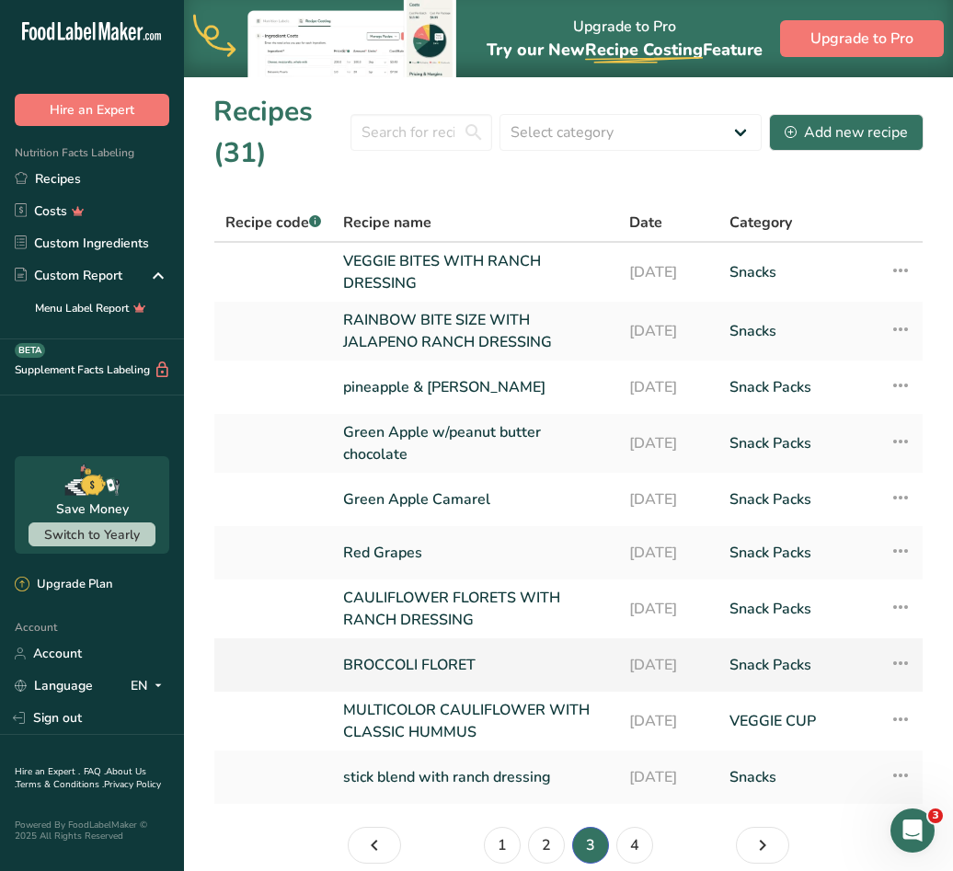
scroll to position [81, 0]
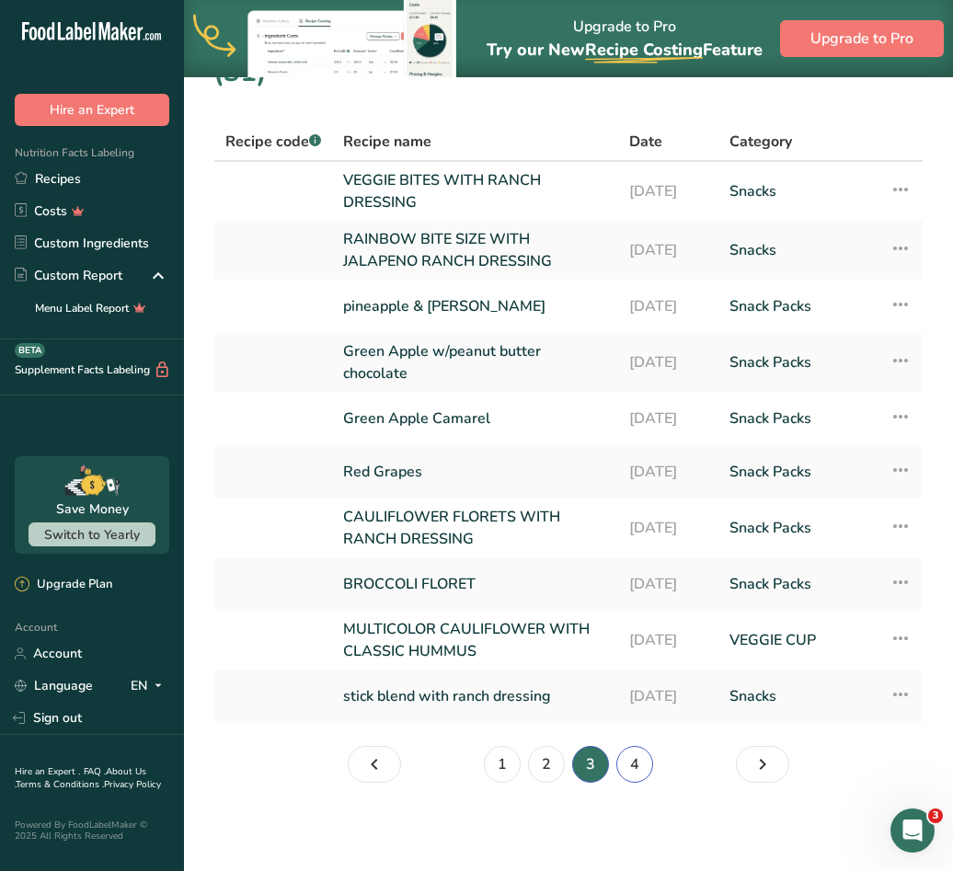
click at [628, 760] on link "4" at bounding box center [634, 764] width 37 height 37
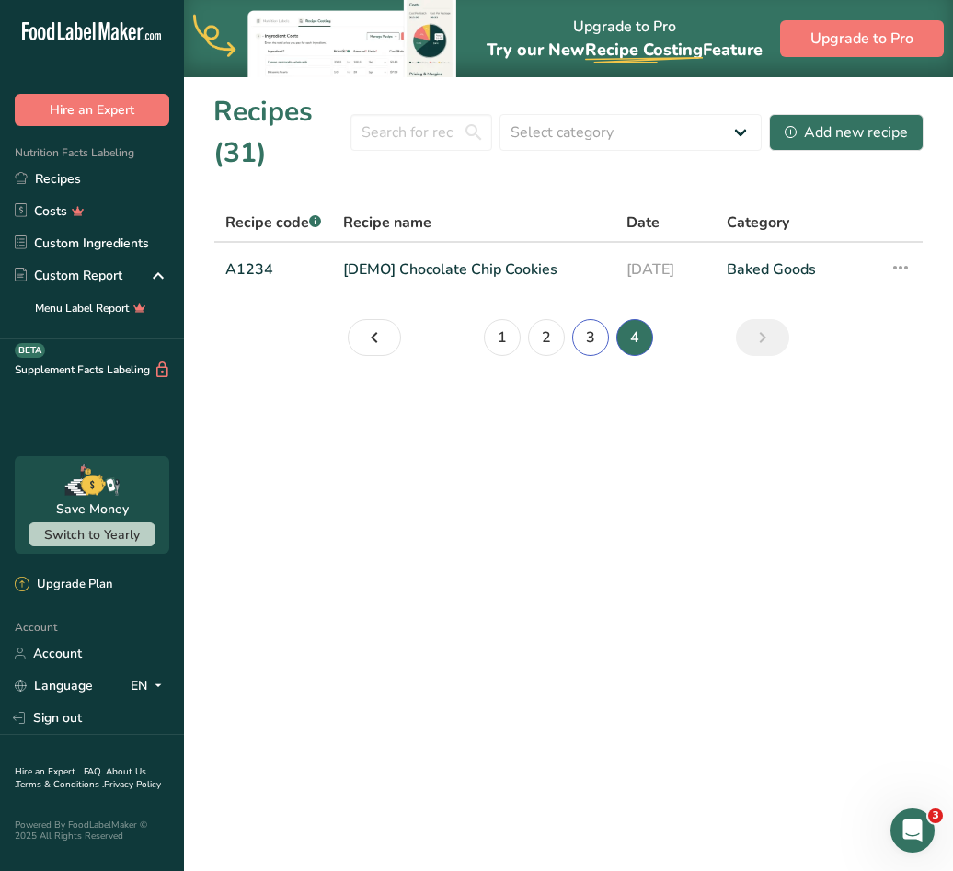
click at [591, 340] on link "3" at bounding box center [590, 337] width 37 height 37
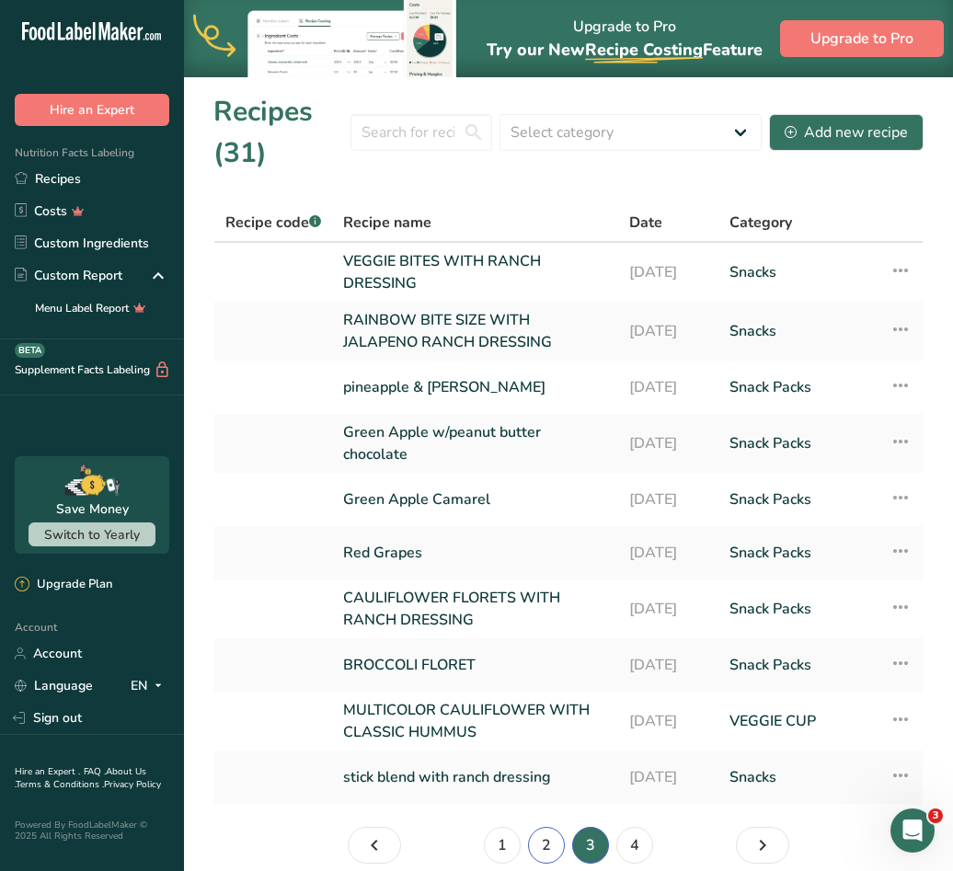
click at [554, 844] on link "2" at bounding box center [546, 845] width 37 height 37
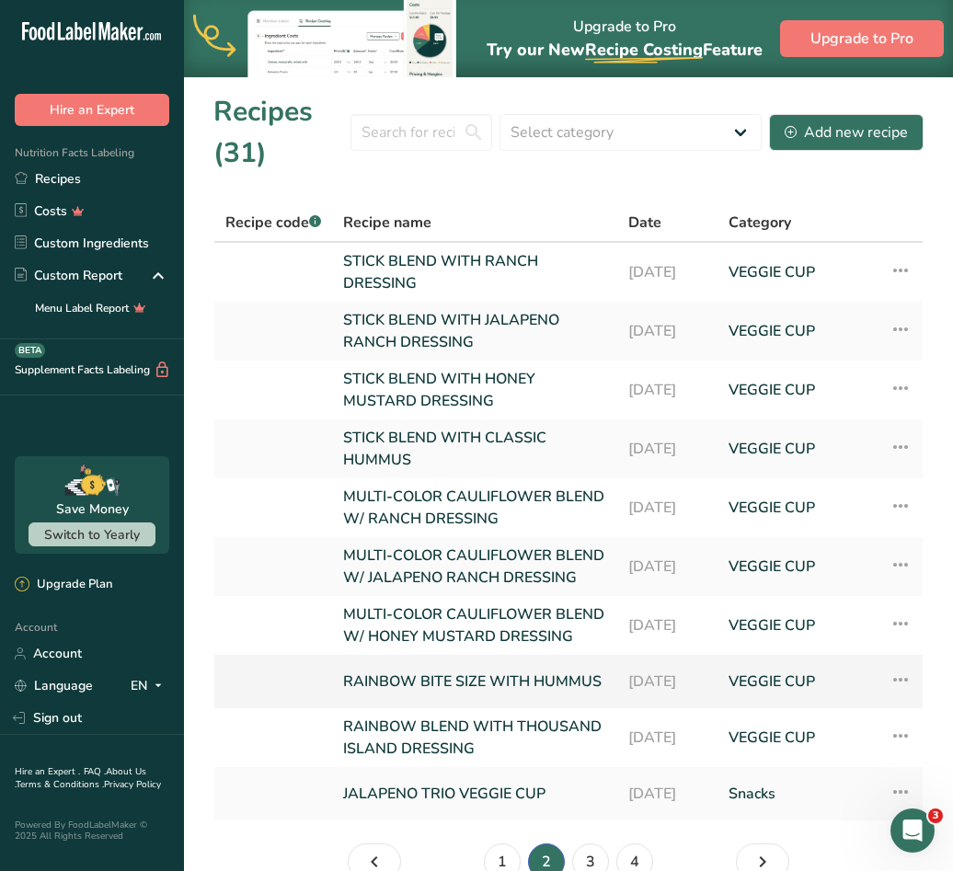
scroll to position [147, 0]
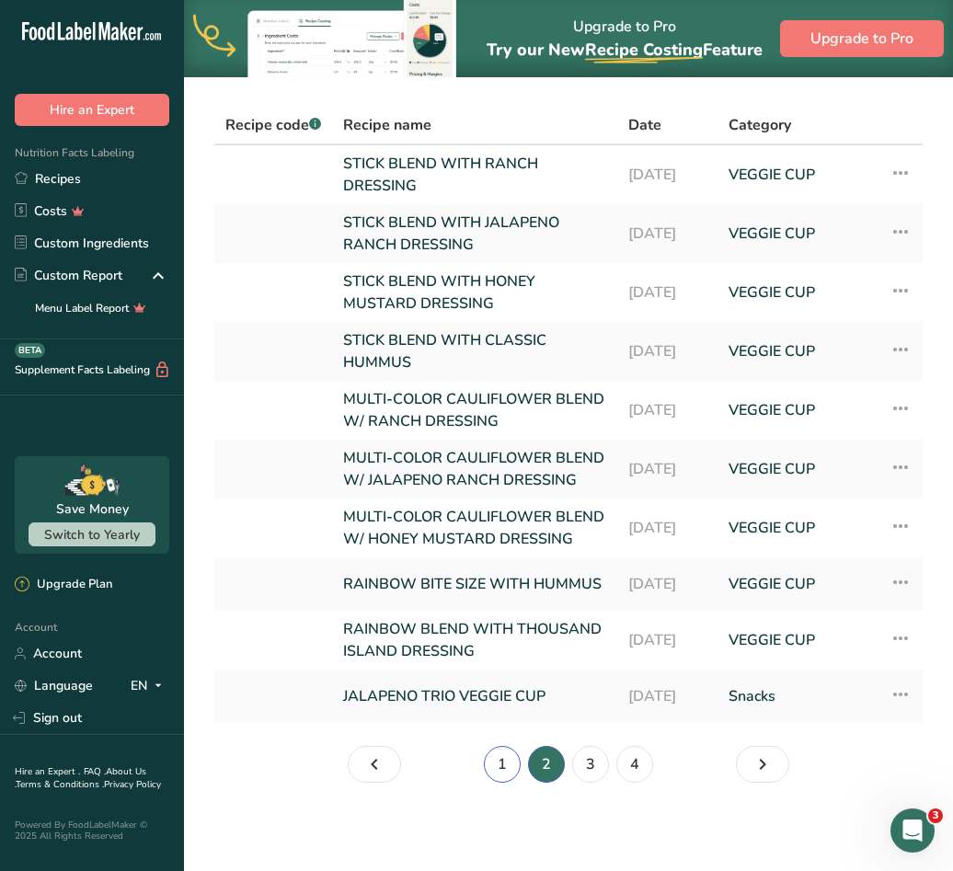
click at [512, 763] on link "1" at bounding box center [502, 764] width 37 height 37
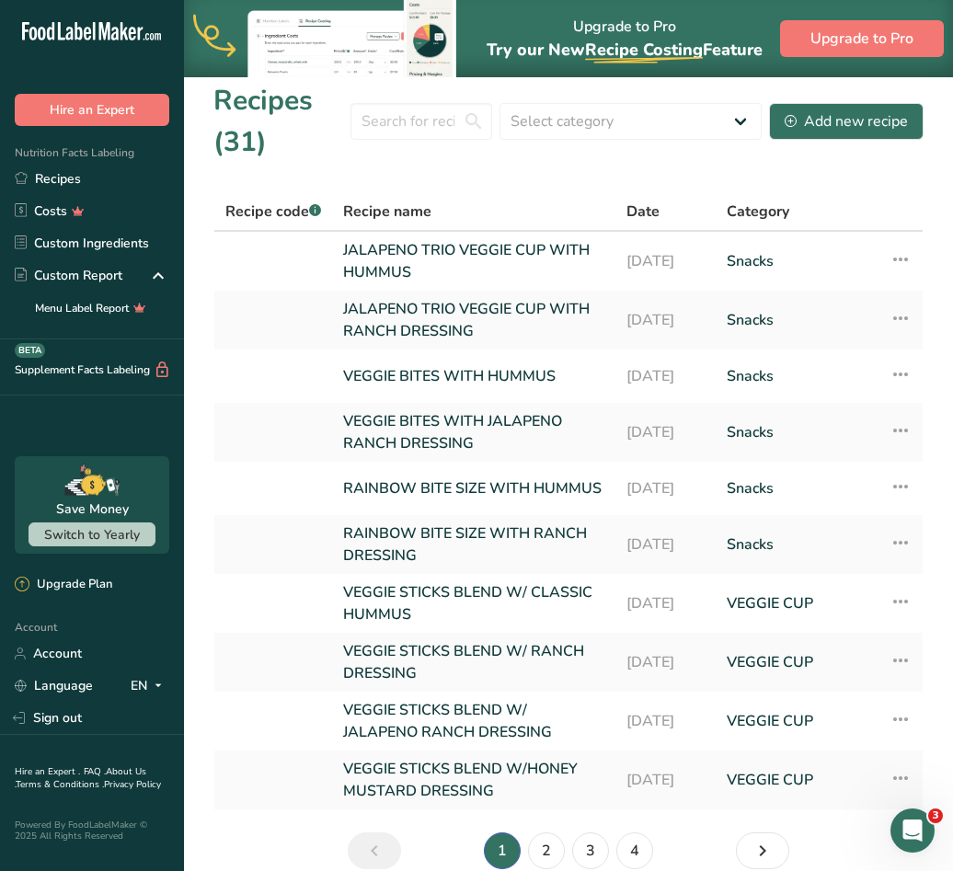
scroll to position [103, 0]
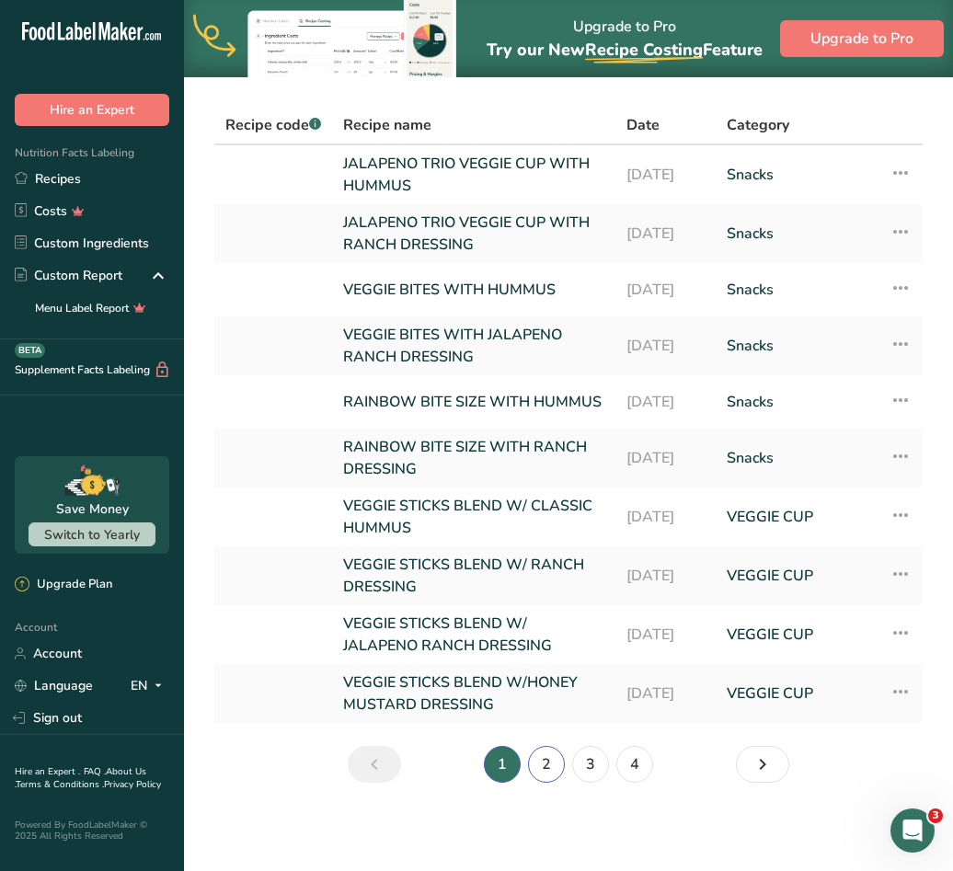
click at [539, 750] on link "2" at bounding box center [546, 764] width 37 height 37
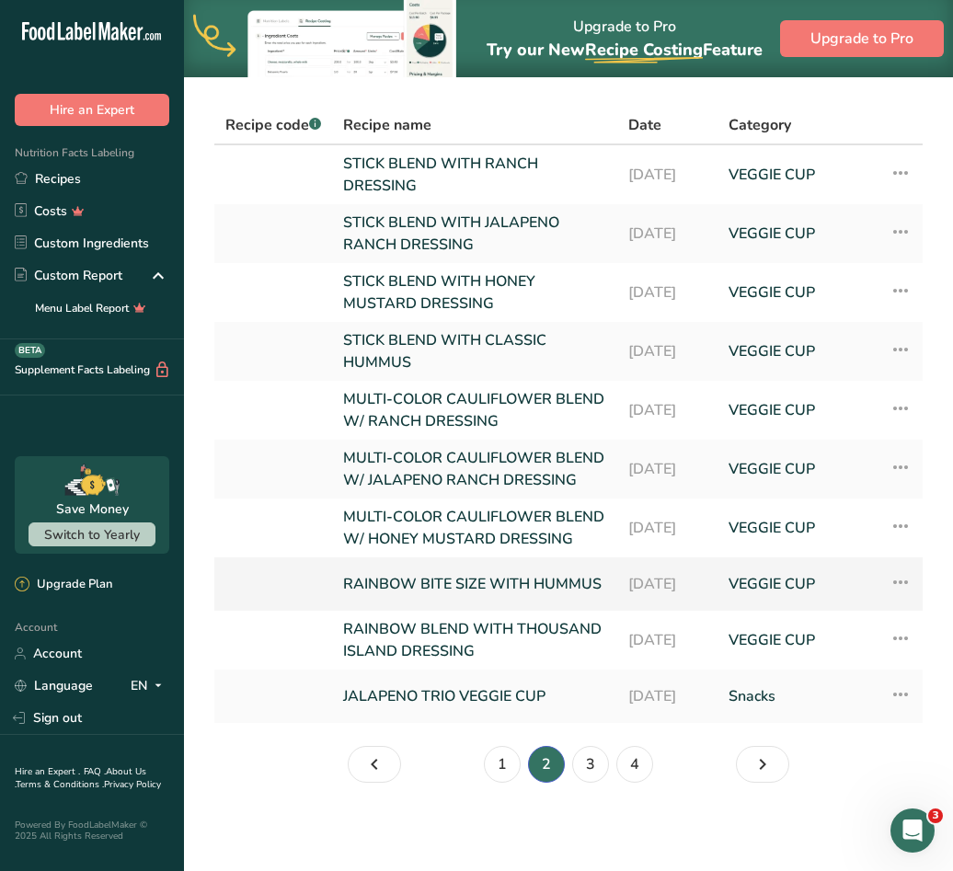
click at [422, 603] on link "RAINBOW BITE SIZE WITH HUMMUS" at bounding box center [474, 584] width 263 height 39
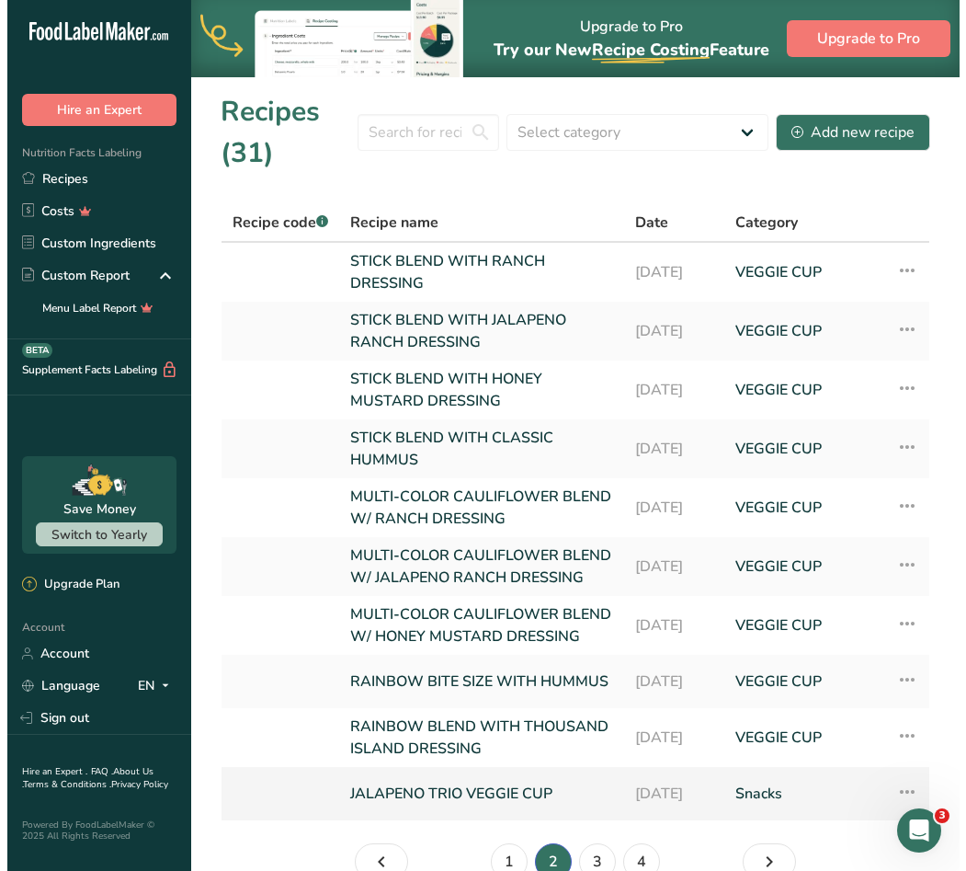
scroll to position [147, 0]
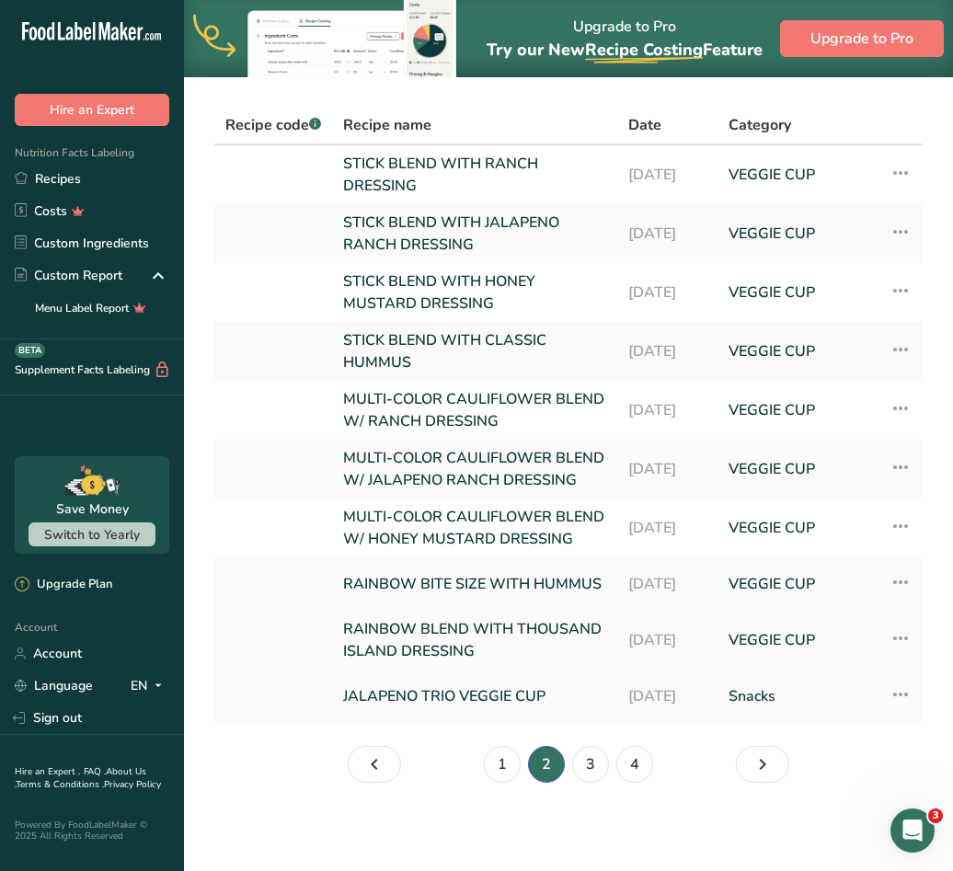
click at [906, 634] on icon at bounding box center [900, 638] width 22 height 33
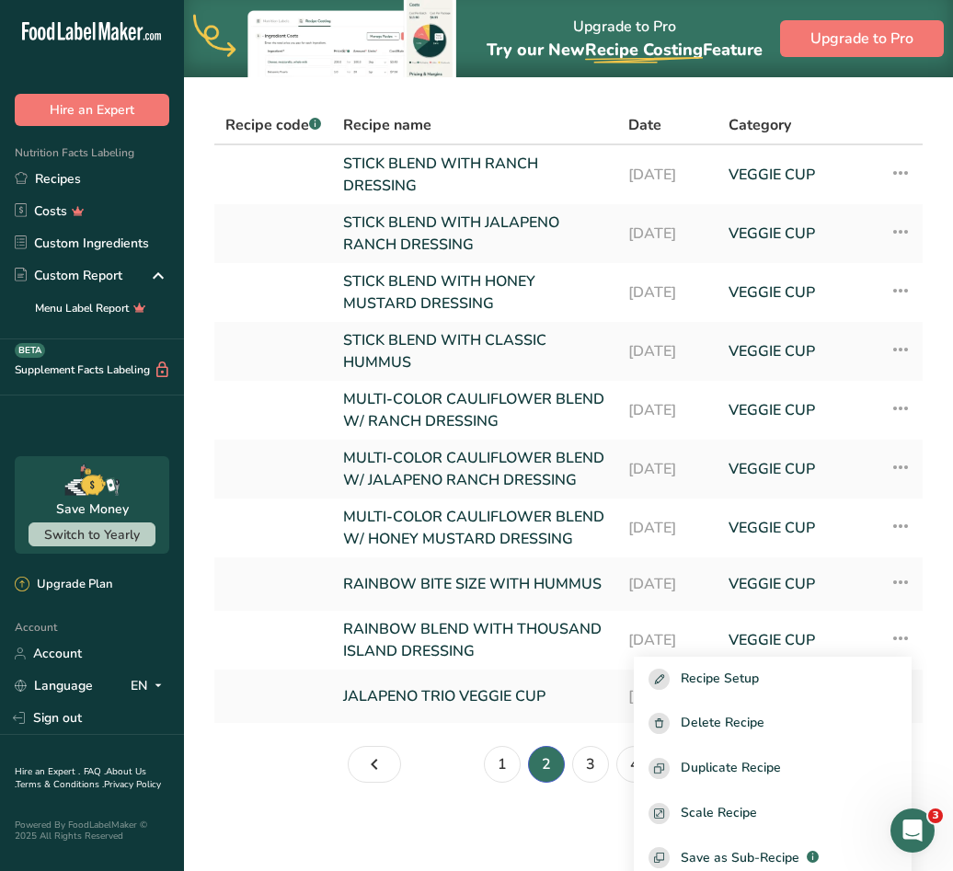
click at [246, 750] on section "Recipes (31) Select category All Baked Goods [GEOGRAPHIC_DATA] Confectionery Co…" at bounding box center [568, 395] width 769 height 833
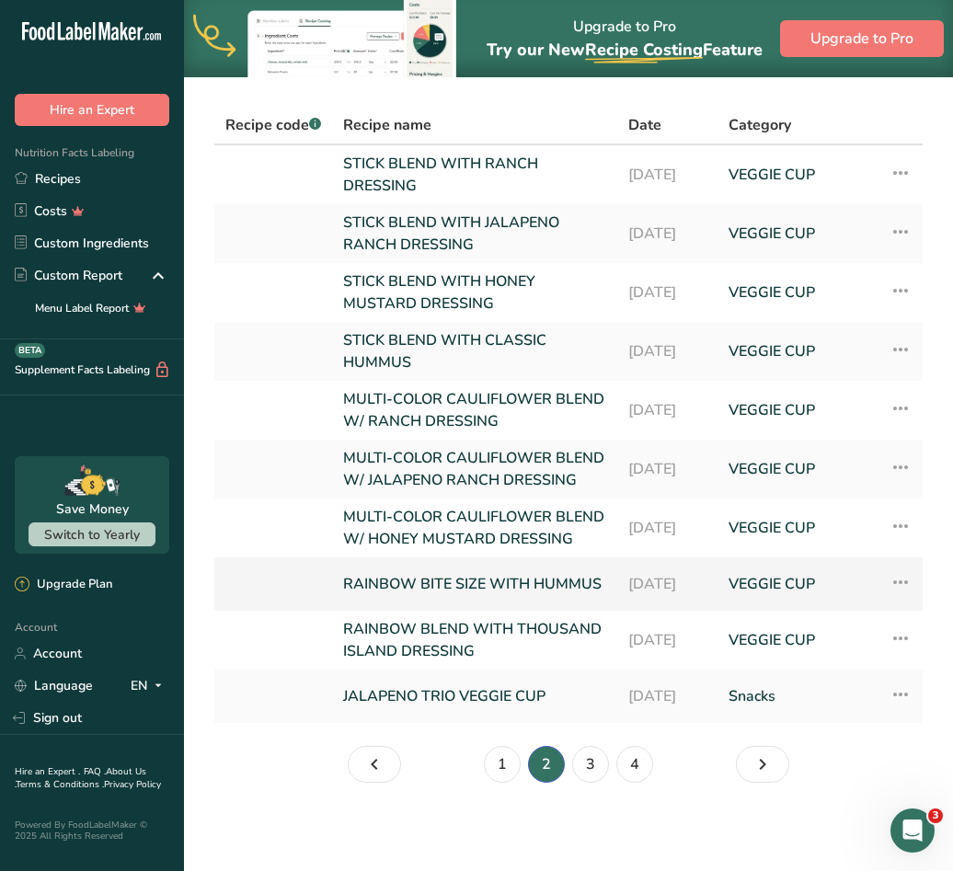
click at [896, 583] on icon at bounding box center [900, 581] width 22 height 33
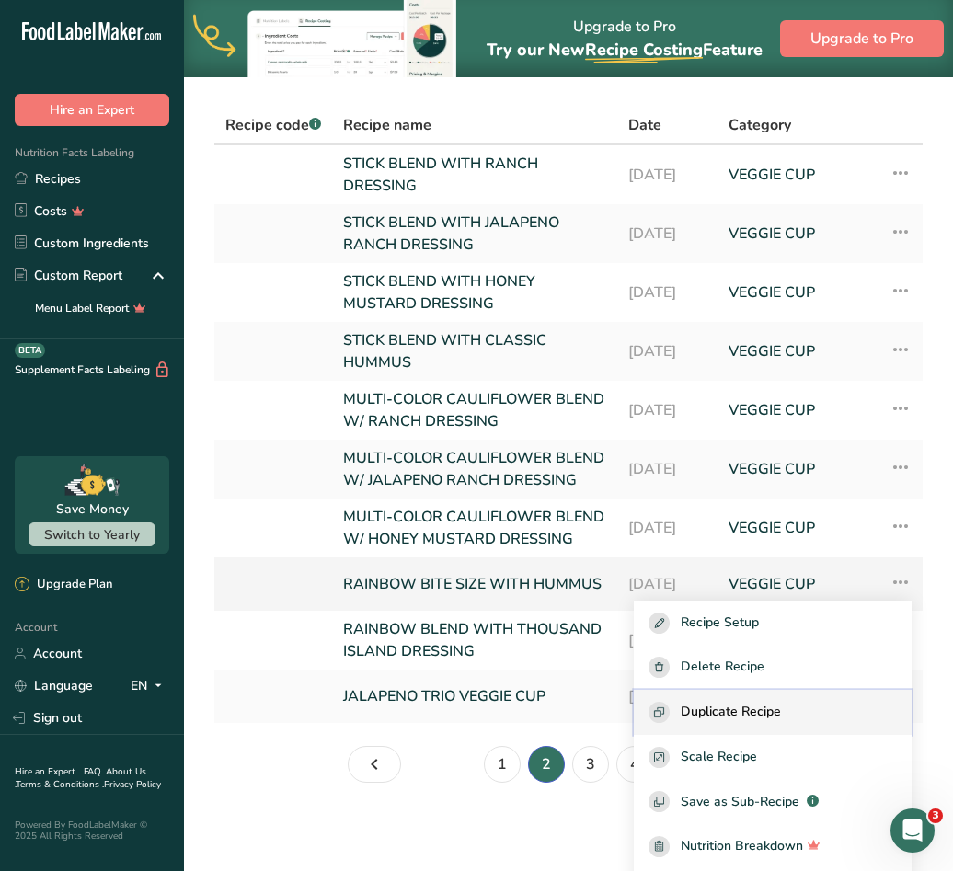
click at [696, 704] on div "Duplicate Recipe" at bounding box center [772, 712] width 248 height 21
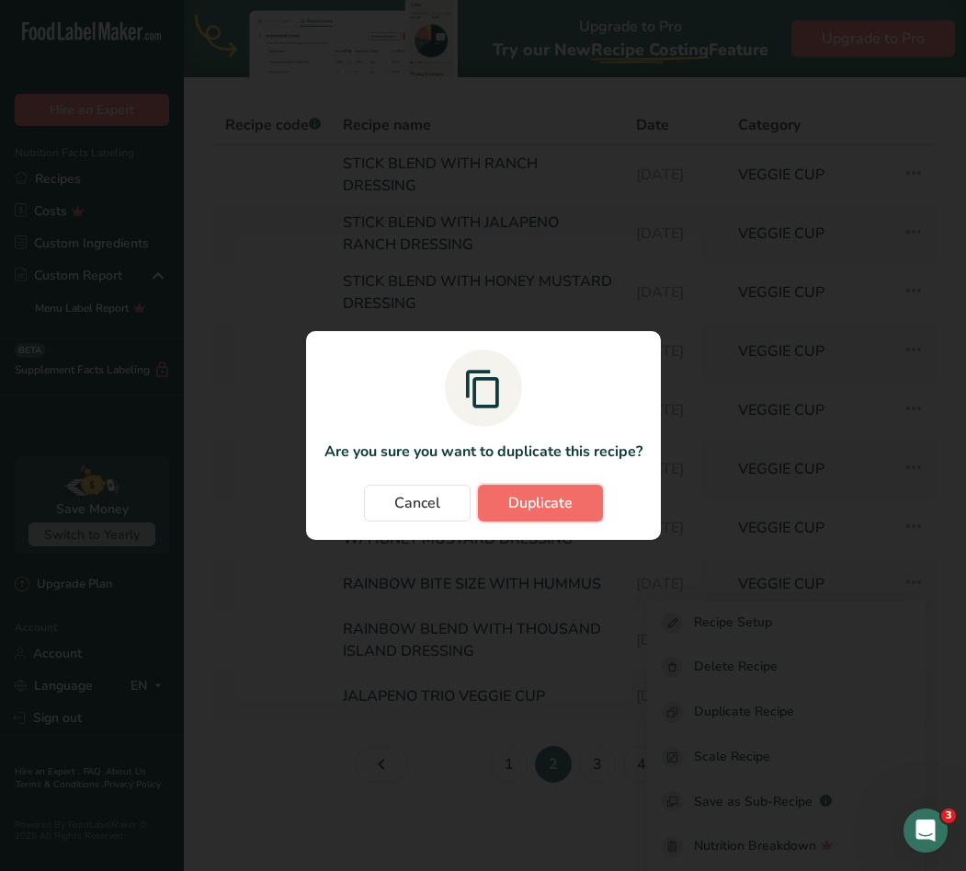
click at [552, 500] on span "Duplicate" at bounding box center [540, 503] width 64 height 22
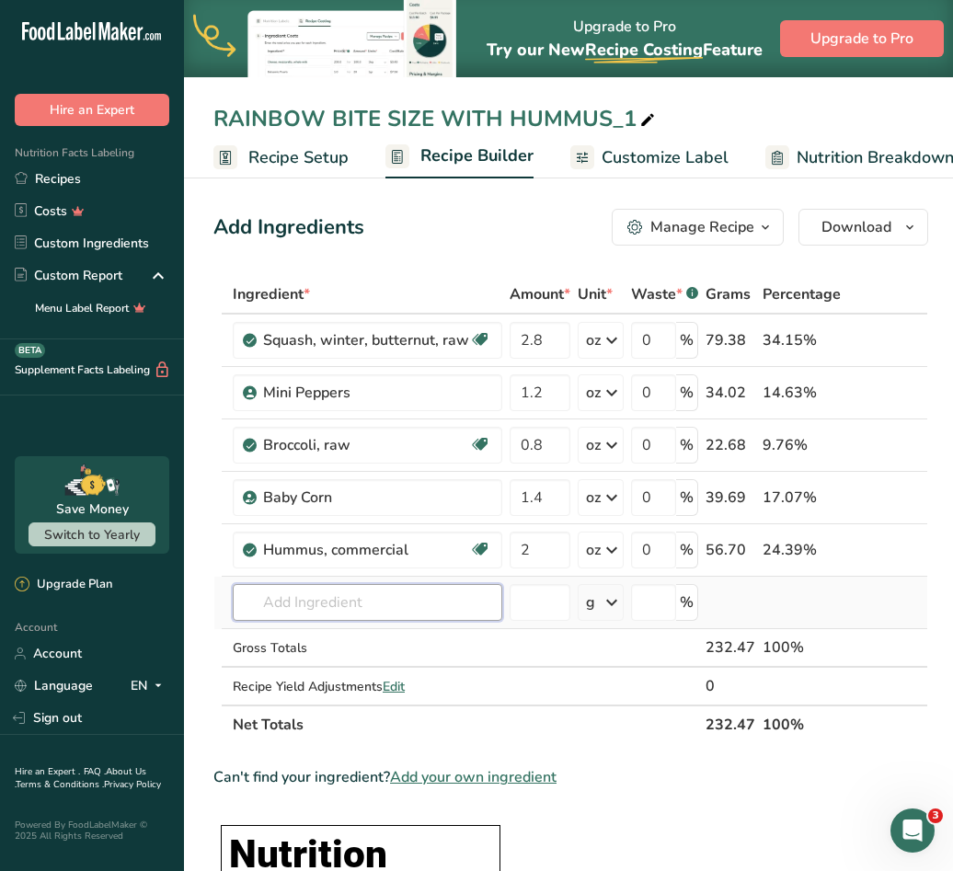
click at [387, 587] on input "text" at bounding box center [367, 602] width 269 height 37
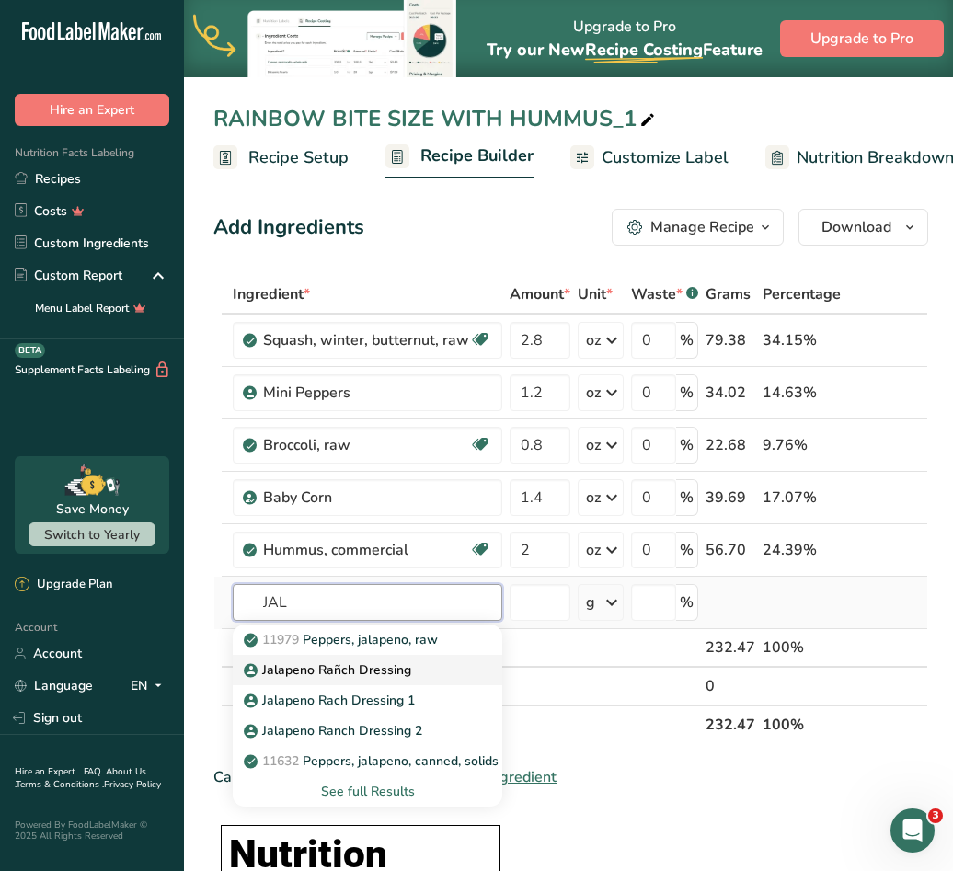
type input "JAL"
click at [428, 661] on div "Jalapeno Rañch Dressing" at bounding box center [352, 669] width 211 height 19
type input "Jalapeno Rañch Dressing"
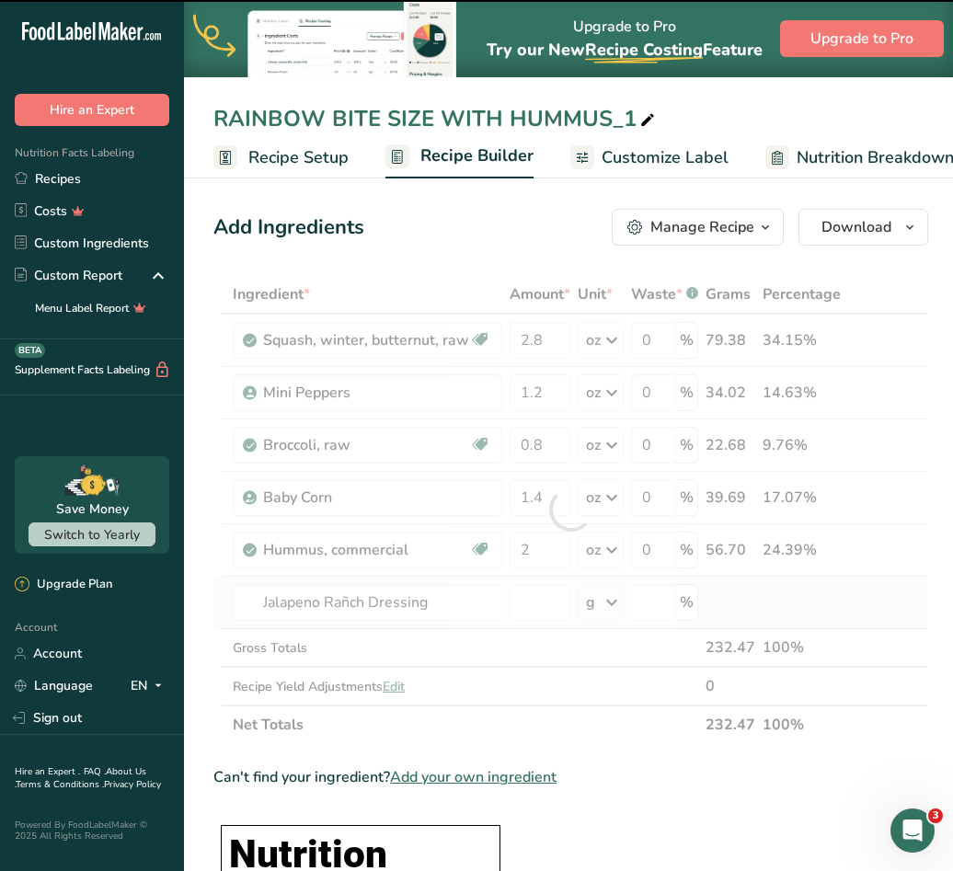
type input "0"
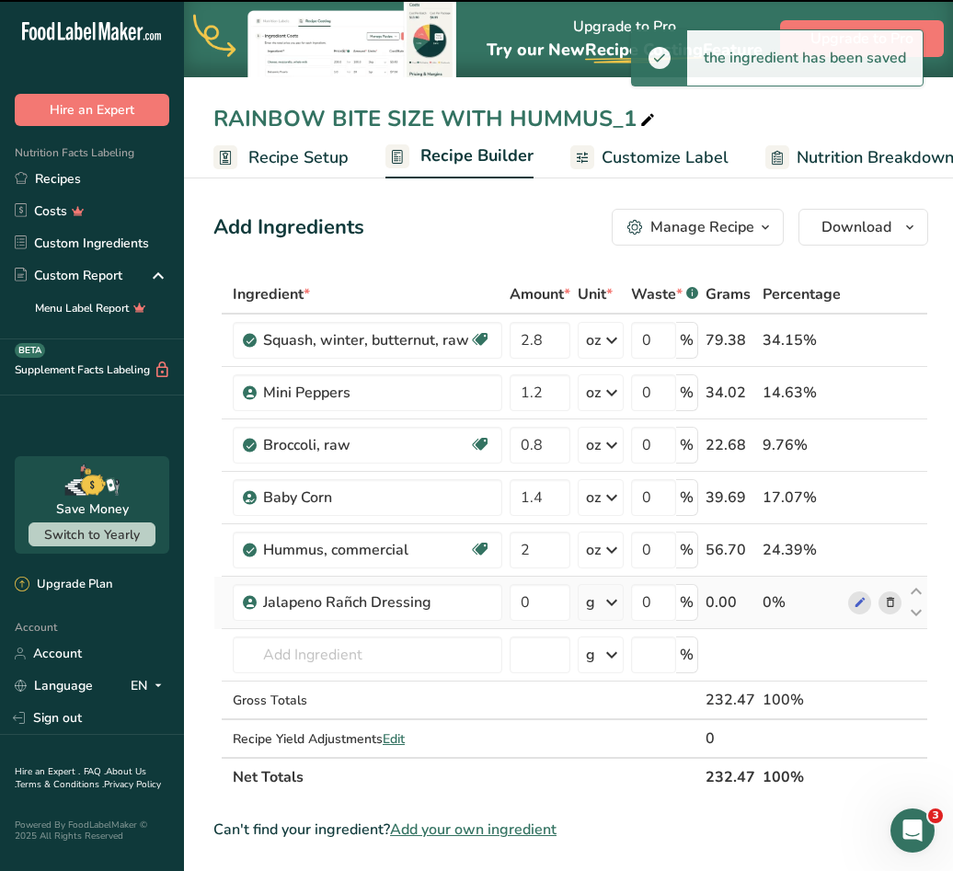
click at [606, 609] on icon at bounding box center [611, 602] width 22 height 33
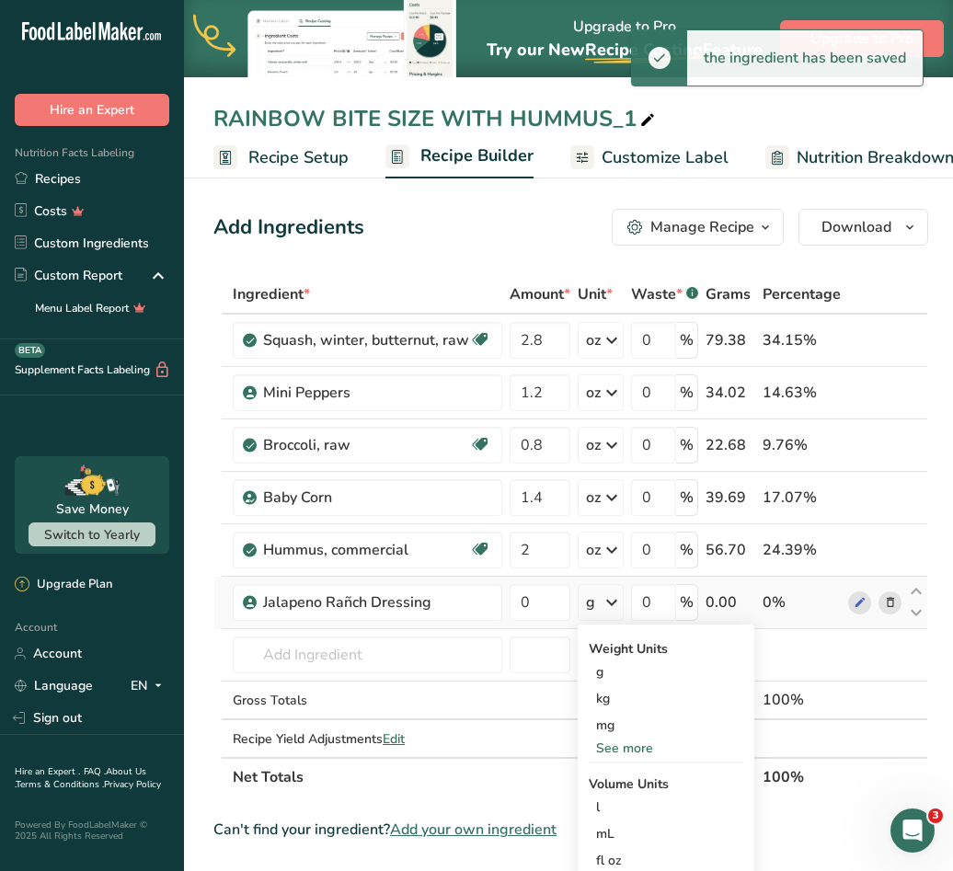
click at [613, 744] on div "See more" at bounding box center [665, 747] width 154 height 19
click at [612, 798] on div "oz" at bounding box center [665, 805] width 154 height 27
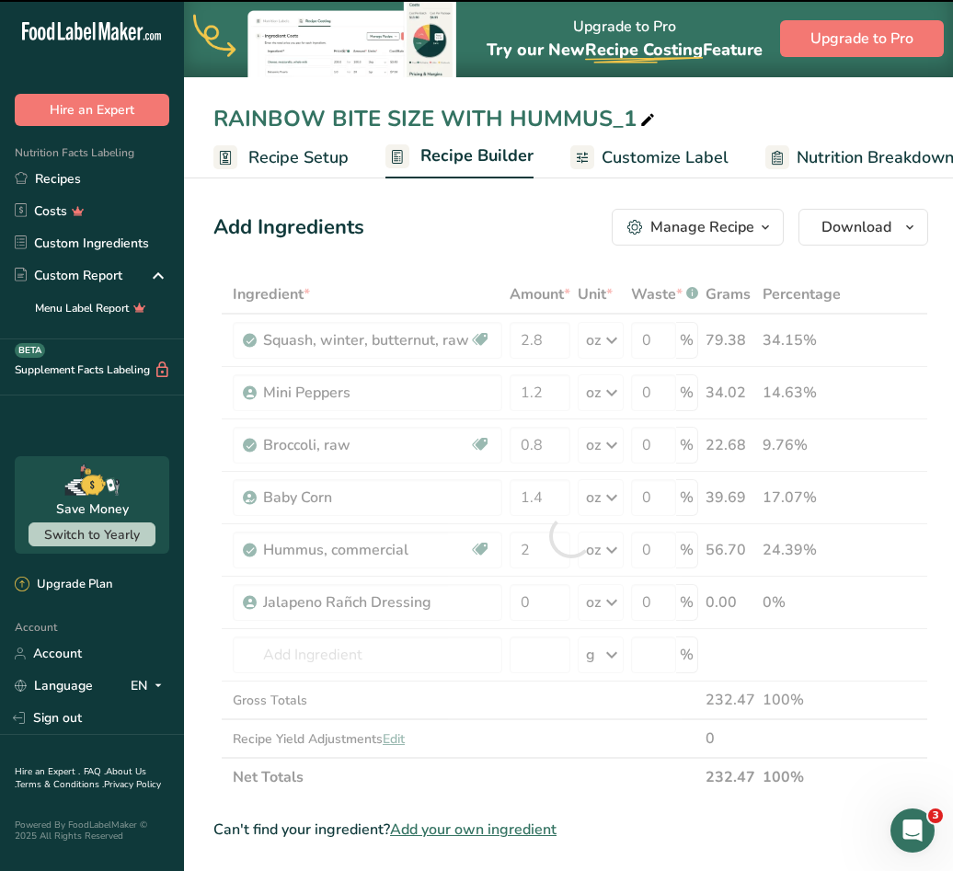
click at [546, 602] on div at bounding box center [570, 535] width 714 height 521
click at [546, 602] on input "0" at bounding box center [539, 602] width 61 height 37
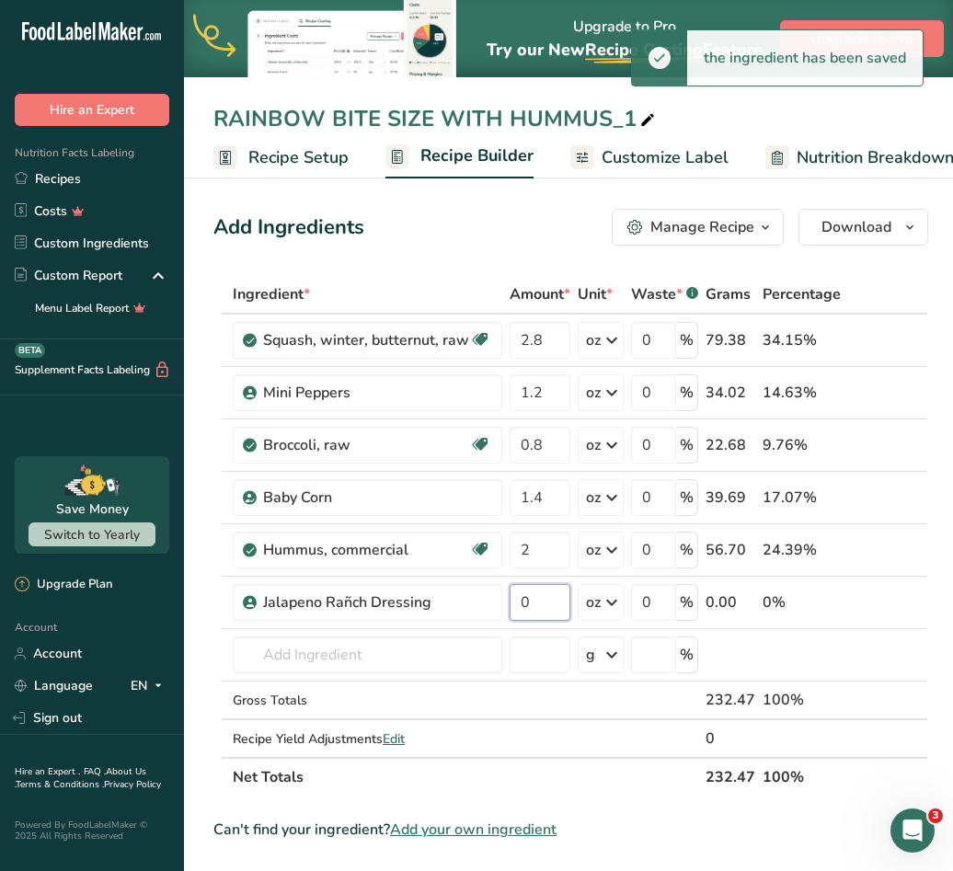
click at [546, 602] on input "0" at bounding box center [539, 602] width 61 height 37
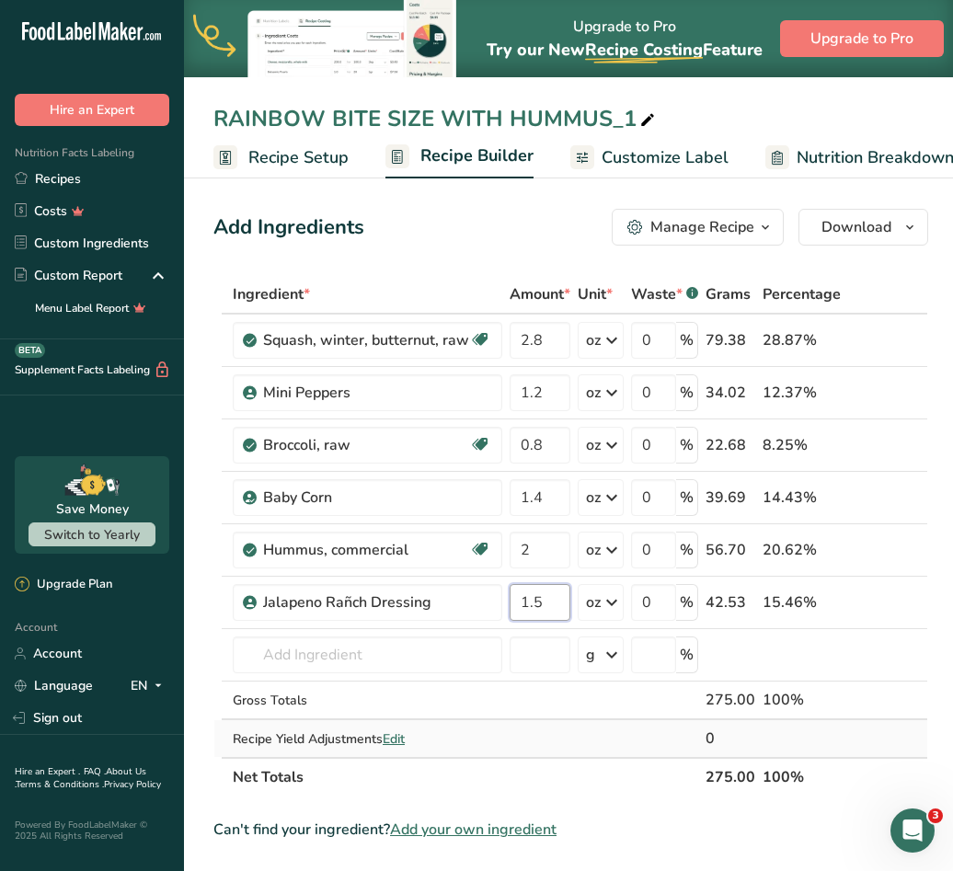
type input "1.5"
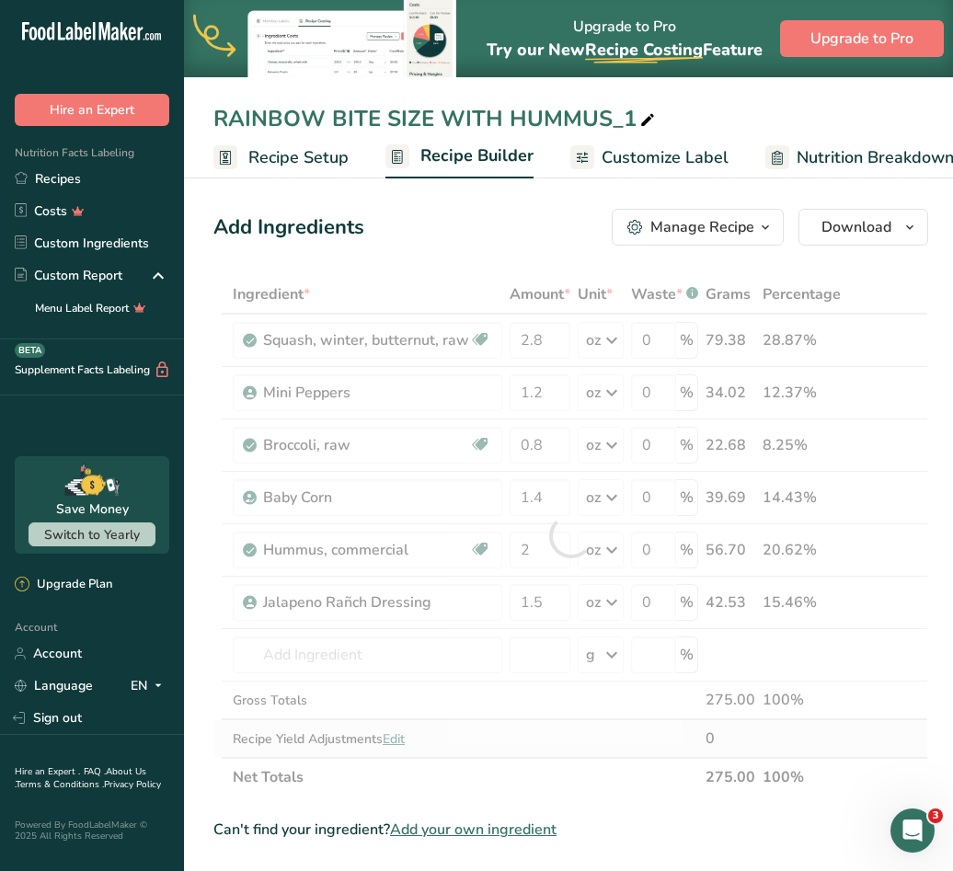
click at [837, 751] on div "Ingredient * Amount * Unit * Waste * .a-a{fill:#347362;}.b-a{fill:#fff;} Grams …" at bounding box center [570, 535] width 714 height 521
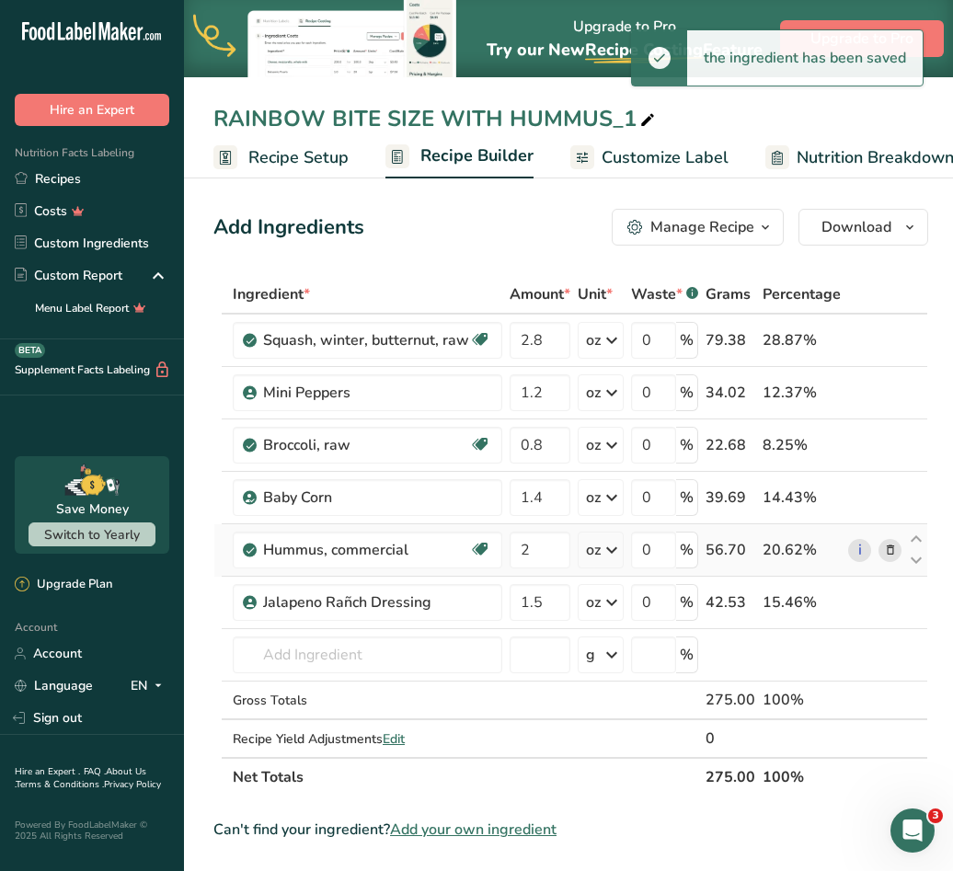
click at [884, 554] on icon at bounding box center [890, 550] width 13 height 19
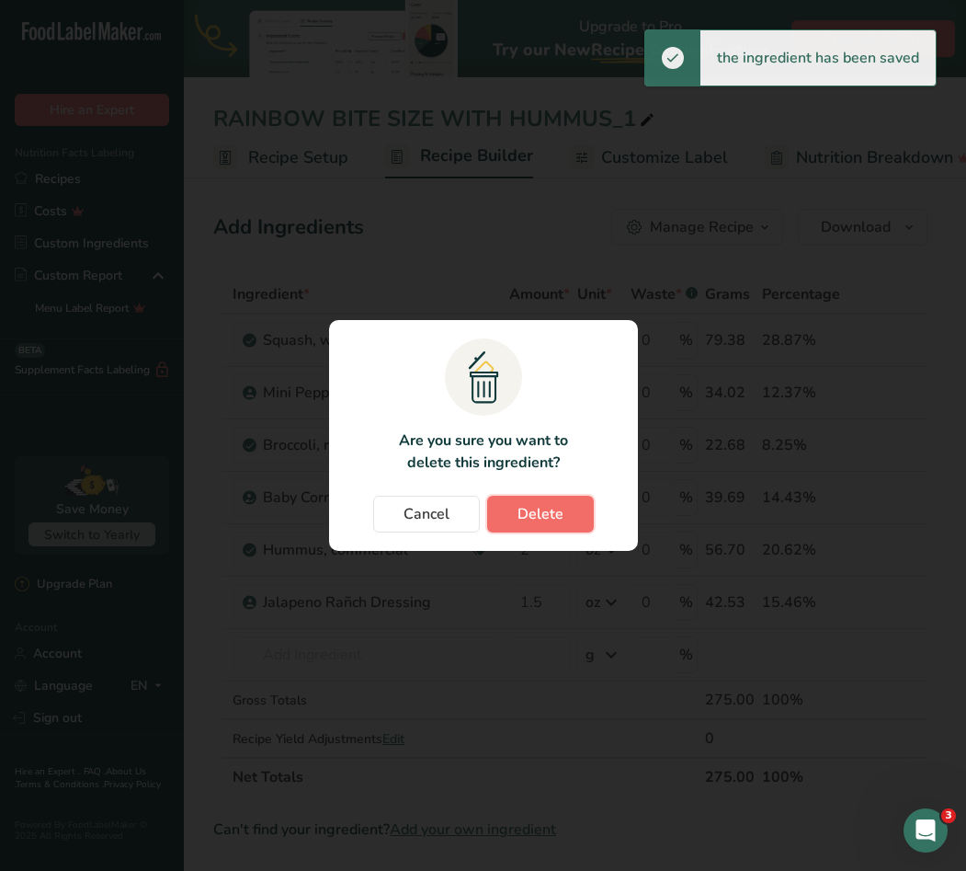
click at [563, 520] on button "Delete" at bounding box center [540, 514] width 107 height 37
type input "1.5"
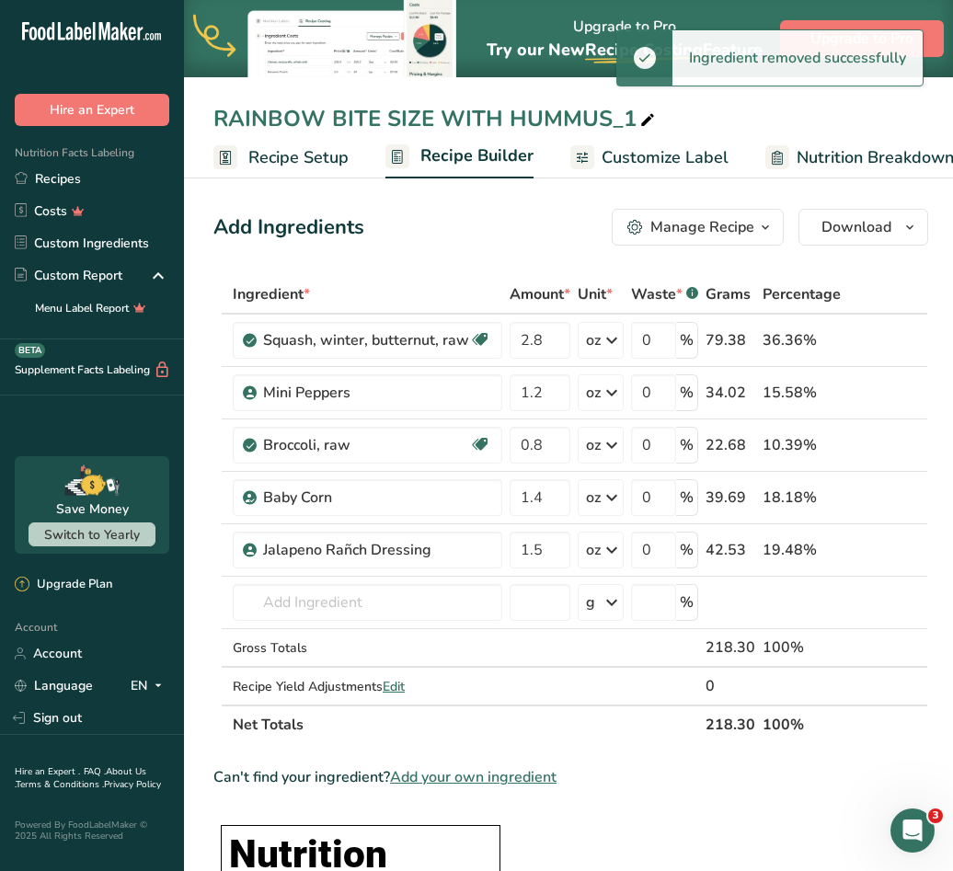
click at [641, 114] on icon at bounding box center [647, 121] width 17 height 26
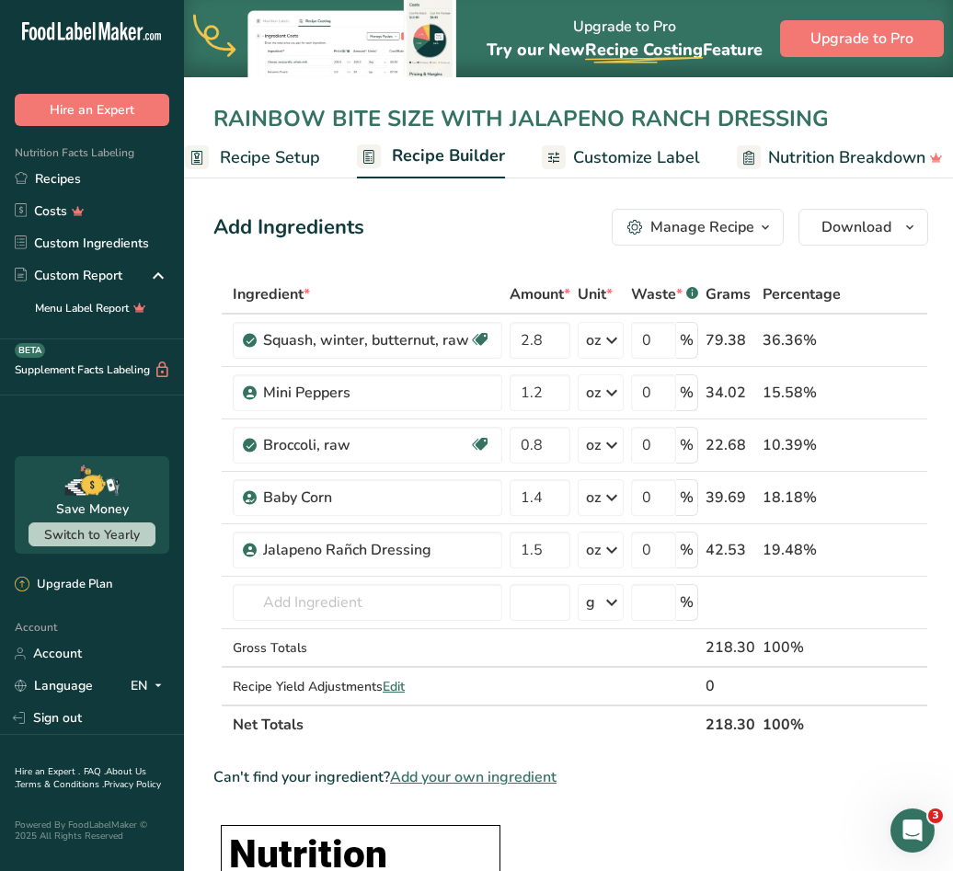
type input "RAINBOW BITE SIZE WITH JALAPENO RANCH DRESSING"
click at [614, 166] on span "Customize Label" at bounding box center [636, 157] width 127 height 25
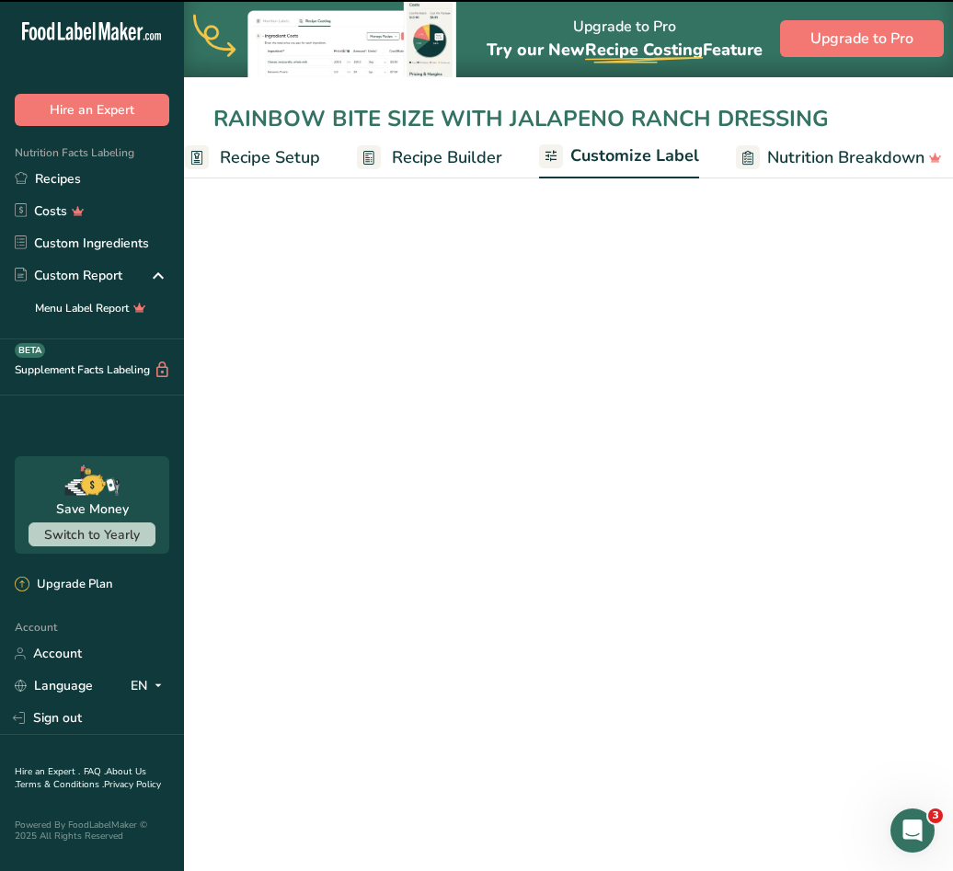
scroll to position [0, 359]
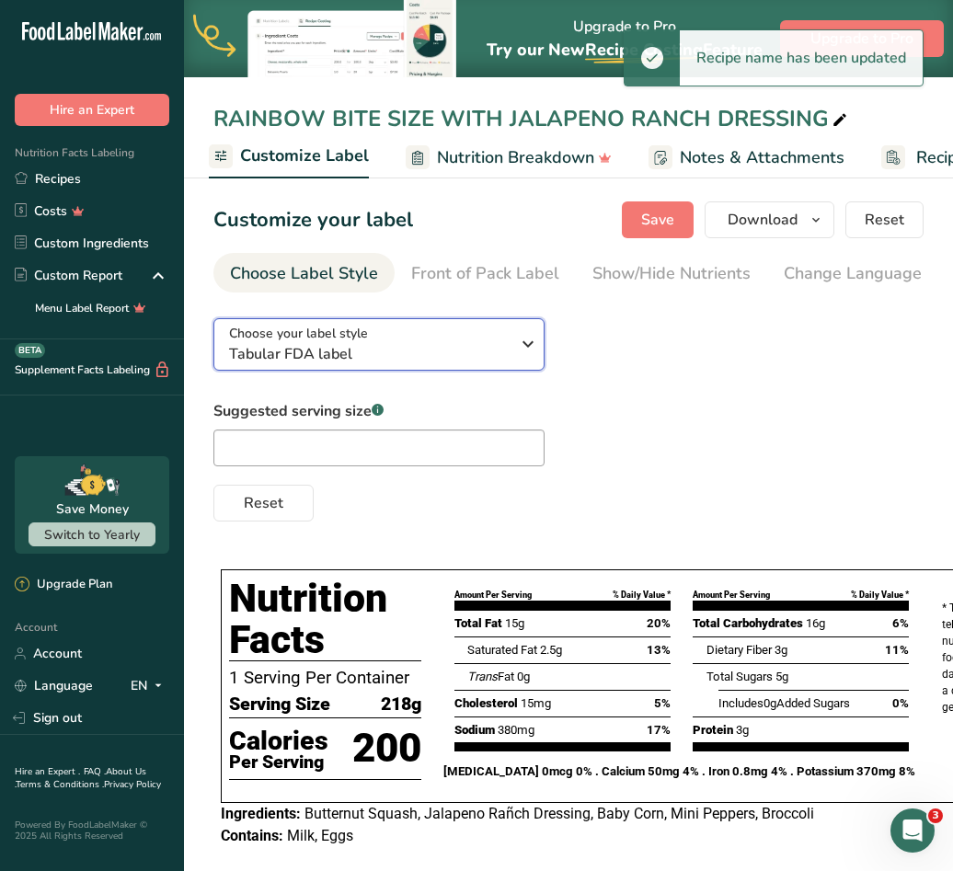
click at [459, 364] on span "Tabular FDA label" at bounding box center [369, 354] width 280 height 22
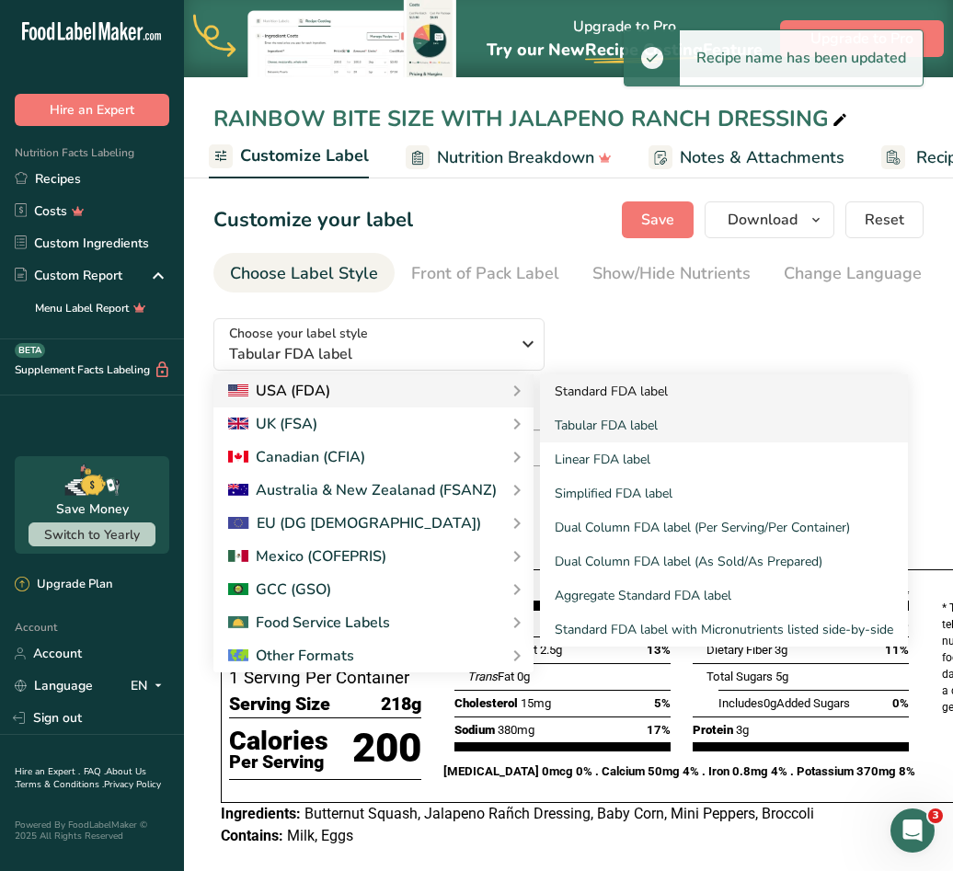
click at [577, 401] on link "Standard FDA label" at bounding box center [724, 391] width 368 height 34
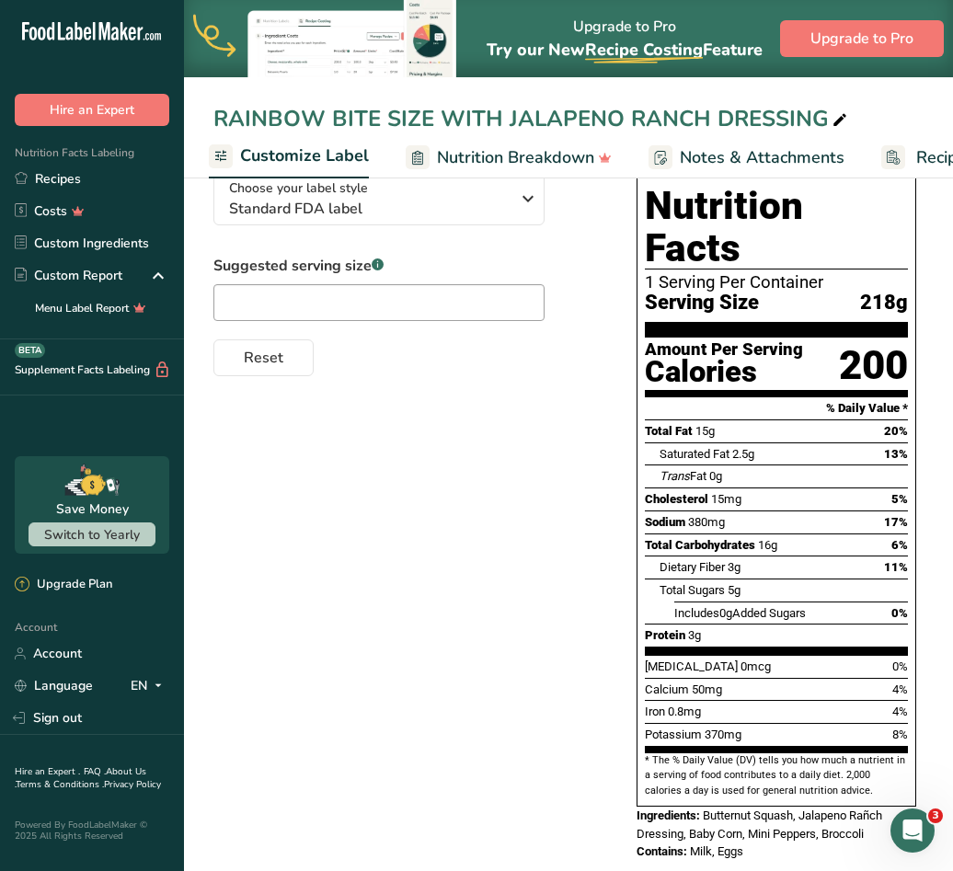
scroll to position [0, 0]
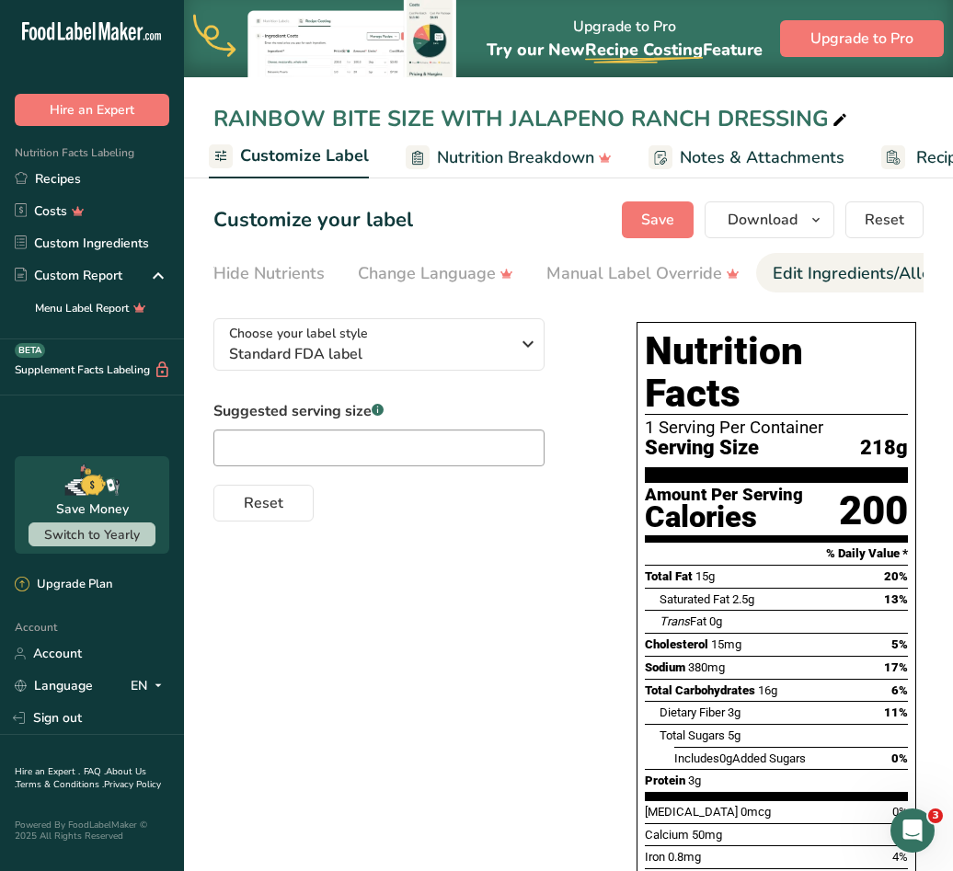
click at [779, 268] on div "Edit Ingredients/Allergens List" at bounding box center [889, 273] width 234 height 25
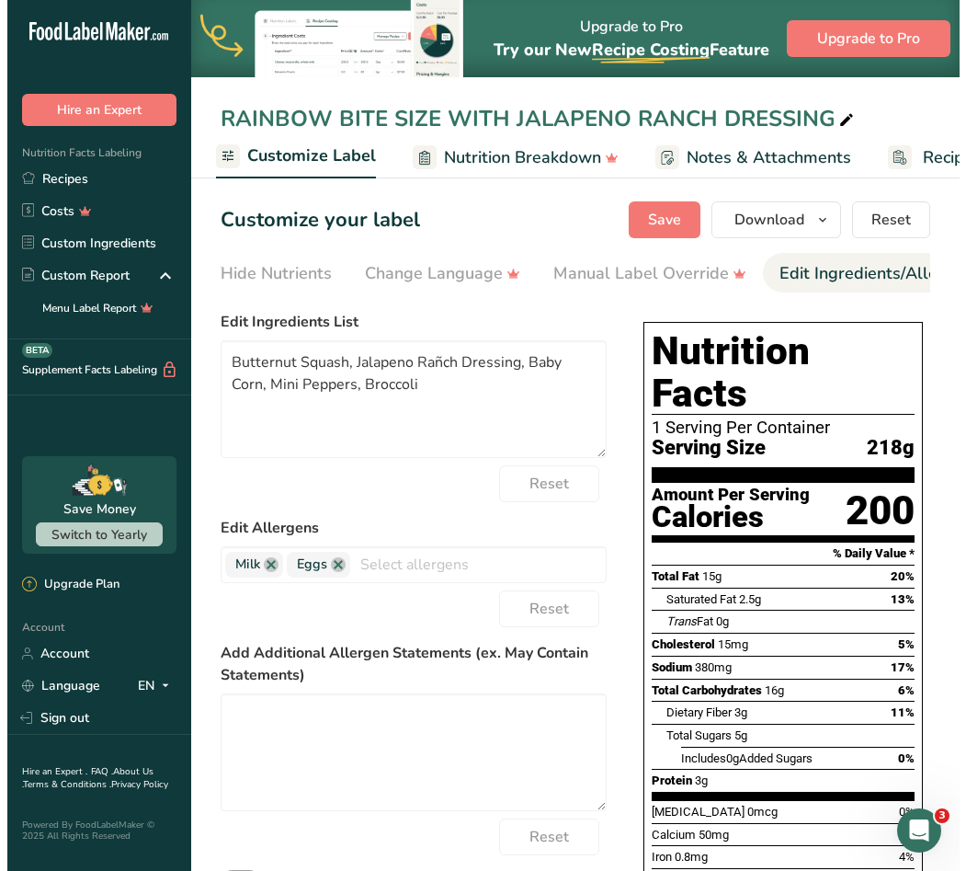
scroll to position [0, 670]
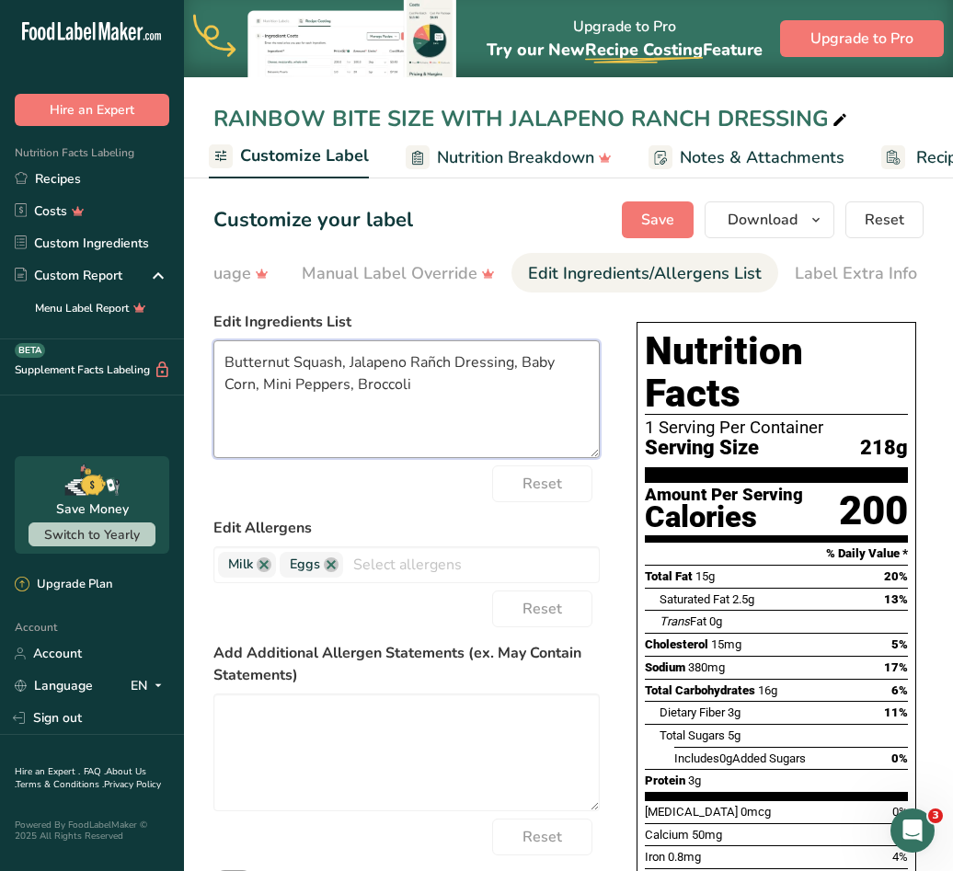
drag, startPoint x: 417, startPoint y: 395, endPoint x: 225, endPoint y: 367, distance: 193.4
click at [225, 367] on textarea "Butternut Squash, Jalapeno Rañch Dressing, Baby Corn, Mini Peppers, Broccoli" at bounding box center [406, 399] width 386 height 118
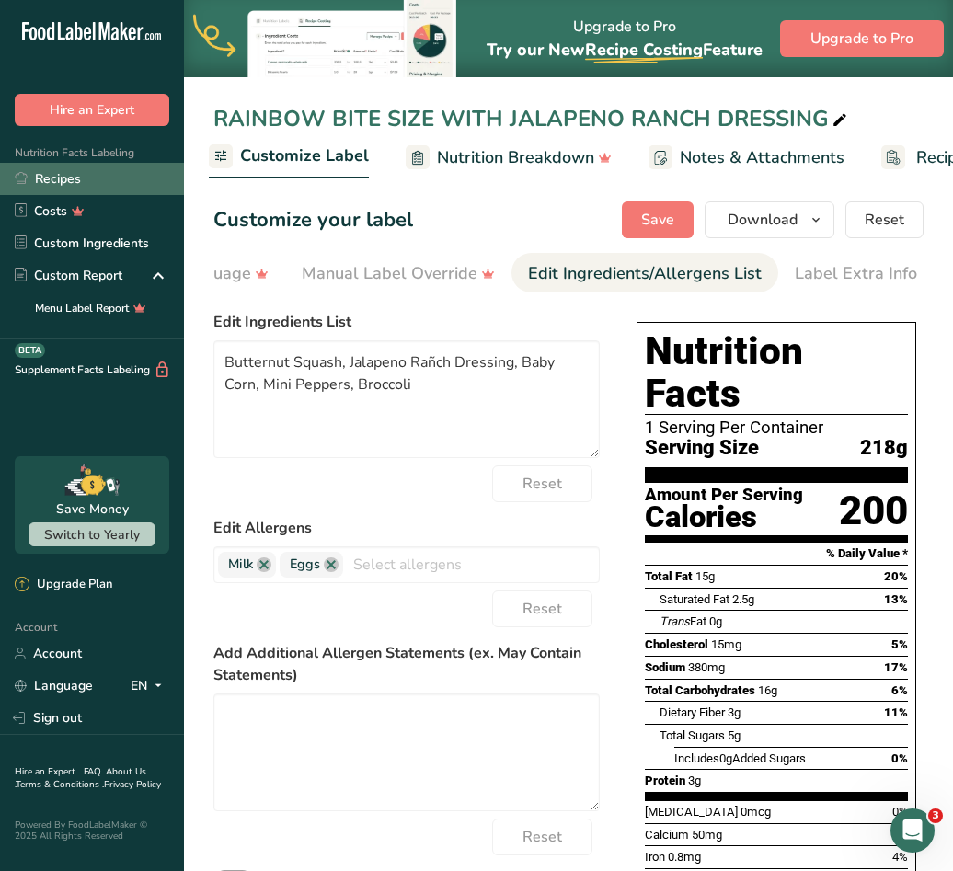
click at [60, 181] on link "Recipes" at bounding box center [92, 179] width 184 height 32
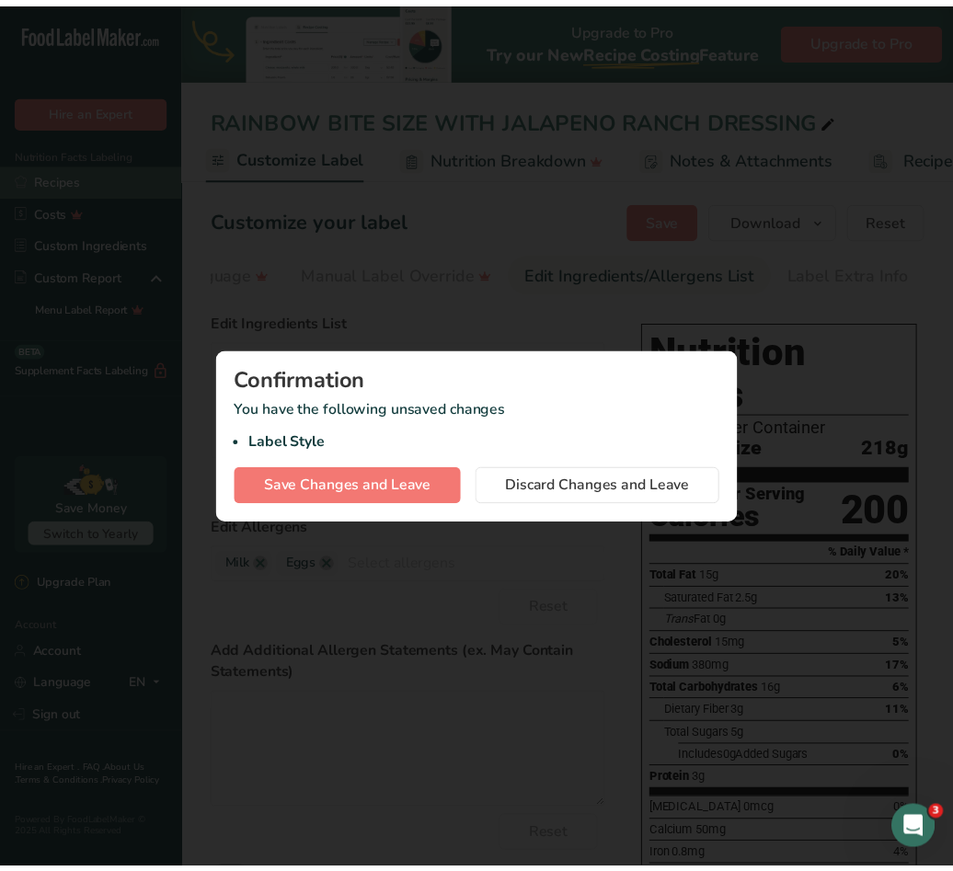
scroll to position [0, 657]
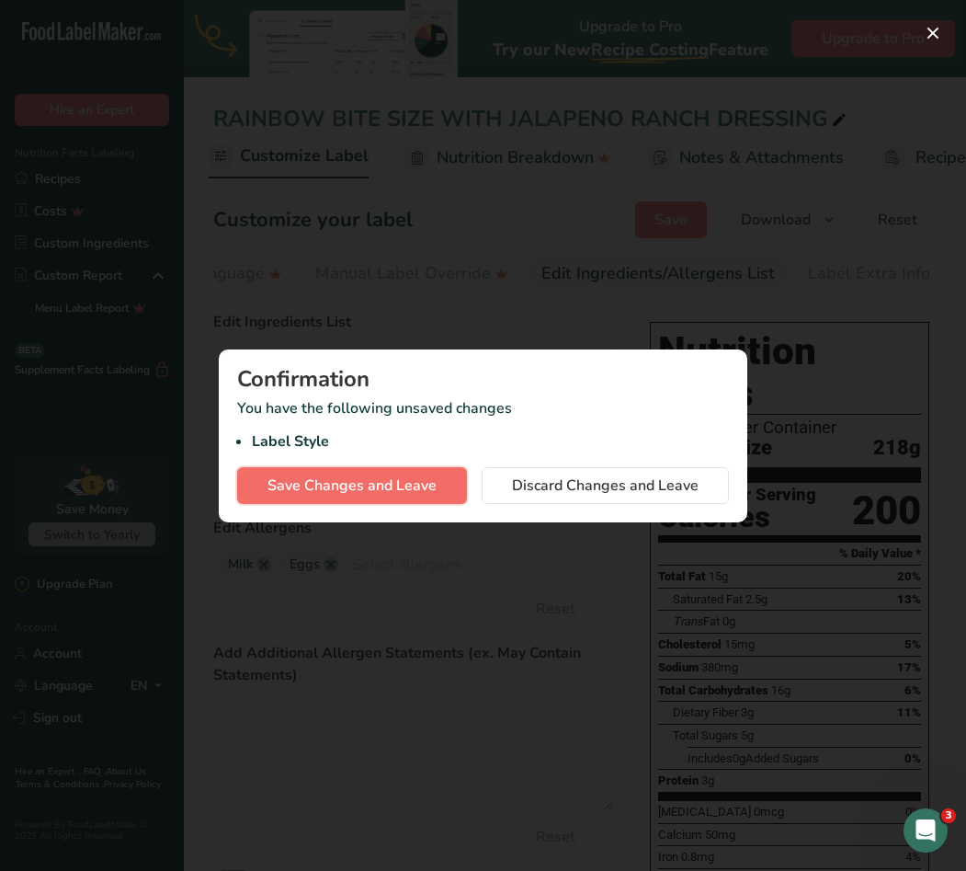
click at [371, 487] on span "Save Changes and Leave" at bounding box center [352, 485] width 169 height 22
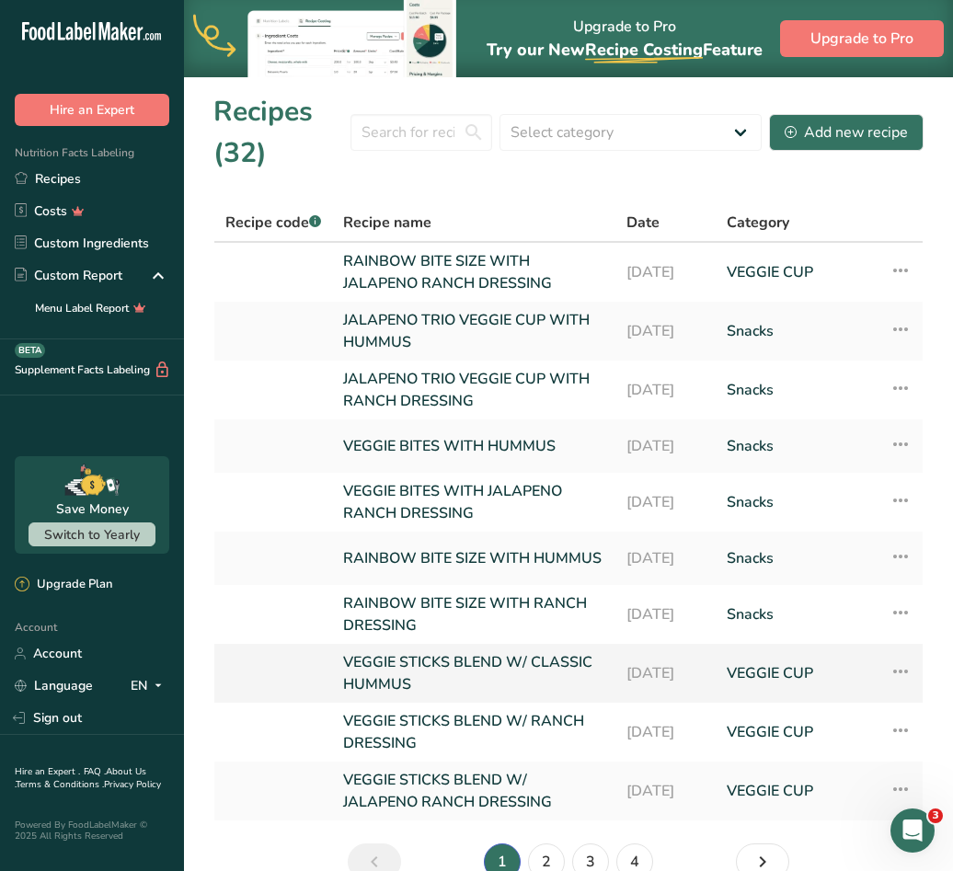
scroll to position [103, 0]
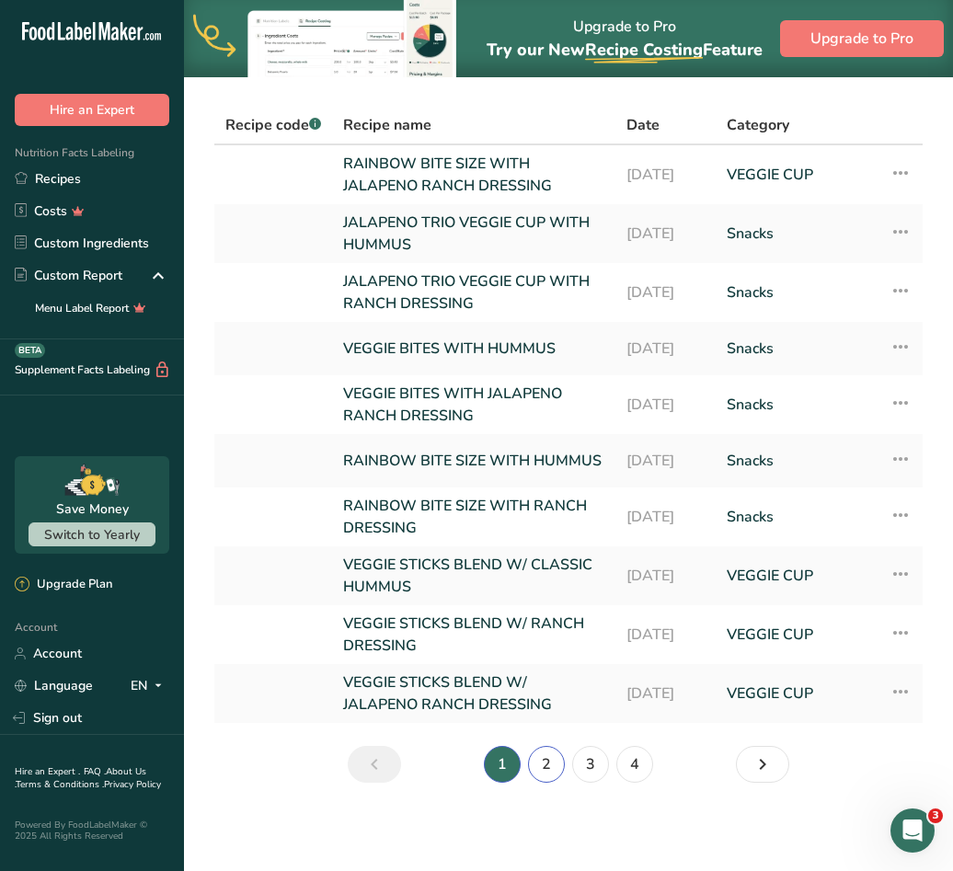
click at [533, 766] on link "2" at bounding box center [546, 764] width 37 height 37
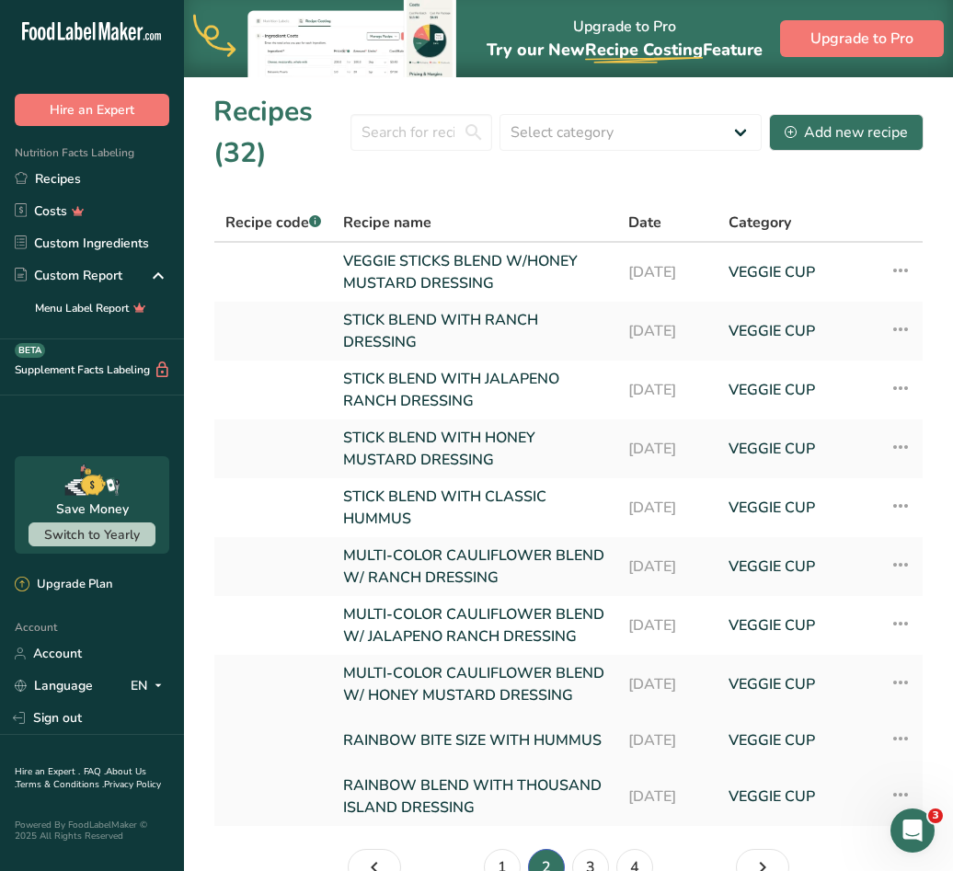
scroll to position [153, 0]
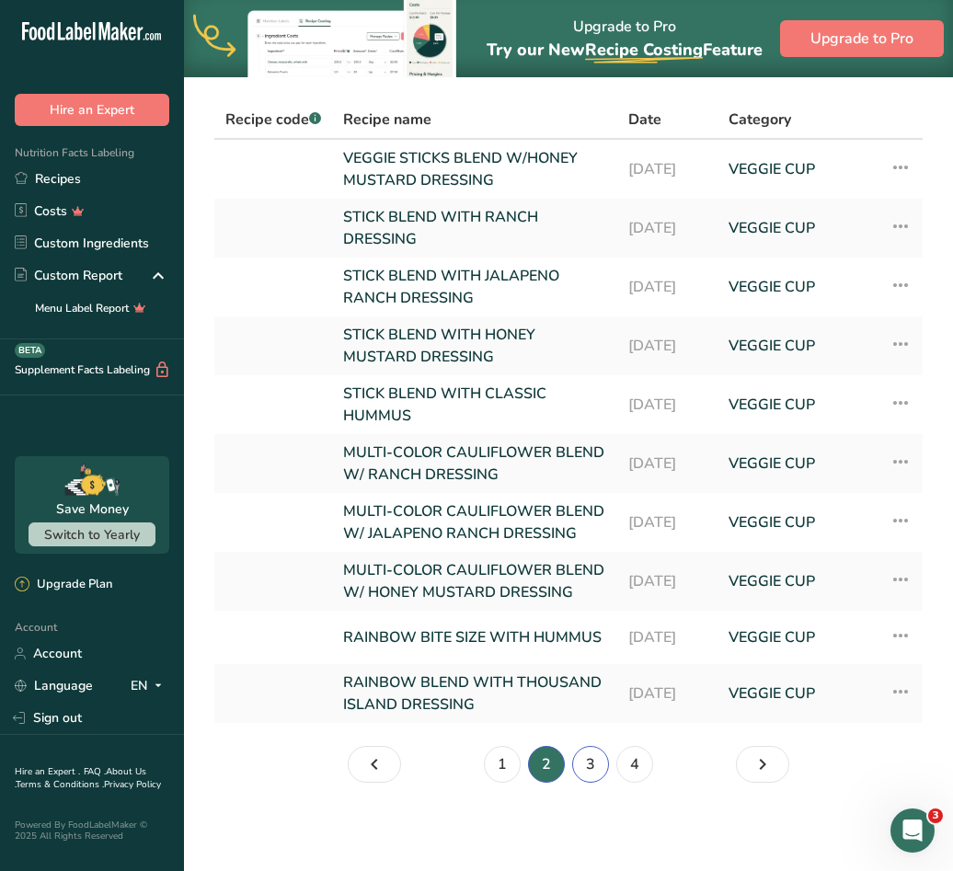
click at [589, 758] on link "3" at bounding box center [590, 764] width 37 height 37
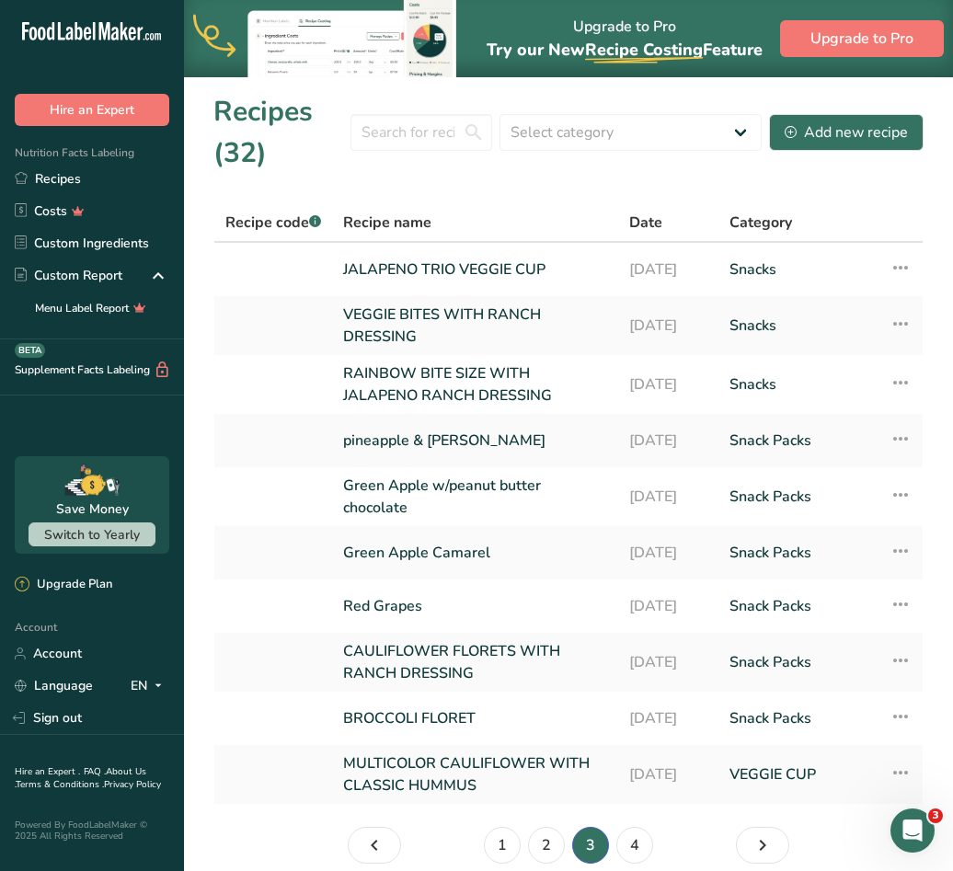
scroll to position [81, 0]
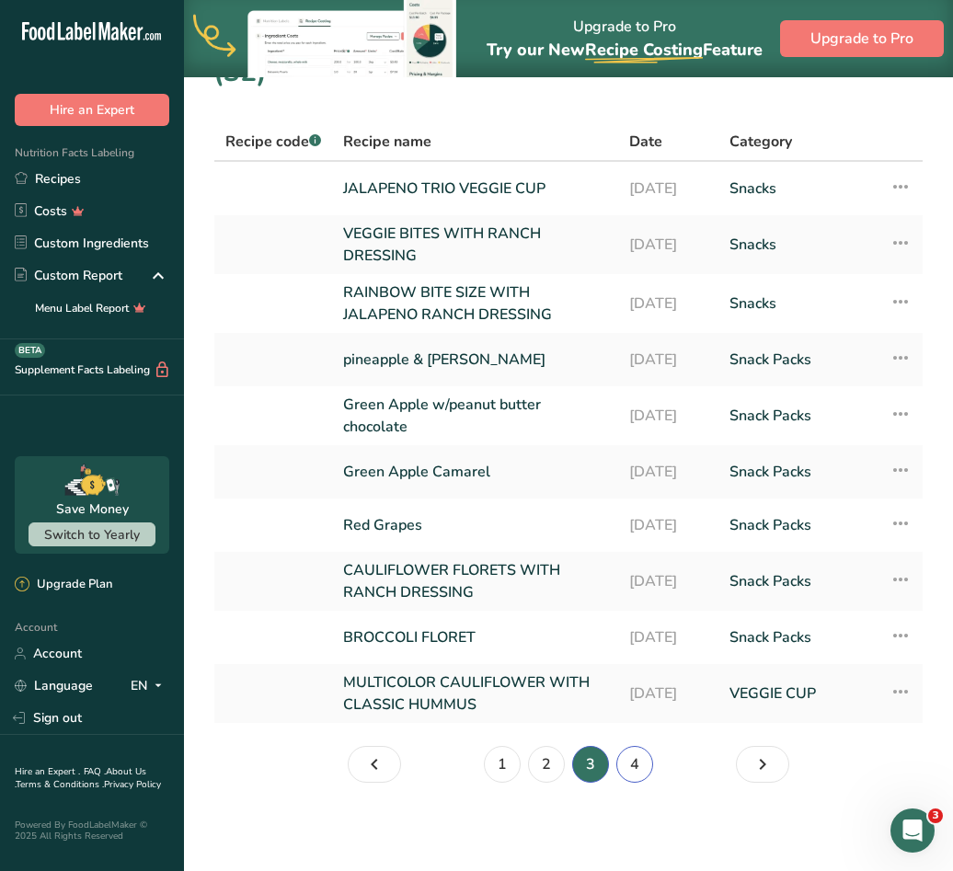
click at [624, 769] on link "4" at bounding box center [634, 764] width 37 height 37
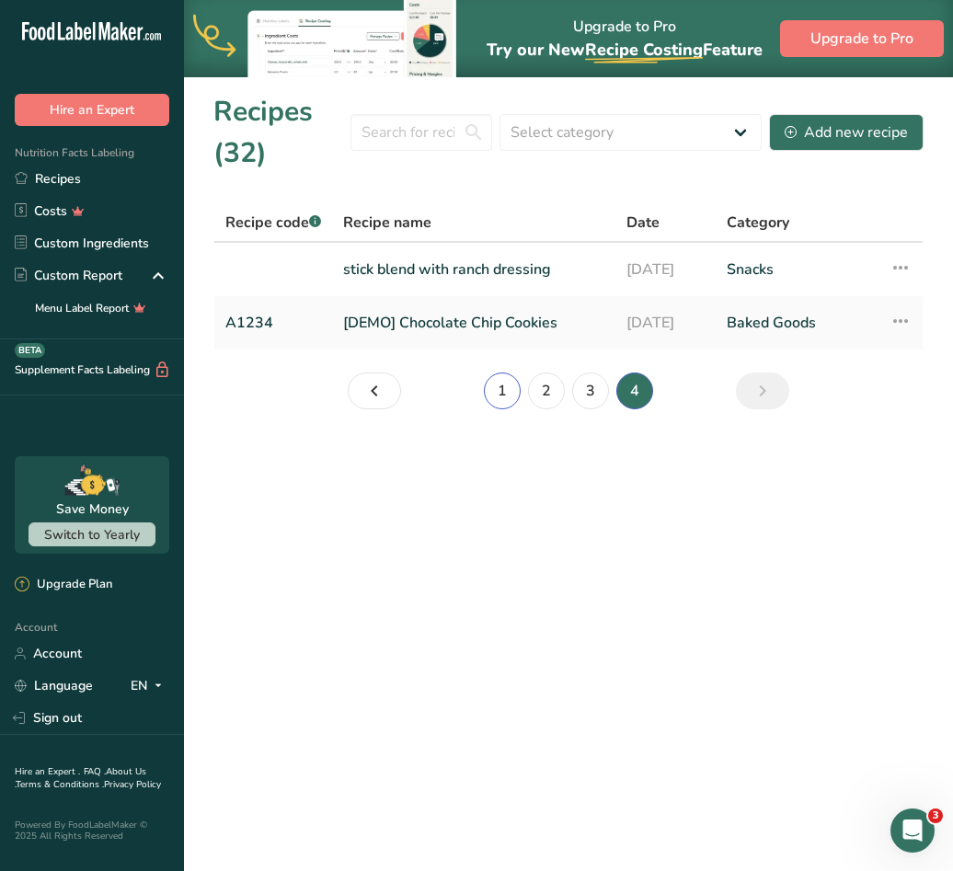
click at [510, 398] on link "1" at bounding box center [502, 390] width 37 height 37
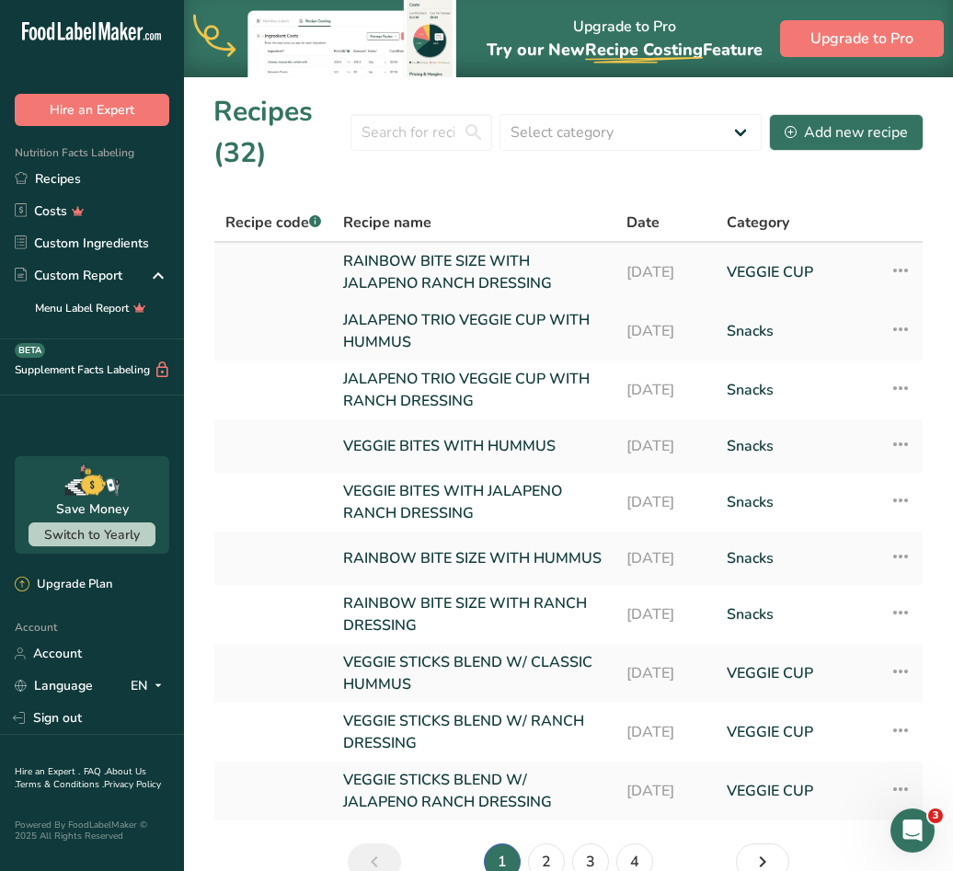
click at [491, 270] on link "RAINBOW BITE SIZE WITH JALAPENO RANCH DRESSING" at bounding box center [473, 272] width 261 height 44
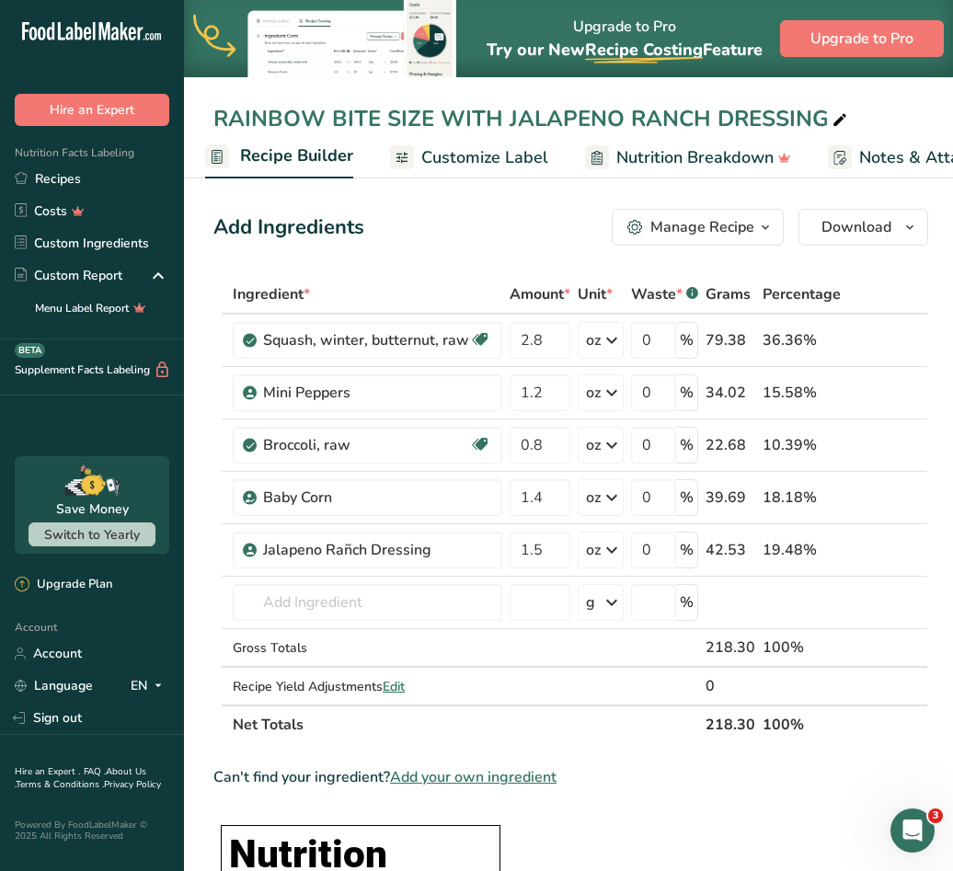
scroll to position [0, 185]
click at [519, 154] on span "Customize Label" at bounding box center [480, 157] width 127 height 25
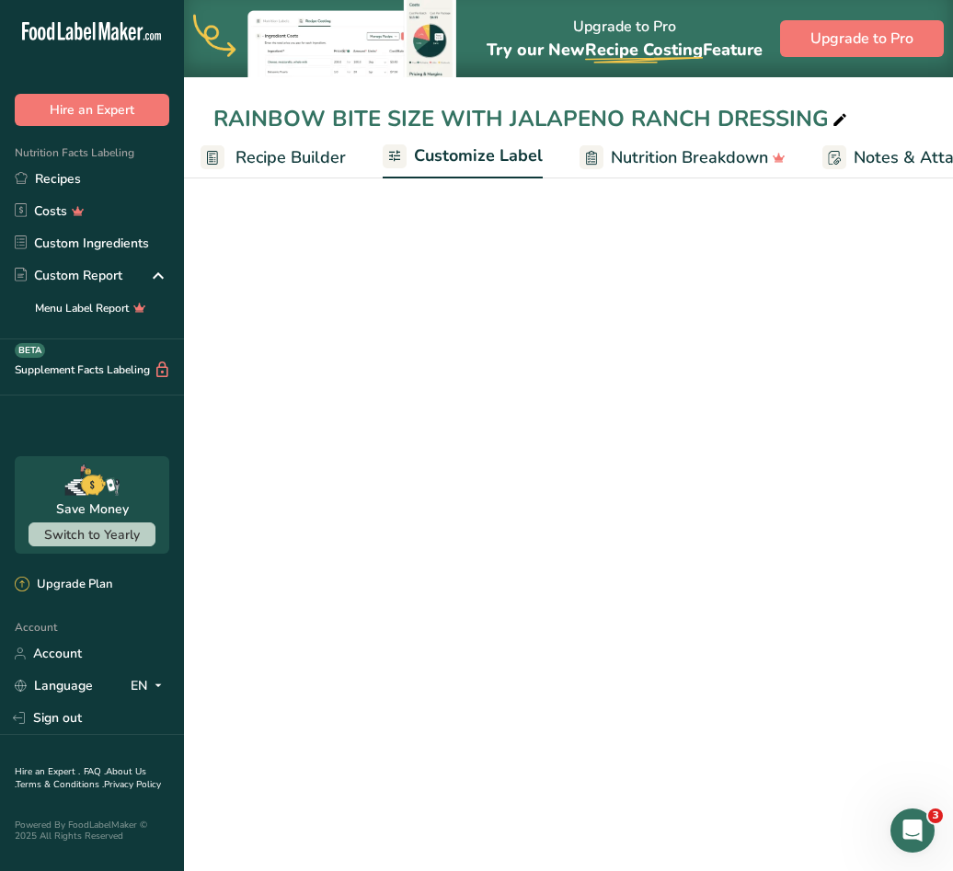
scroll to position [0, 359]
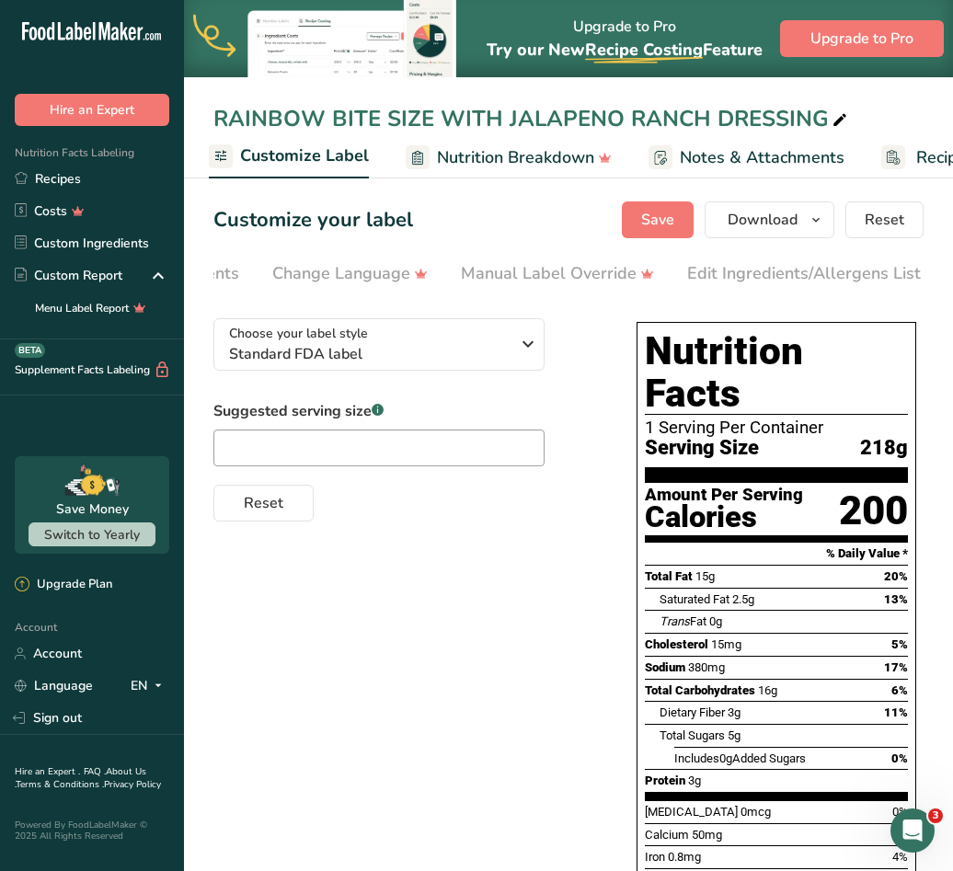
click at [799, 264] on div "Edit Ingredients/Allergens List" at bounding box center [804, 273] width 234 height 25
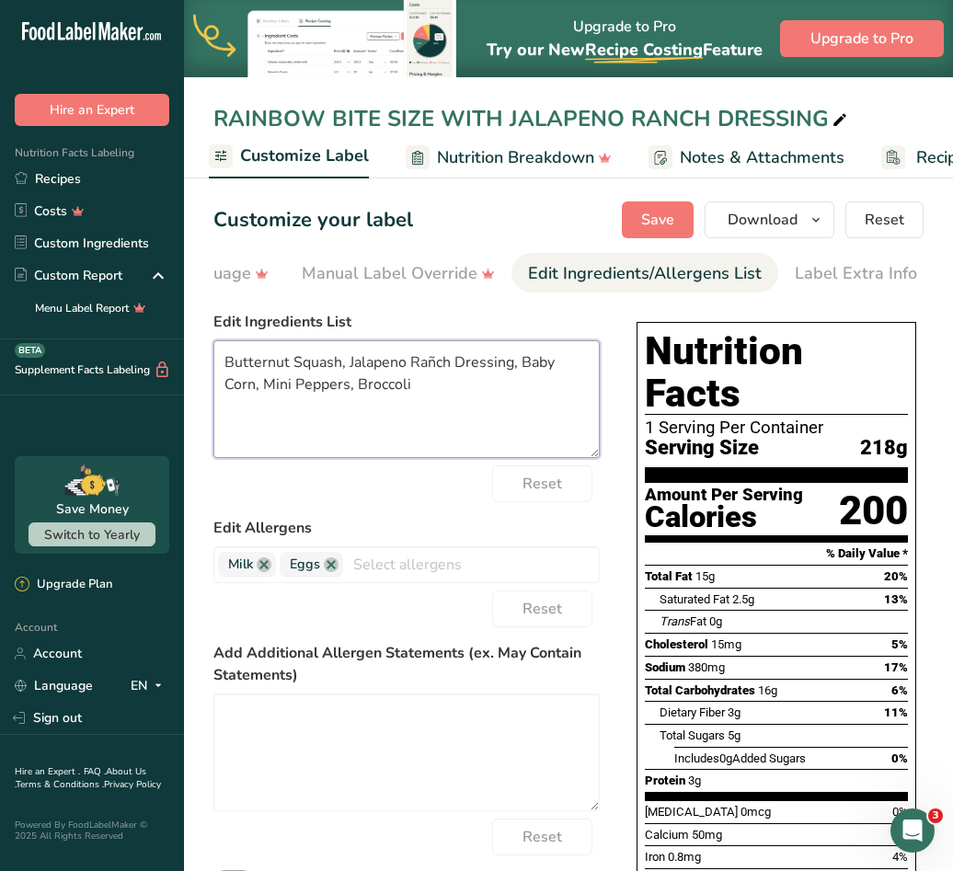
drag, startPoint x: 414, startPoint y: 392, endPoint x: 227, endPoint y: 363, distance: 188.8
click at [227, 363] on textarea "Butternut Squash, Jalapeno Rañch Dressing, Baby Corn, Mini Peppers, Broccoli" at bounding box center [406, 399] width 386 height 118
click at [325, 380] on textarea "Butternut Squash, Jalapeno Rañch Dressing, Baby Corn, Mini Peppers, Broccoli" at bounding box center [406, 399] width 386 height 118
click at [303, 372] on textarea "Butternut Squash, Jalapeno Rañch Dressing, Baby Corn, Mini Peppers, Broccoli" at bounding box center [406, 399] width 386 height 118
drag, startPoint x: 435, startPoint y: 392, endPoint x: 218, endPoint y: 370, distance: 218.1
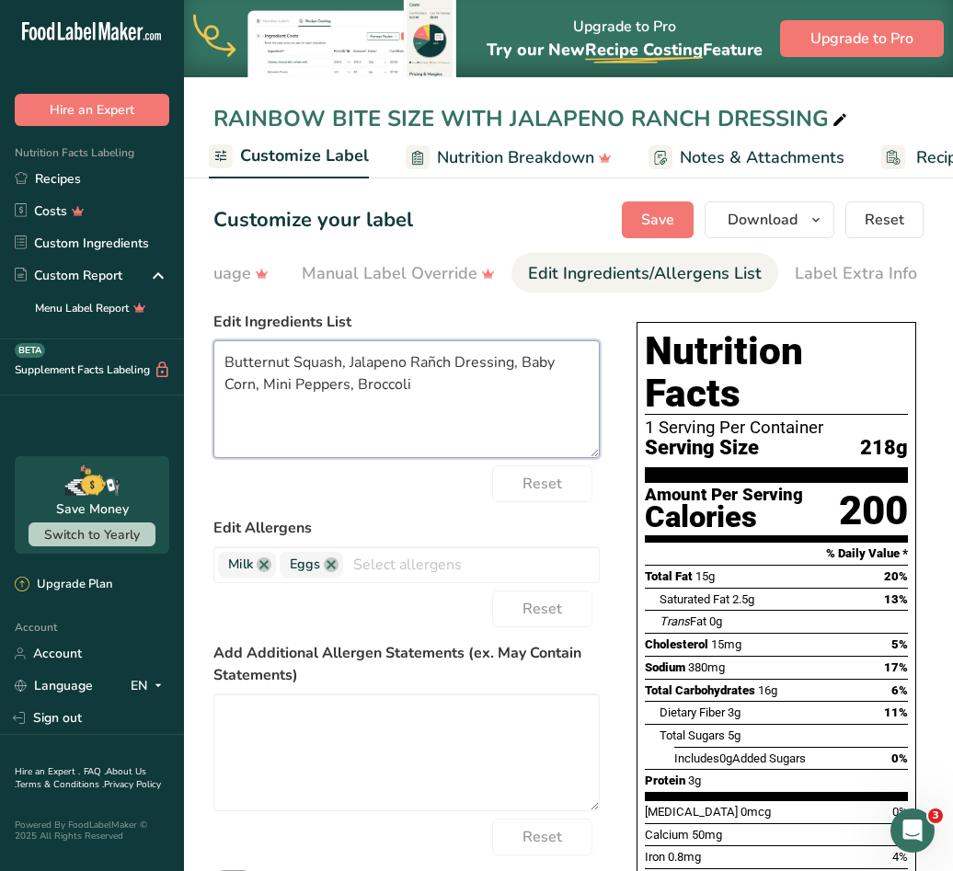
click at [218, 370] on textarea "Butternut Squash, Jalapeno Rañch Dressing, Baby Corn, Mini Peppers, Broccoli" at bounding box center [406, 399] width 386 height 118
paste textarea "UTTERNUT SQUASH, JALAPENO RANCH DRESSING, BABY CORN, MINI PEPPERS, BROCCOLI"
type textarea "BUTTERNUT SQUASH, JALAPENO RANCH DRESSING, BABY CORN, MINI PEPPERS, BROCCOLI"
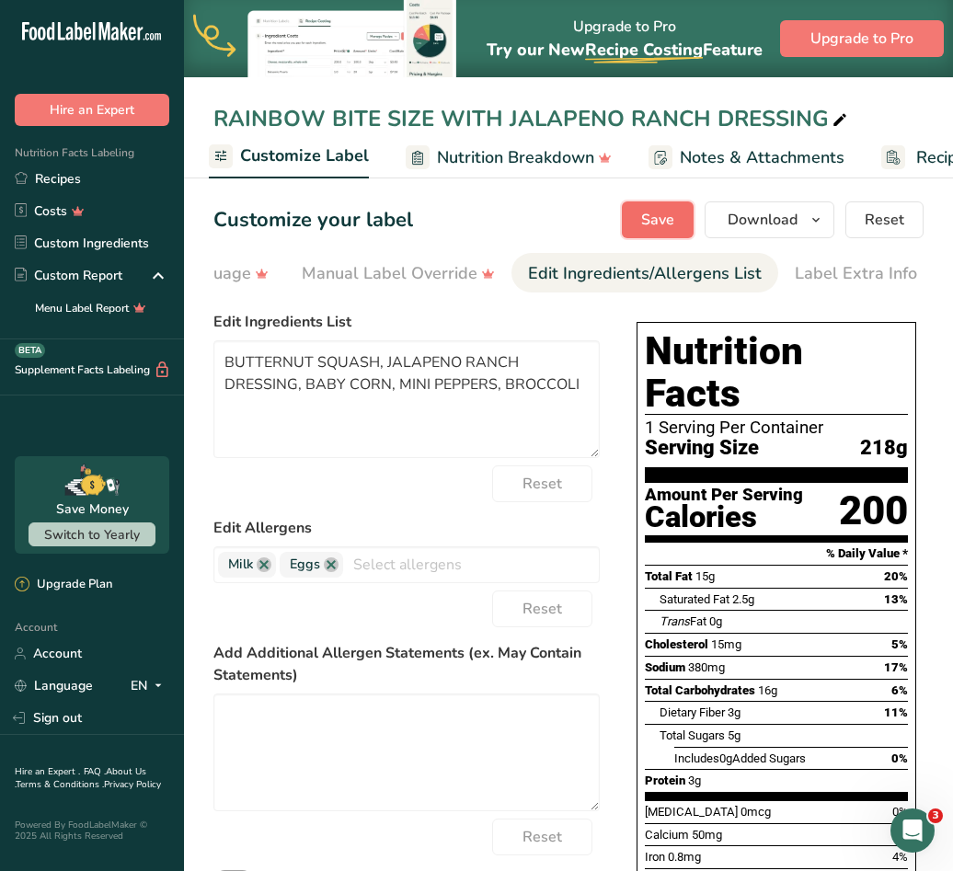
click at [659, 226] on span "Save" at bounding box center [657, 220] width 33 height 22
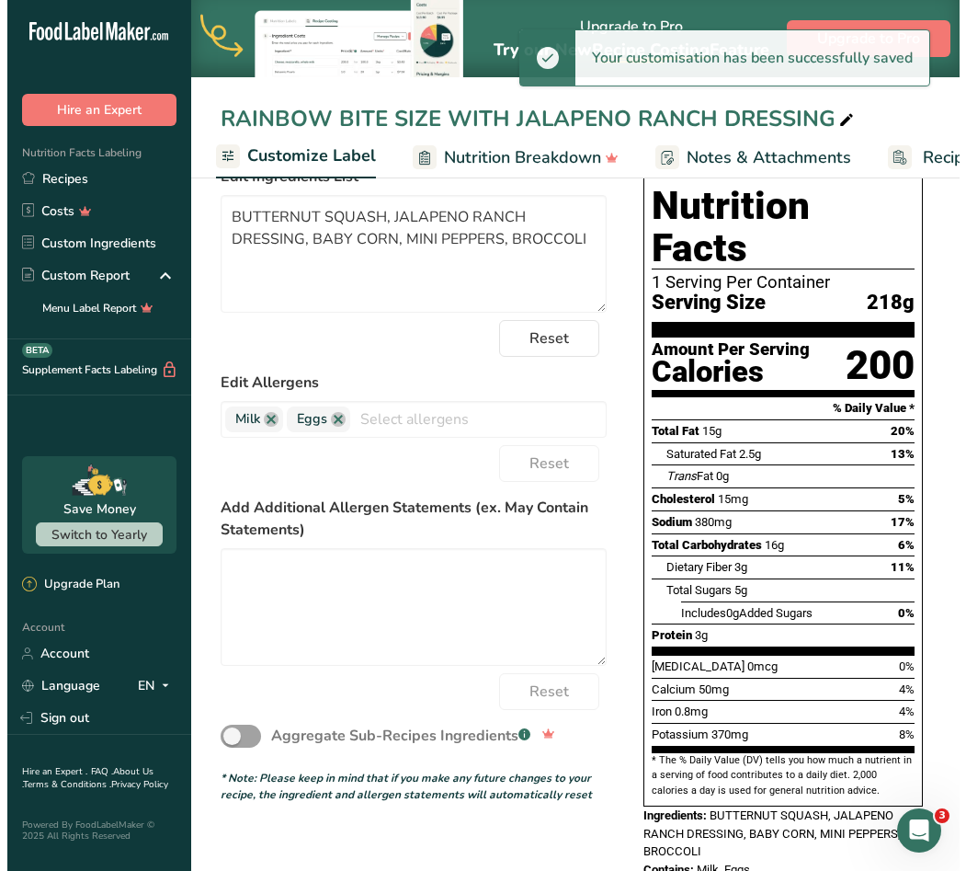
scroll to position [0, 0]
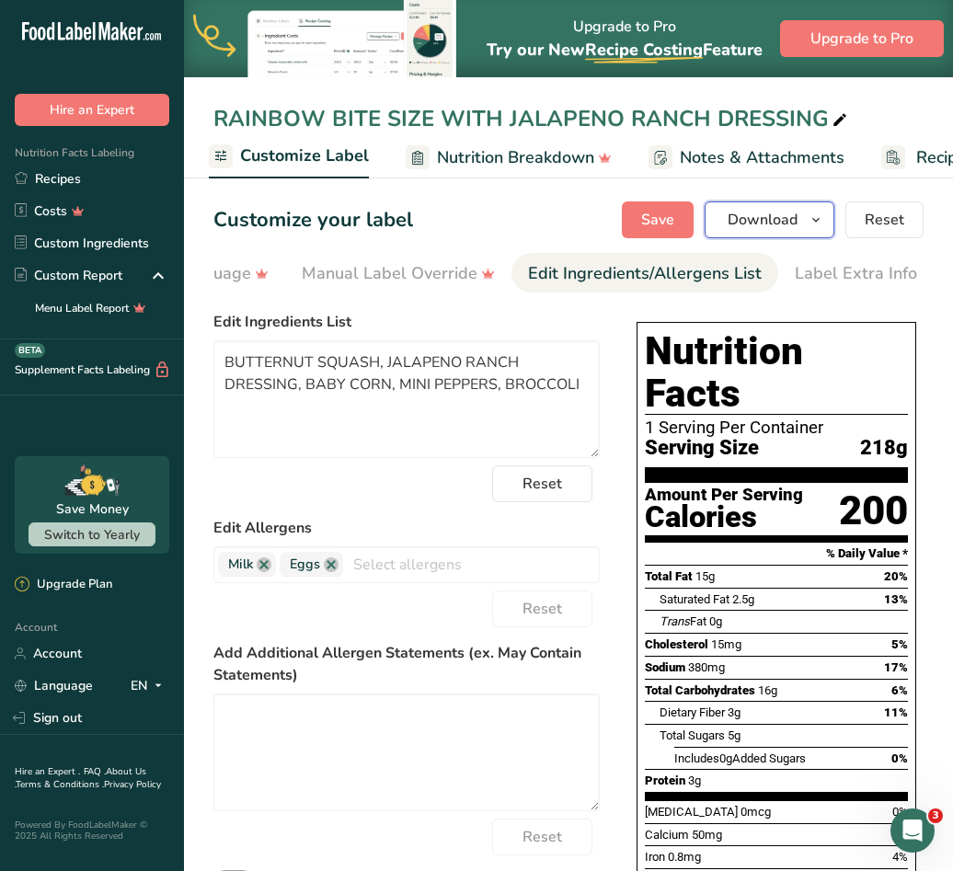
click at [812, 229] on icon "button" at bounding box center [815, 220] width 15 height 23
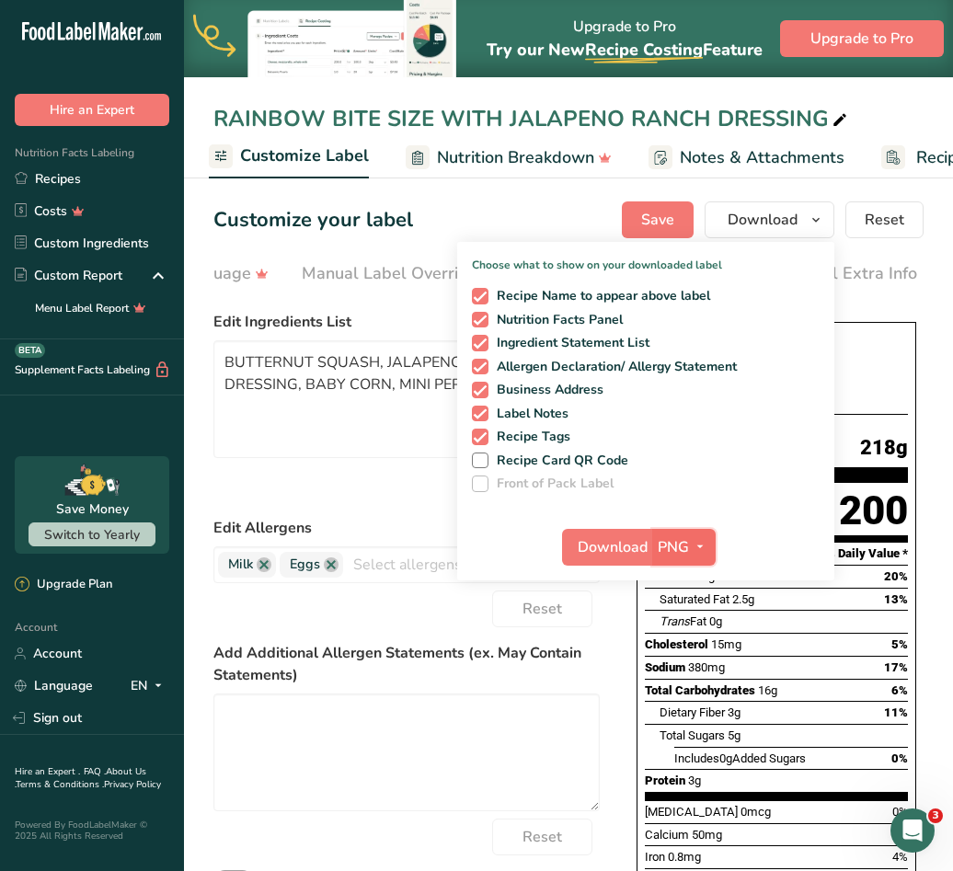
click at [695, 558] on button "PNG" at bounding box center [683, 547] width 63 height 37
click at [702, 646] on link "SVG" at bounding box center [686, 645] width 59 height 30
click at [645, 545] on span "Download" at bounding box center [612, 547] width 70 height 22
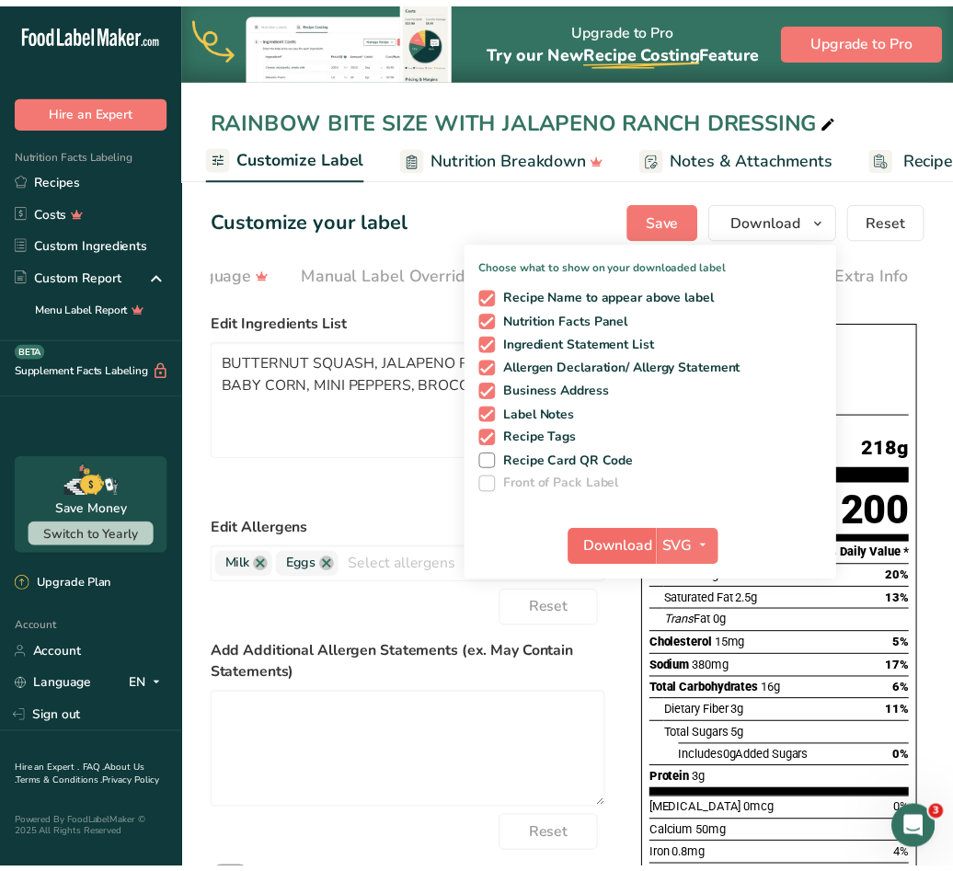
scroll to position [0, 657]
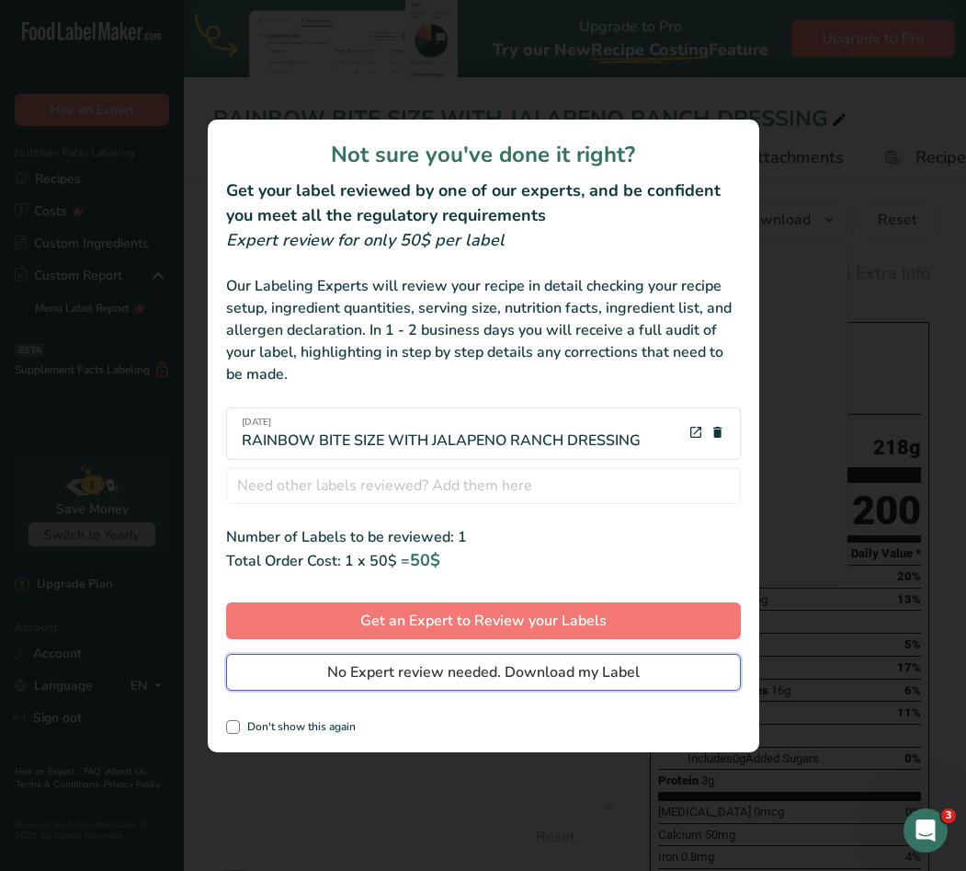
click at [523, 677] on span "No Expert review needed. Download my Label" at bounding box center [483, 672] width 313 height 22
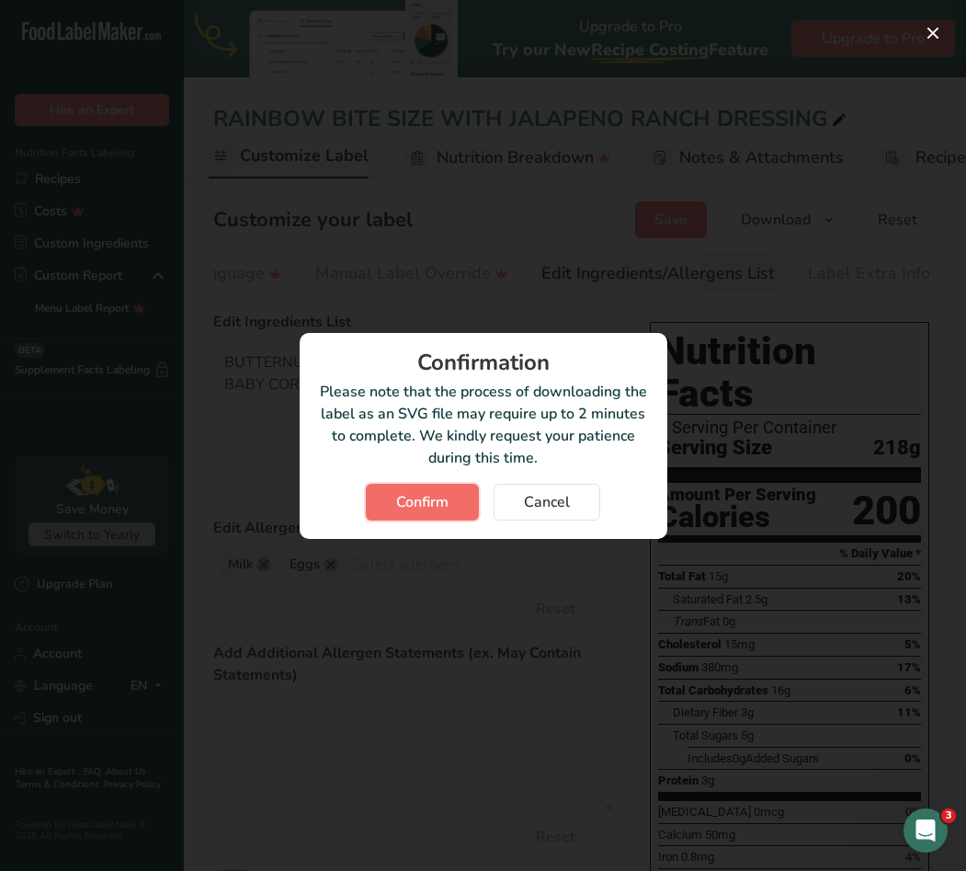
click at [424, 495] on span "Confirm" at bounding box center [422, 502] width 52 height 22
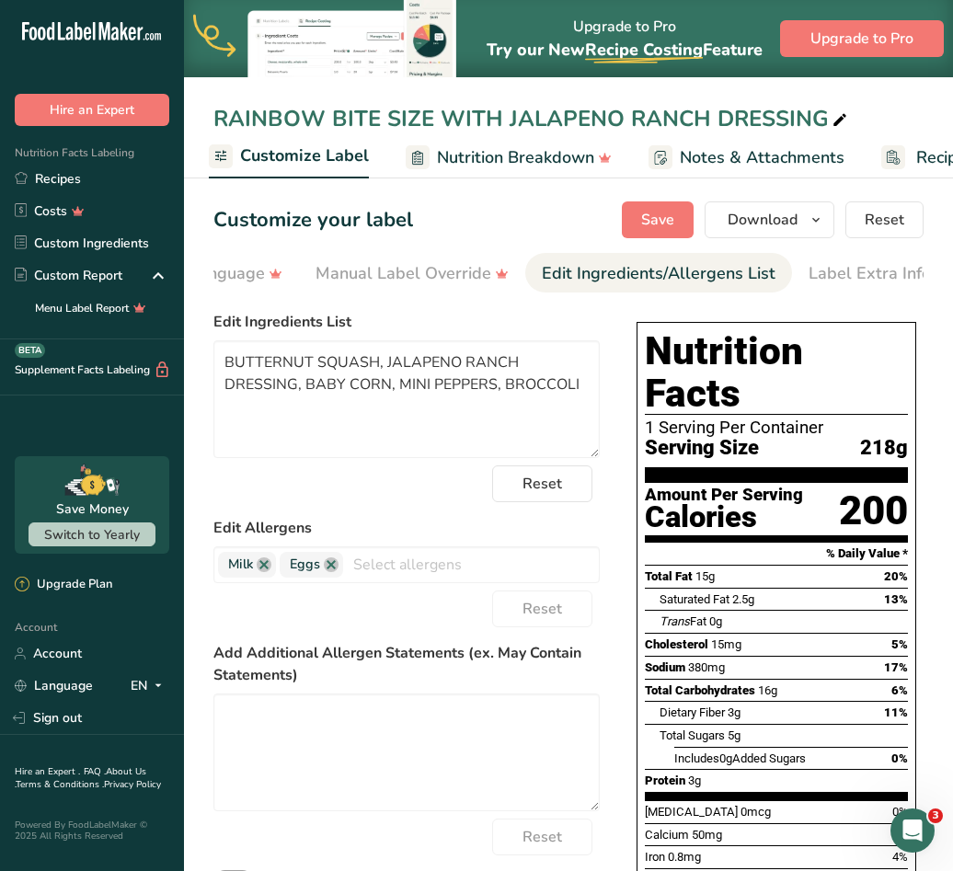
click at [448, 201] on div "Customize your label Save Download Choose what to show on your downloaded label…" at bounding box center [568, 219] width 710 height 37
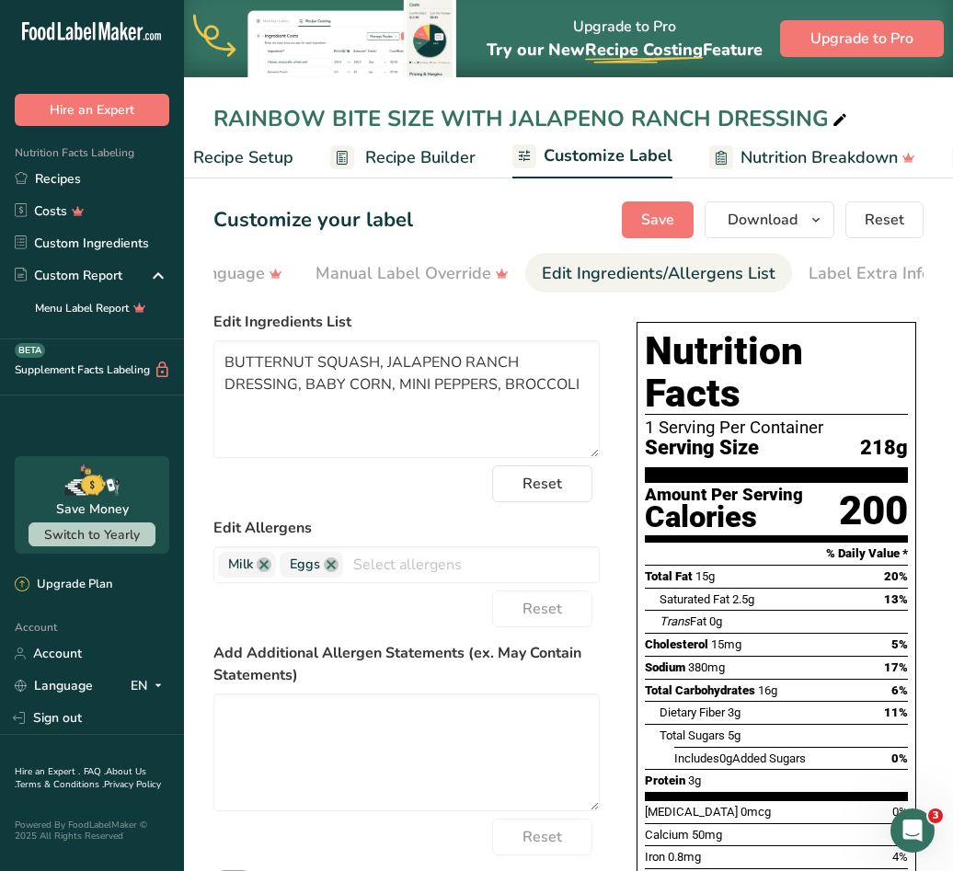
scroll to position [0, 53]
click at [83, 180] on link "Recipes" at bounding box center [92, 179] width 184 height 32
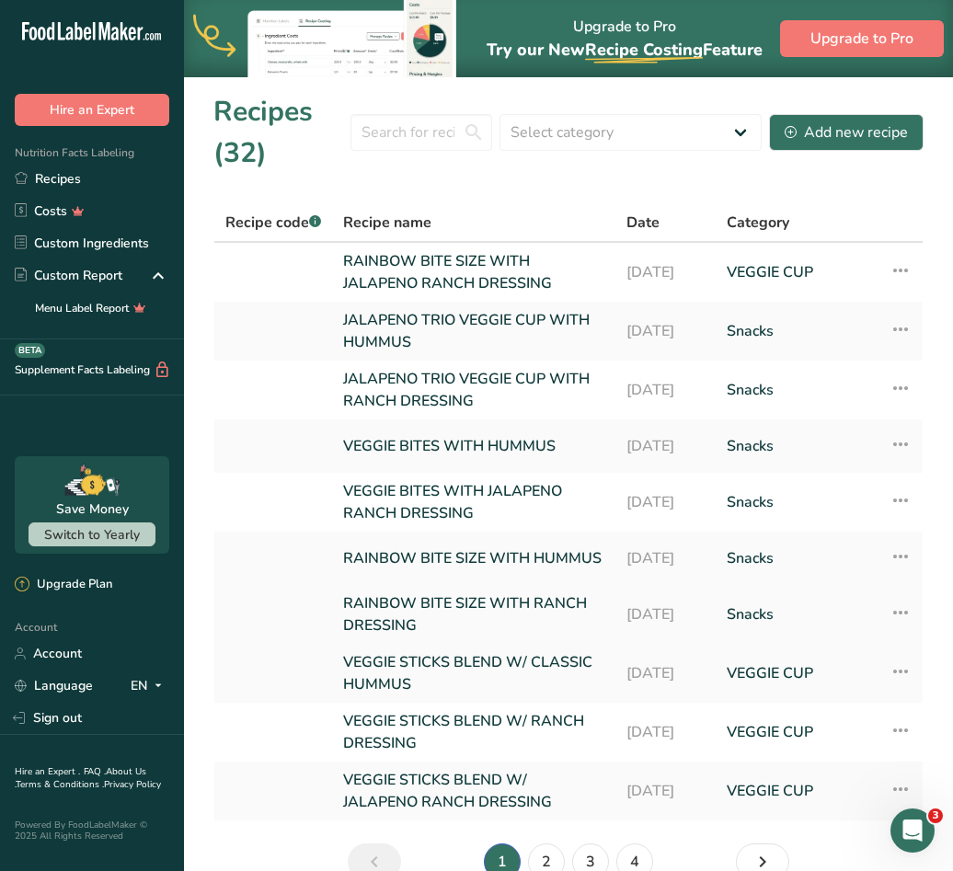
scroll to position [92, 0]
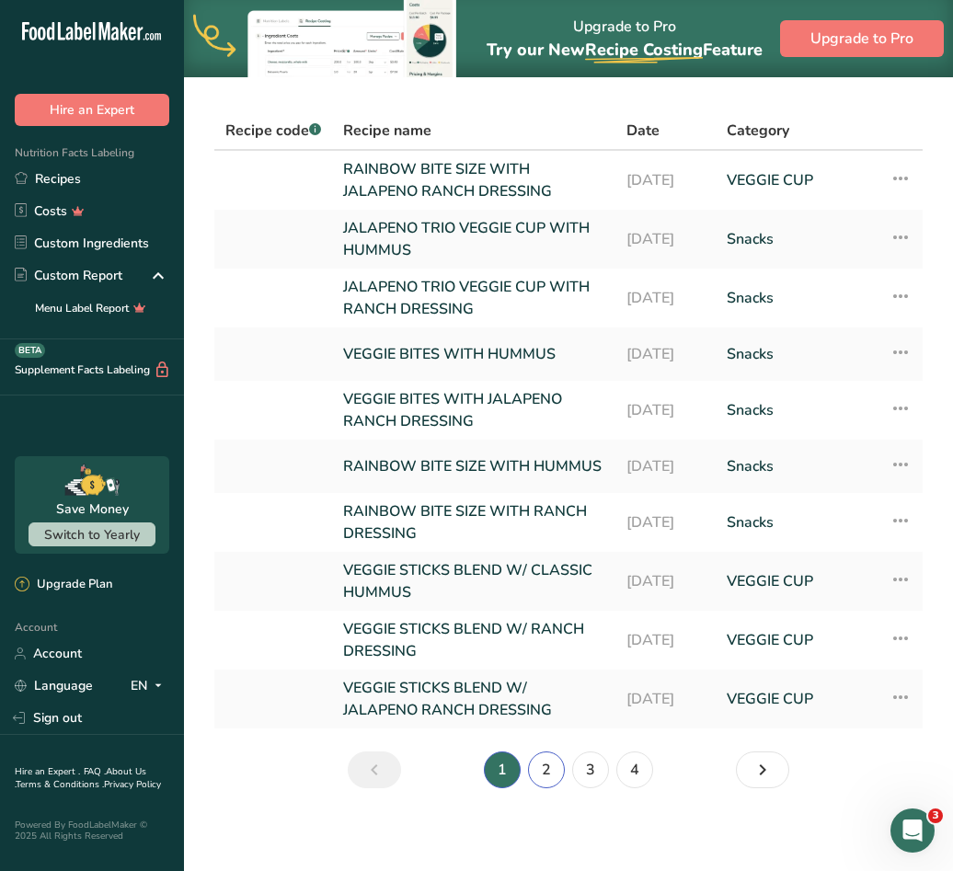
click at [548, 772] on link "2" at bounding box center [546, 769] width 37 height 37
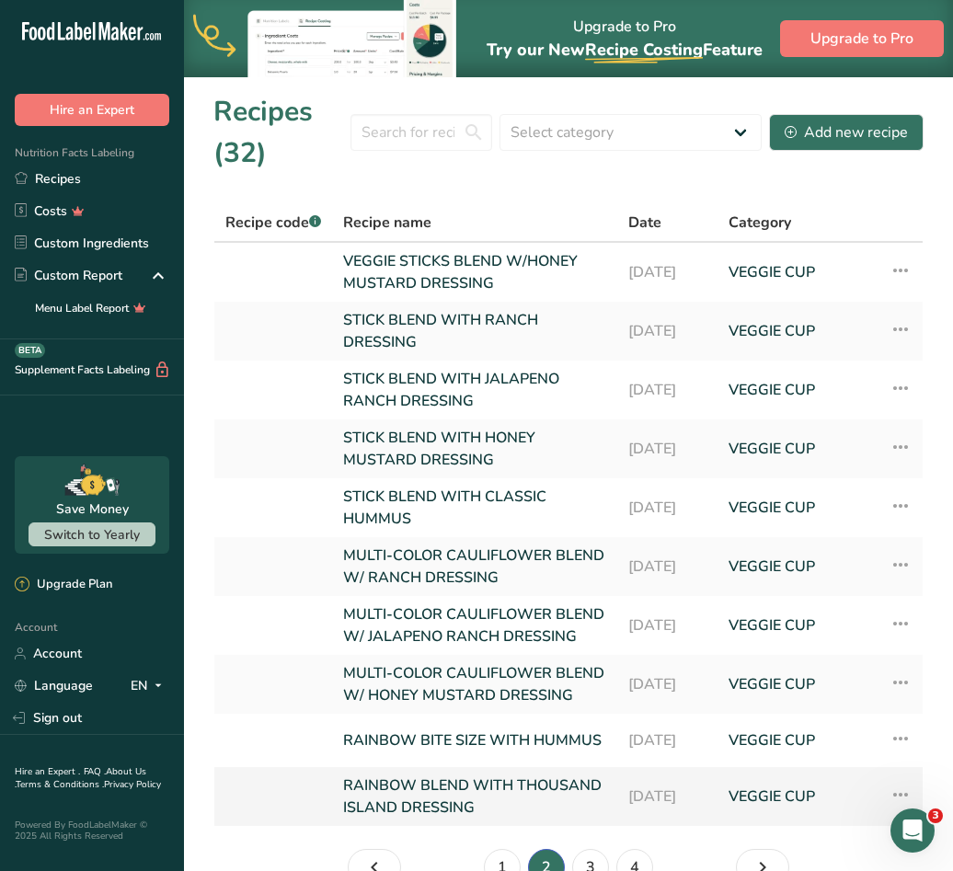
scroll to position [92, 0]
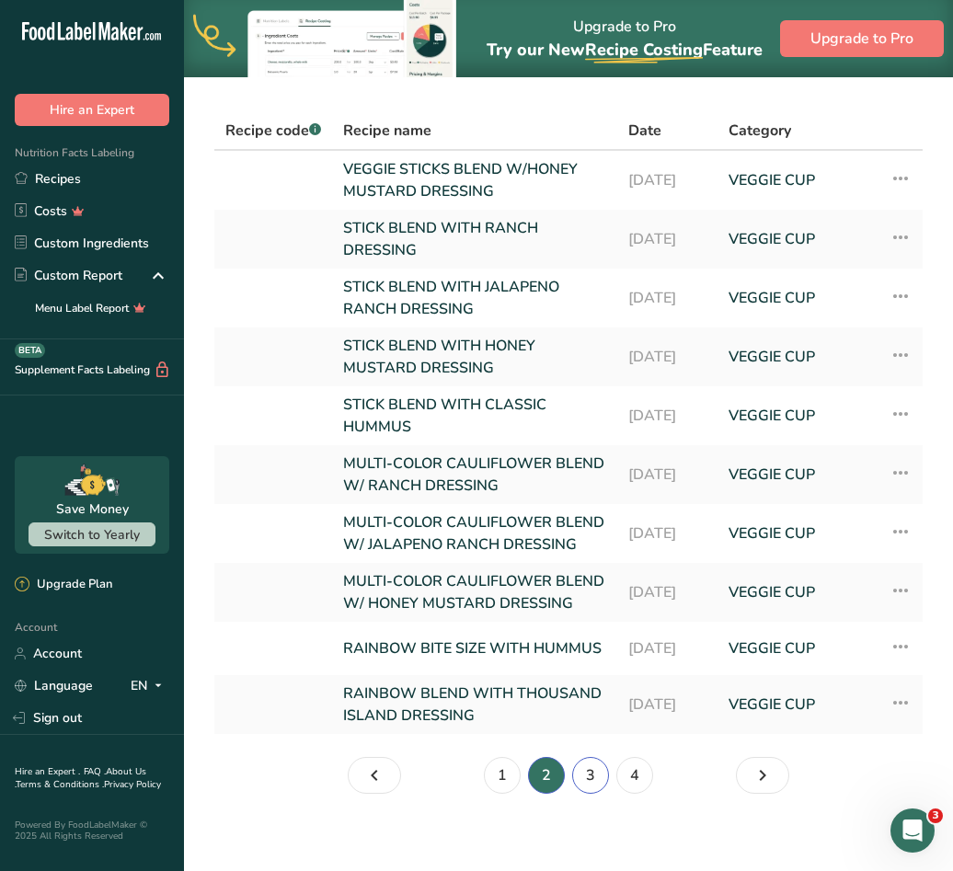
click at [588, 794] on link "3" at bounding box center [590, 775] width 37 height 37
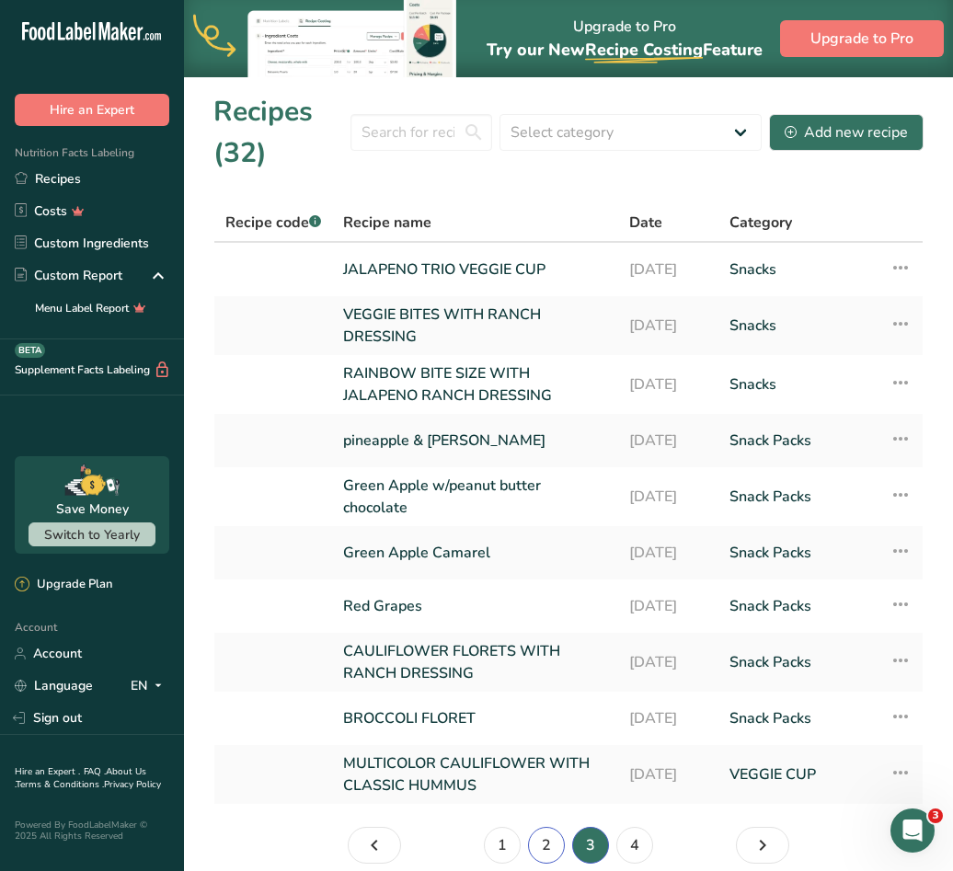
click at [541, 839] on link "2" at bounding box center [546, 845] width 37 height 37
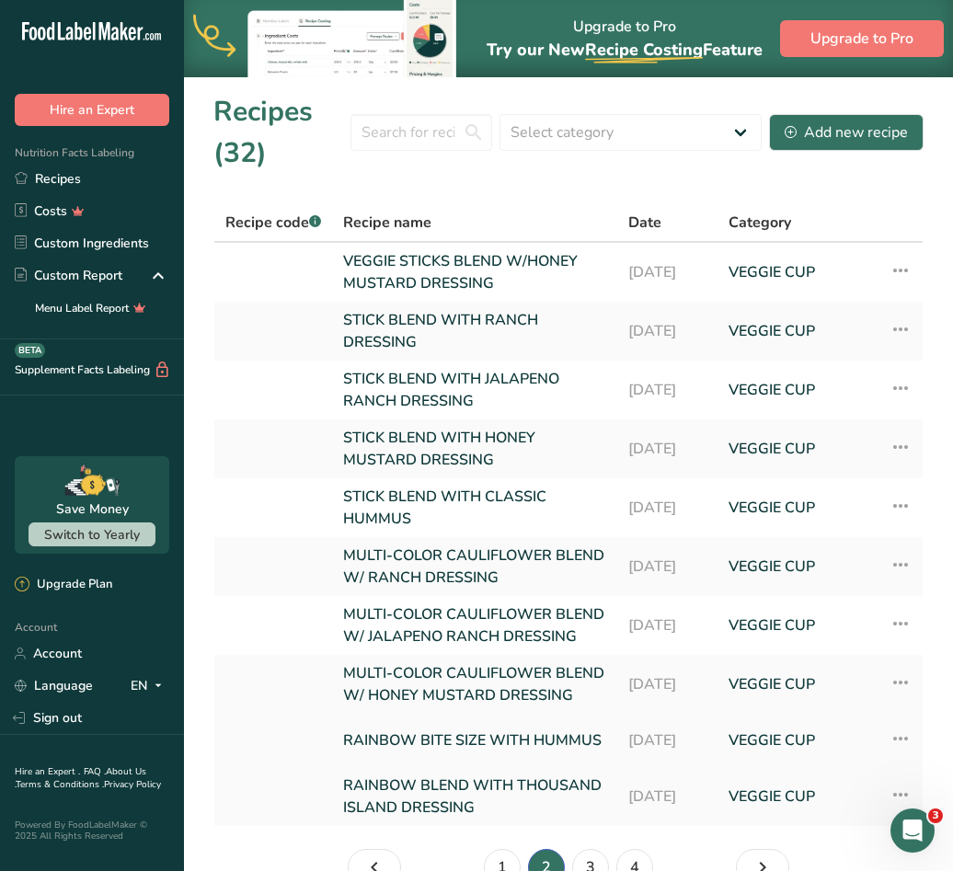
scroll to position [92, 0]
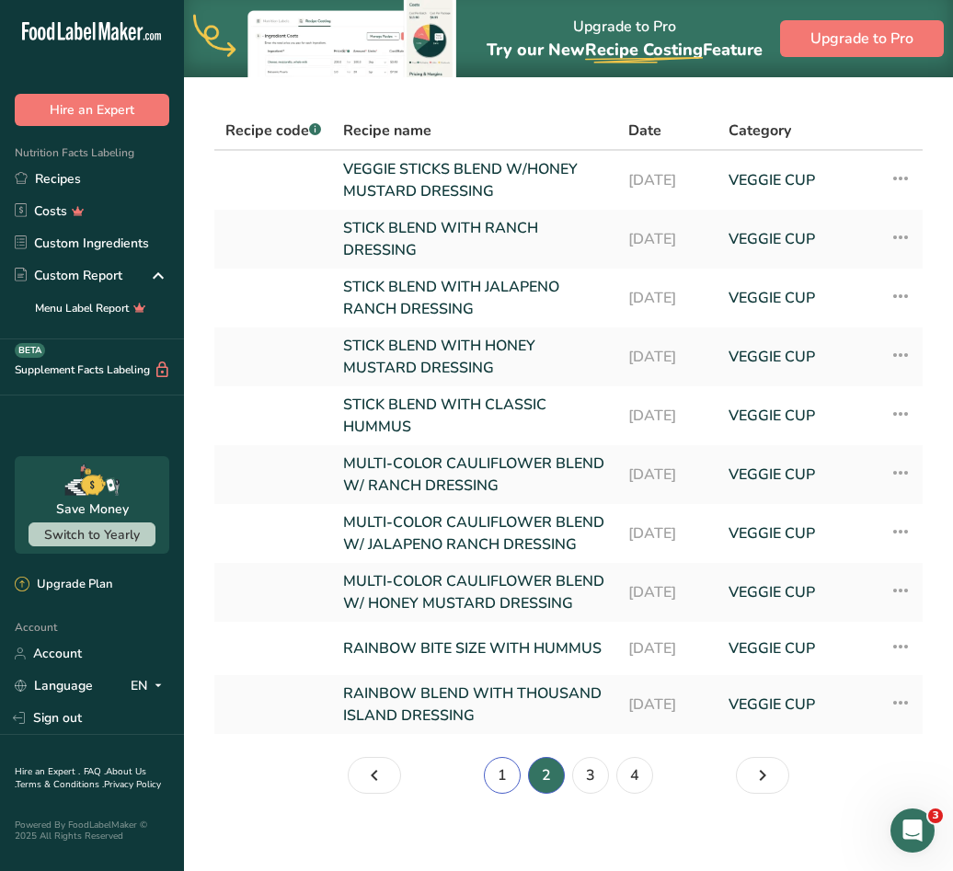
click at [505, 794] on link "1" at bounding box center [502, 775] width 37 height 37
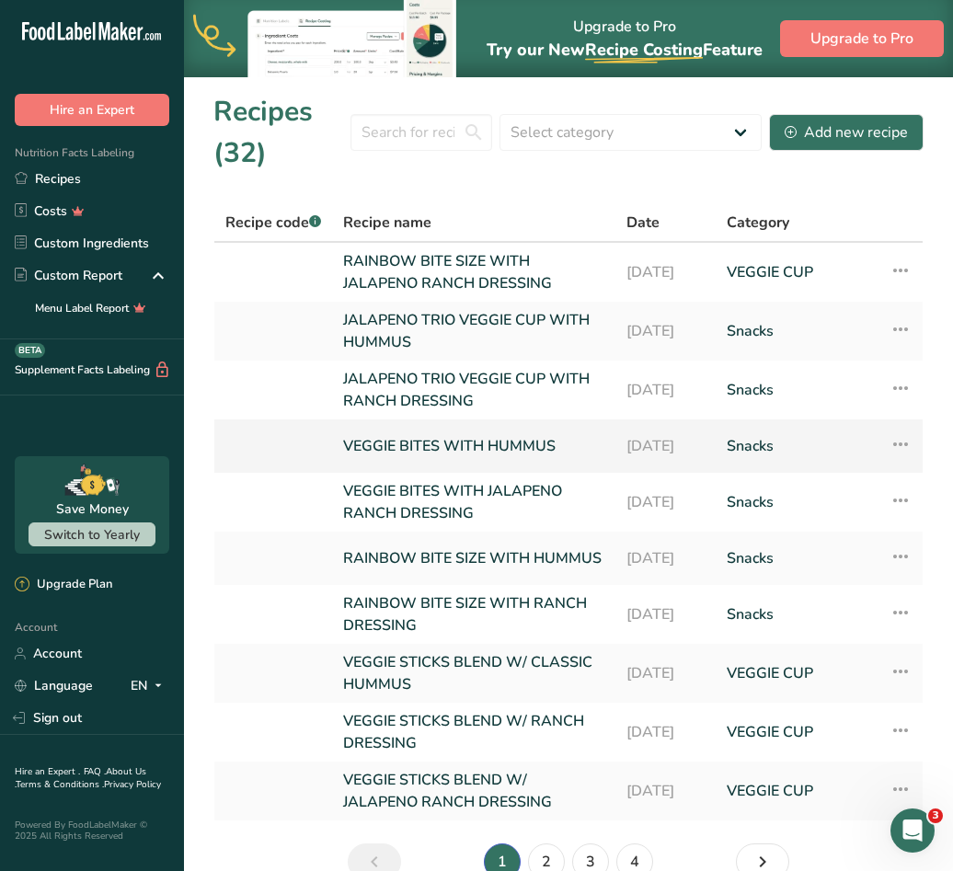
scroll to position [92, 0]
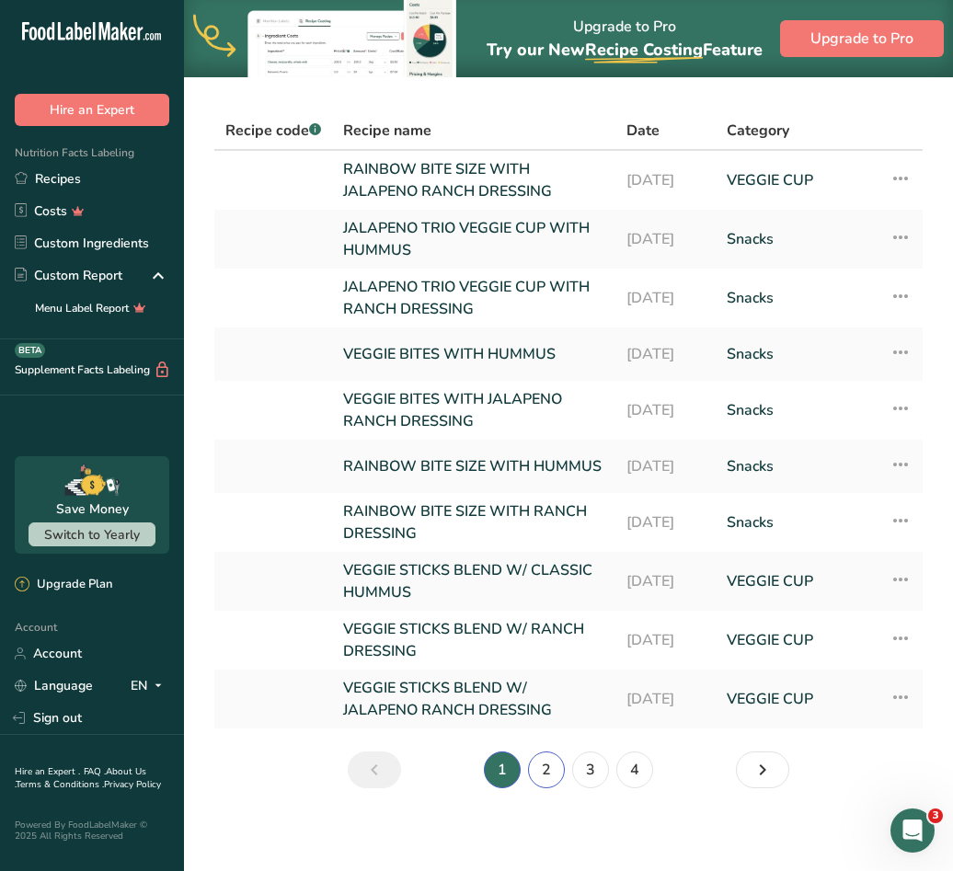
click at [546, 771] on link "2" at bounding box center [546, 769] width 37 height 37
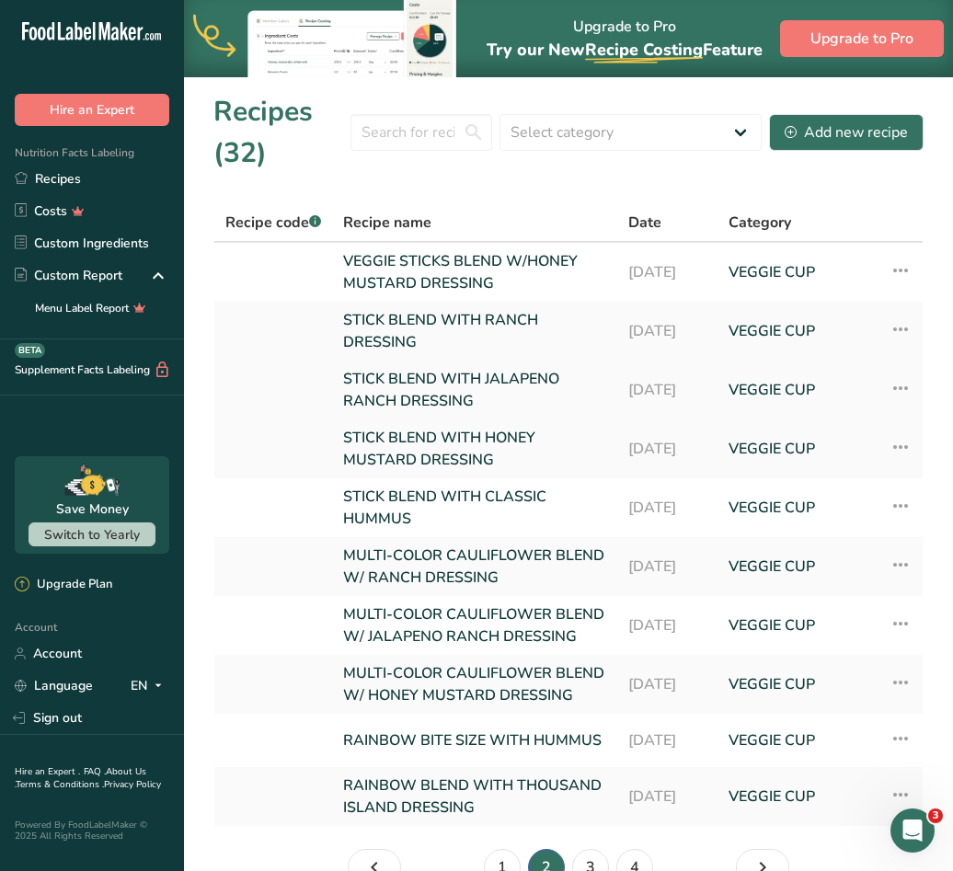
scroll to position [92, 0]
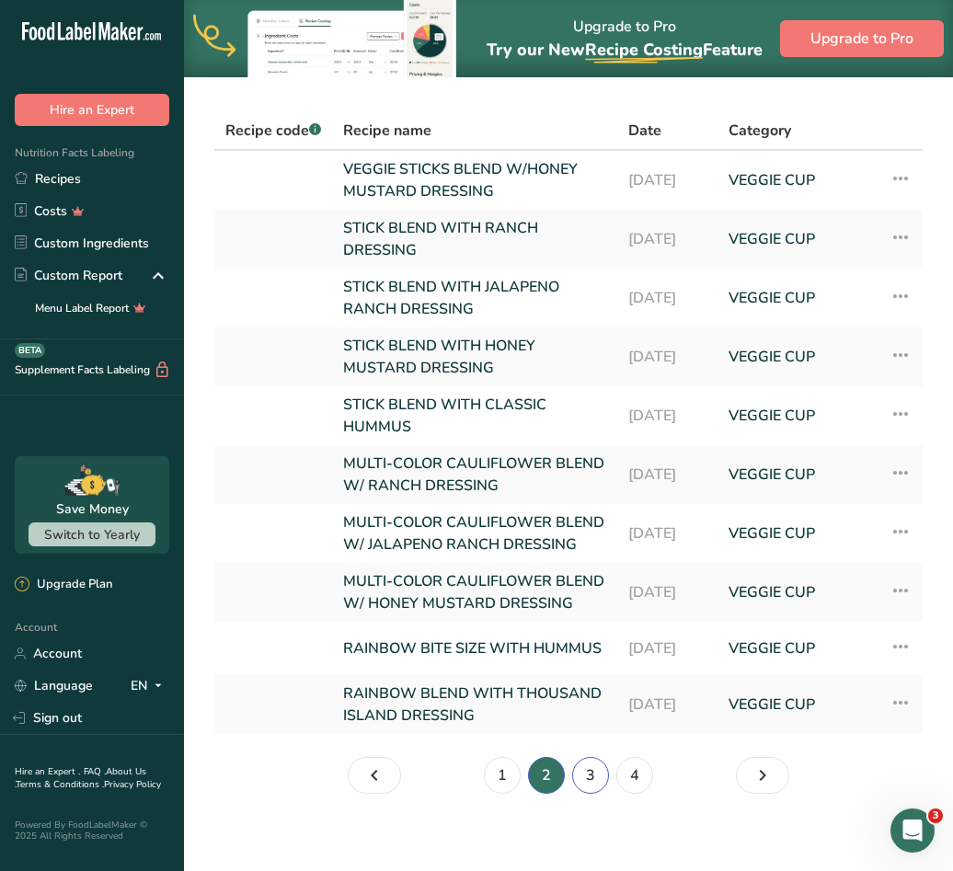
click at [577, 794] on link "3" at bounding box center [590, 775] width 37 height 37
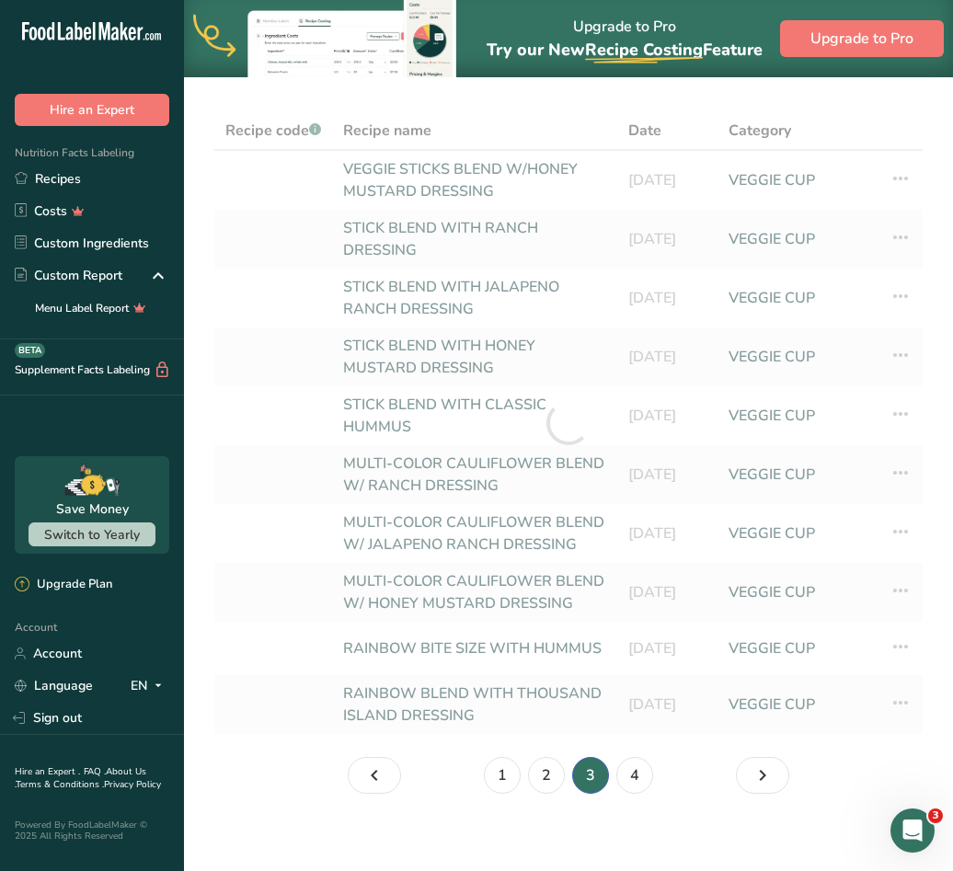
scroll to position [81, 0]
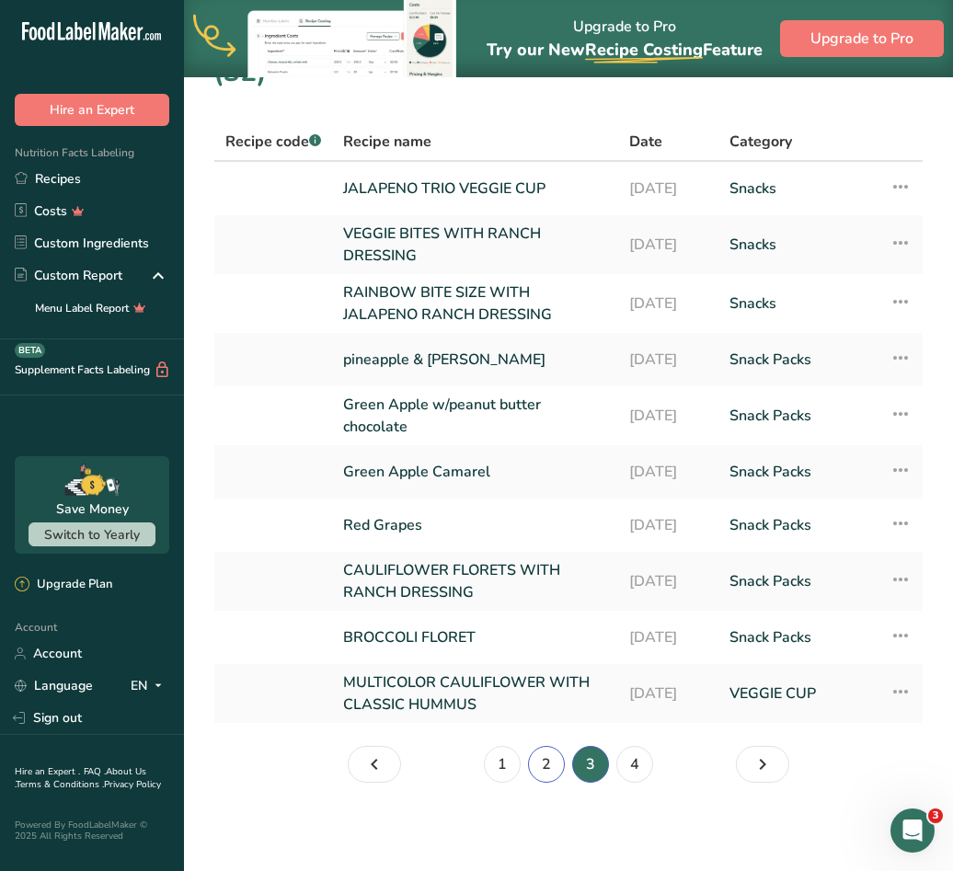
click at [552, 764] on link "2" at bounding box center [546, 764] width 37 height 37
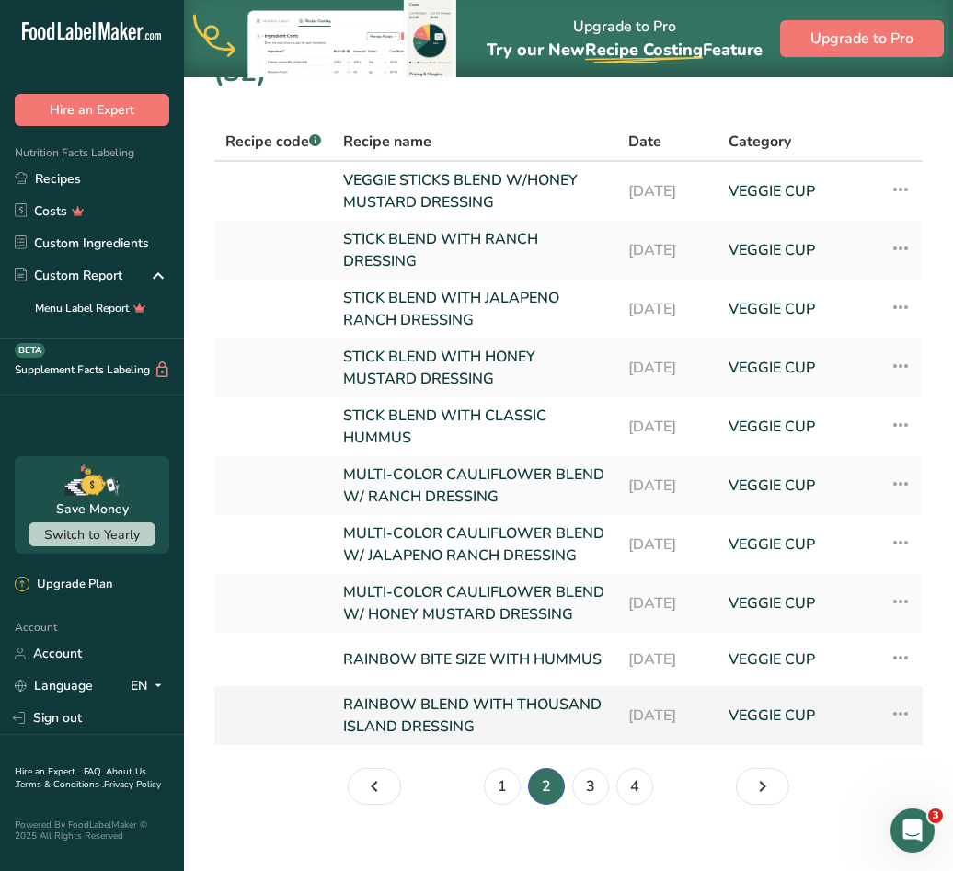
click at [486, 737] on link "RAINBOW BLEND WITH THOUSAND ISLAND DRESSING" at bounding box center [474, 715] width 263 height 44
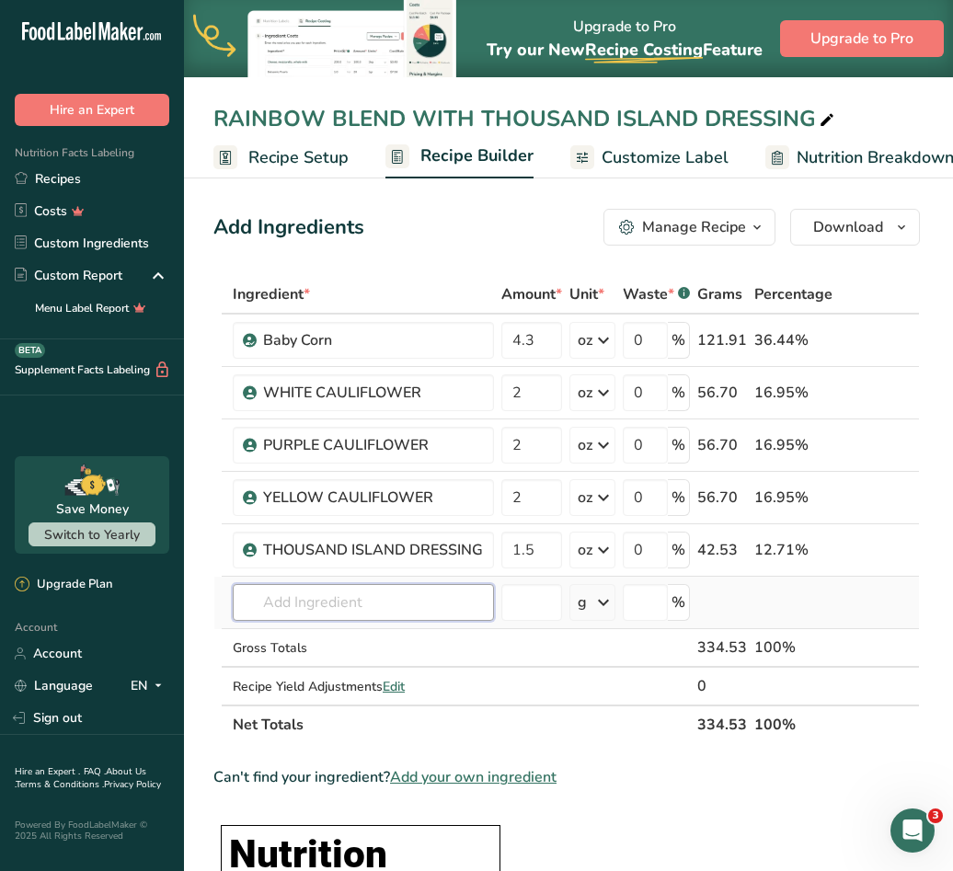
click at [424, 590] on input "text" at bounding box center [363, 602] width 261 height 37
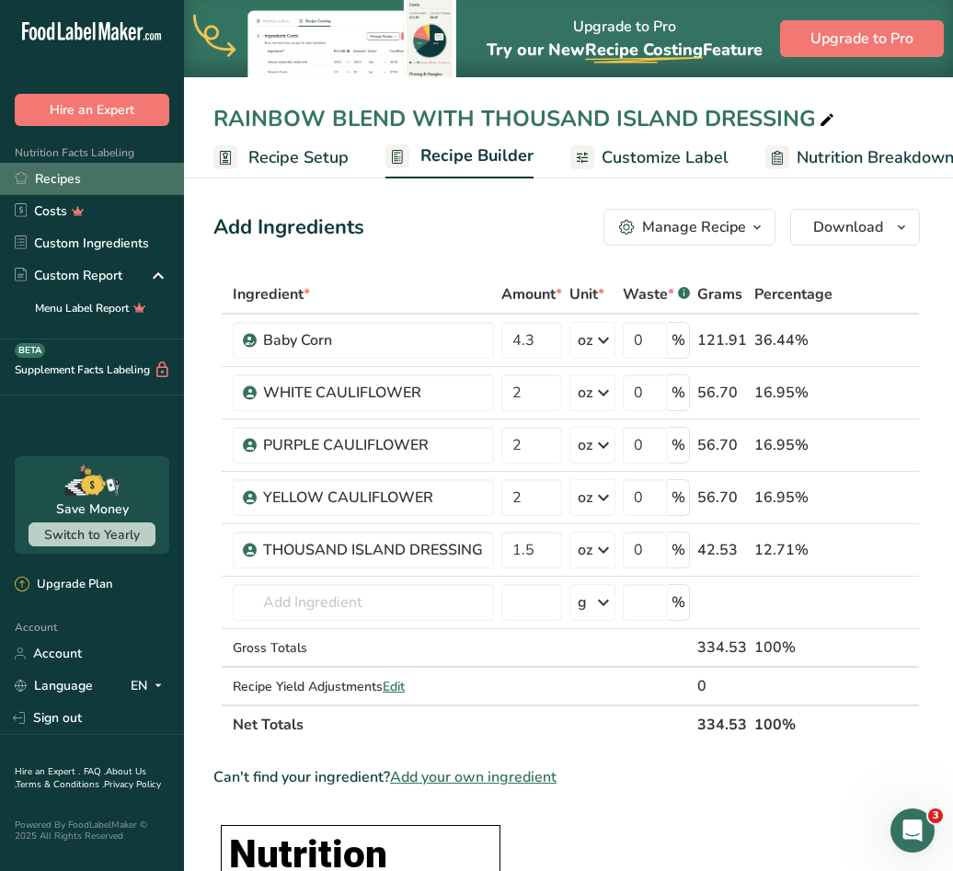
click at [43, 185] on link "Recipes" at bounding box center [92, 179] width 184 height 32
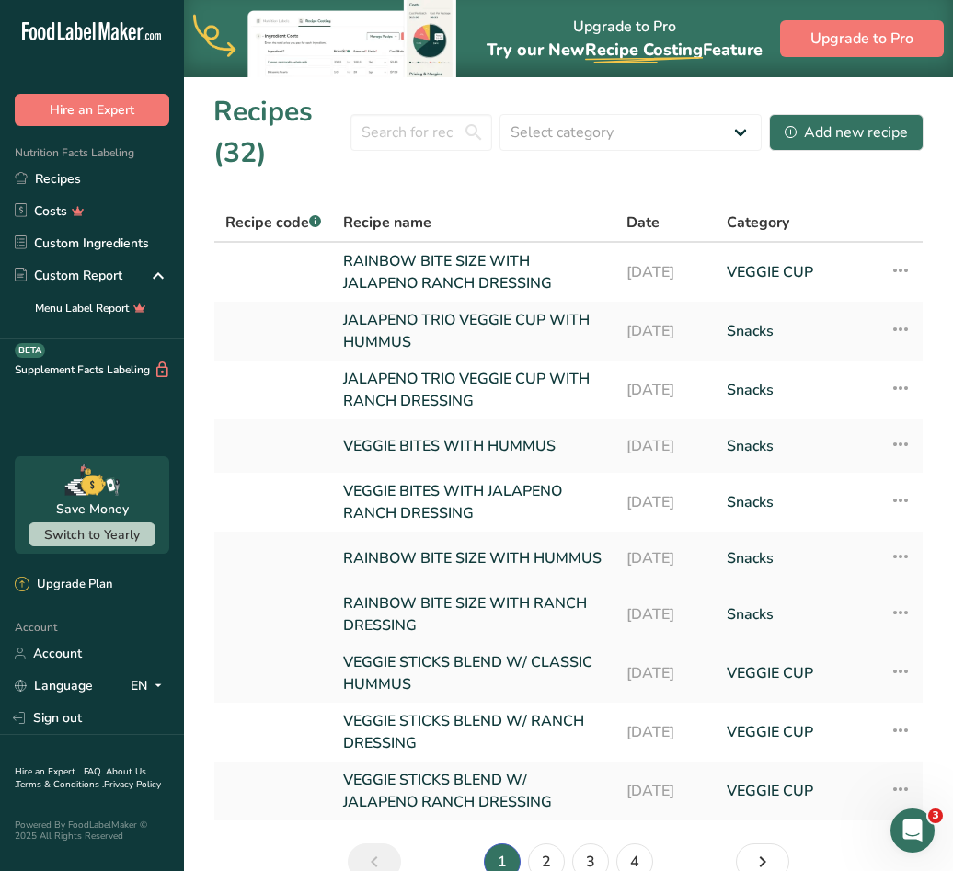
scroll to position [103, 0]
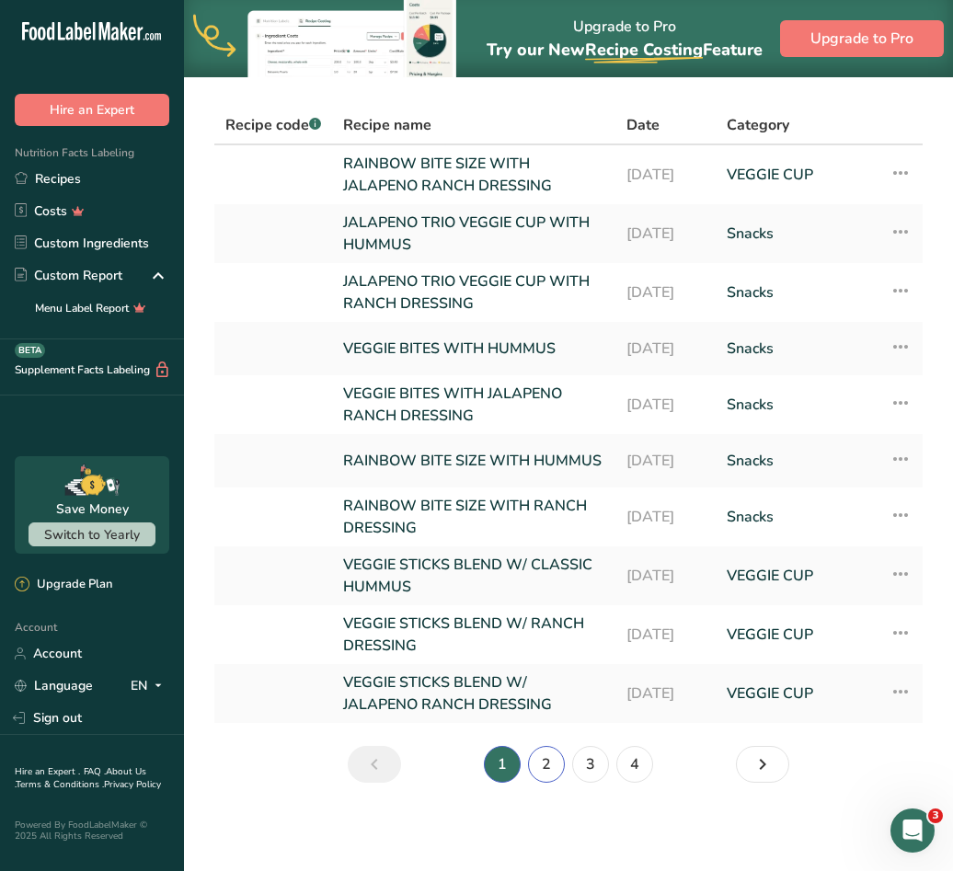
click at [560, 768] on link "2" at bounding box center [546, 764] width 37 height 37
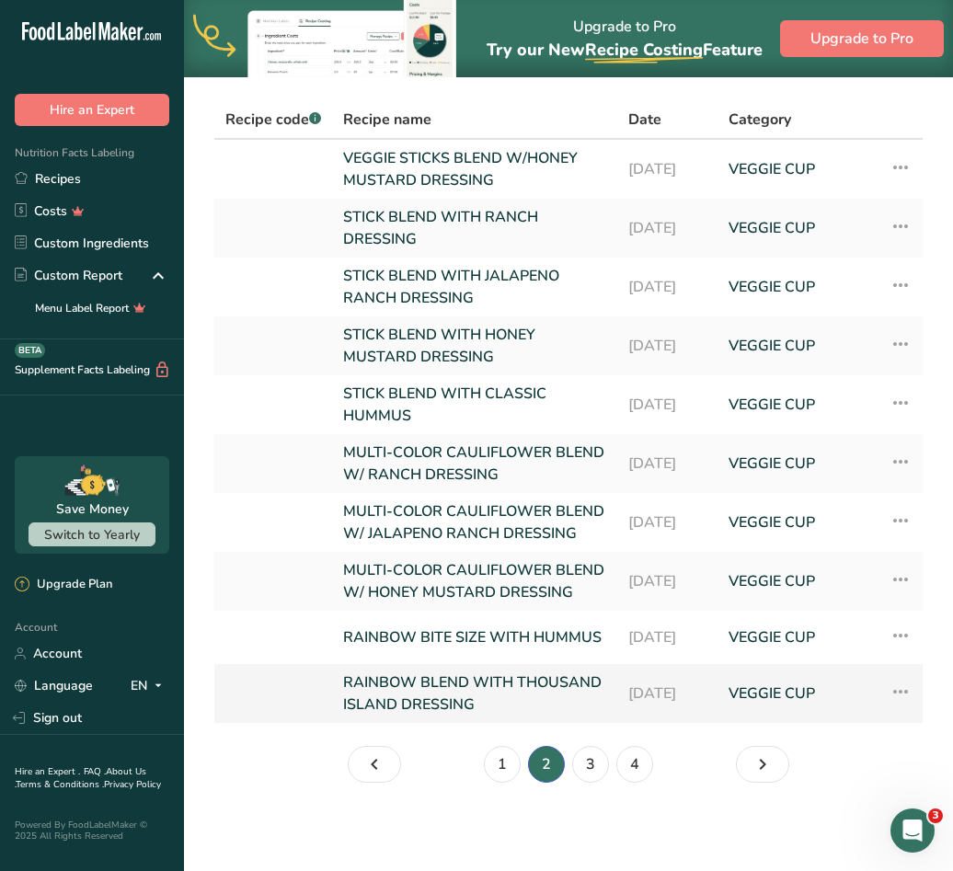
click at [907, 708] on icon at bounding box center [900, 691] width 22 height 33
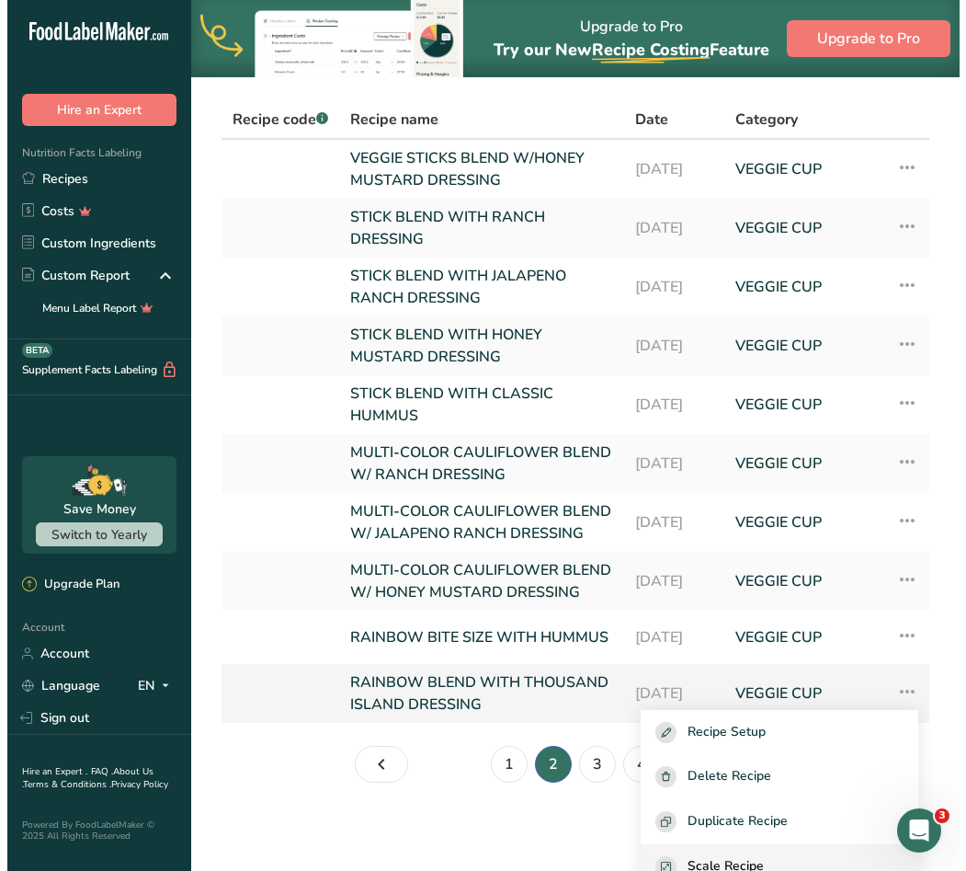
scroll to position [92, 0]
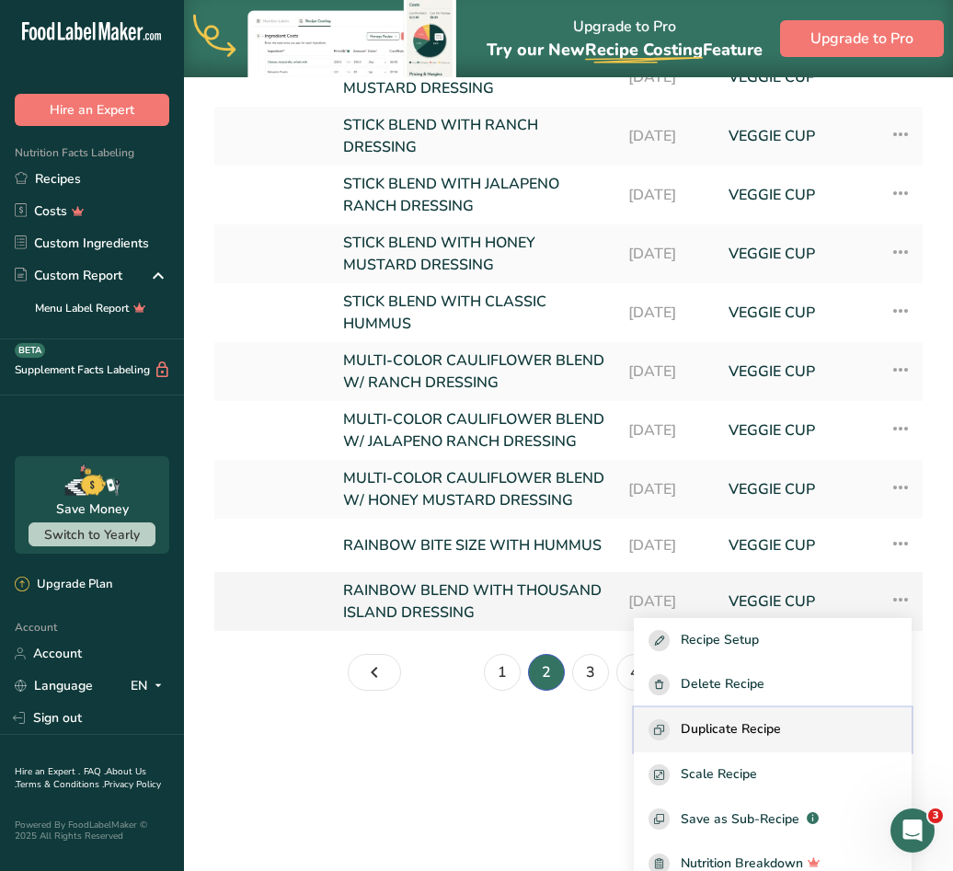
click at [752, 740] on span "Duplicate Recipe" at bounding box center [730, 729] width 100 height 21
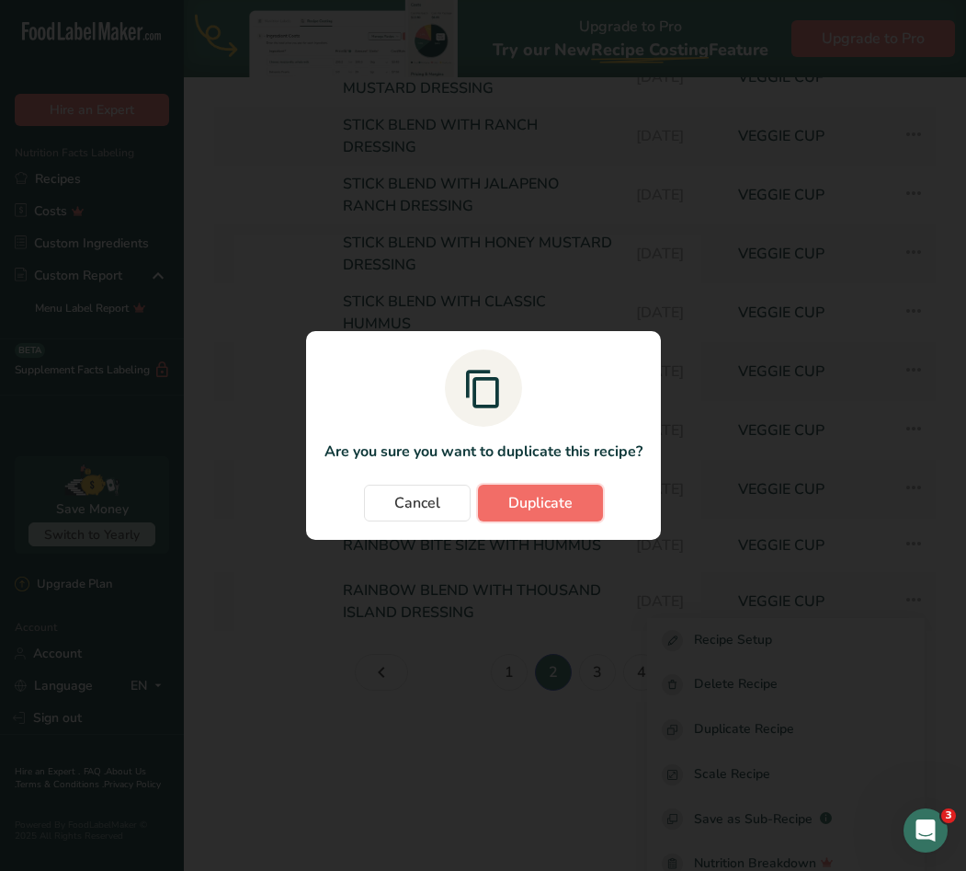
click at [535, 497] on span "Duplicate" at bounding box center [540, 503] width 64 height 22
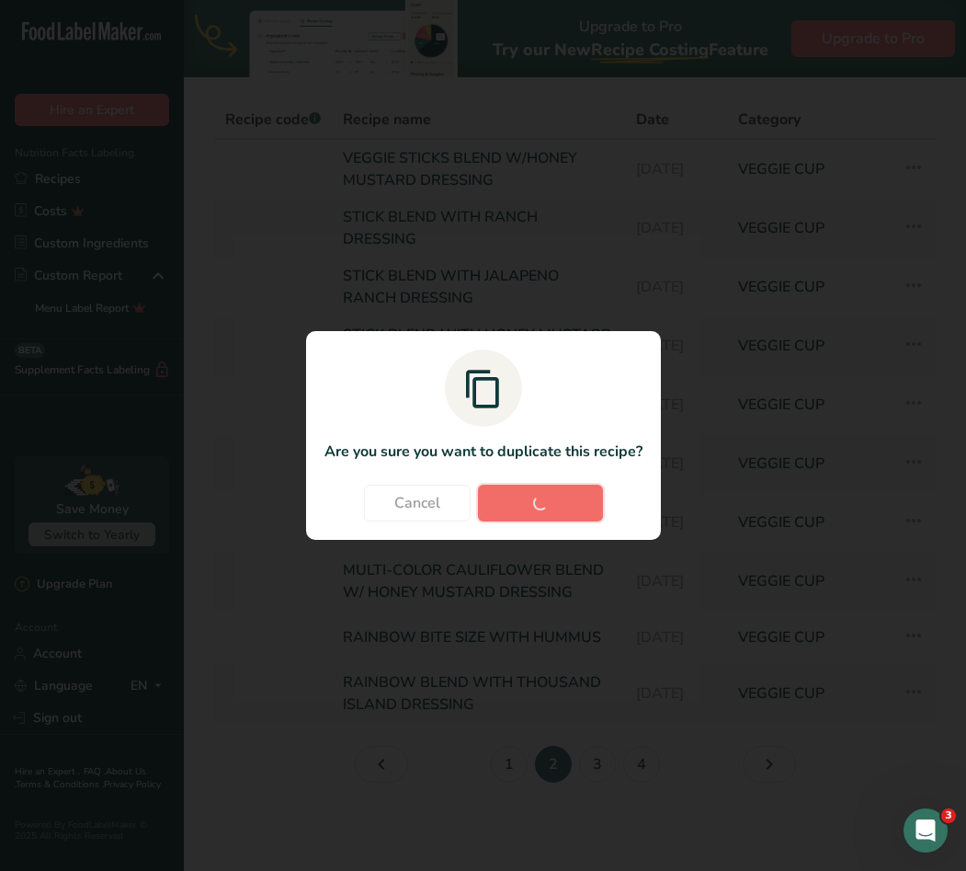
scroll to position [0, 0]
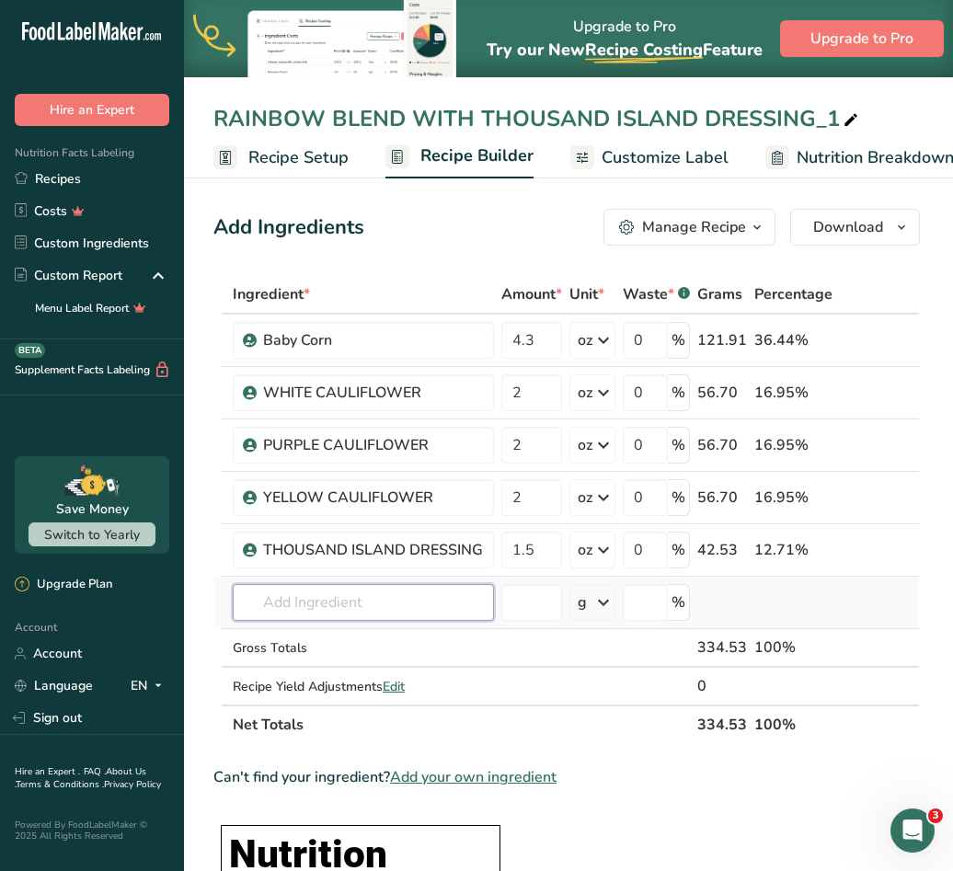
click at [383, 588] on input "text" at bounding box center [363, 602] width 261 height 37
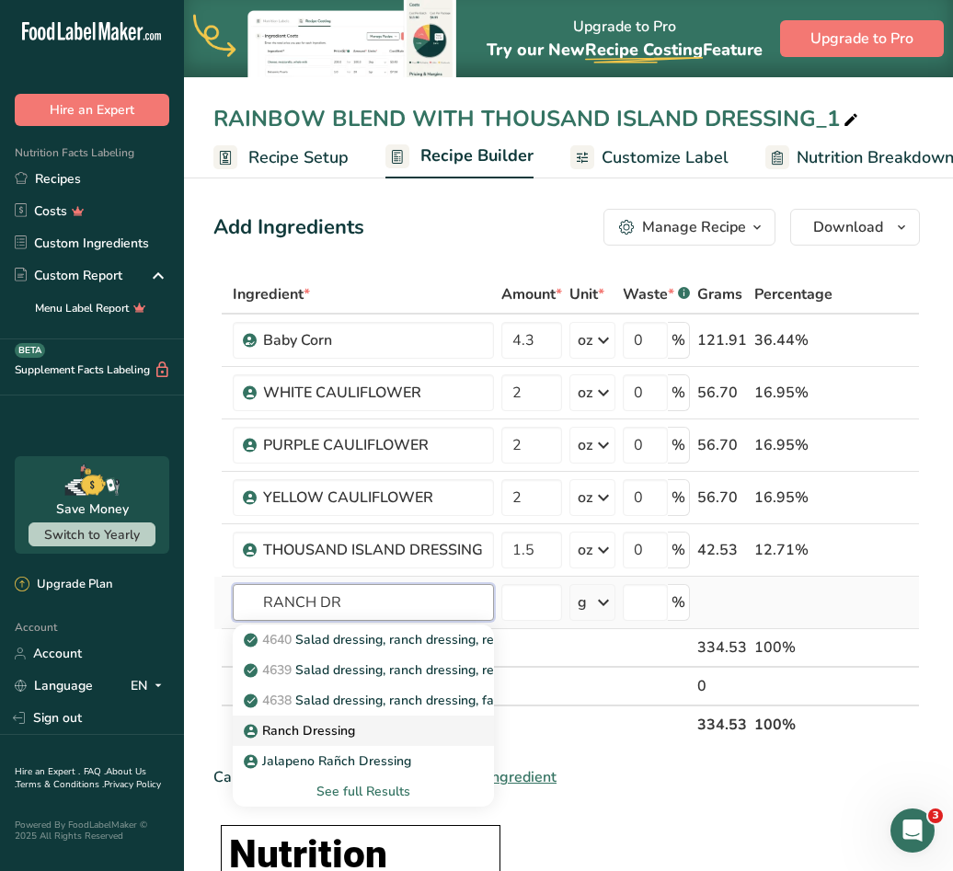
type input "RANCH DR"
click at [339, 725] on p "Ranch Dressing" at bounding box center [301, 730] width 108 height 19
type input "Ranch Dressing"
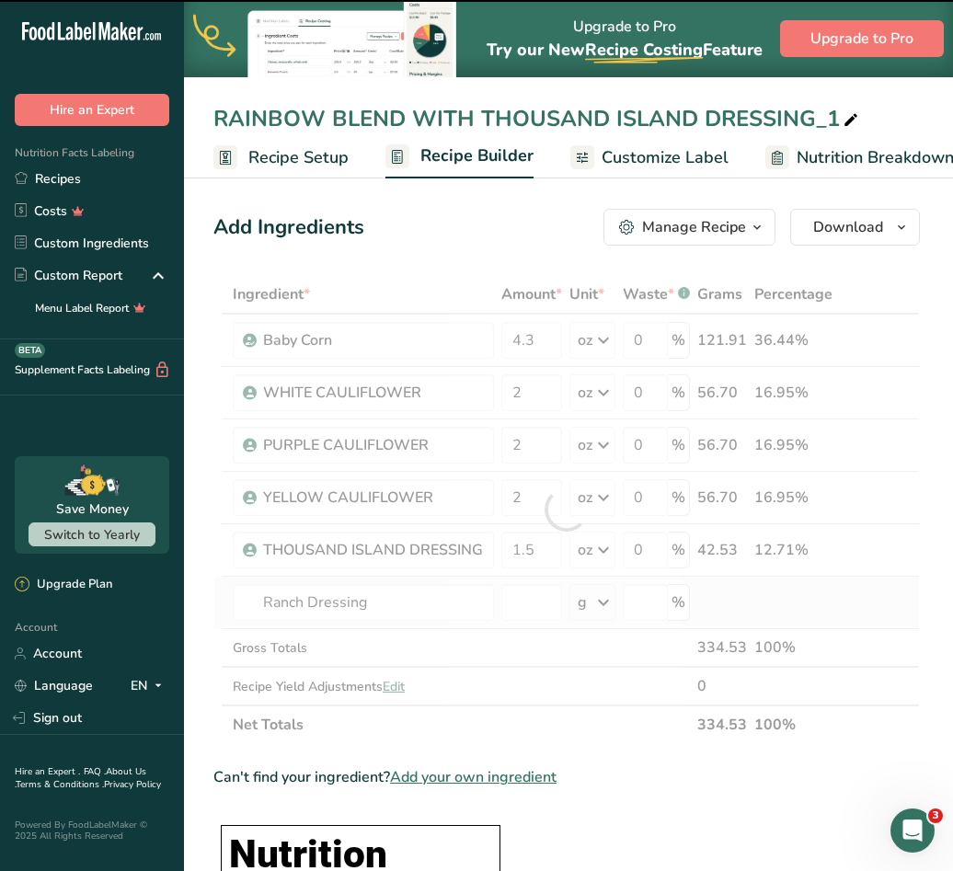
type input "0"
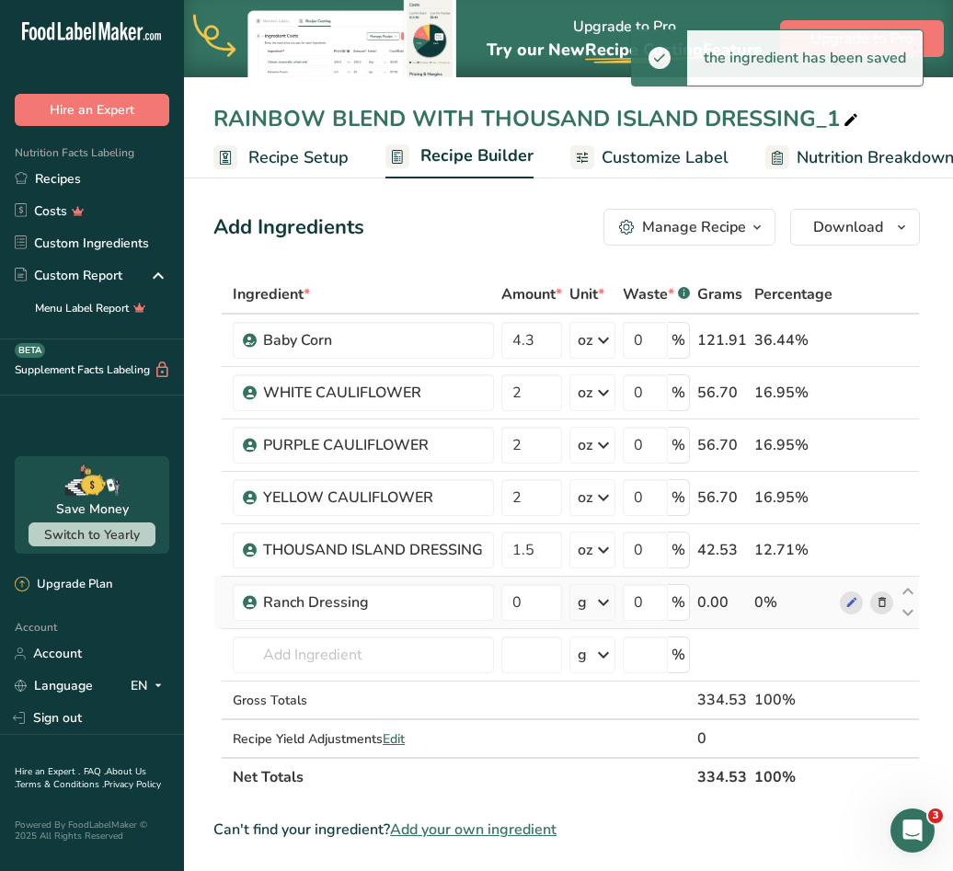
click at [599, 595] on icon at bounding box center [603, 602] width 22 height 33
click at [612, 751] on div "See more" at bounding box center [657, 747] width 154 height 19
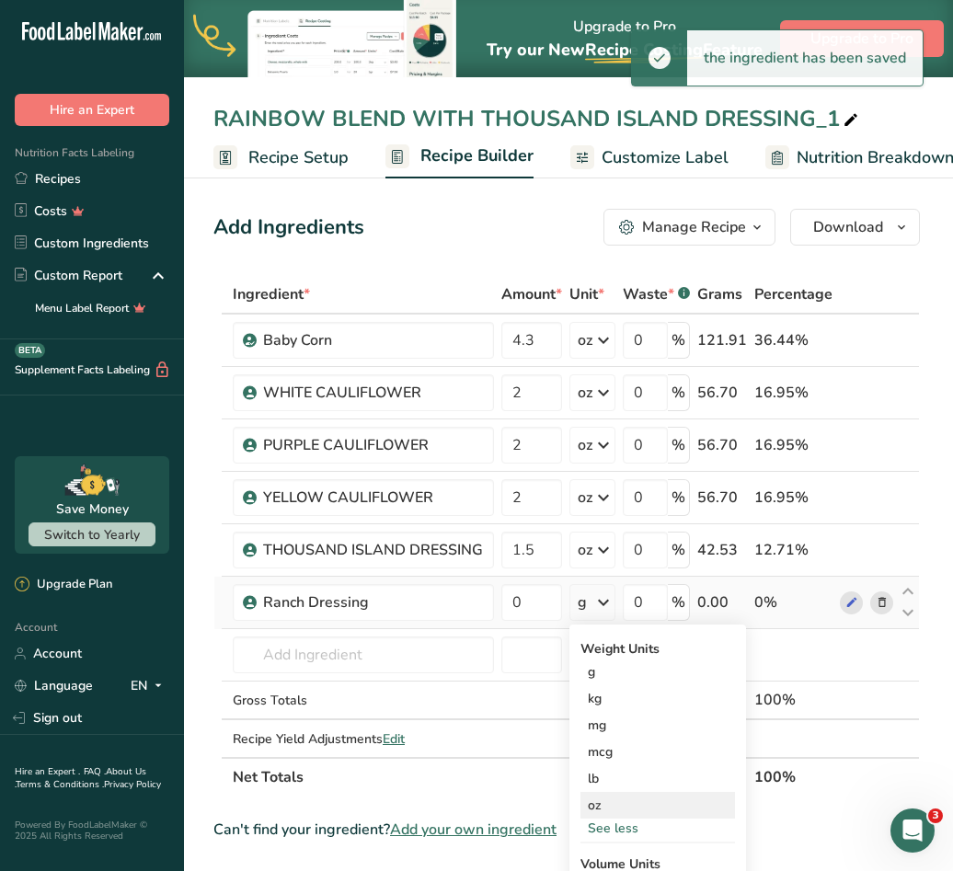
click at [606, 805] on div "oz" at bounding box center [657, 805] width 154 height 27
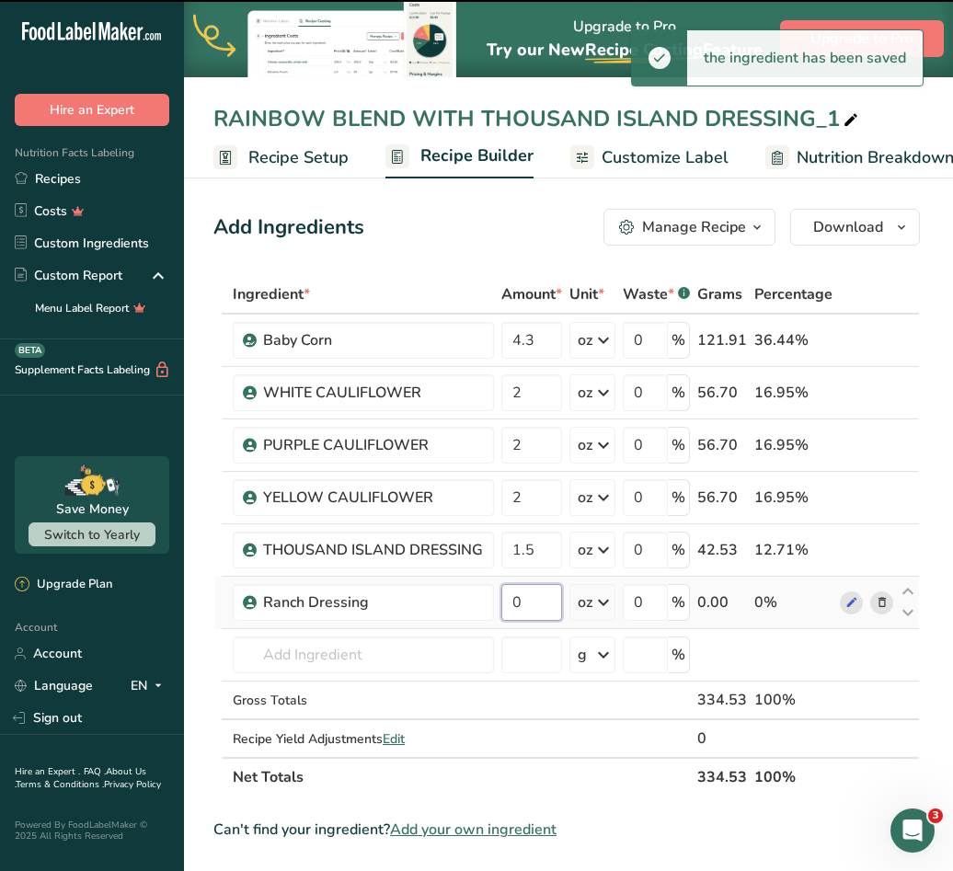
click at [535, 605] on input "0" at bounding box center [531, 602] width 61 height 37
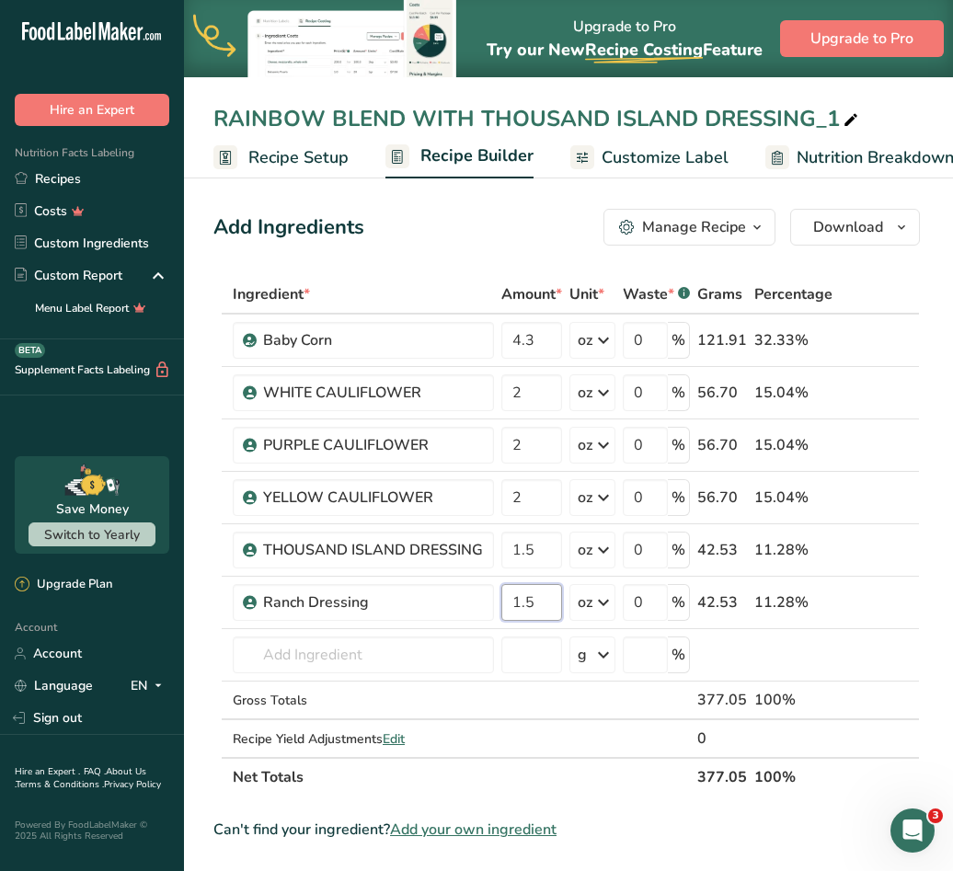
type input "1.5"
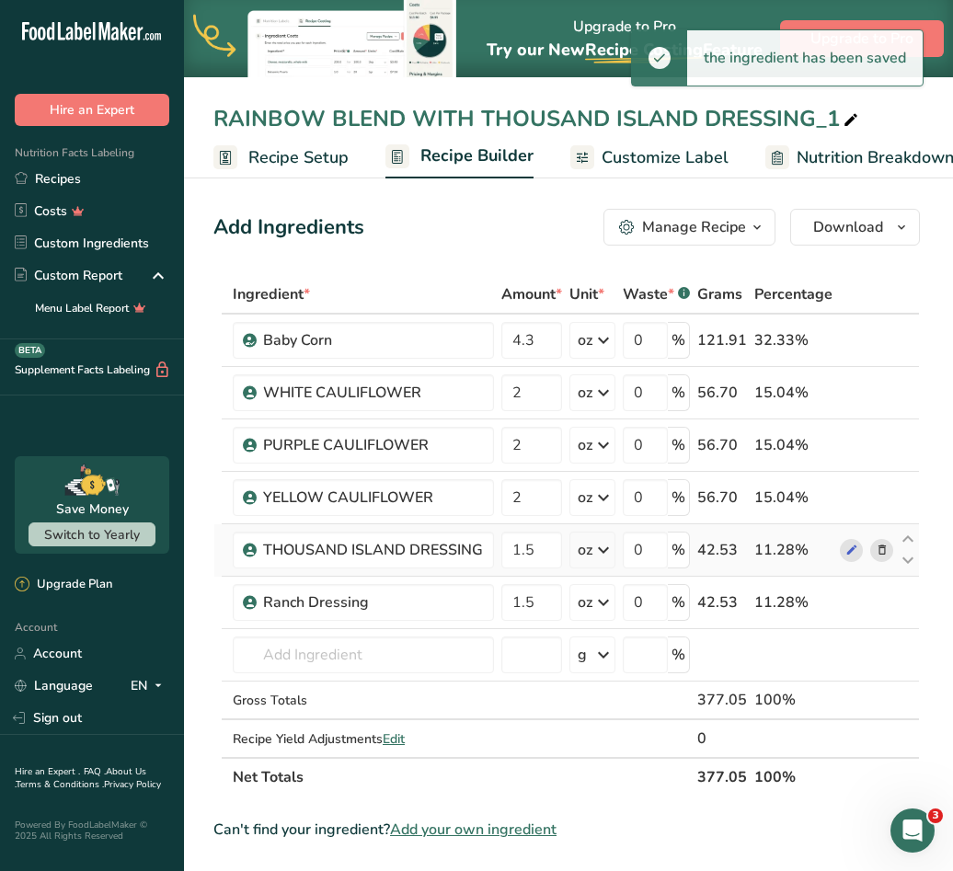
click at [880, 552] on icon at bounding box center [881, 550] width 13 height 19
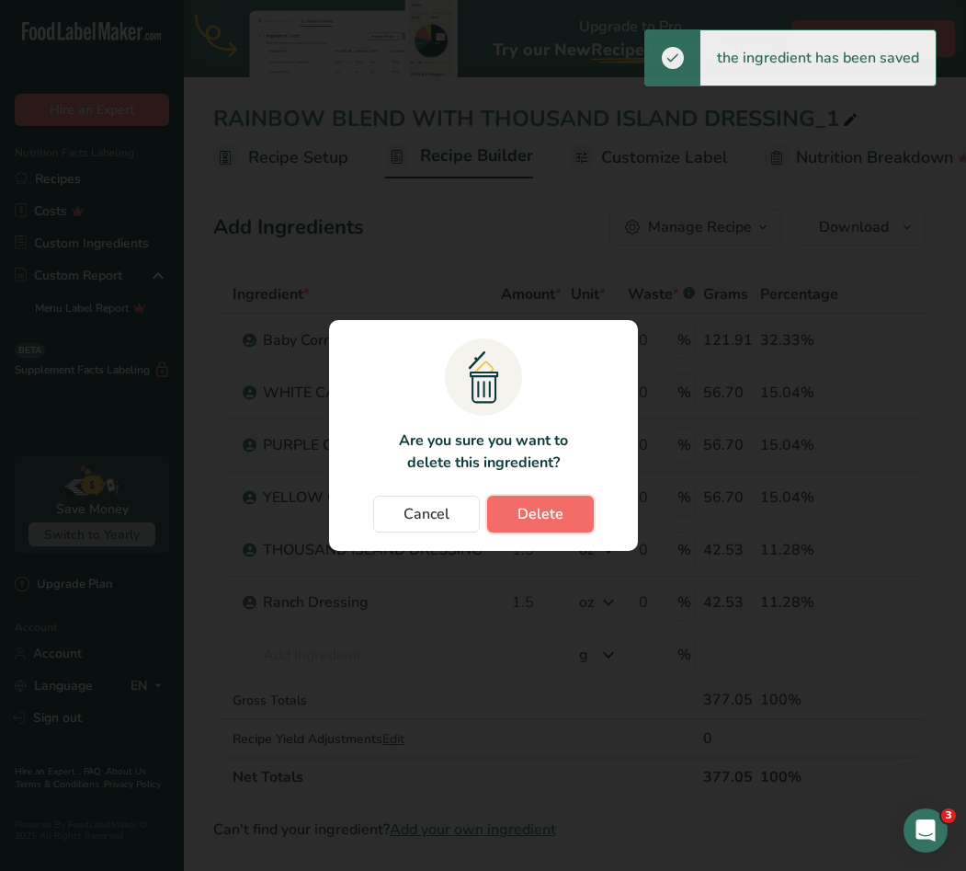
click at [536, 514] on span "Delete" at bounding box center [541, 514] width 46 height 22
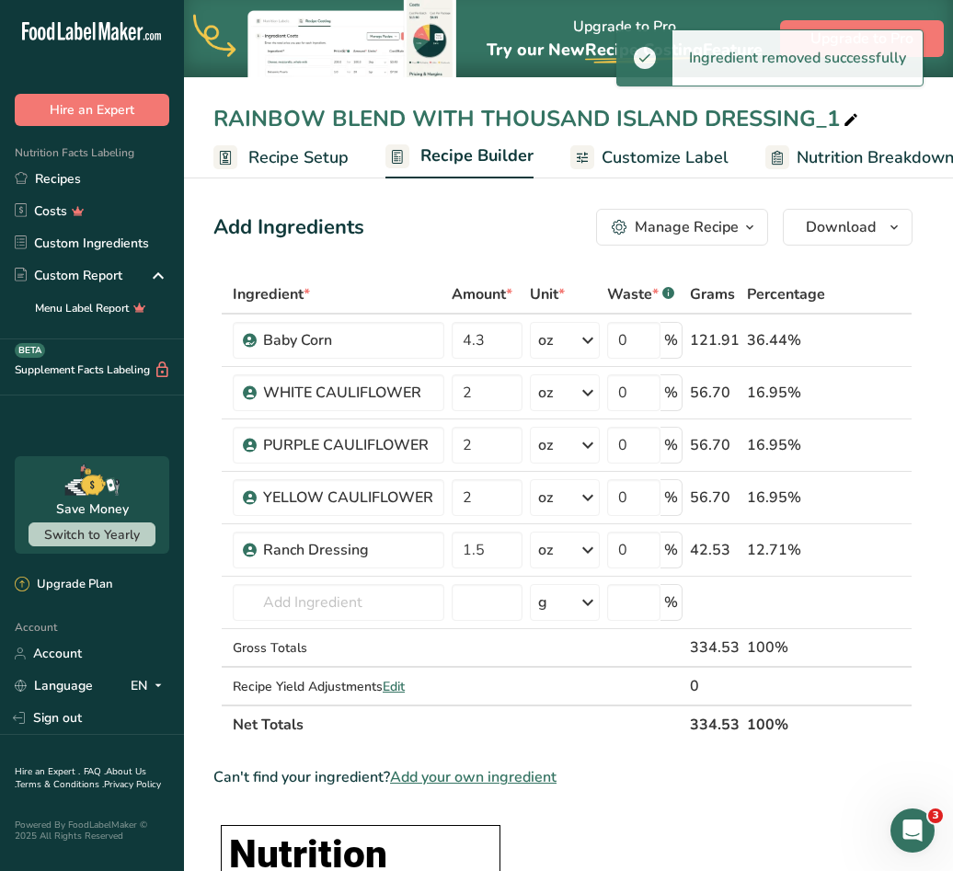
click at [850, 113] on icon at bounding box center [850, 121] width 17 height 26
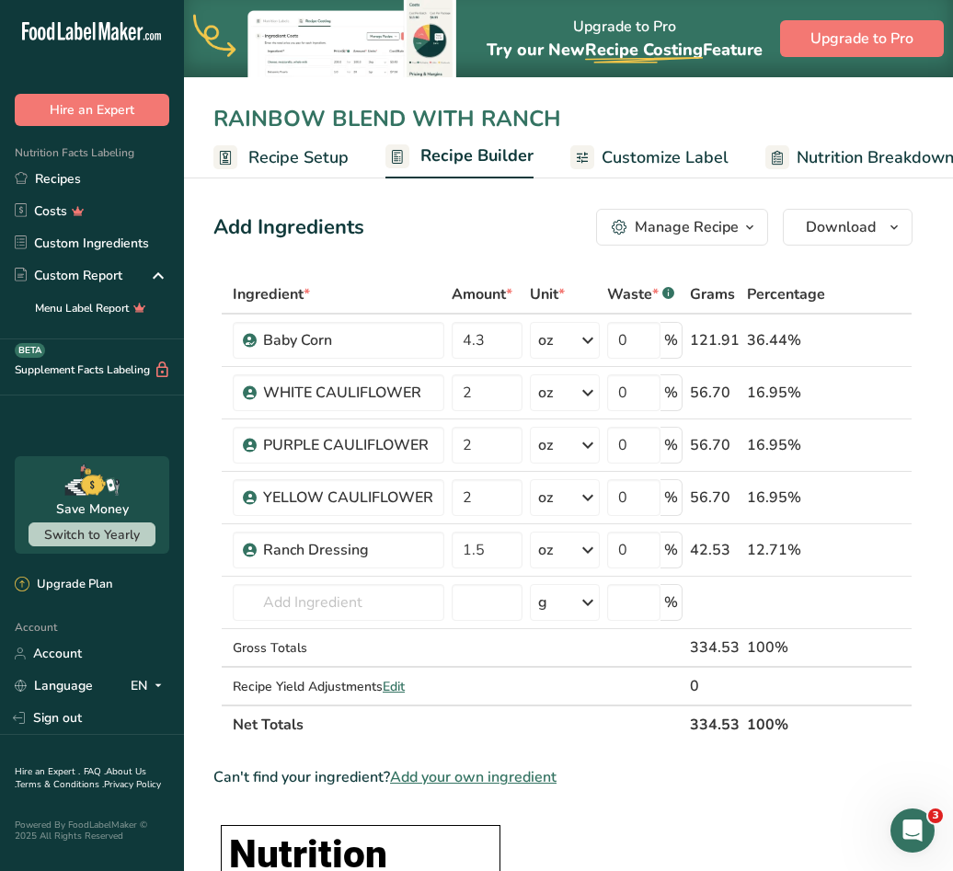
type input "RAINBOW BLEND WITH RANCH"
click at [614, 154] on span "Customize Label" at bounding box center [664, 157] width 127 height 25
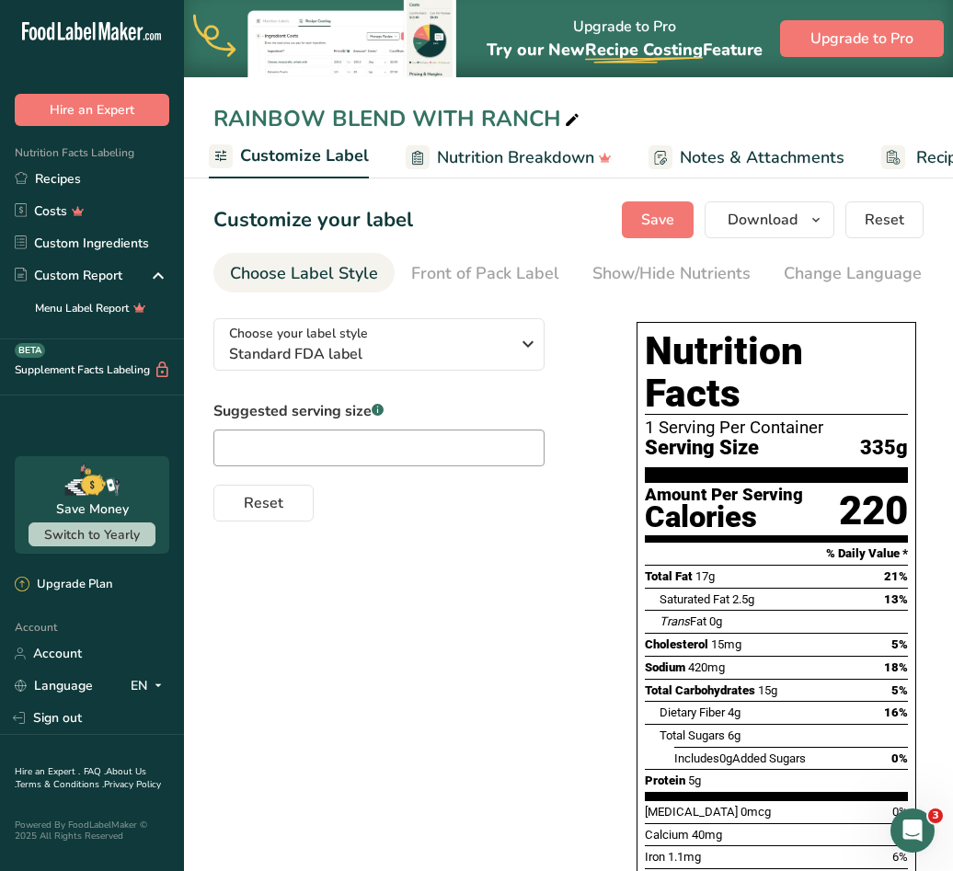
drag, startPoint x: 562, startPoint y: 297, endPoint x: 573, endPoint y: 309, distance: 16.3
click at [573, 309] on section "Customize your label Save Download Choose what to show on your downloaded label…" at bounding box center [568, 622] width 769 height 900
drag, startPoint x: 557, startPoint y: 297, endPoint x: 605, endPoint y: 303, distance: 48.1
click at [608, 302] on section "Customize your label Save Download Choose what to show on your downloaded label…" at bounding box center [568, 622] width 769 height 900
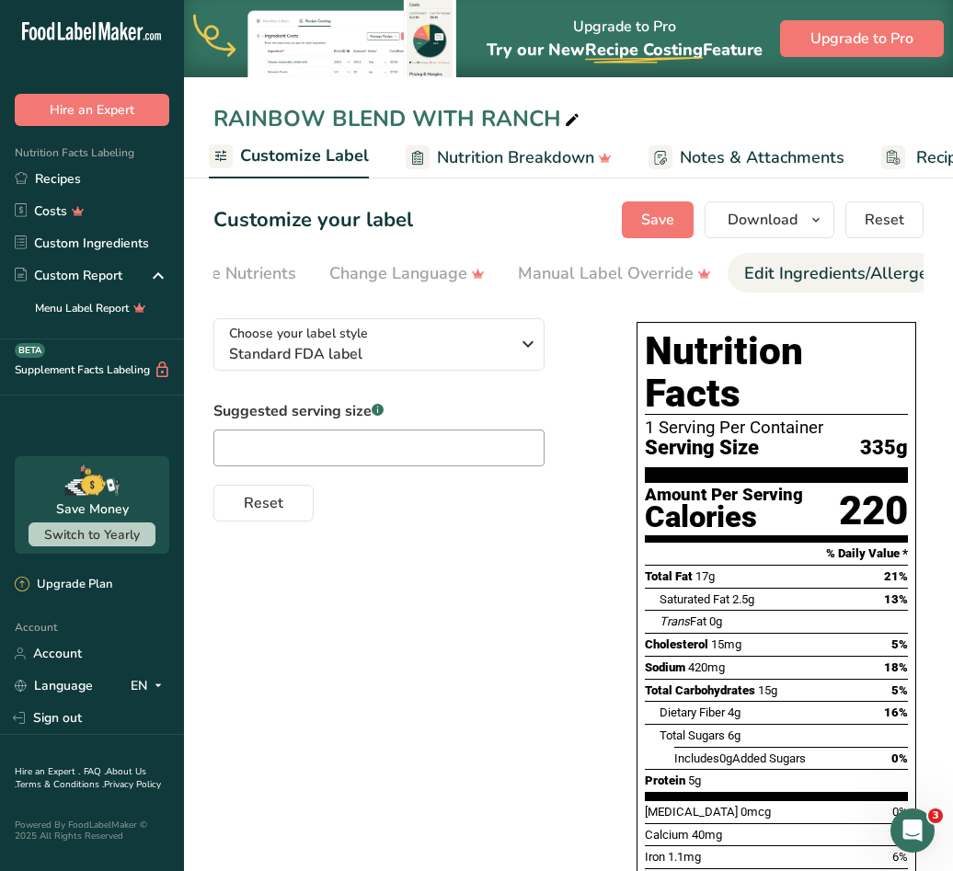
click at [766, 263] on div "Edit Ingredients/Allergens List" at bounding box center [861, 273] width 234 height 25
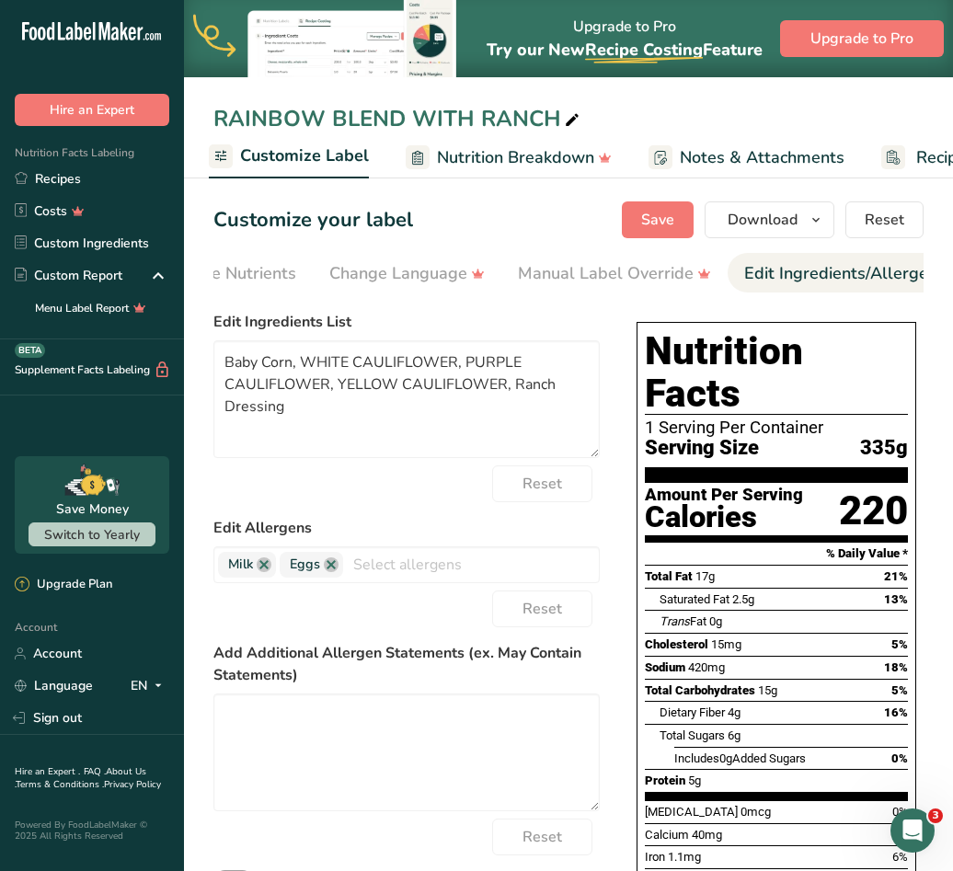
scroll to position [0, 670]
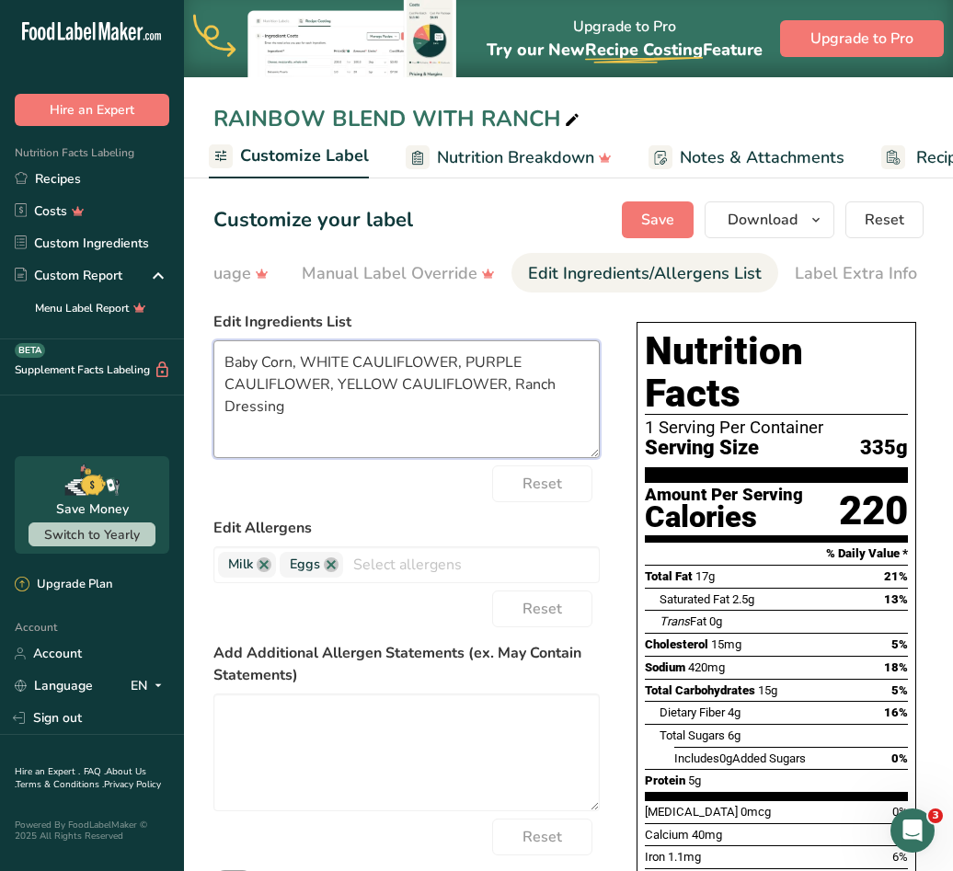
click at [437, 403] on textarea "Baby Corn, WHITE CAULIFLOWER, PURPLE CAULIFLOWER, YELLOW CAULIFLOWER, Ranch Dre…" at bounding box center [406, 399] width 386 height 118
type textarea "Baby Corn, WHITE CAULIFLOWER, PURPLE CAULIFLOWER, YELLOW CAULIFLOWER, RANCH DRE…"
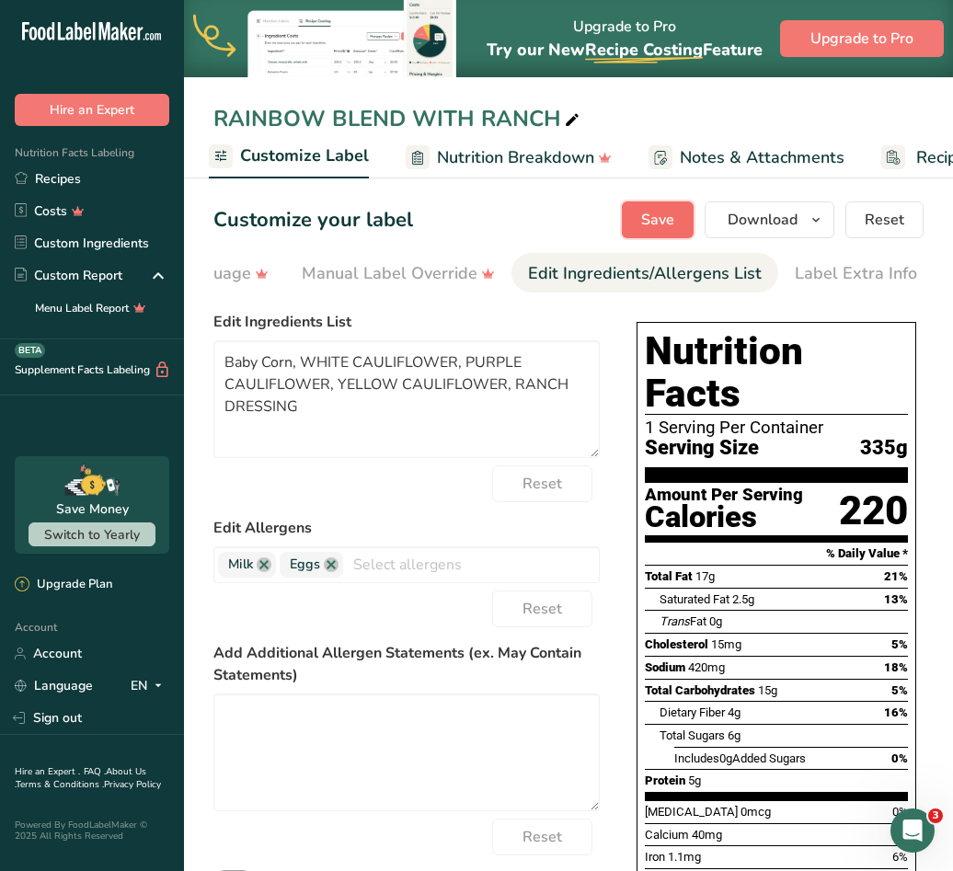
click at [682, 217] on button "Save" at bounding box center [658, 219] width 72 height 37
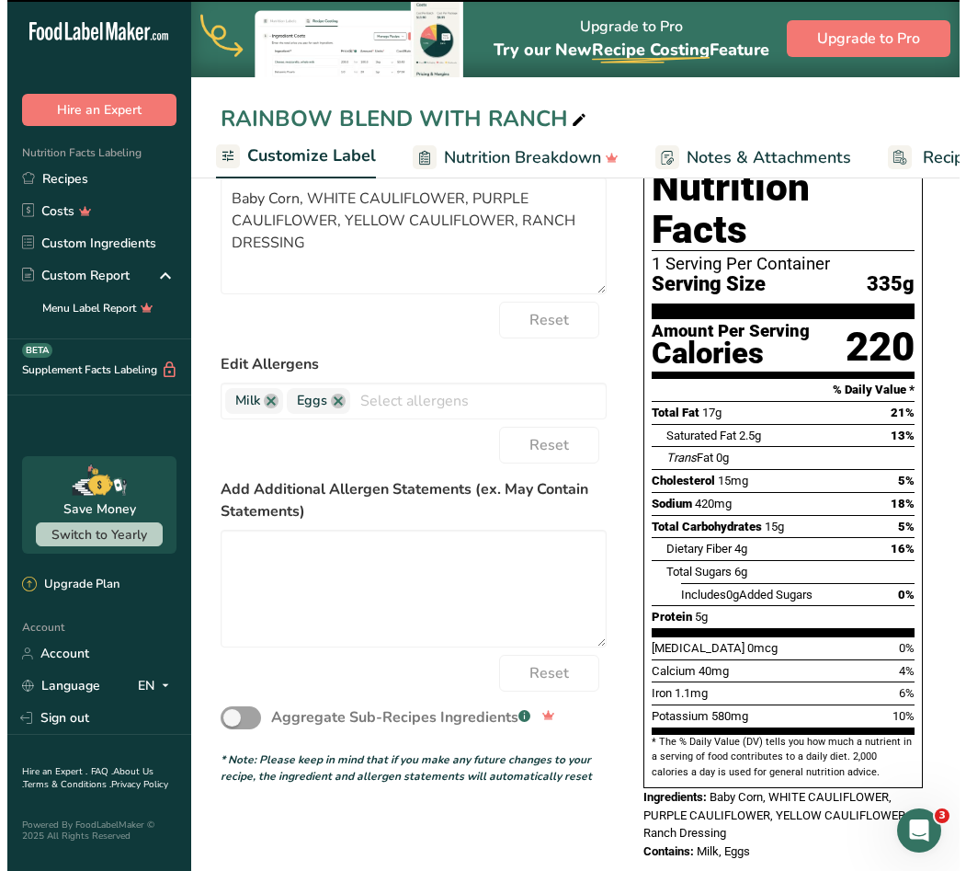
scroll to position [0, 0]
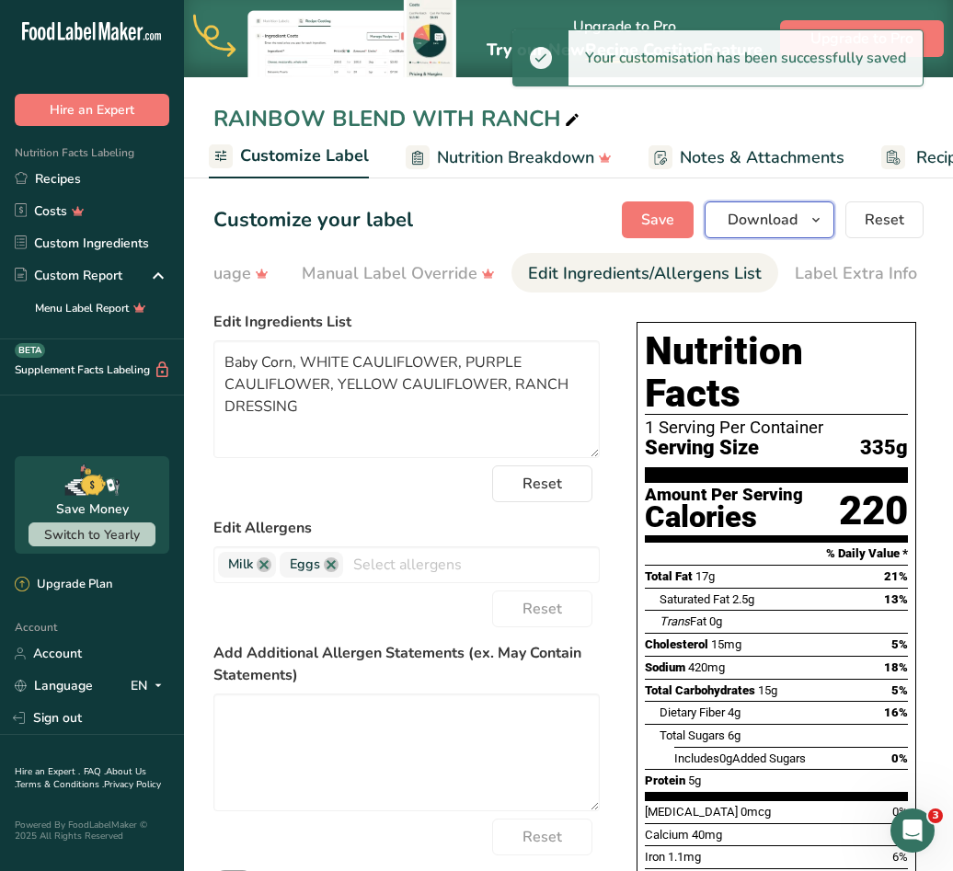
click at [831, 216] on button "Download" at bounding box center [769, 219] width 130 height 37
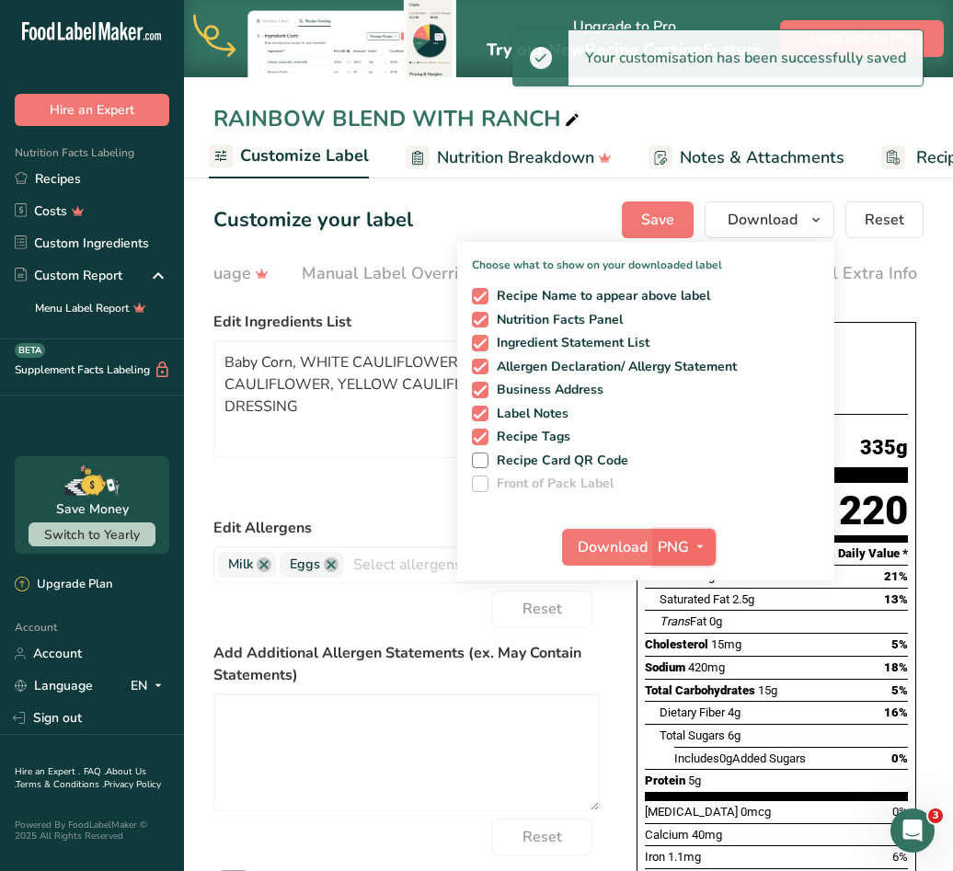
click at [679, 540] on span "PNG" at bounding box center [672, 547] width 31 height 22
click at [685, 644] on link "SVG" at bounding box center [686, 645] width 59 height 30
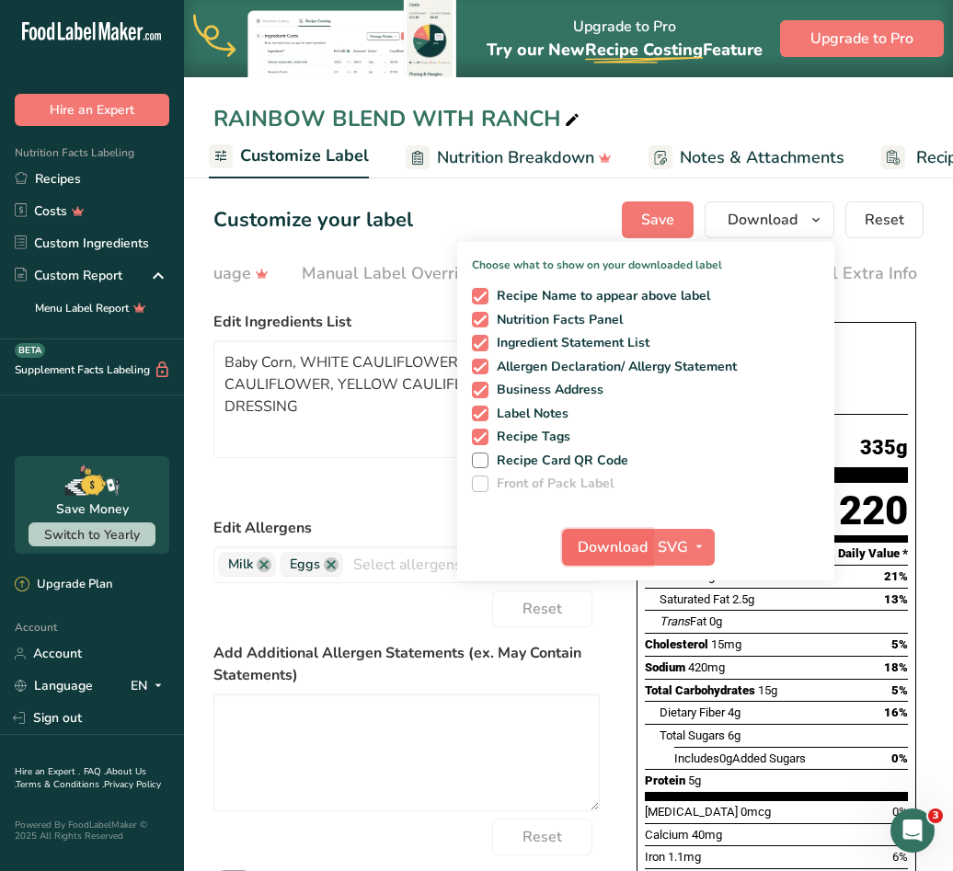
click at [638, 539] on span "Download" at bounding box center [612, 547] width 70 height 22
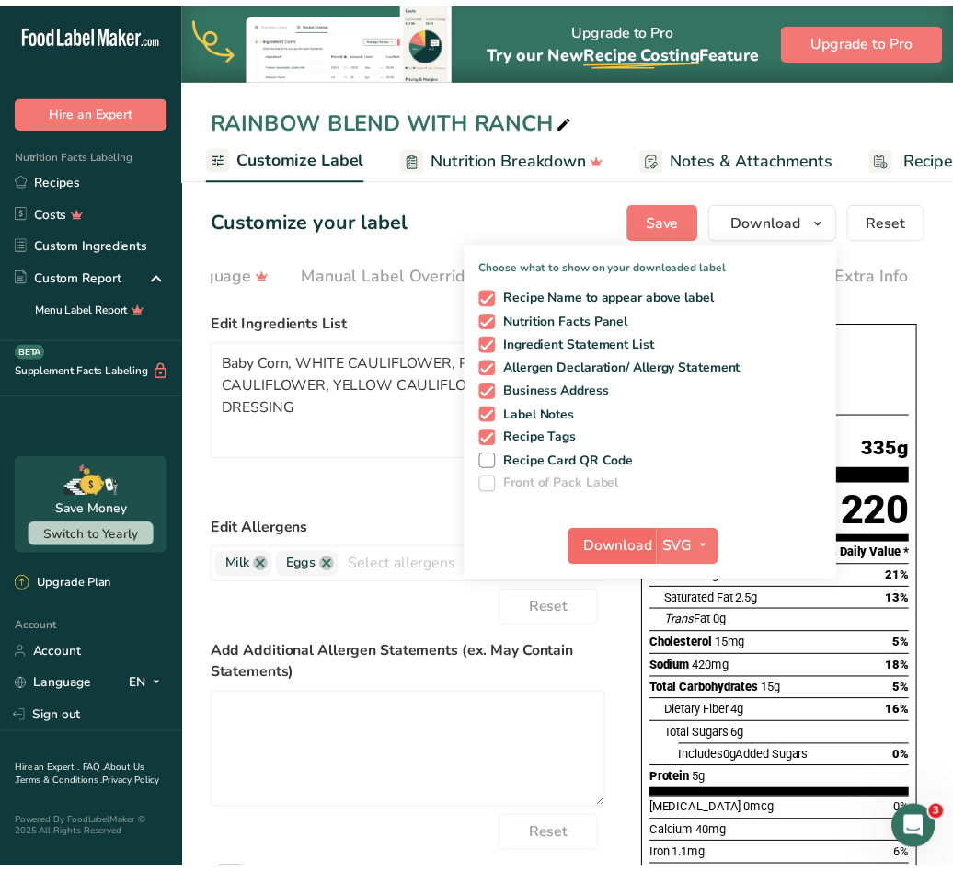
scroll to position [0, 657]
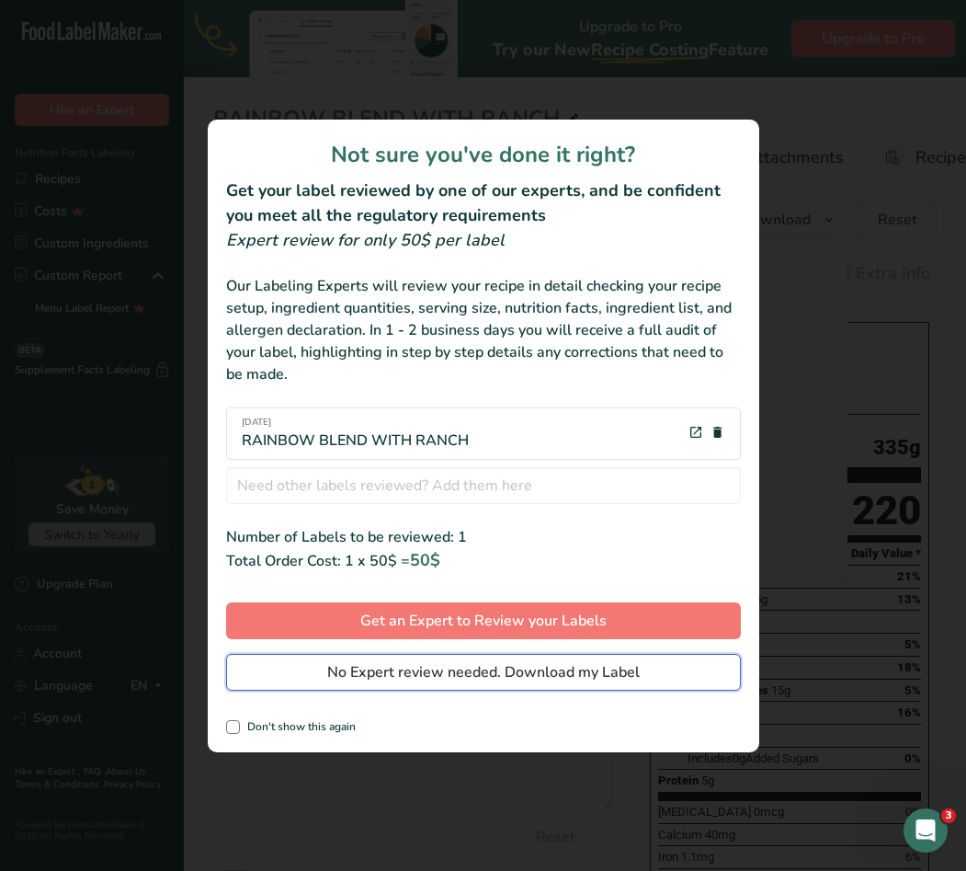
click at [492, 679] on span "No Expert review needed. Download my Label" at bounding box center [483, 672] width 313 height 22
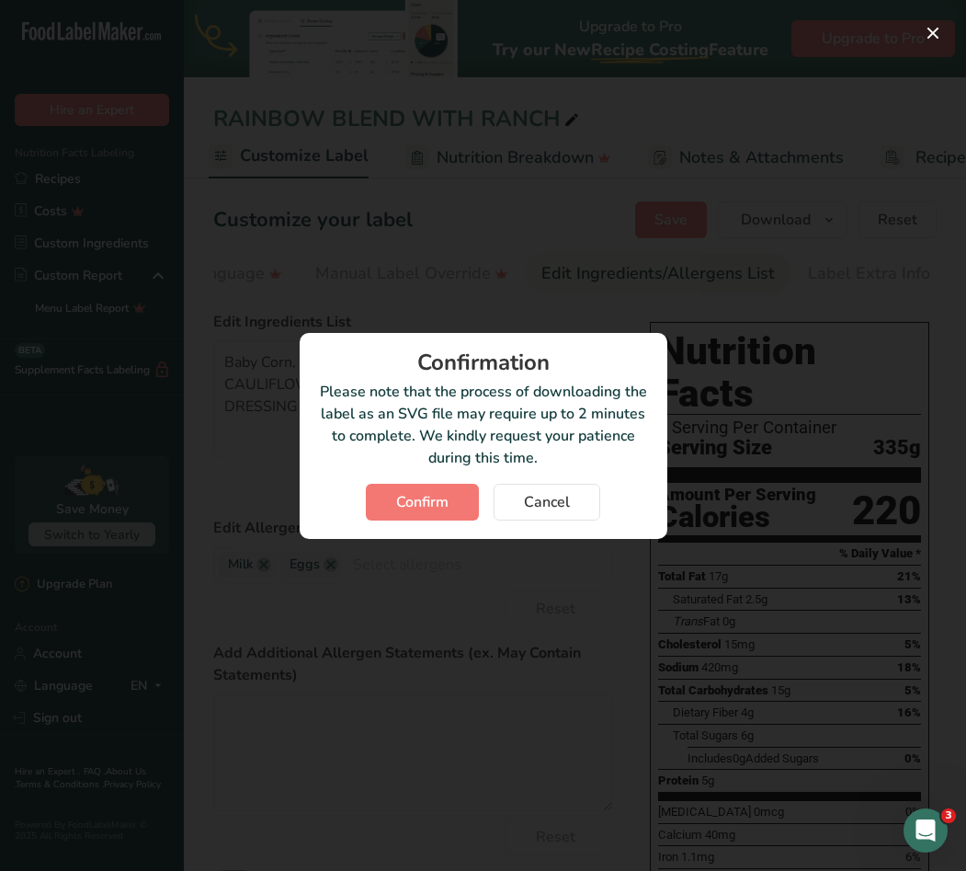
click at [428, 524] on div "Confirmation Please note that the process of downloading the label as an SVG fi…" at bounding box center [484, 436] width 368 height 206
click at [426, 501] on span "Confirm" at bounding box center [422, 502] width 52 height 22
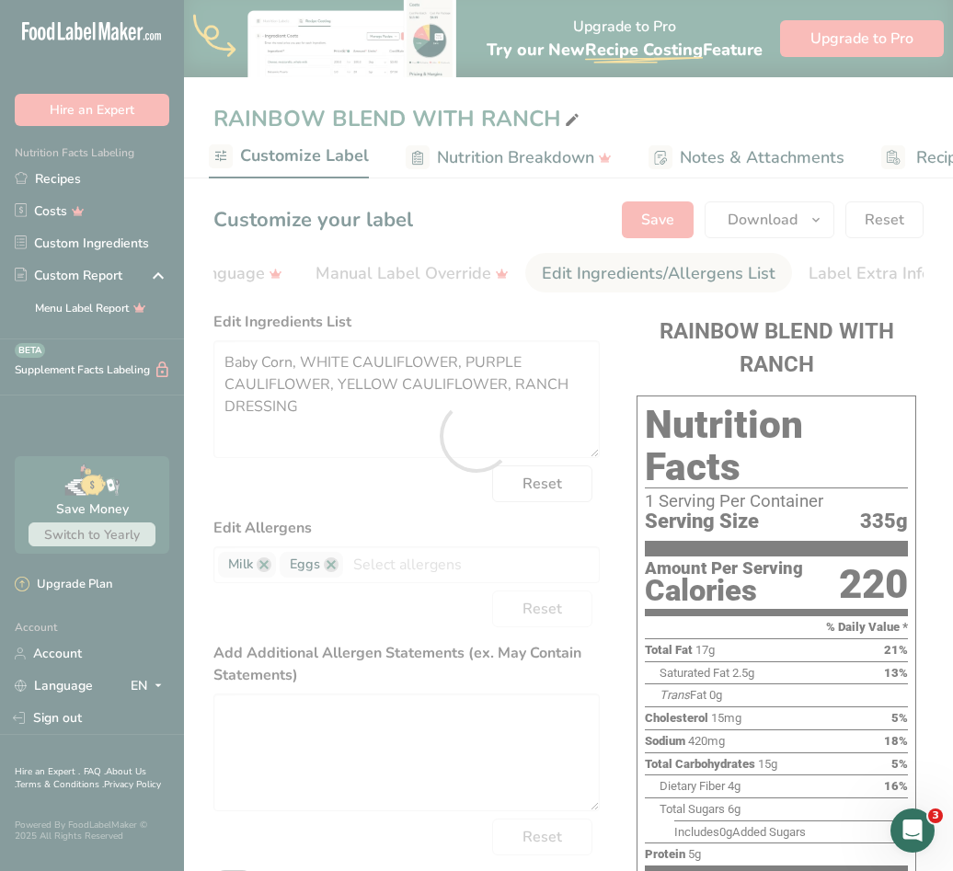
scroll to position [0, 0]
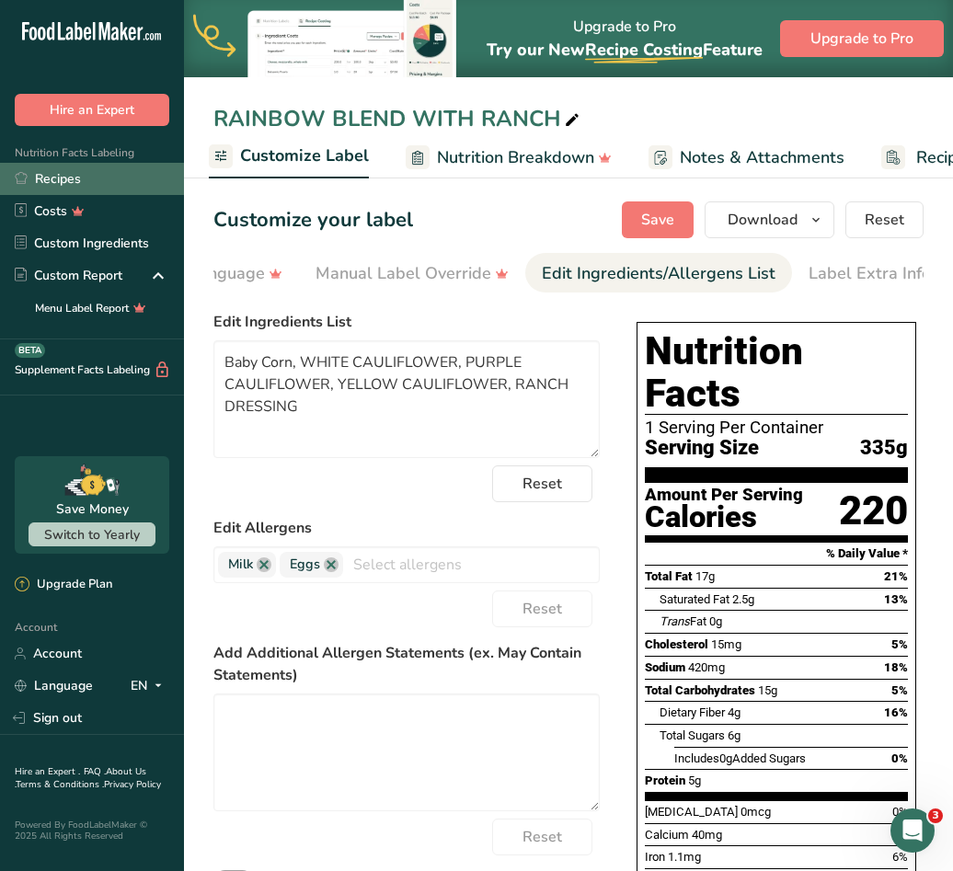
click at [78, 175] on link "Recipes" at bounding box center [92, 179] width 184 height 32
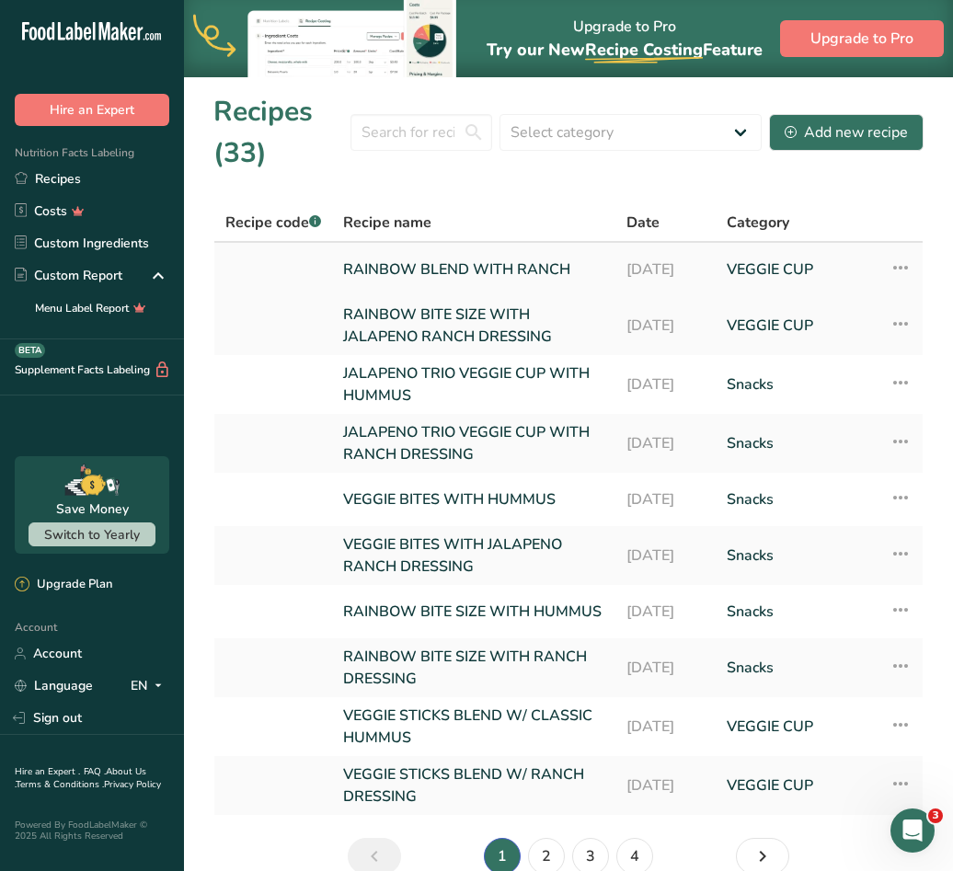
click at [900, 260] on icon at bounding box center [900, 267] width 22 height 33
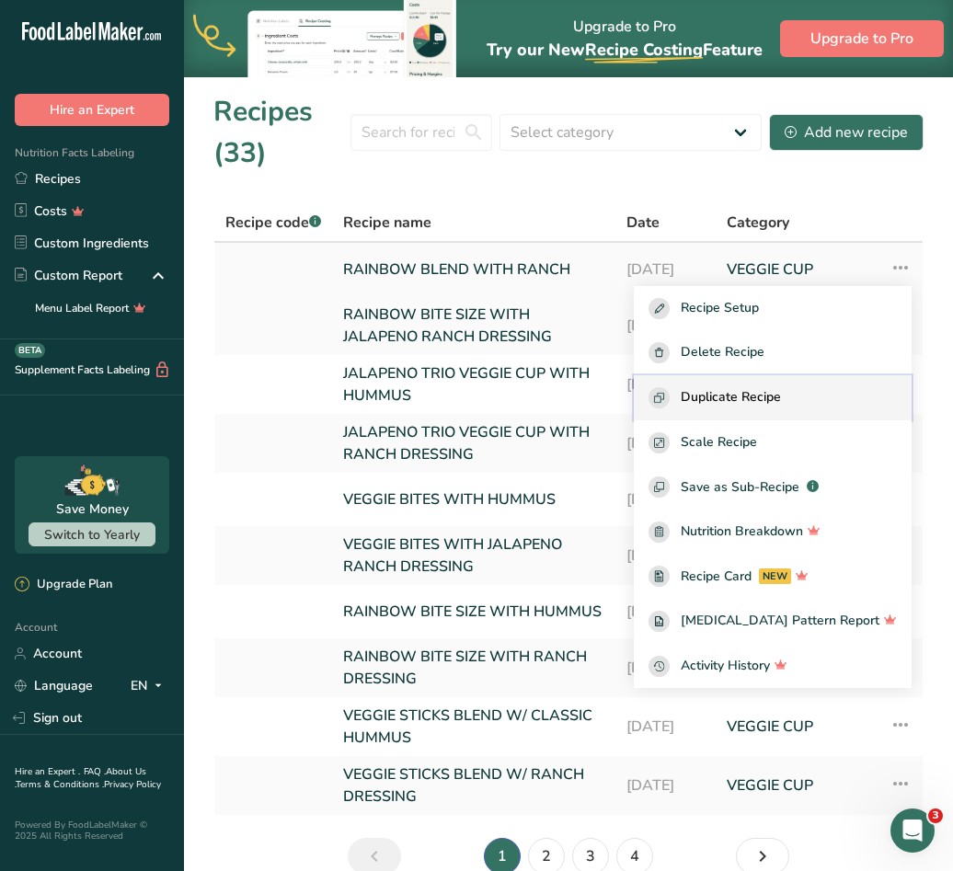
click at [781, 390] on span "Duplicate Recipe" at bounding box center [730, 397] width 100 height 21
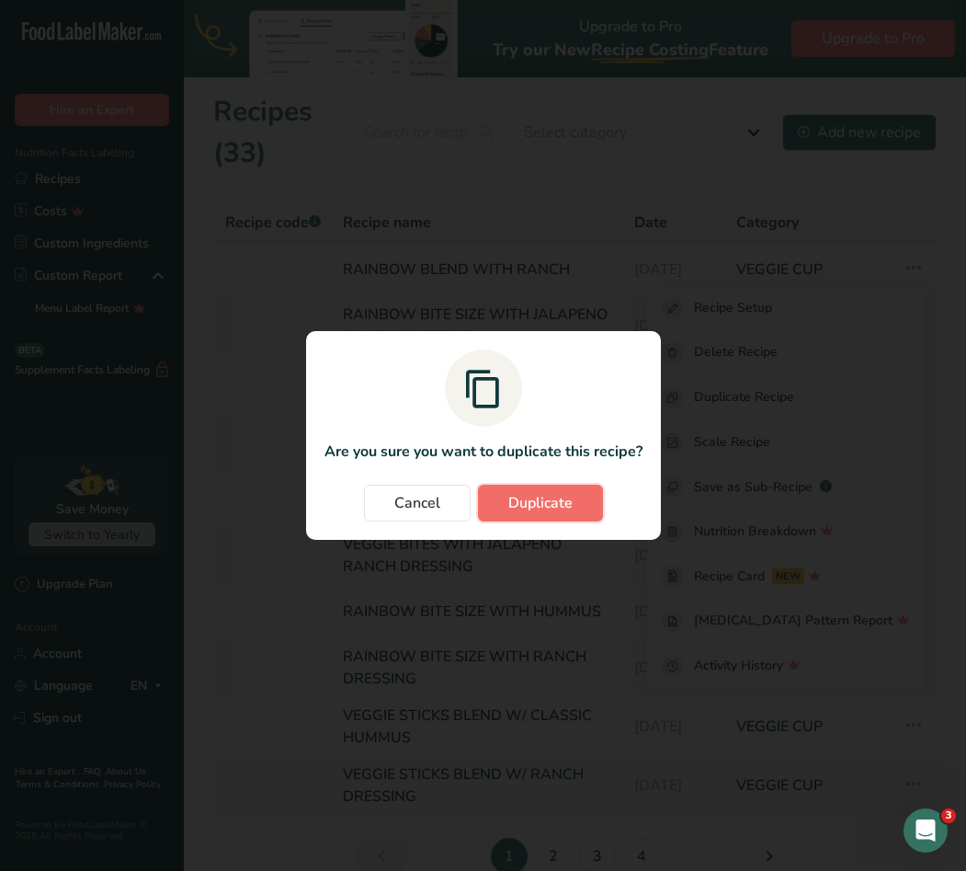
click at [554, 497] on span "Duplicate" at bounding box center [540, 503] width 64 height 22
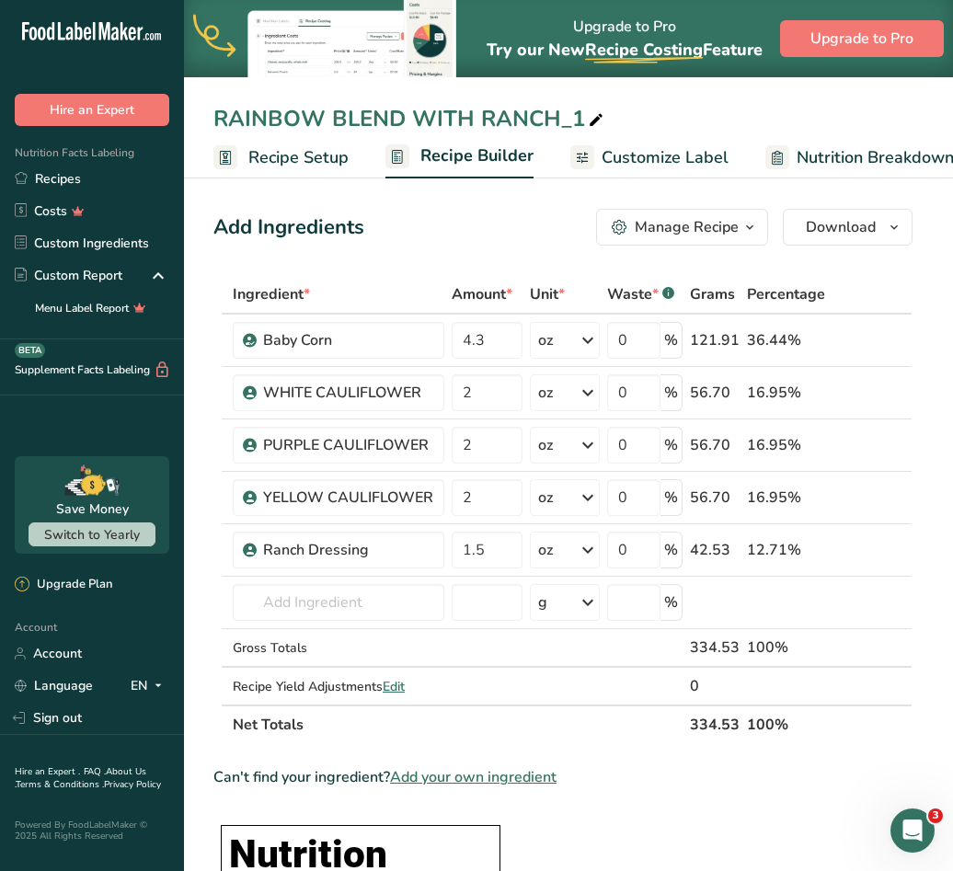
click at [473, 118] on div "RAINBOW BLEND WITH RANCH_1" at bounding box center [410, 118] width 394 height 33
click at [480, 119] on input "RAINBOW BLEND WITH RANCH_1" at bounding box center [568, 118] width 710 height 33
click at [698, 123] on input "RAINBOW BLEND WITH JALAPENO RANCH_1" at bounding box center [568, 118] width 710 height 33
type input "RAINBOW BLEND WITH JALAPENO RANCH"
click at [393, 584] on input "text" at bounding box center [338, 602] width 211 height 37
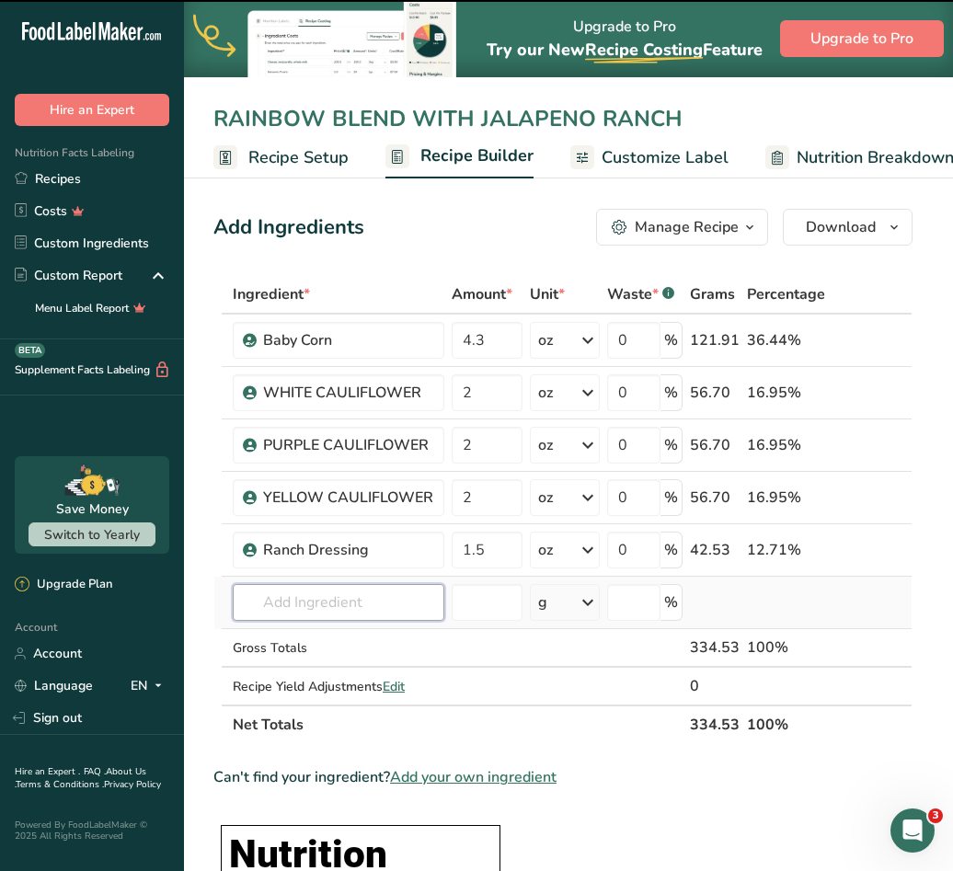
type input "J"
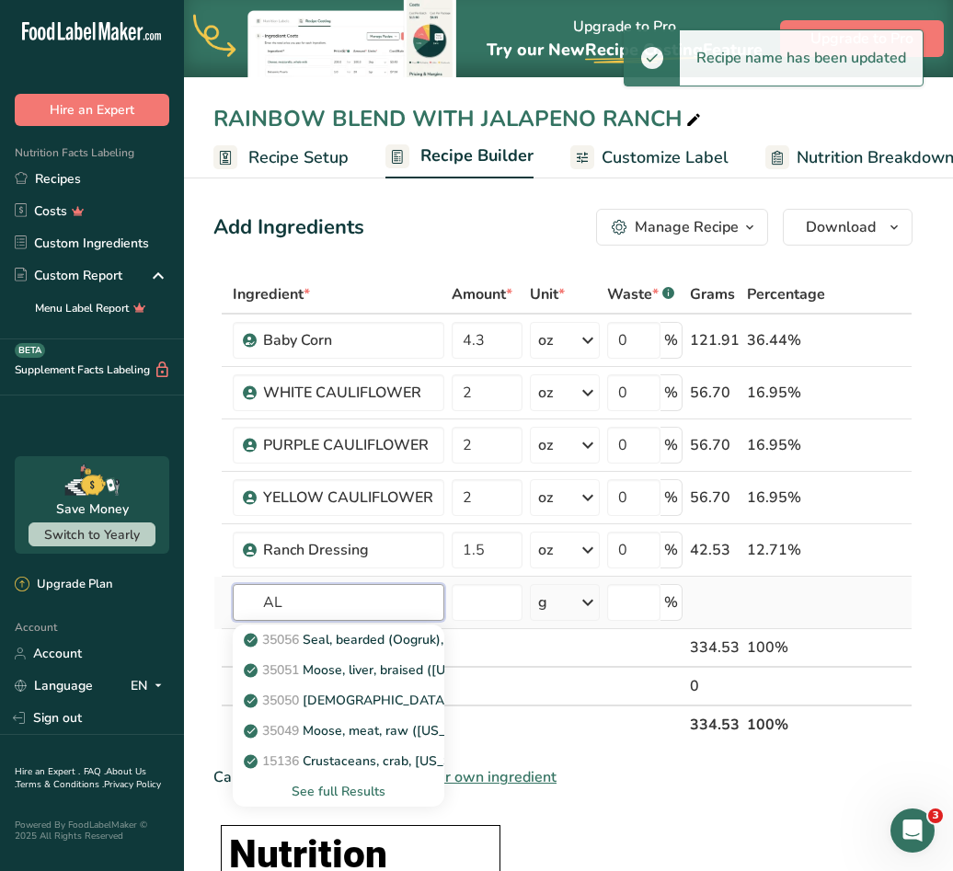
type input "A"
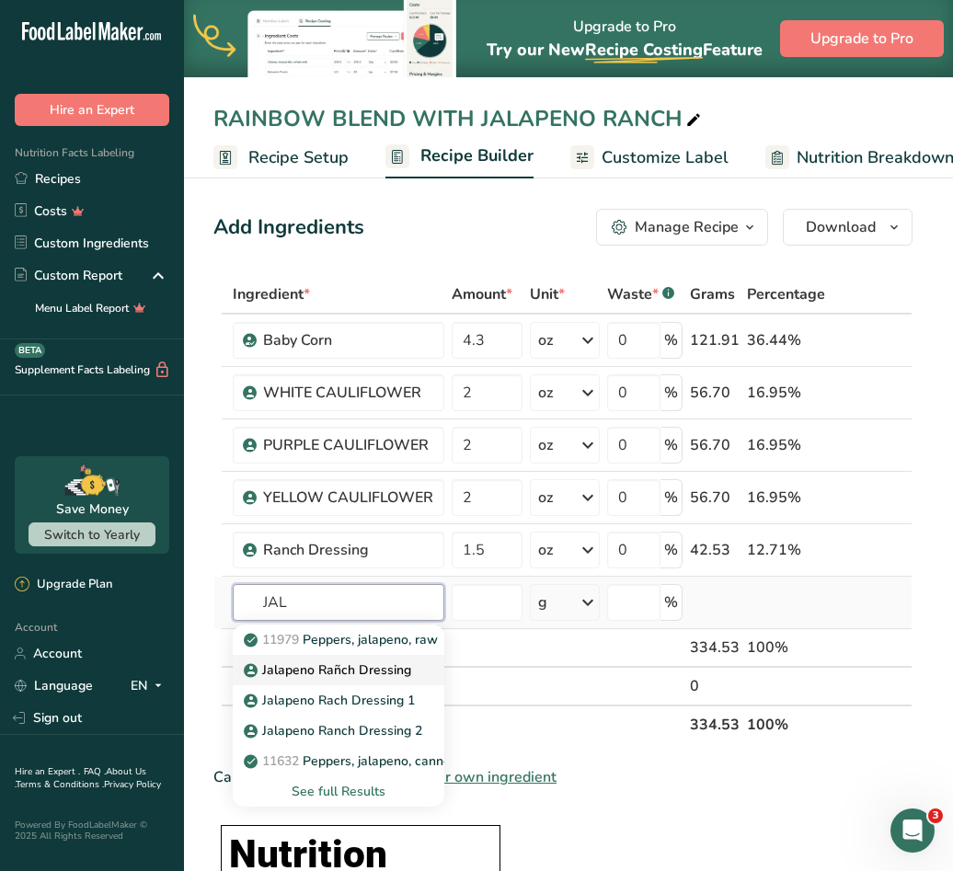
type input "JAL"
click at [372, 668] on p "Jalapeno Rañch Dressing" at bounding box center [329, 669] width 164 height 19
type input "Jalapeno Rañch Dressing"
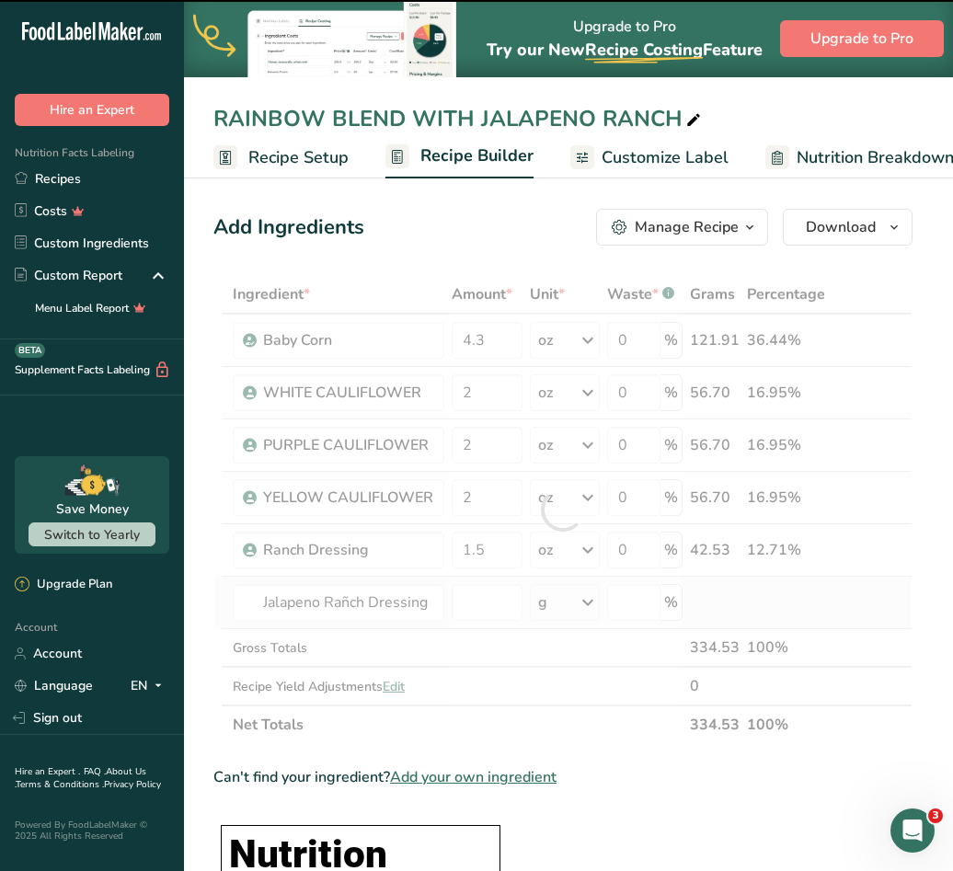
type input "0"
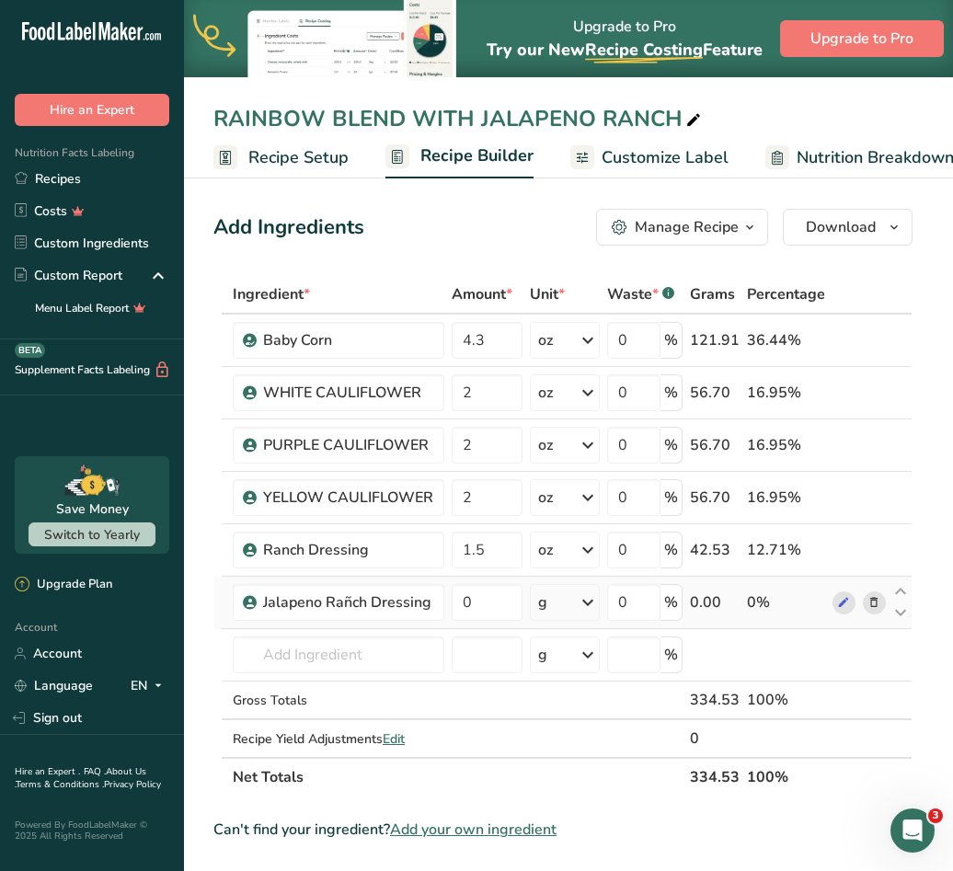
click at [577, 608] on div "g" at bounding box center [565, 602] width 70 height 37
click at [570, 752] on div "See more" at bounding box center [618, 747] width 154 height 19
click at [574, 805] on div "oz" at bounding box center [618, 805] width 154 height 27
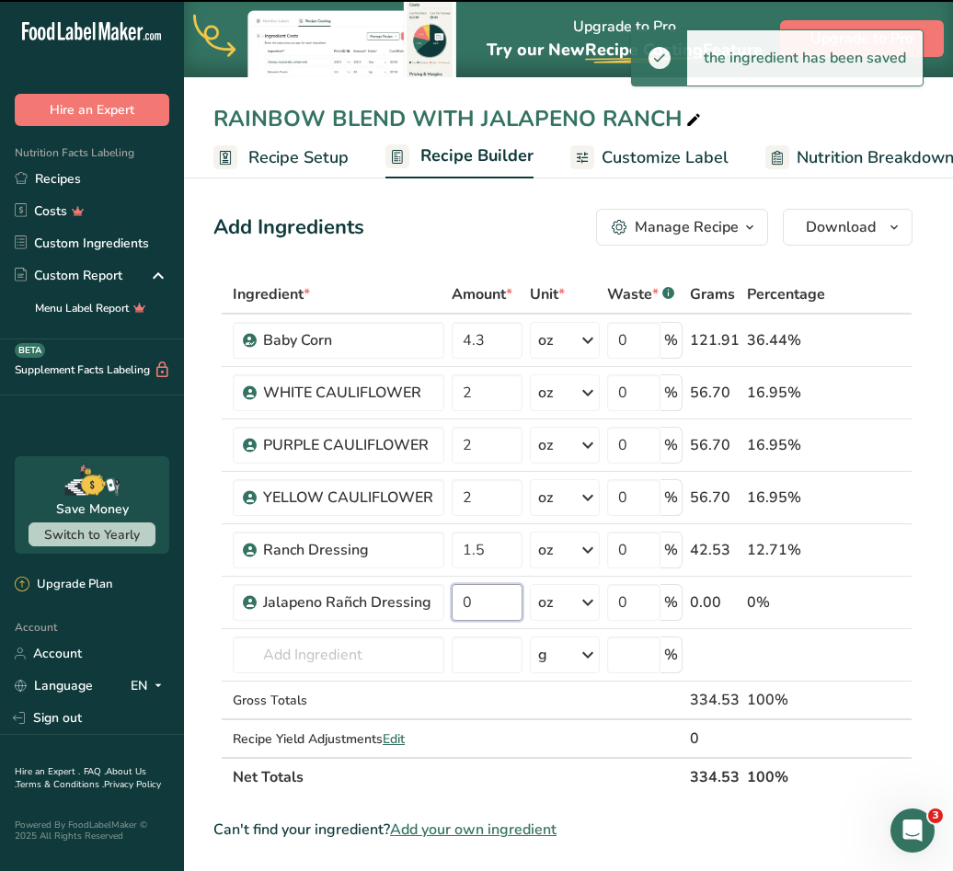
click at [488, 599] on input "0" at bounding box center [486, 602] width 71 height 37
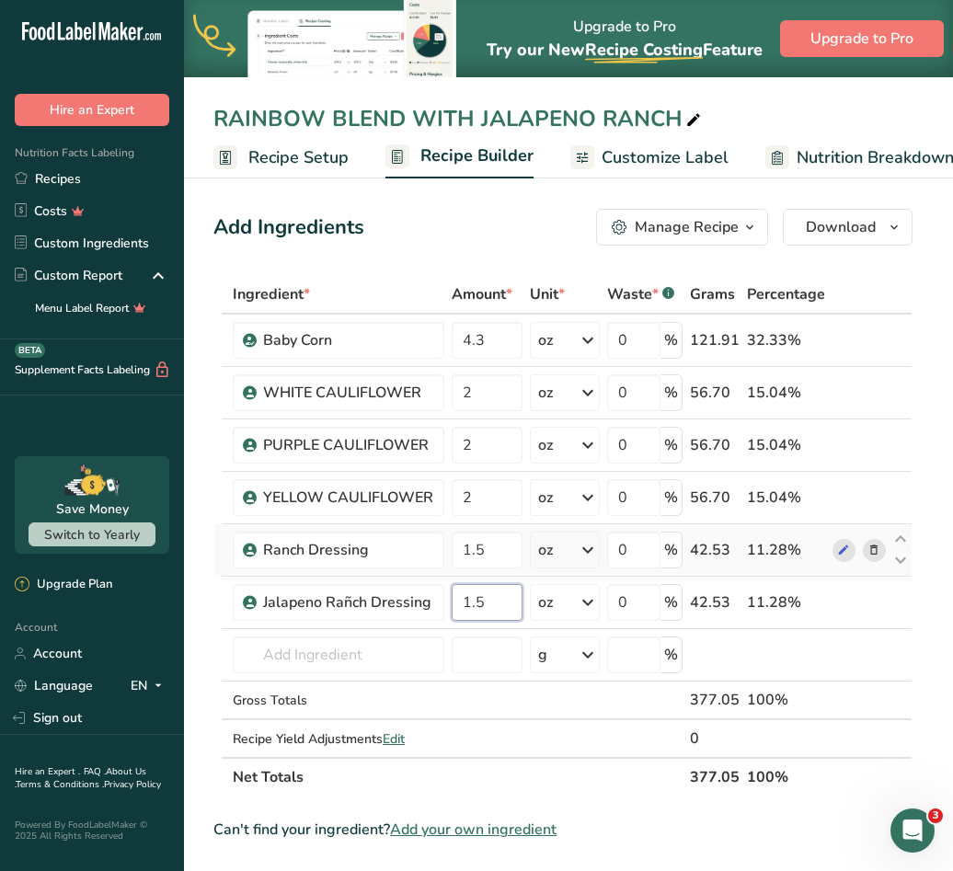
type input "1.5"
click at [878, 550] on div "Ingredient * Amount * Unit * Waste * .a-a{fill:#347362;}.b-a{fill:#fff;} Grams …" at bounding box center [562, 535] width 699 height 521
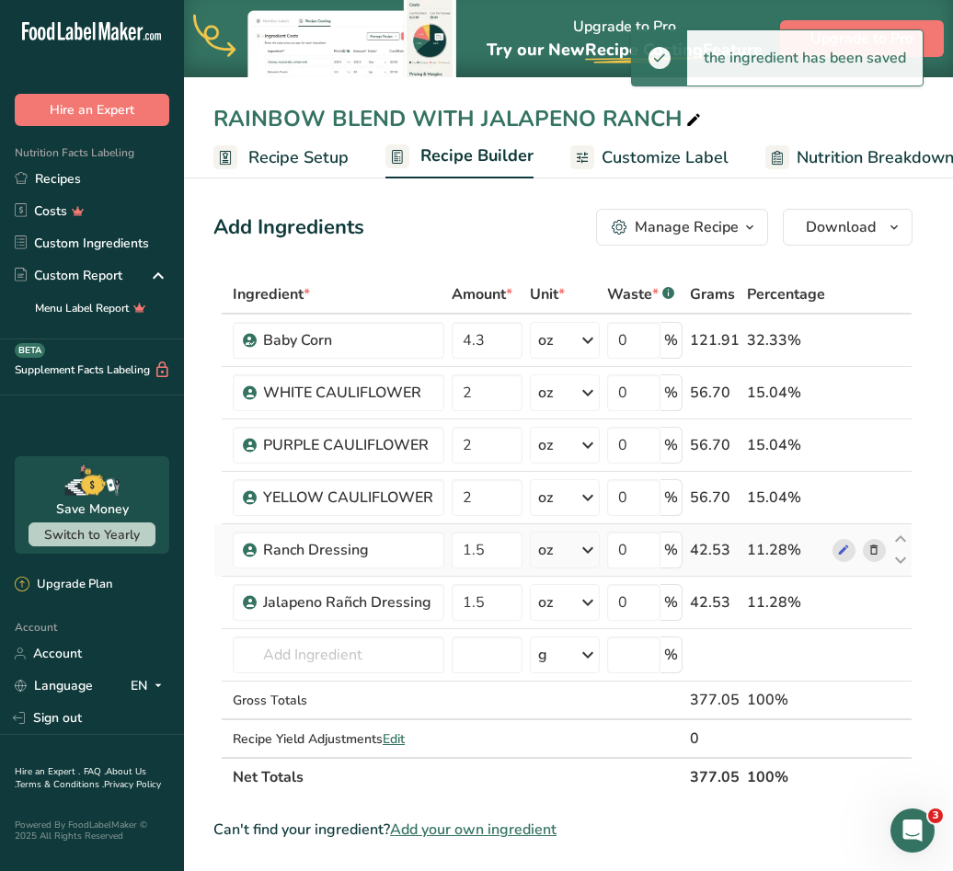
click at [873, 552] on icon at bounding box center [873, 550] width 13 height 19
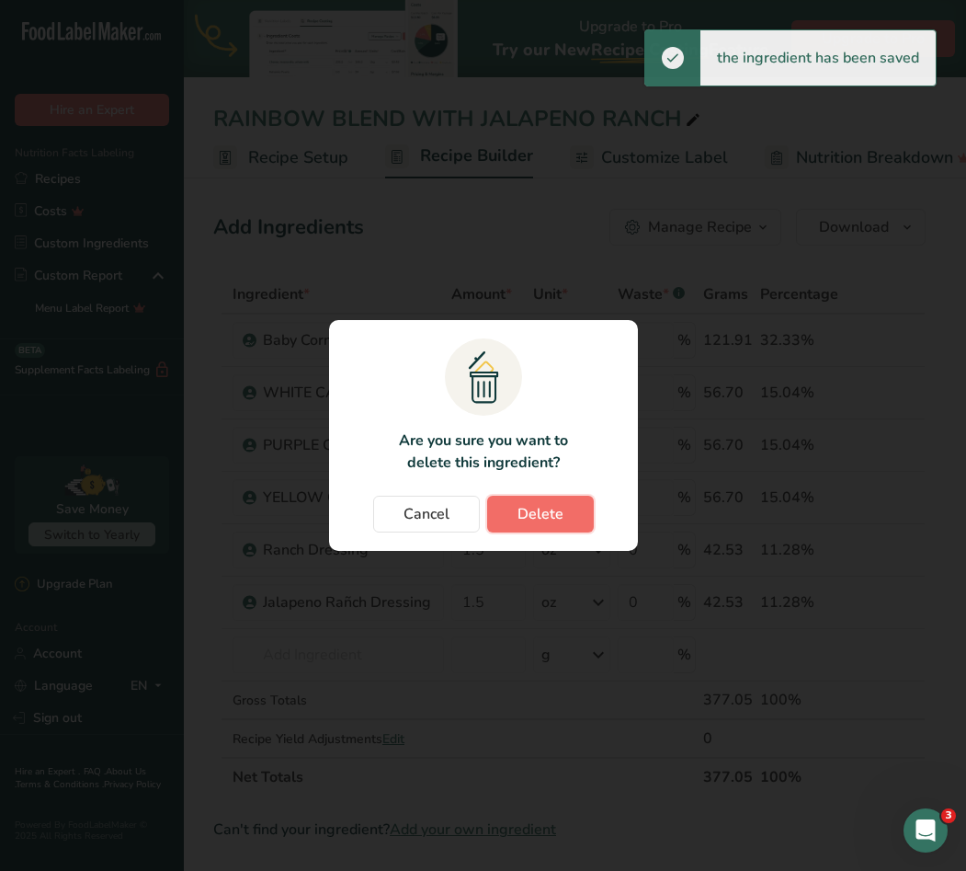
click at [559, 516] on span "Delete" at bounding box center [541, 514] width 46 height 22
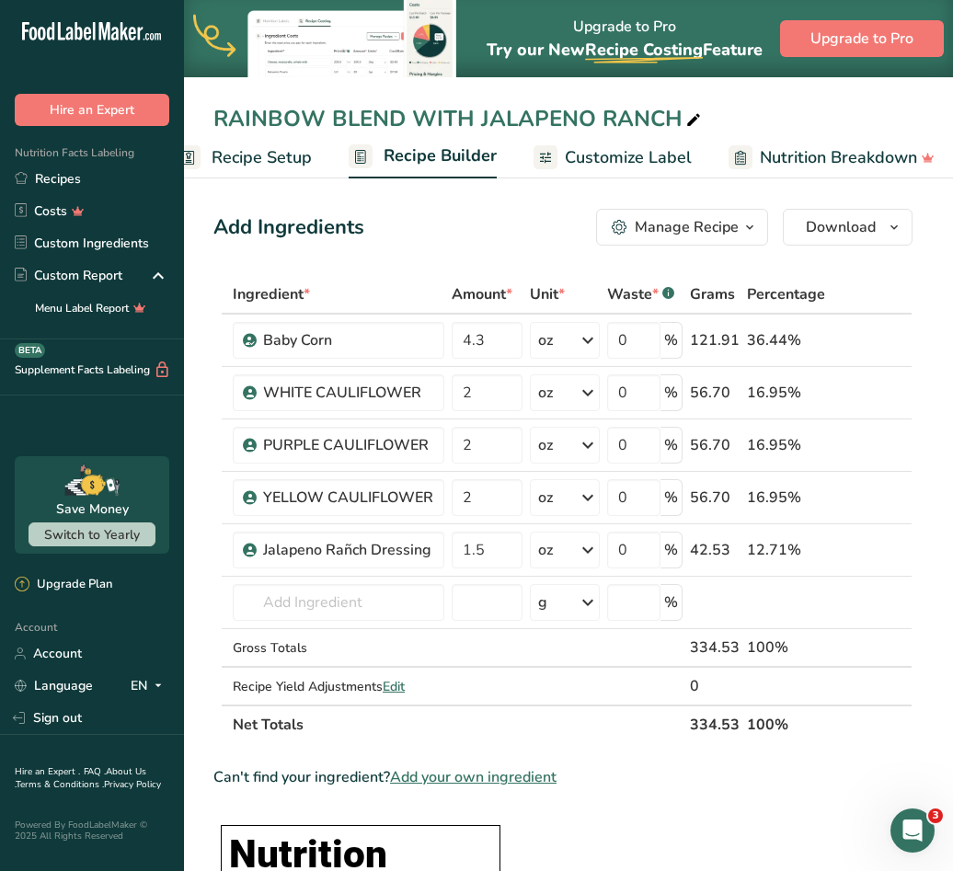
click at [625, 151] on span "Customize Label" at bounding box center [628, 157] width 127 height 25
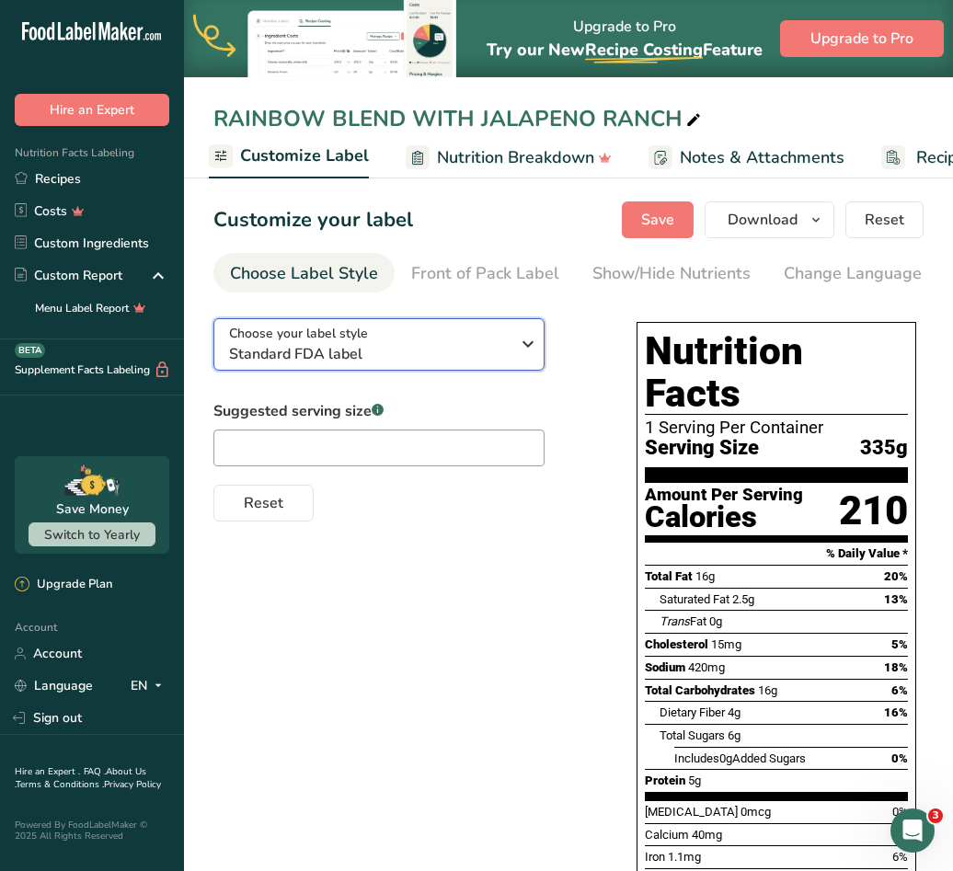
click at [391, 360] on span "Standard FDA label" at bounding box center [369, 354] width 280 height 22
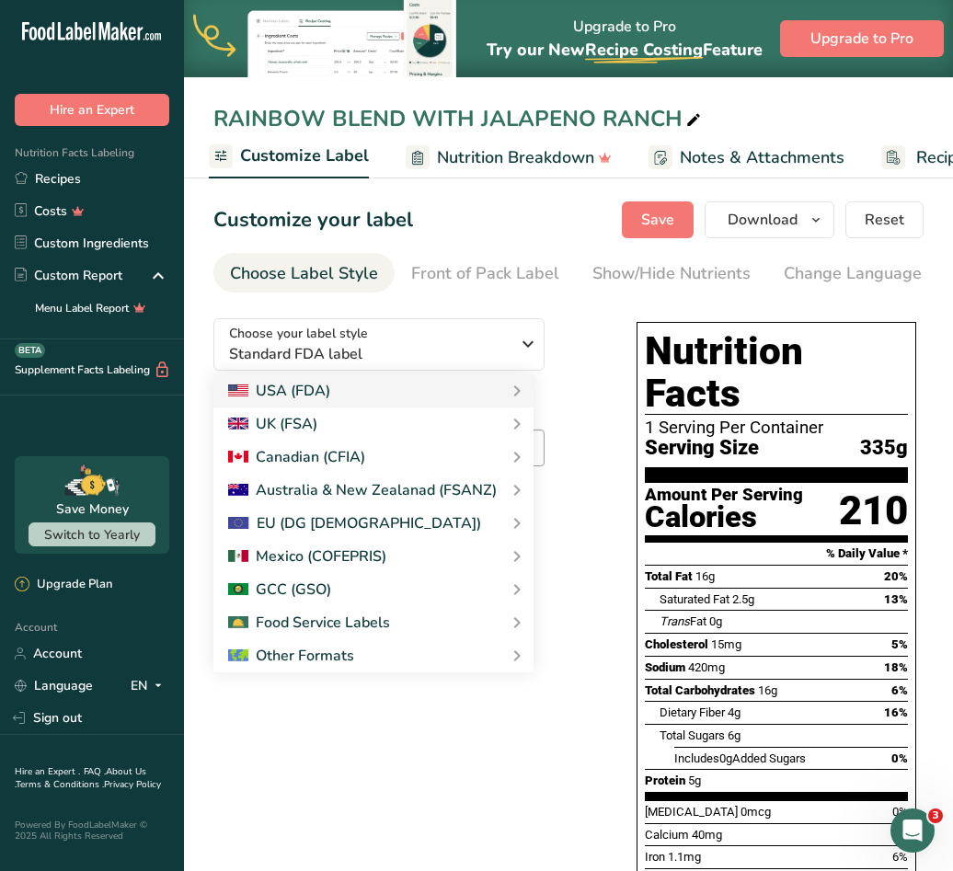
click at [576, 332] on div "Choose your label style Standard FDA label USA (FDA) Standard FDA label Tabular…" at bounding box center [406, 412] width 386 height 218
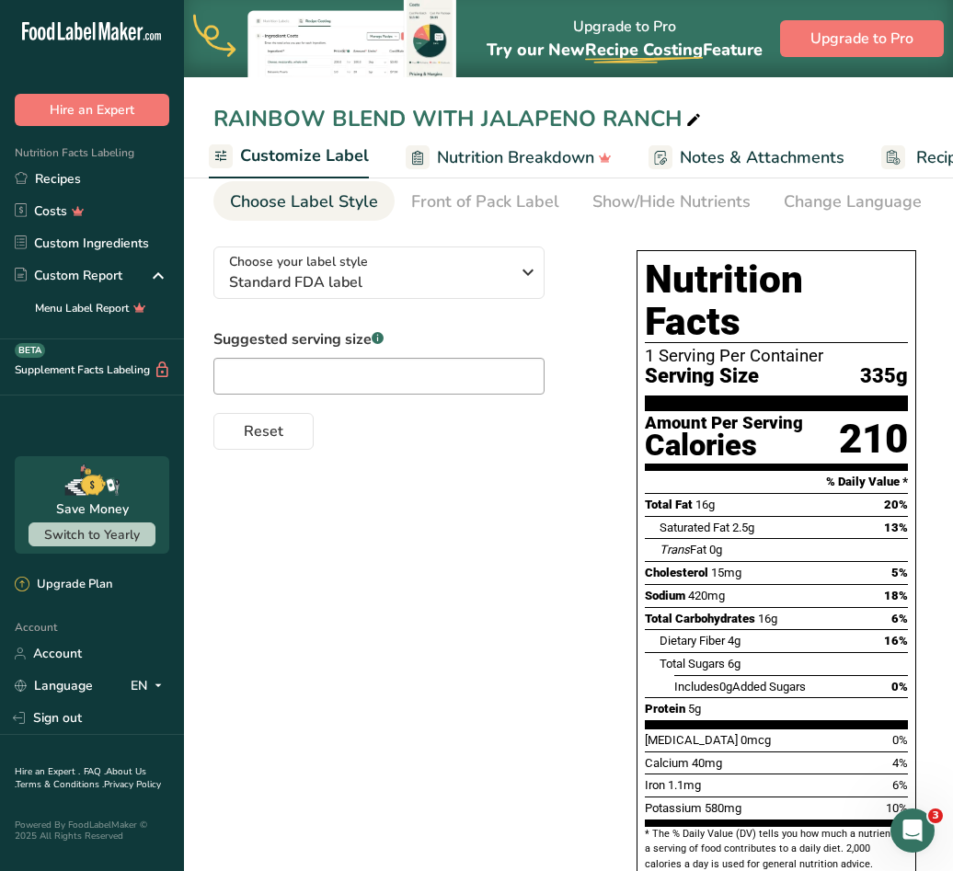
scroll to position [0, 0]
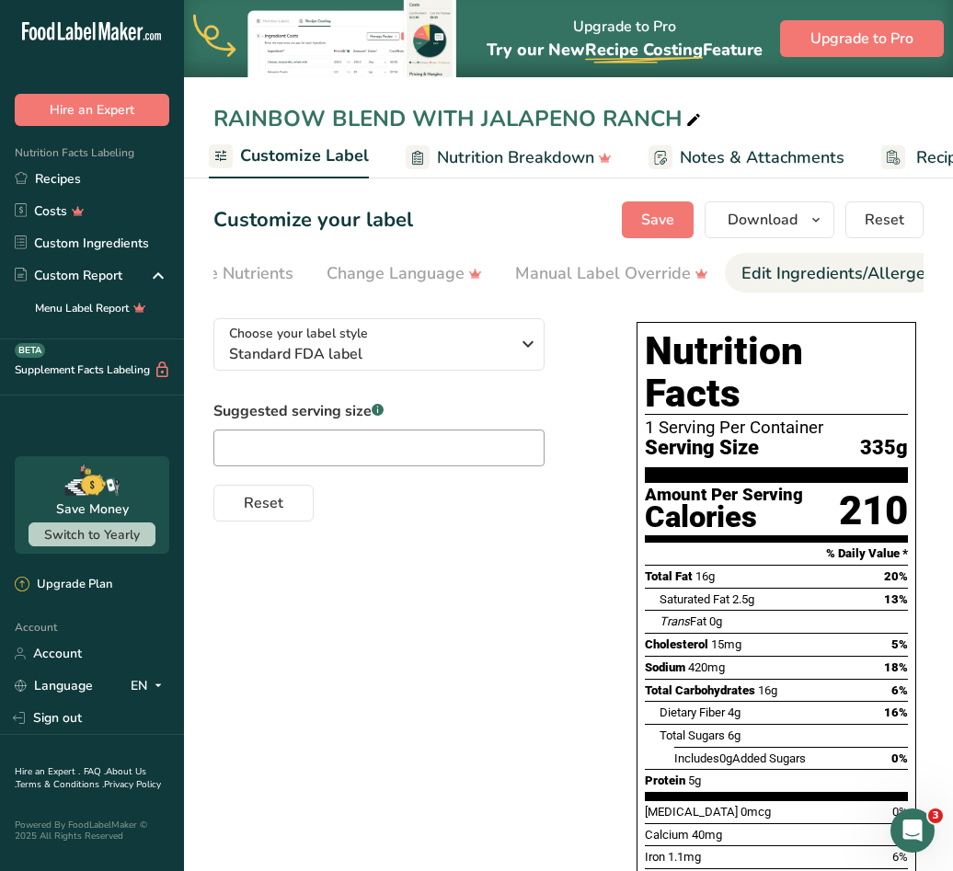
click at [773, 271] on div "Edit Ingredients/Allergens List" at bounding box center [858, 273] width 234 height 25
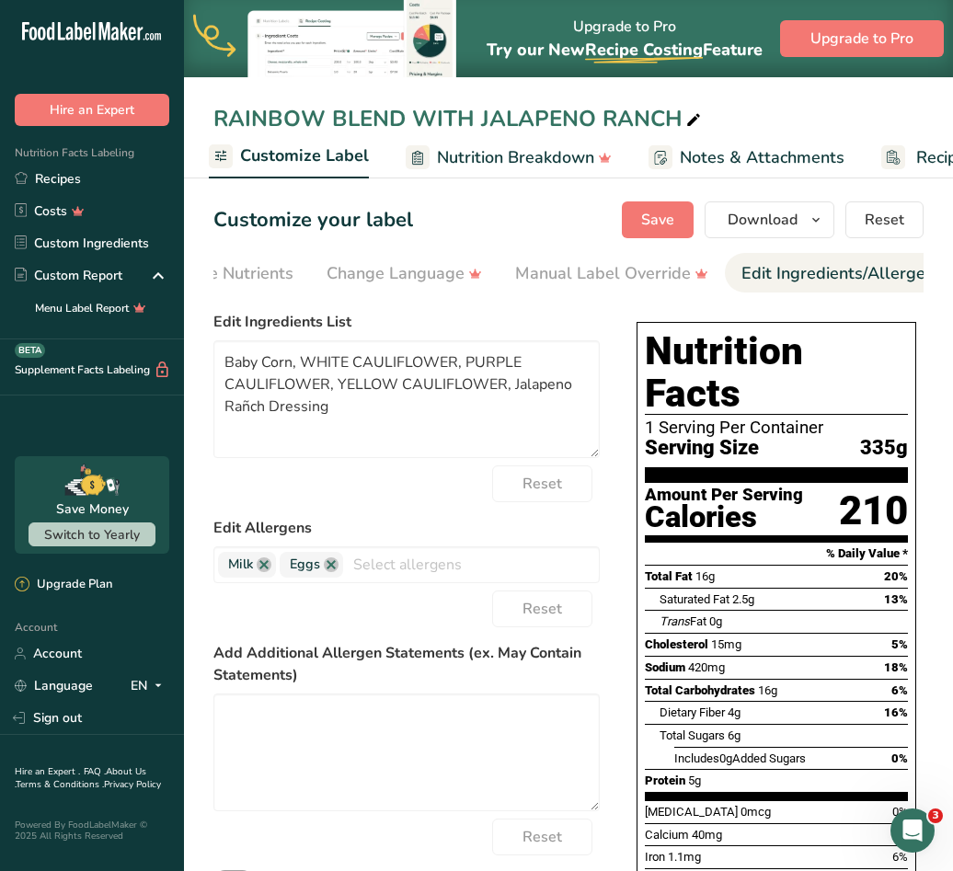
scroll to position [0, 670]
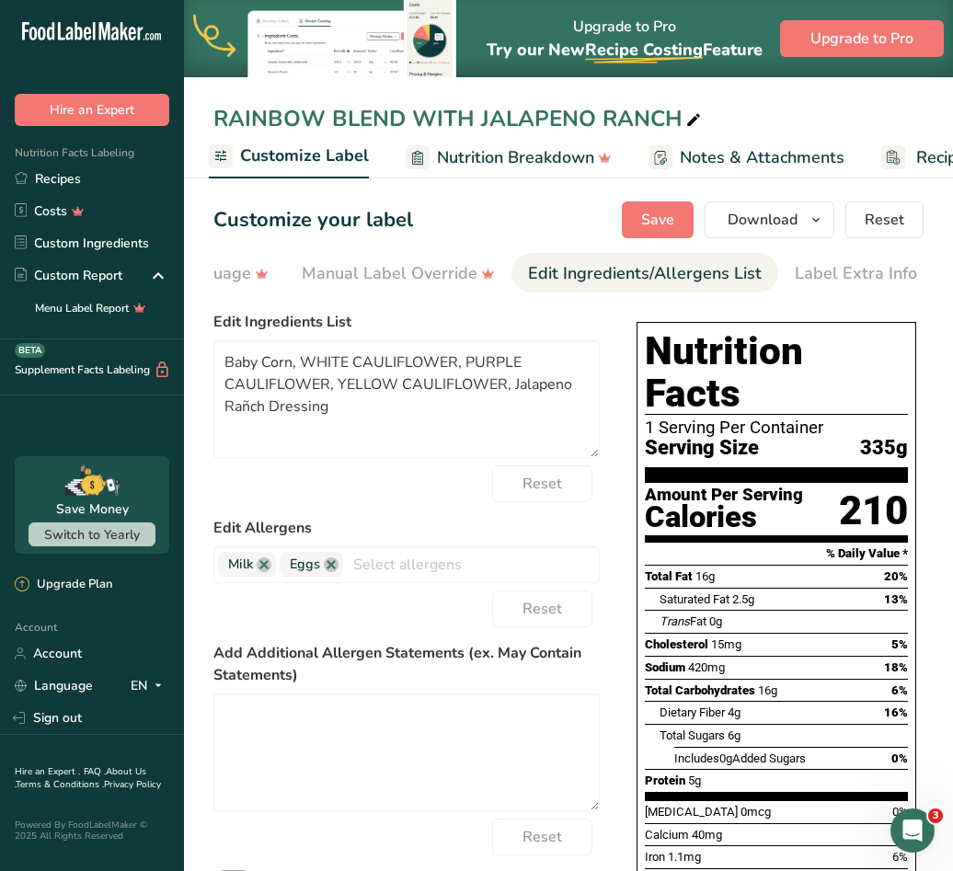
click at [778, 271] on li "Label Extra Info" at bounding box center [855, 273] width 155 height 40
drag, startPoint x: 508, startPoint y: 386, endPoint x: 526, endPoint y: 405, distance: 26.0
click at [526, 405] on textarea "Baby Corn, WHITE CAULIFLOWER, PURPLE CAULIFLOWER, YELLOW CAULIFLOWER, Jalapeno …" at bounding box center [406, 399] width 386 height 118
paste textarea "JALAPENO RANCH DRESSING"
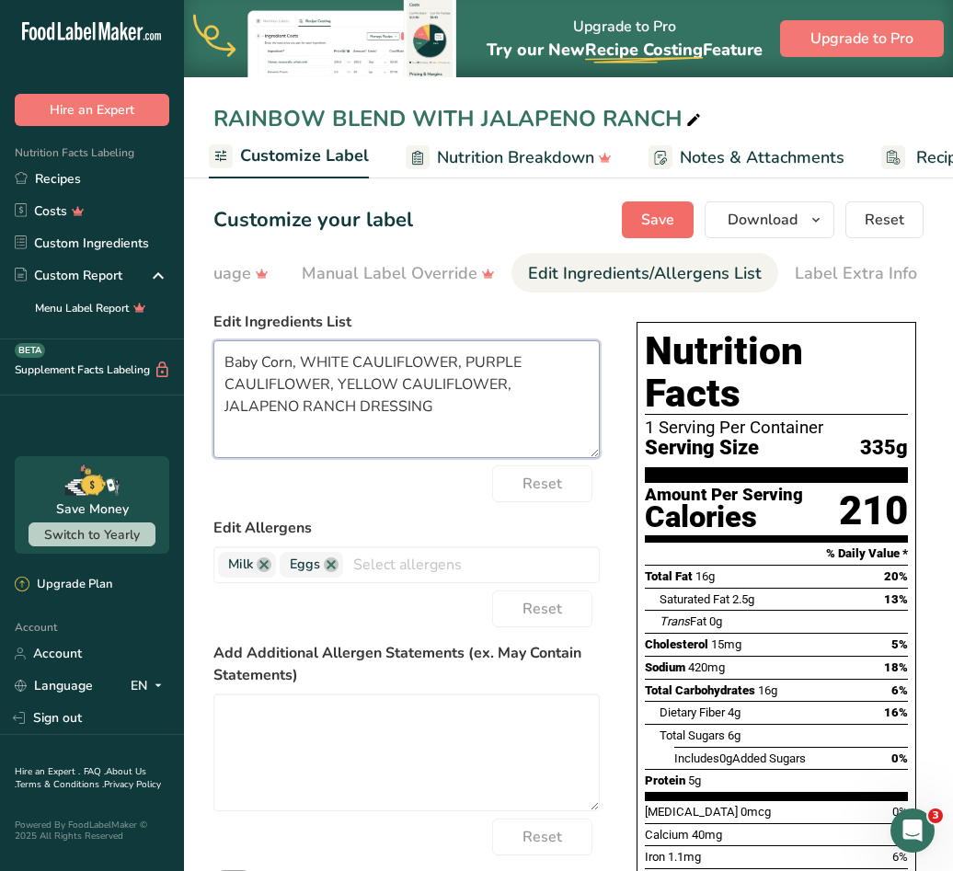
type textarea "Baby Corn, WHITE CAULIFLOWER, PURPLE CAULIFLOWER, YELLOW CAULIFLOWER, JALAPENO …"
drag, startPoint x: 660, startPoint y: 228, endPoint x: 679, endPoint y: 268, distance: 44.0
click at [661, 229] on span "Save" at bounding box center [657, 220] width 33 height 22
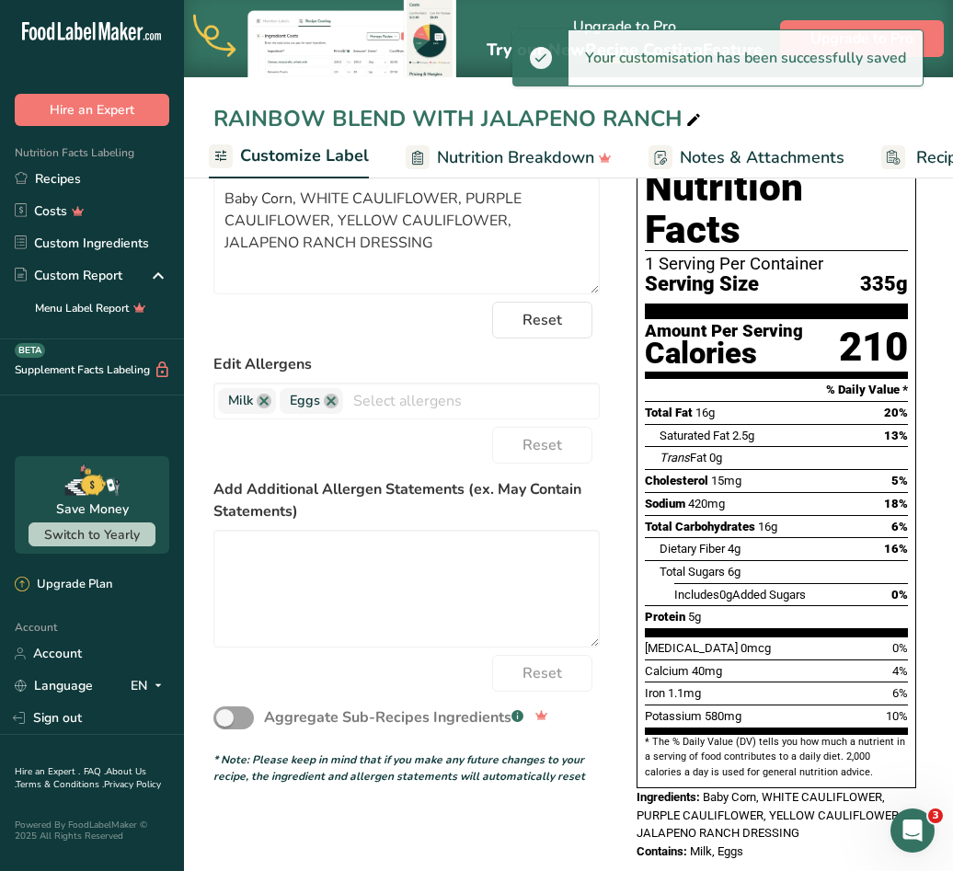
scroll to position [0, 0]
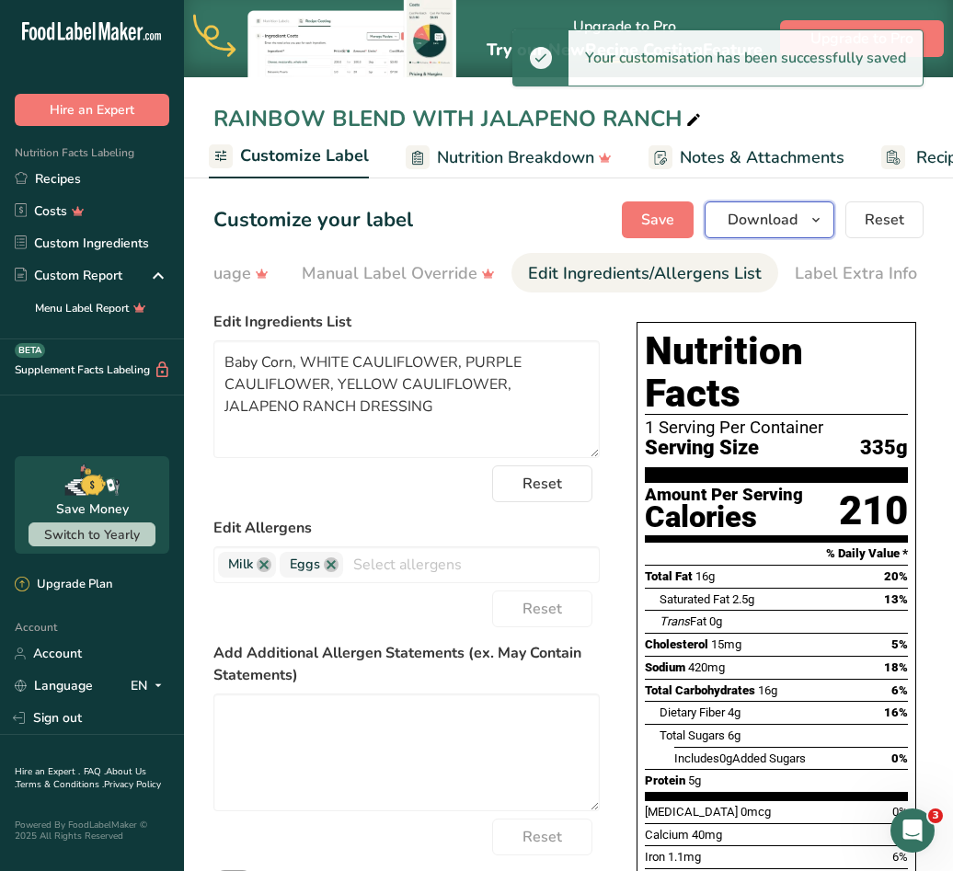
click at [807, 226] on span "button" at bounding box center [816, 220] width 22 height 22
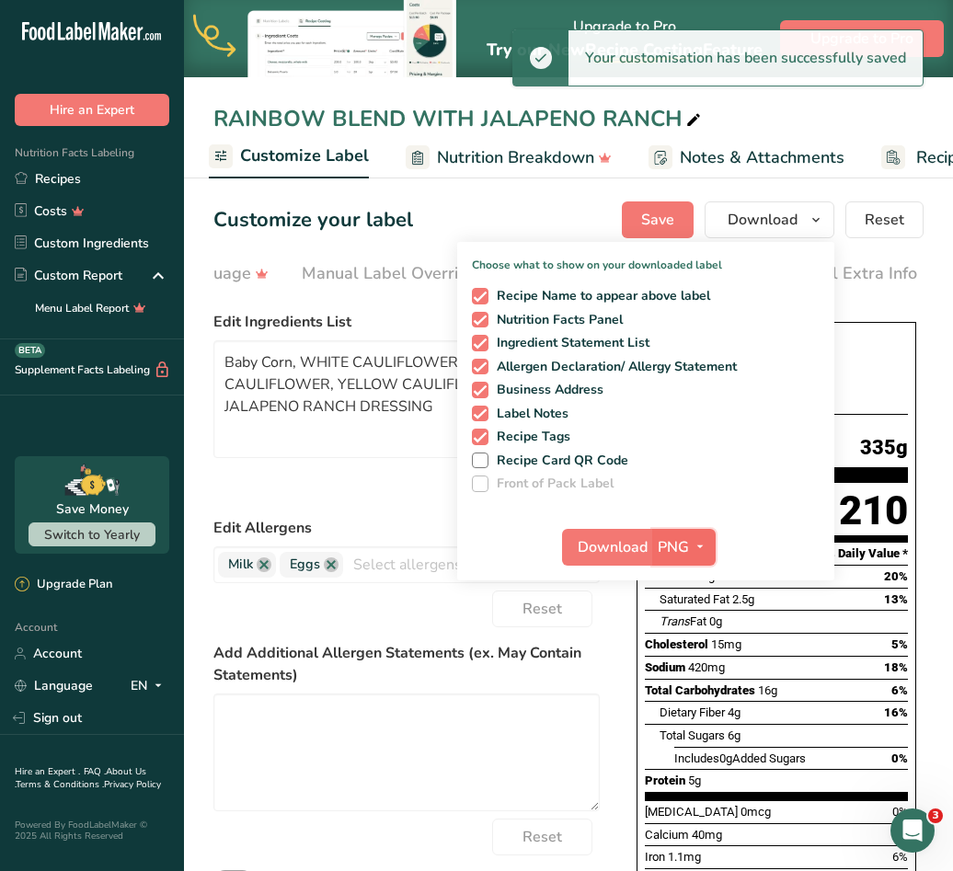
click at [692, 550] on icon "button" at bounding box center [699, 546] width 15 height 23
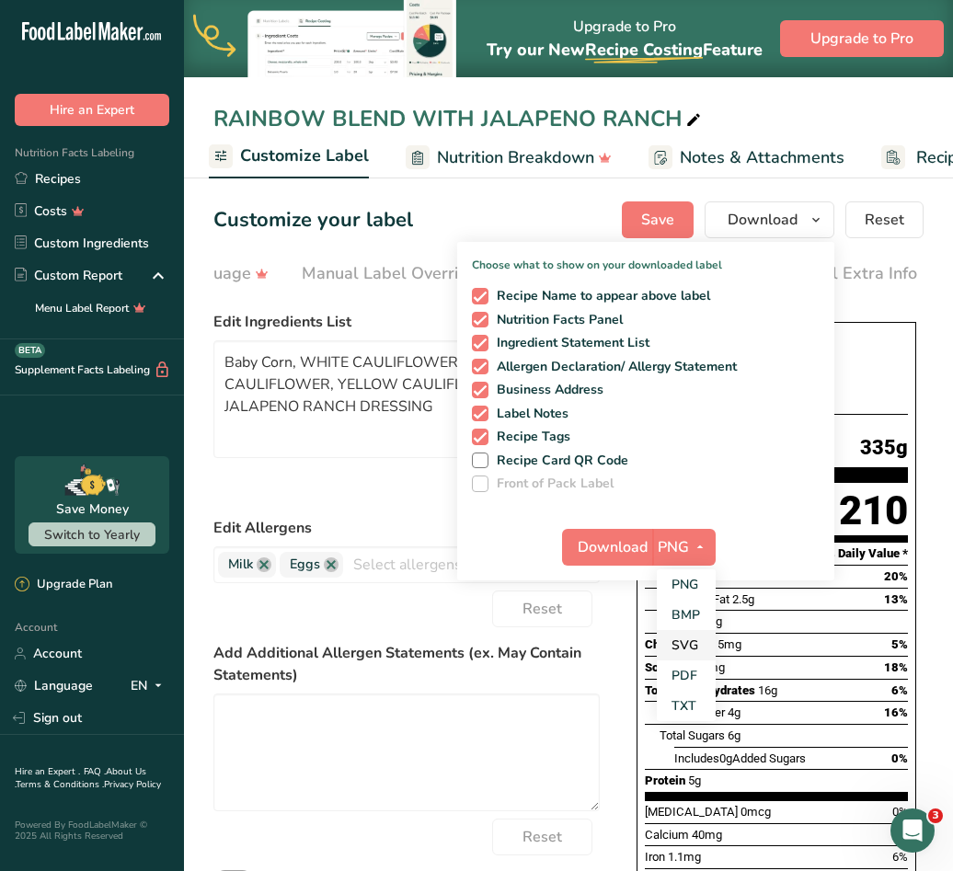
click at [687, 648] on link "SVG" at bounding box center [686, 645] width 59 height 30
click at [613, 554] on span "Download" at bounding box center [612, 547] width 70 height 22
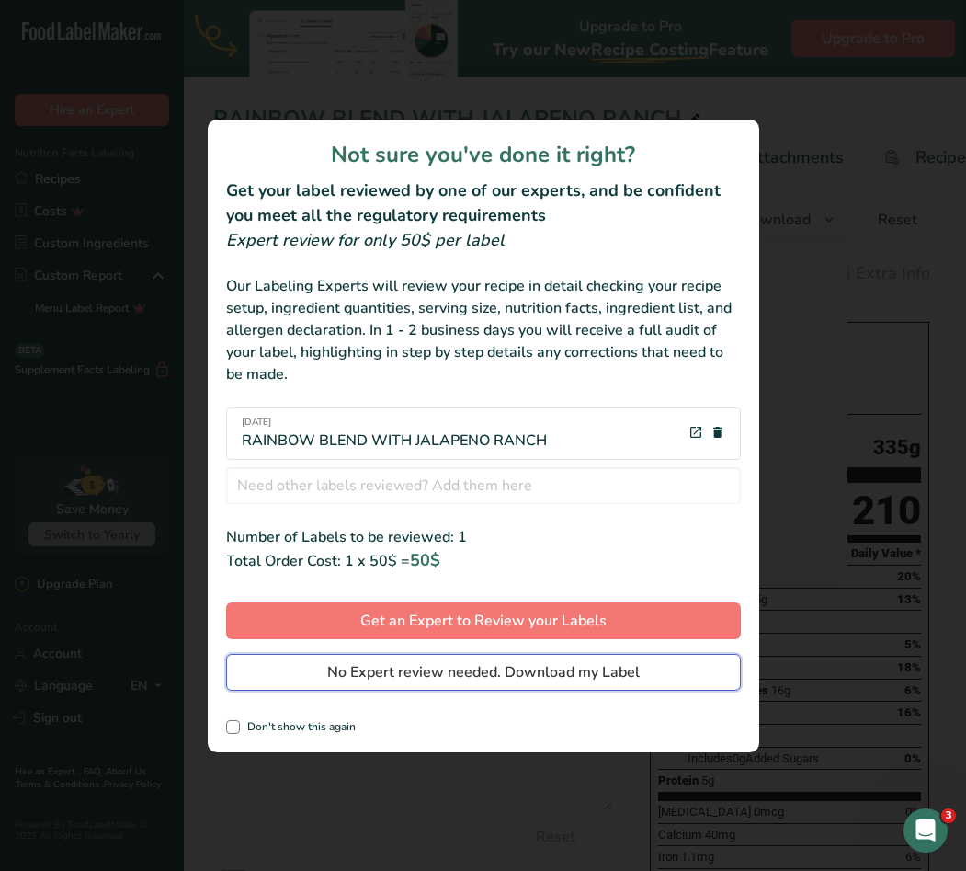
click at [509, 668] on span "No Expert review needed. Download my Label" at bounding box center [483, 672] width 313 height 22
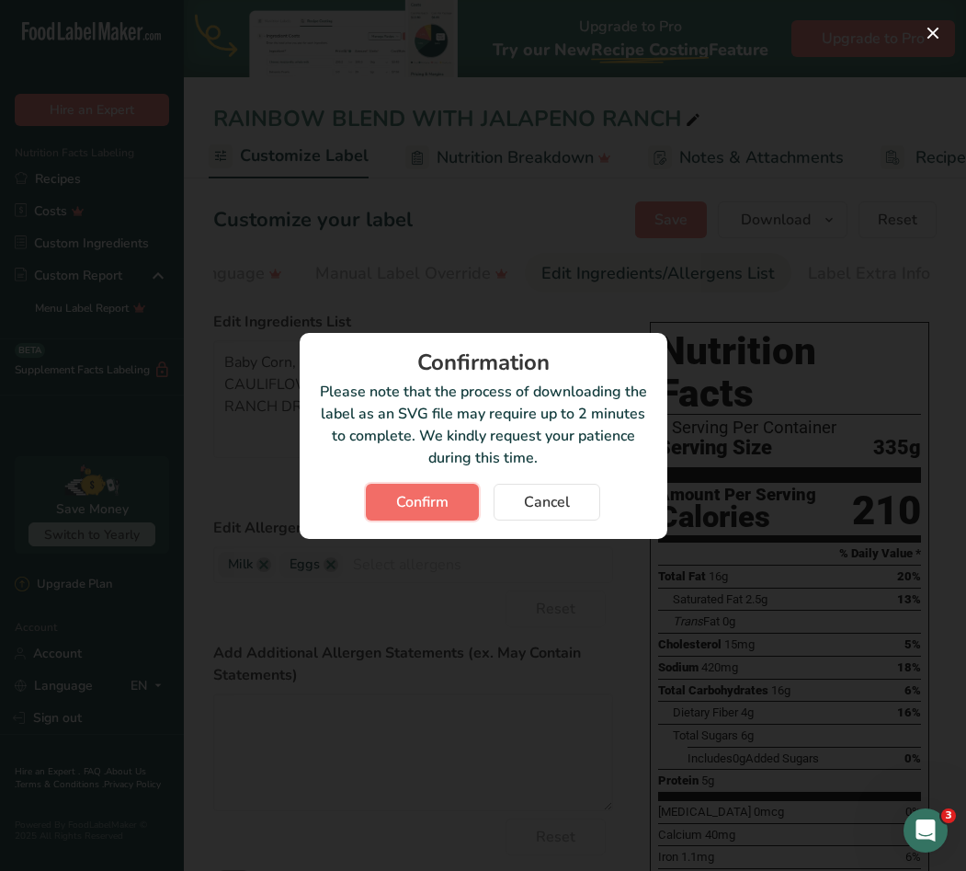
click at [405, 512] on span "Confirm" at bounding box center [422, 502] width 52 height 22
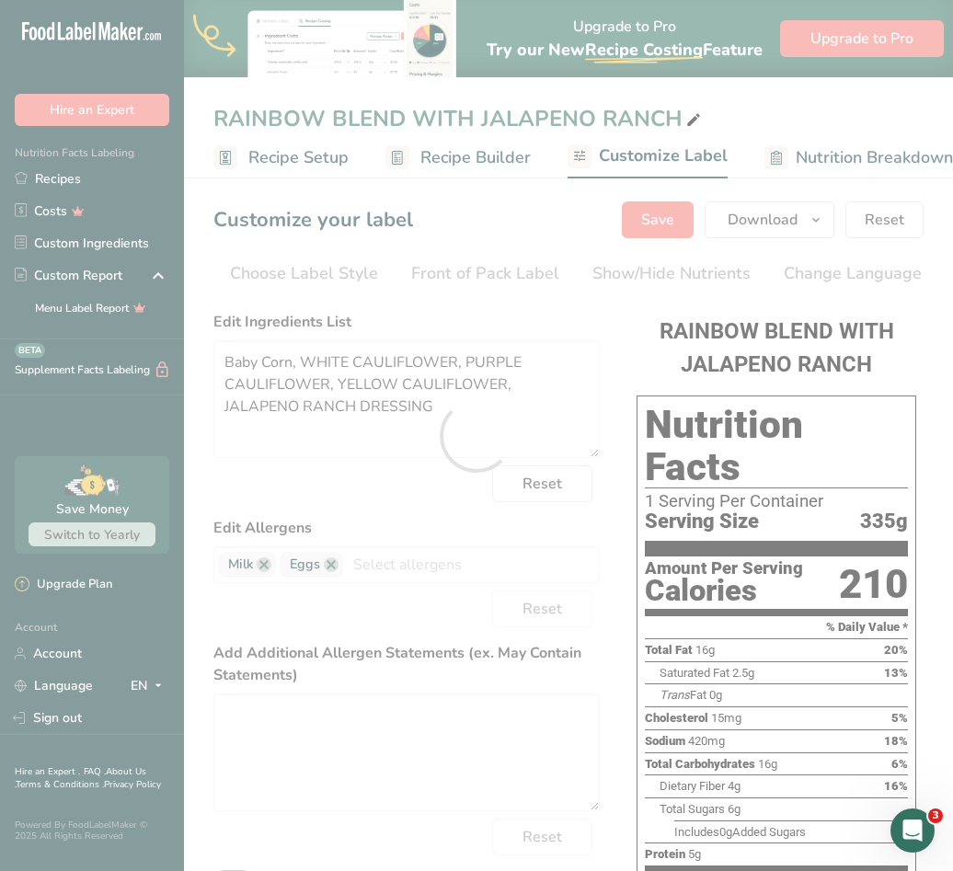
scroll to position [0, 657]
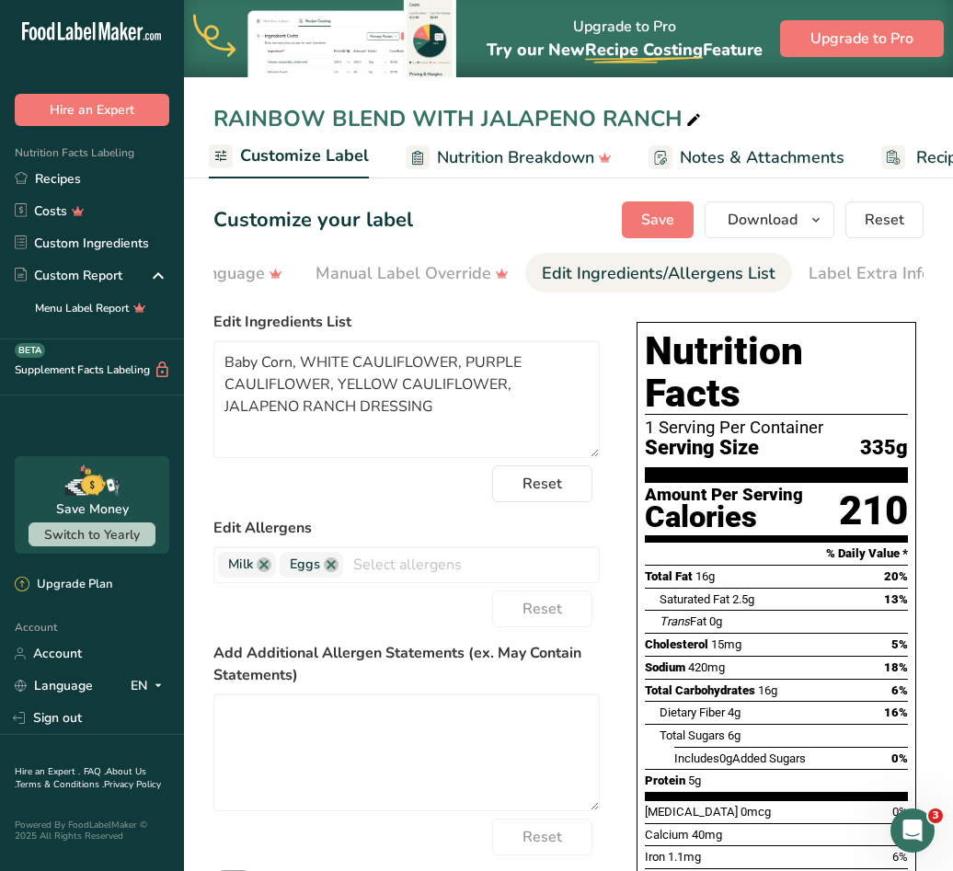
click at [887, 105] on div "RAINBOW BLEND WITH JALAPENO RANCH" at bounding box center [568, 118] width 769 height 33
click at [73, 175] on link "Recipes" at bounding box center [92, 179] width 184 height 32
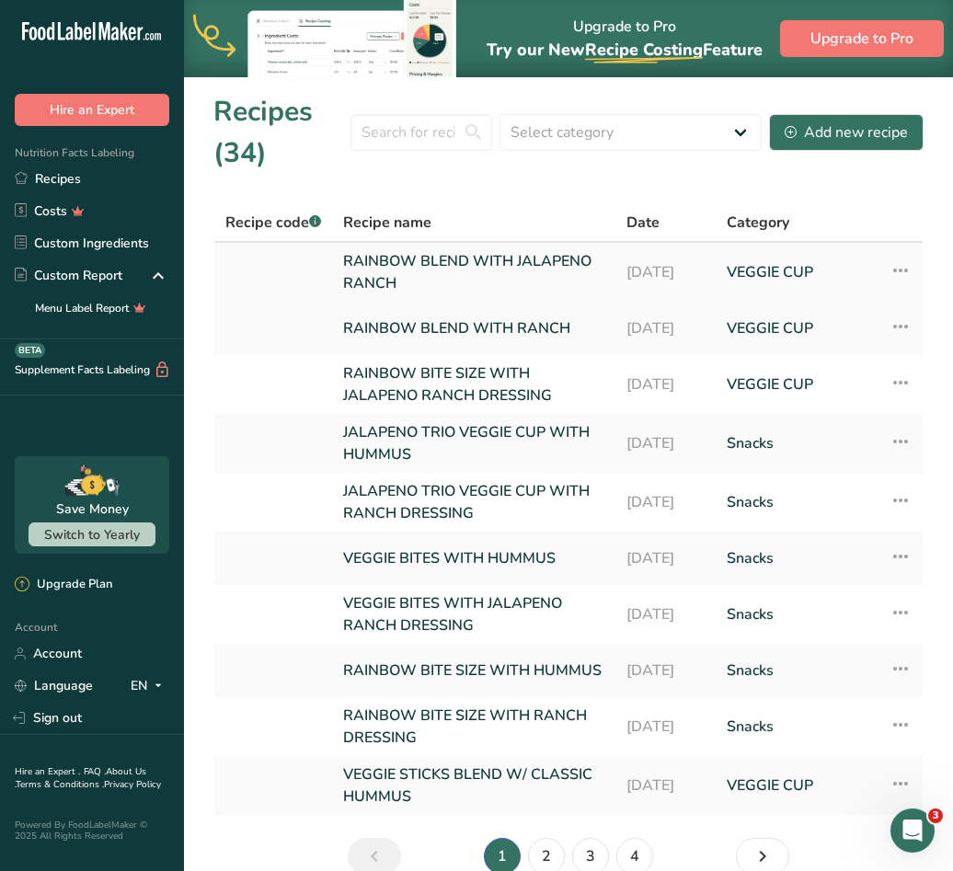
click at [921, 268] on td "Recipe Setup Delete Recipe Duplicate Recipe Scale Recipe Save as Sub-Recipe .a-…" at bounding box center [900, 272] width 44 height 59
click at [900, 268] on icon at bounding box center [900, 270] width 22 height 33
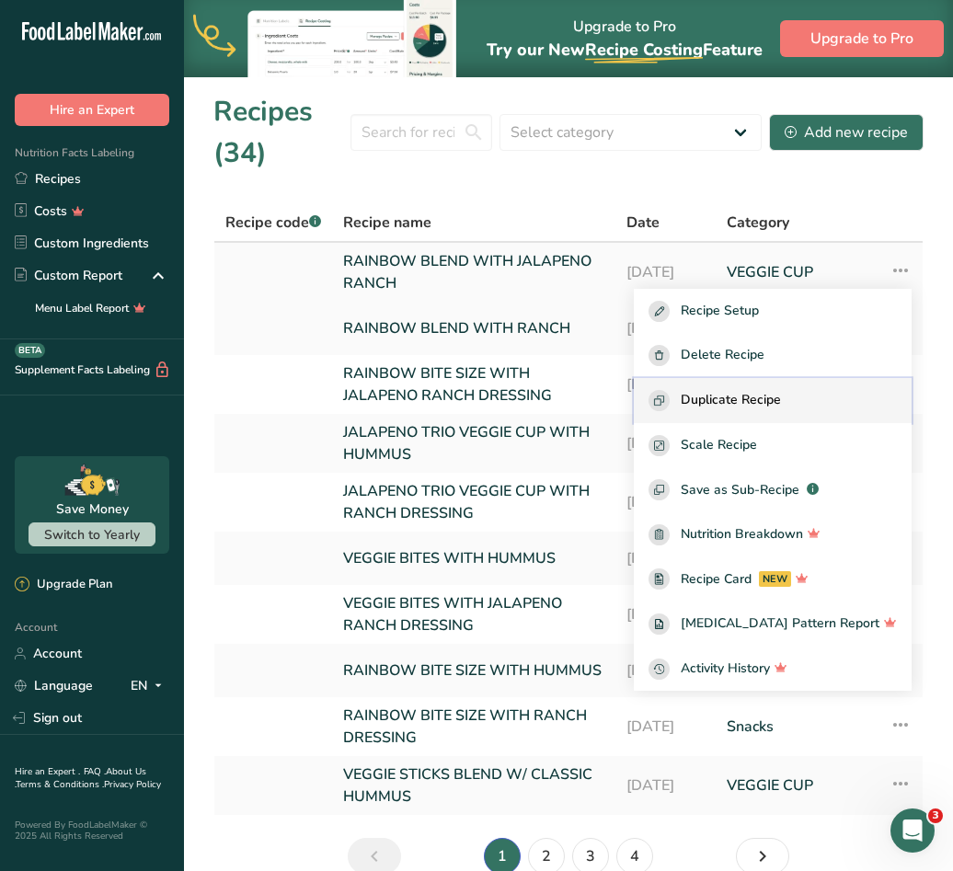
click at [762, 387] on button "Duplicate Recipe" at bounding box center [773, 400] width 278 height 45
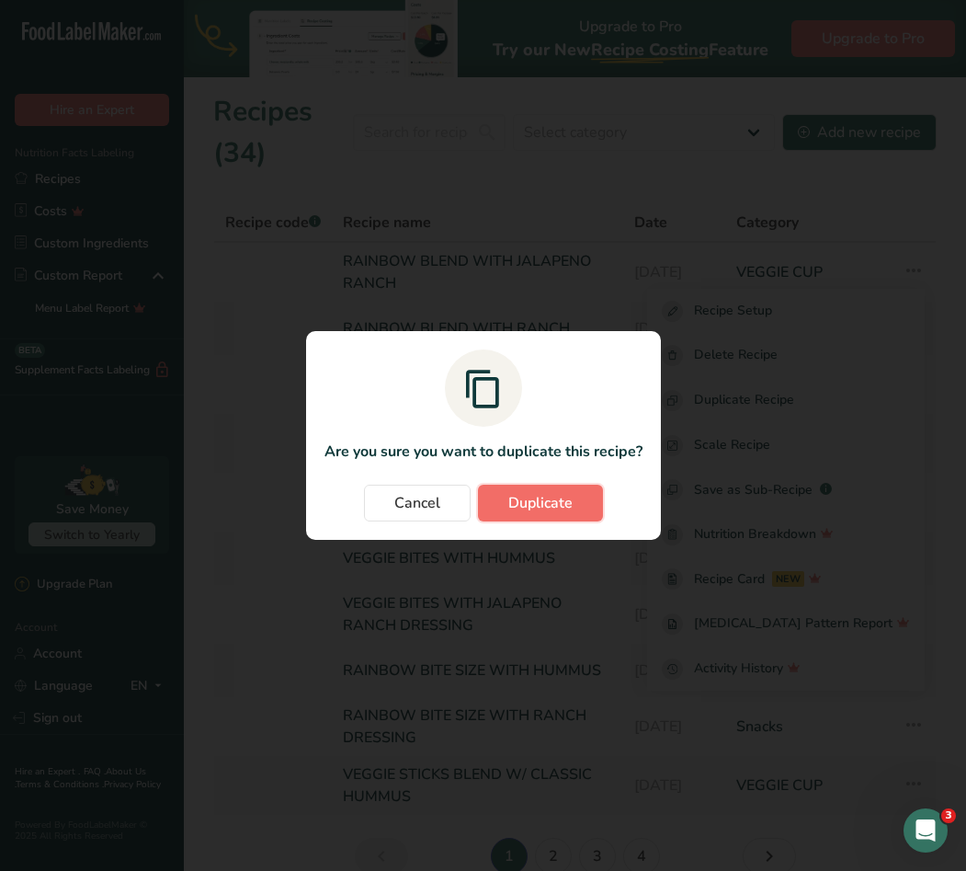
click at [503, 491] on button "Duplicate" at bounding box center [540, 503] width 125 height 37
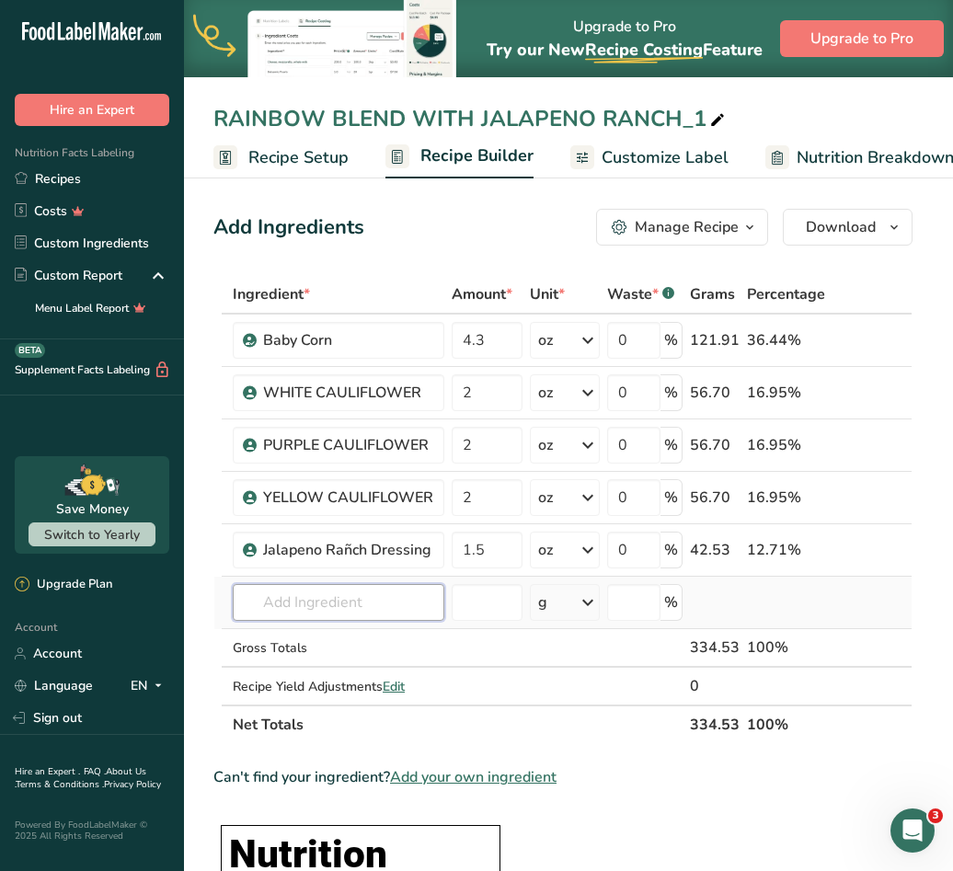
click at [365, 589] on input "text" at bounding box center [338, 602] width 211 height 37
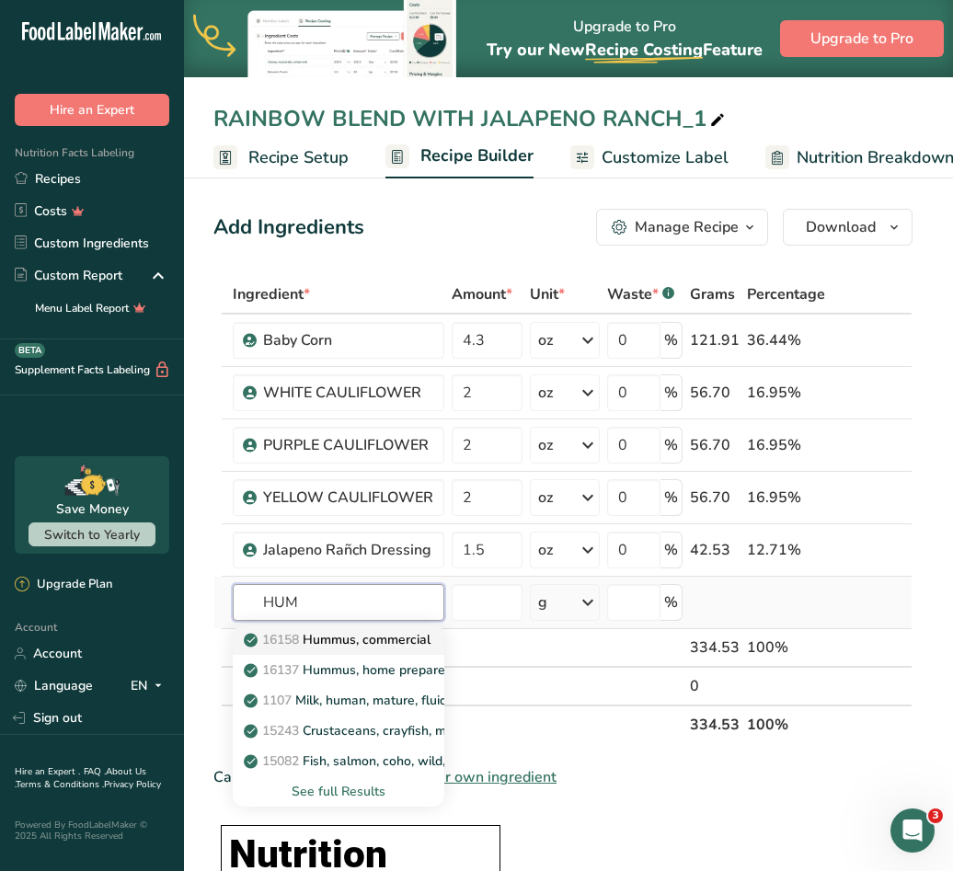
type input "HUM"
click at [377, 646] on p "16158 Hummus, commercial" at bounding box center [338, 639] width 183 height 19
type input "Hummus, commercial"
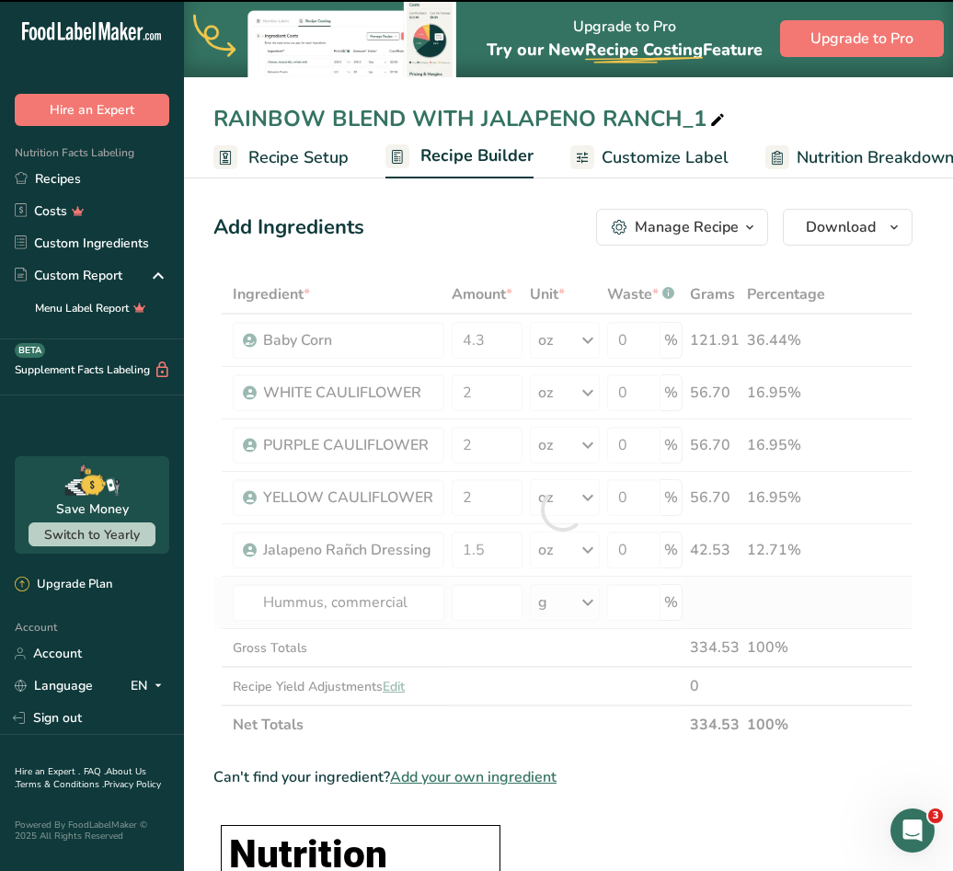
type input "0"
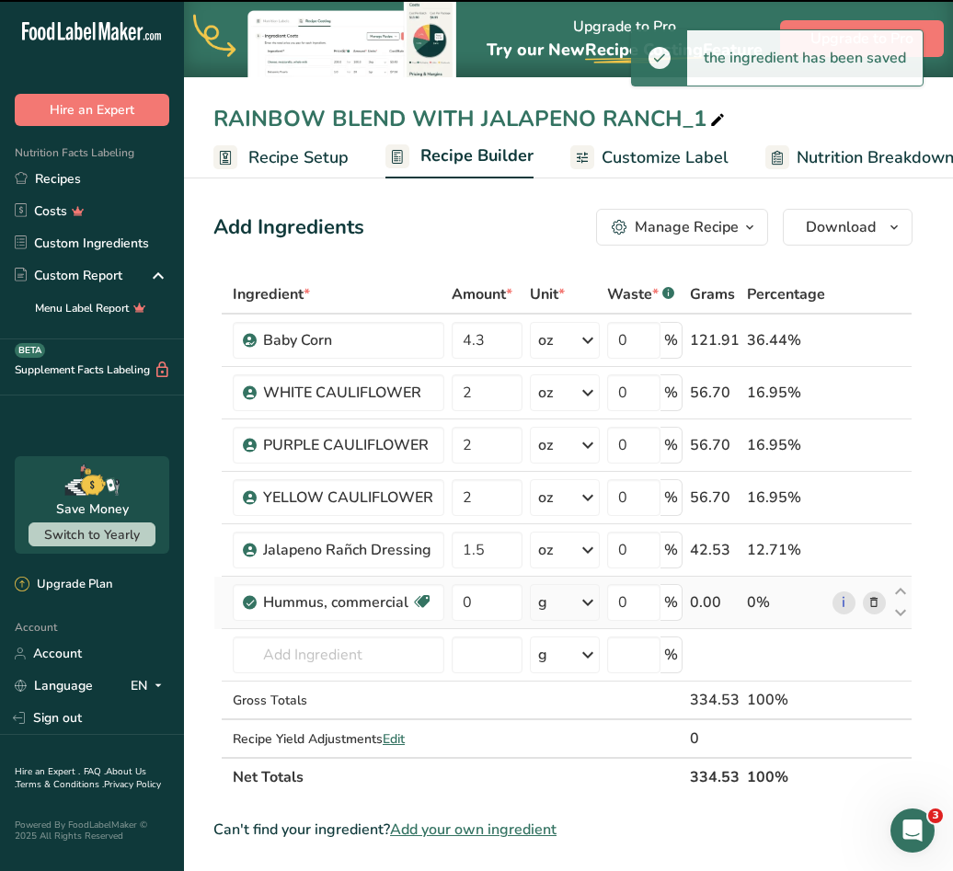
click at [556, 604] on div "g" at bounding box center [565, 602] width 70 height 37
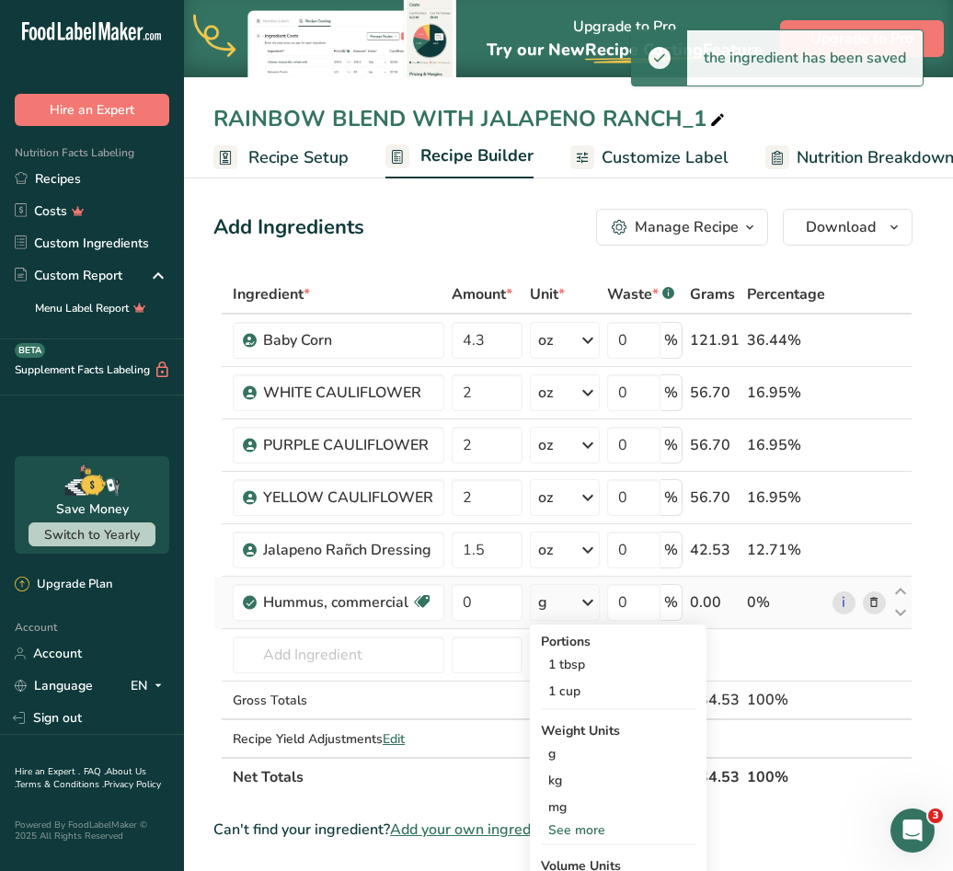
click at [575, 822] on div "See more" at bounding box center [618, 829] width 154 height 19
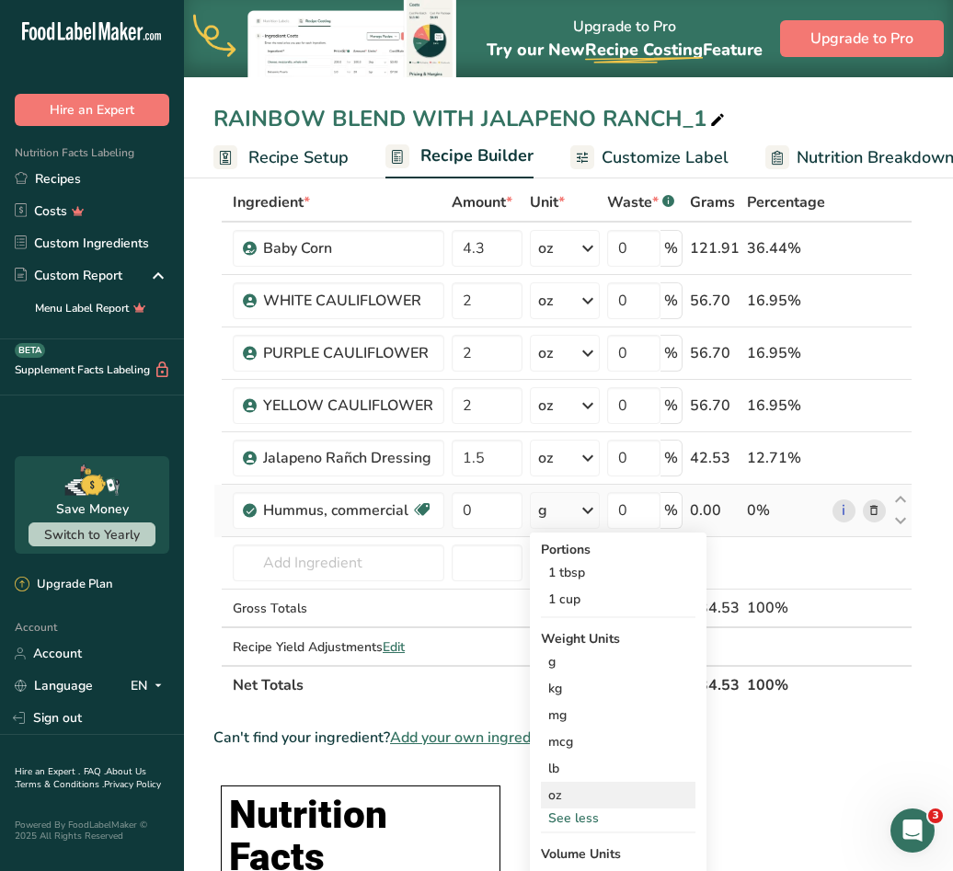
click at [573, 794] on div "oz" at bounding box center [618, 795] width 154 height 27
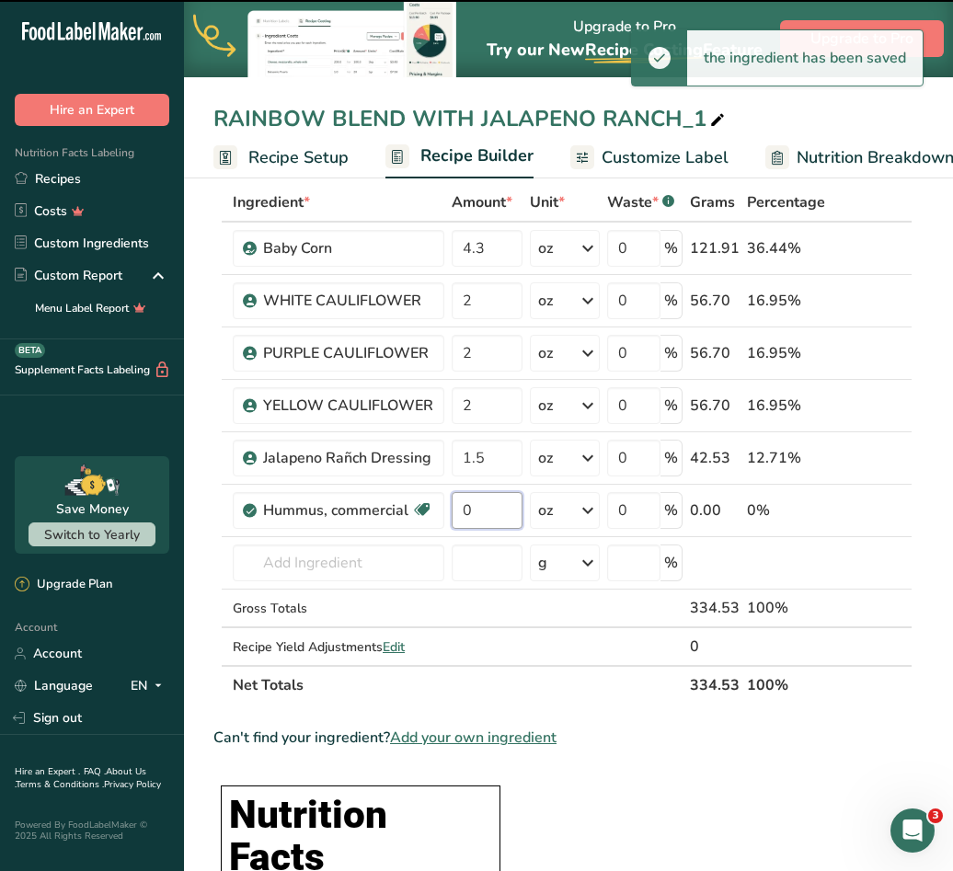
click at [501, 508] on input "0" at bounding box center [486, 510] width 71 height 37
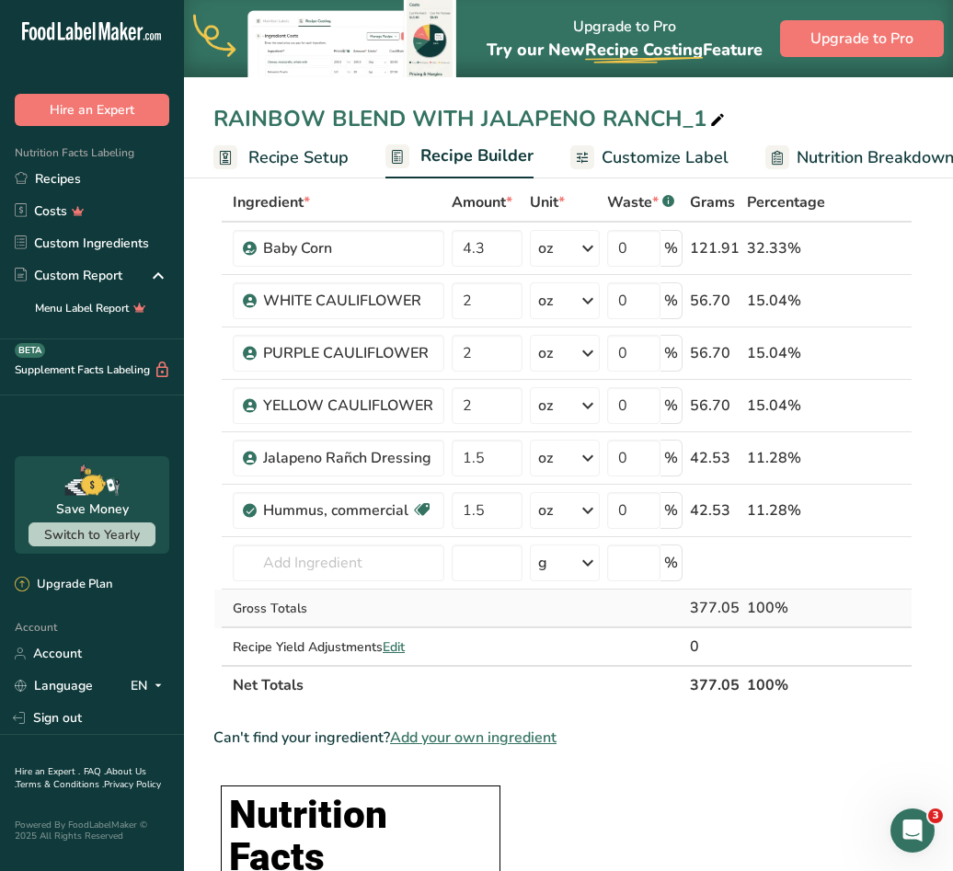
click at [851, 589] on div "Ingredient * Amount * Unit * Waste * .a-a{fill:#347362;}.b-a{fill:#fff;} Grams …" at bounding box center [562, 443] width 699 height 521
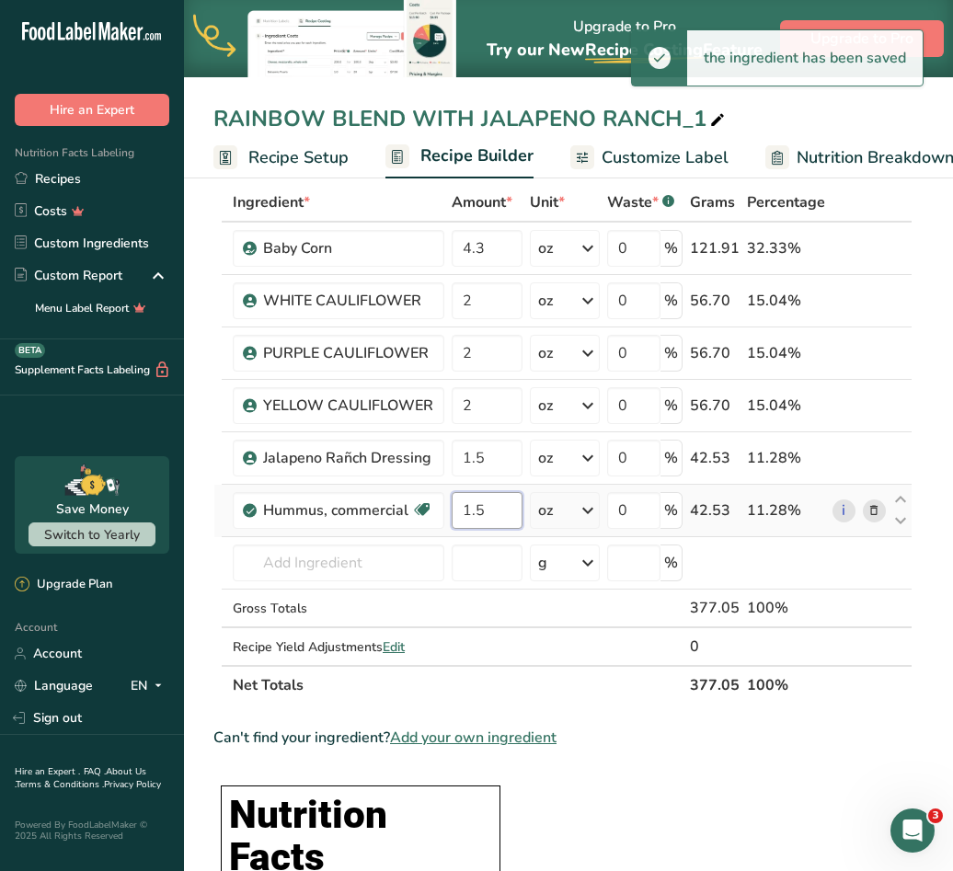
click at [502, 503] on input "1.5" at bounding box center [486, 510] width 71 height 37
type input "1"
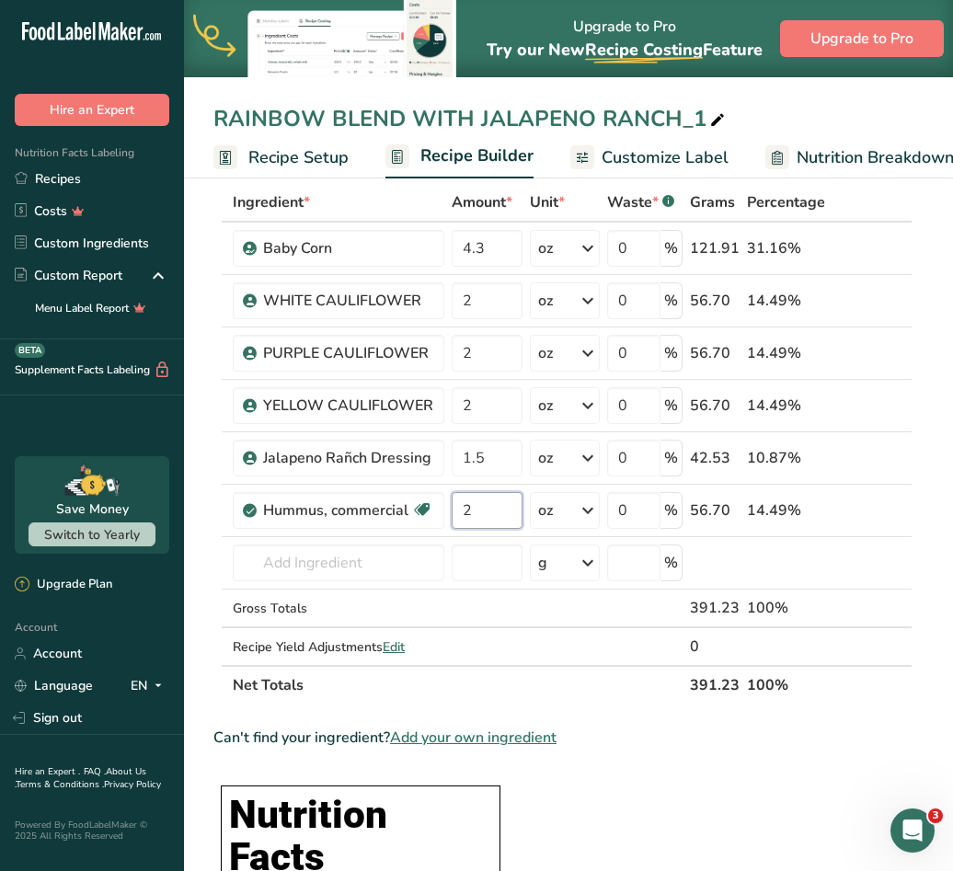
type input "2"
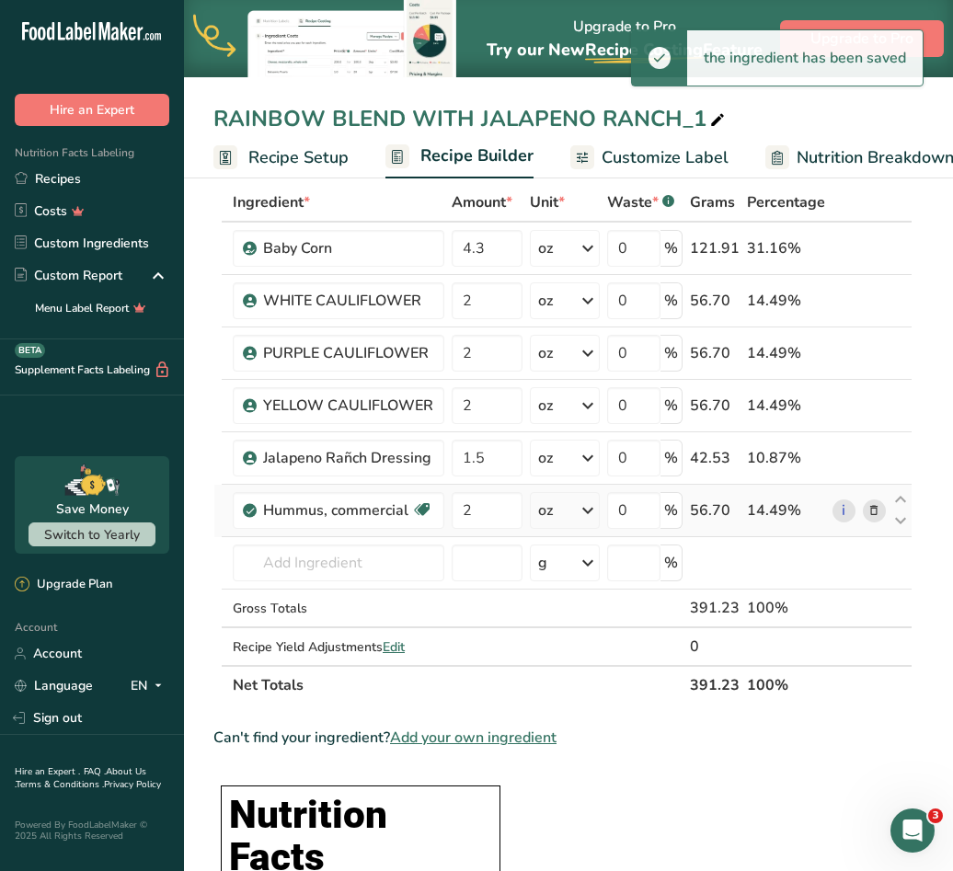
scroll to position [0, 0]
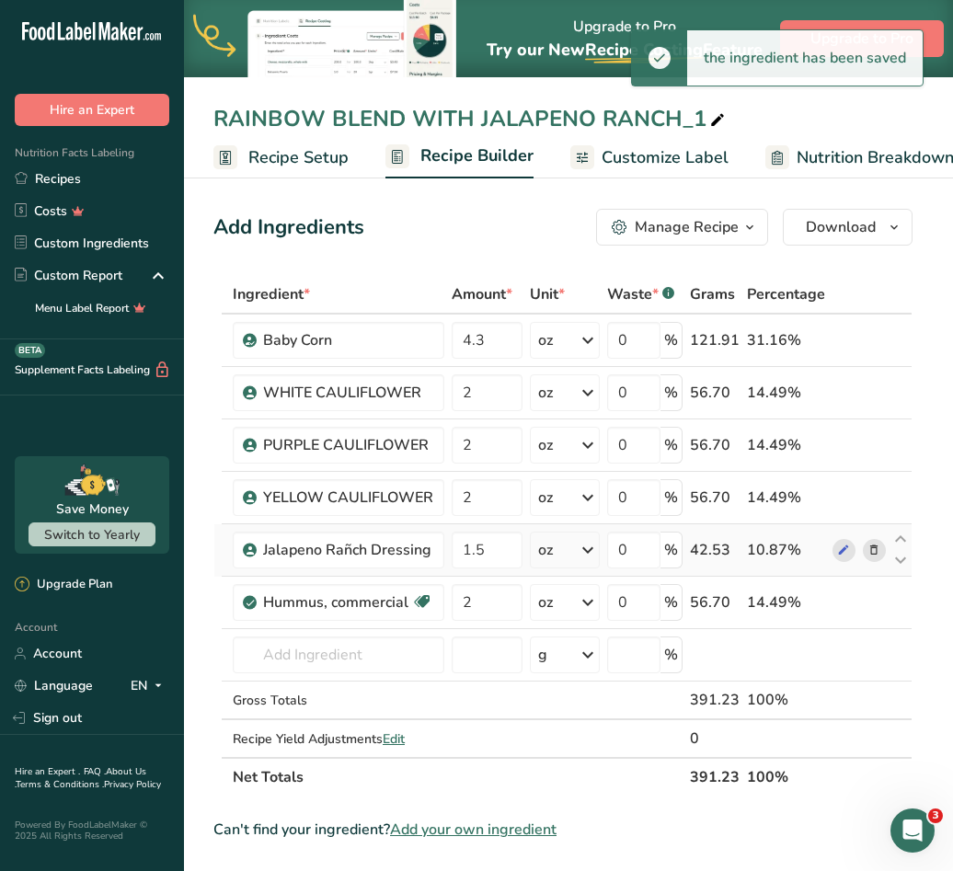
click at [875, 553] on icon at bounding box center [873, 550] width 13 height 19
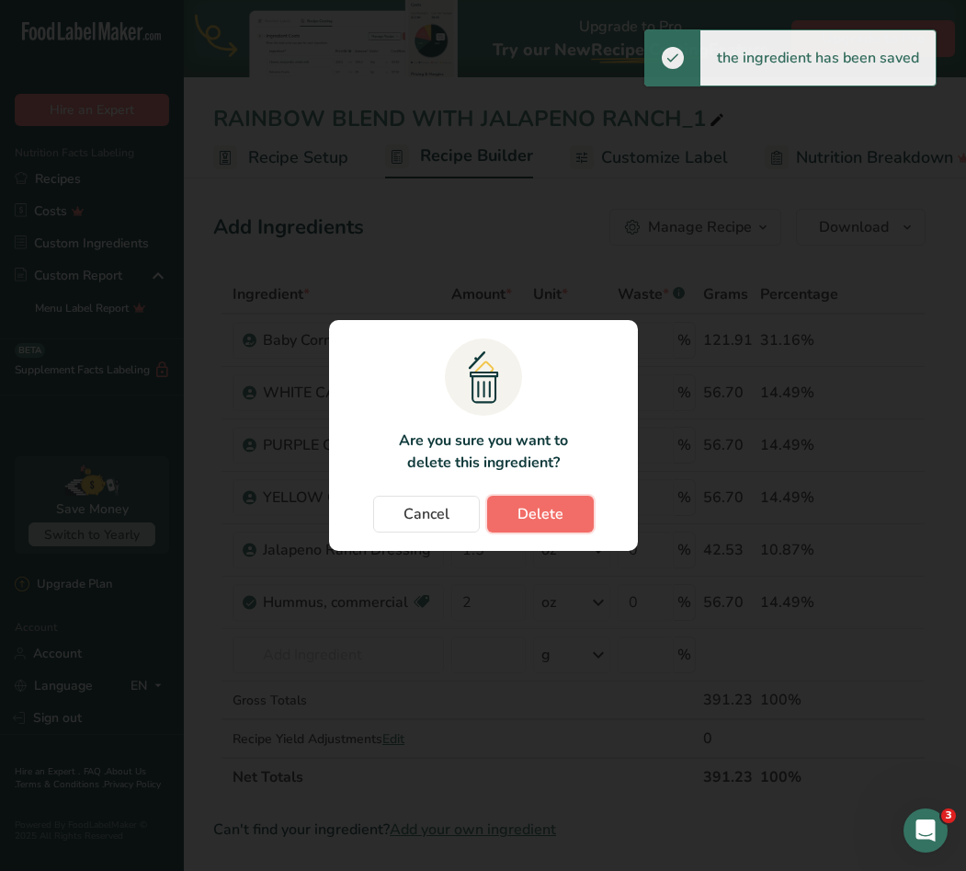
click at [507, 519] on button "Delete" at bounding box center [540, 514] width 107 height 37
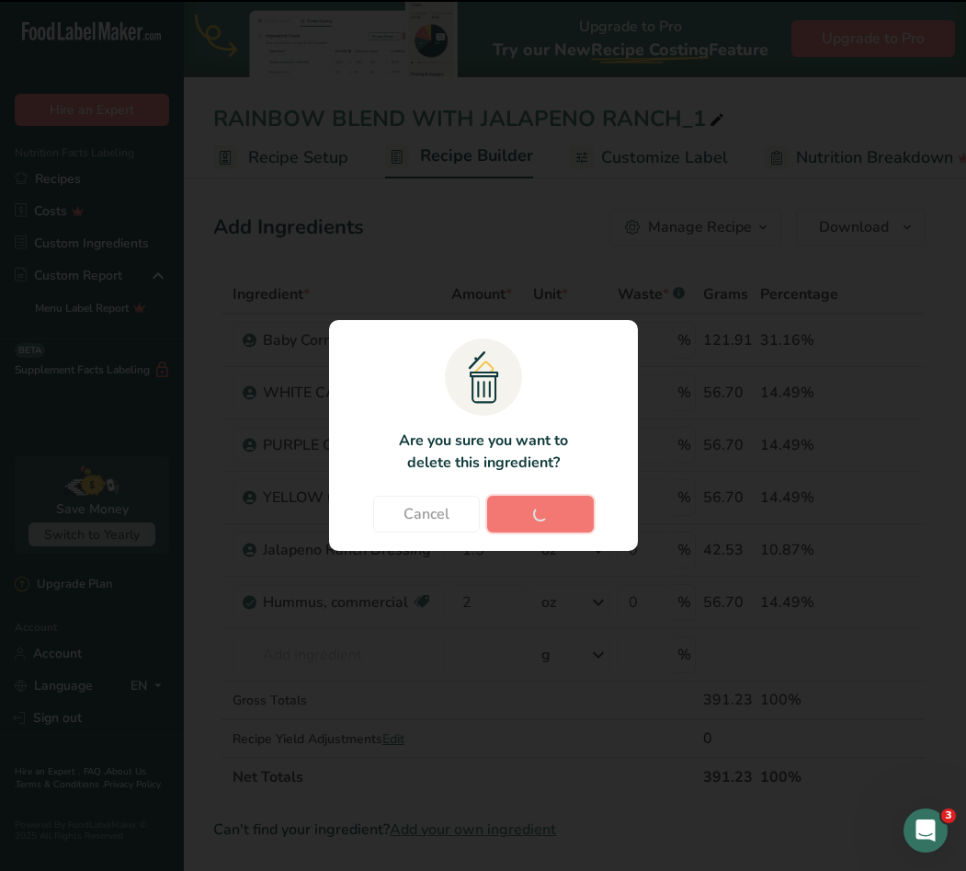
type input "2"
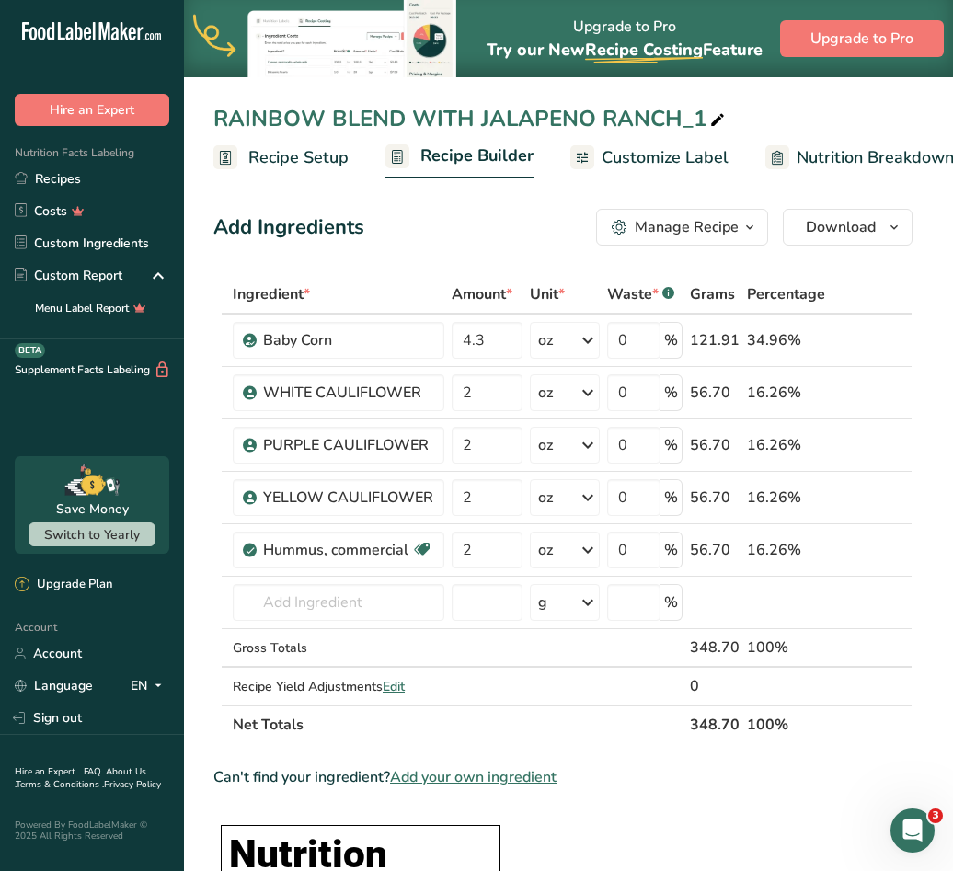
scroll to position [0, 27]
click at [605, 151] on span "Customize Label" at bounding box center [638, 157] width 127 height 25
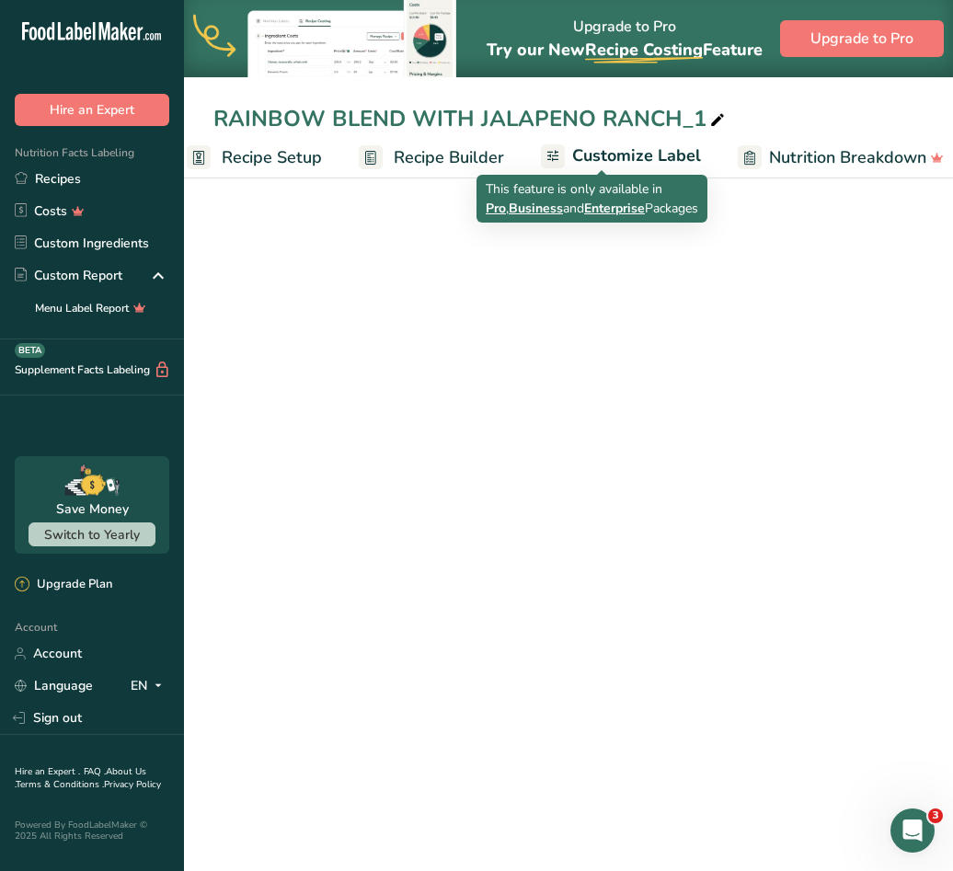
scroll to position [0, 359]
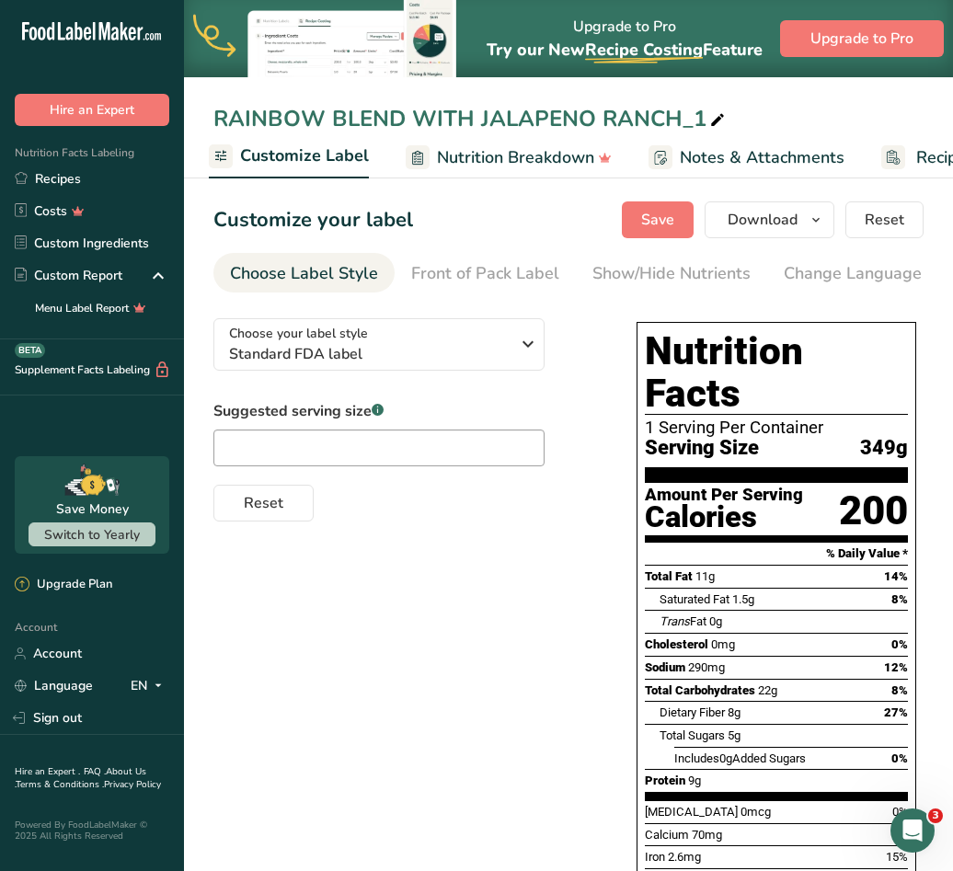
click at [709, 122] on icon at bounding box center [717, 121] width 17 height 26
type input "RAINBOW BLEND WITH HUMMUS"
click at [668, 206] on button "Save" at bounding box center [658, 219] width 72 height 37
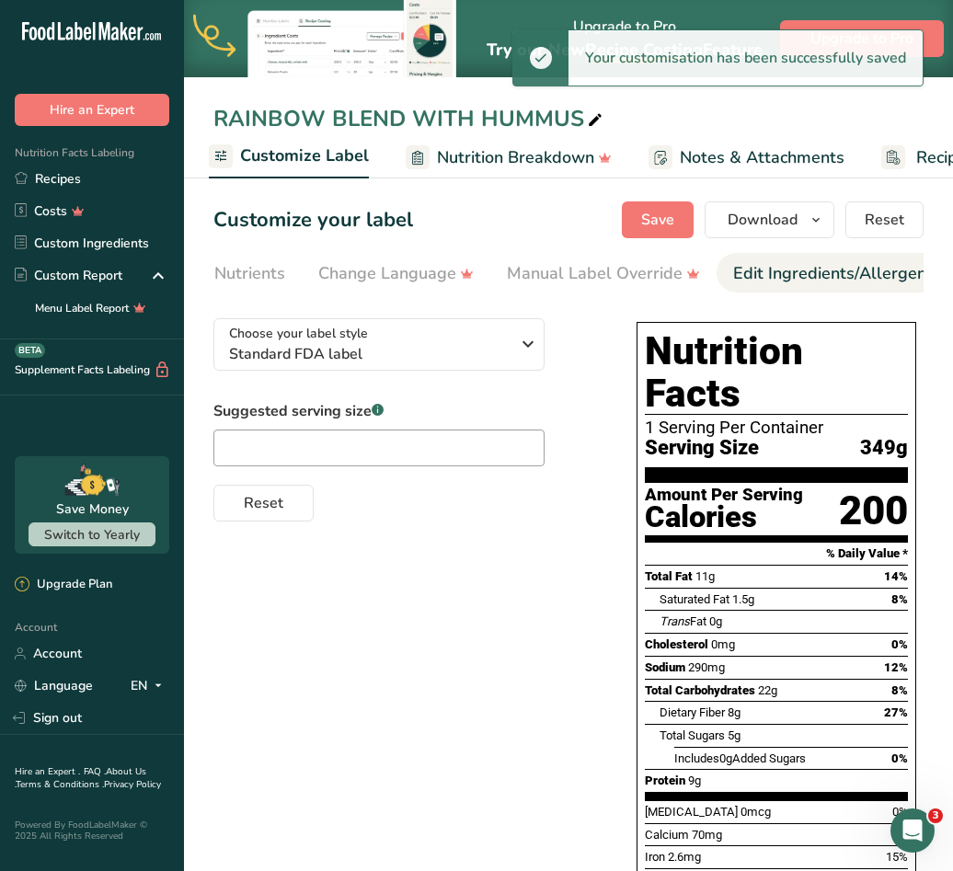
click at [784, 273] on div "Edit Ingredients/Allergens List" at bounding box center [850, 273] width 234 height 25
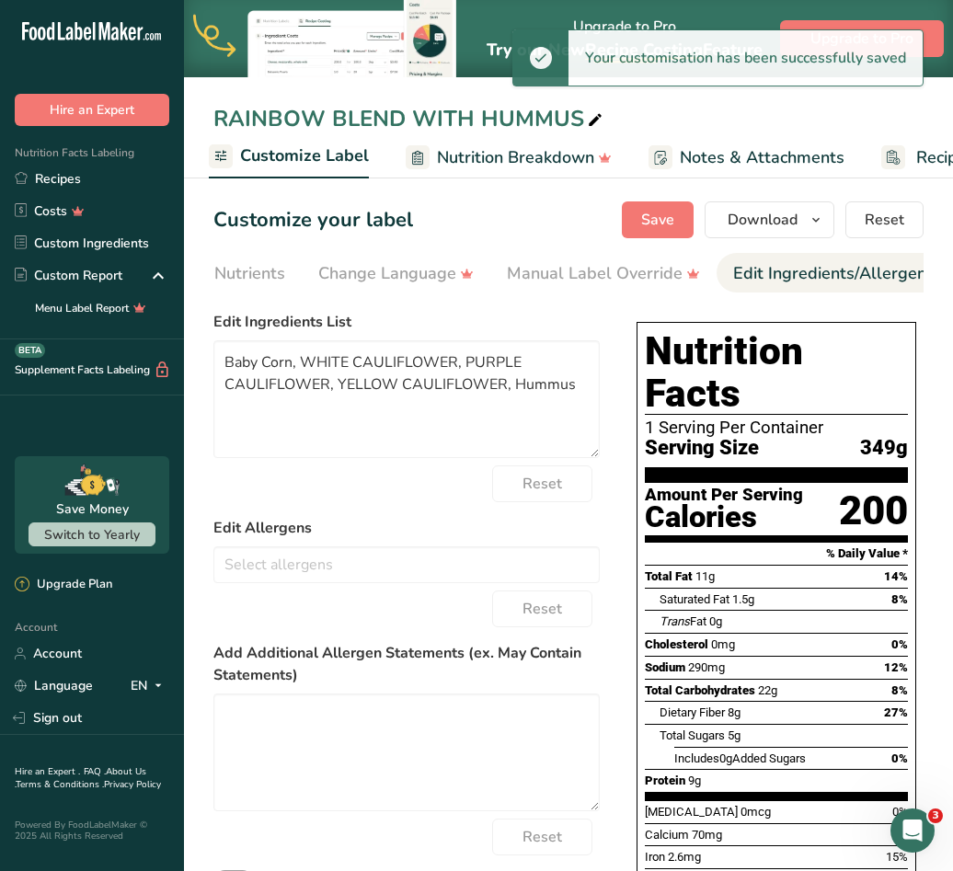
scroll to position [0, 670]
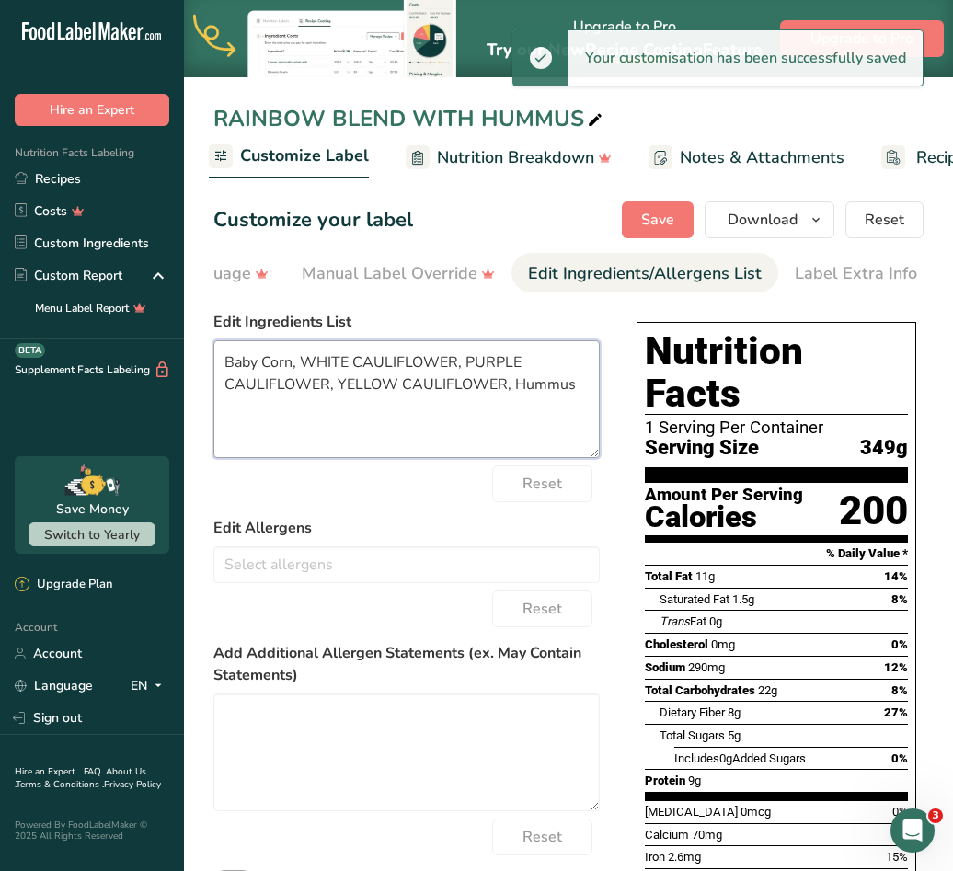
click at [572, 392] on textarea "Baby Corn, WHITE CAULIFLOWER, PURPLE CAULIFLOWER, YELLOW CAULIFLOWER, Hummus" at bounding box center [406, 399] width 386 height 118
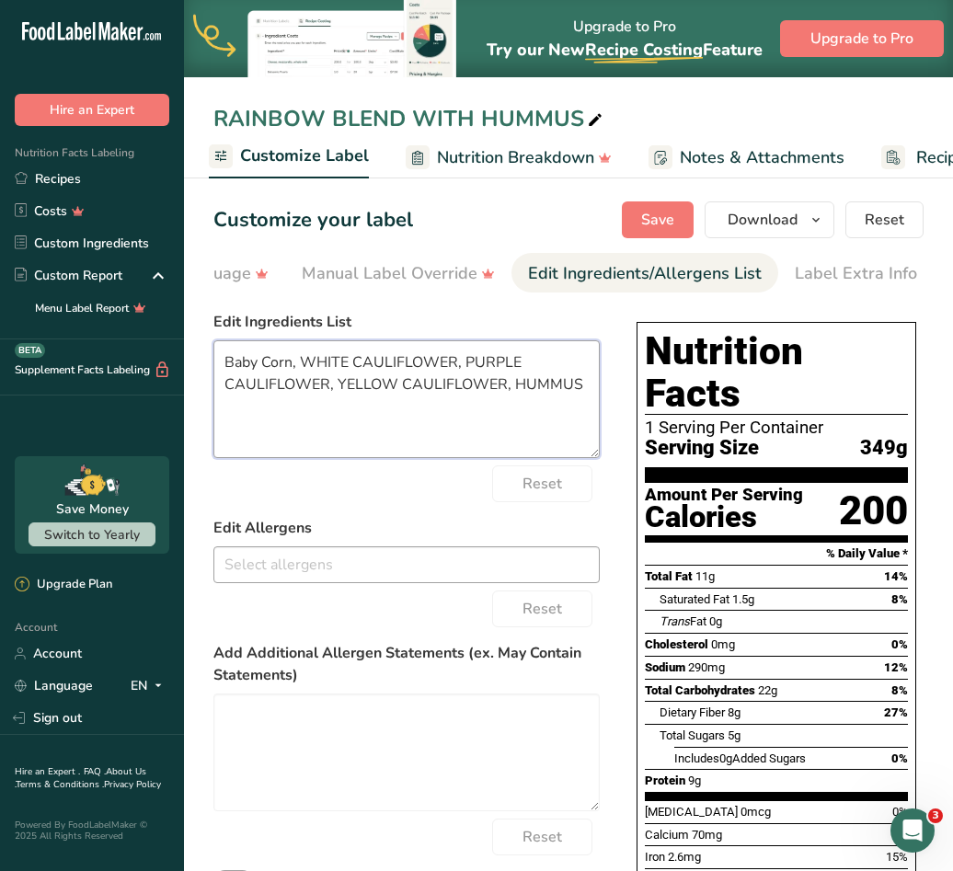
type textarea "Baby Corn, WHITE CAULIFLOWER, PURPLE CAULIFLOWER, YELLOW CAULIFLOWER, HUMMUS"
click at [394, 557] on input "text" at bounding box center [406, 564] width 384 height 29
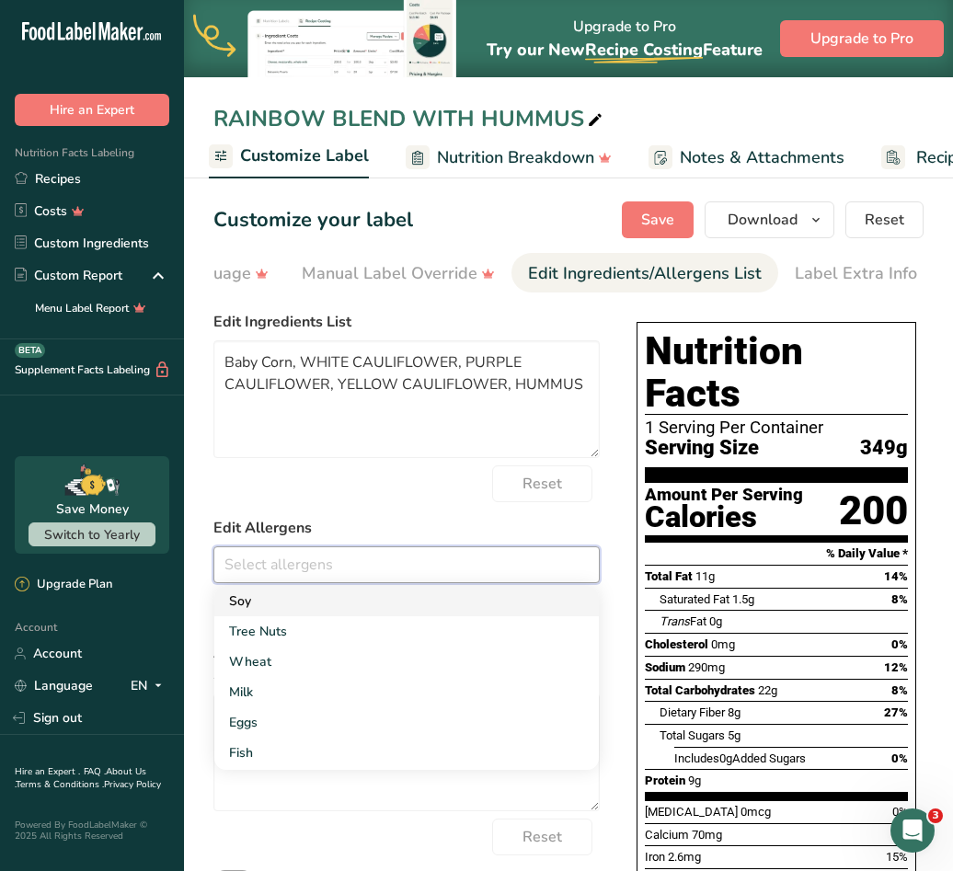
click at [311, 610] on link "Soy" at bounding box center [406, 601] width 384 height 30
click at [294, 599] on link "Tree Nuts" at bounding box center [406, 601] width 384 height 30
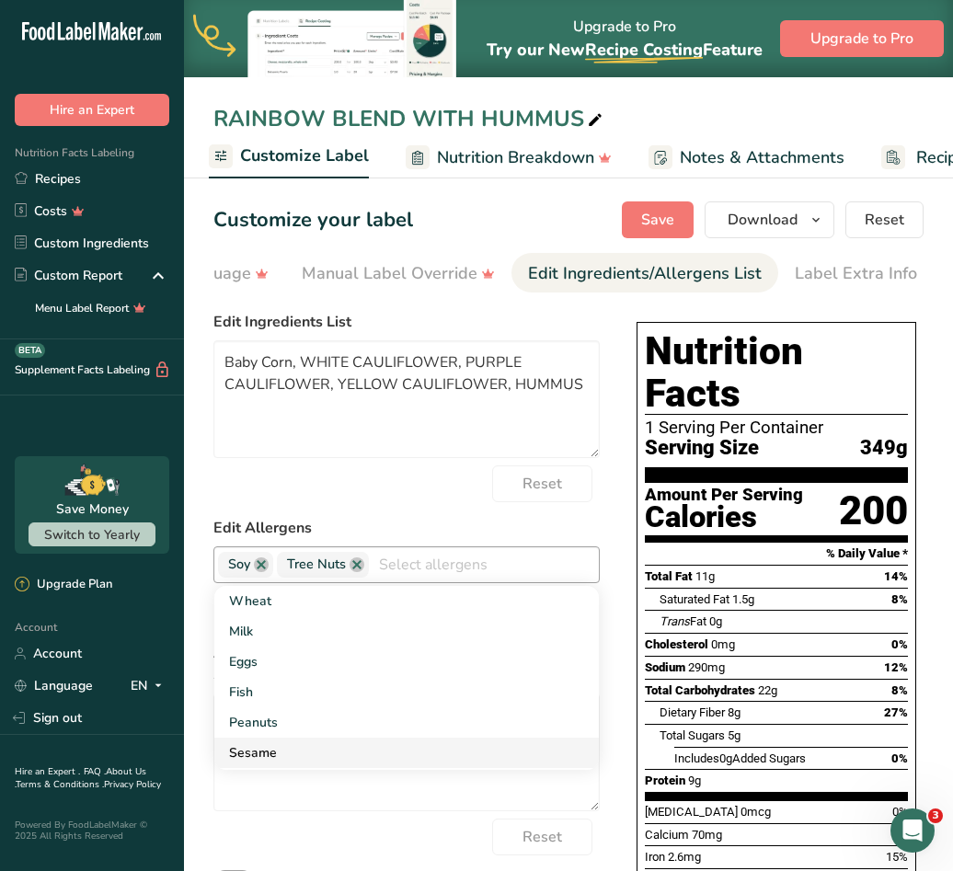
click at [271, 748] on link "Sesame" at bounding box center [406, 752] width 384 height 30
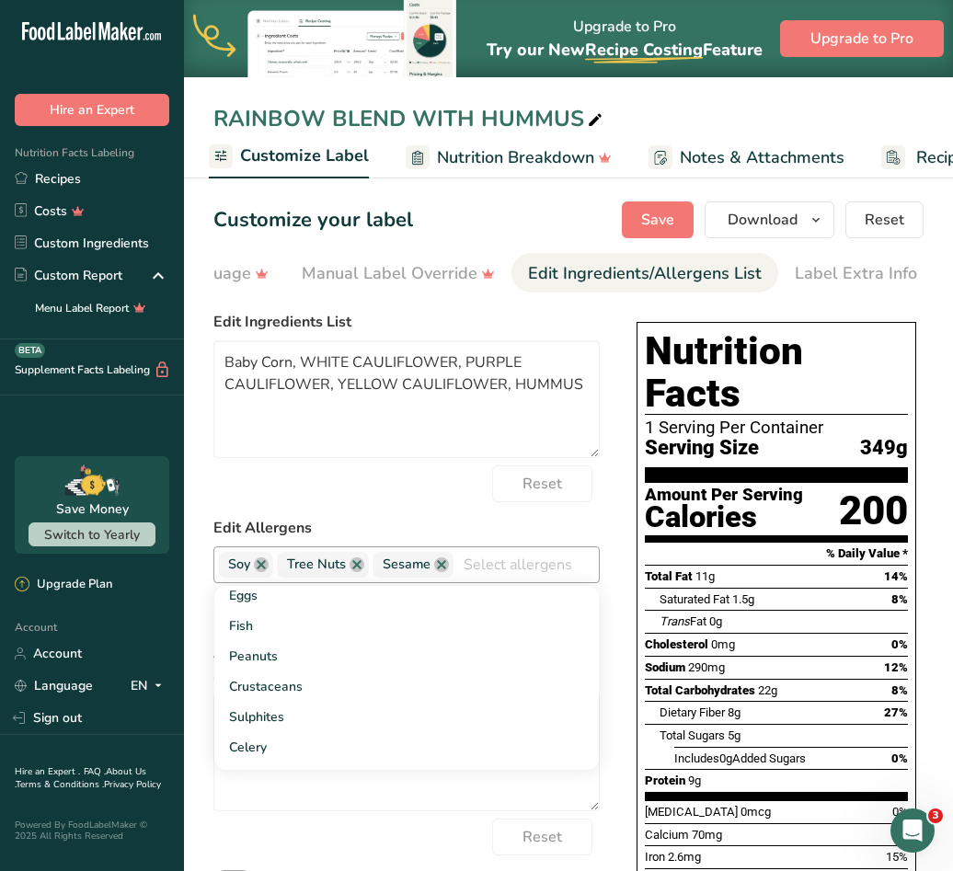
scroll to position [0, 0]
click at [542, 578] on input "text" at bounding box center [525, 564] width 145 height 29
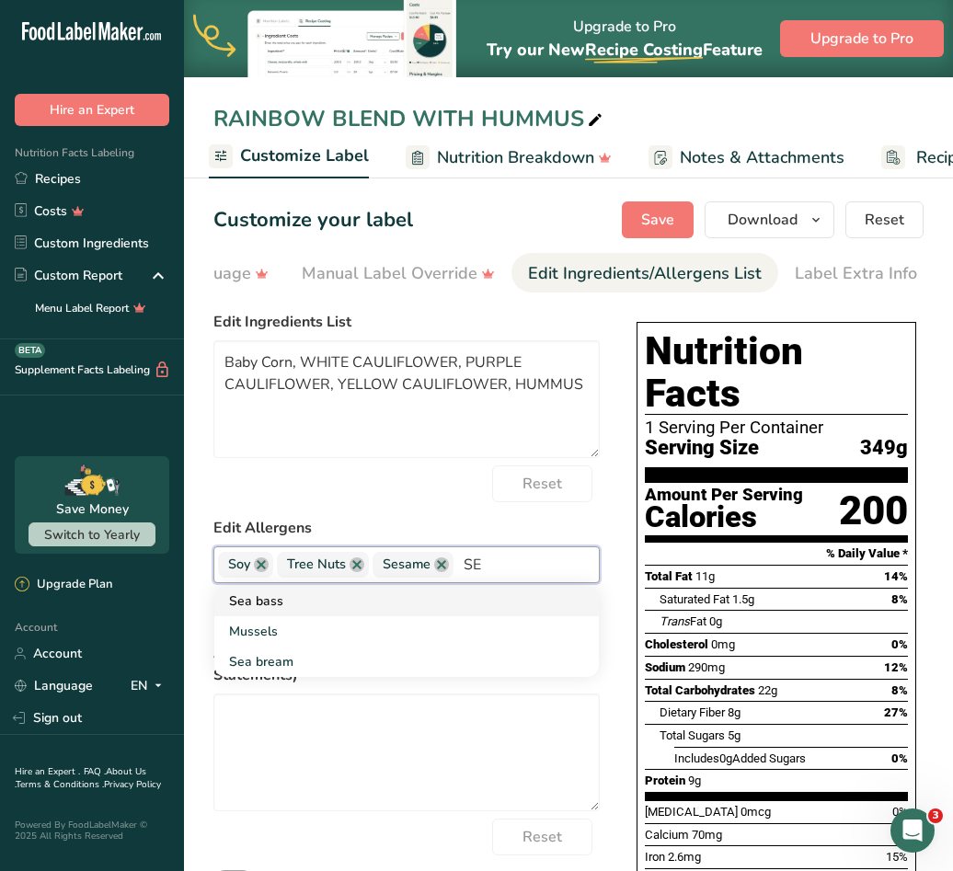
type input "S"
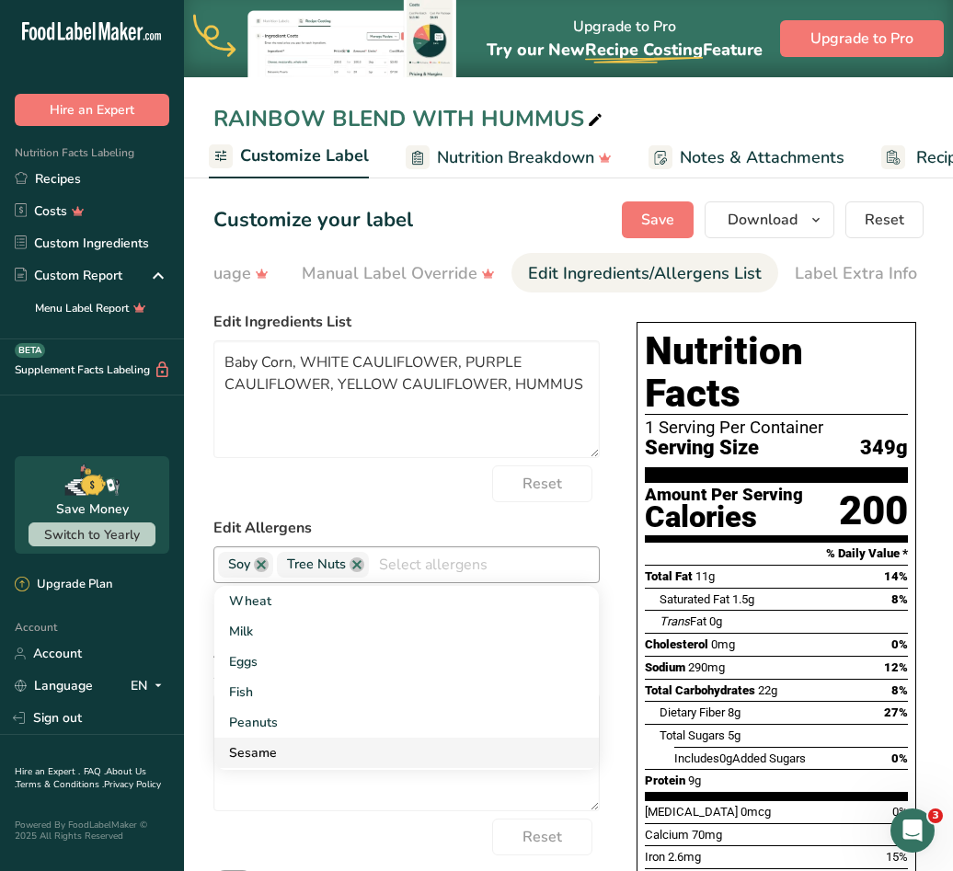
click at [280, 767] on link "Sesame" at bounding box center [406, 752] width 384 height 30
click at [591, 531] on label "Edit Allergens" at bounding box center [406, 528] width 386 height 22
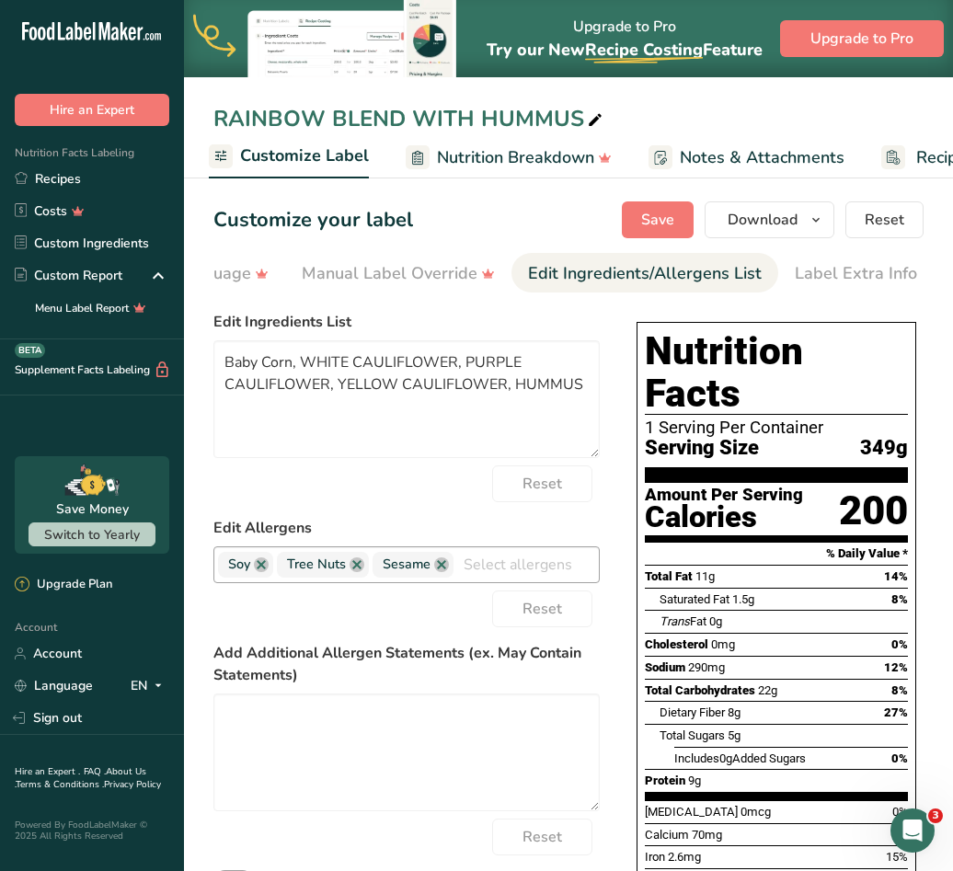
click at [512, 578] on input "text" at bounding box center [525, 564] width 145 height 29
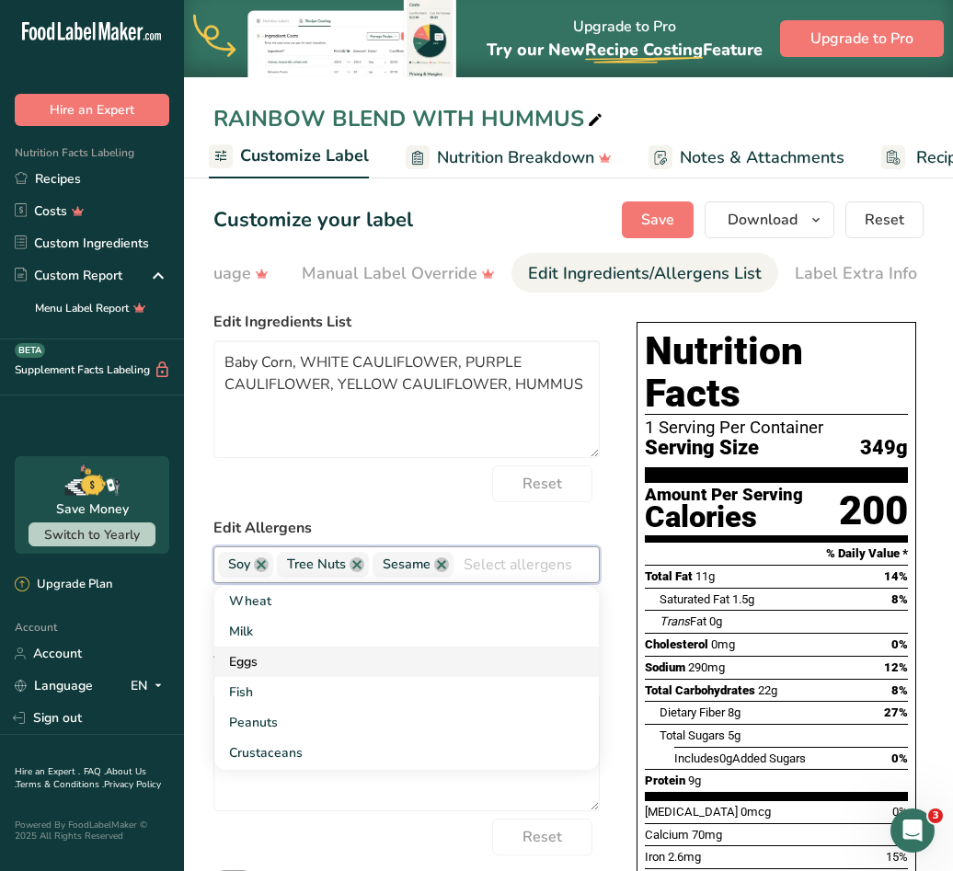
click at [253, 673] on link "Eggs" at bounding box center [406, 661] width 384 height 30
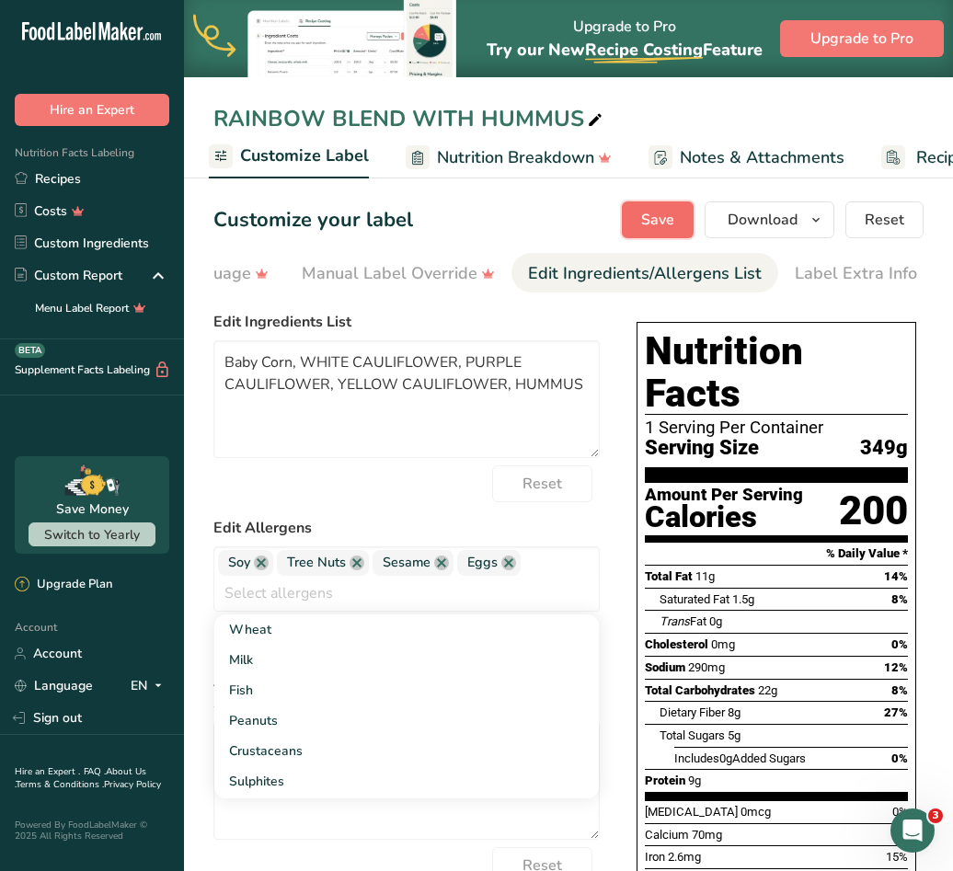
click at [661, 217] on span "Save" at bounding box center [657, 220] width 33 height 22
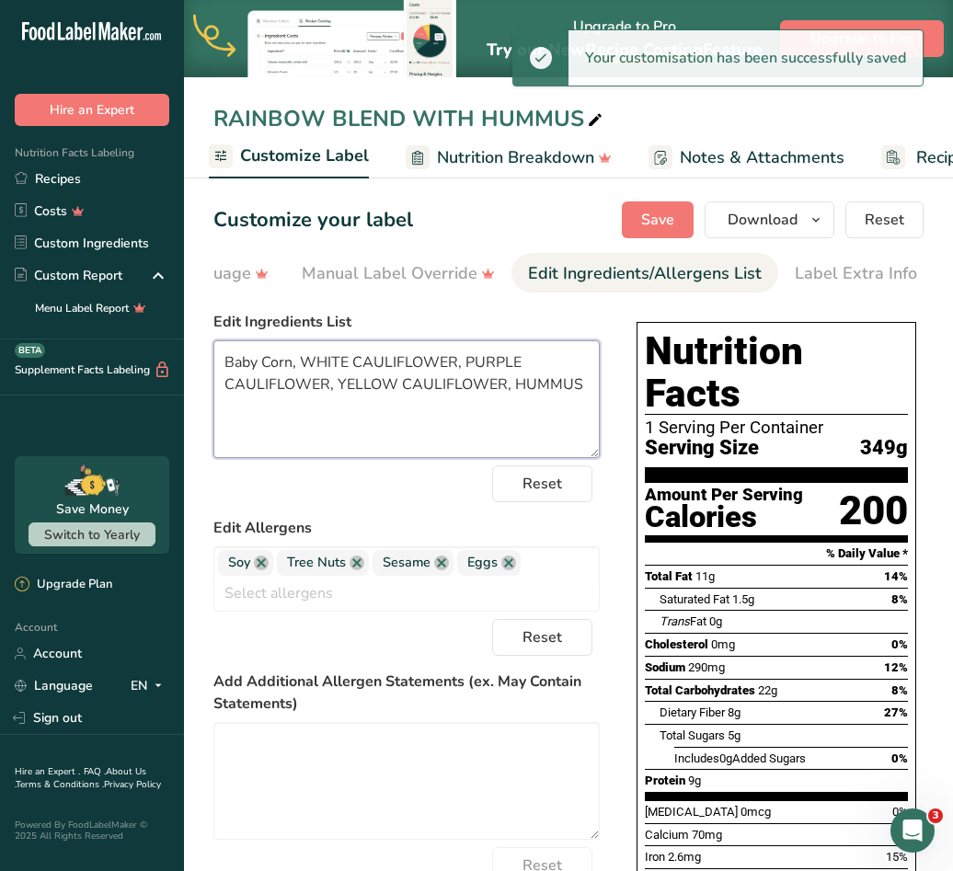
click at [293, 371] on textarea "Baby Corn, WHITE CAULIFLOWER, PURPLE CAULIFLOWER, YELLOW CAULIFLOWER, HUMMUS" at bounding box center [406, 399] width 386 height 118
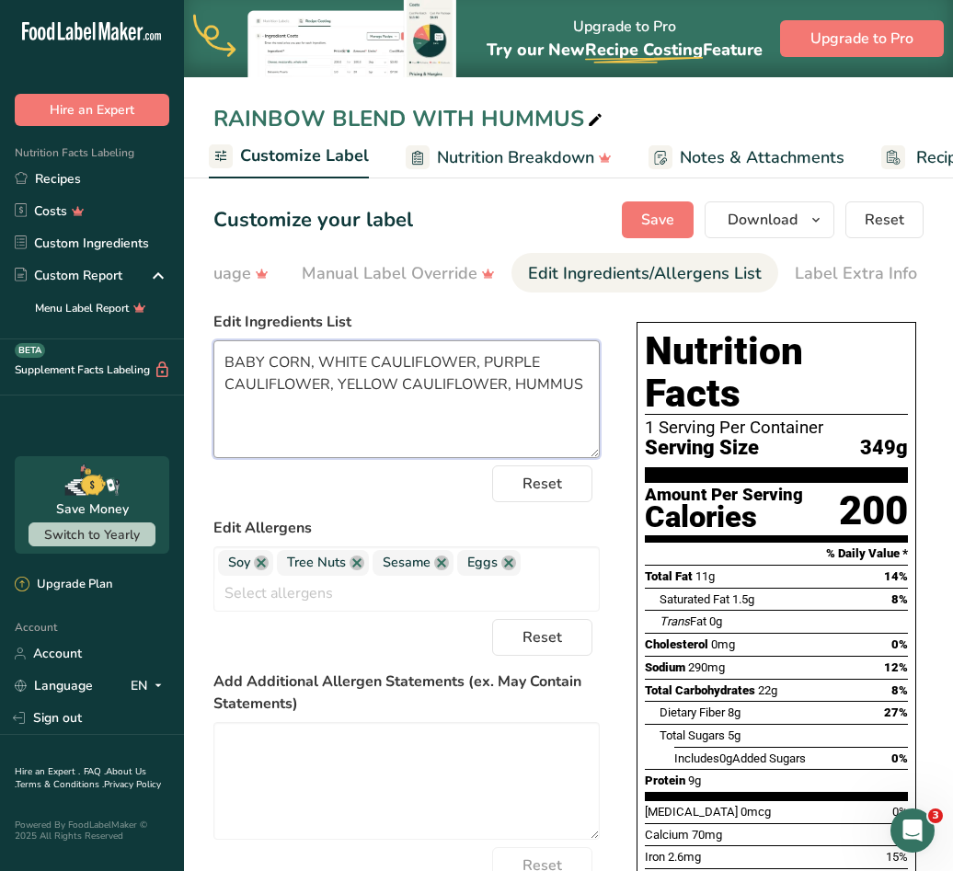
type textarea "BABY CORN, WHITE CAULIFLOWER, PURPLE CAULIFLOWER, YELLOW CAULIFLOWER, HUMMUS"
click at [664, 196] on section "Customize your label Save Download Choose what to show on your downloaded label…" at bounding box center [568, 622] width 769 height 900
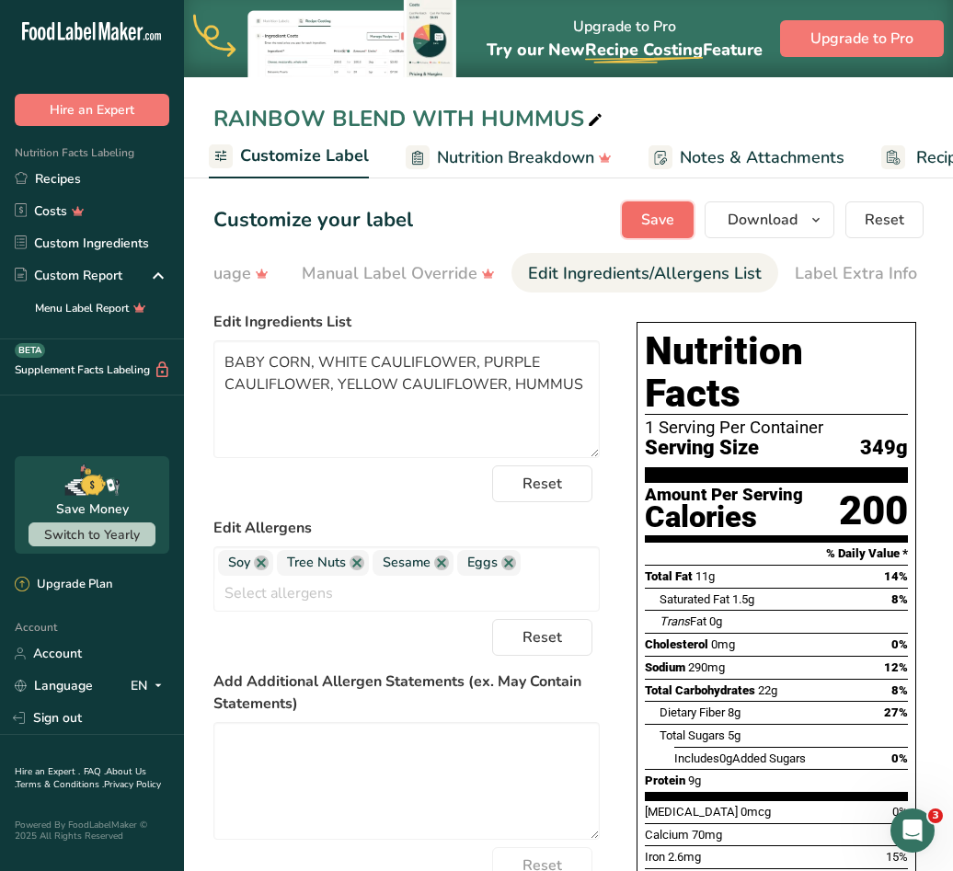
click at [658, 217] on span "Save" at bounding box center [657, 220] width 33 height 22
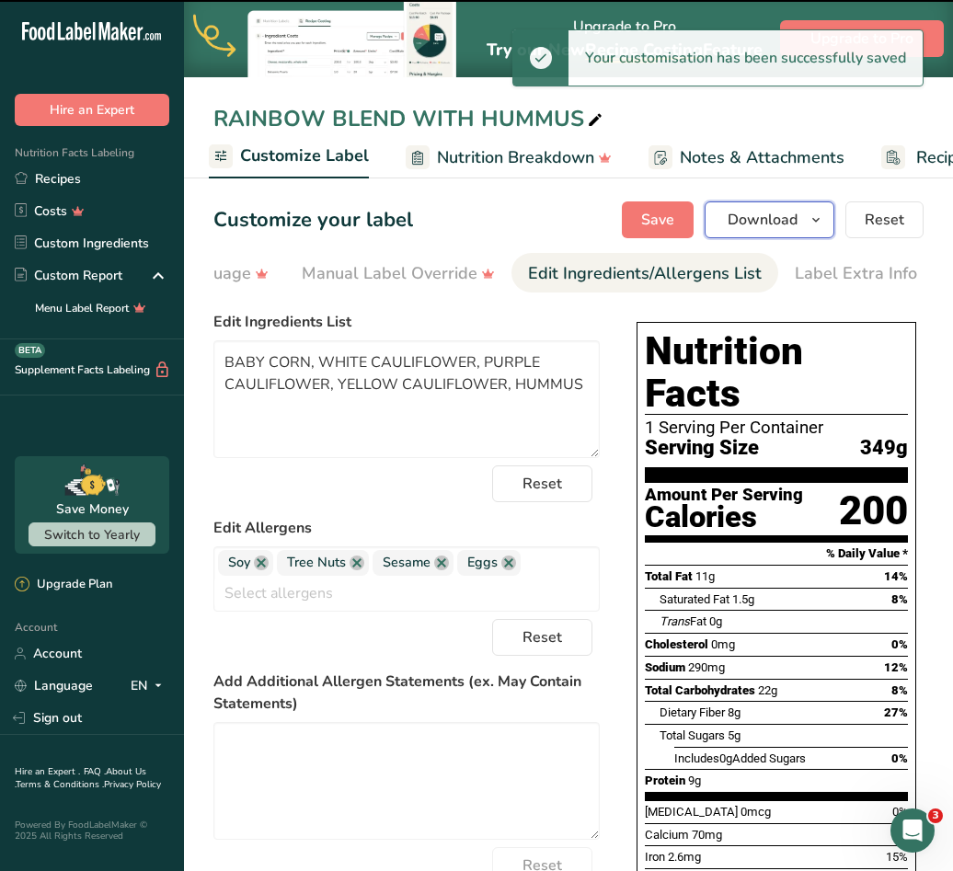
click at [822, 214] on icon "button" at bounding box center [815, 220] width 15 height 23
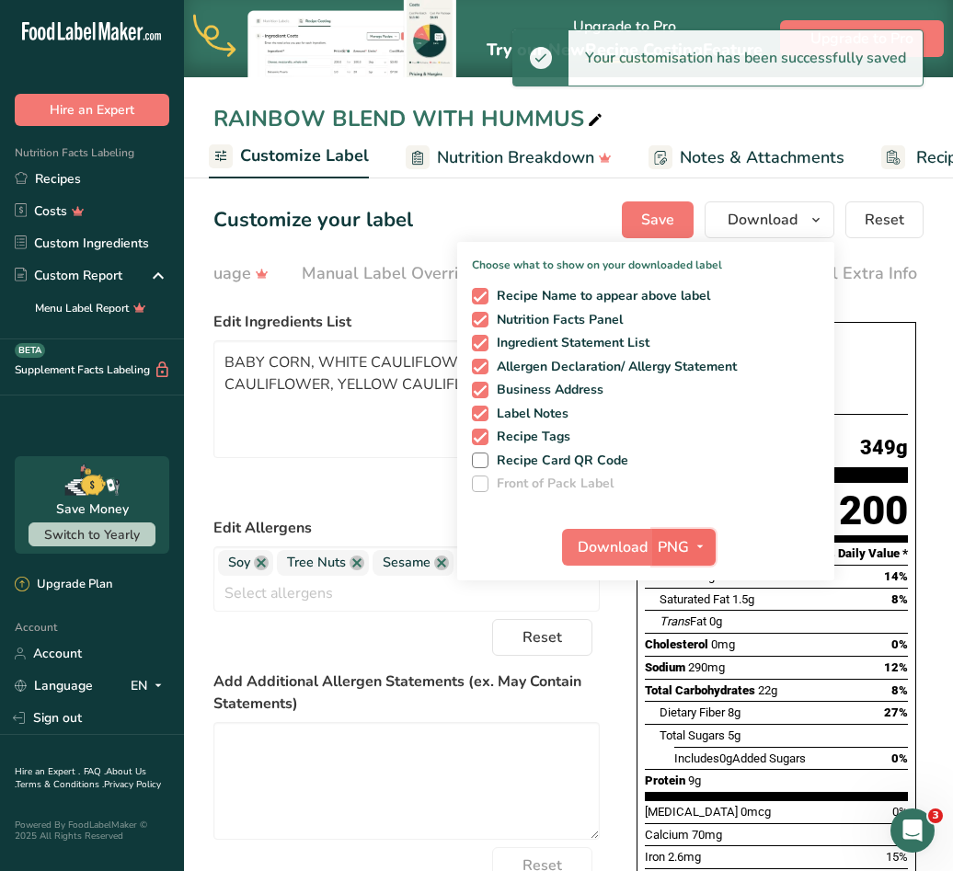
click at [685, 543] on span "PNG" at bounding box center [672, 547] width 31 height 22
click at [681, 636] on link "SVG" at bounding box center [686, 645] width 59 height 30
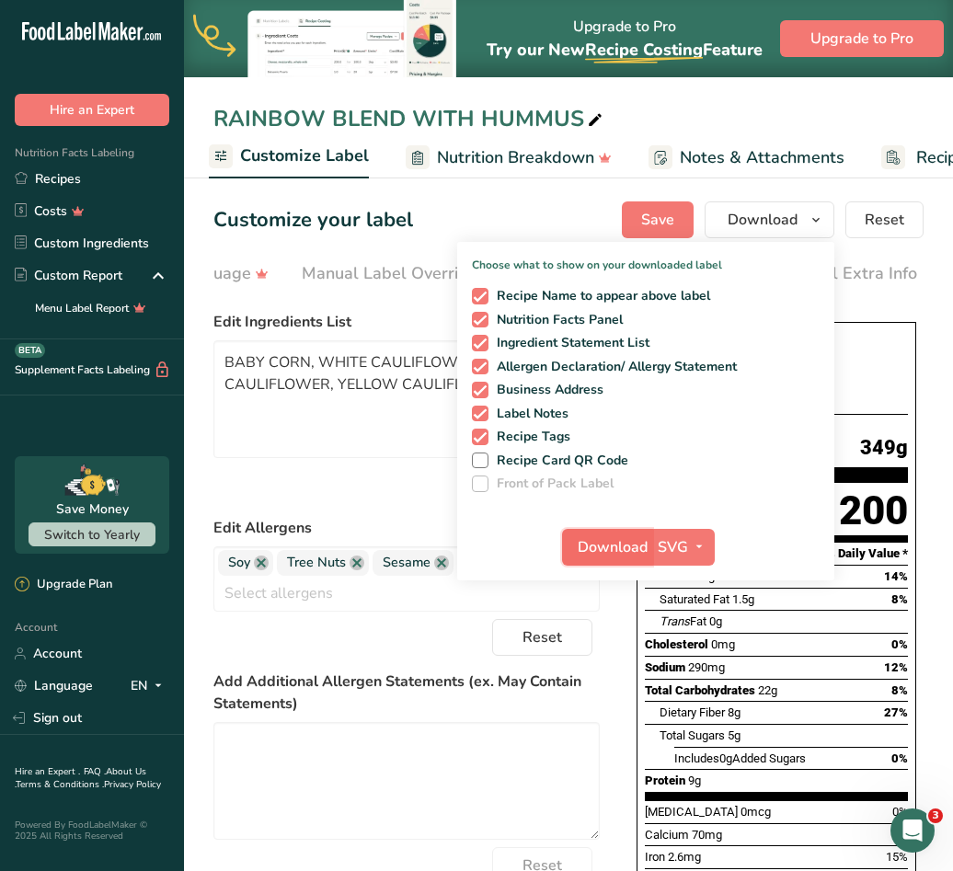
click at [625, 542] on span "Download" at bounding box center [612, 547] width 70 height 22
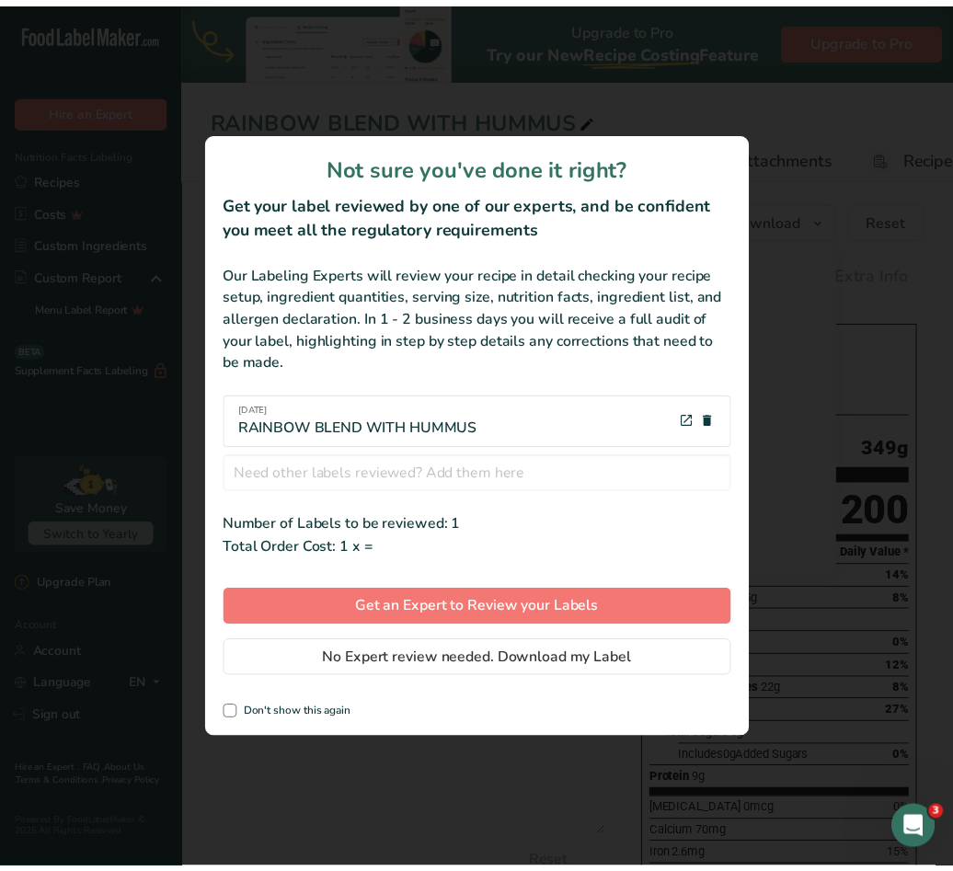
scroll to position [0, 657]
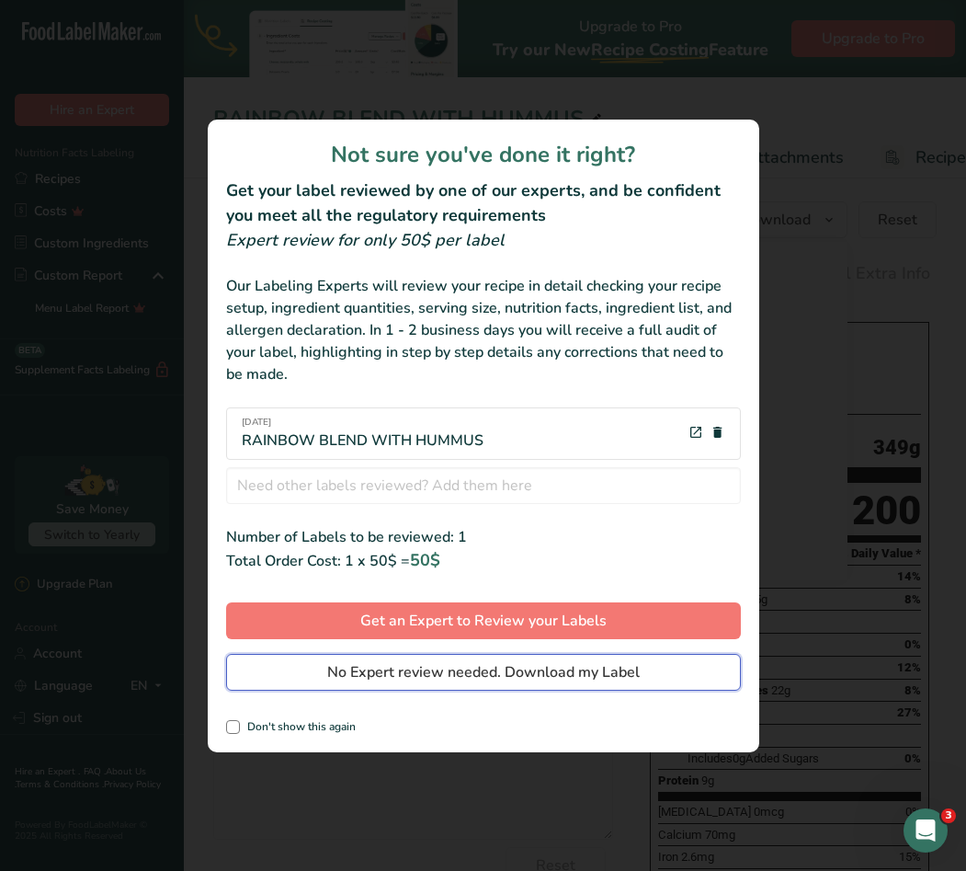
click at [559, 679] on span "No Expert review needed. Download my Label" at bounding box center [483, 672] width 313 height 22
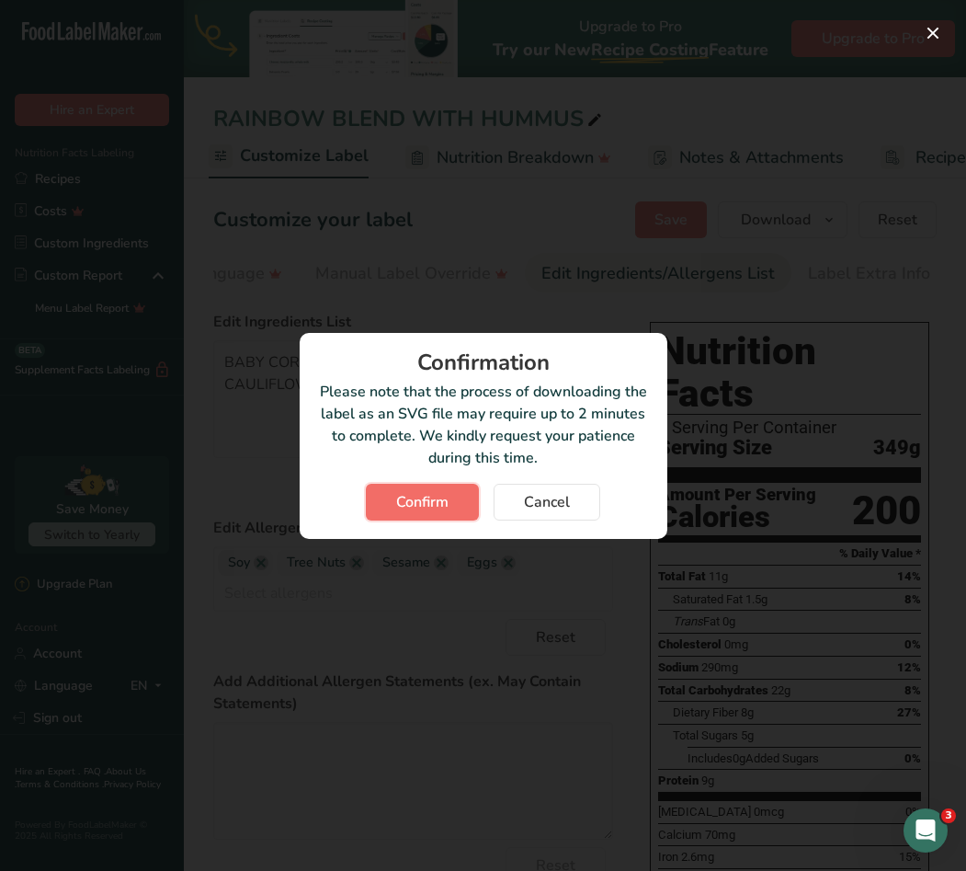
click at [445, 507] on span "Confirm" at bounding box center [422, 502] width 52 height 22
